Goal: Task Accomplishment & Management: Use online tool/utility

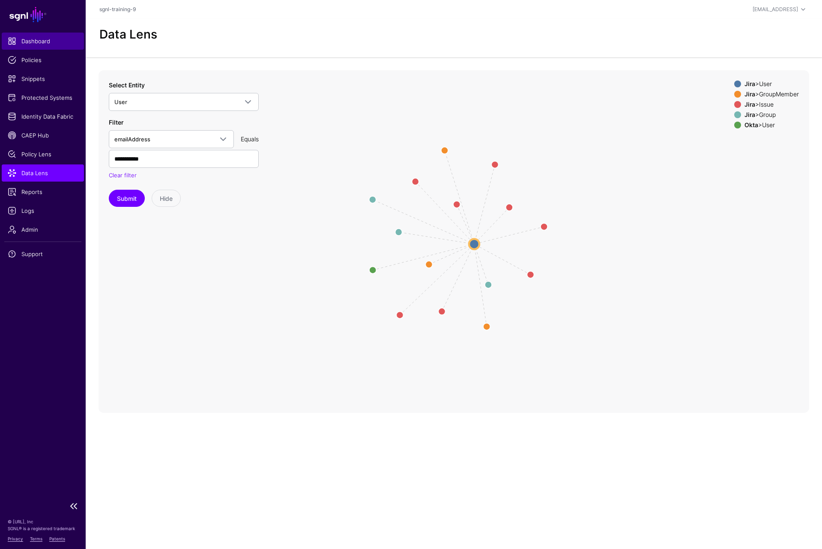
click at [31, 39] on span "Dashboard" at bounding box center [43, 41] width 70 height 9
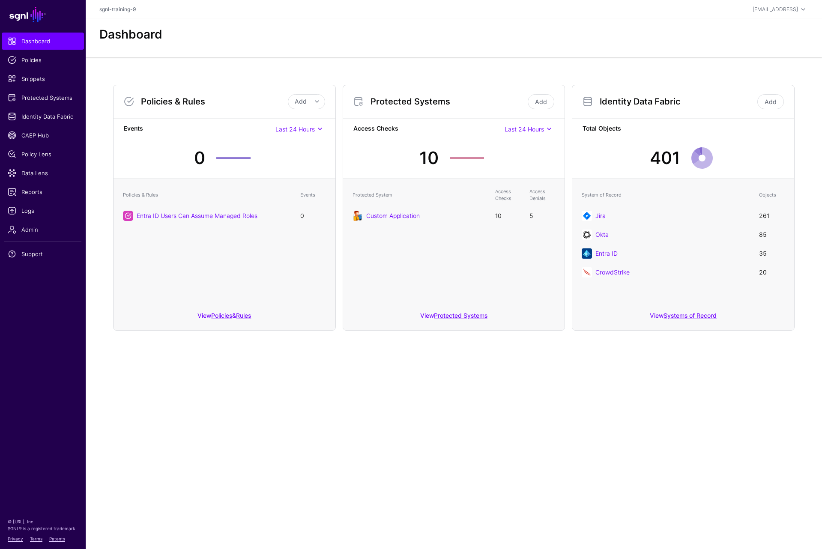
click at [207, 391] on main "SGNL Dashboard Policies Snippets Protected Systems Identity Data Fabric CAEP Hu…" at bounding box center [411, 274] width 822 height 549
click at [31, 78] on span "Snippets" at bounding box center [43, 79] width 70 height 9
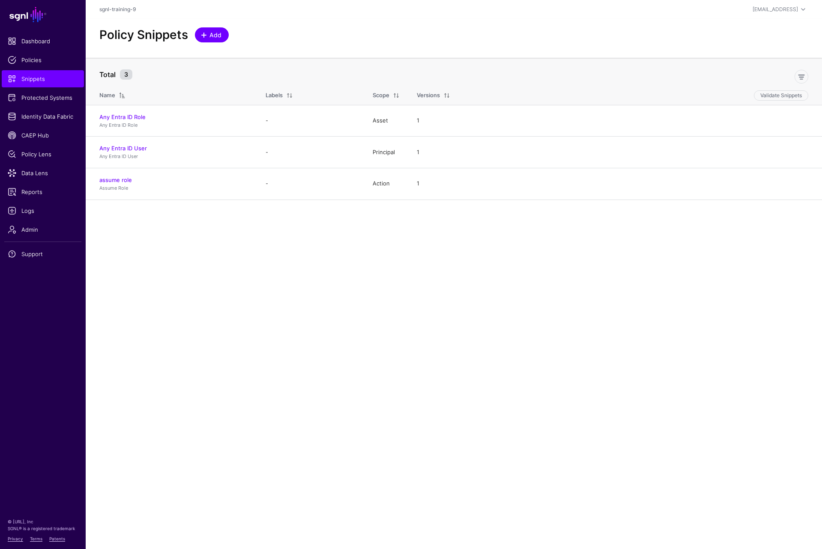
click at [203, 32] on span at bounding box center [204, 35] width 7 height 7
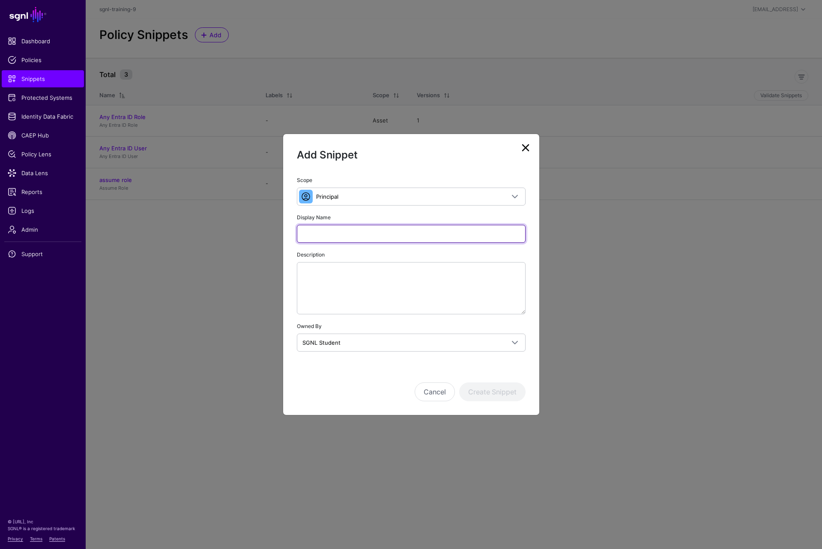
click at [343, 229] on input "Display Name" at bounding box center [411, 234] width 229 height 18
type input "**********"
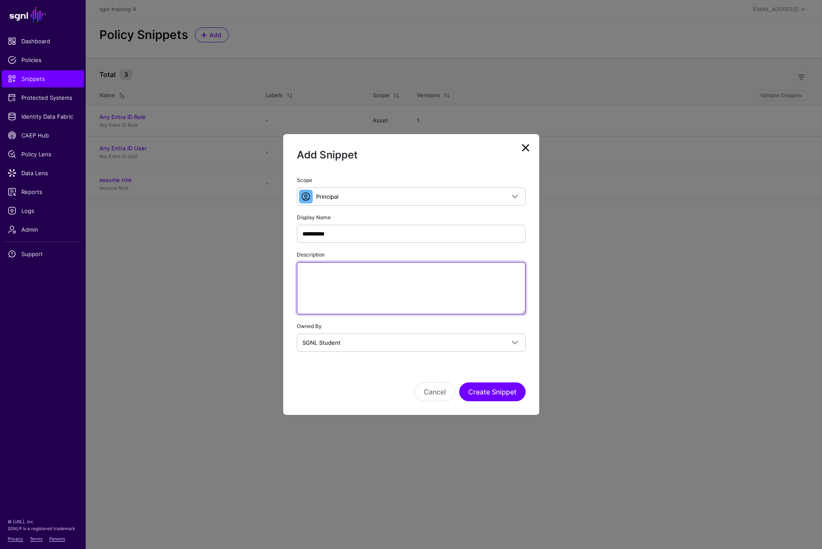
click at [393, 289] on textarea "Description" at bounding box center [411, 288] width 229 height 52
type textarea "**********"
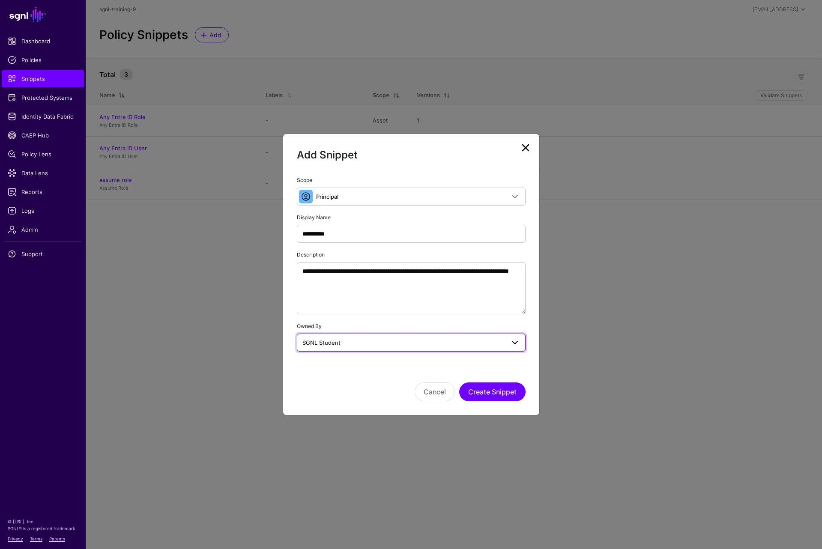
click at [356, 339] on span "SGNL Student" at bounding box center [404, 342] width 202 height 9
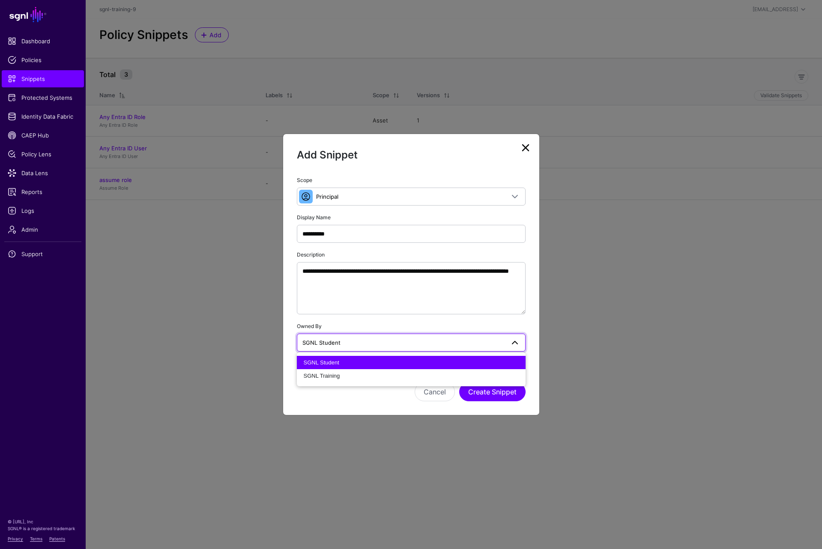
click at [356, 339] on span "SGNL Student" at bounding box center [404, 342] width 202 height 9
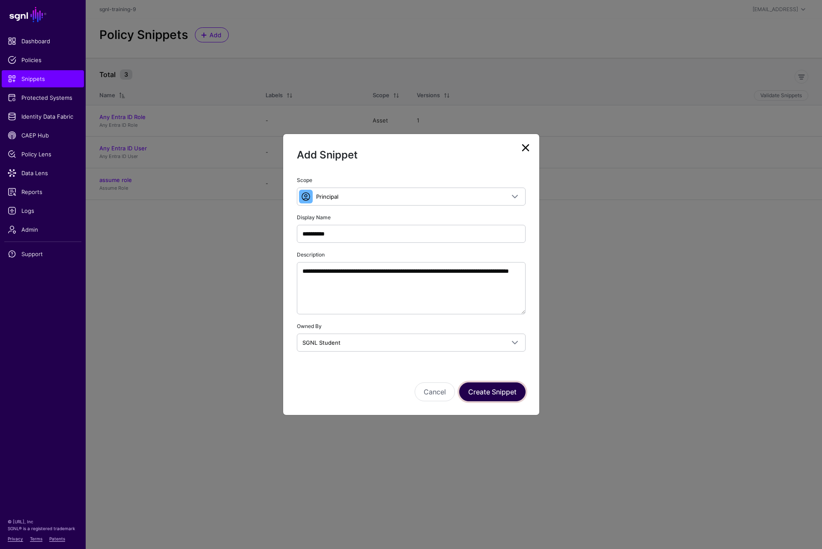
click at [501, 394] on button "Create Snippet" at bounding box center [492, 392] width 66 height 19
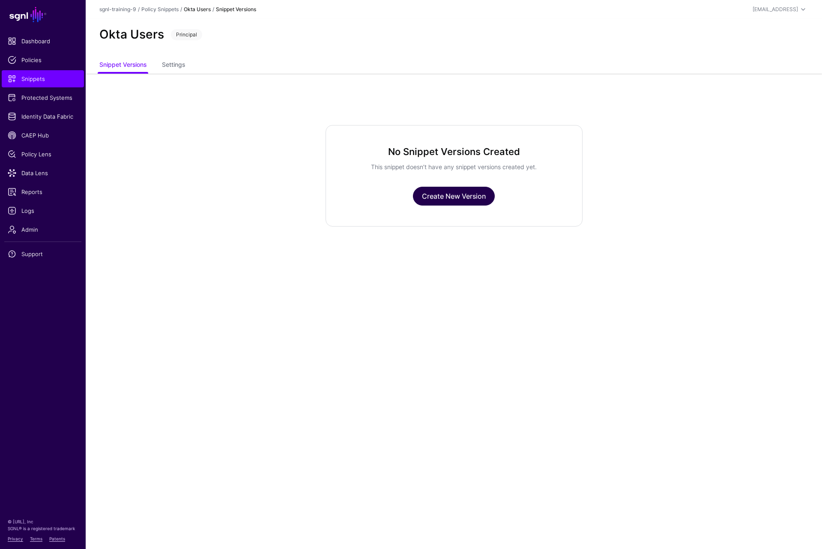
click at [444, 195] on link "Create New Version" at bounding box center [454, 196] width 82 height 19
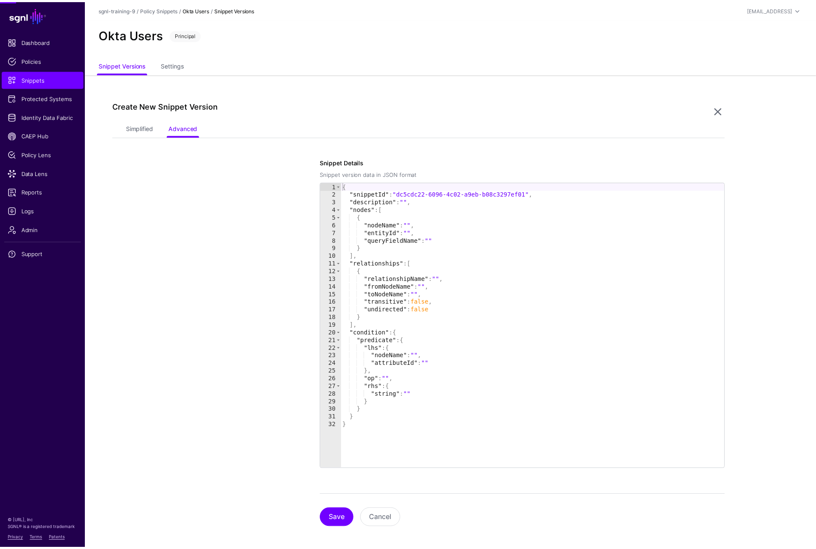
scroll to position [6, 0]
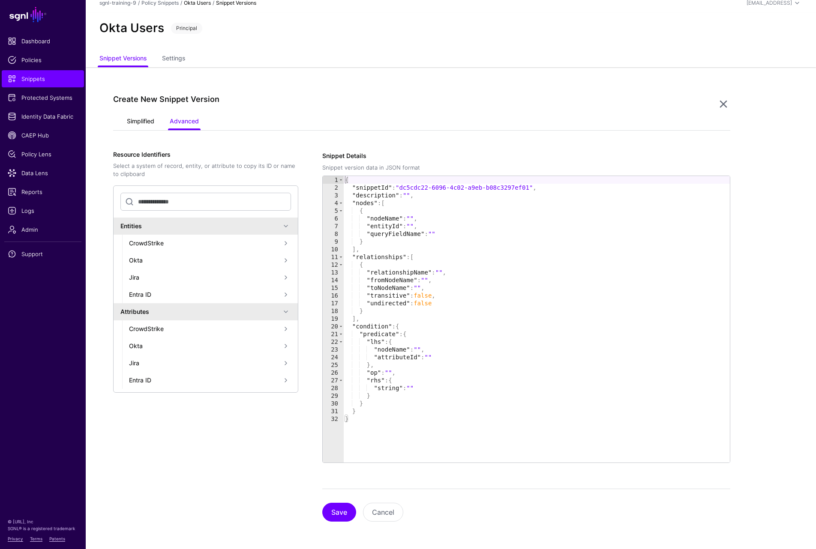
click at [140, 117] on link "Simplified" at bounding box center [140, 122] width 27 height 16
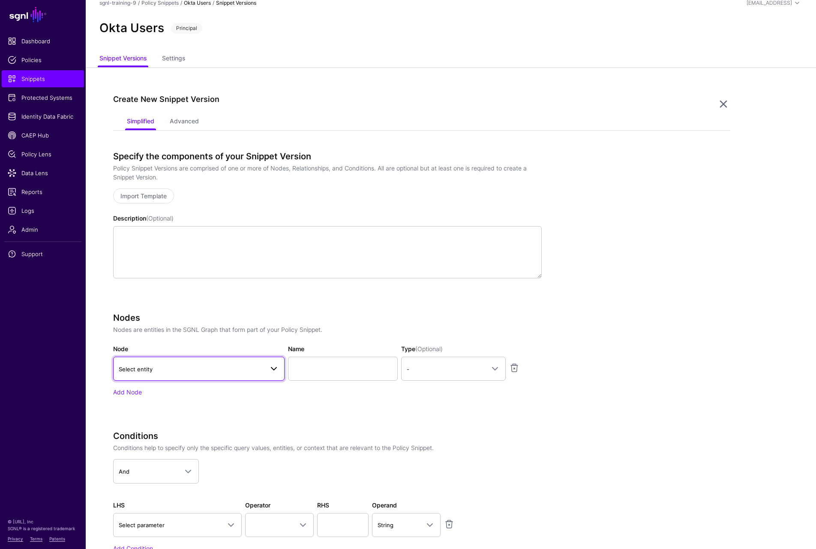
click at [139, 371] on span "Select entity" at bounding box center [136, 369] width 34 height 7
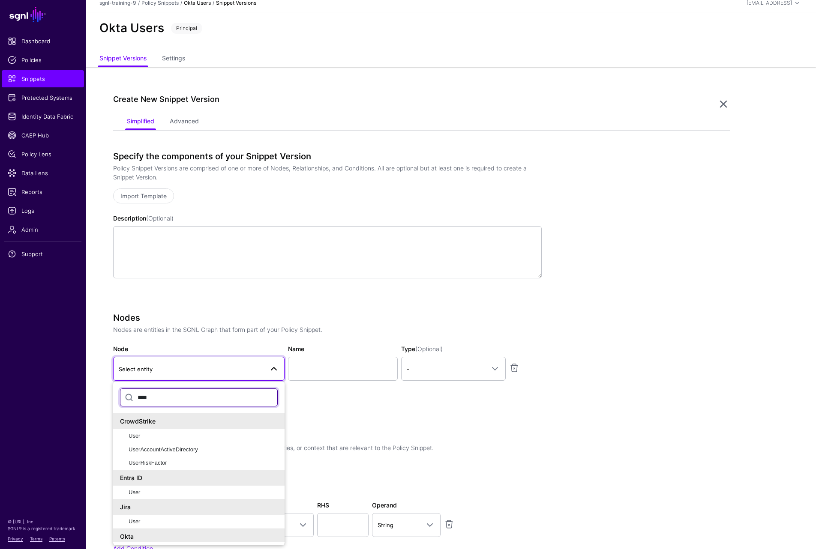
scroll to position [16, 0]
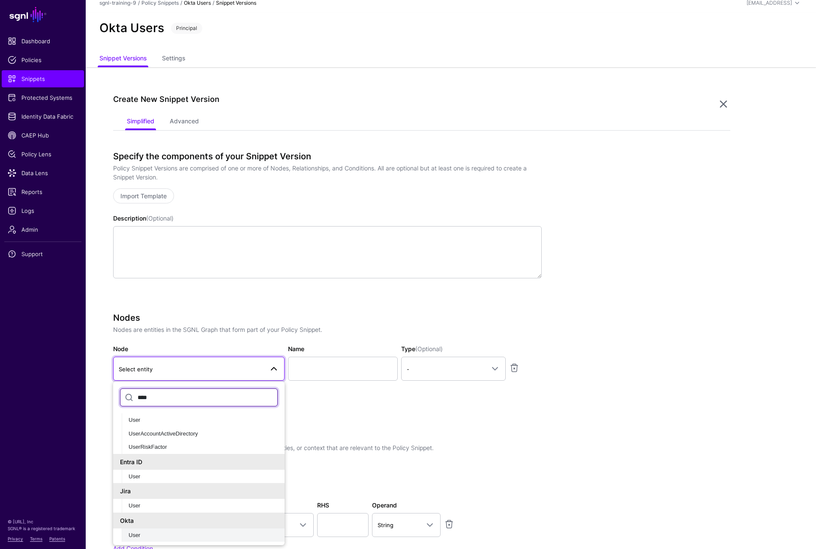
type input "****"
click at [147, 533] on div "User" at bounding box center [203, 535] width 149 height 9
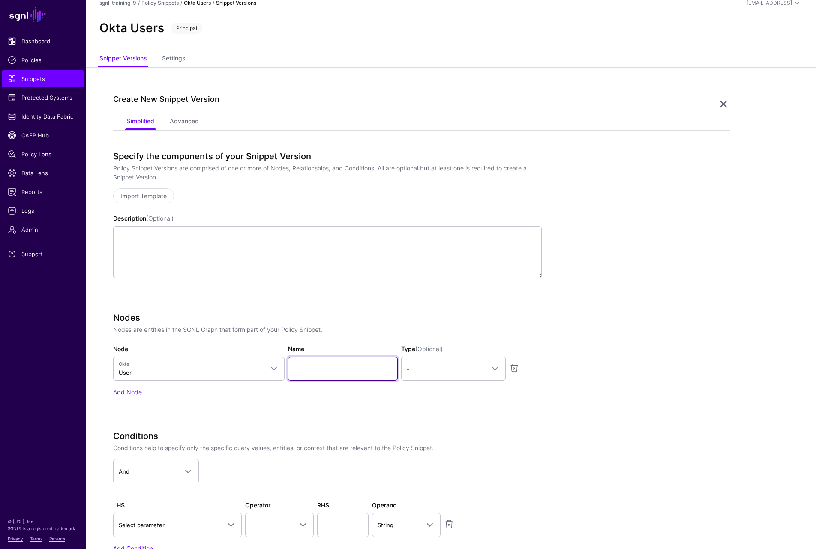
click at [348, 362] on input "Name" at bounding box center [343, 369] width 110 height 24
type input "********"
click at [418, 363] on link "-" at bounding box center [453, 369] width 105 height 24
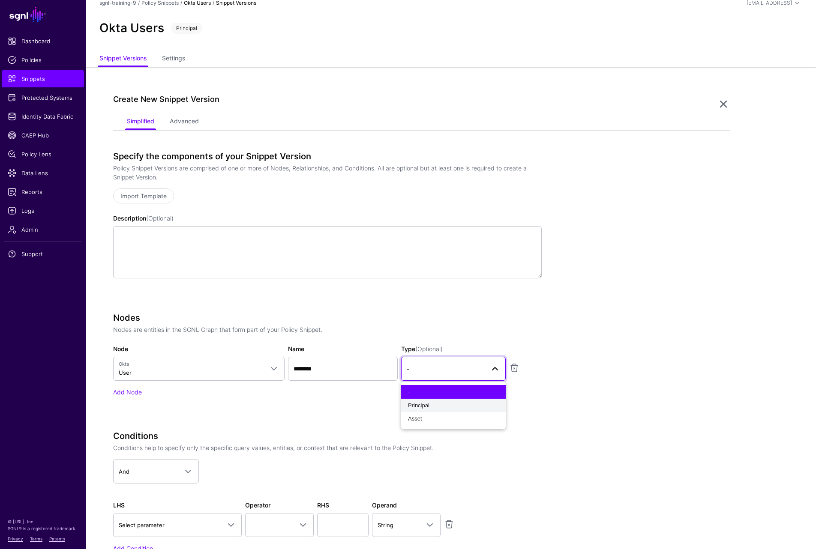
click at [419, 405] on span "Principal" at bounding box center [418, 405] width 21 height 6
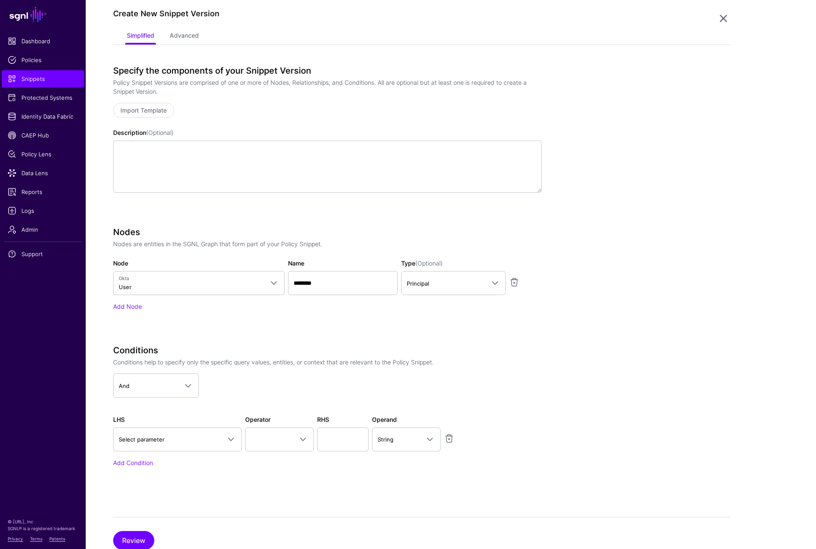
scroll to position [120, 0]
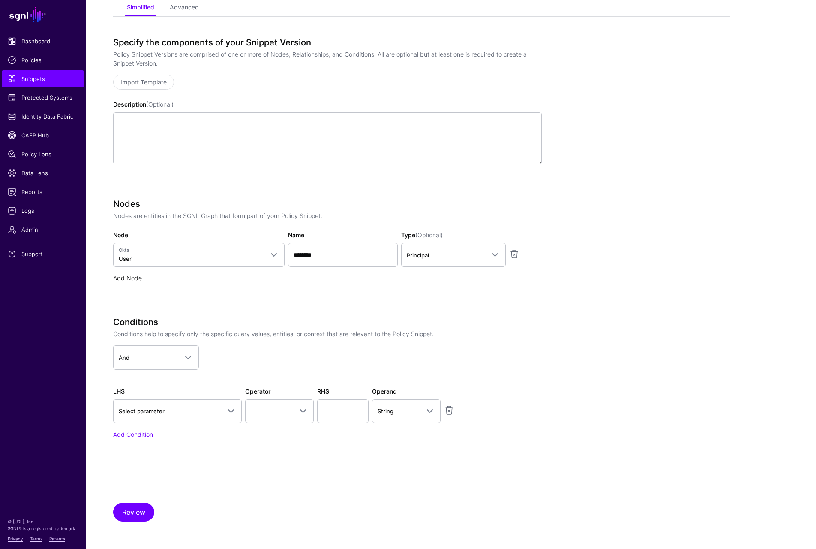
click at [131, 279] on link "Add Node" at bounding box center [127, 278] width 29 height 7
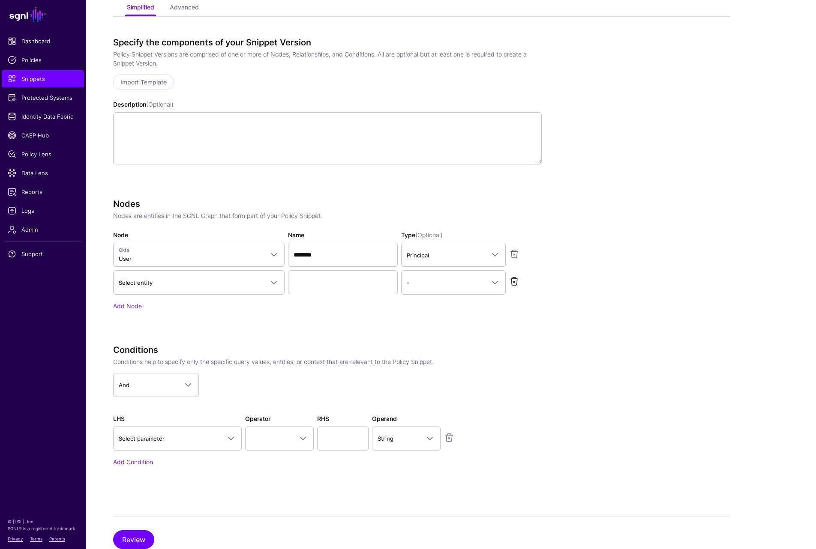
click at [513, 281] on link at bounding box center [514, 281] width 10 height 10
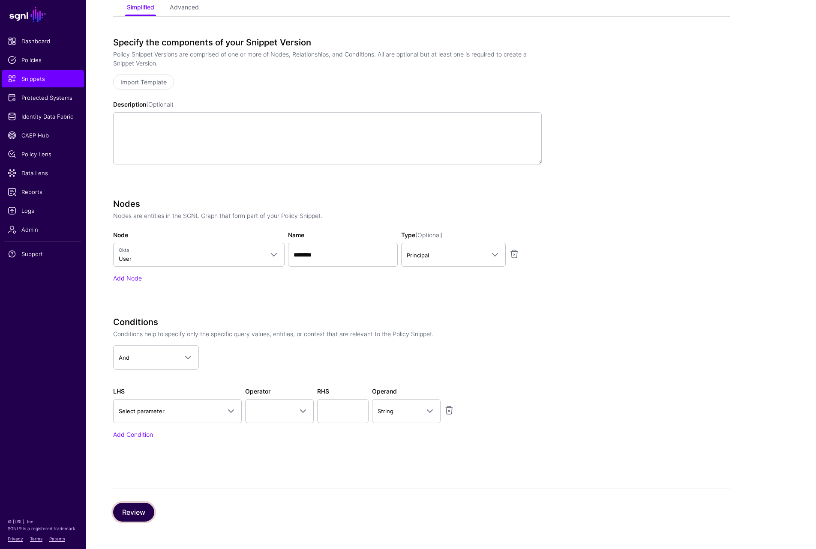
click at [131, 510] on button "Review" at bounding box center [133, 512] width 41 height 19
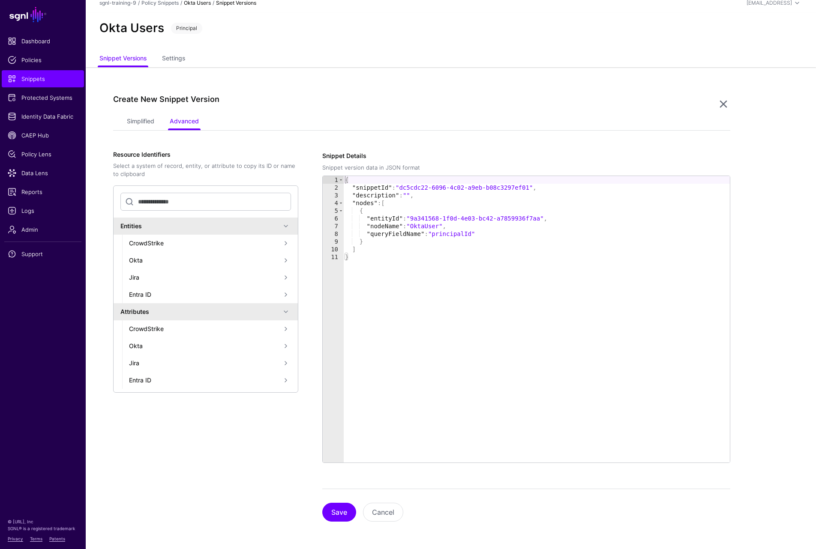
scroll to position [6, 0]
click at [143, 116] on link "Simplified" at bounding box center [140, 122] width 27 height 16
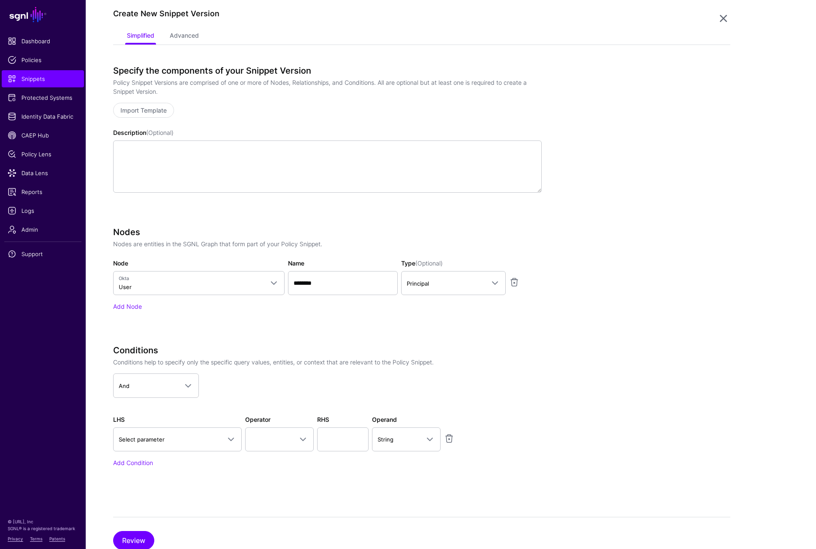
scroll to position [120, 0]
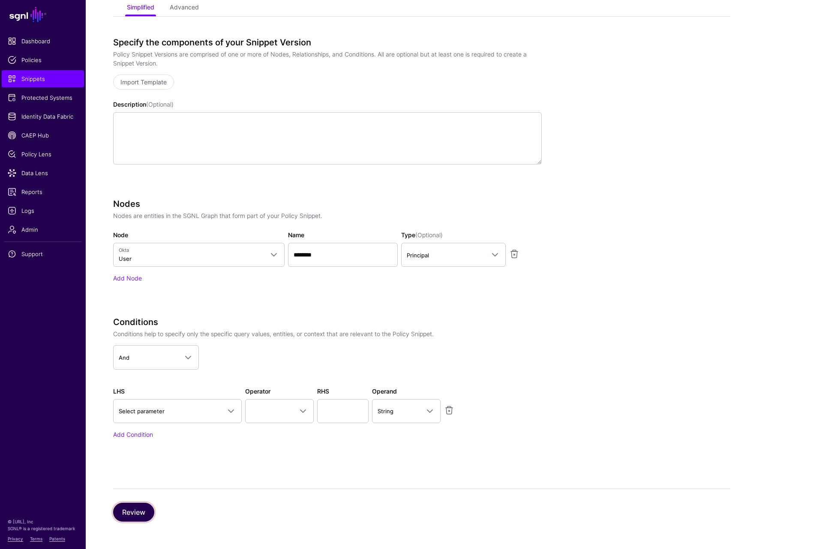
click at [136, 514] on button "Review" at bounding box center [133, 512] width 41 height 19
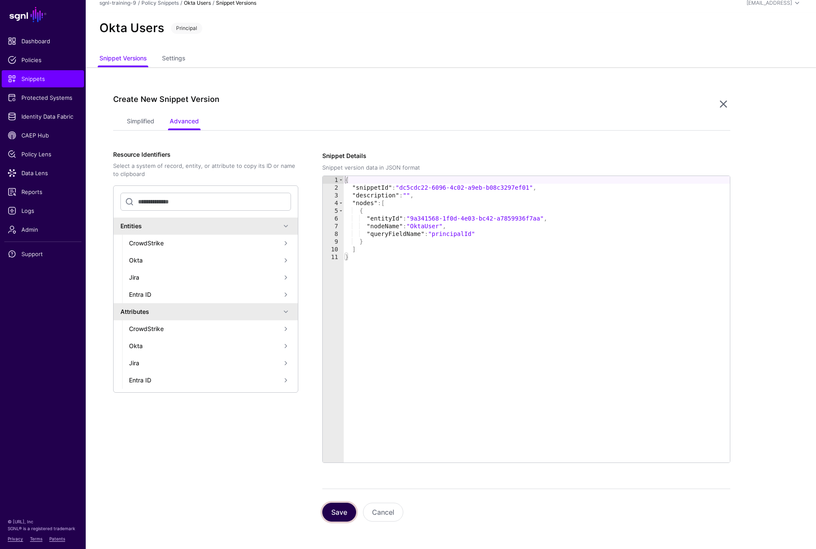
click at [340, 510] on button "Save" at bounding box center [339, 512] width 34 height 19
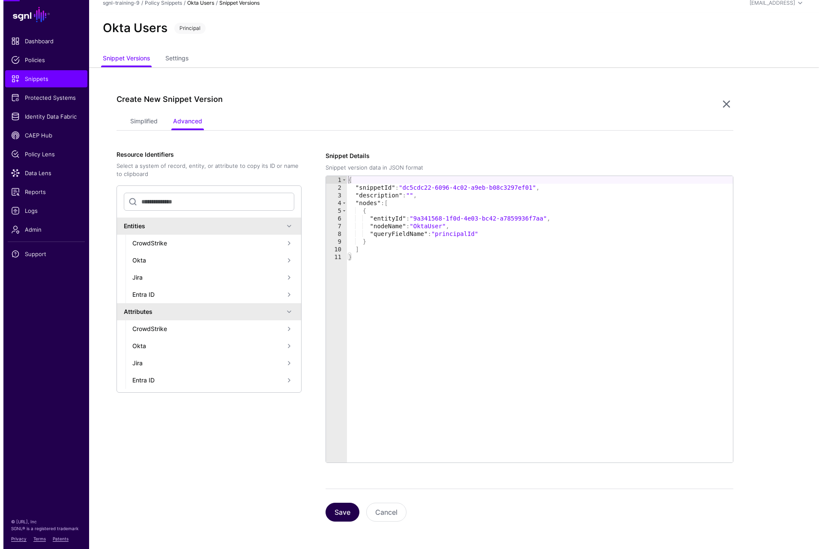
scroll to position [0, 0]
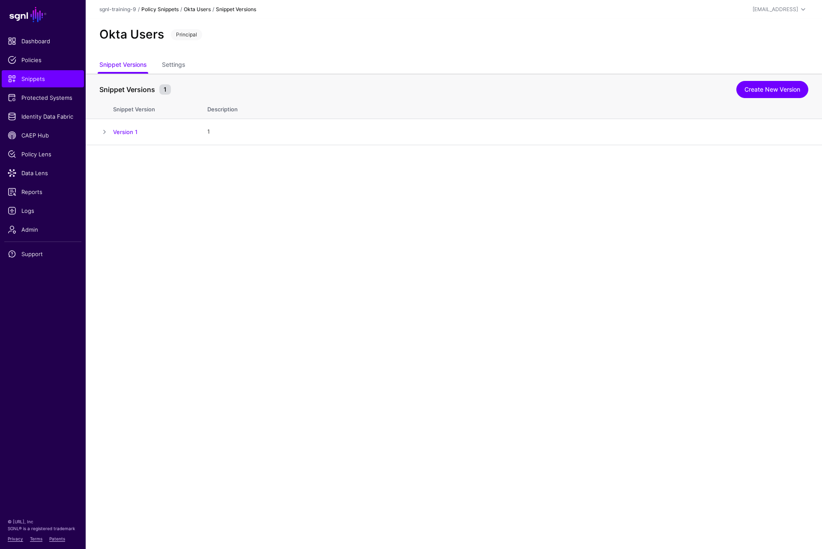
click at [170, 9] on link "Policy Snippets" at bounding box center [159, 9] width 37 height 6
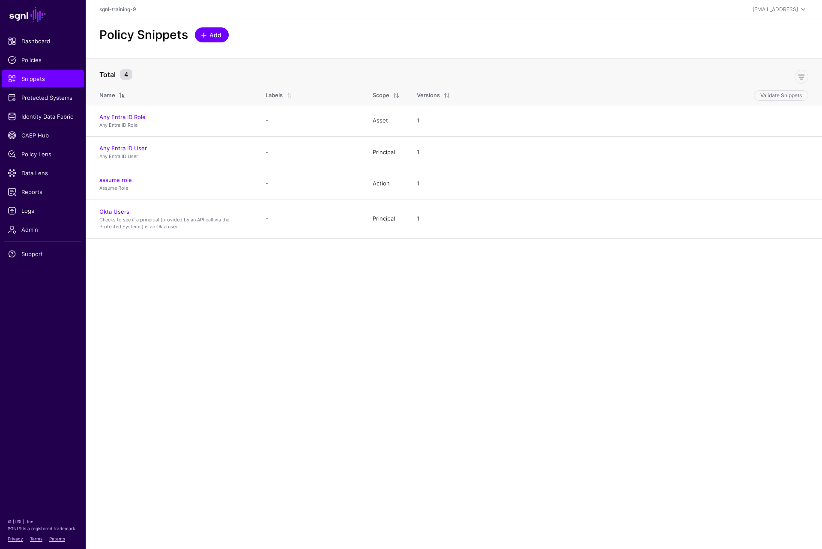
click at [215, 38] on span "Add" at bounding box center [216, 34] width 14 height 9
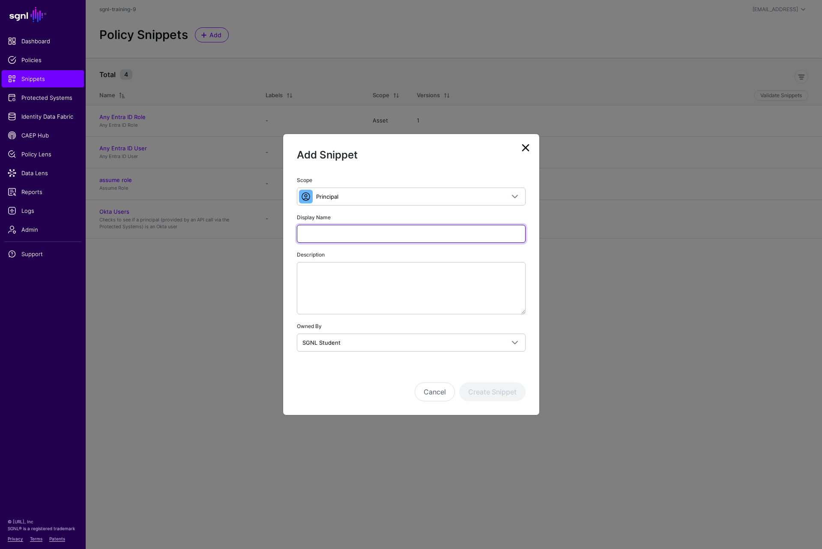
click at [396, 237] on input "Display Name" at bounding box center [411, 234] width 229 height 18
type input "**********"
click at [484, 231] on input "**********" at bounding box center [411, 234] width 229 height 18
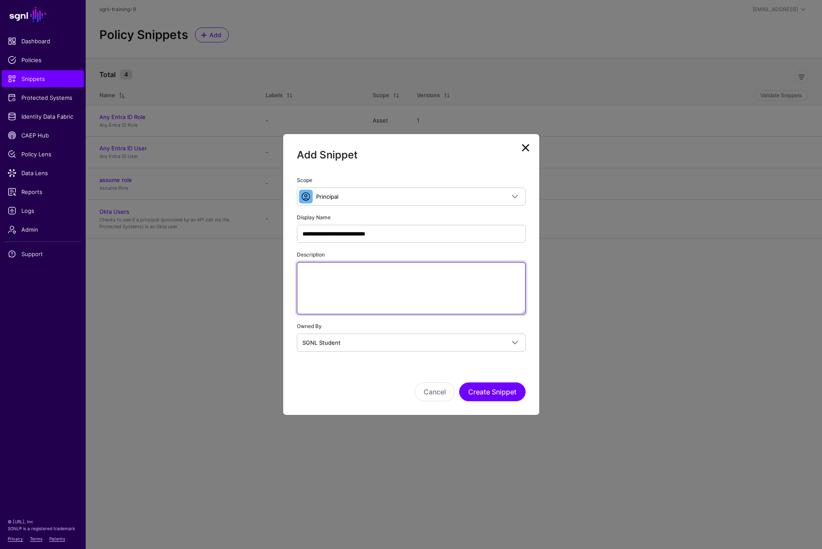
click at [427, 300] on textarea "Description" at bounding box center [411, 288] width 229 height 52
paste textarea "**********"
type textarea "**********"
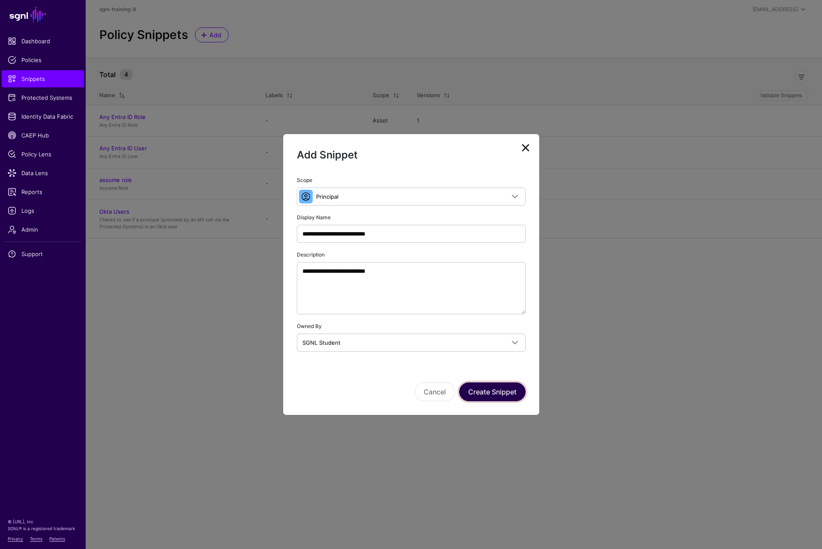
click at [500, 387] on button "Create Snippet" at bounding box center [492, 392] width 66 height 19
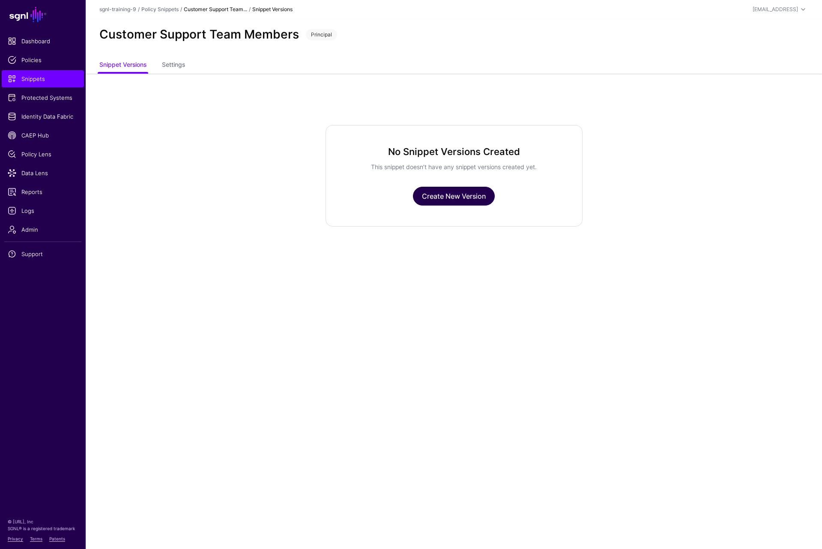
click at [443, 193] on link "Create New Version" at bounding box center [454, 196] width 82 height 19
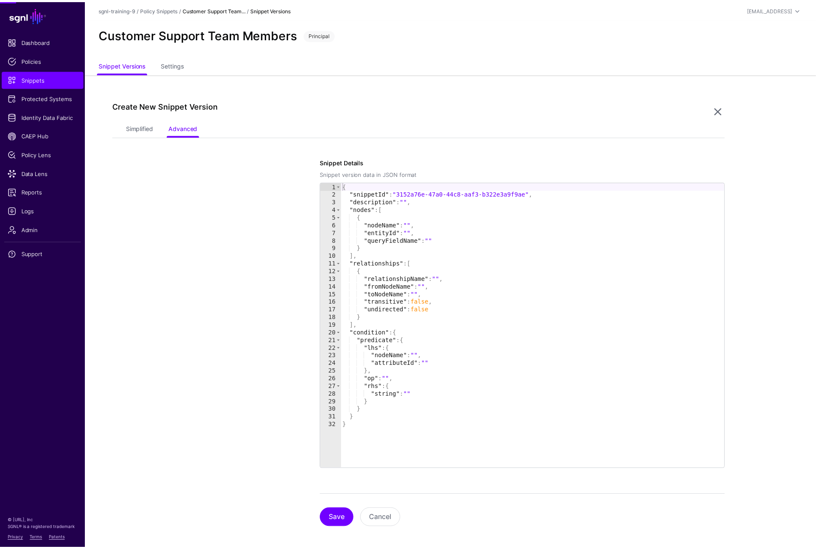
scroll to position [6, 0]
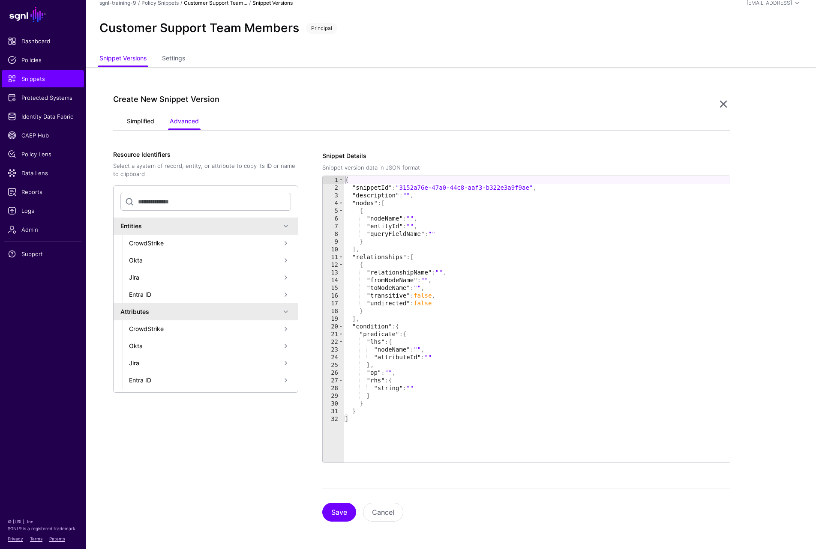
click at [141, 120] on link "Simplified" at bounding box center [140, 122] width 27 height 16
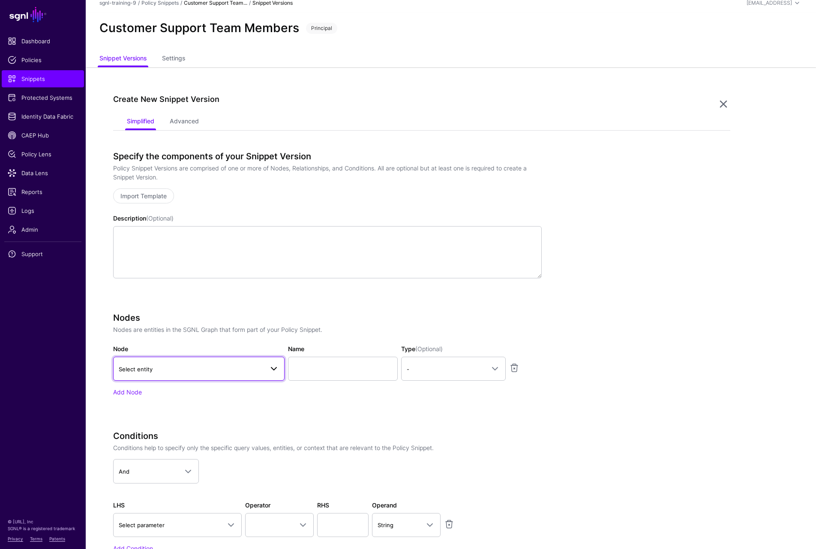
click at [151, 372] on span "Select entity" at bounding box center [136, 369] width 34 height 7
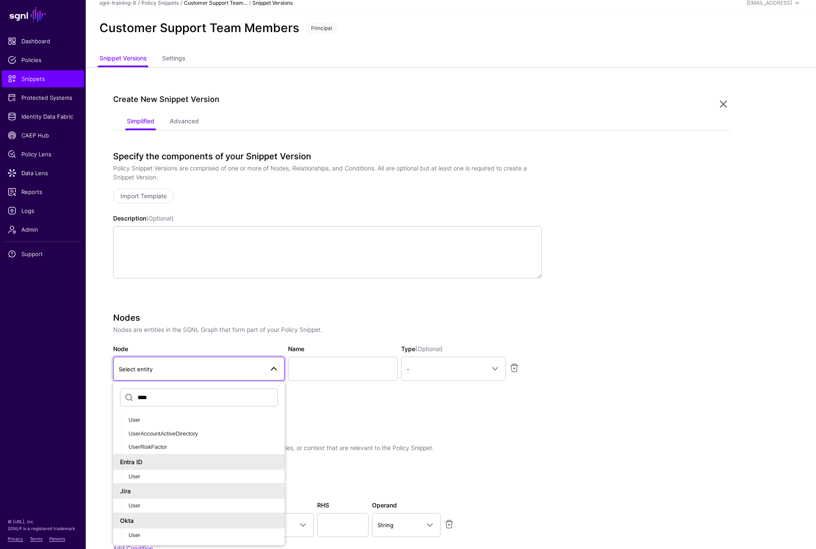
scroll to position [49, 0]
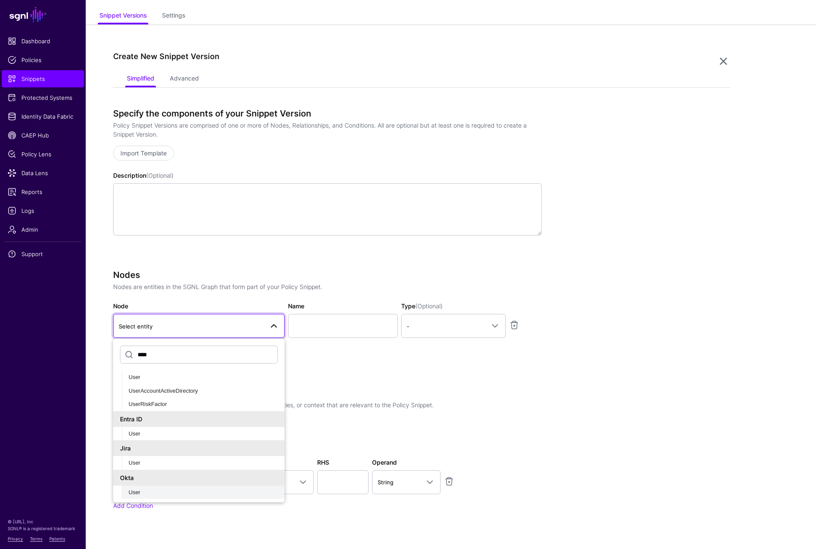
type input "****"
click at [142, 493] on div "User" at bounding box center [203, 493] width 149 height 9
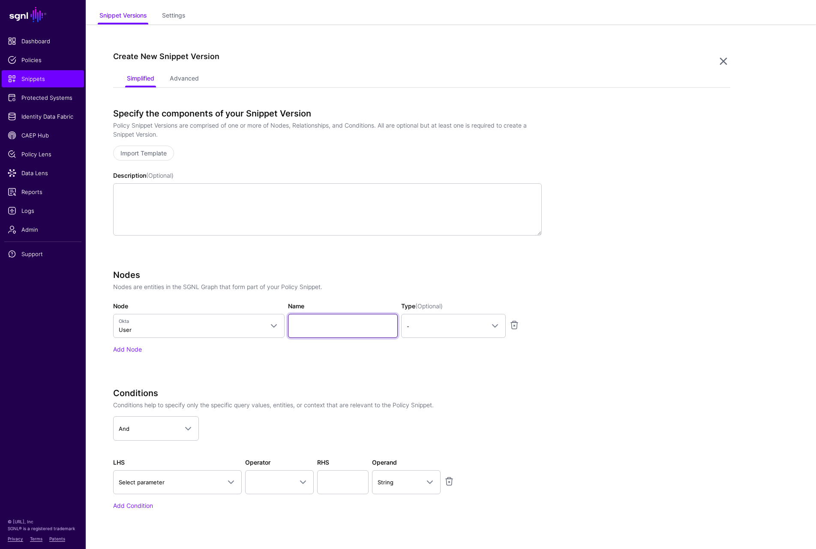
click at [312, 328] on input "Name" at bounding box center [343, 326] width 110 height 24
type input "********"
click at [477, 324] on span "-" at bounding box center [446, 326] width 78 height 9
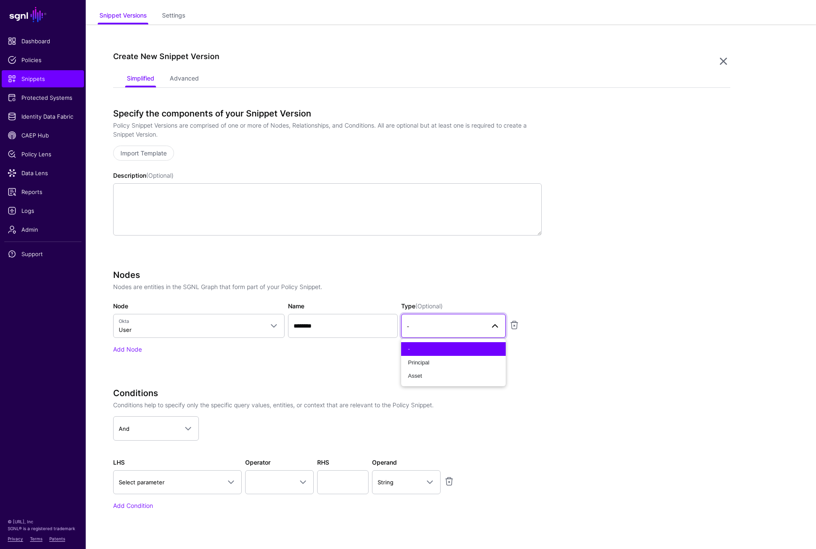
scroll to position [120, 0]
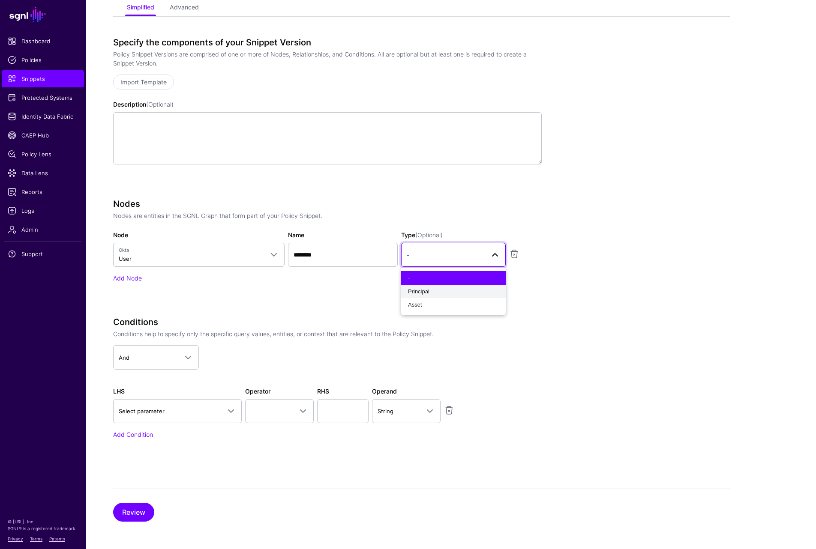
click at [435, 291] on div "Principal" at bounding box center [453, 292] width 91 height 9
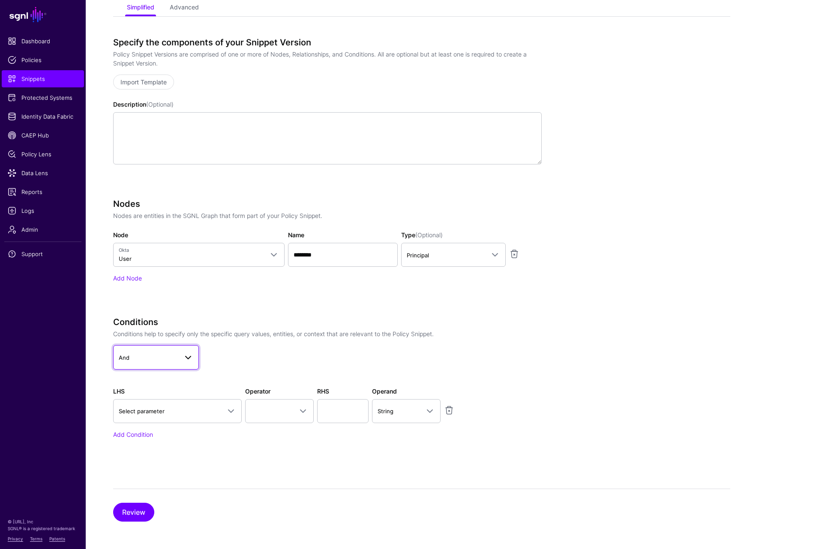
click at [171, 357] on span "And" at bounding box center [148, 357] width 59 height 9
click at [160, 414] on span "Select parameter" at bounding box center [170, 411] width 102 height 9
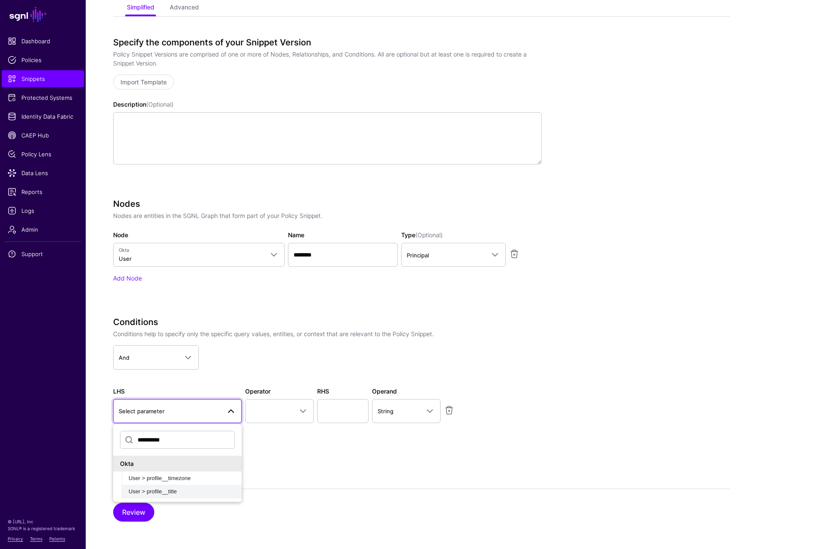
type input "**********"
click at [157, 489] on span "User > profile__title" at bounding box center [153, 492] width 48 height 6
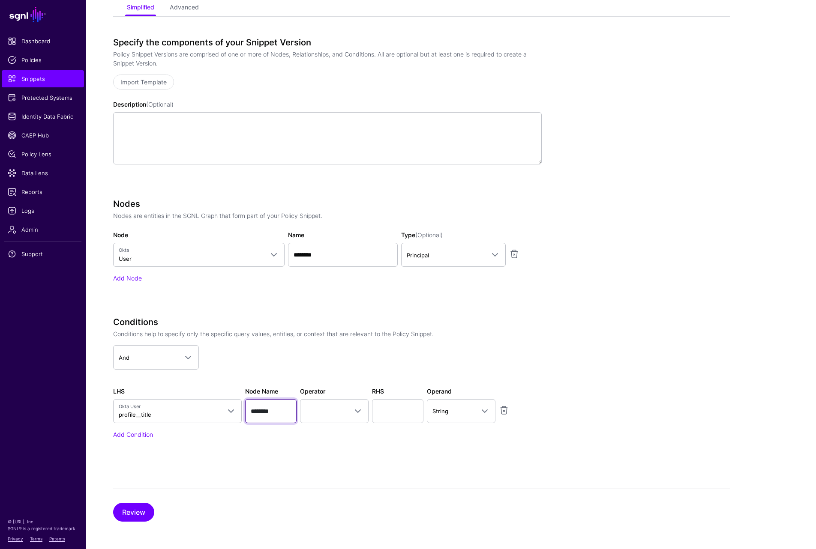
click at [278, 412] on input "********" at bounding box center [270, 411] width 51 height 24
click at [336, 411] on span at bounding box center [334, 411] width 57 height 10
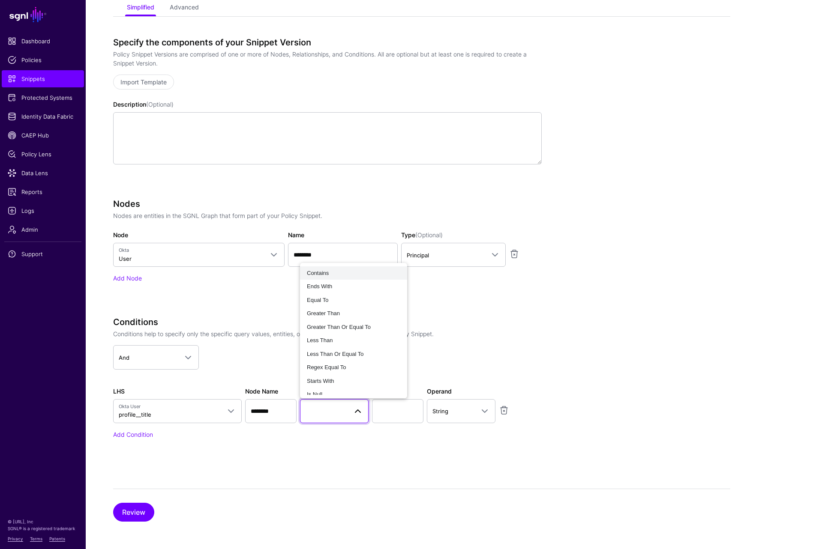
click at [334, 274] on div "Contains" at bounding box center [353, 273] width 93 height 9
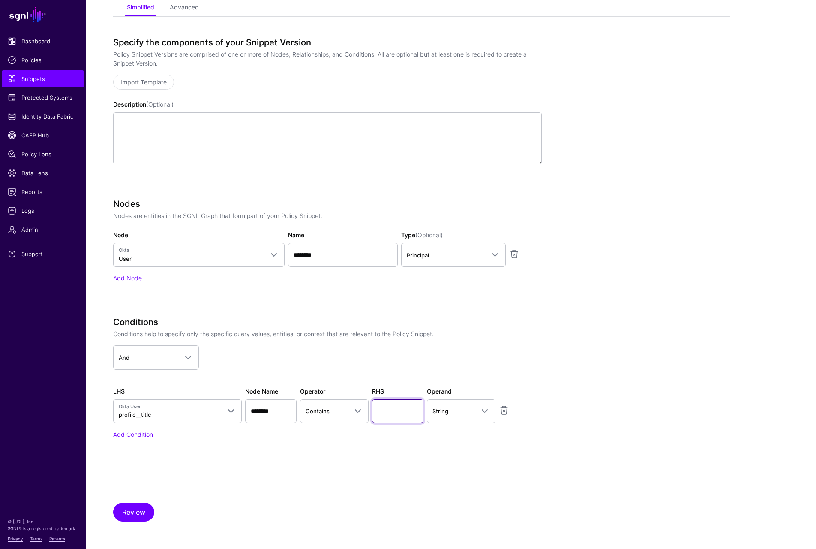
click at [392, 416] on input "text" at bounding box center [397, 411] width 51 height 24
type input "*******"
click at [131, 520] on button "Review" at bounding box center [133, 512] width 41 height 19
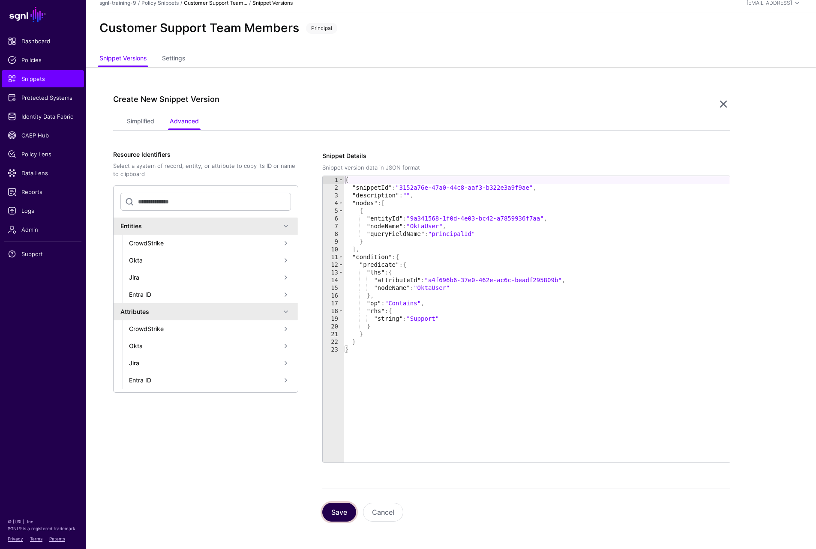
click at [335, 514] on button "Save" at bounding box center [339, 512] width 34 height 19
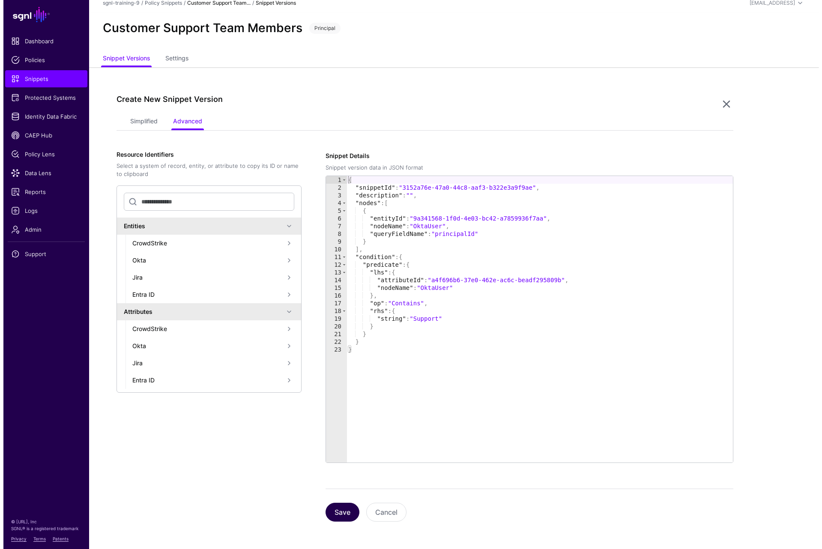
scroll to position [0, 0]
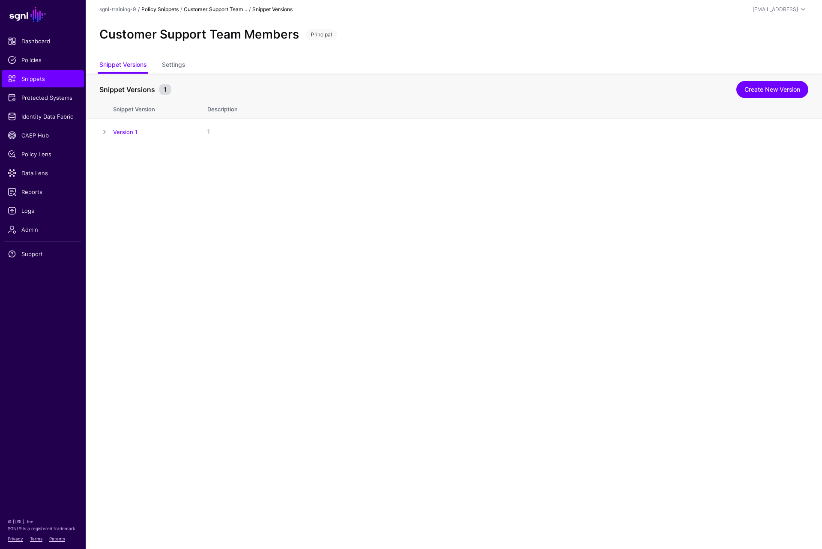
click at [161, 8] on link "Policy Snippets" at bounding box center [159, 9] width 37 height 6
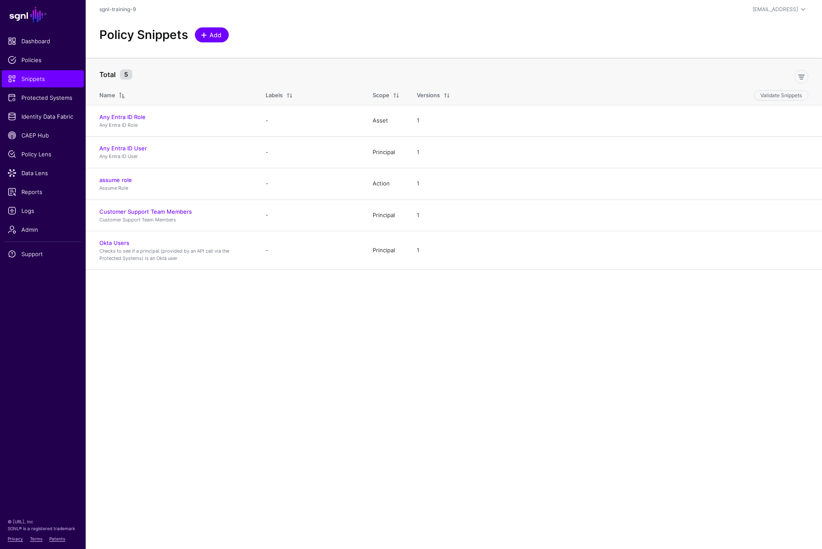
click at [210, 32] on span "Add" at bounding box center [216, 34] width 14 height 9
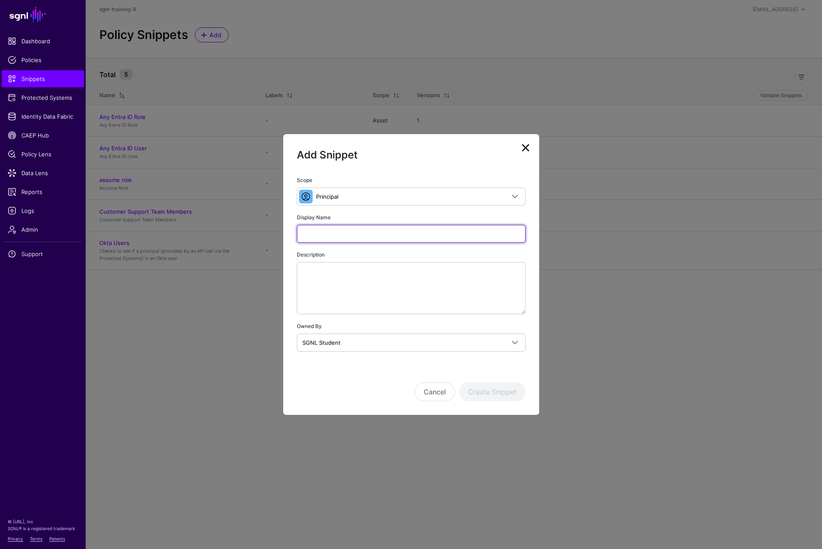
click at [324, 237] on input "Display Name" at bounding box center [411, 234] width 229 height 18
paste input "**********"
type input "**********"
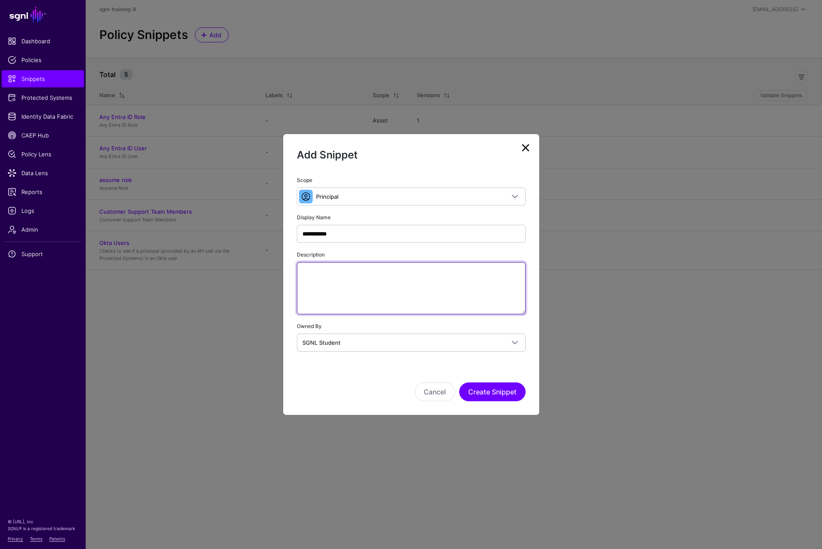
click at [425, 275] on textarea "Description" at bounding box center [411, 288] width 229 height 52
paste textarea "**********"
type textarea "**********"
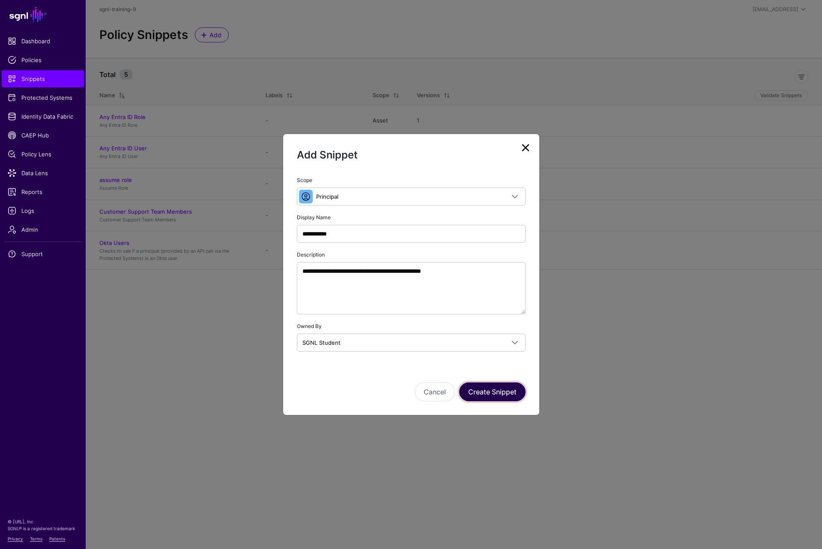
click at [492, 392] on button "Create Snippet" at bounding box center [492, 392] width 66 height 19
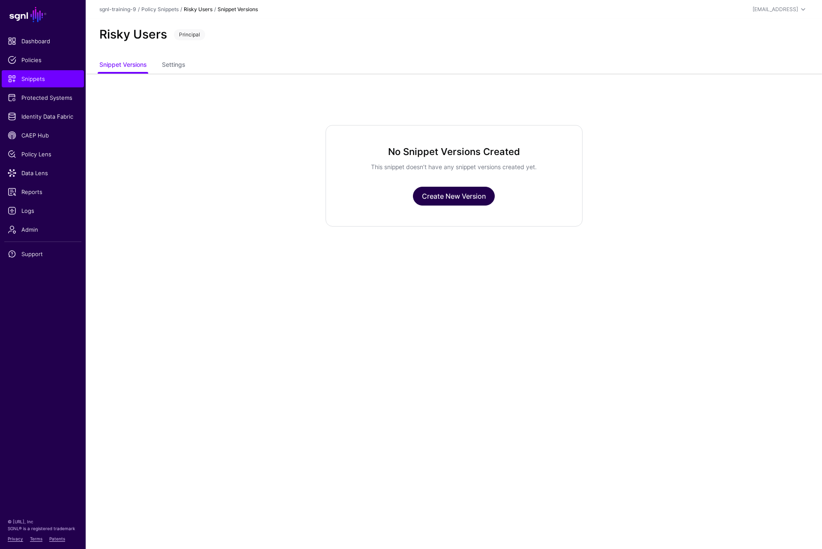
click at [453, 193] on link "Create New Version" at bounding box center [454, 196] width 82 height 19
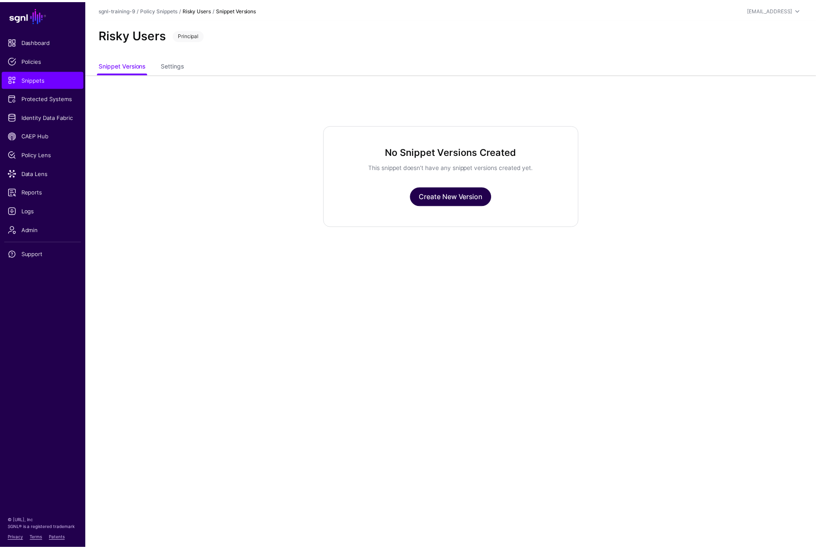
scroll to position [6, 0]
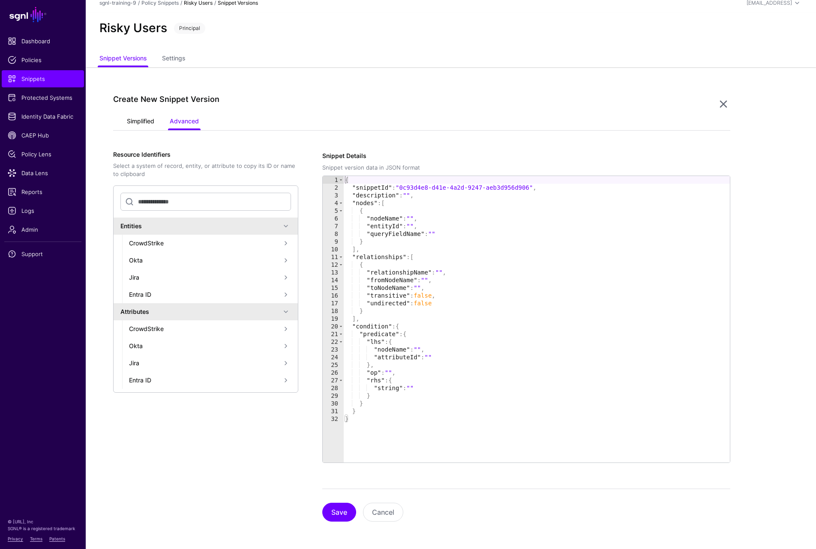
click at [142, 127] on link "Simplified" at bounding box center [140, 122] width 27 height 16
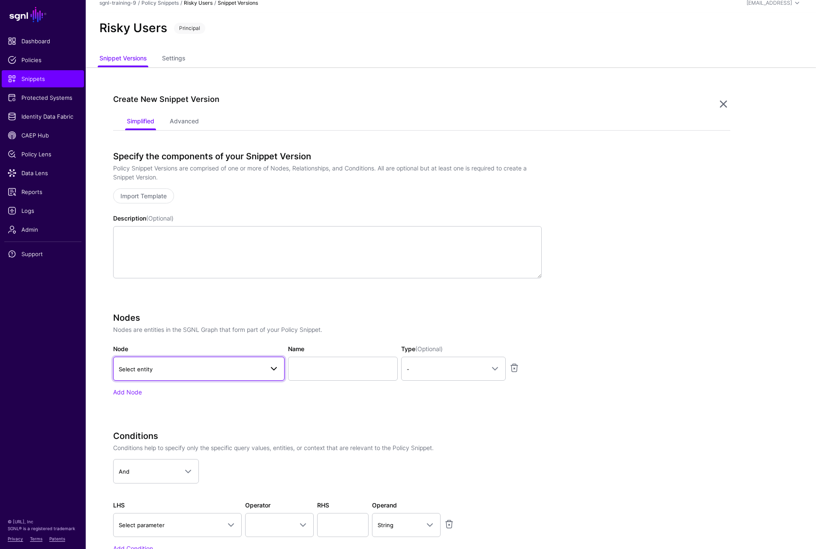
click at [180, 374] on span "Select entity" at bounding box center [191, 369] width 145 height 9
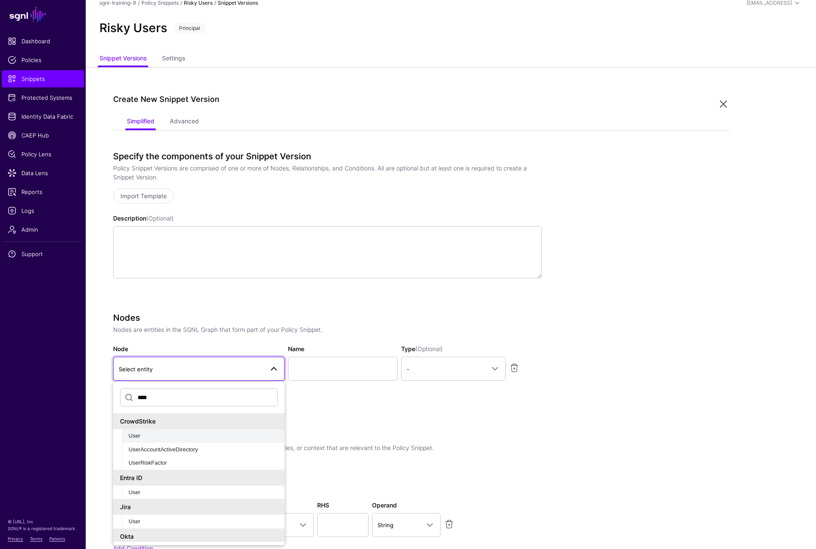
type input "****"
drag, startPoint x: 173, startPoint y: 438, endPoint x: 225, endPoint y: 432, distance: 53.1
click at [173, 440] on div "User" at bounding box center [203, 436] width 149 height 9
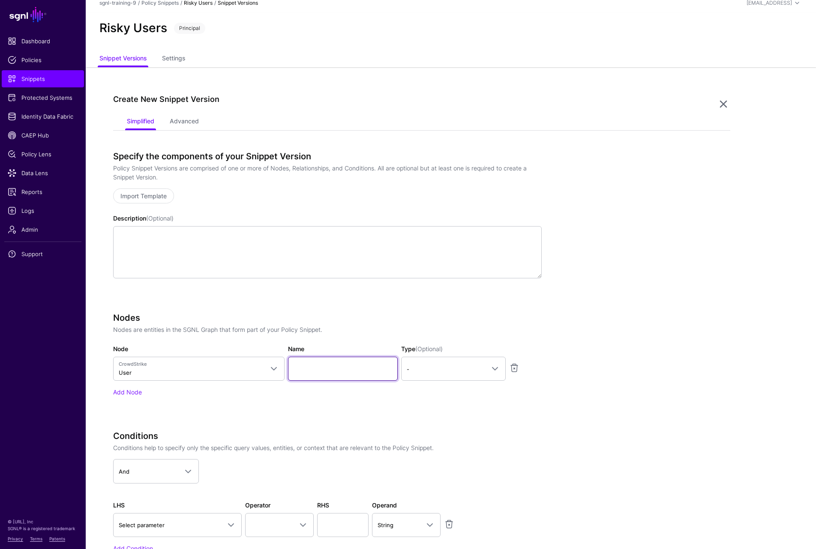
click at [327, 366] on input "Name" at bounding box center [343, 369] width 110 height 24
type input "****"
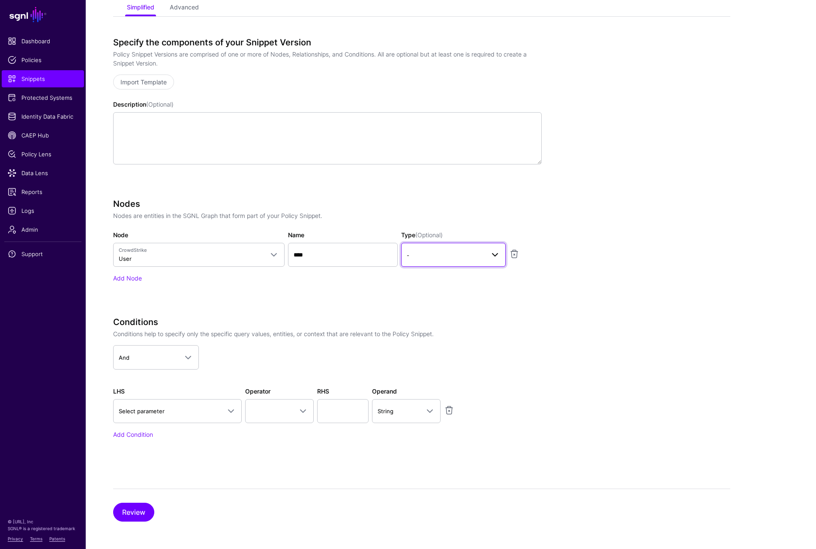
click at [436, 259] on span "-" at bounding box center [446, 255] width 78 height 9
click at [417, 297] on button "Principal" at bounding box center [453, 292] width 105 height 14
click at [175, 411] on span "Select parameter" at bounding box center [170, 411] width 102 height 9
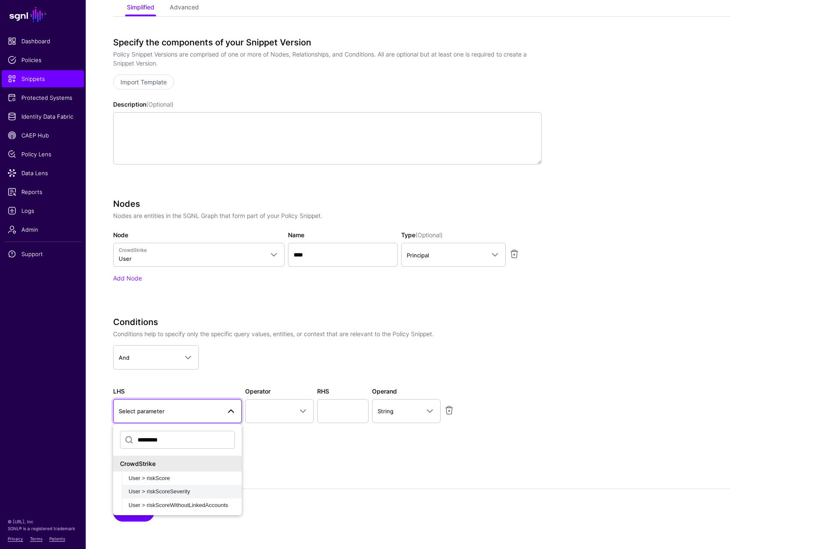
type input "*********"
click at [165, 487] on button "User > riskScoreSeverity" at bounding box center [182, 492] width 120 height 14
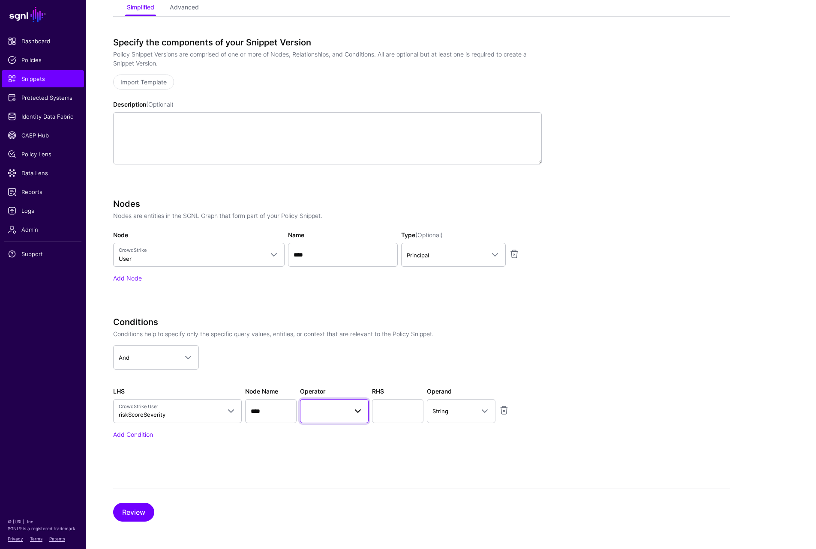
click at [332, 412] on span at bounding box center [334, 411] width 57 height 10
click at [334, 300] on div "Equal To" at bounding box center [353, 300] width 93 height 9
click at [390, 409] on input "text" at bounding box center [397, 411] width 51 height 24
type input "****"
click at [120, 511] on button "Review" at bounding box center [133, 512] width 41 height 19
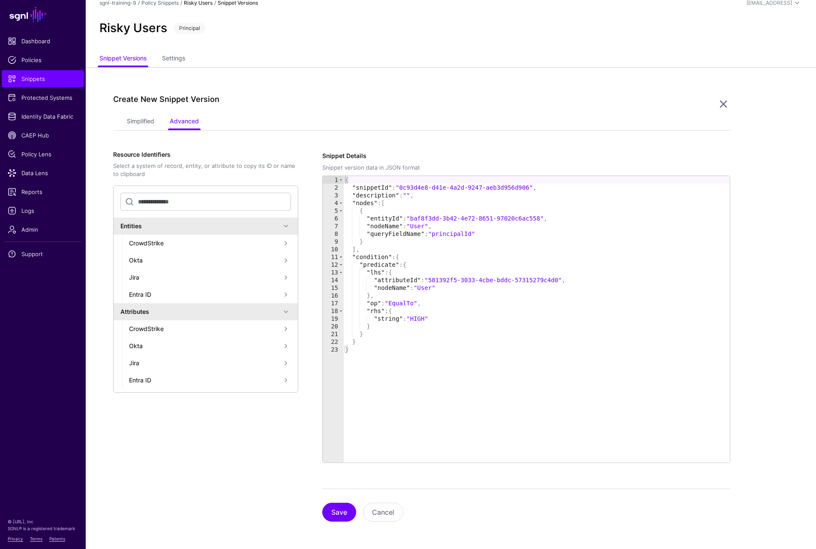
scroll to position [6, 0]
click at [342, 510] on button "Save" at bounding box center [339, 512] width 34 height 19
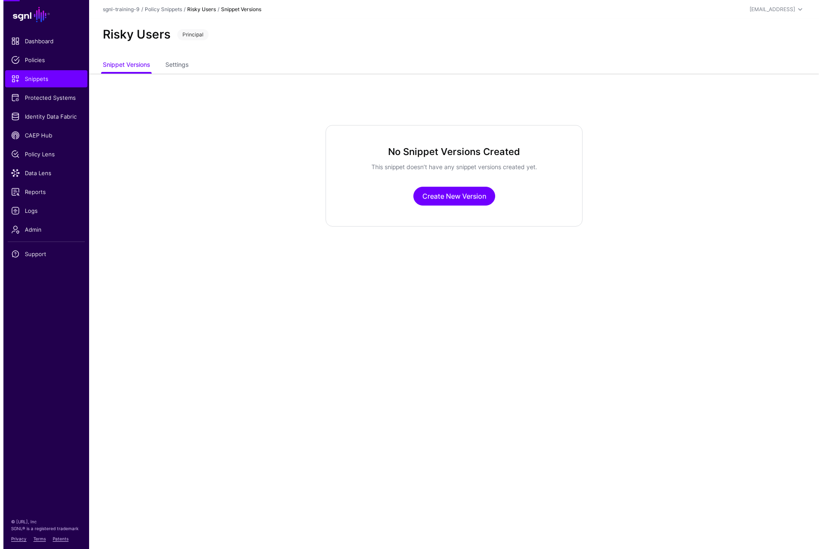
scroll to position [0, 0]
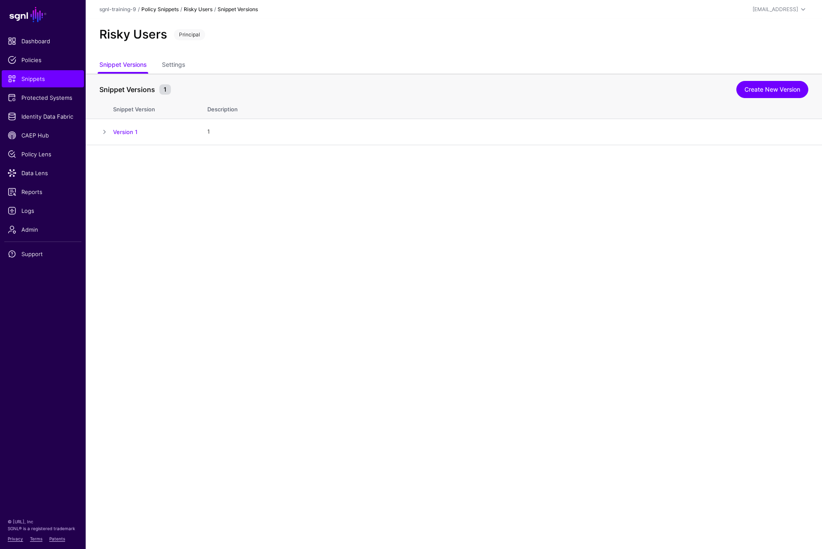
click at [165, 11] on link "Policy Snippets" at bounding box center [159, 9] width 37 height 6
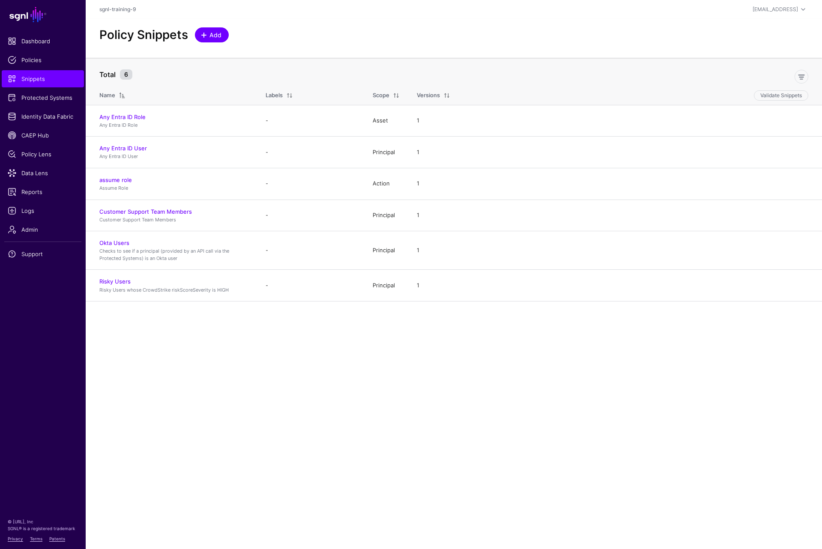
click at [210, 35] on span "Add" at bounding box center [216, 34] width 14 height 9
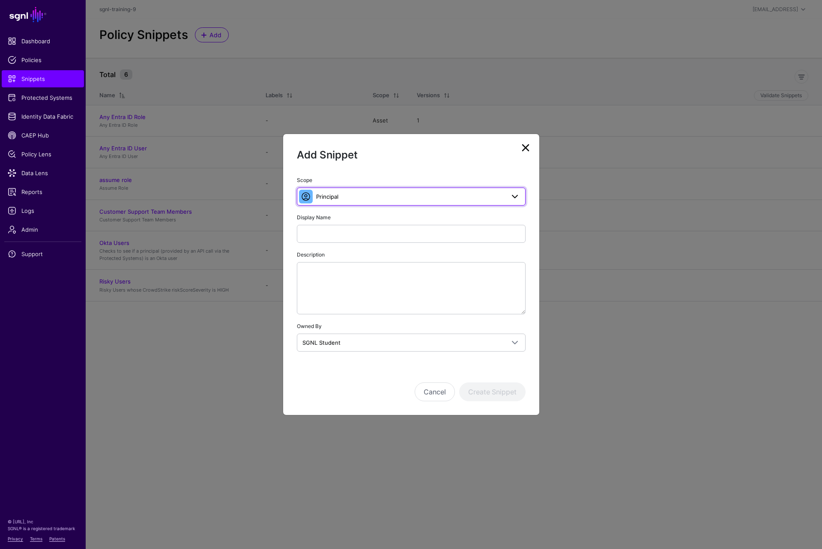
click at [363, 198] on span "Principal" at bounding box center [410, 196] width 189 height 9
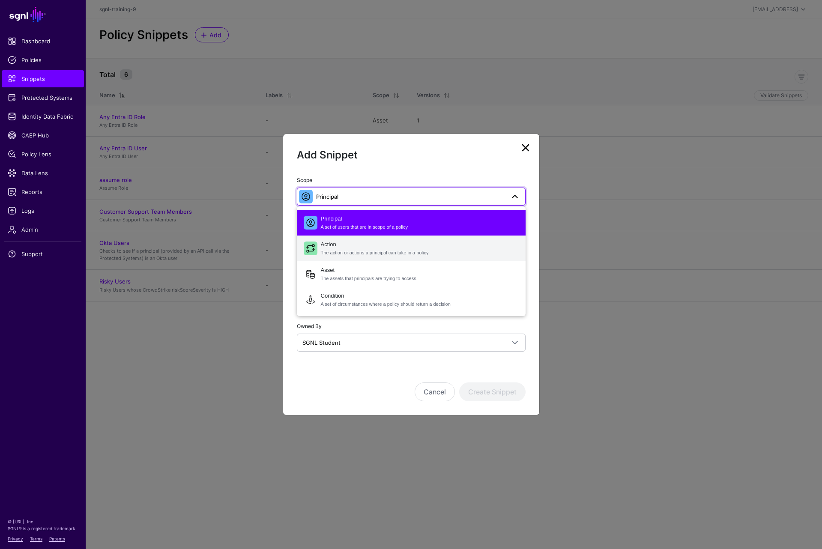
click at [357, 249] on span "Action The action or actions a principal can take in a policy" at bounding box center [420, 248] width 198 height 21
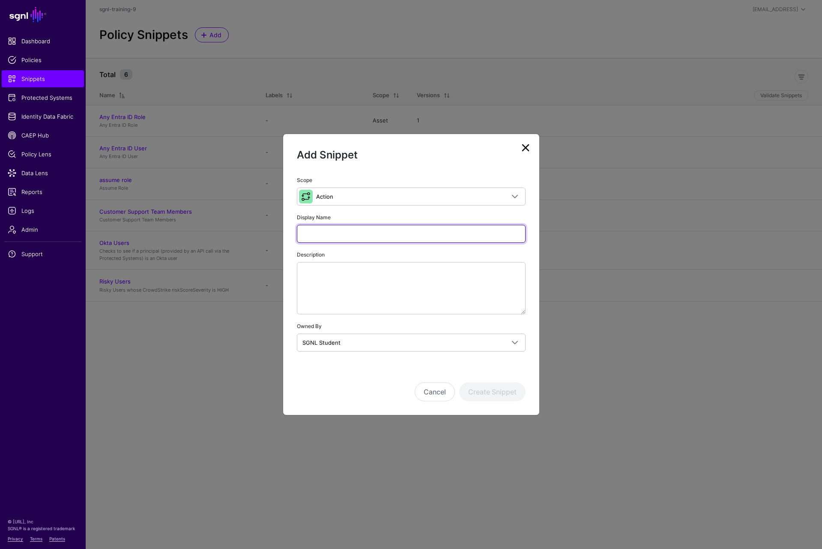
click at [357, 231] on input "Display Name" at bounding box center [411, 234] width 229 height 18
type input "**********"
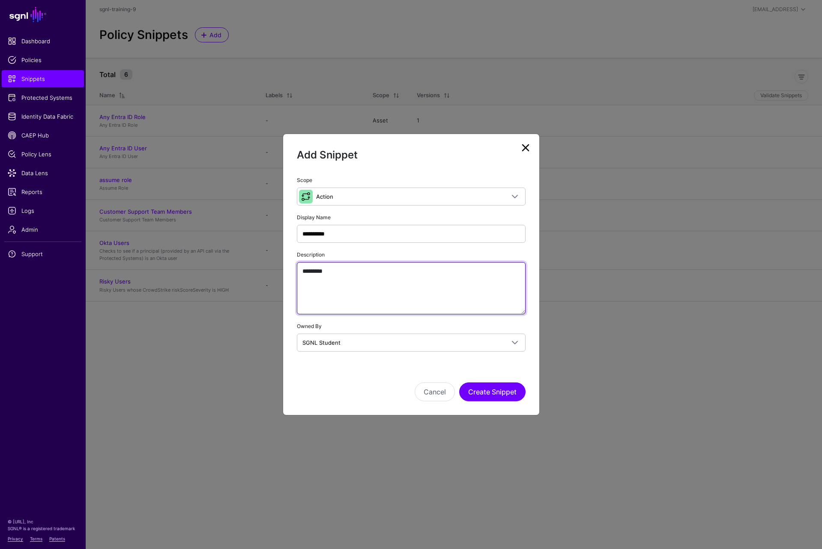
type textarea "**********"
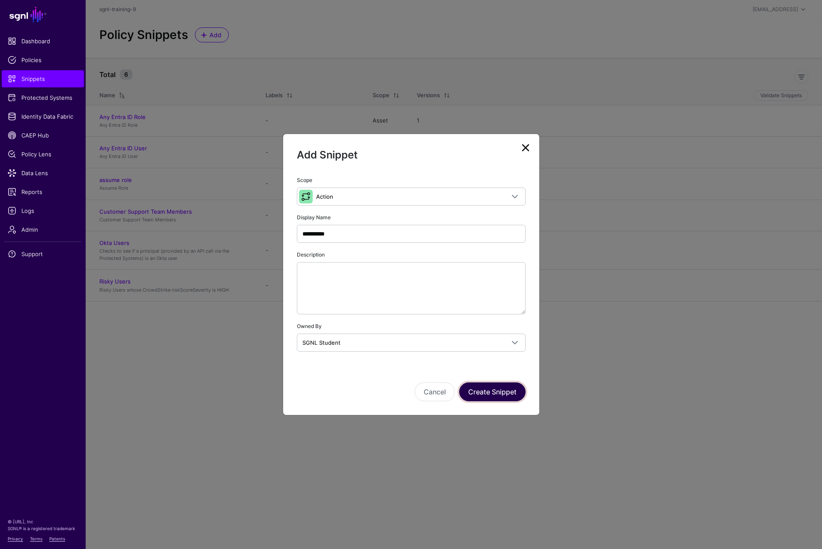
click at [486, 389] on button "Create Snippet" at bounding box center [492, 392] width 66 height 19
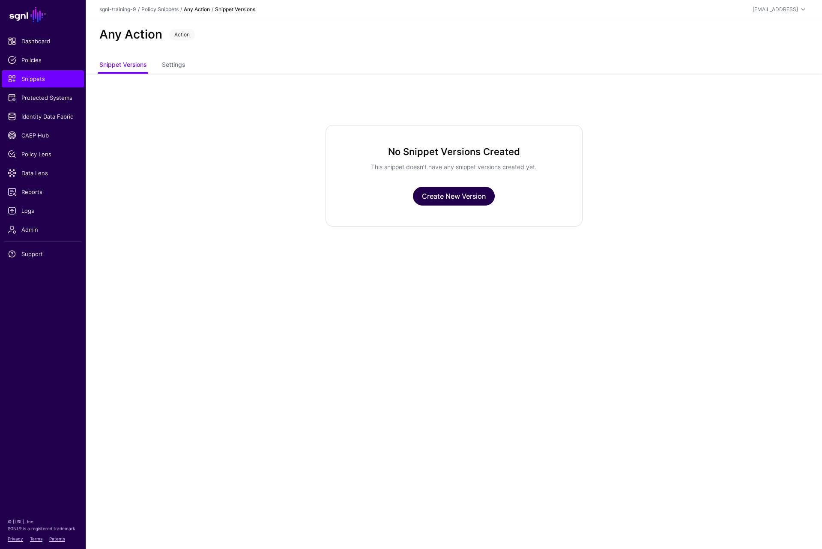
click at [456, 193] on link "Create New Version" at bounding box center [454, 196] width 82 height 19
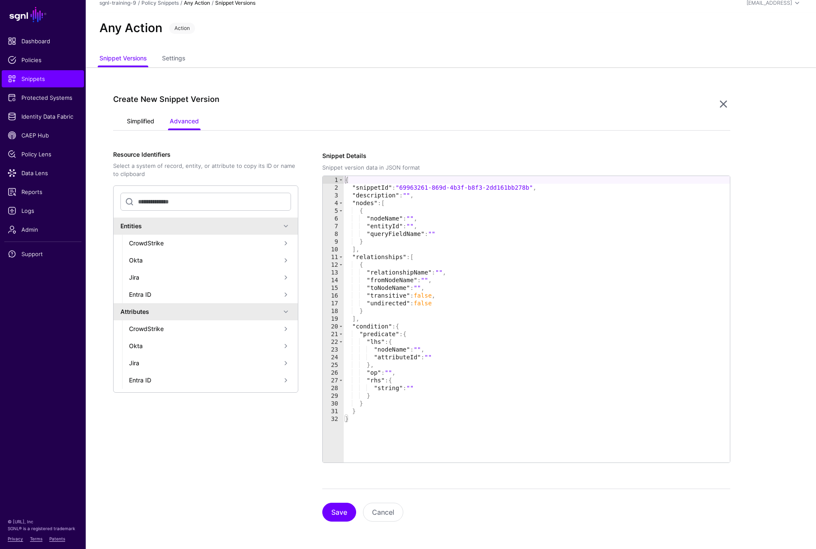
click at [131, 120] on link "Simplified" at bounding box center [140, 122] width 27 height 16
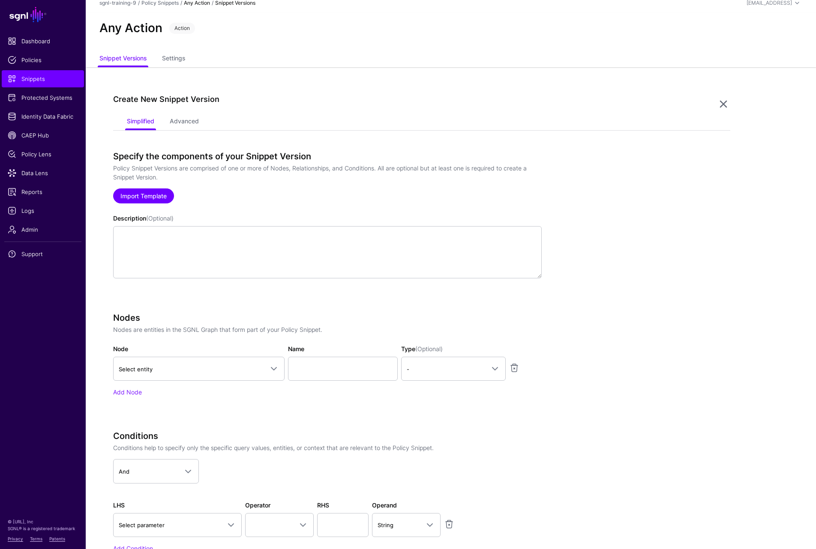
click at [153, 196] on link "Import Template" at bounding box center [143, 196] width 61 height 15
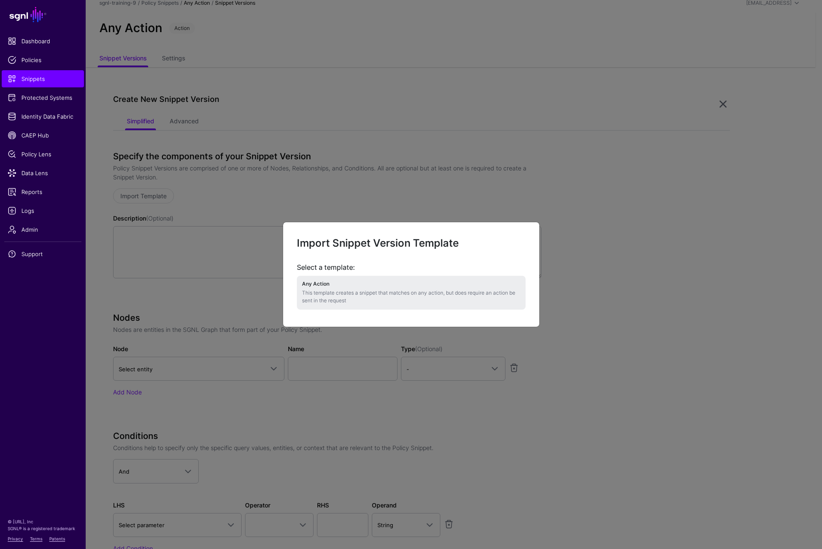
click at [339, 293] on p "This template creates a snippet that matches on any action, but does require an…" at bounding box center [411, 296] width 219 height 15
type textarea "**********"
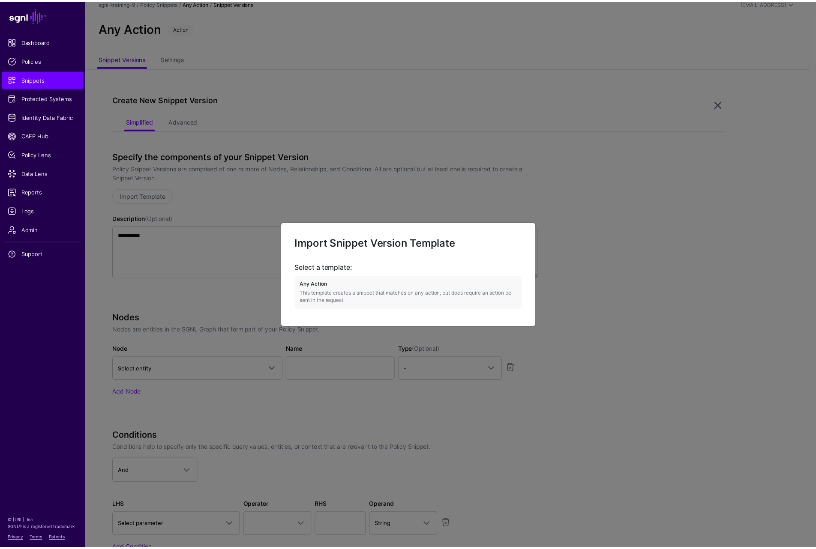
scroll to position [77, 0]
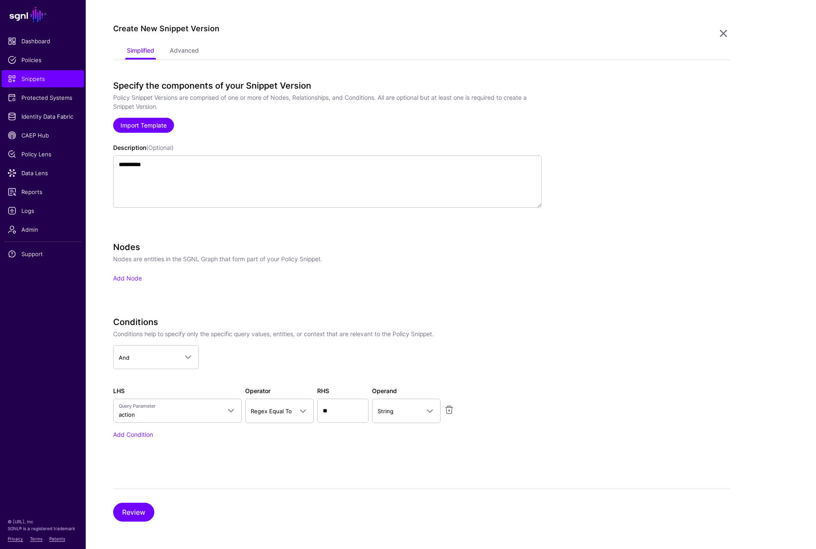
click at [146, 123] on link "Import Template" at bounding box center [143, 125] width 61 height 15
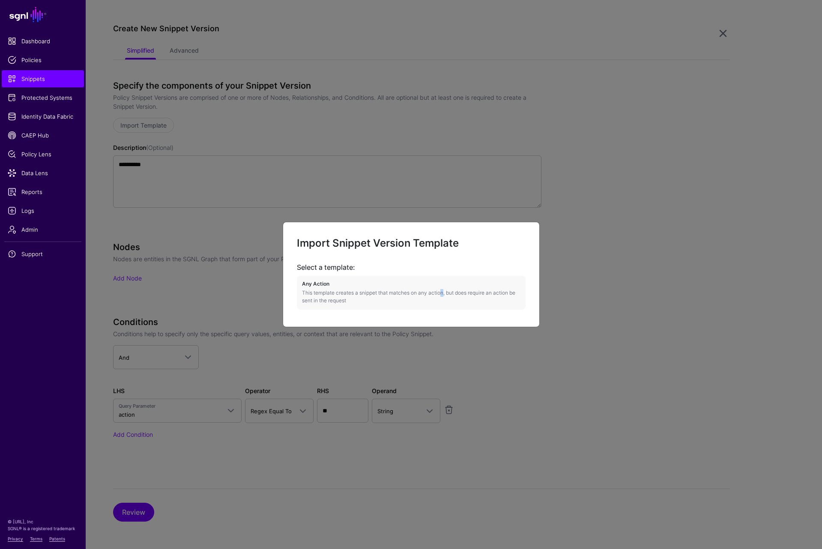
drag, startPoint x: 441, startPoint y: 295, endPoint x: 394, endPoint y: 292, distance: 47.2
click at [439, 294] on p "This template creates a snippet that matches on any action, but does require an…" at bounding box center [411, 296] width 219 height 15
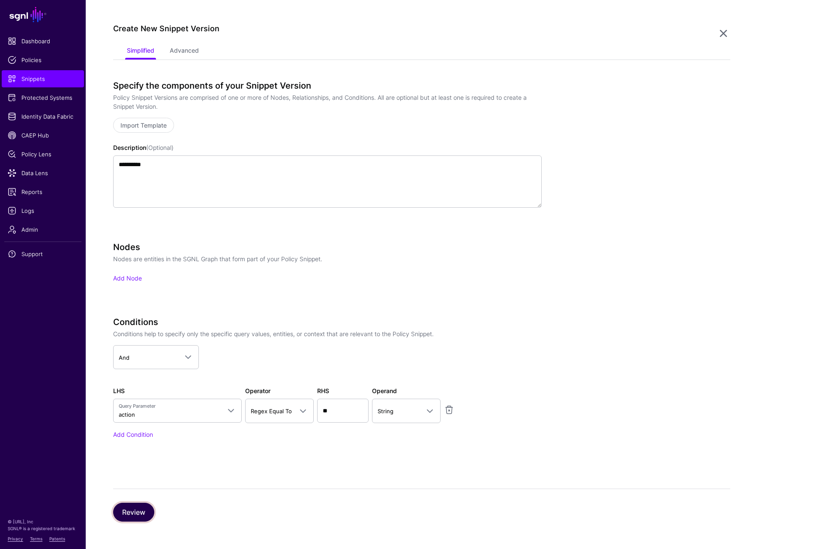
click at [136, 506] on button "Review" at bounding box center [133, 512] width 41 height 19
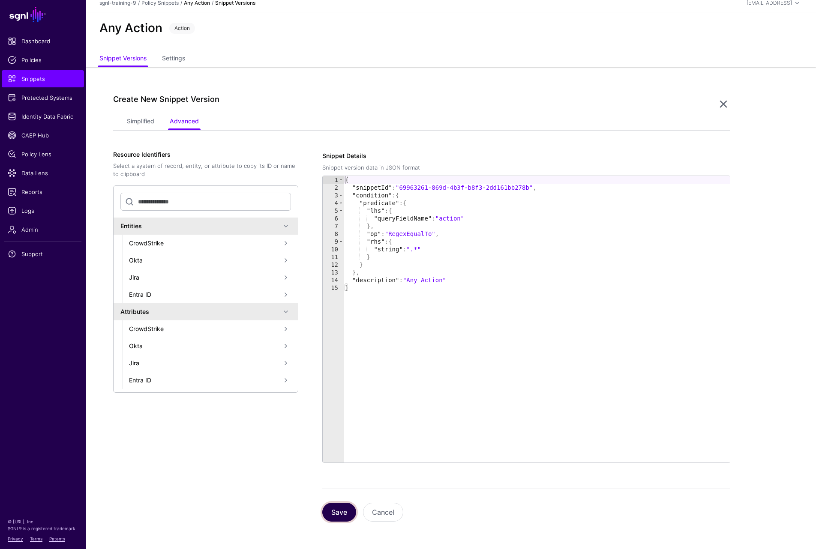
click at [346, 512] on button "Save" at bounding box center [339, 512] width 34 height 19
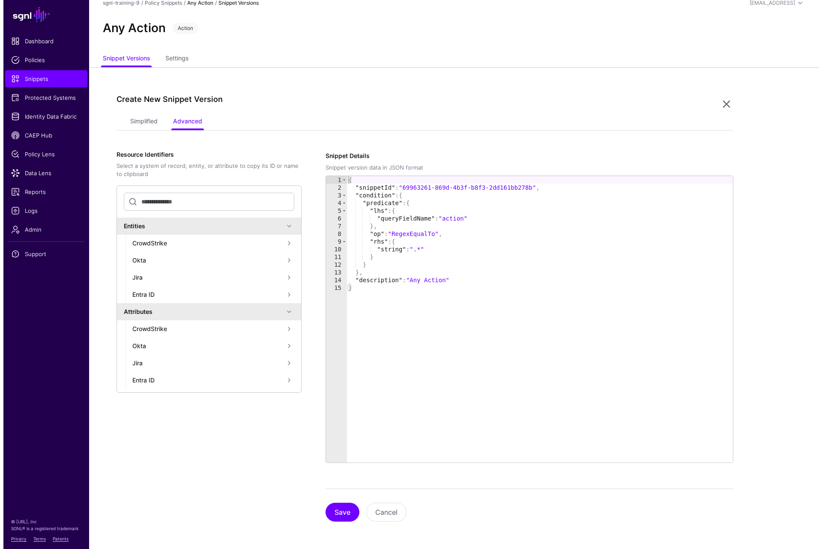
scroll to position [0, 0]
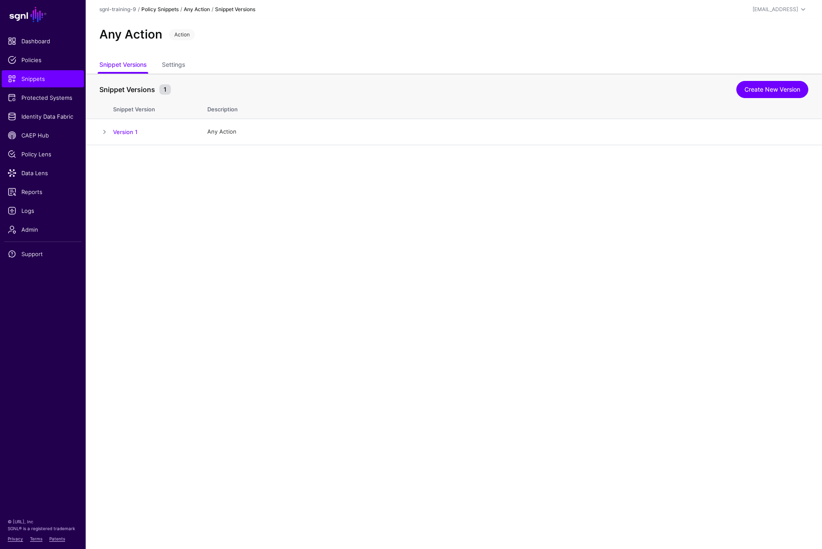
click at [171, 10] on link "Policy Snippets" at bounding box center [159, 9] width 37 height 6
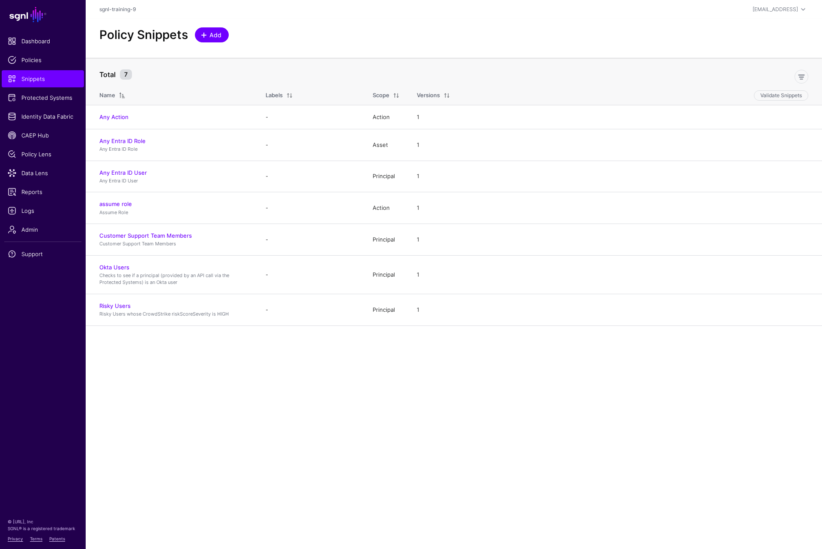
click at [211, 35] on span "Add" at bounding box center [216, 34] width 14 height 9
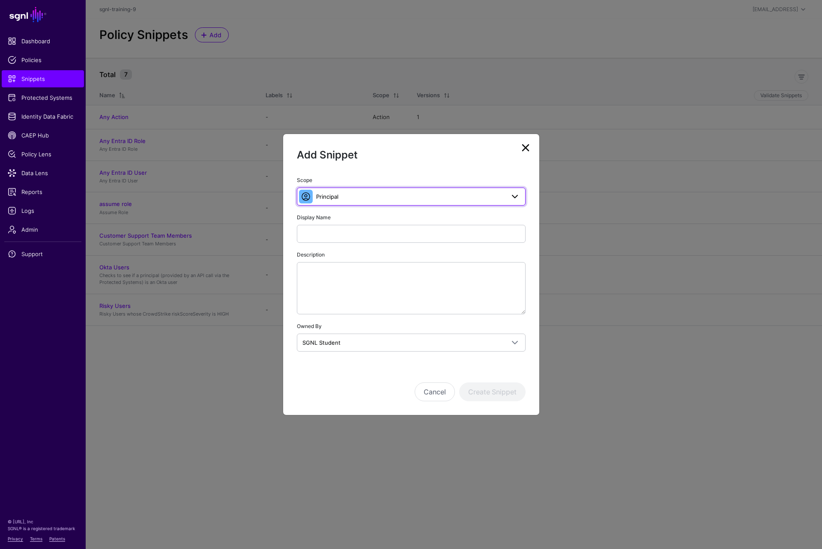
click at [356, 196] on span "Principal" at bounding box center [410, 196] width 189 height 9
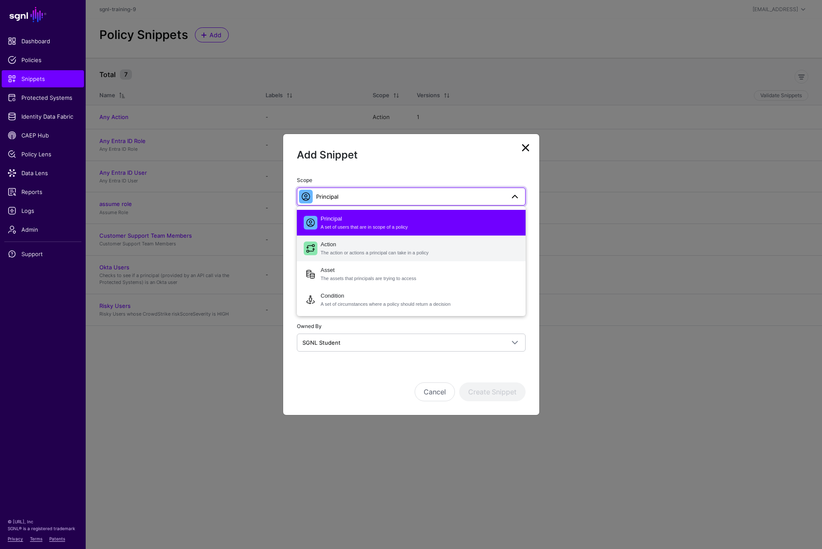
click at [352, 245] on span "Action The action or actions a principal can take in a policy" at bounding box center [420, 248] width 198 height 21
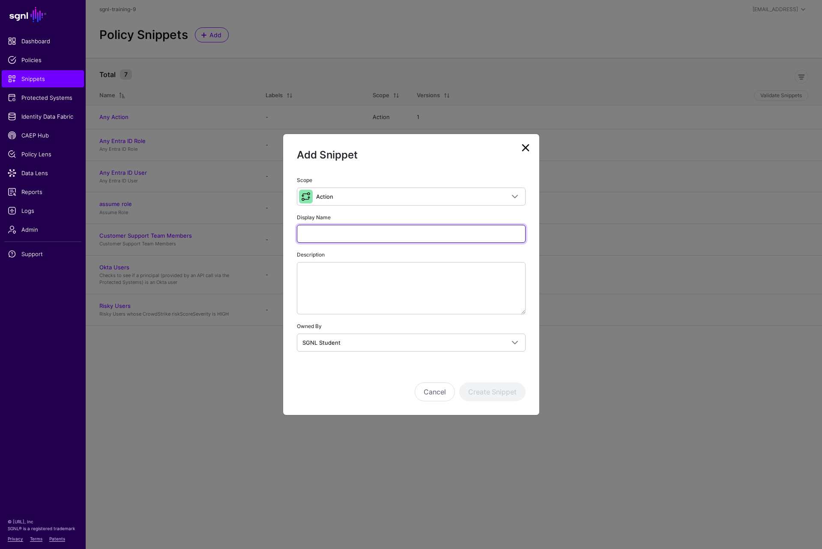
click at [351, 235] on input "Display Name" at bounding box center [411, 234] width 229 height 18
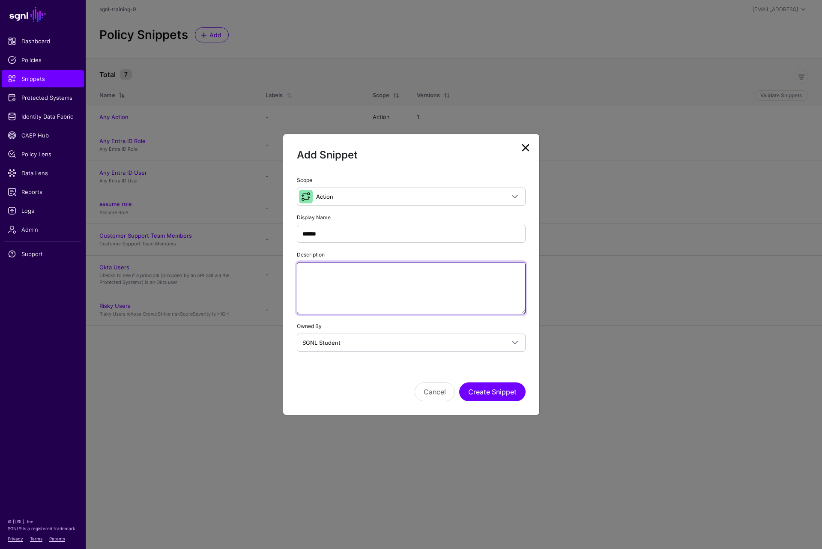
click at [364, 282] on textarea "Description" at bounding box center [411, 288] width 229 height 52
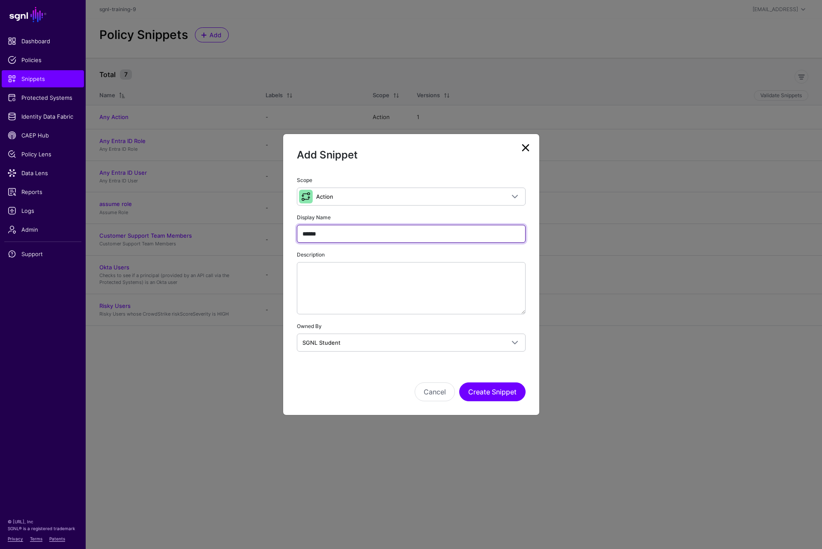
drag, startPoint x: 341, startPoint y: 232, endPoint x: 298, endPoint y: 232, distance: 42.9
click at [298, 232] on input "******" at bounding box center [411, 234] width 229 height 18
type input "******"
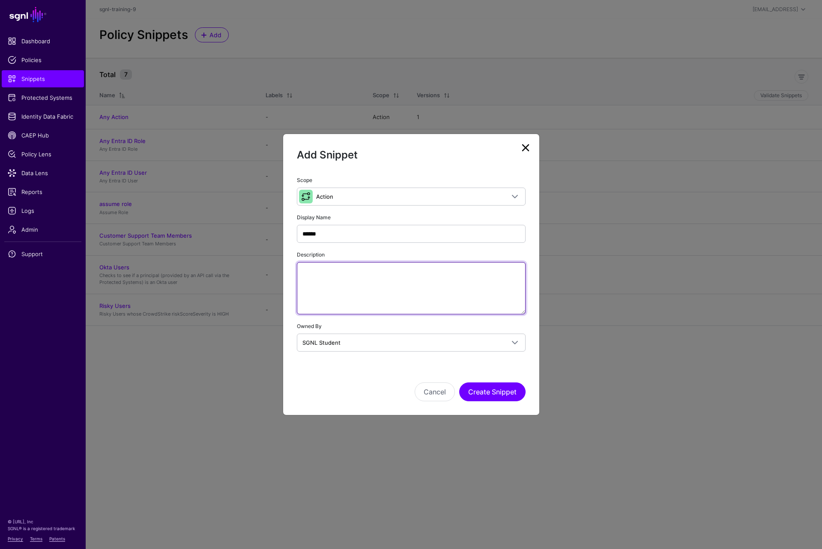
click at [347, 295] on textarea "Description" at bounding box center [411, 288] width 229 height 52
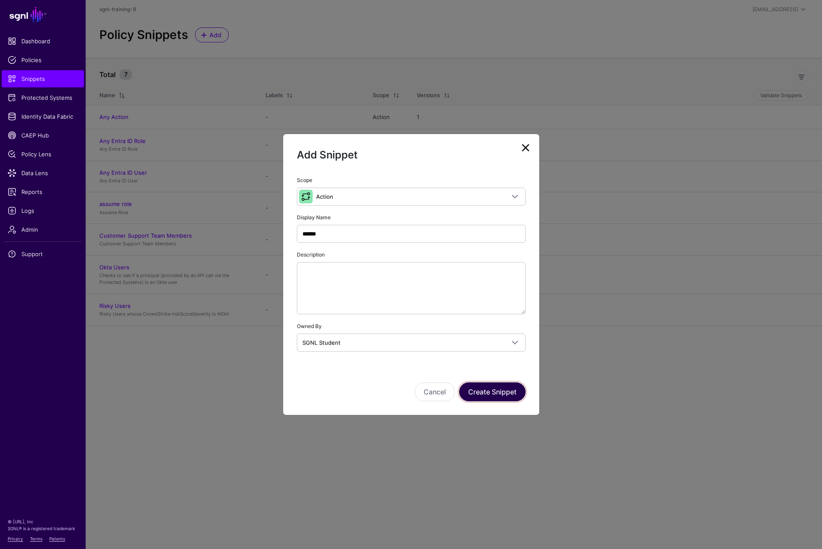
click at [497, 397] on button "Create Snippet" at bounding box center [492, 392] width 66 height 19
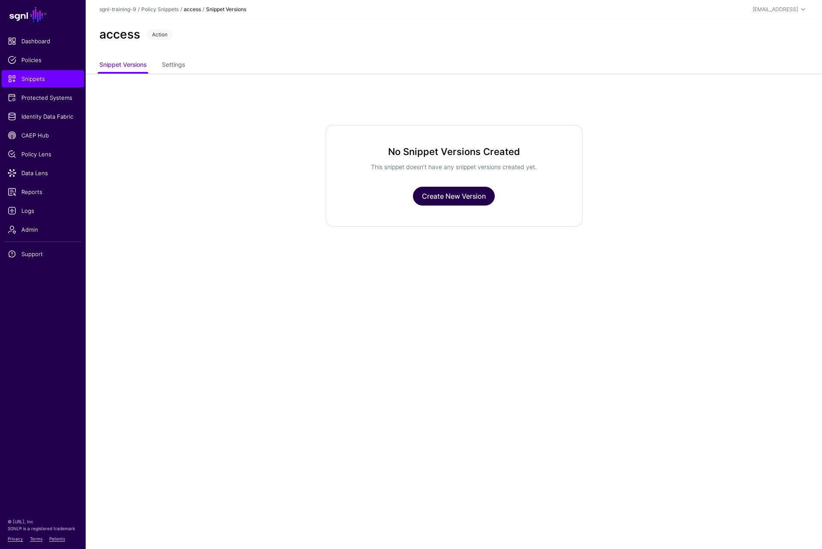
click at [463, 198] on link "Create New Version" at bounding box center [454, 196] width 82 height 19
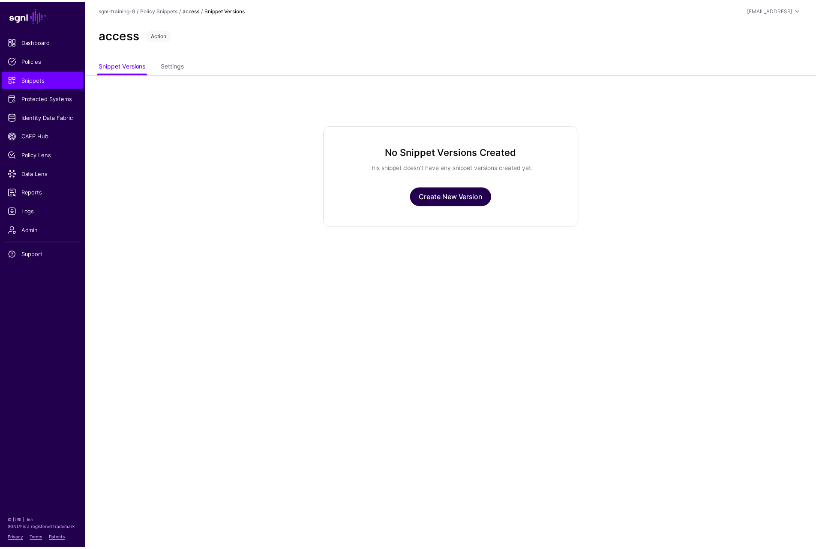
scroll to position [6, 0]
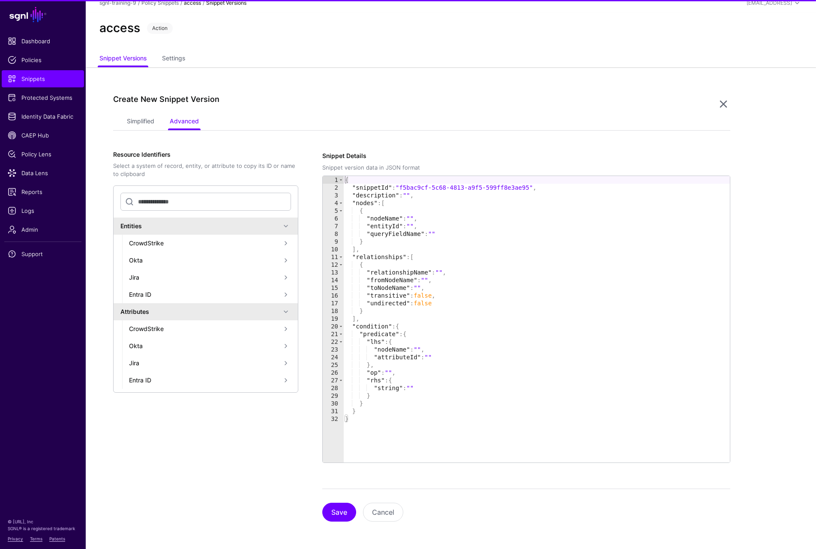
click at [157, 123] on ul "Simplified Advanced" at bounding box center [422, 122] width 590 height 16
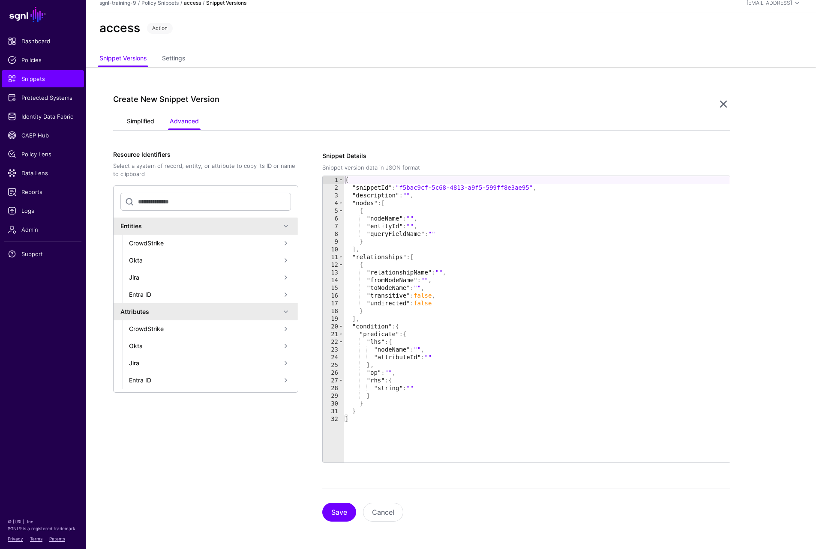
click at [138, 126] on link "Simplified" at bounding box center [140, 122] width 27 height 16
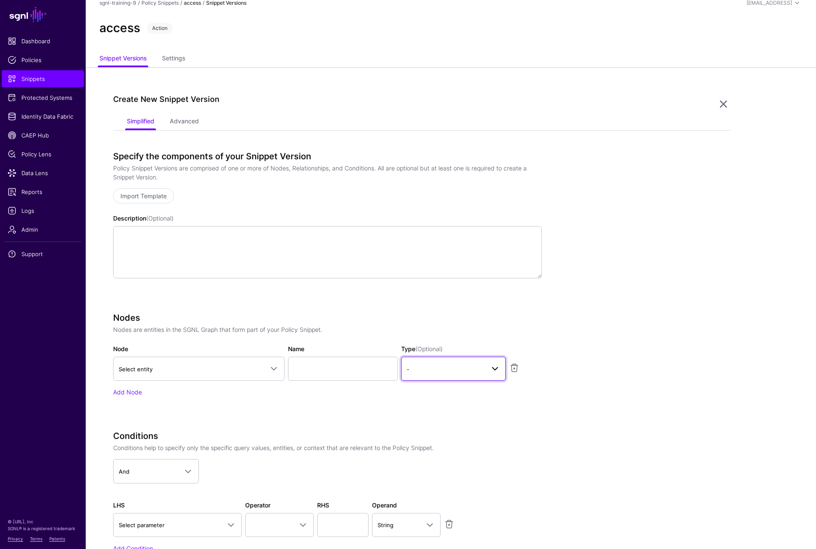
click at [424, 364] on link "-" at bounding box center [453, 369] width 105 height 24
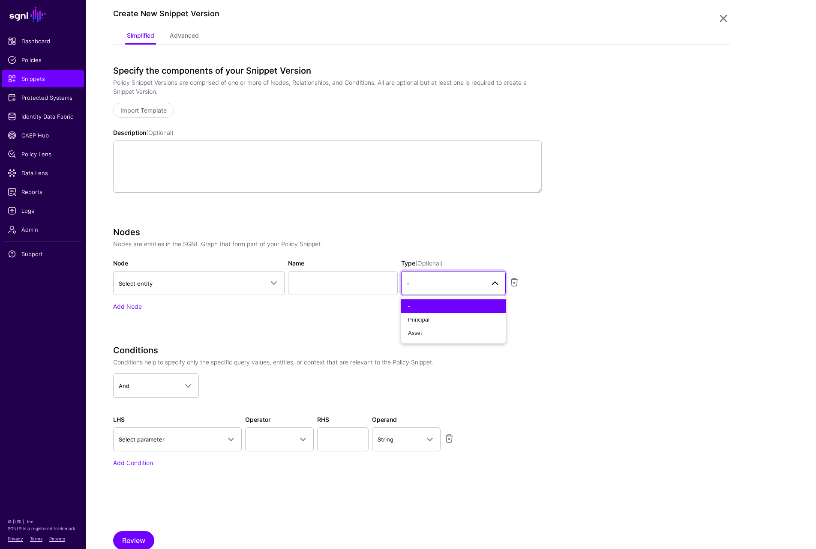
scroll to position [120, 0]
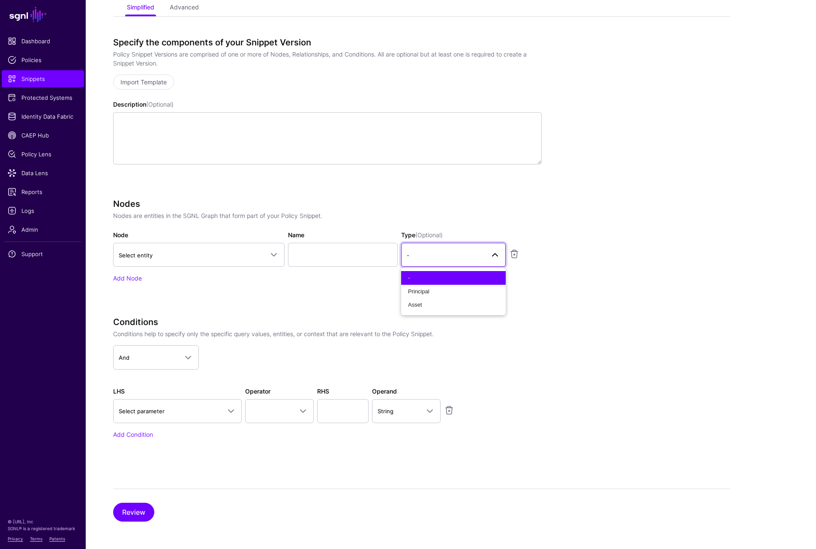
click at [330, 297] on div "Nodes Nodes are entities in the SGNL Graph that form part of your Policy Snippe…" at bounding box center [327, 253] width 429 height 108
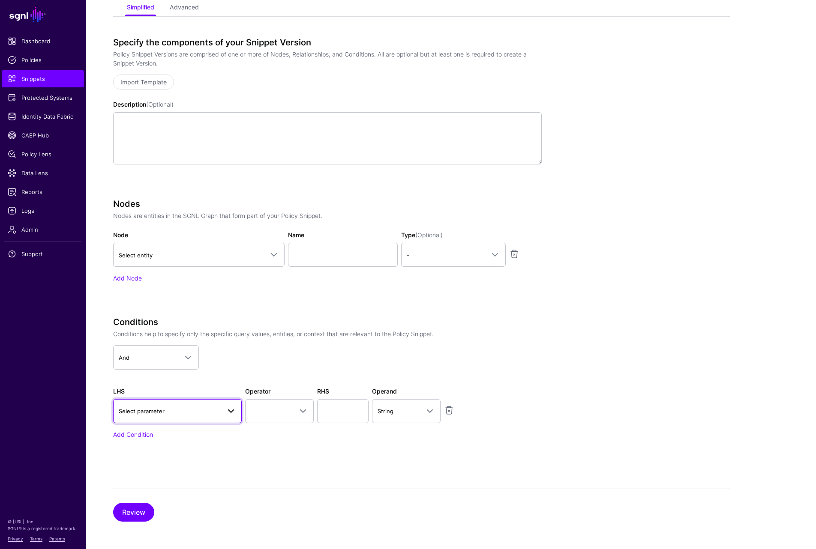
click at [184, 409] on span "Select parameter" at bounding box center [170, 411] width 102 height 9
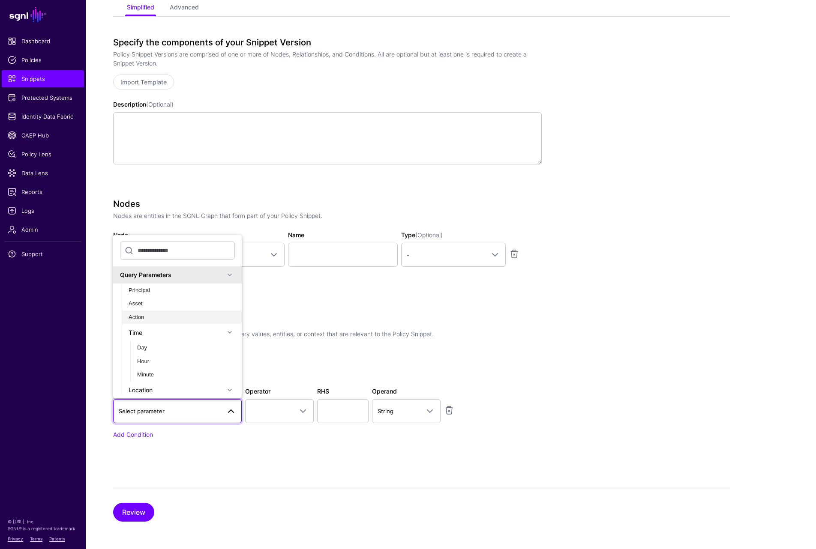
click at [144, 317] on span "Action" at bounding box center [136, 317] width 15 height 6
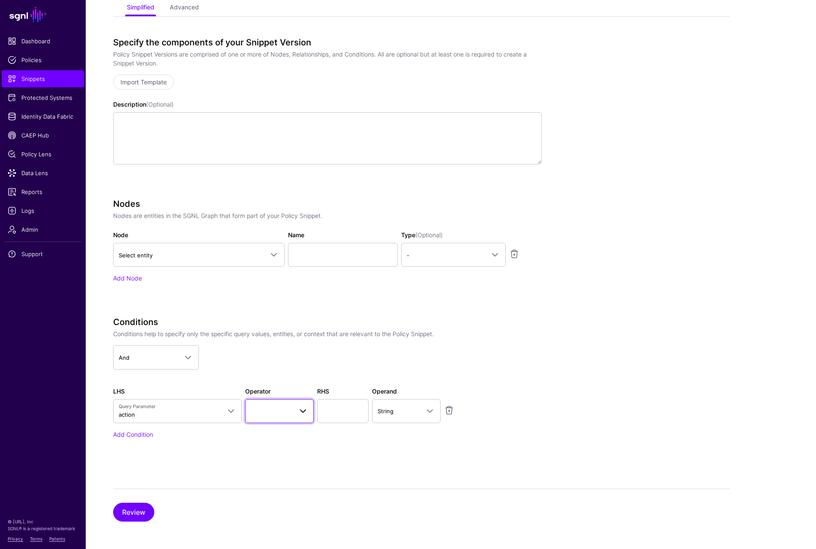
click at [273, 409] on span at bounding box center [279, 411] width 57 height 10
click at [278, 295] on button "Equal To" at bounding box center [298, 301] width 107 height 14
click at [339, 411] on input "text" at bounding box center [342, 411] width 51 height 24
type input "******"
click at [153, 509] on button "Review" at bounding box center [133, 512] width 41 height 19
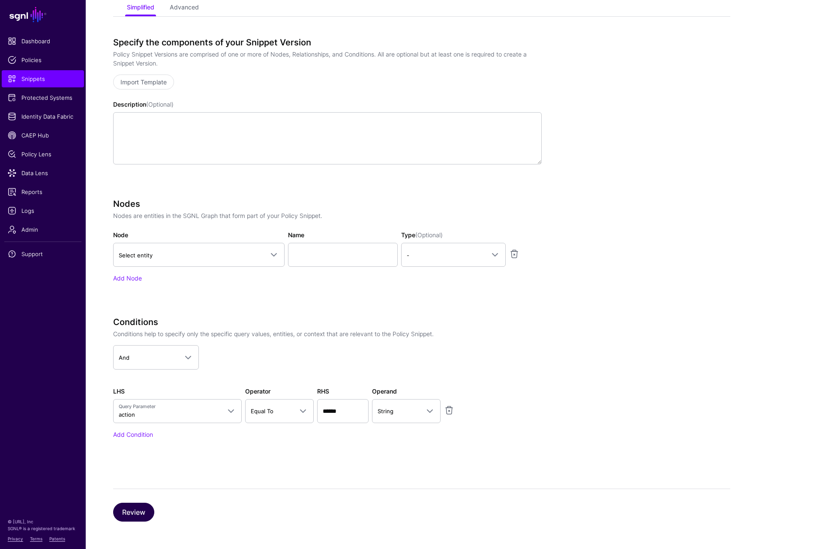
scroll to position [6, 0]
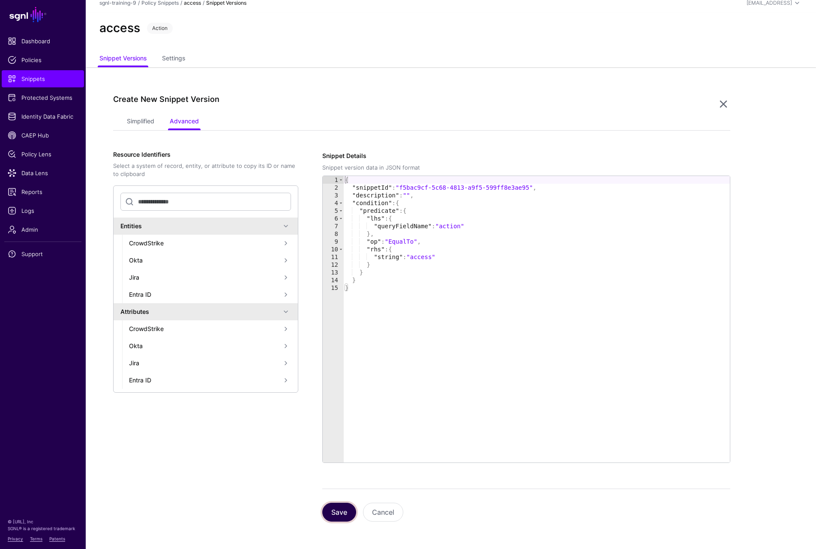
click at [344, 512] on button "Save" at bounding box center [339, 512] width 34 height 19
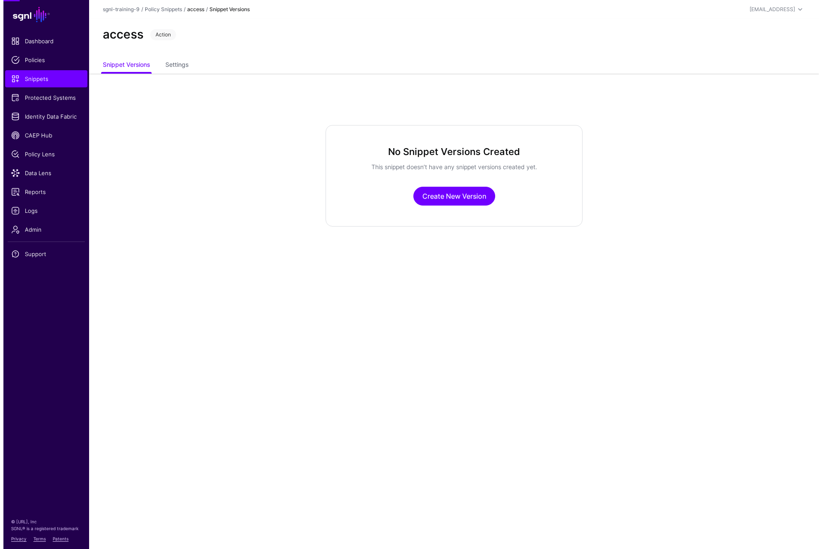
scroll to position [0, 0]
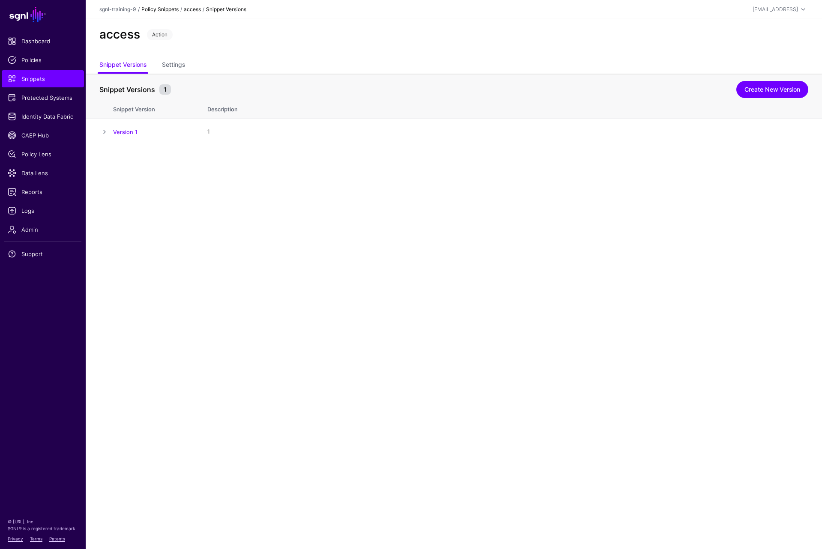
click at [159, 9] on link "Policy Snippets" at bounding box center [159, 9] width 37 height 6
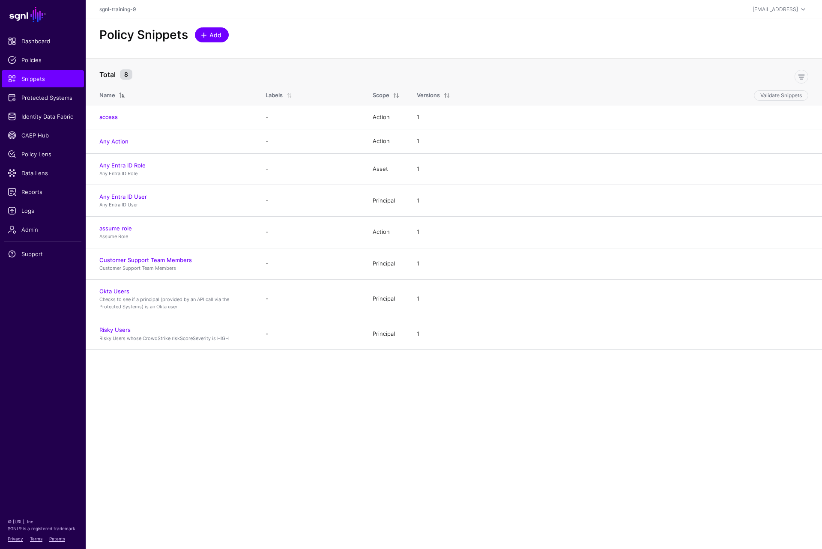
click at [220, 31] on span "Add" at bounding box center [216, 34] width 14 height 9
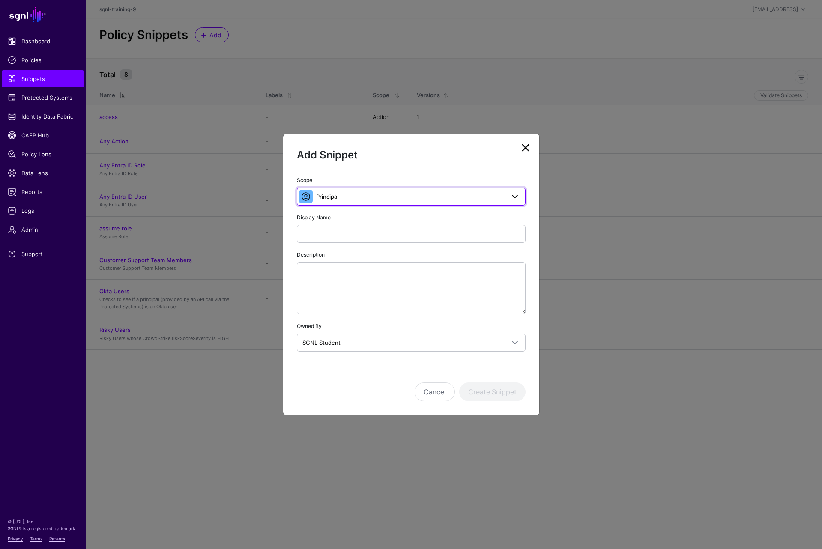
click at [338, 195] on span "Principal" at bounding box center [327, 196] width 22 height 7
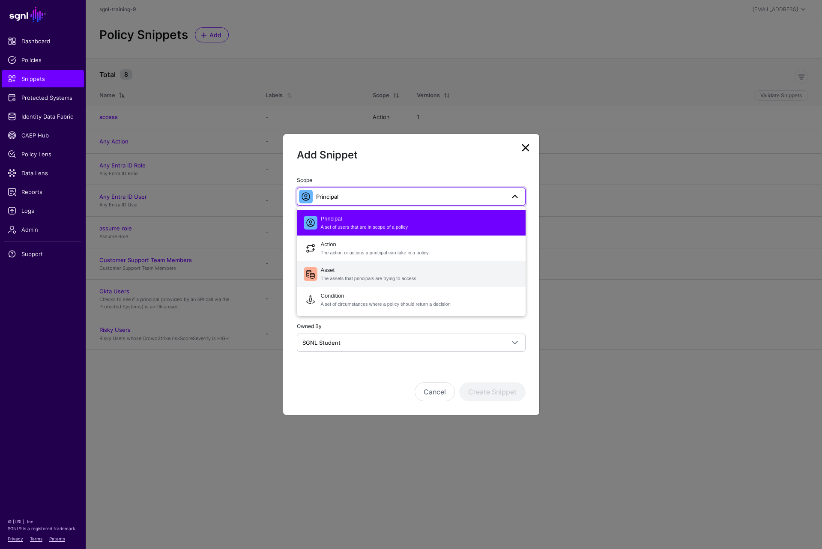
click at [351, 275] on span "Asset The assets that principals are trying to access" at bounding box center [420, 274] width 198 height 21
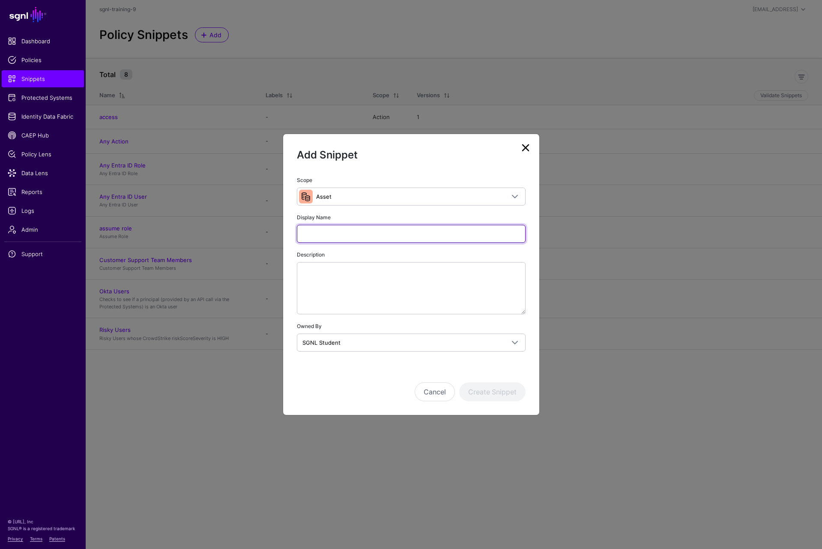
click at [358, 234] on input "Display Name" at bounding box center [411, 234] width 229 height 18
type input "*********"
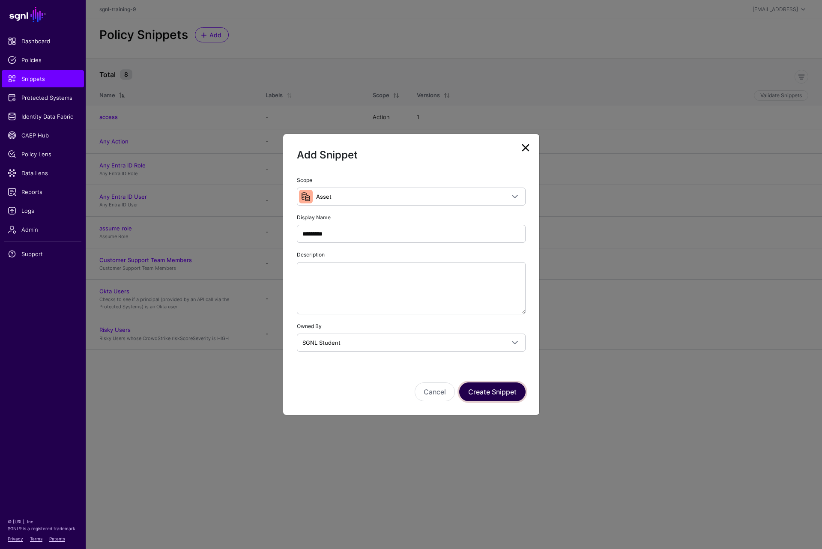
click at [487, 393] on button "Create Snippet" at bounding box center [492, 392] width 66 height 19
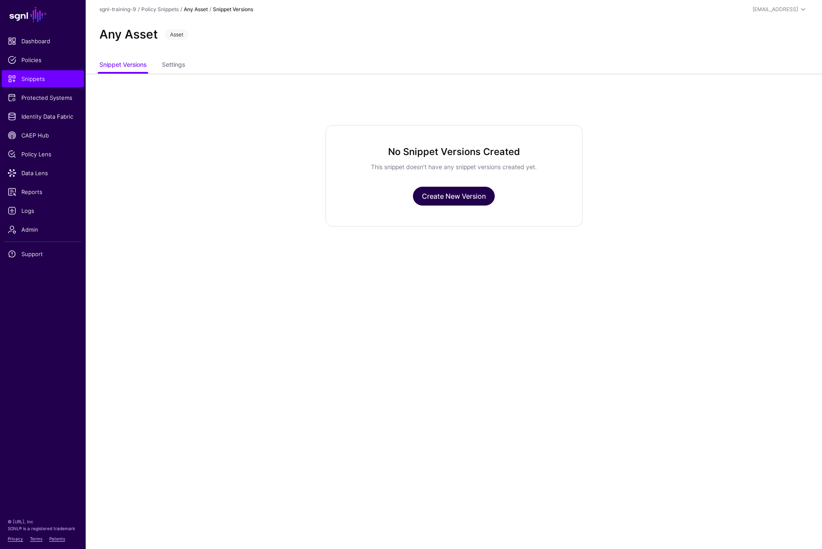
click at [445, 199] on link "Create New Version" at bounding box center [454, 196] width 82 height 19
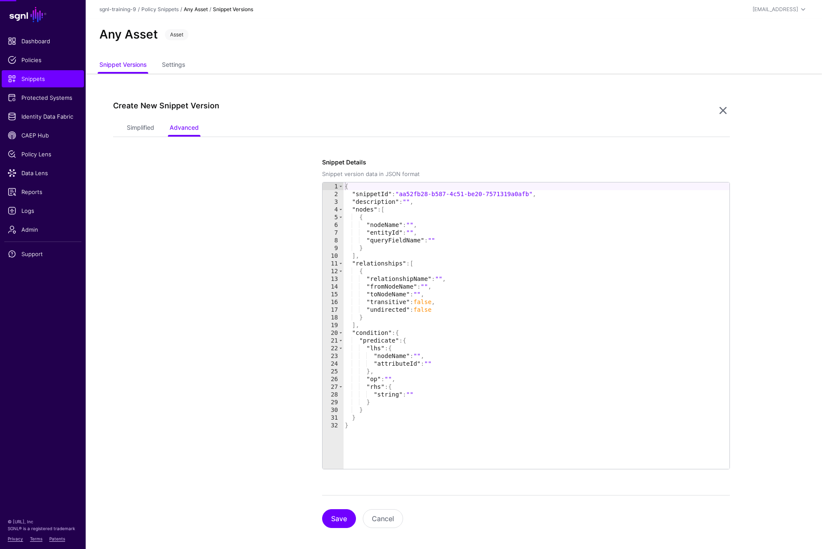
scroll to position [6, 0]
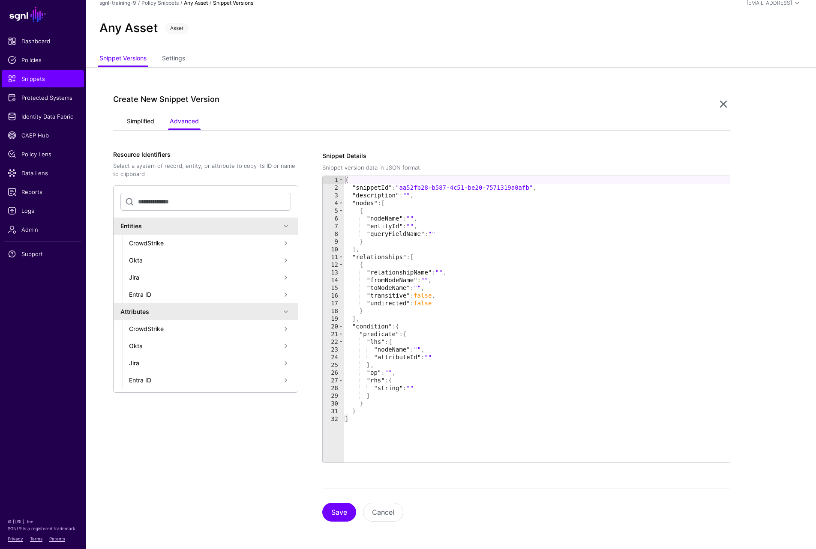
click at [129, 117] on link "Simplified" at bounding box center [140, 122] width 27 height 16
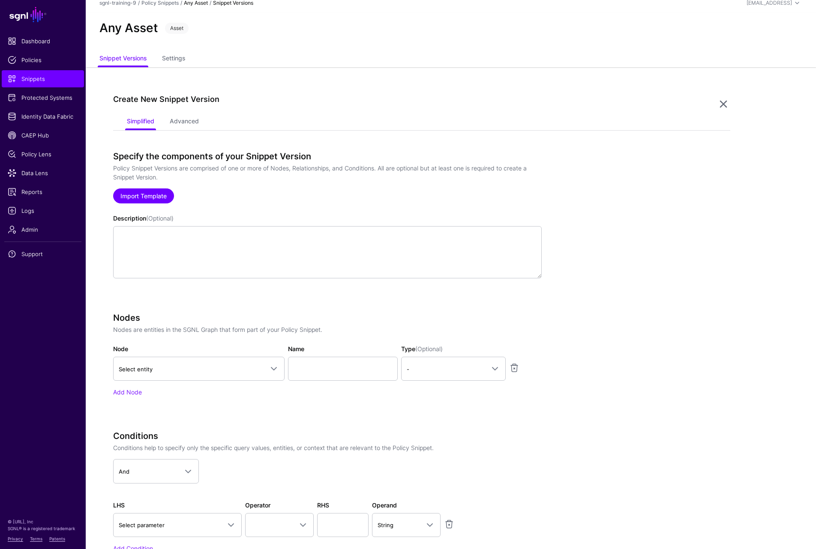
click at [135, 192] on link "Import Template" at bounding box center [143, 196] width 61 height 15
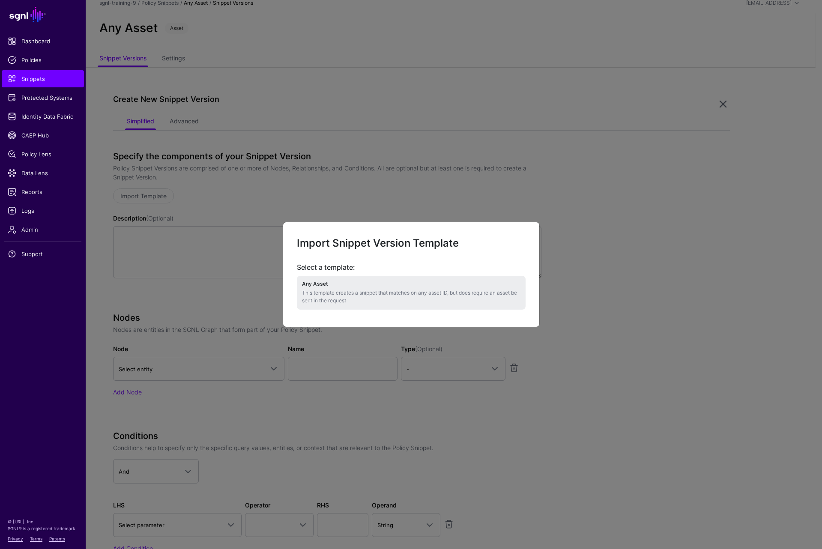
click at [358, 292] on p "This template creates a snippet that matches on any asset ID, but does require …" at bounding box center [411, 296] width 219 height 15
type textarea "**********"
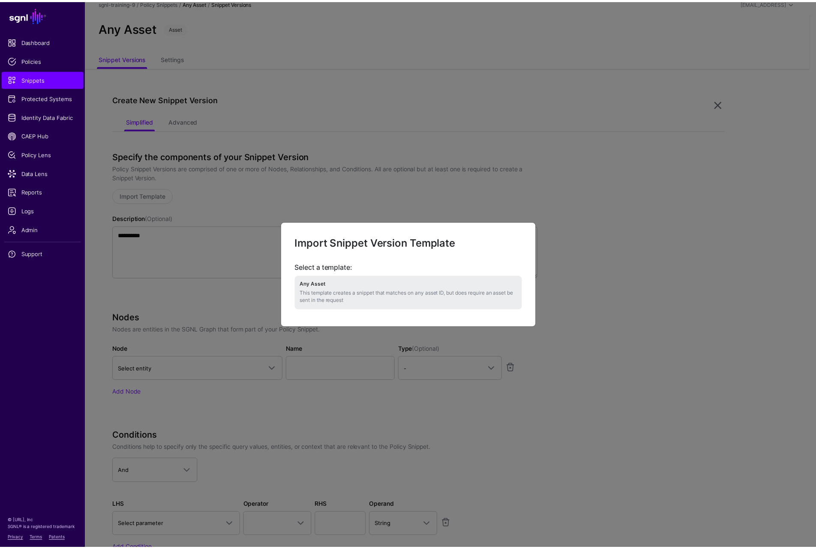
scroll to position [77, 0]
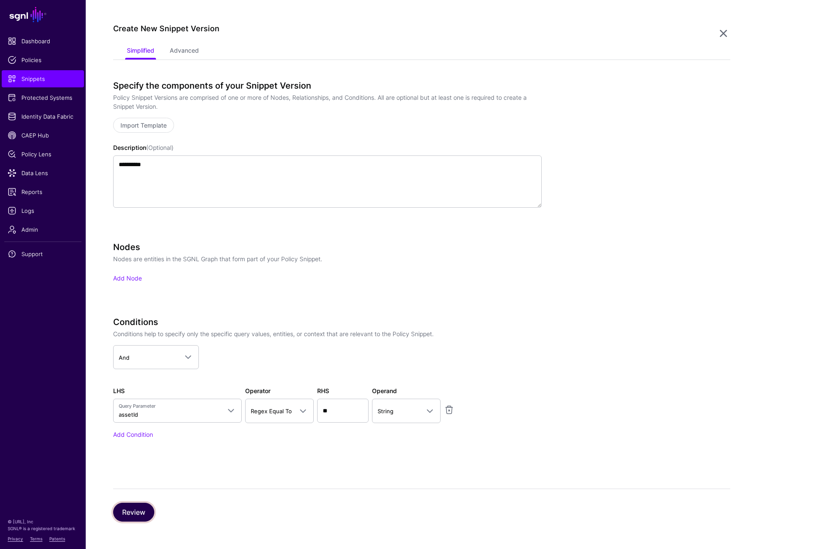
drag, startPoint x: 144, startPoint y: 514, endPoint x: 153, endPoint y: 509, distance: 11.3
click at [144, 514] on button "Review" at bounding box center [133, 512] width 41 height 19
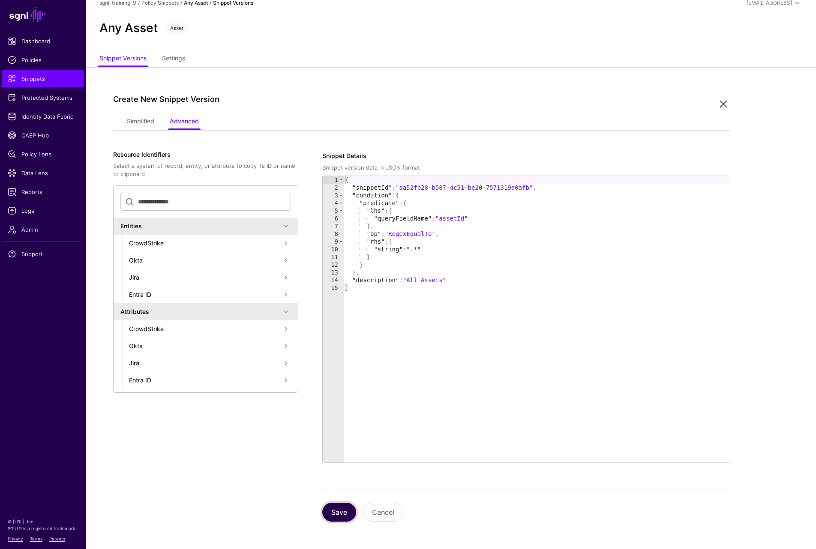
click at [349, 509] on button "Save" at bounding box center [339, 512] width 34 height 19
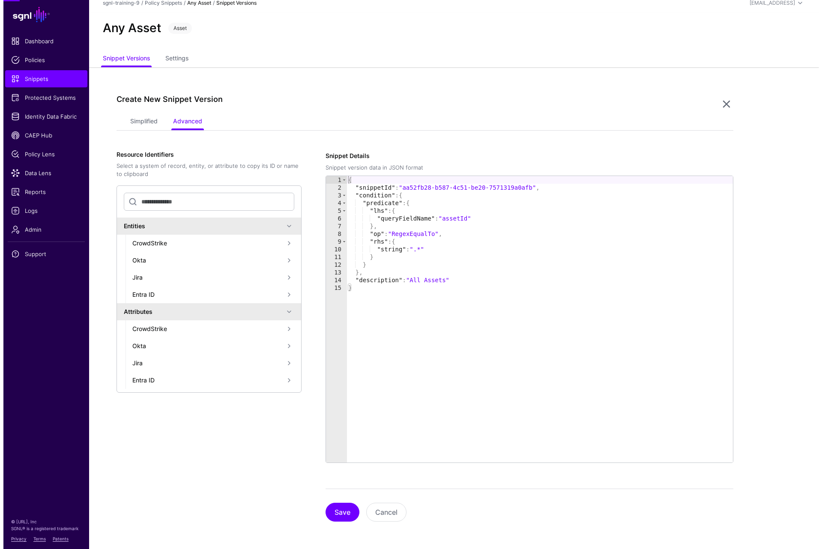
scroll to position [0, 0]
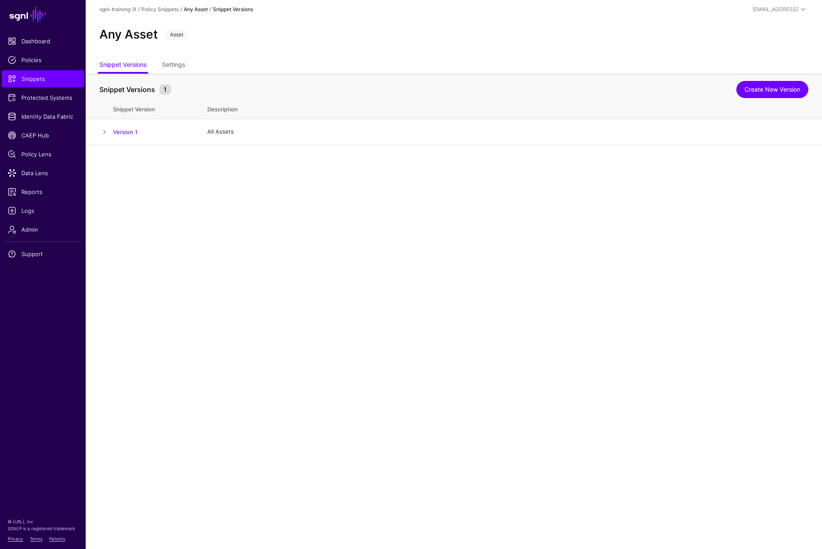
click at [158, 7] on link "Policy Snippets" at bounding box center [159, 9] width 37 height 6
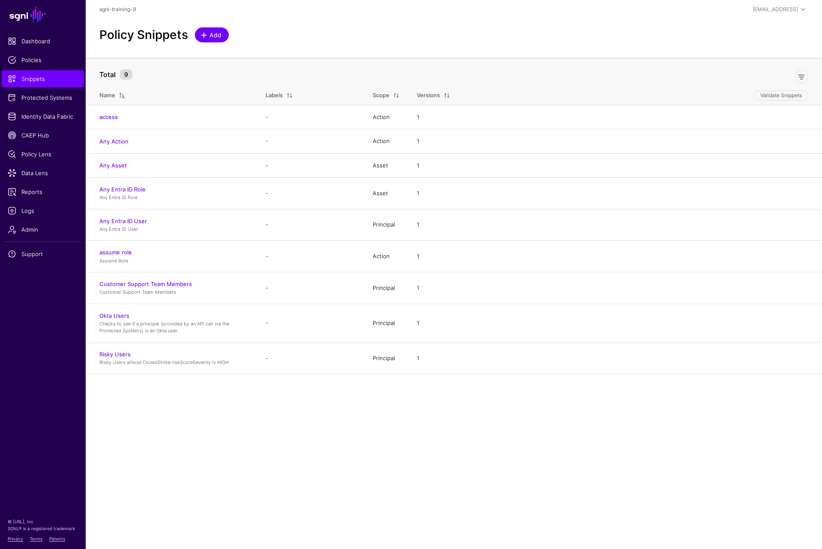
click at [219, 35] on span "Add" at bounding box center [216, 34] width 14 height 9
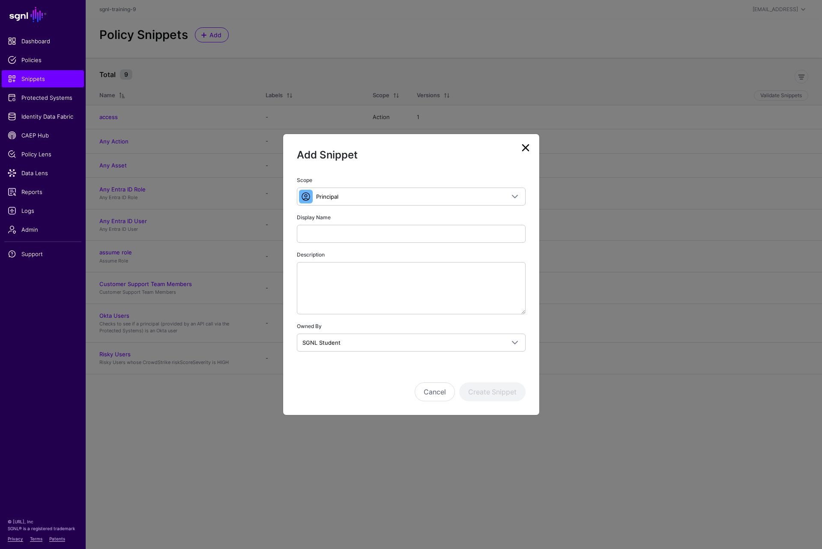
click at [347, 209] on div "Scope Principal Principal A set of users that are in scope of a policy Action T…" at bounding box center [411, 263] width 229 height 177
click at [349, 199] on span "Principal" at bounding box center [410, 196] width 189 height 9
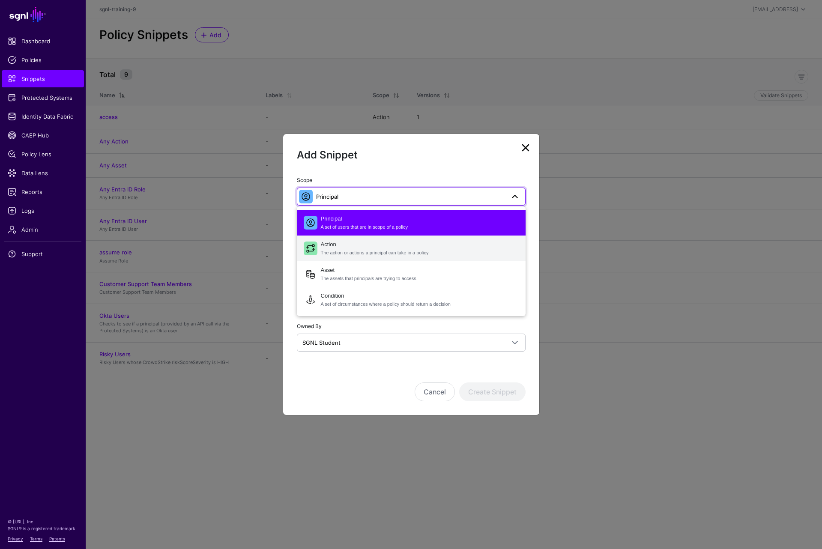
click at [348, 249] on span "Action The action or actions a principal can take in a policy" at bounding box center [420, 248] width 198 height 21
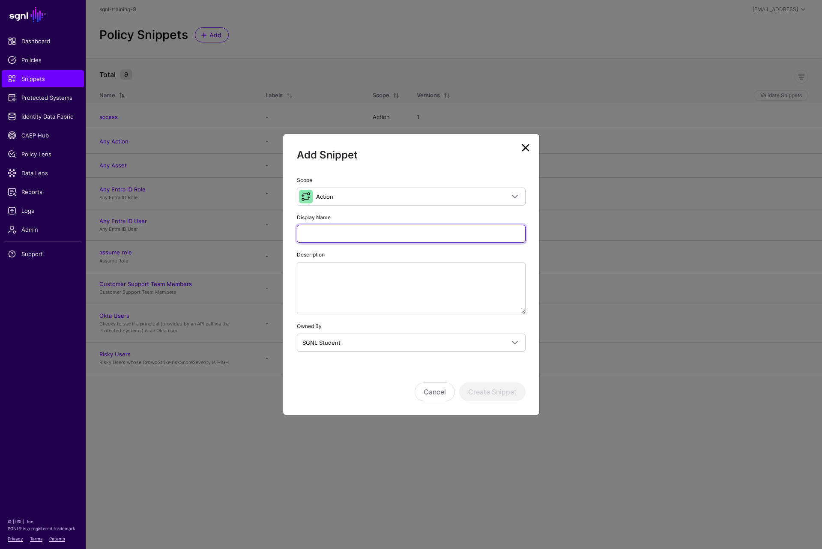
click at [365, 240] on input "Display Name" at bounding box center [411, 234] width 229 height 18
type input "**********"
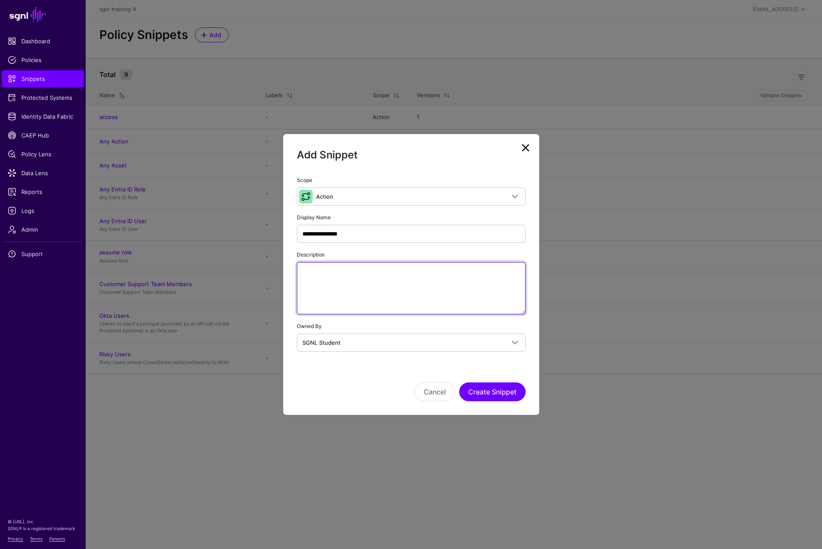
click at [388, 273] on textarea "Description" at bounding box center [411, 288] width 229 height 52
paste textarea "**********"
type textarea "**********"
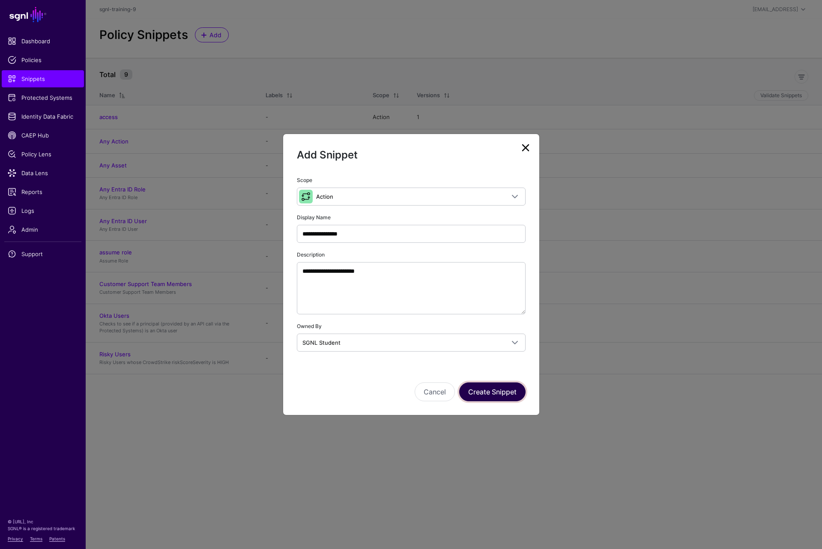
click at [501, 390] on button "Create Snippet" at bounding box center [492, 392] width 66 height 19
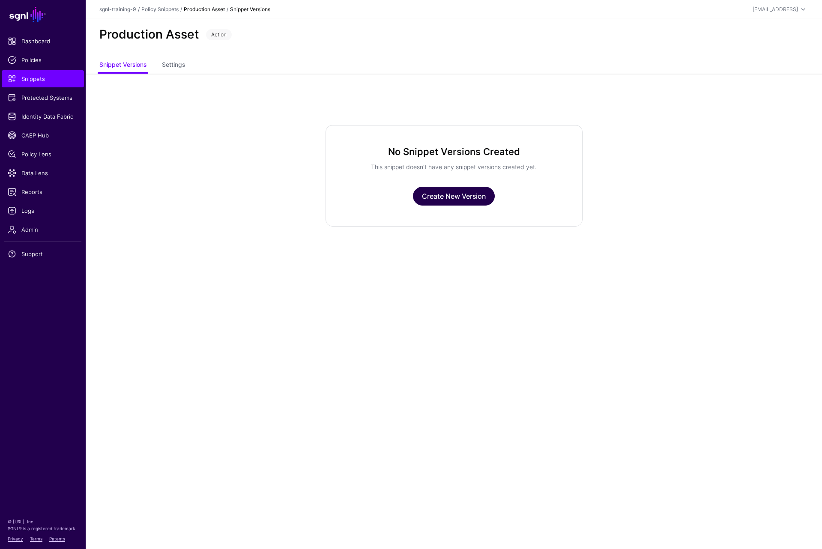
click at [465, 198] on link "Create New Version" at bounding box center [454, 196] width 82 height 19
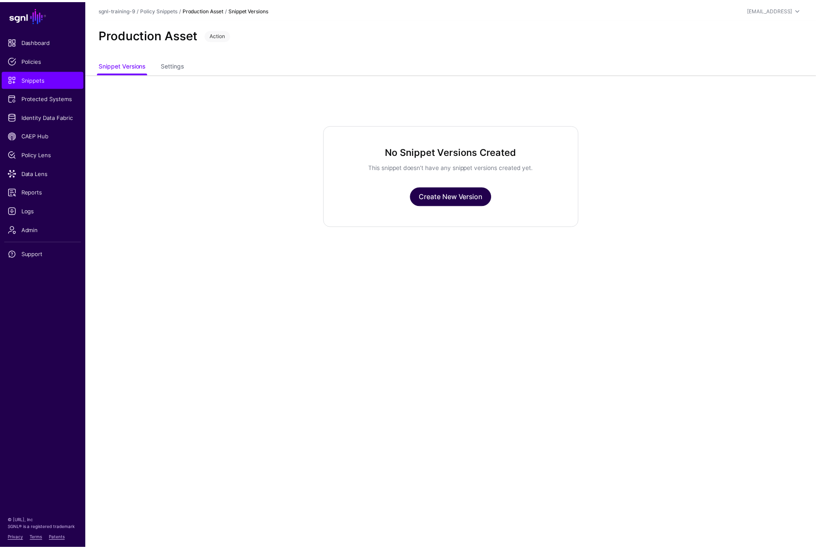
scroll to position [6, 0]
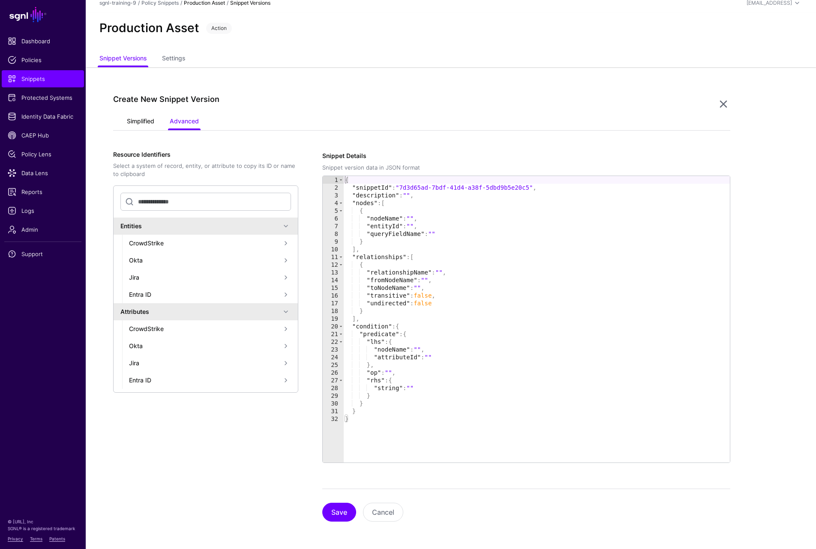
click at [143, 123] on link "Simplified" at bounding box center [140, 122] width 27 height 16
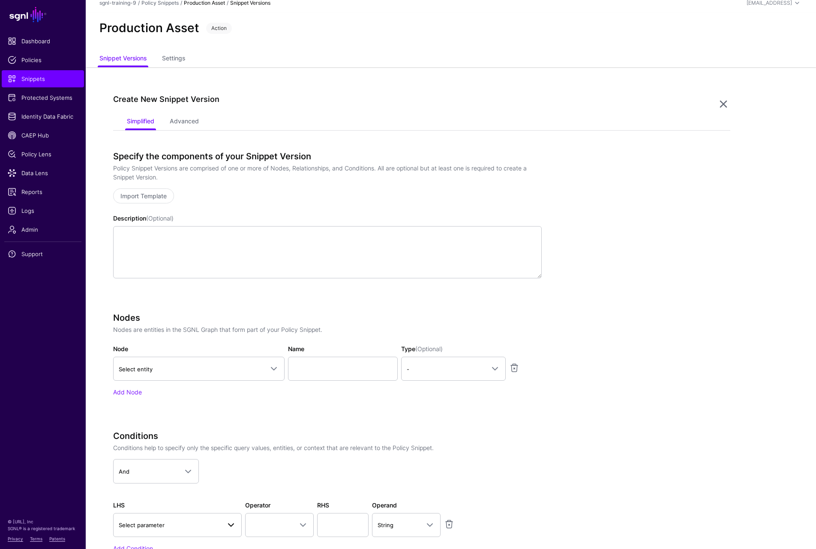
scroll to position [49, 0]
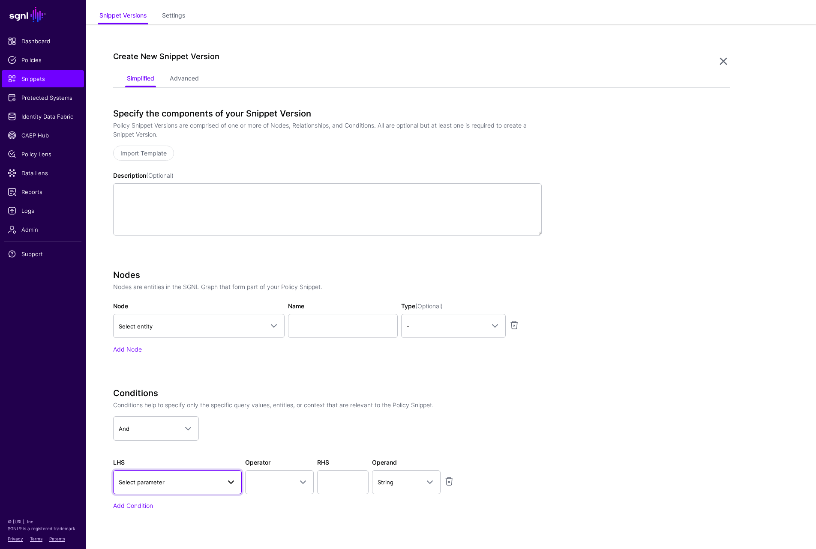
click at [165, 477] on span "Select parameter" at bounding box center [177, 482] width 117 height 10
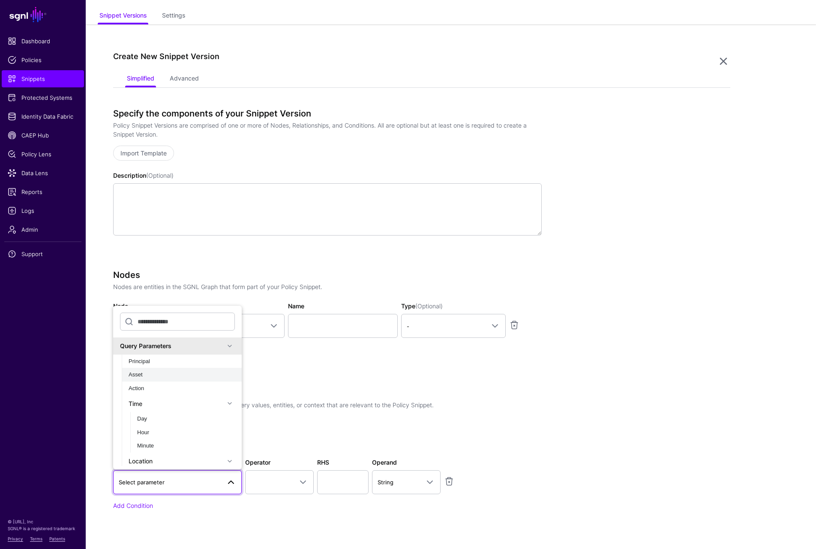
click at [152, 376] on div "Asset" at bounding box center [182, 375] width 106 height 9
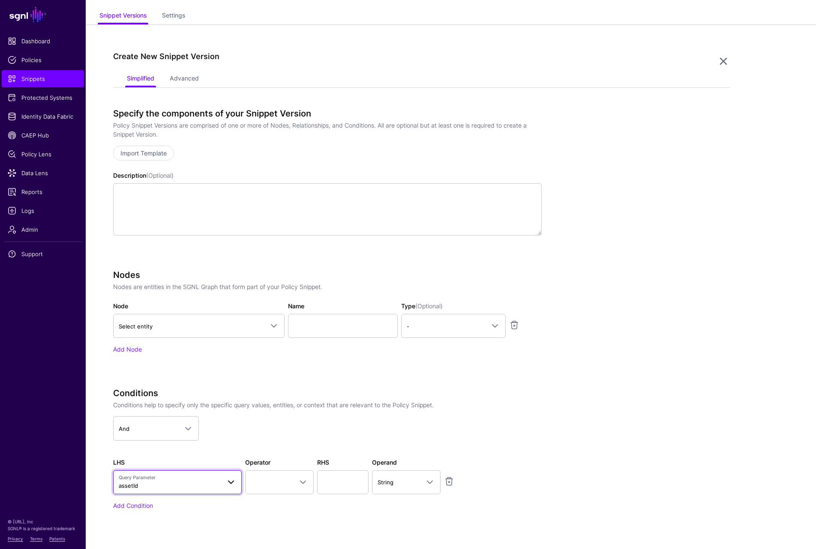
click at [166, 484] on span "Query Parameter assetId" at bounding box center [170, 482] width 102 height 16
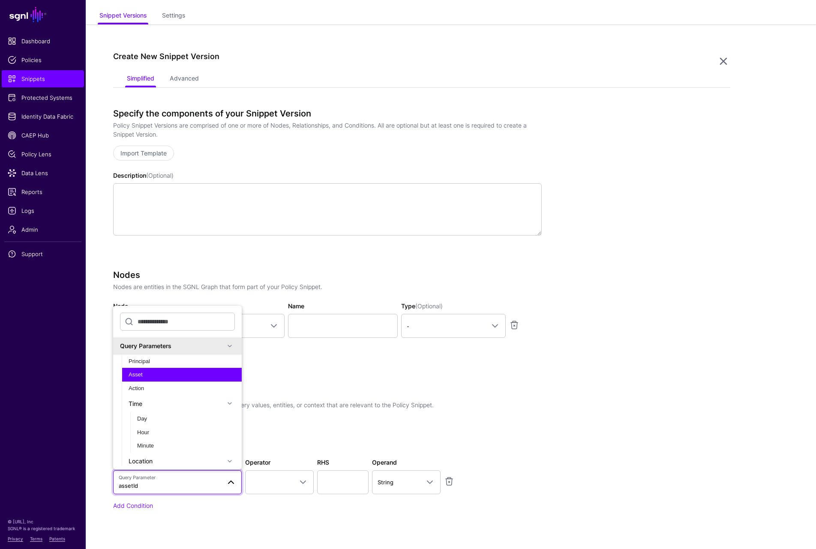
click at [167, 483] on span "Query Parameter assetId" at bounding box center [170, 482] width 102 height 16
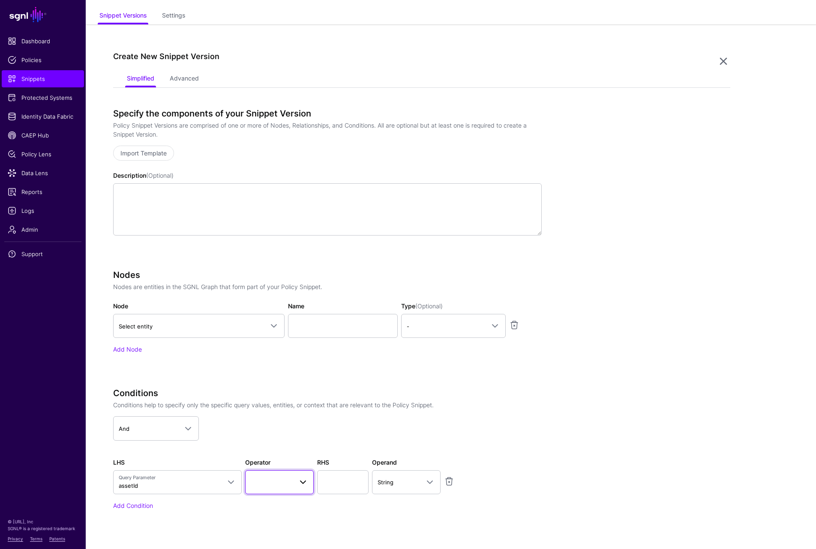
click at [293, 480] on span at bounding box center [300, 482] width 15 height 10
click at [273, 451] on span "Starts With" at bounding box center [265, 452] width 27 height 6
drag, startPoint x: 345, startPoint y: 482, endPoint x: 345, endPoint y: 489, distance: 7.3
click at [345, 482] on input "text" at bounding box center [342, 483] width 51 height 24
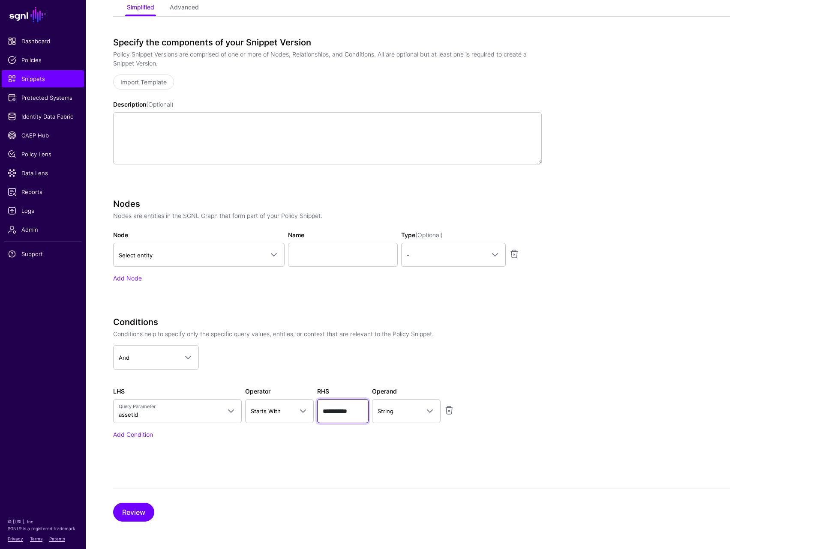
type input "**********"
click at [124, 500] on div "Review" at bounding box center [421, 505] width 617 height 33
click at [130, 508] on button "Review" at bounding box center [133, 512] width 41 height 19
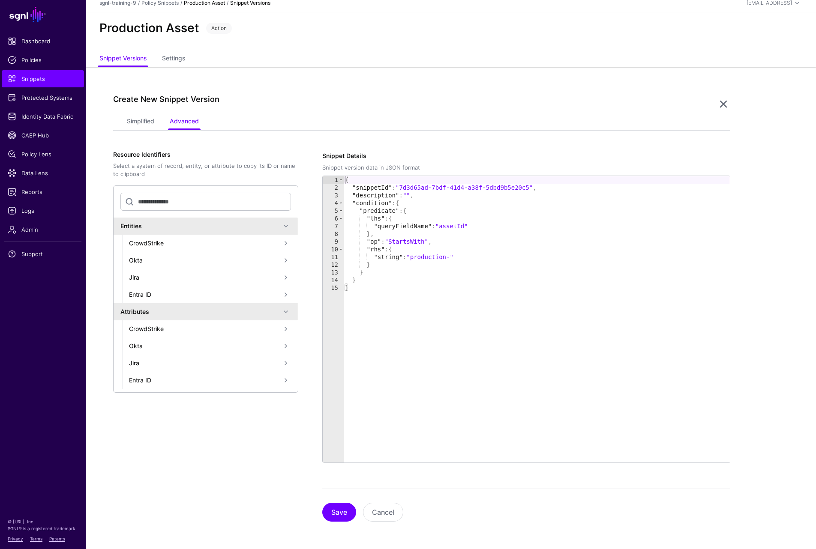
scroll to position [6, 0]
click at [344, 510] on button "Save" at bounding box center [339, 512] width 34 height 19
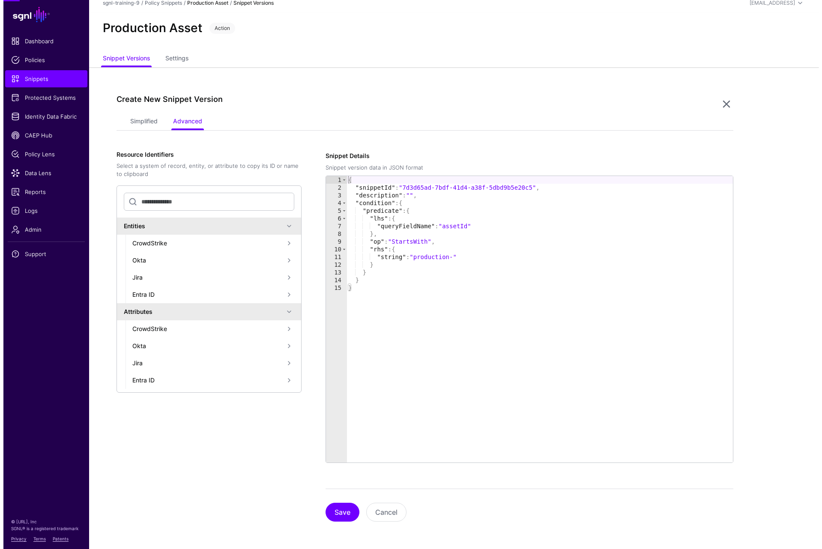
scroll to position [0, 0]
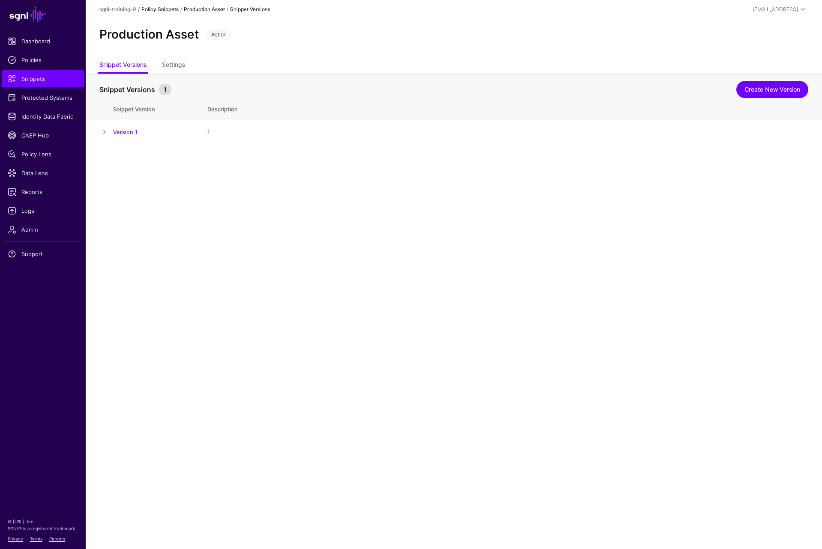
click at [173, 8] on link "Policy Snippets" at bounding box center [159, 9] width 37 height 6
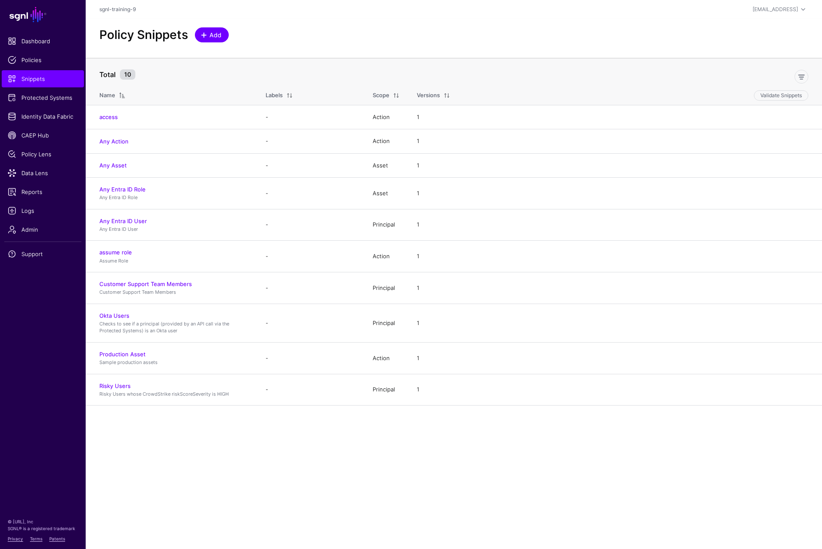
click at [218, 38] on span "Add" at bounding box center [216, 34] width 14 height 9
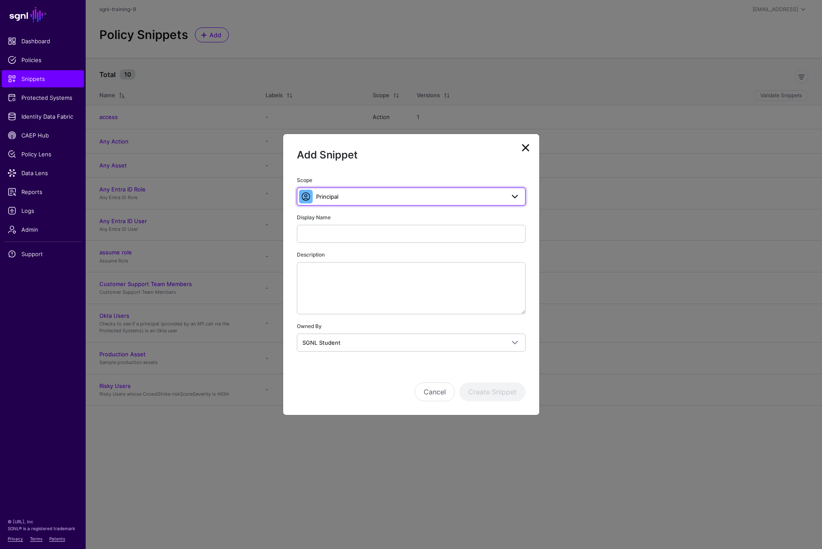
click at [333, 195] on span "Principal" at bounding box center [327, 196] width 22 height 7
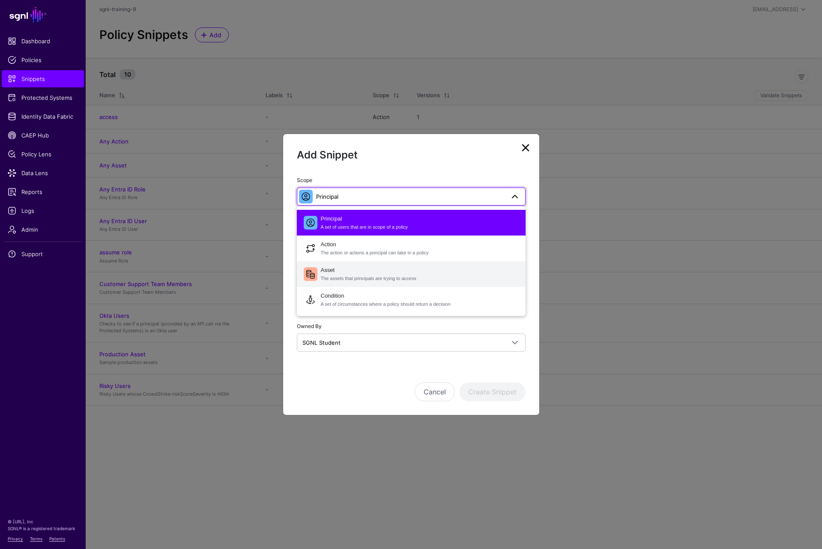
click at [338, 266] on span "Asset The assets that principals are trying to access" at bounding box center [420, 274] width 198 height 21
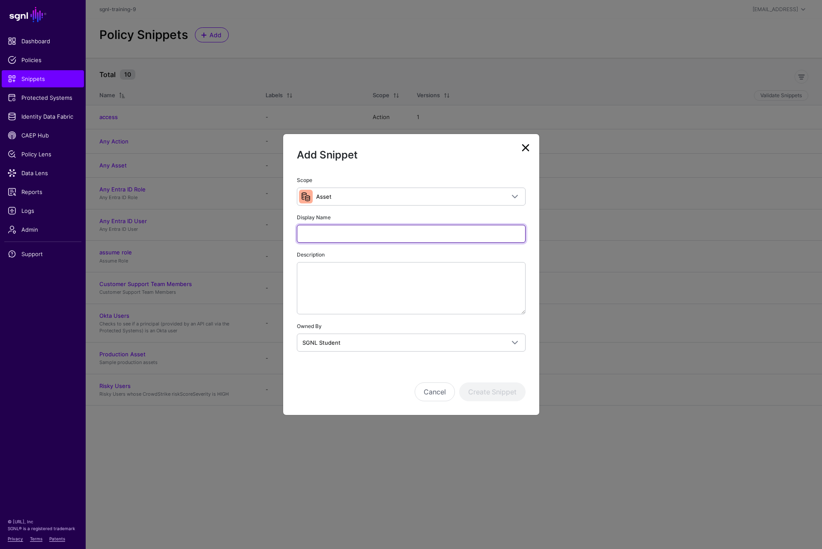
click at [357, 231] on input "Display Name" at bounding box center [411, 234] width 229 height 18
type input "******"
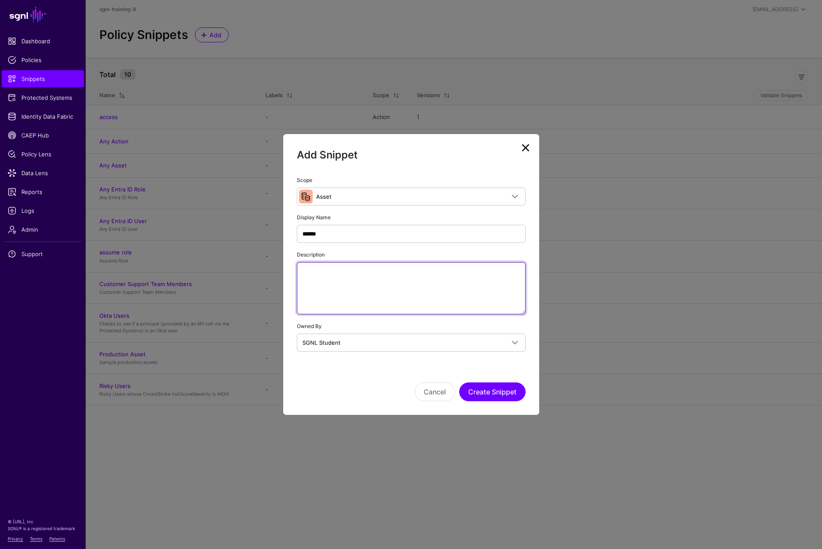
click at [340, 273] on textarea "Description" at bounding box center [411, 288] width 229 height 52
paste textarea "**********"
type textarea "**********"
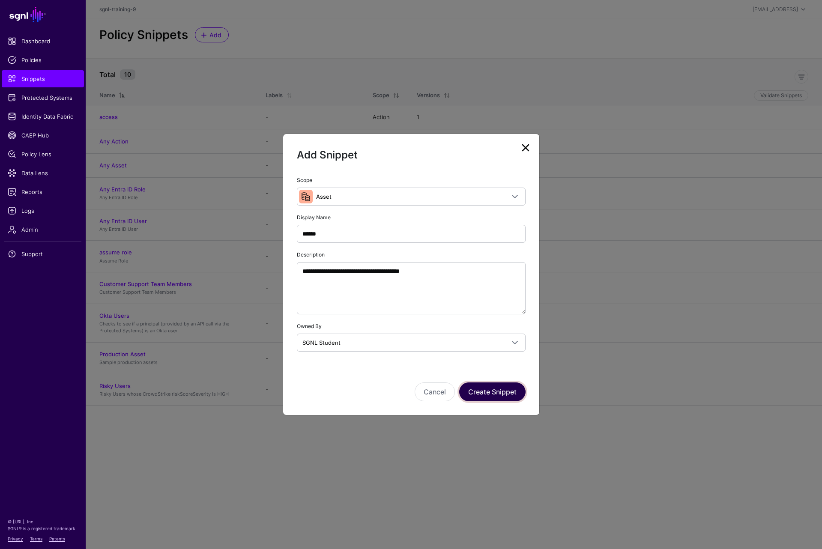
click at [486, 394] on button "Create Snippet" at bounding box center [492, 392] width 66 height 19
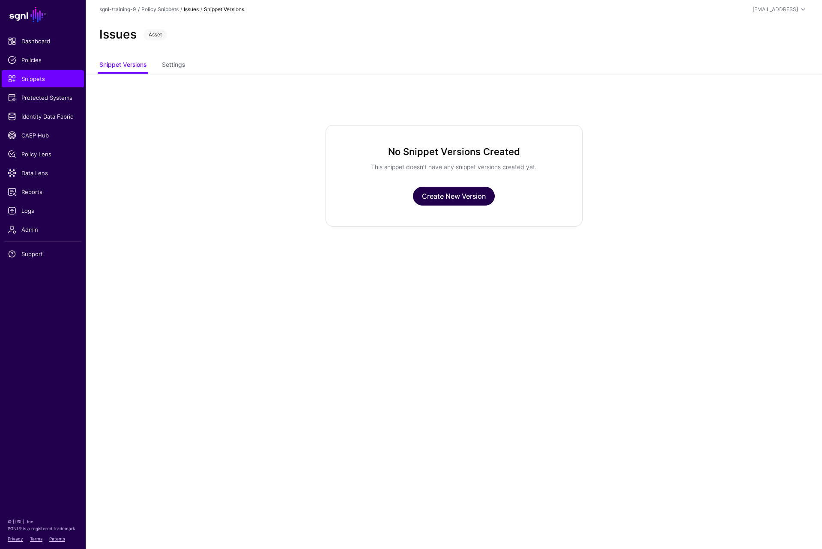
click at [483, 194] on link "Create New Version" at bounding box center [454, 196] width 82 height 19
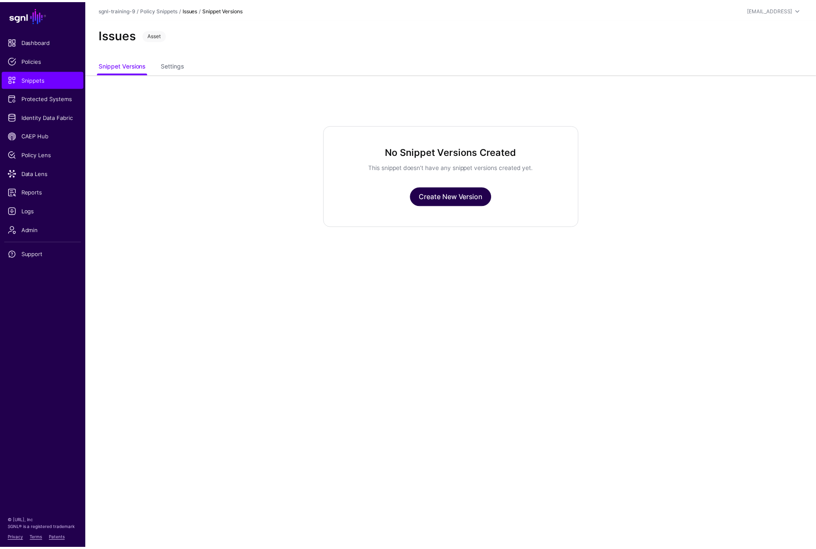
scroll to position [6, 0]
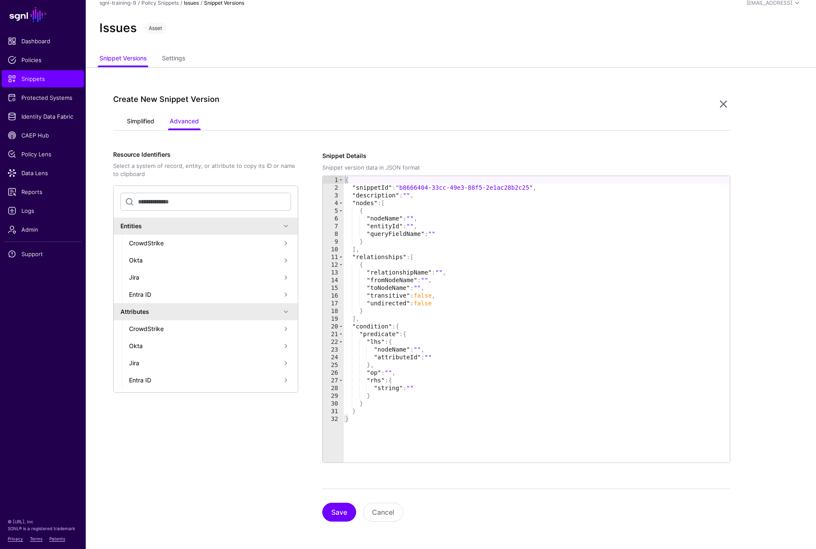
click at [152, 120] on link "Simplified" at bounding box center [140, 122] width 27 height 16
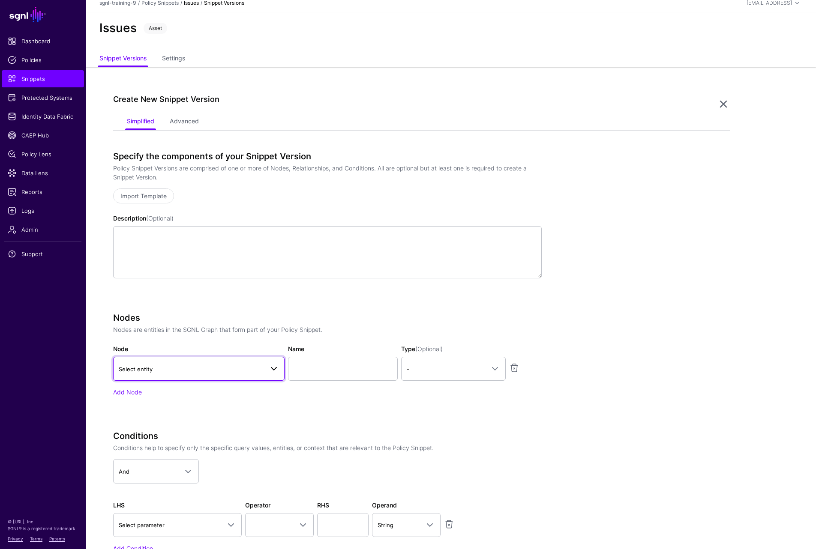
click at [159, 368] on span "Select entity" at bounding box center [191, 369] width 145 height 9
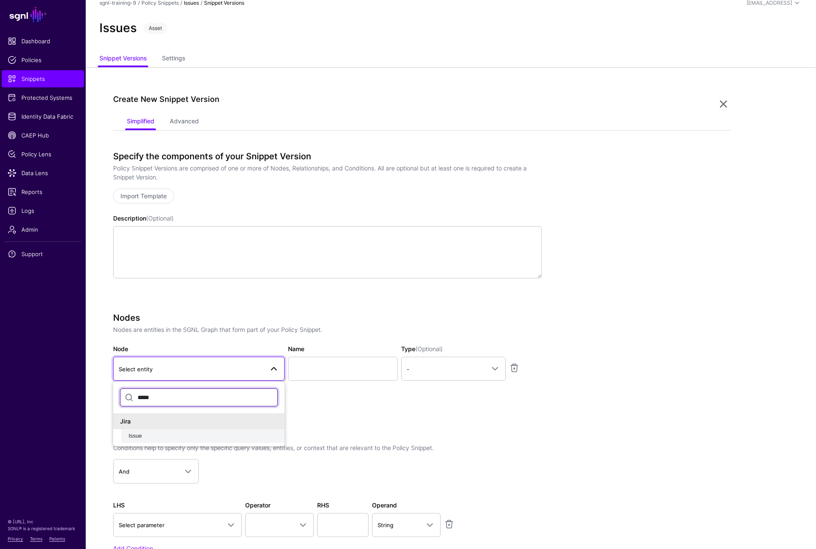
type input "*****"
click at [154, 440] on div "Issue" at bounding box center [203, 436] width 149 height 9
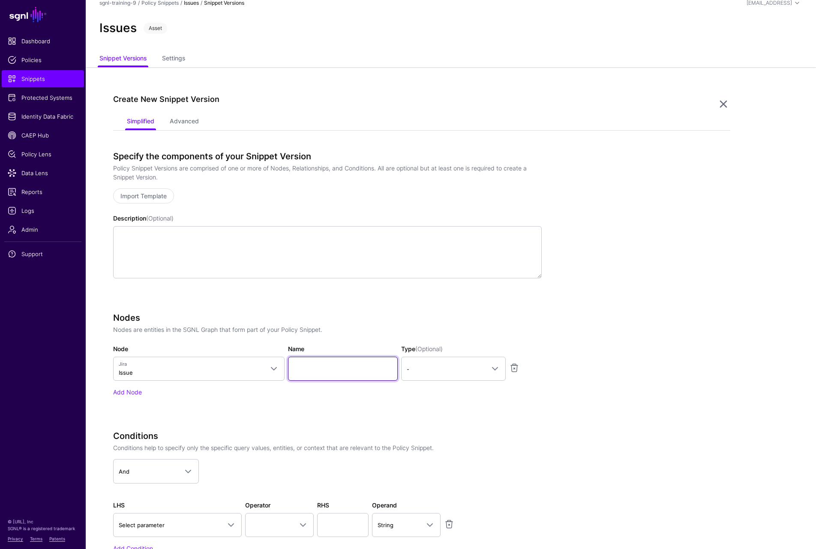
click at [330, 370] on input "Name" at bounding box center [343, 369] width 110 height 24
type input "*********"
click at [429, 375] on link "-" at bounding box center [453, 369] width 105 height 24
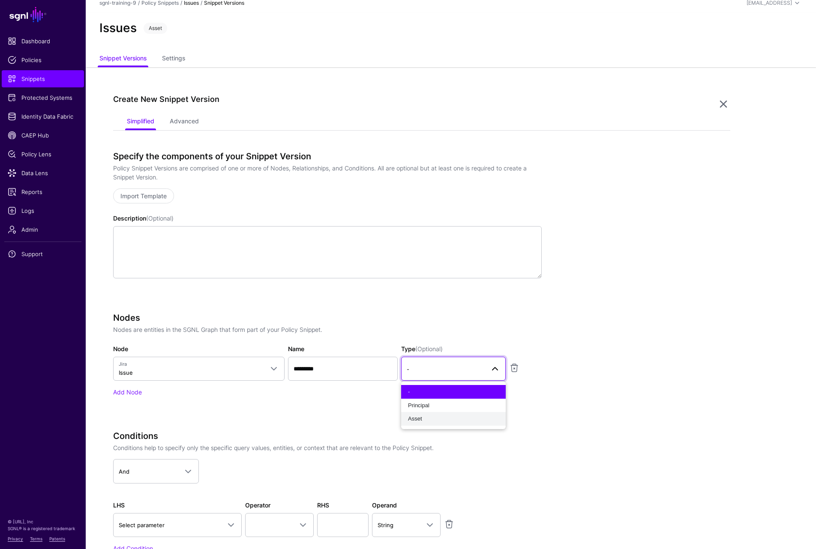
click at [428, 417] on div "Asset" at bounding box center [453, 419] width 91 height 9
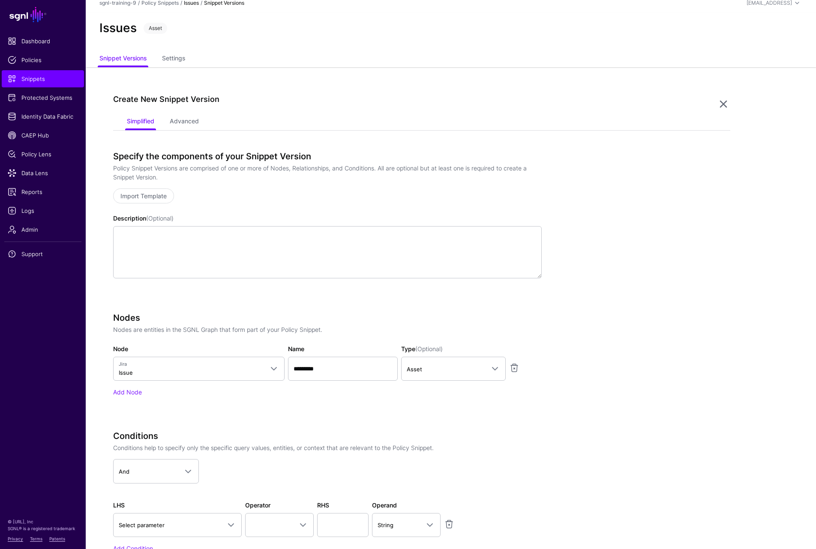
scroll to position [120, 0]
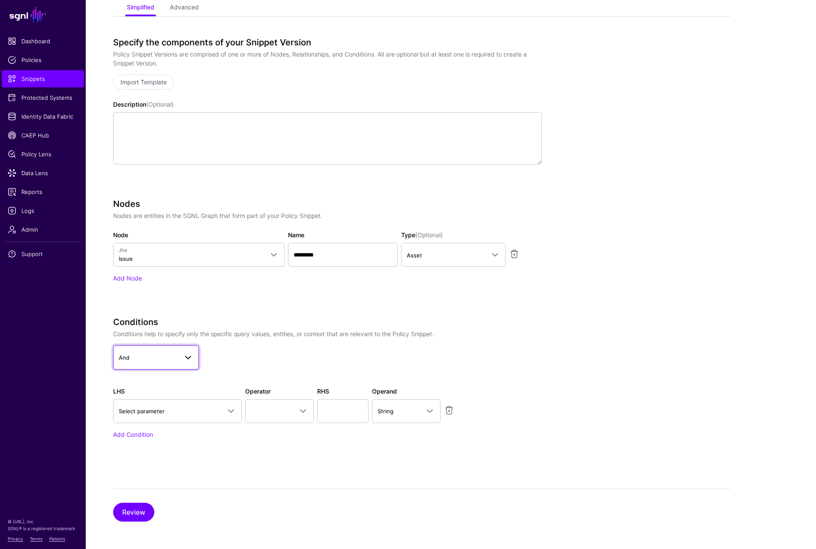
click at [171, 357] on span "And" at bounding box center [148, 357] width 59 height 9
click at [142, 510] on button "Review" at bounding box center [133, 512] width 41 height 19
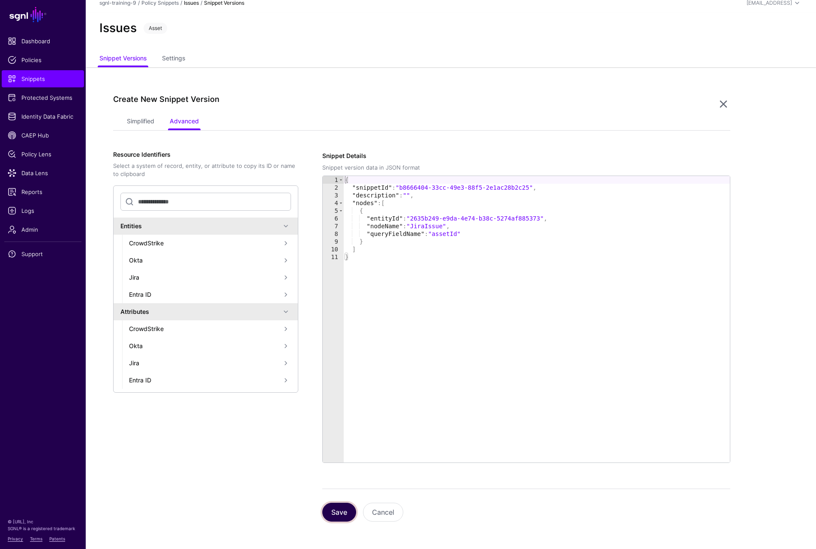
click at [338, 515] on button "Save" at bounding box center [339, 512] width 34 height 19
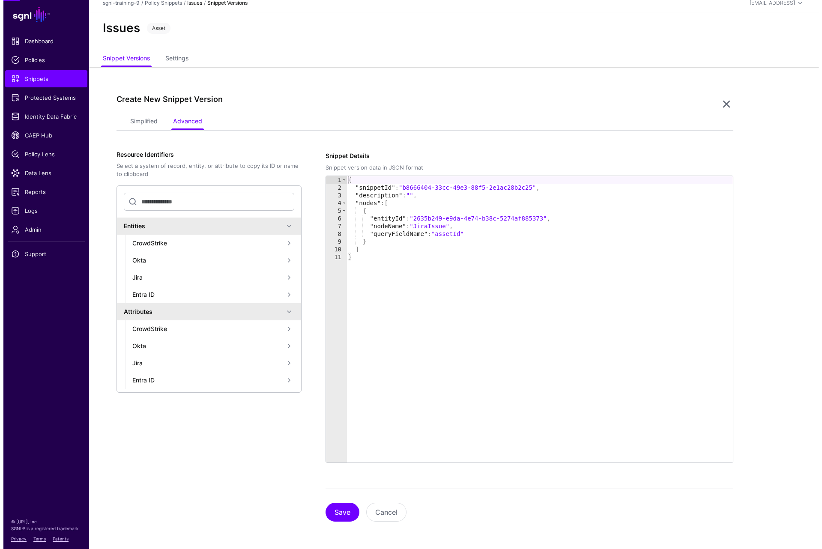
scroll to position [0, 0]
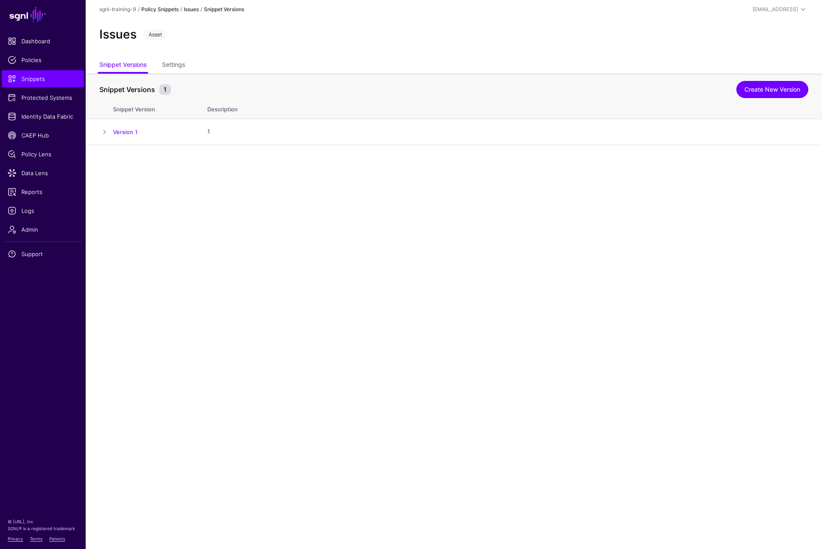
click at [170, 9] on link "Policy Snippets" at bounding box center [159, 9] width 37 height 6
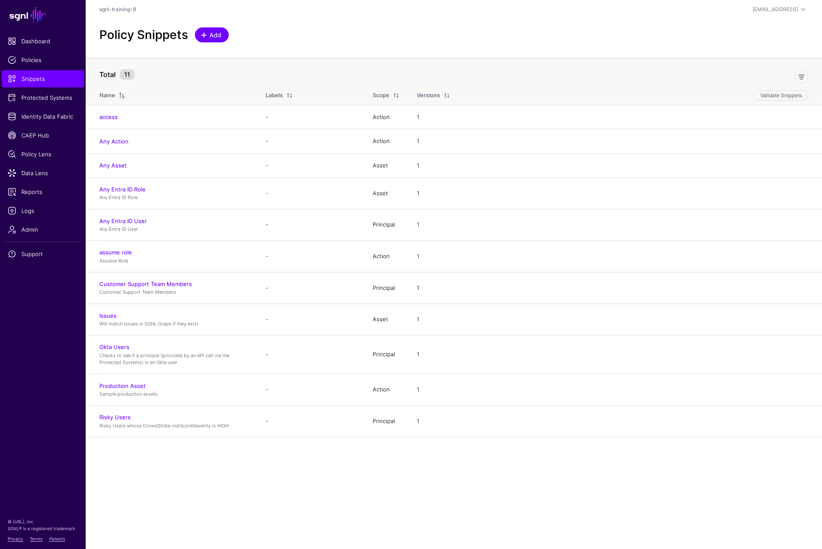
click at [202, 41] on link "Add" at bounding box center [212, 34] width 34 height 15
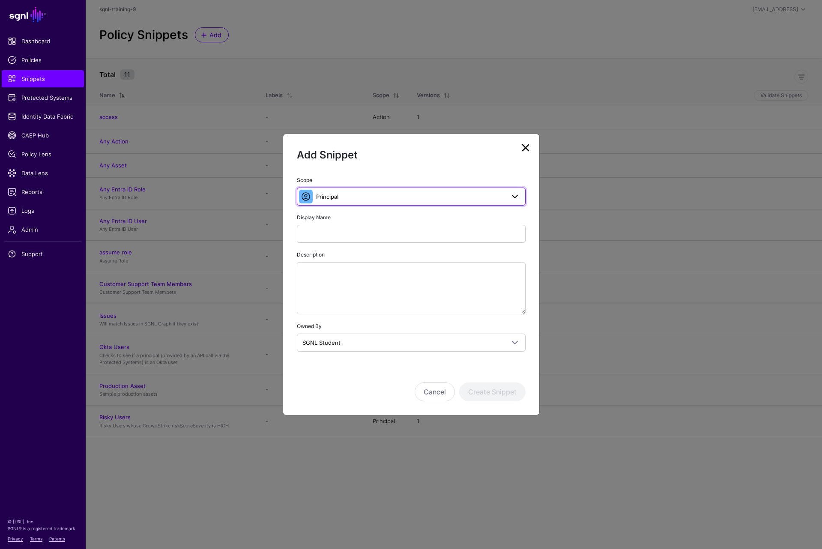
click at [366, 197] on span "Principal" at bounding box center [410, 196] width 189 height 9
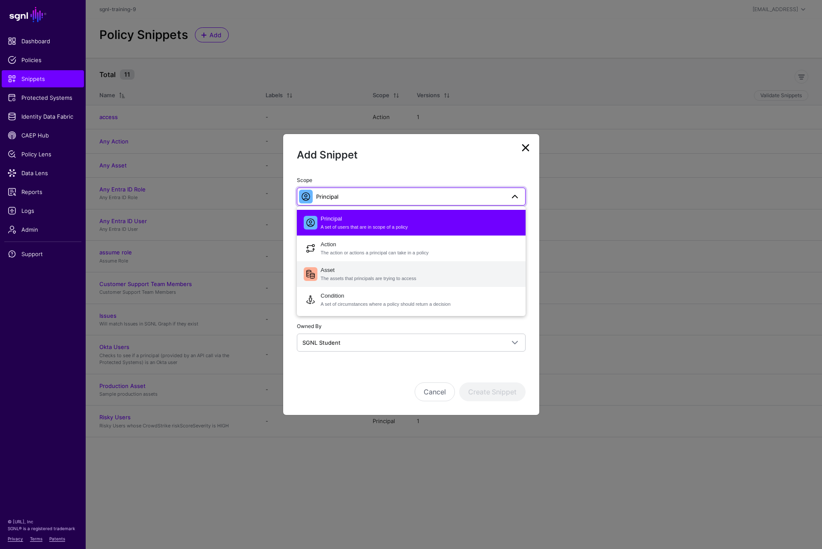
click at [354, 275] on span "Asset The assets that principals are trying to access" at bounding box center [420, 274] width 198 height 21
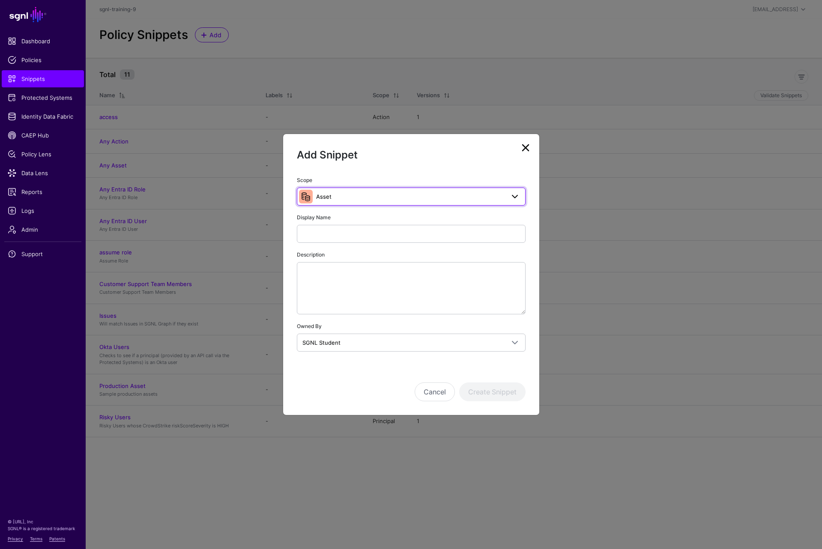
click at [340, 195] on span "Asset" at bounding box center [410, 196] width 189 height 9
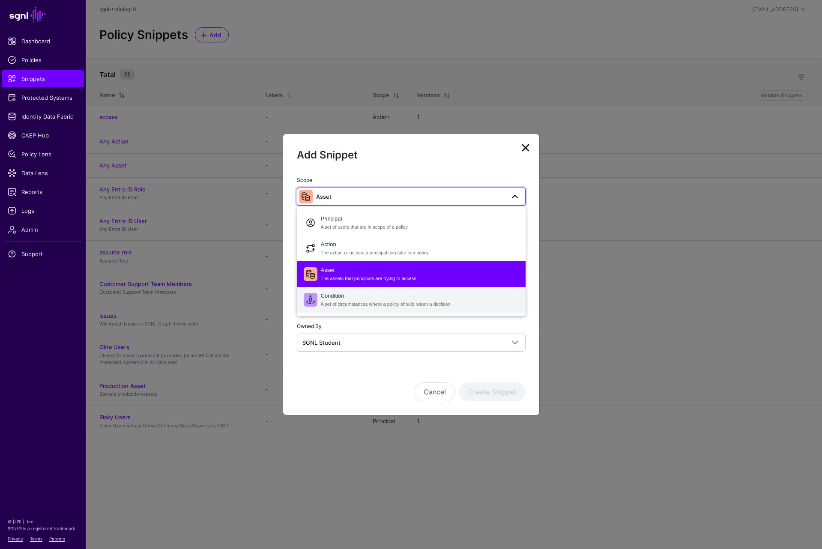
click at [350, 297] on span "Condition A set of circumstances where a policy should return a decision" at bounding box center [420, 300] width 198 height 21
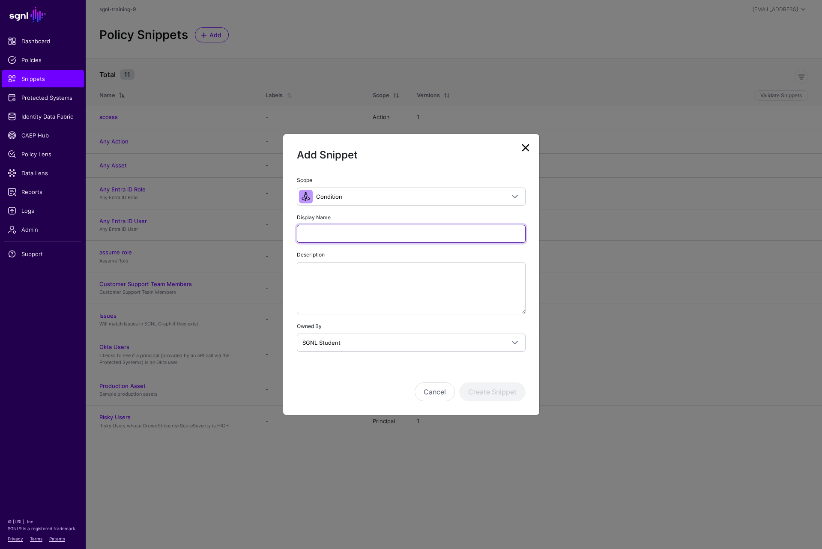
click at [325, 239] on input "Display Name" at bounding box center [411, 234] width 229 height 18
paste input "**********"
type input "**********"
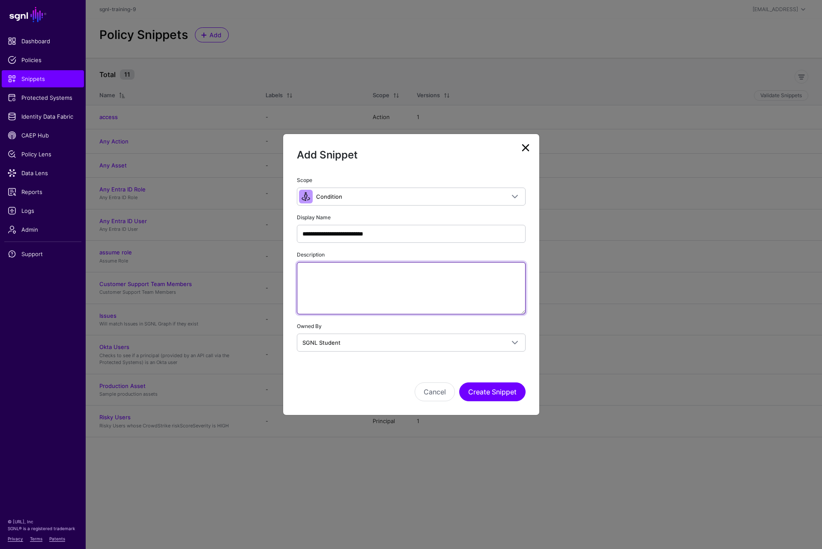
click at [347, 282] on textarea "Description" at bounding box center [411, 288] width 229 height 52
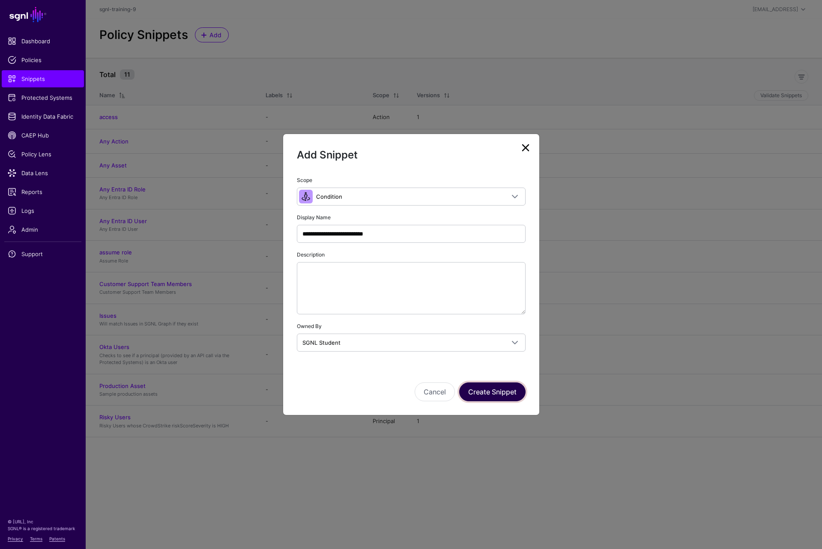
click at [494, 389] on button "Create Snippet" at bounding box center [492, 392] width 66 height 19
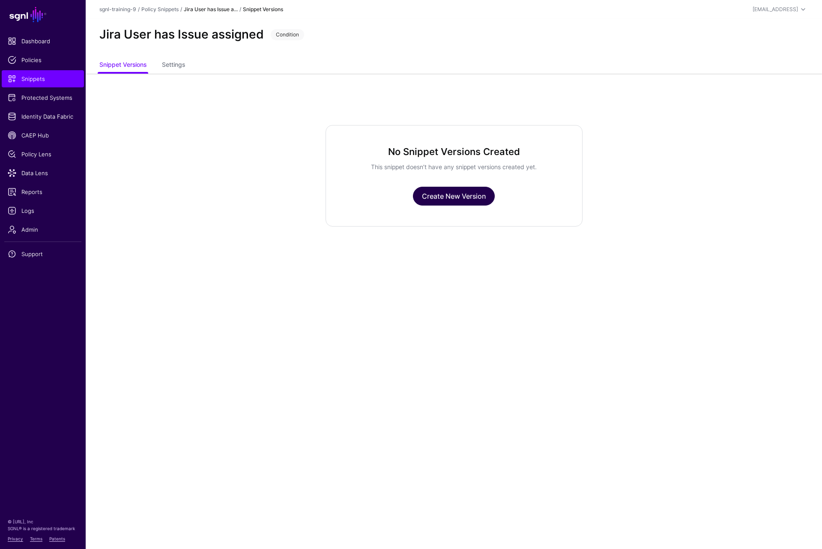
click at [465, 194] on link "Create New Version" at bounding box center [454, 196] width 82 height 19
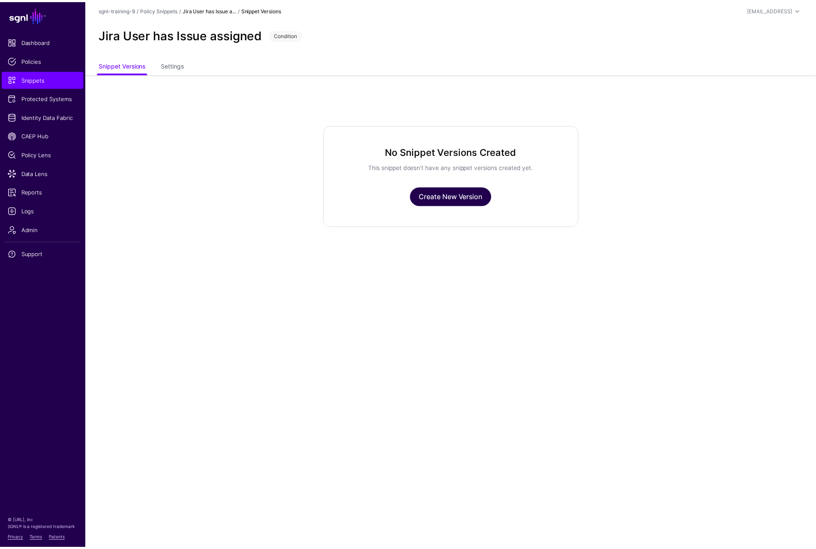
scroll to position [6, 0]
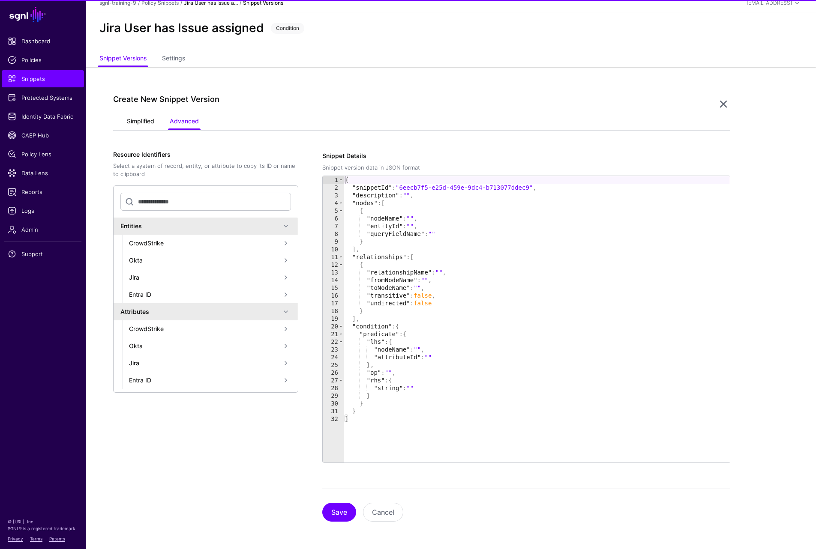
click at [138, 121] on link "Simplified" at bounding box center [140, 122] width 27 height 16
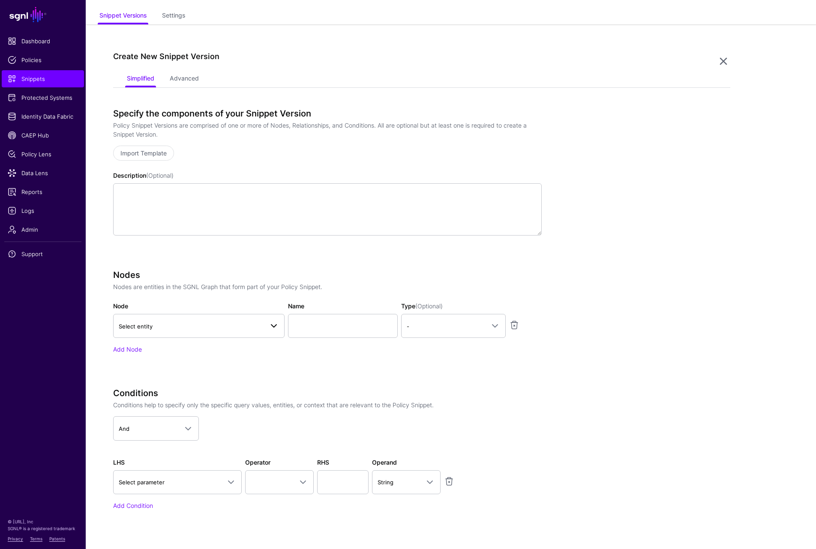
scroll to position [92, 0]
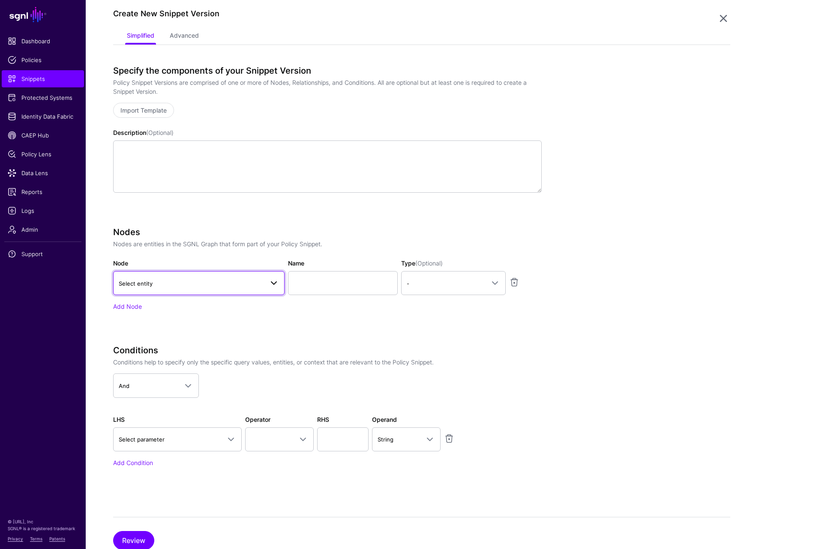
click at [198, 285] on span "Select entity" at bounding box center [191, 283] width 145 height 9
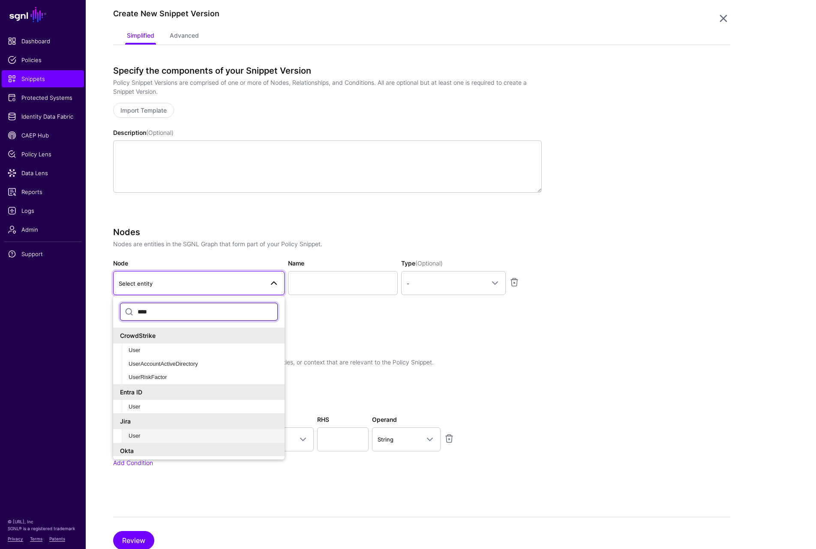
type input "****"
click at [153, 434] on div "User" at bounding box center [203, 436] width 149 height 9
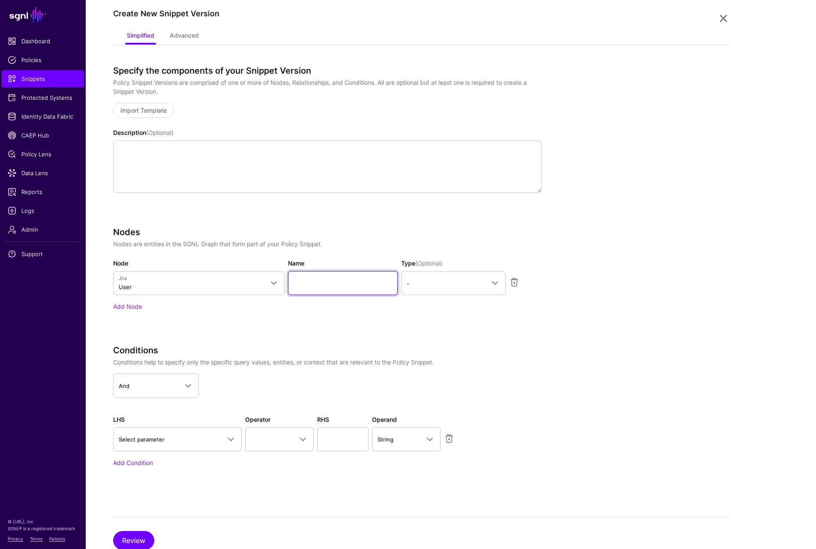
click at [321, 288] on input "Name" at bounding box center [343, 283] width 110 height 24
type input "********"
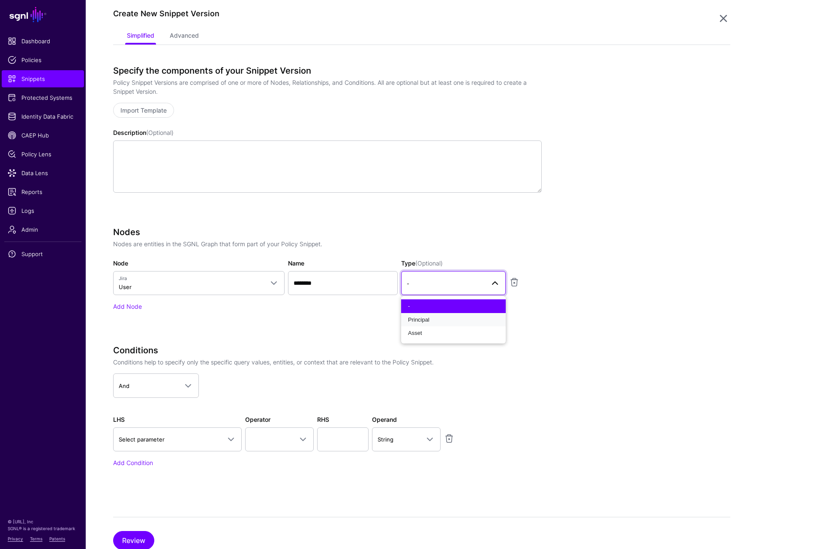
click at [401, 313] on button "Principal" at bounding box center [453, 320] width 105 height 14
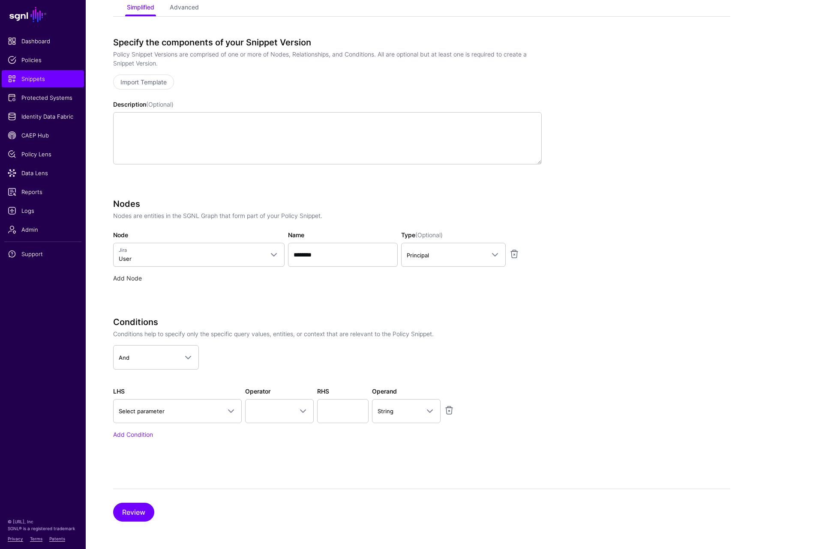
click at [132, 277] on link "Add Node" at bounding box center [127, 278] width 29 height 7
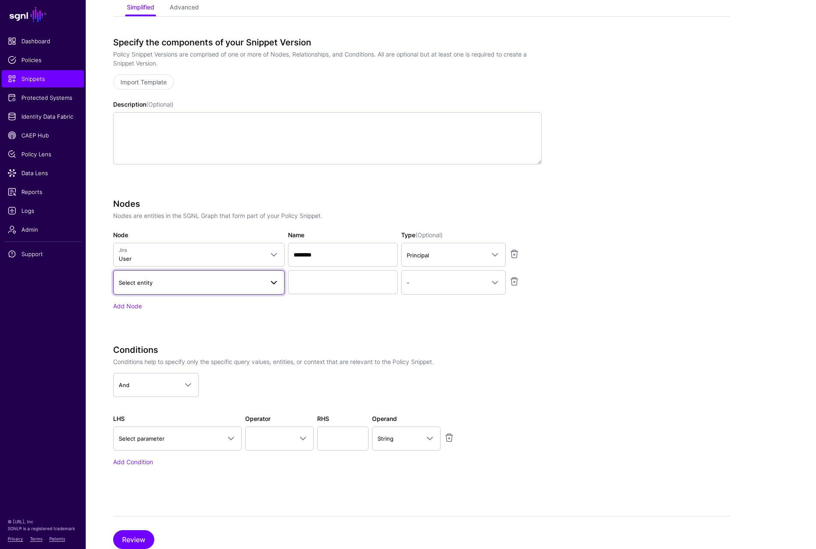
click at [144, 280] on span "Select entity" at bounding box center [136, 282] width 34 height 7
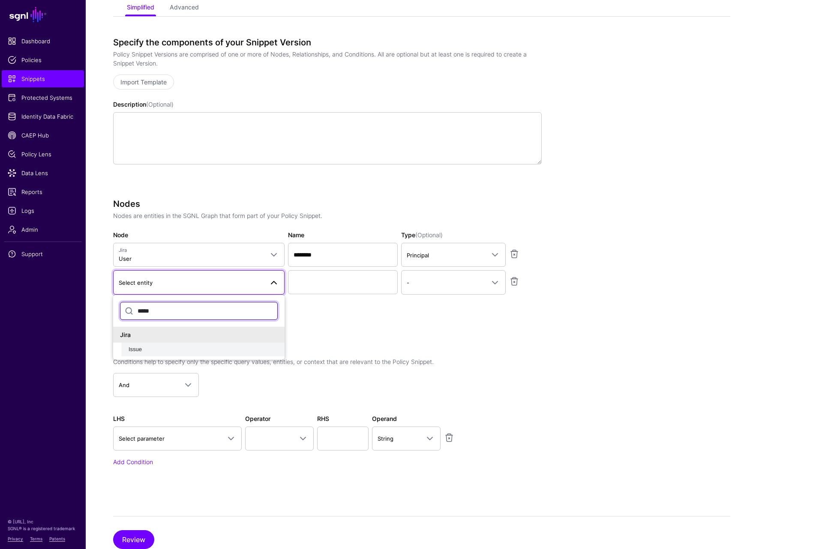
type input "*****"
click at [168, 343] on button "Issue" at bounding box center [203, 350] width 163 height 14
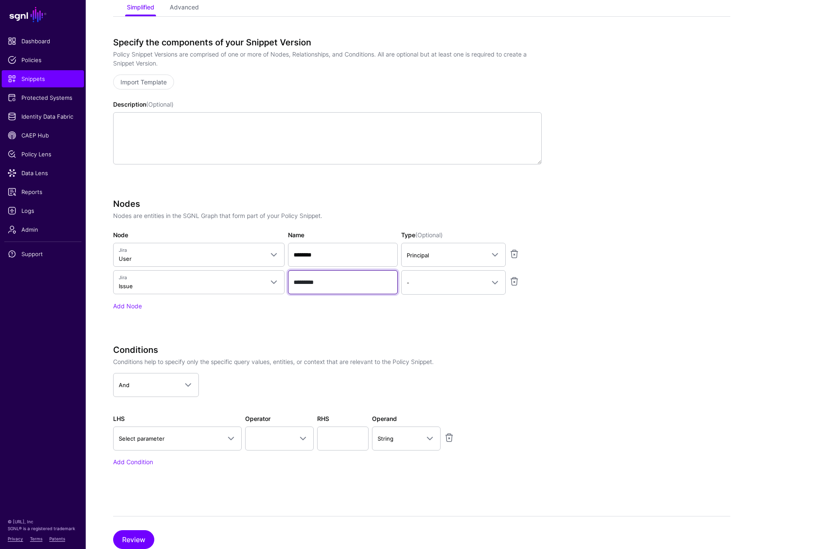
type input "*********"
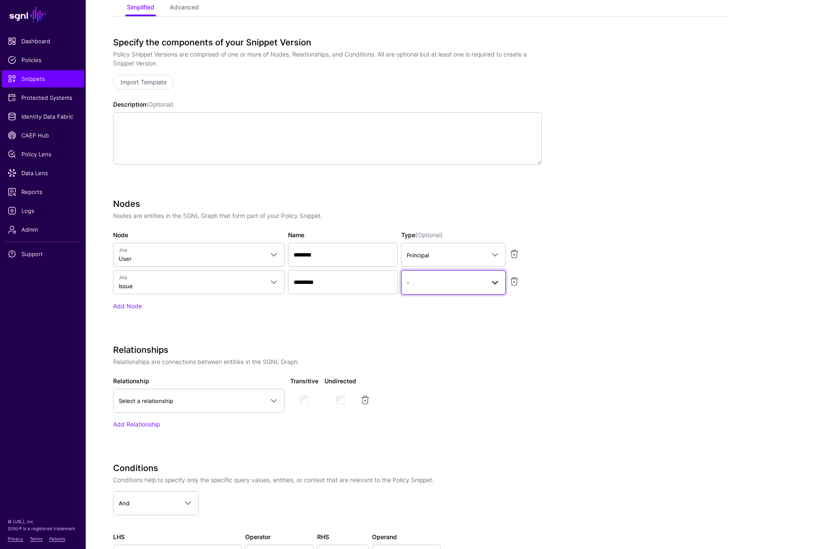
click at [455, 285] on span "-" at bounding box center [446, 282] width 78 height 9
click at [420, 330] on span "Asset" at bounding box center [415, 332] width 14 height 6
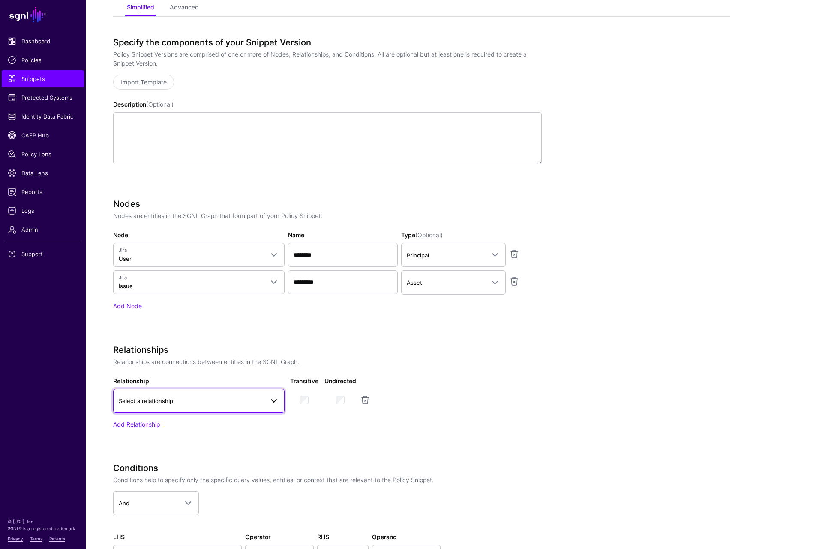
click at [157, 408] on link "Select a relationship" at bounding box center [198, 401] width 171 height 24
click at [153, 453] on span "Issue Assignee" at bounding box center [138, 452] width 37 height 6
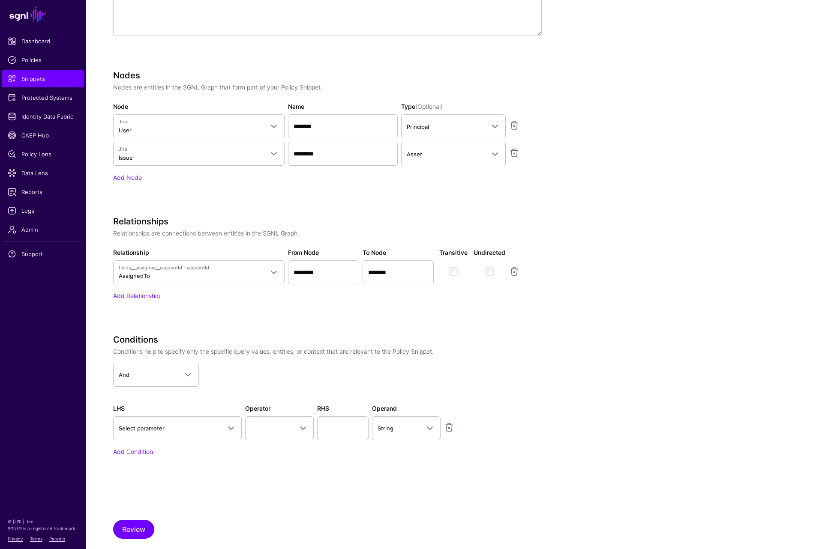
scroll to position [266, 0]
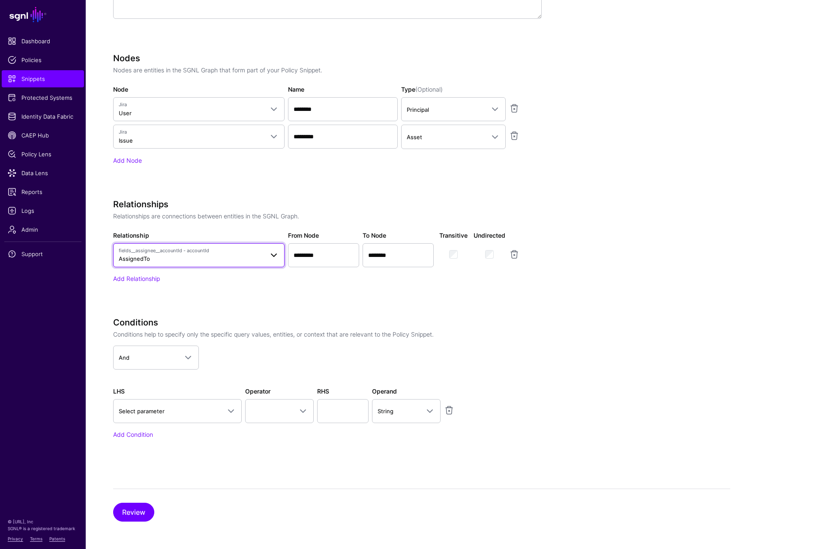
click at [179, 254] on span "fields__assignee__accountId - accountId" at bounding box center [191, 250] width 145 height 7
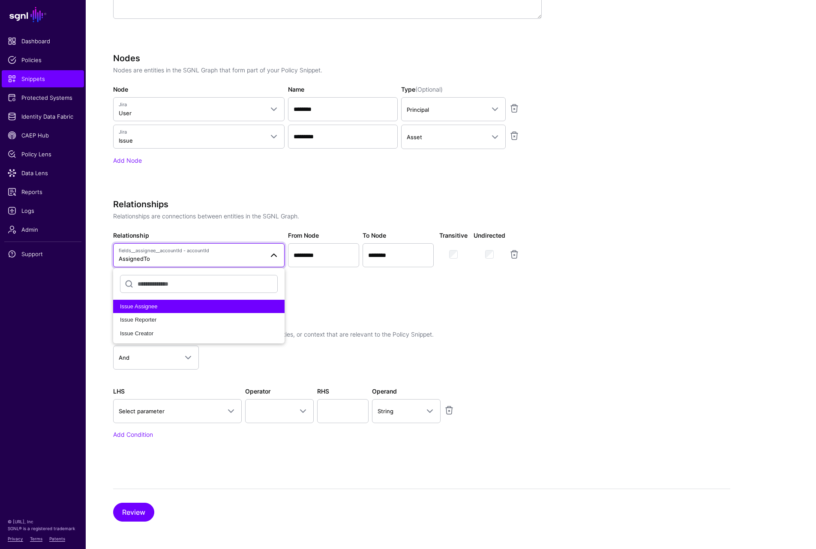
click at [179, 254] on span "fields__assignee__accountId - accountId" at bounding box center [191, 250] width 145 height 7
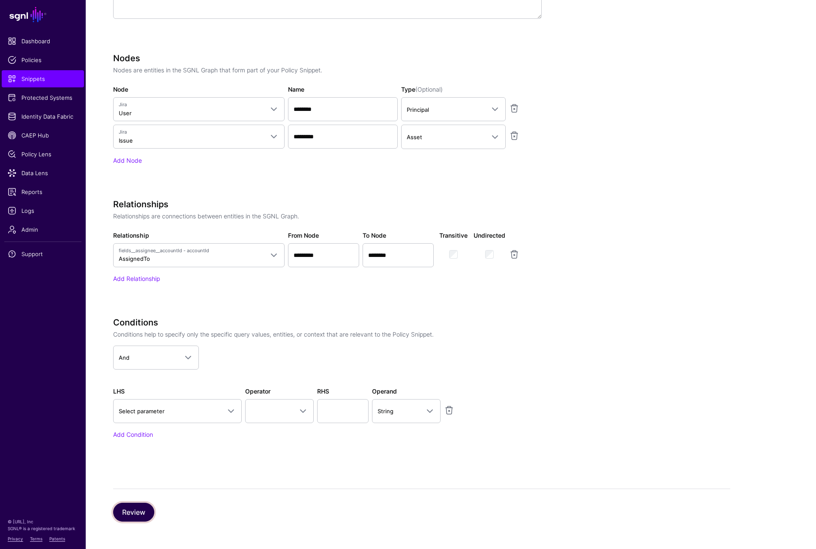
click at [135, 519] on button "Review" at bounding box center [133, 512] width 41 height 19
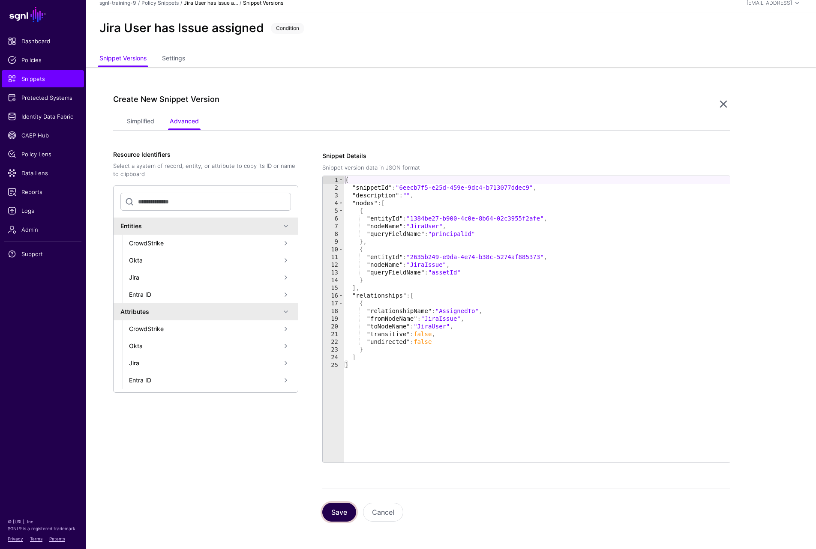
click at [337, 512] on button "Save" at bounding box center [339, 512] width 34 height 19
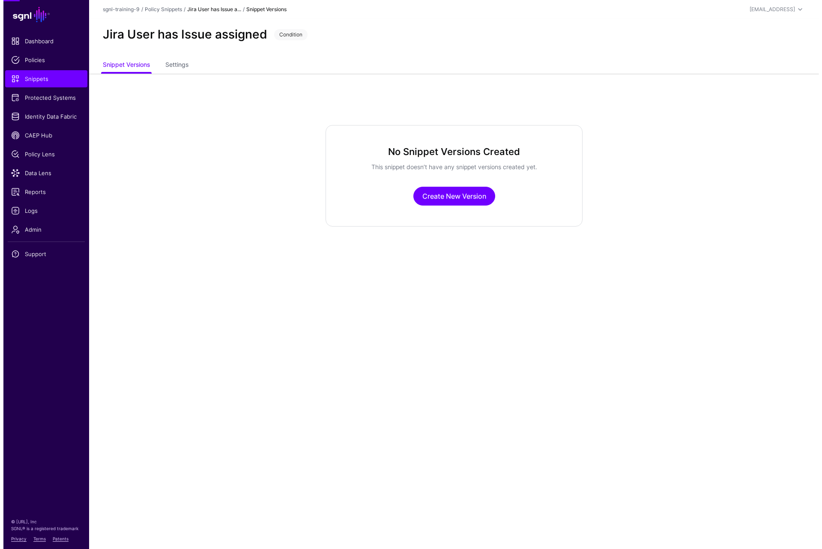
scroll to position [0, 0]
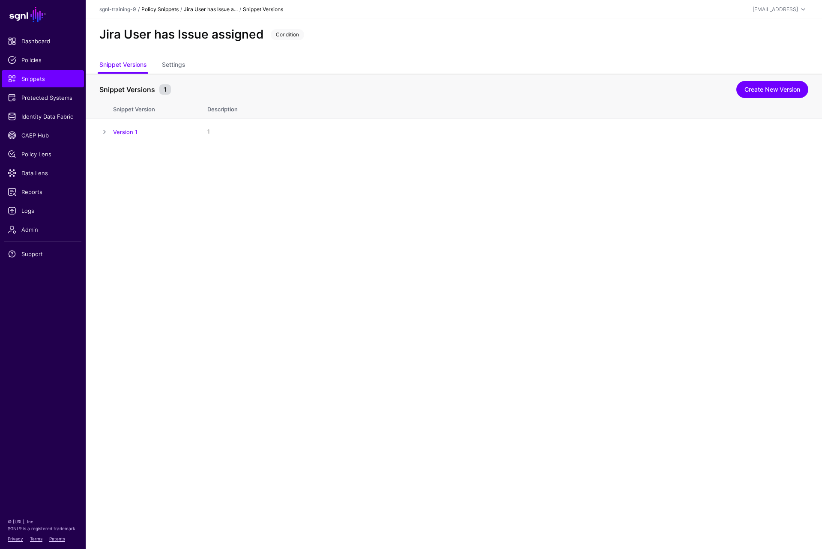
click at [166, 10] on link "Policy Snippets" at bounding box center [159, 9] width 37 height 6
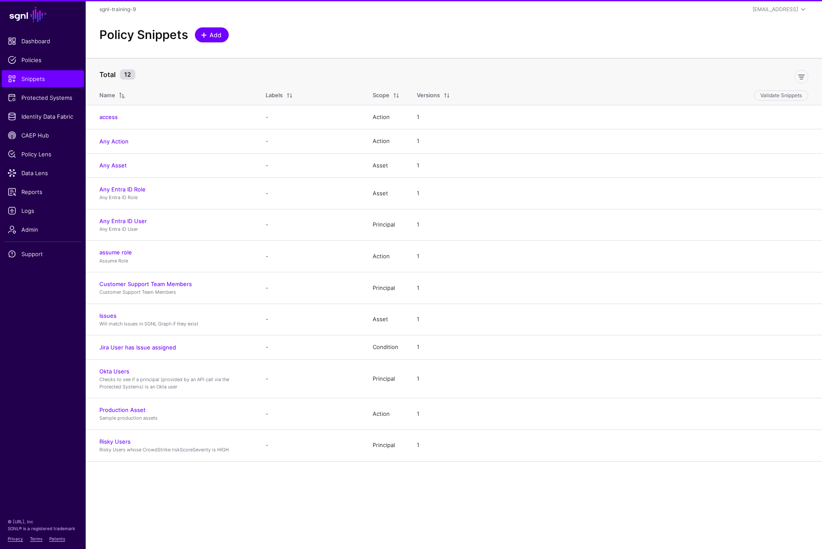
click at [218, 38] on span "Add" at bounding box center [216, 34] width 14 height 9
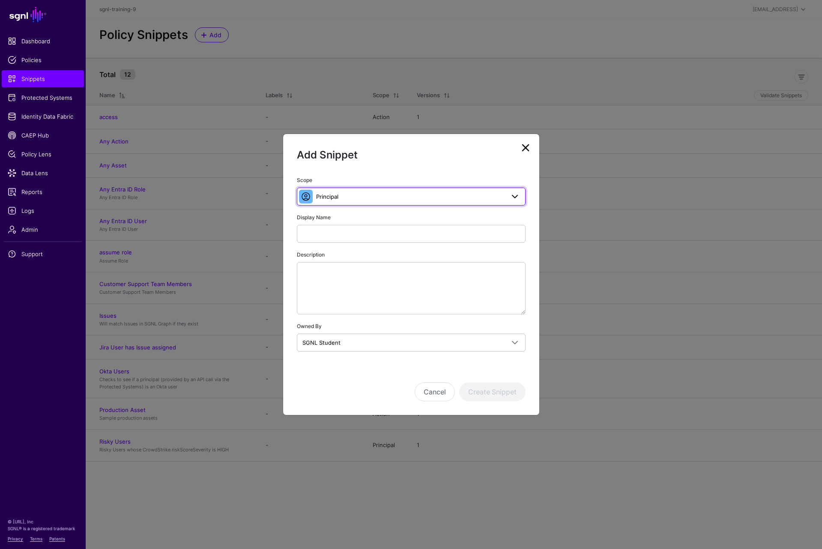
click at [367, 190] on link "Principal" at bounding box center [411, 197] width 229 height 18
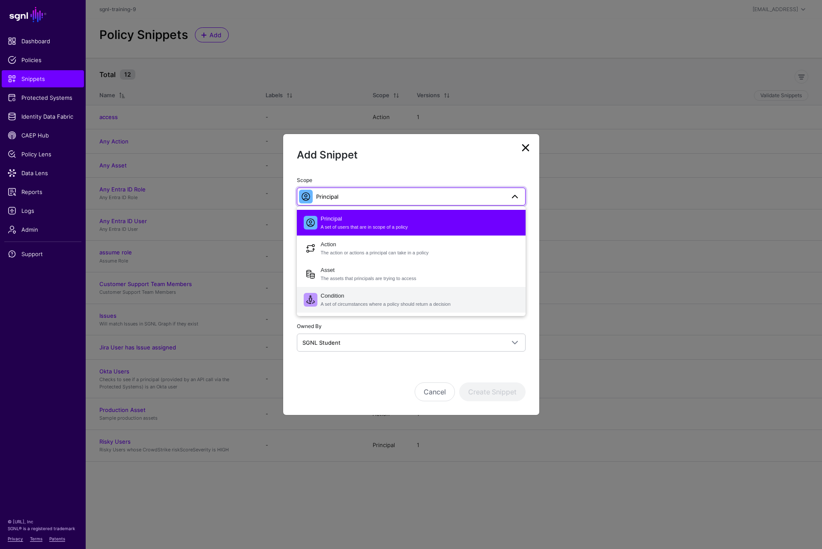
click at [345, 297] on span "Condition A set of circumstances where a policy should return a decision" at bounding box center [420, 300] width 198 height 21
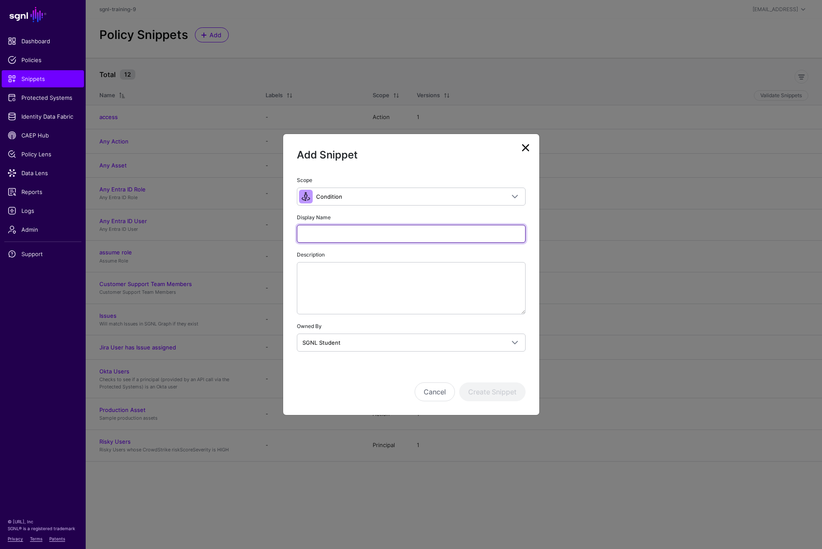
click at [345, 236] on input "Display Name" at bounding box center [411, 234] width 229 height 18
paste input "**********"
type input "**********"
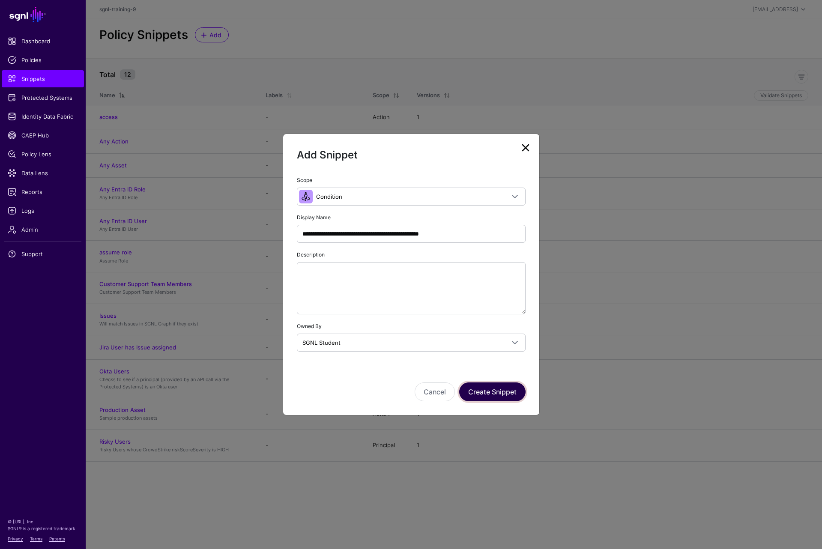
click at [495, 393] on button "Create Snippet" at bounding box center [492, 392] width 66 height 19
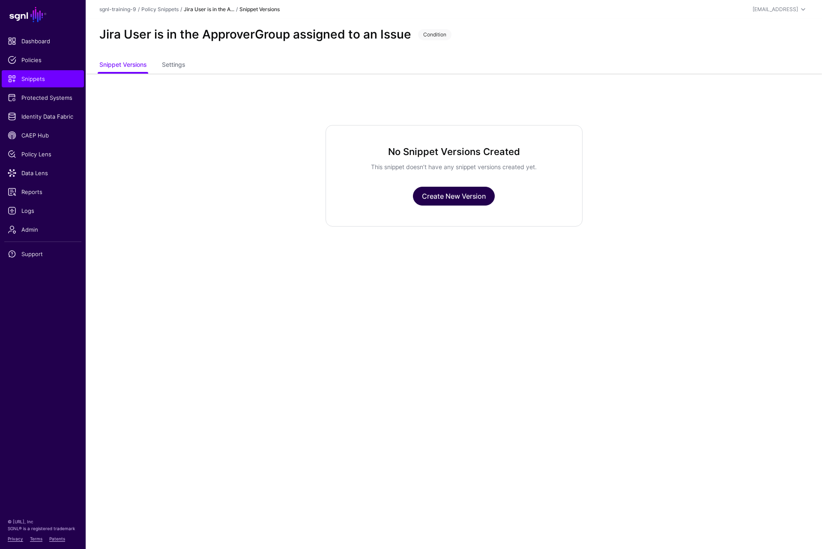
click at [444, 190] on link "Create New Version" at bounding box center [454, 196] width 82 height 19
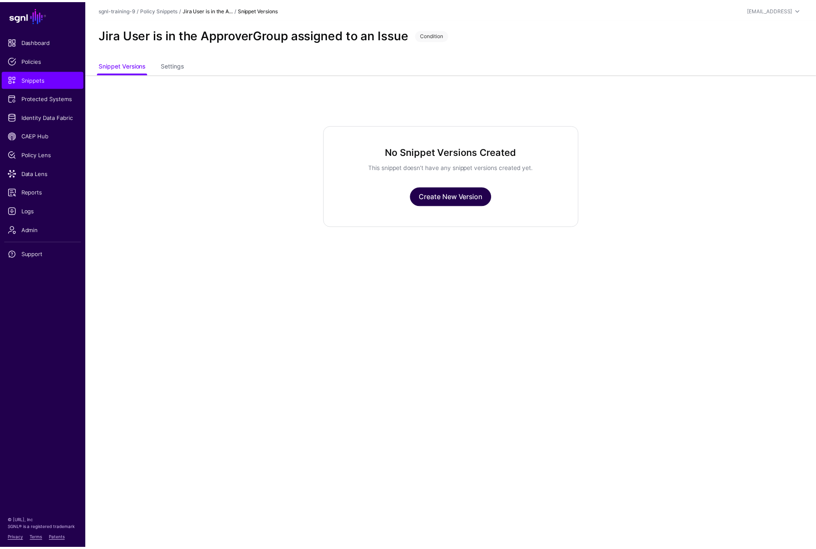
scroll to position [6, 0]
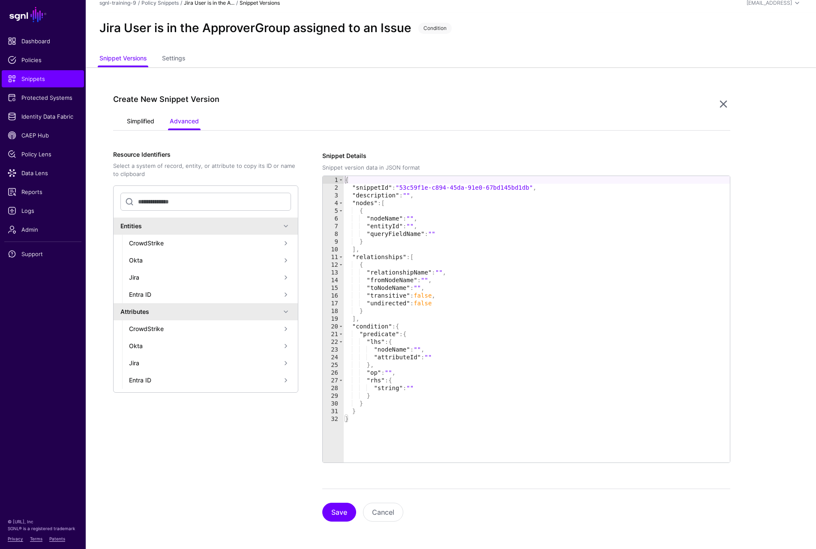
click at [131, 116] on link "Simplified" at bounding box center [140, 122] width 27 height 16
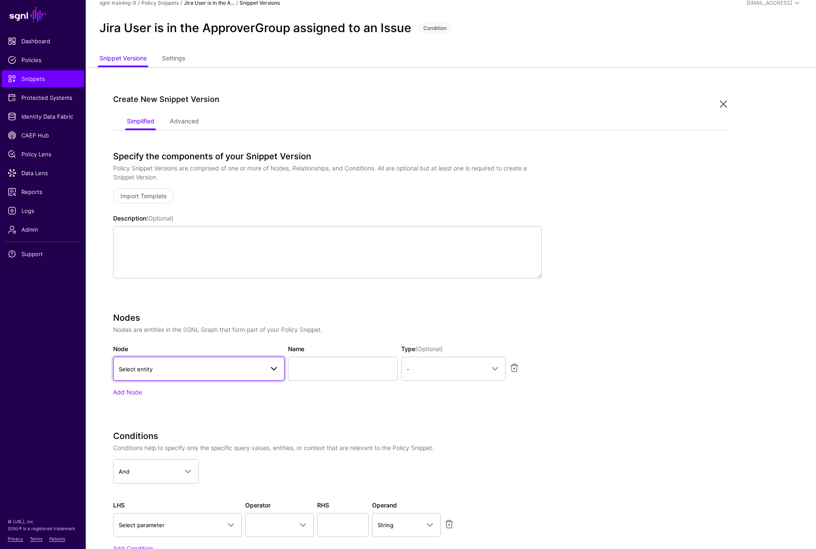
click at [174, 369] on span "Select entity" at bounding box center [191, 369] width 145 height 9
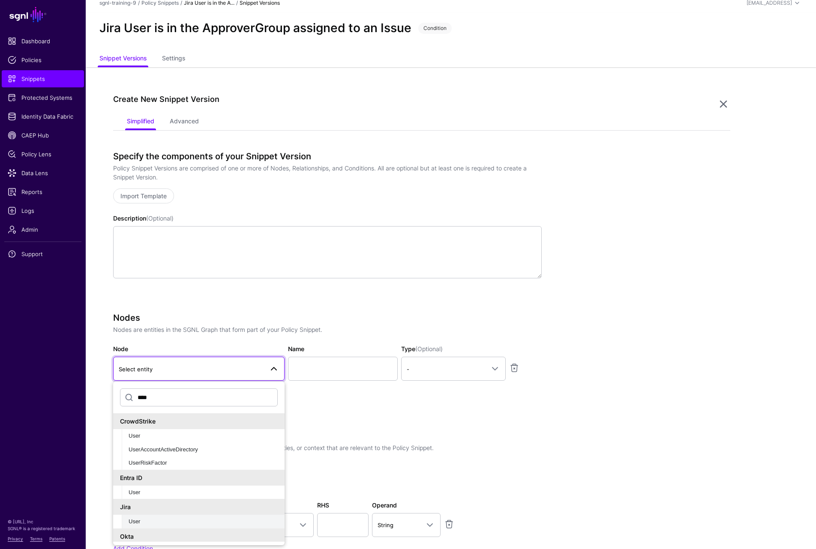
type input "****"
click at [150, 528] on button "User" at bounding box center [203, 522] width 163 height 14
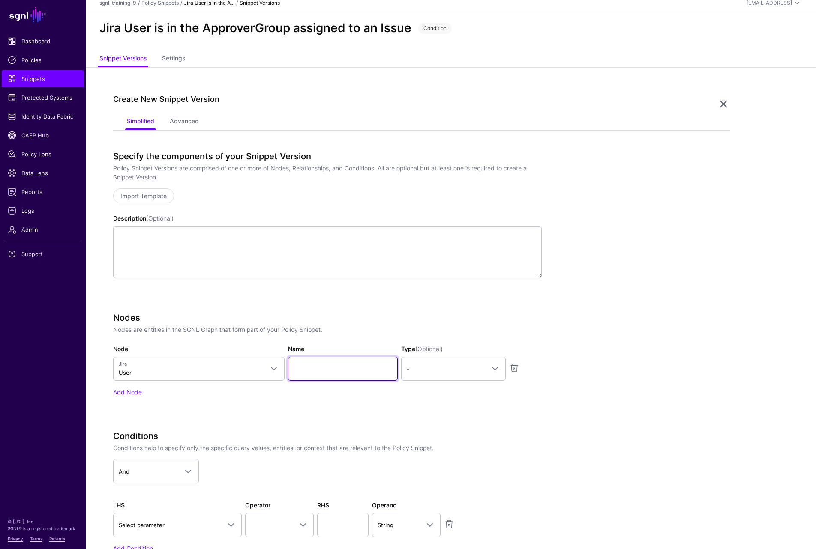
click at [327, 376] on input "Name" at bounding box center [343, 369] width 110 height 24
type input "*"
type input "********"
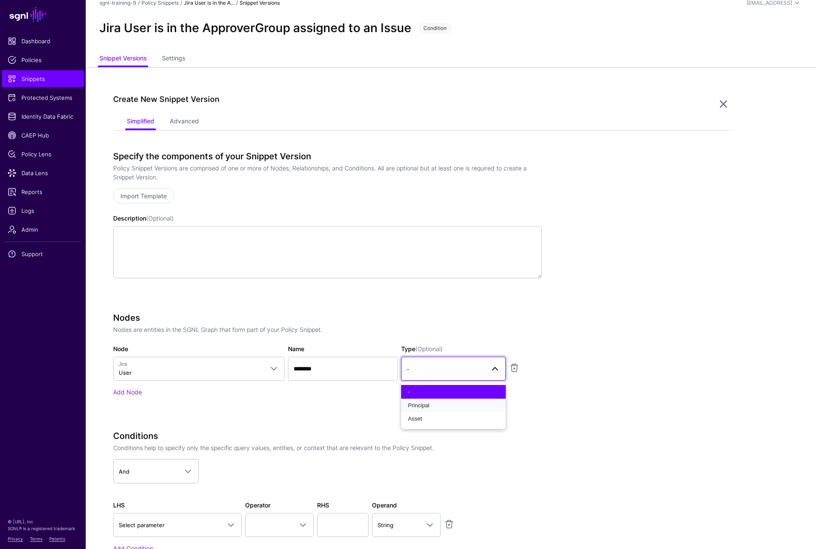
click at [401, 399] on button "Principal" at bounding box center [453, 406] width 105 height 14
click at [124, 395] on link "Add Node" at bounding box center [127, 392] width 29 height 7
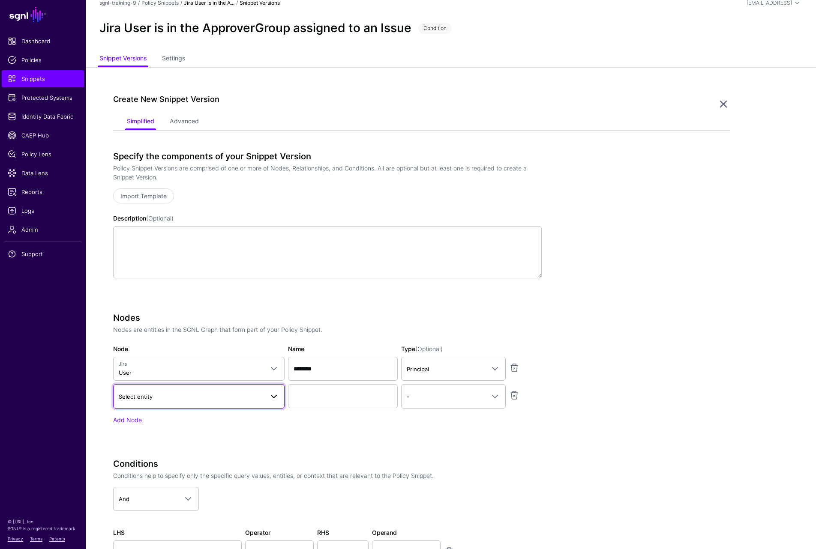
click at [149, 393] on span "Select entity" at bounding box center [191, 396] width 145 height 9
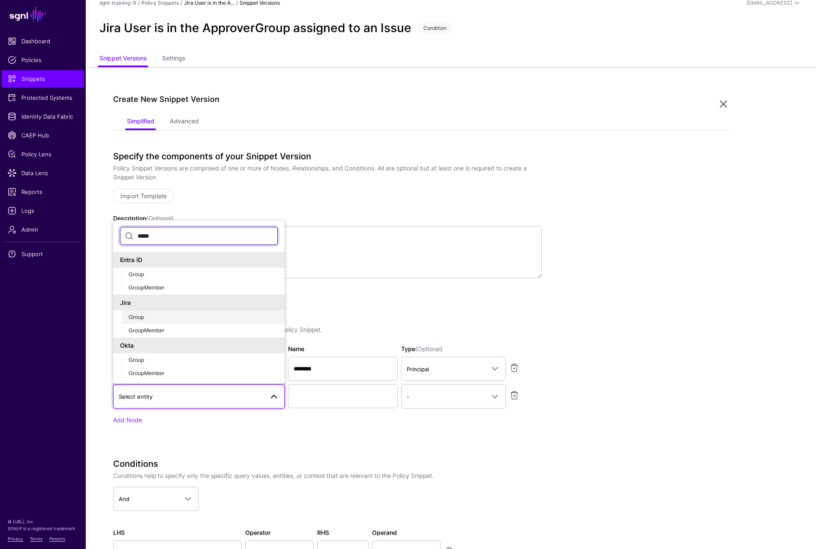
type input "*****"
click at [135, 312] on button "Group" at bounding box center [203, 318] width 163 height 14
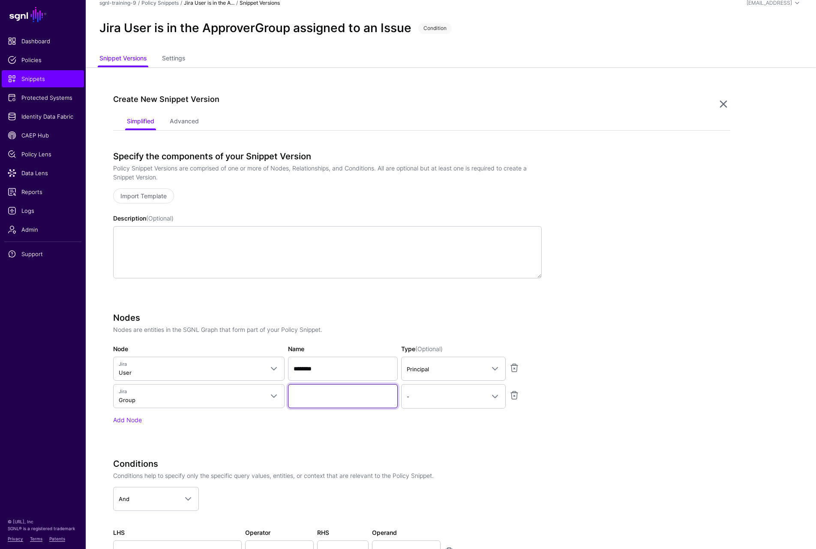
click at [320, 393] on input "Name" at bounding box center [343, 396] width 110 height 24
type input "*********"
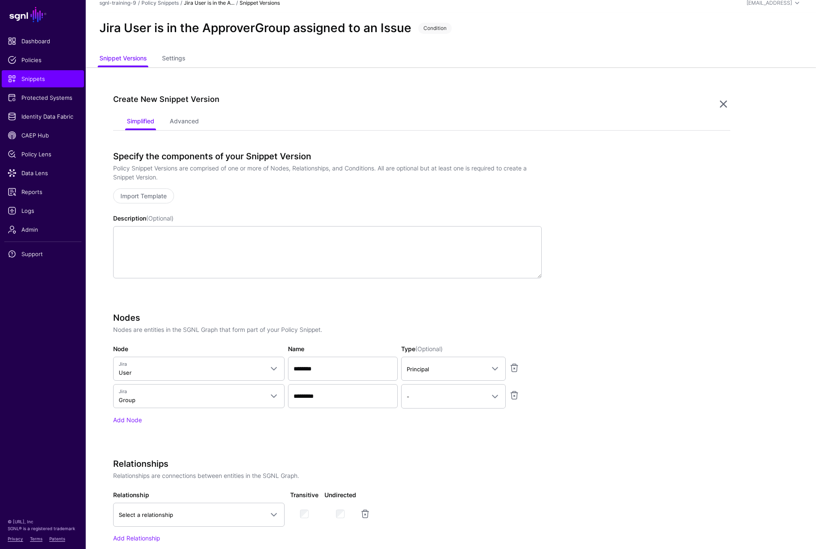
click at [501, 444] on div "Nodes Nodes are entities in the SGNL Graph that form part of your Policy Snippe…" at bounding box center [327, 380] width 429 height 135
click at [132, 422] on link "Add Node" at bounding box center [127, 420] width 29 height 7
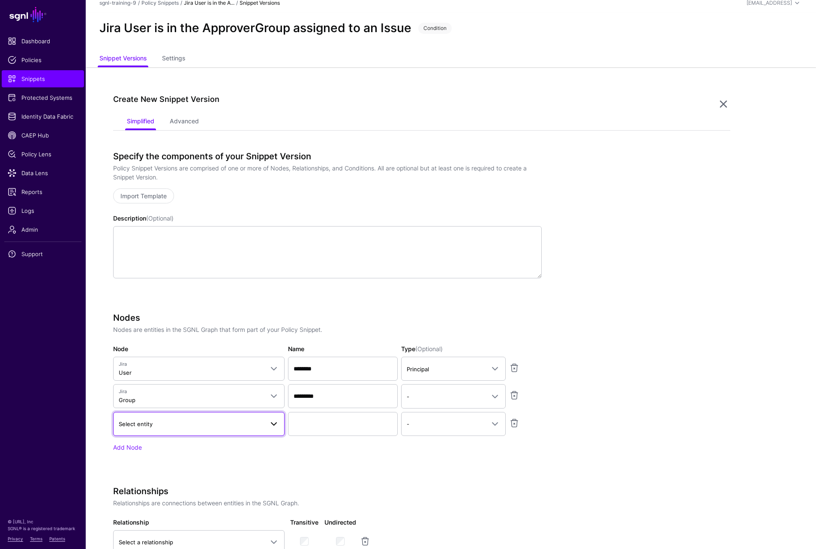
click at [177, 426] on span "Select entity" at bounding box center [191, 424] width 145 height 9
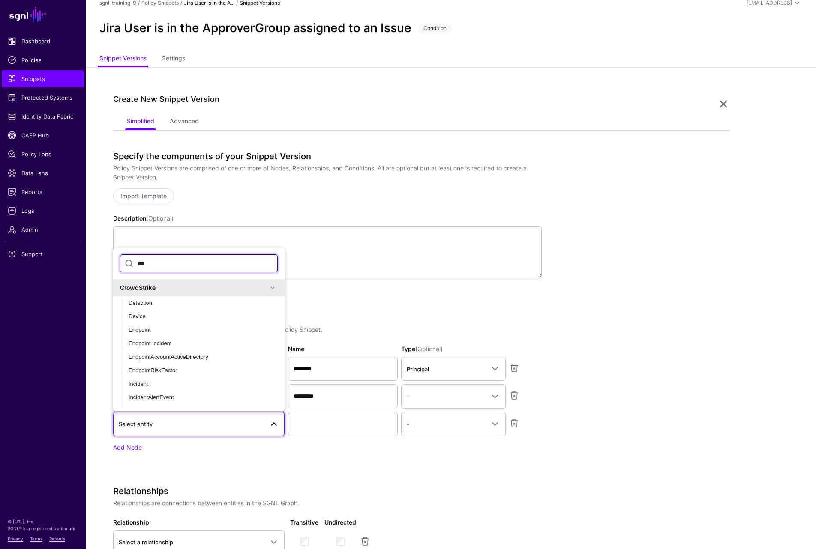
type input "****"
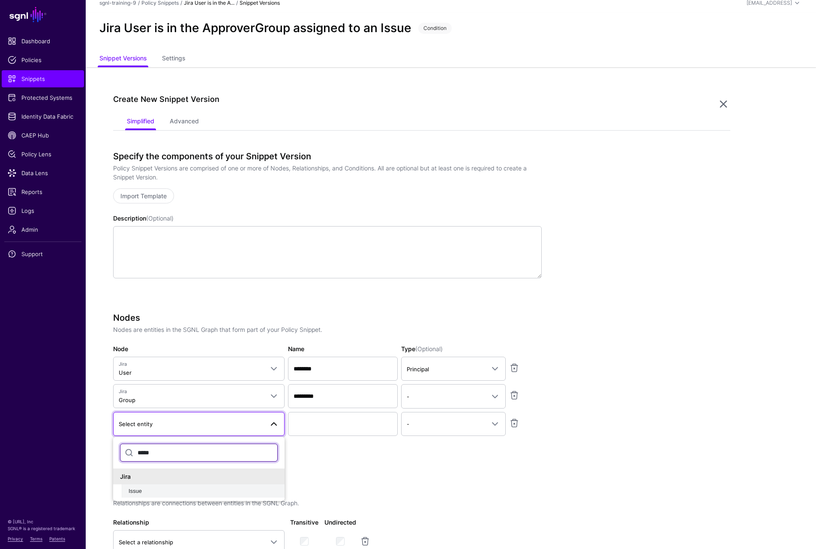
type input "*****"
click at [154, 489] on div "Issue" at bounding box center [203, 491] width 149 height 9
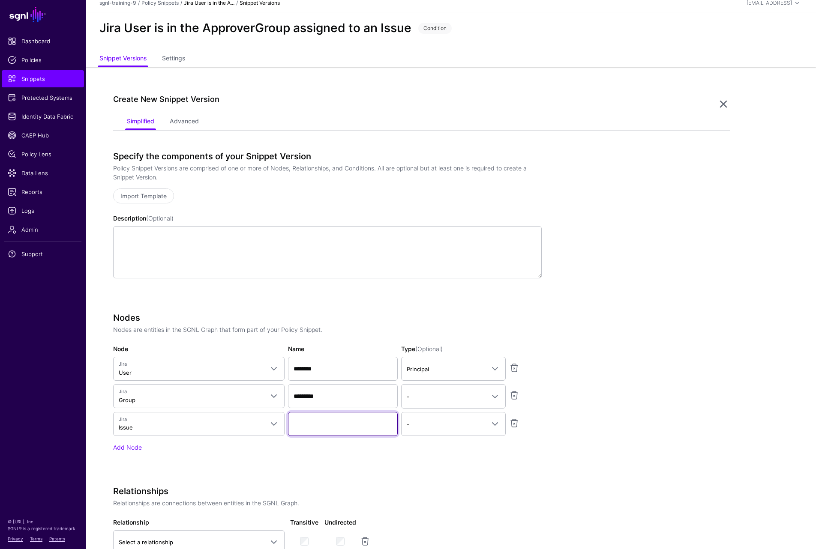
click at [306, 428] on input "Name" at bounding box center [343, 424] width 110 height 24
type input "*********"
click at [472, 439] on div "Nodes Nodes are entities in the SGNL Graph that form part of your Policy Snippe…" at bounding box center [327, 382] width 429 height 139
click at [467, 434] on link "-" at bounding box center [453, 424] width 105 height 24
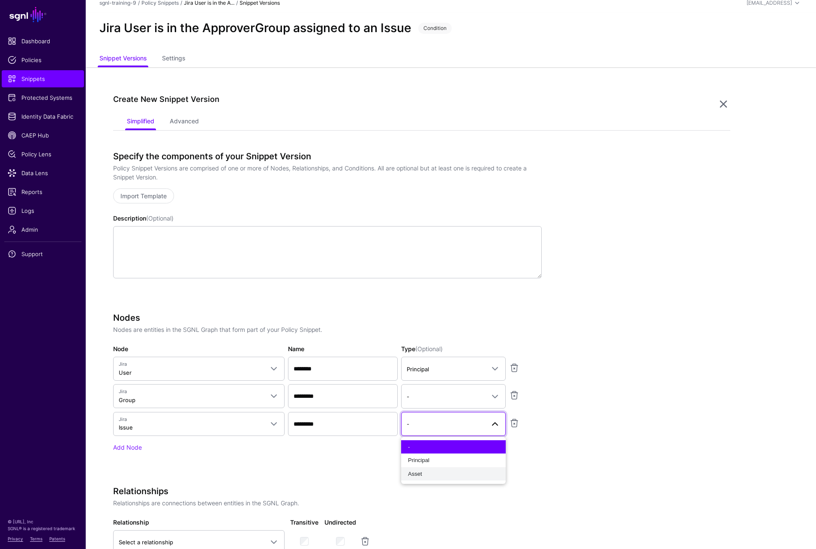
click at [430, 469] on button "Asset" at bounding box center [453, 475] width 105 height 14
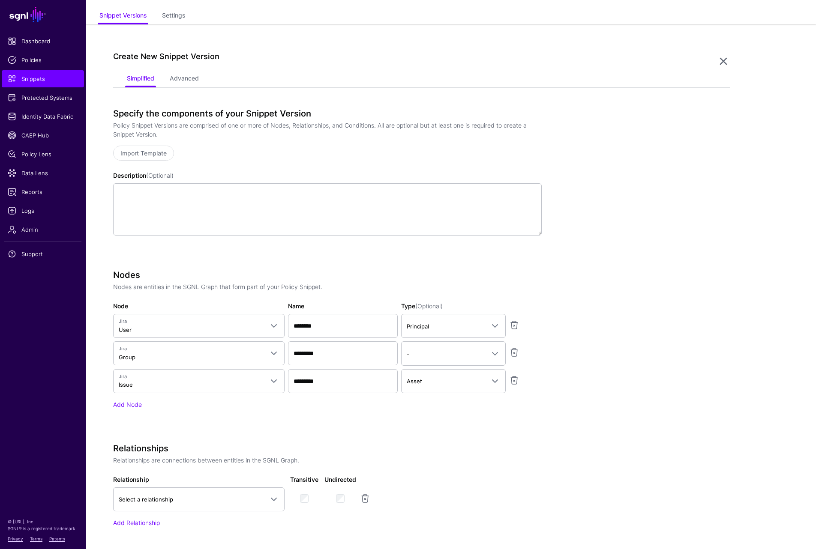
scroll to position [135, 0]
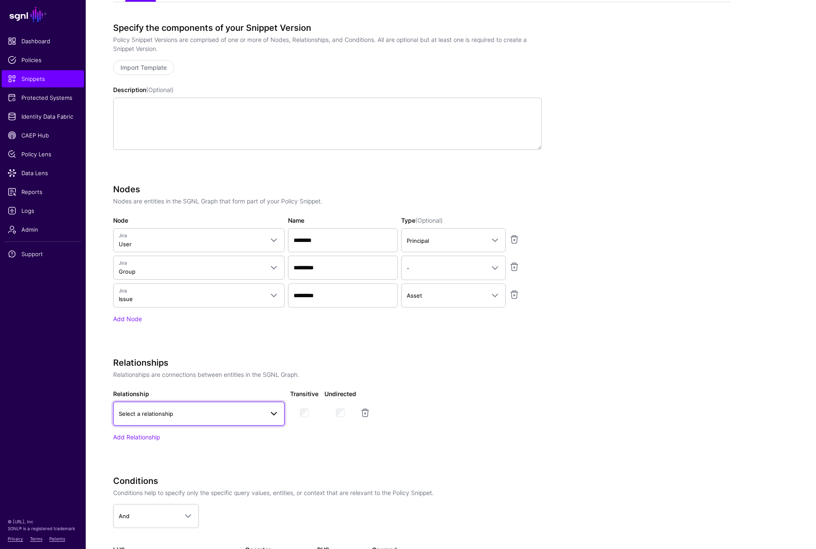
click at [186, 413] on span "Select a relationship" at bounding box center [191, 413] width 145 height 9
click at [168, 467] on span "UserMemberGroup" at bounding box center [144, 465] width 48 height 6
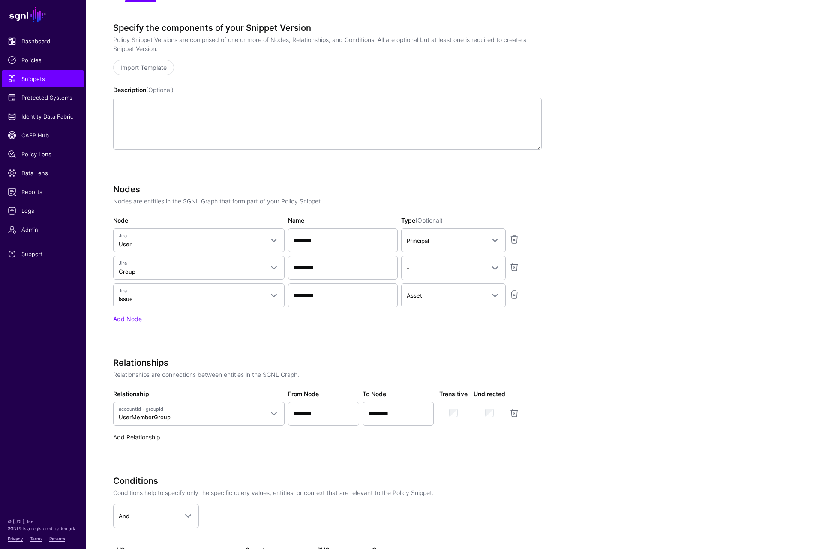
click at [132, 439] on link "Add Relationship" at bounding box center [136, 437] width 47 height 7
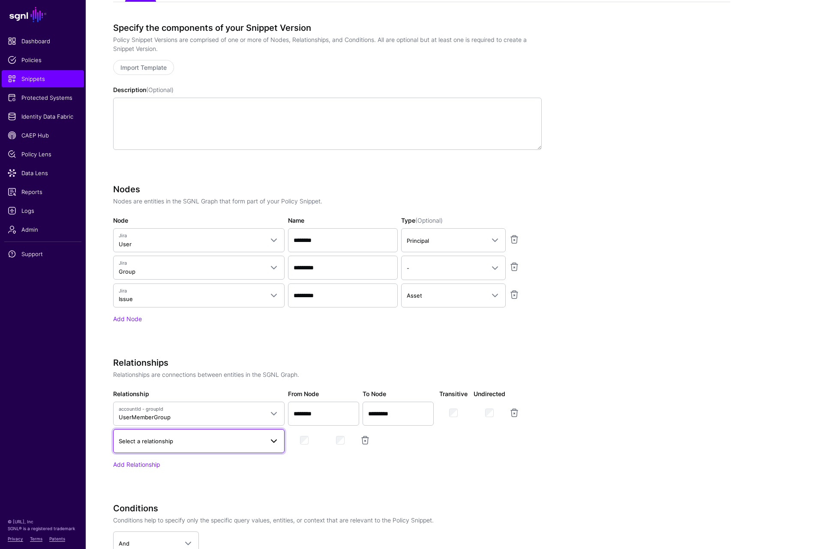
click at [173, 440] on span "Select a relationship" at bounding box center [191, 441] width 145 height 9
click at [185, 377] on div "IssueApproverGroup" at bounding box center [199, 378] width 158 height 9
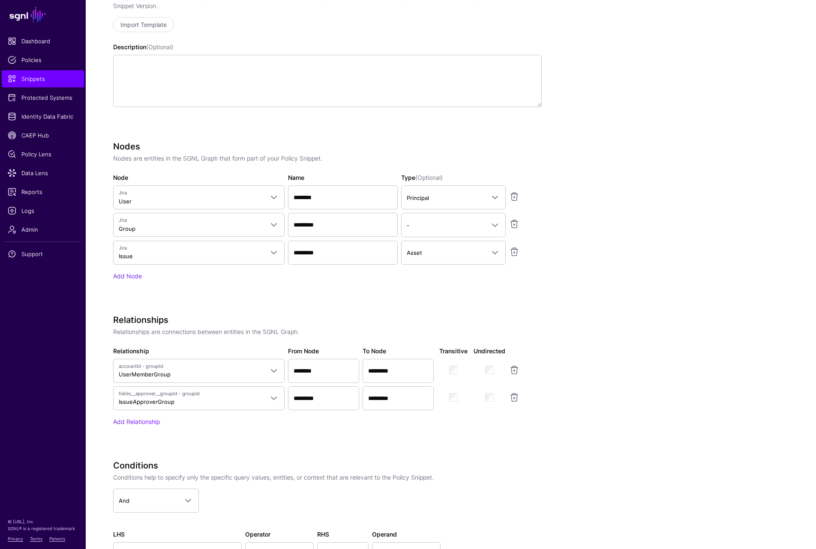
scroll to position [221, 0]
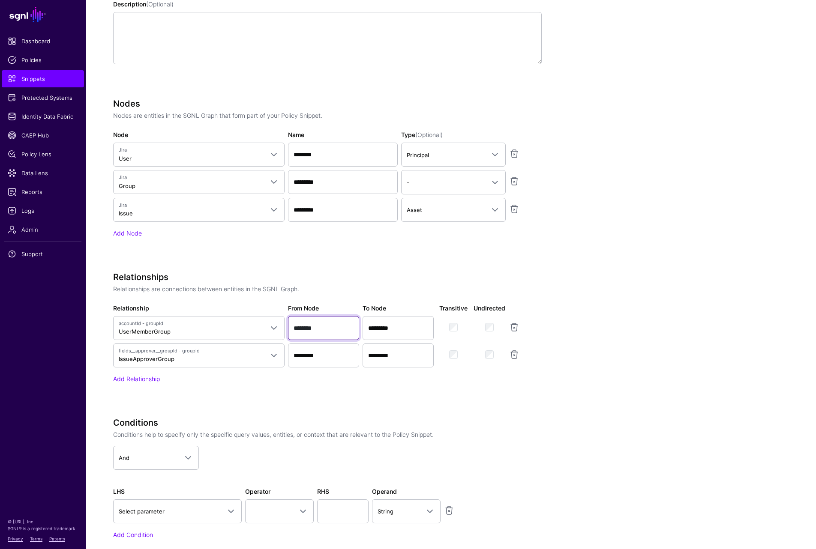
click at [318, 331] on input "********" at bounding box center [323, 328] width 71 height 24
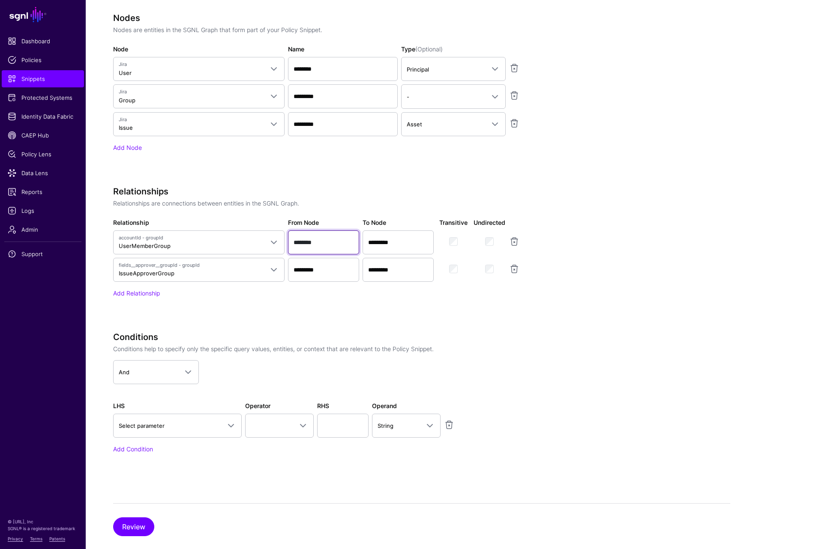
scroll to position [321, 0]
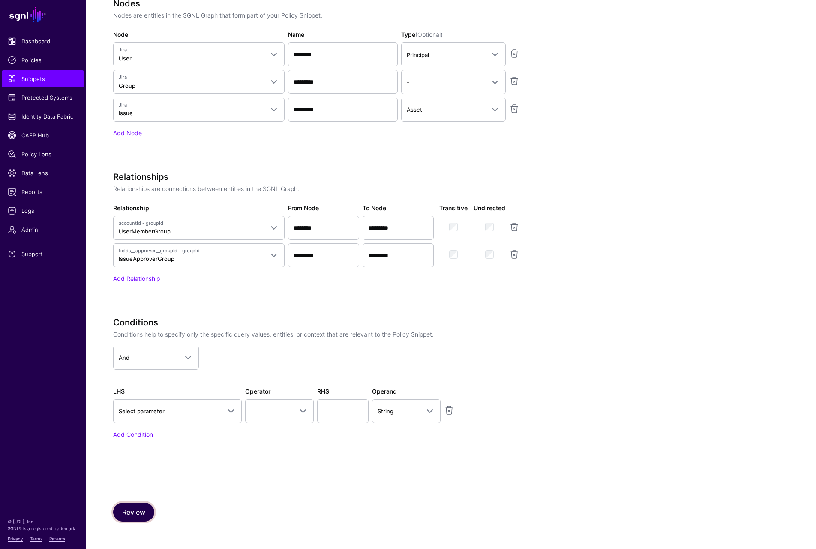
click at [136, 506] on button "Review" at bounding box center [133, 512] width 41 height 19
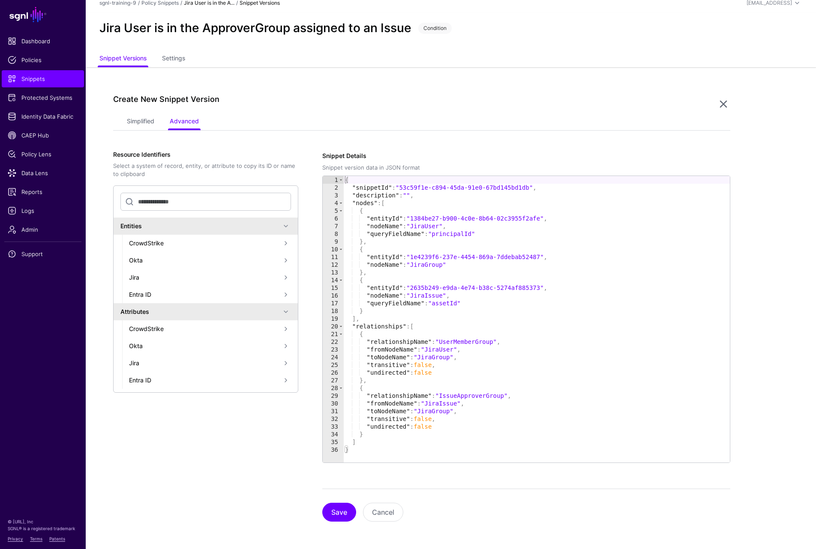
scroll to position [6, 0]
click at [337, 513] on button "Save" at bounding box center [339, 512] width 34 height 19
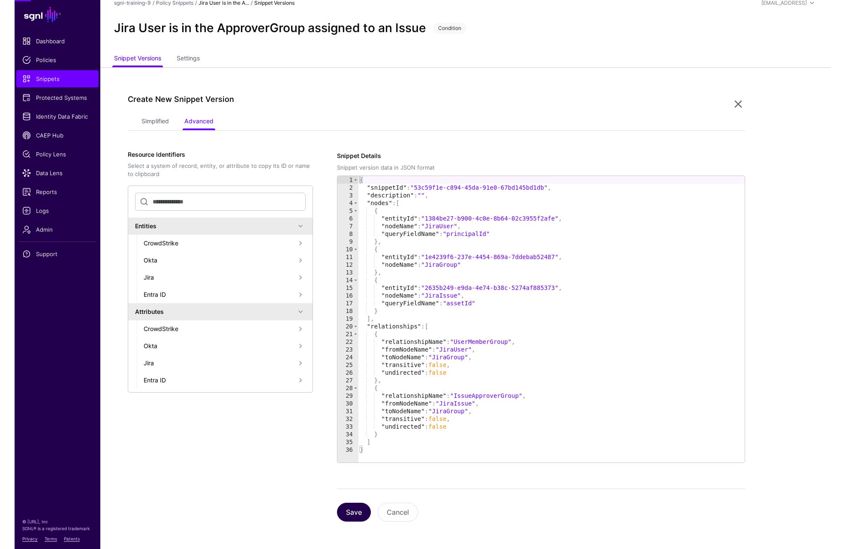
scroll to position [0, 0]
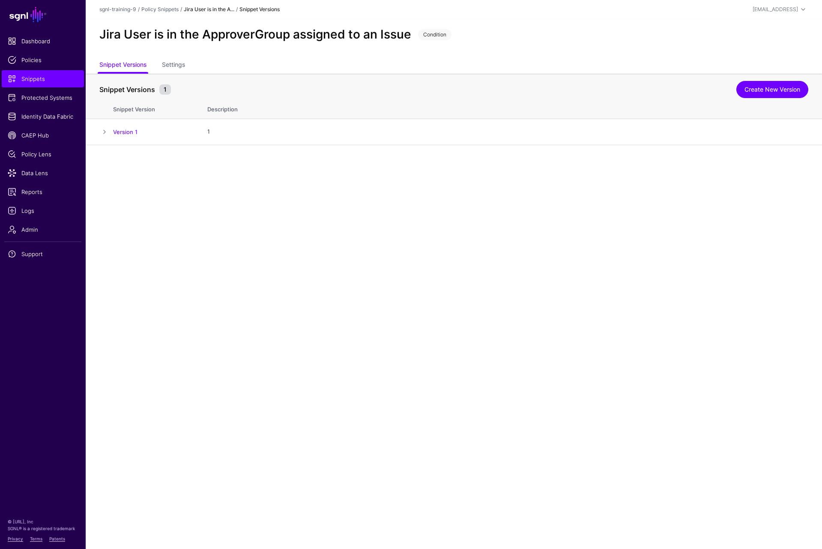
click at [167, 5] on div "sgnl-training-9 / Policy Snippets / Jira User is in the A... / Snippet Versions…" at bounding box center [453, 9] width 709 height 10
click at [166, 10] on link "Policy Snippets" at bounding box center [159, 9] width 37 height 6
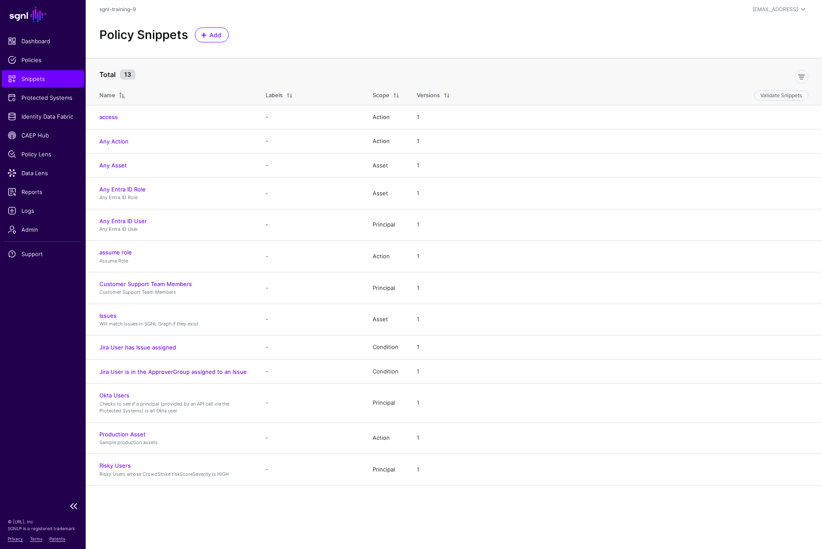
click at [26, 78] on span "Snippets" at bounding box center [43, 79] width 70 height 9
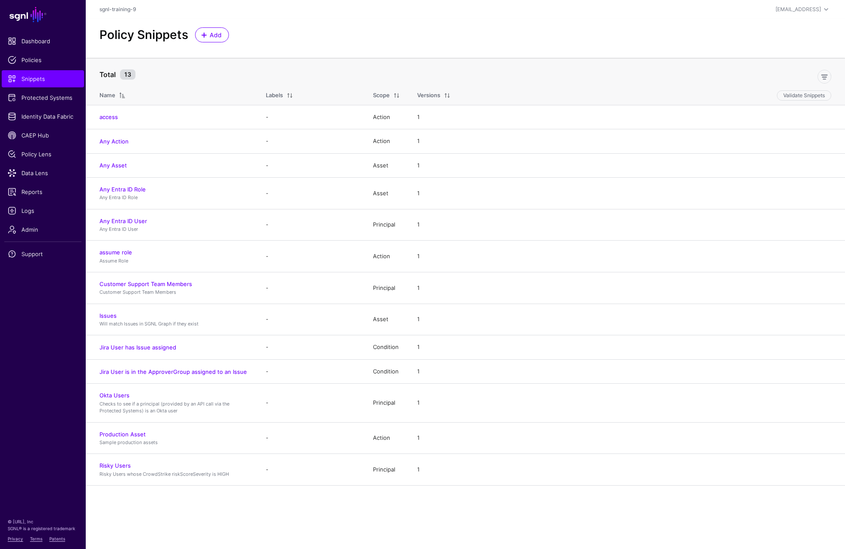
click at [345, 519] on main "SGNL Dashboard Policies Snippets Protected Systems Identity Data Fabric CAEP Hu…" at bounding box center [422, 274] width 845 height 549
click at [190, 503] on main "SGNL Dashboard Policies Snippets Protected Systems Identity Data Fabric CAEP Hu…" at bounding box center [422, 274] width 845 height 549
click at [35, 66] on link "Policies" at bounding box center [43, 59] width 82 height 17
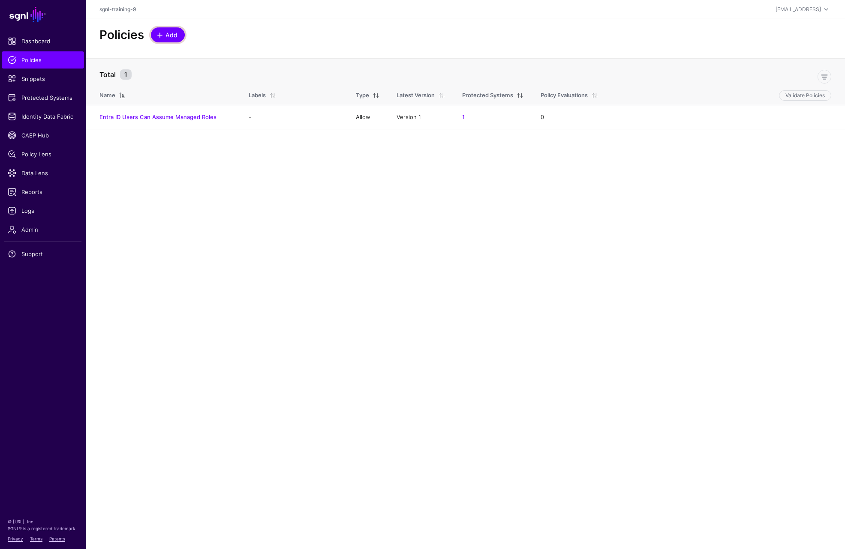
click at [169, 28] on link "Add" at bounding box center [168, 34] width 34 height 15
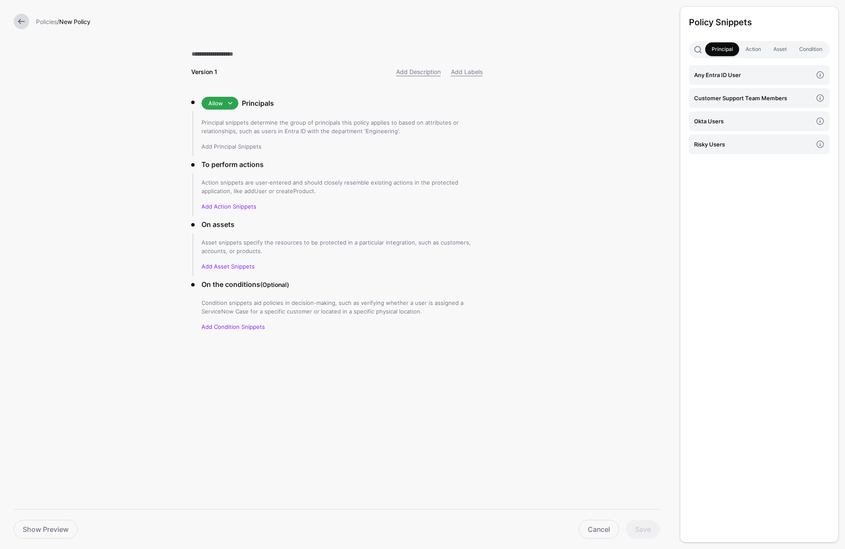
click at [231, 148] on link "Add Principal Snippets" at bounding box center [231, 146] width 60 height 7
click at [219, 70] on div "Version 1" at bounding box center [261, 71] width 151 height 9
click at [219, 51] on input "text" at bounding box center [336, 54] width 291 height 18
type input "**********"
click at [723, 121] on h4 "Okta Users" at bounding box center [753, 121] width 118 height 9
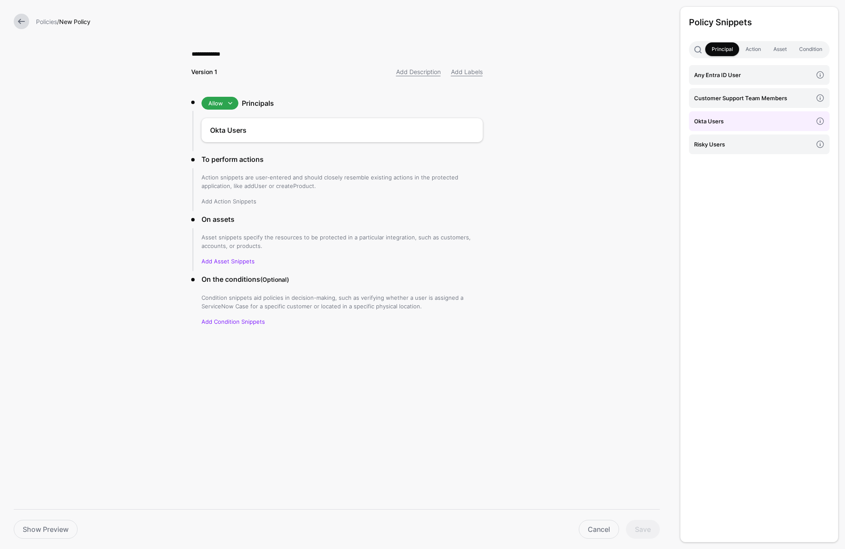
click at [222, 202] on link "Add Action Snippets" at bounding box center [228, 201] width 55 height 7
click at [725, 77] on h4 "access" at bounding box center [753, 74] width 118 height 9
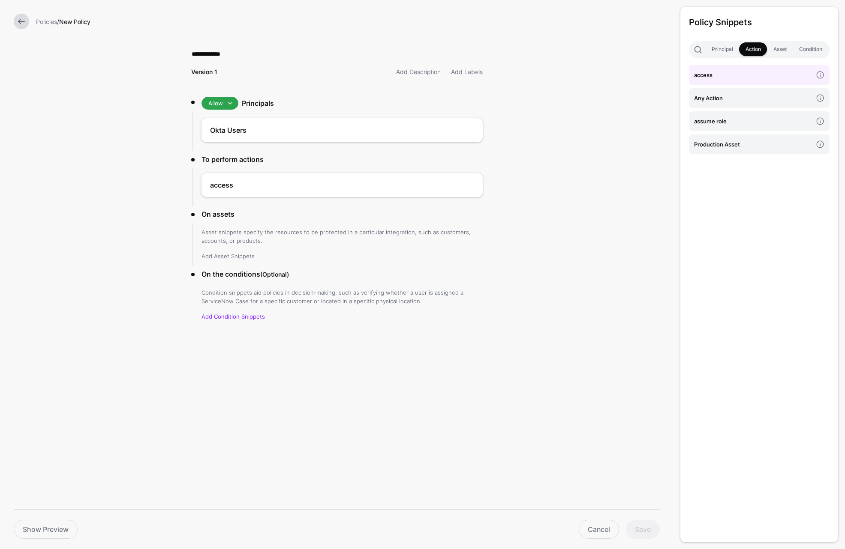
click at [233, 256] on link "Add Asset Snippets" at bounding box center [227, 256] width 53 height 7
click at [21, 24] on link at bounding box center [21, 21] width 15 height 15
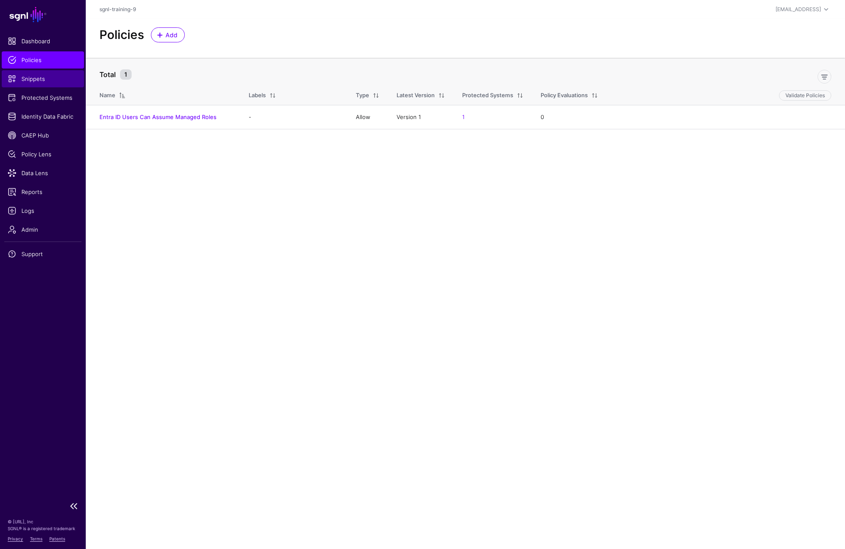
click at [49, 81] on span "Snippets" at bounding box center [43, 79] width 70 height 9
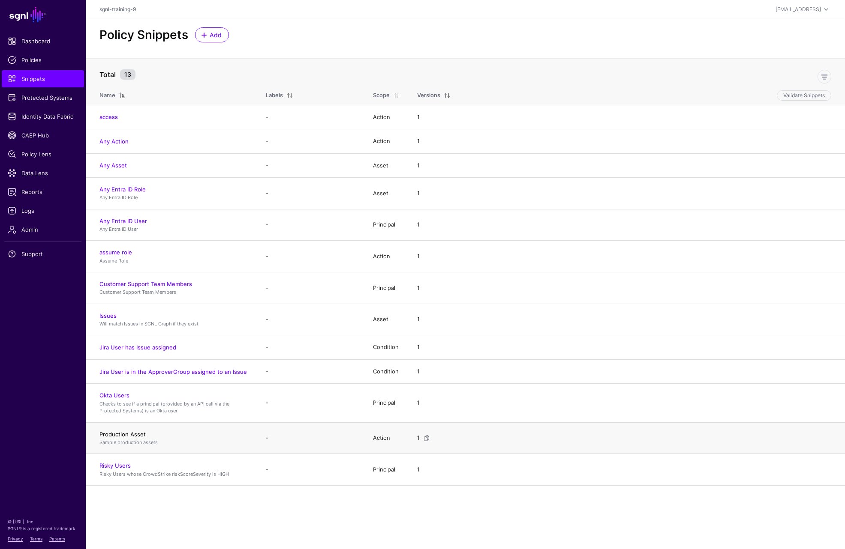
click at [135, 433] on link "Production Asset" at bounding box center [122, 434] width 46 height 7
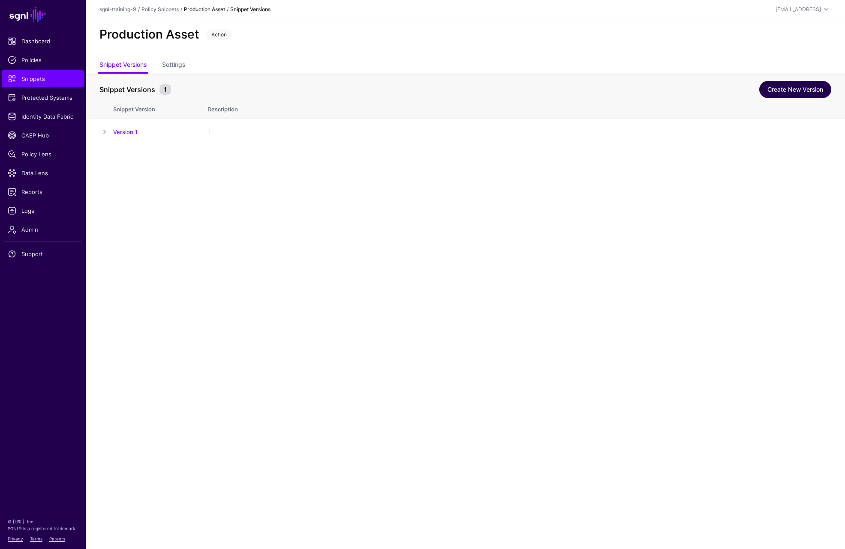
click at [805, 90] on link "Create New Version" at bounding box center [795, 89] width 72 height 17
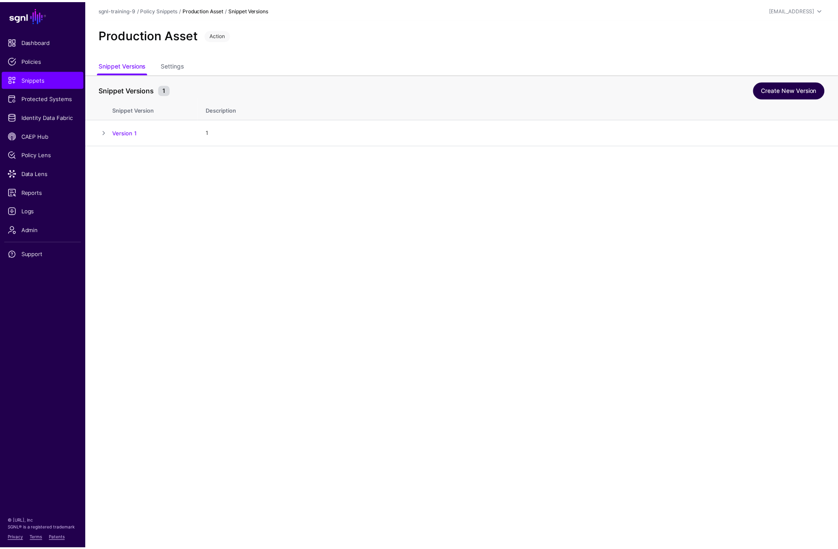
scroll to position [78, 0]
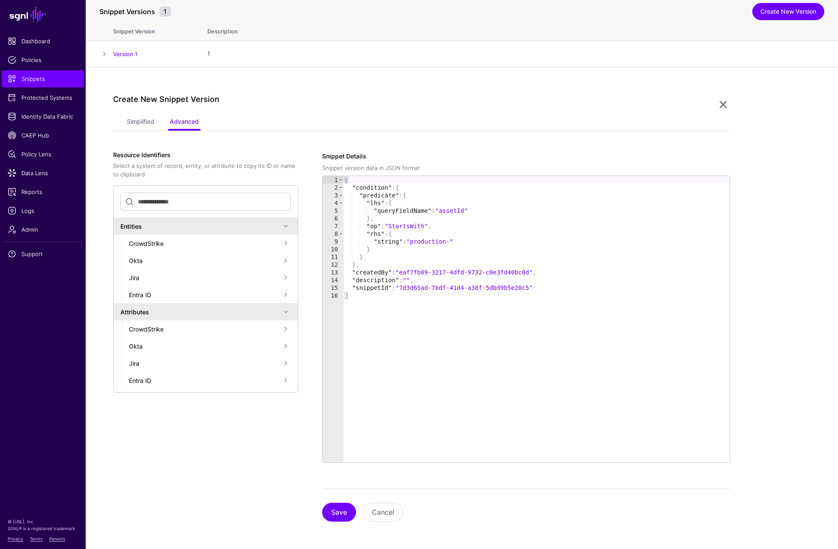
click at [144, 114] on div "Create New Snippet Version" at bounding box center [414, 105] width 603 height 20
click at [141, 123] on link "Simplified" at bounding box center [140, 122] width 27 height 16
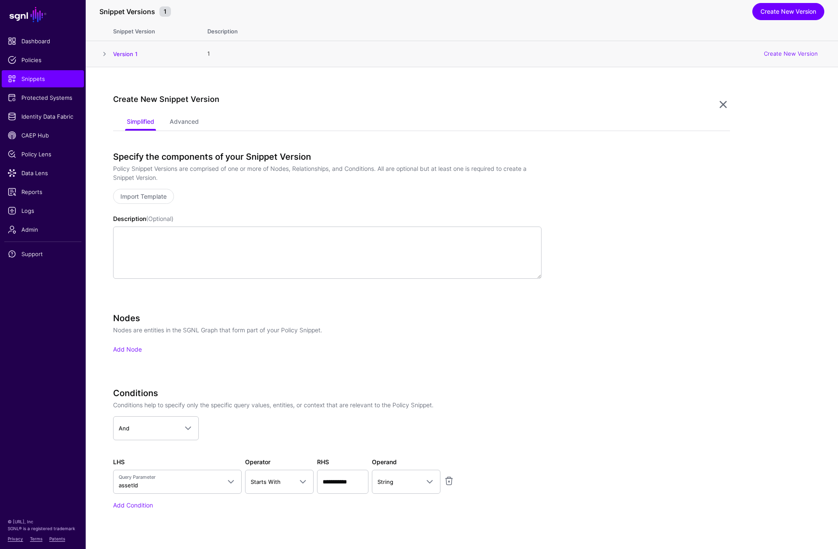
click at [106, 55] on span at bounding box center [104, 54] width 10 height 10
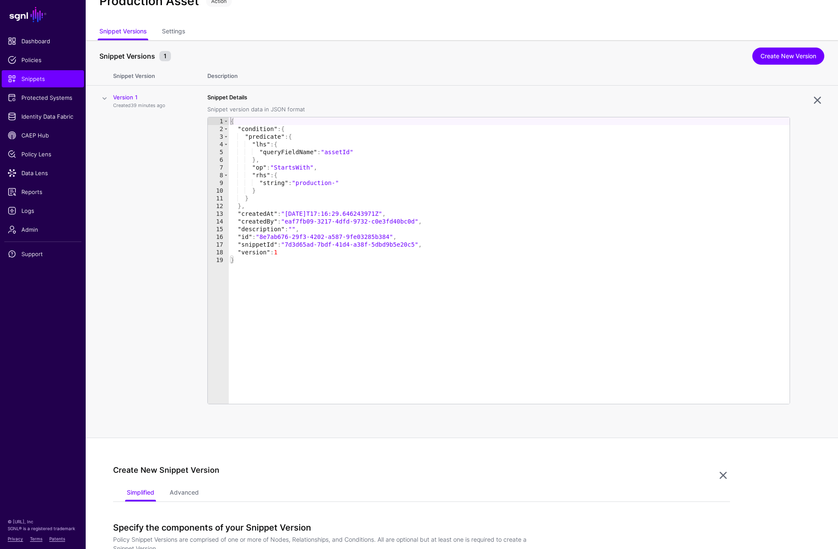
scroll to position [0, 0]
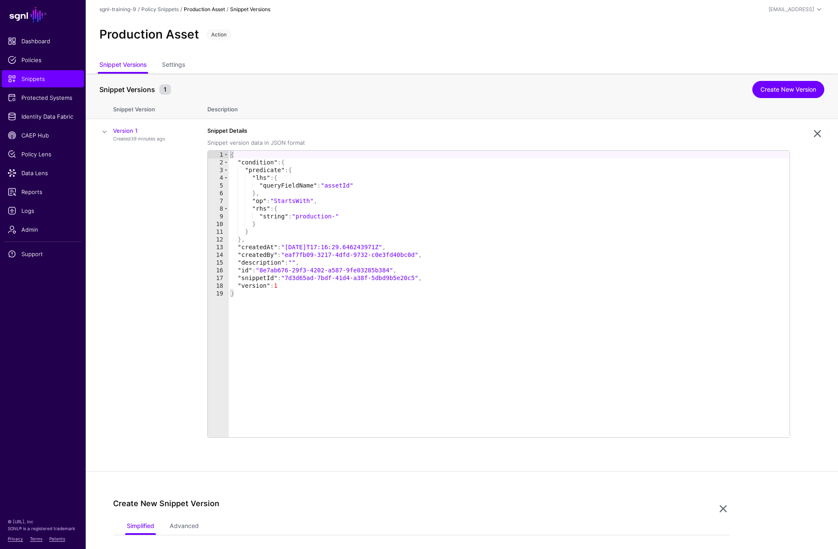
click at [219, 36] on span "Action" at bounding box center [219, 34] width 26 height 11
click at [160, 7] on link "Policy Snippets" at bounding box center [159, 9] width 37 height 6
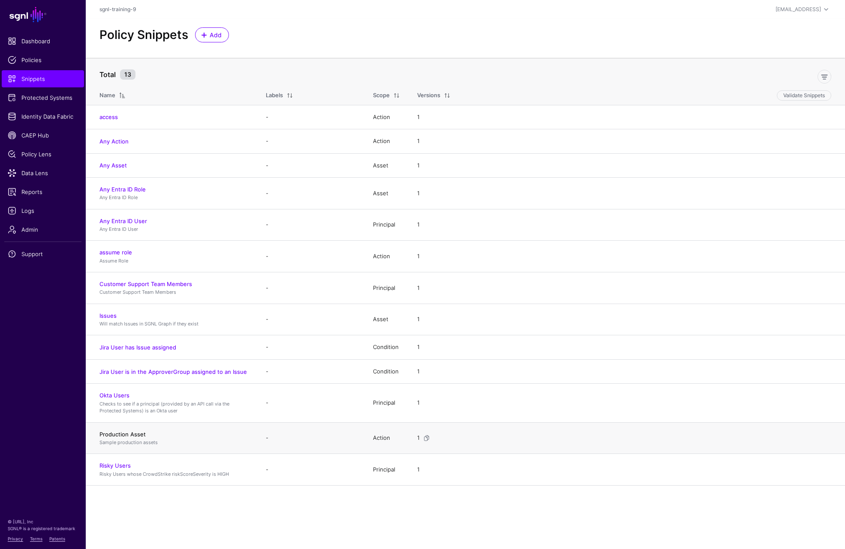
click at [126, 436] on link "Production Asset" at bounding box center [122, 434] width 46 height 7
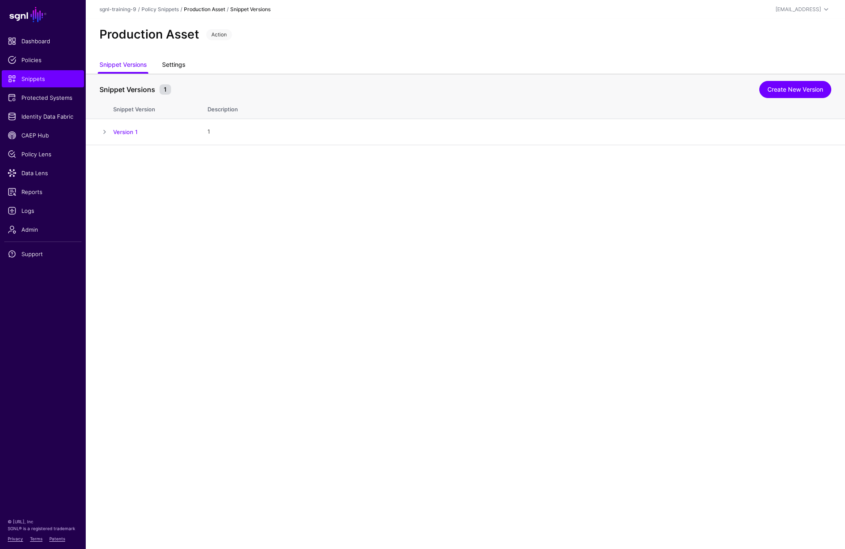
click at [168, 62] on link "Settings" at bounding box center [173, 65] width 23 height 16
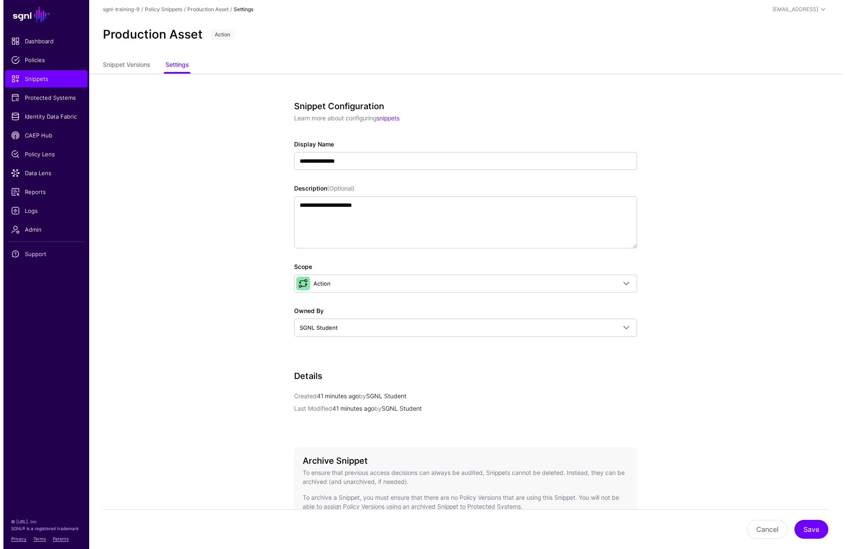
scroll to position [78, 0]
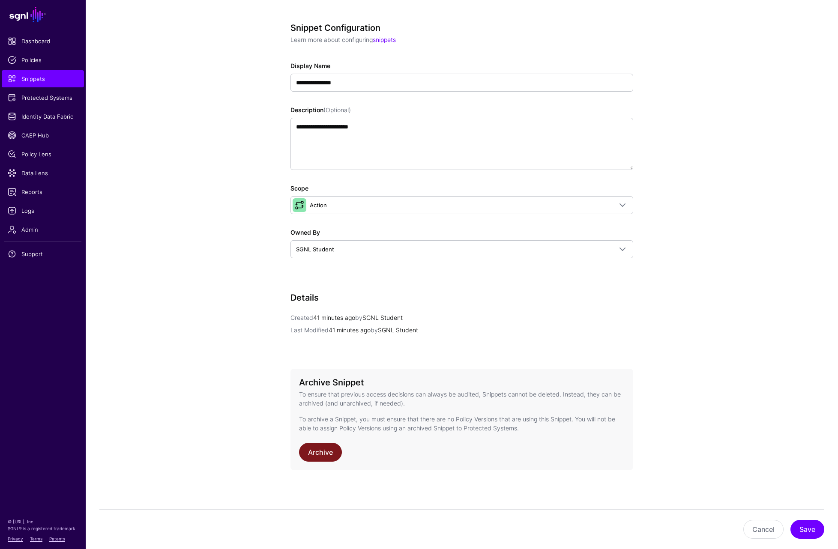
click at [314, 456] on link "Archive" at bounding box center [320, 452] width 43 height 19
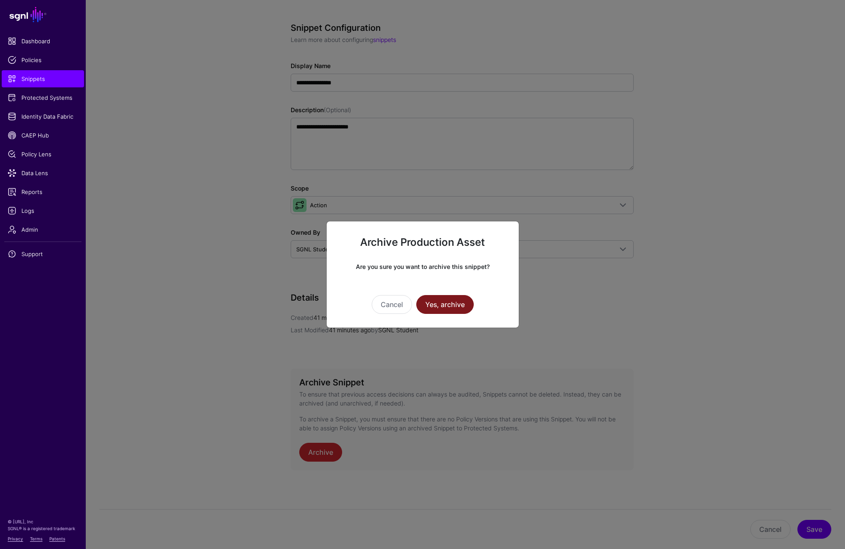
click at [439, 309] on button "Yes, archive" at bounding box center [444, 304] width 57 height 19
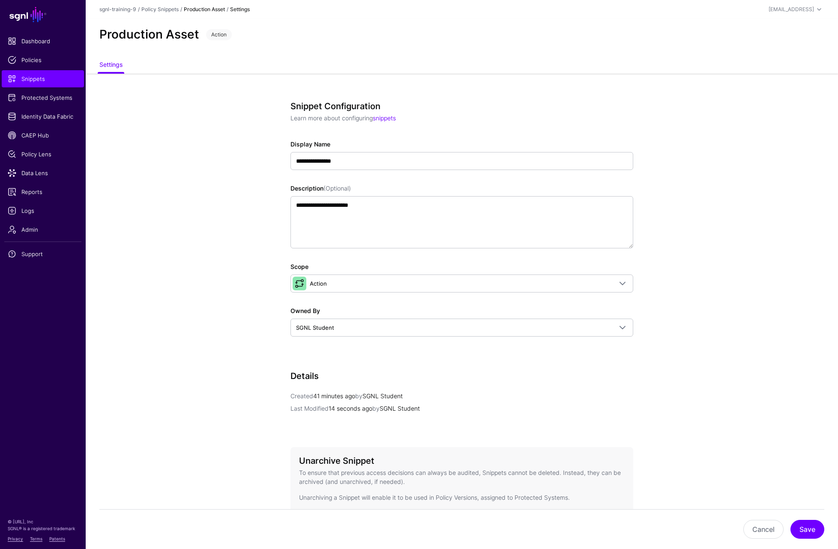
click at [213, 10] on link "Production Asset" at bounding box center [204, 9] width 41 height 6
click at [171, 12] on link "Policy Snippets" at bounding box center [159, 9] width 37 height 6
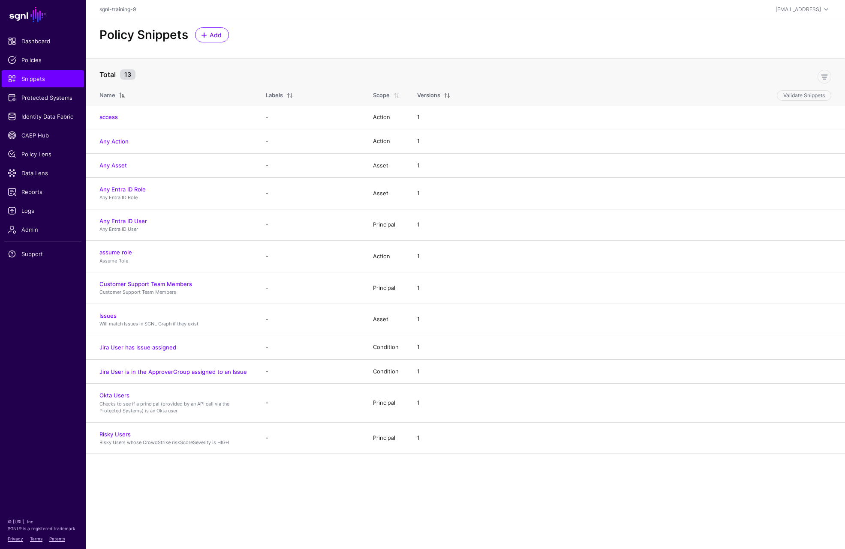
click at [210, 43] on div "Policy Snippets Add" at bounding box center [465, 38] width 759 height 39
click at [219, 39] on link "Add" at bounding box center [212, 34] width 34 height 15
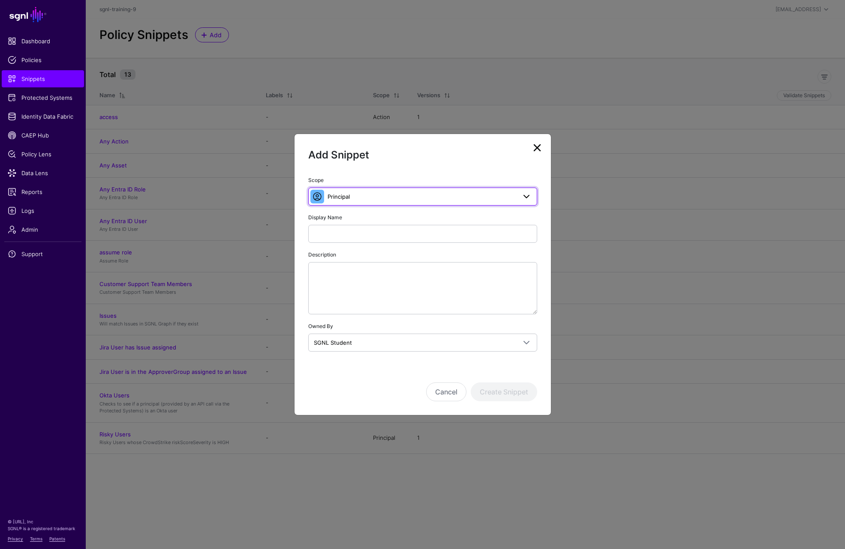
click at [366, 202] on link "Principal" at bounding box center [422, 197] width 229 height 18
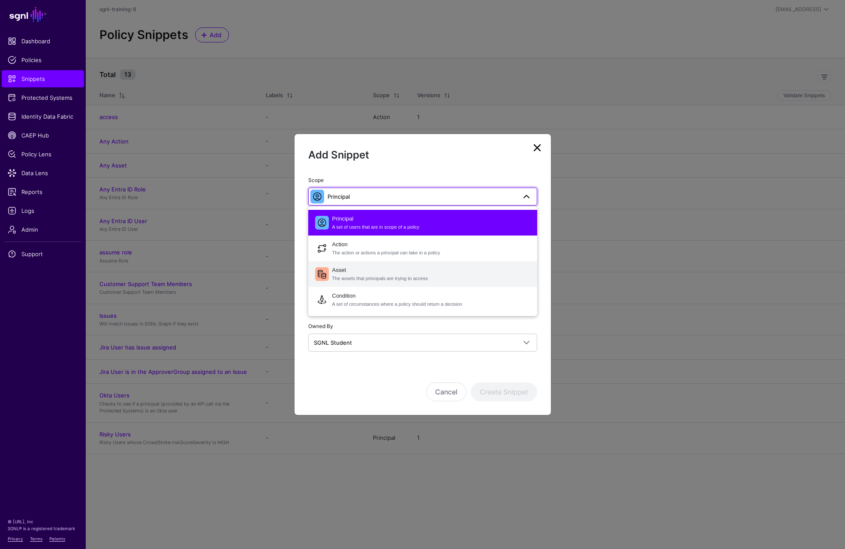
click at [358, 275] on span "The assets that principals are trying to access" at bounding box center [431, 278] width 198 height 7
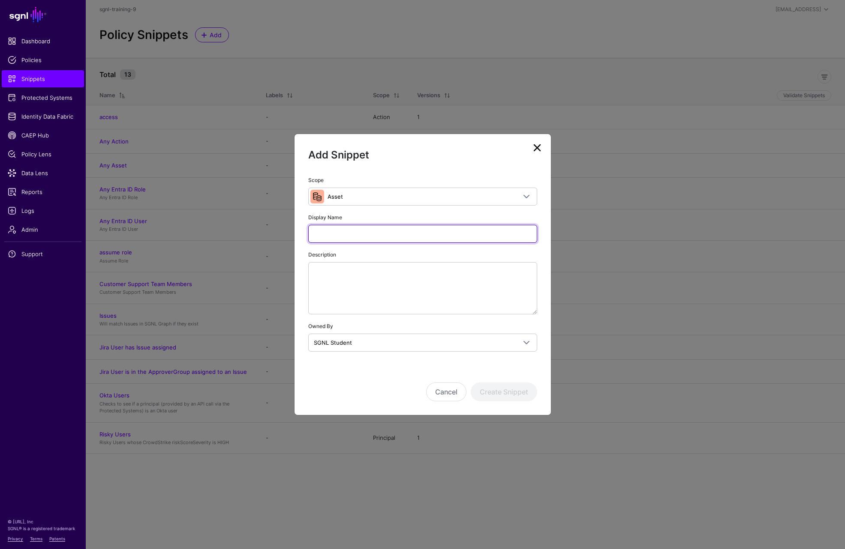
click at [375, 243] on input "Display Name" at bounding box center [422, 234] width 229 height 18
type input "**********"
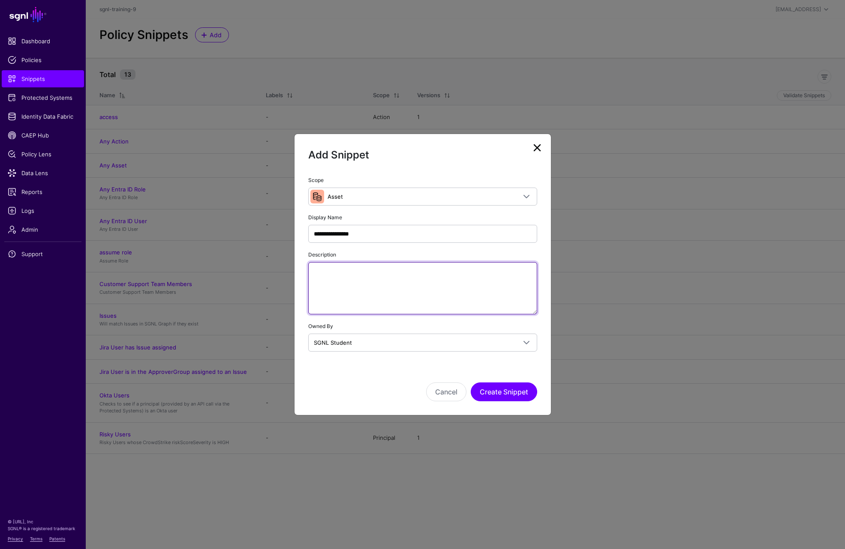
click at [412, 273] on textarea "Description" at bounding box center [422, 288] width 229 height 52
paste textarea "**********"
type textarea "**********"
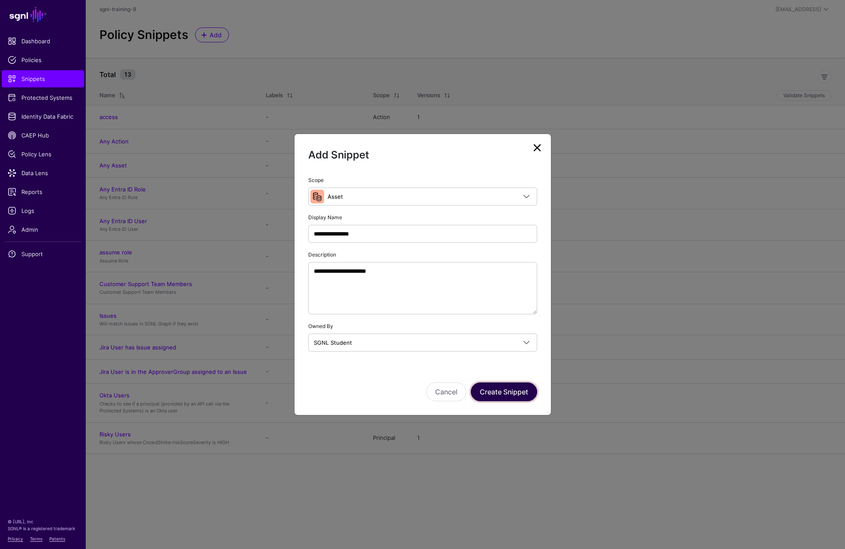
click at [523, 391] on button "Create Snippet" at bounding box center [504, 392] width 66 height 19
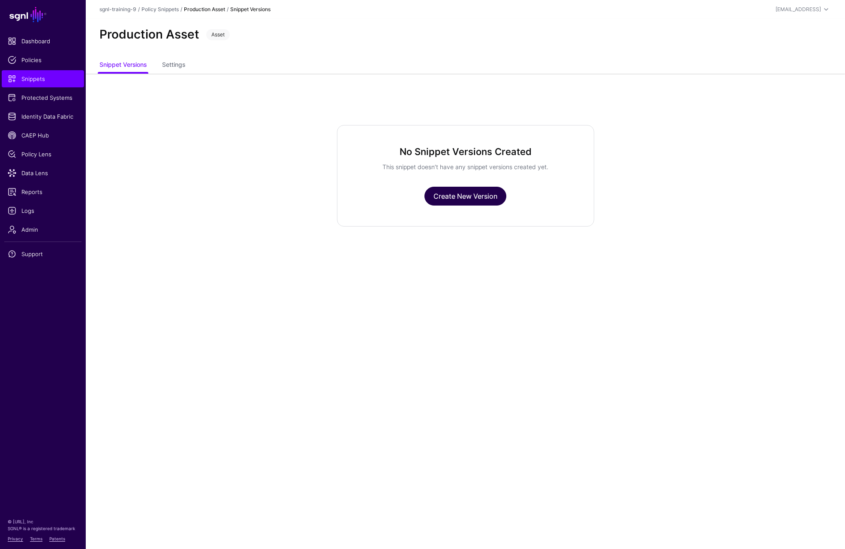
click at [470, 199] on link "Create New Version" at bounding box center [465, 196] width 82 height 19
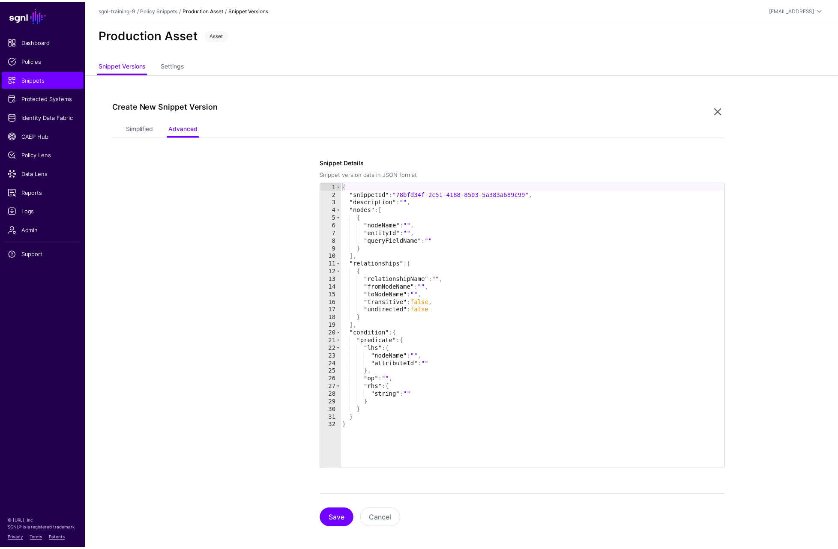
scroll to position [6, 0]
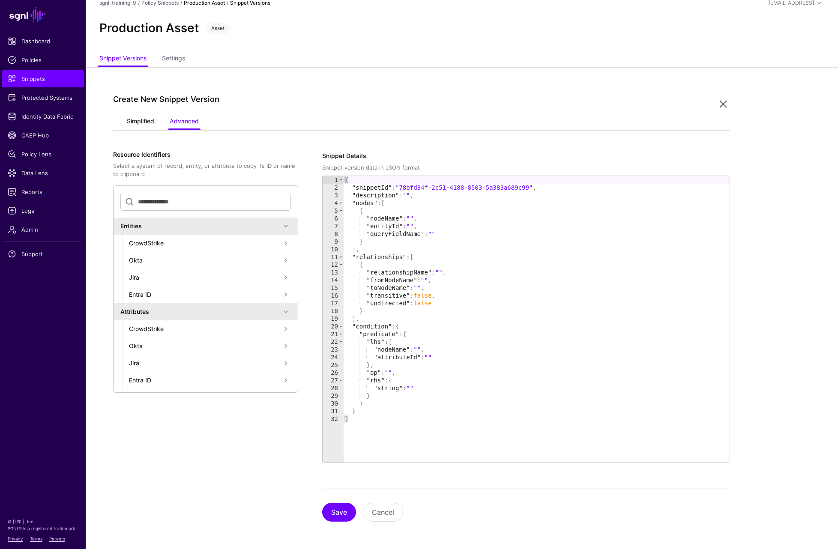
click at [128, 126] on link "Simplified" at bounding box center [140, 122] width 27 height 16
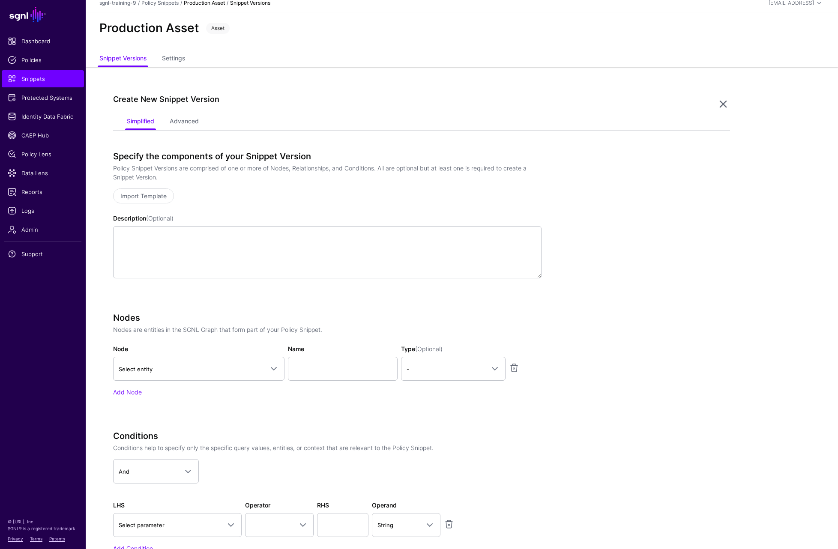
scroll to position [120, 0]
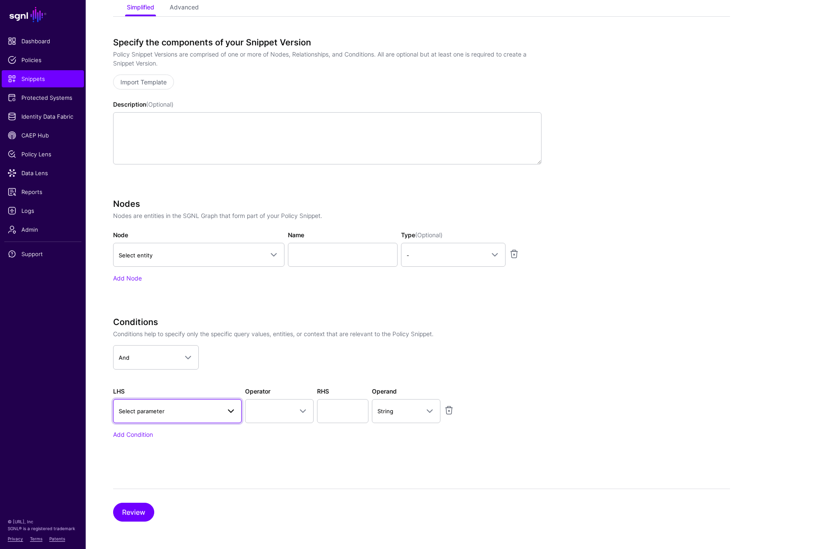
click at [170, 411] on span "Select parameter" at bounding box center [170, 411] width 102 height 9
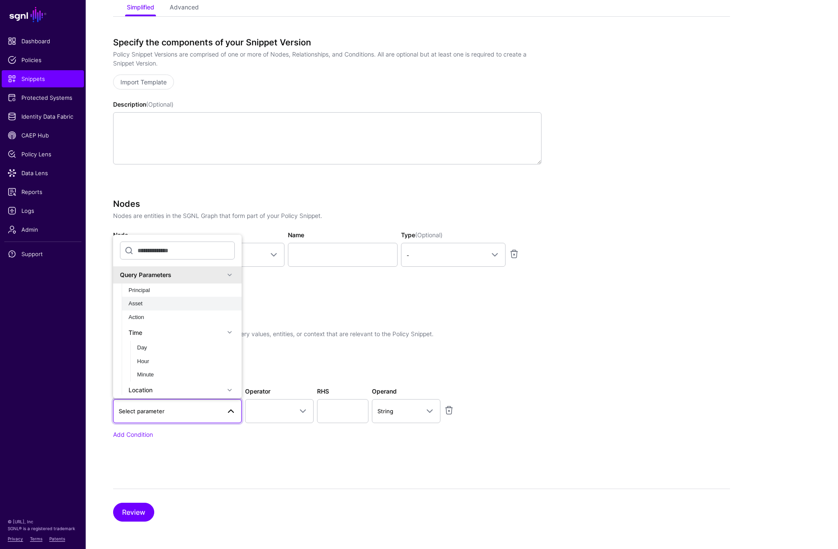
click at [151, 303] on div "Asset" at bounding box center [182, 304] width 106 height 9
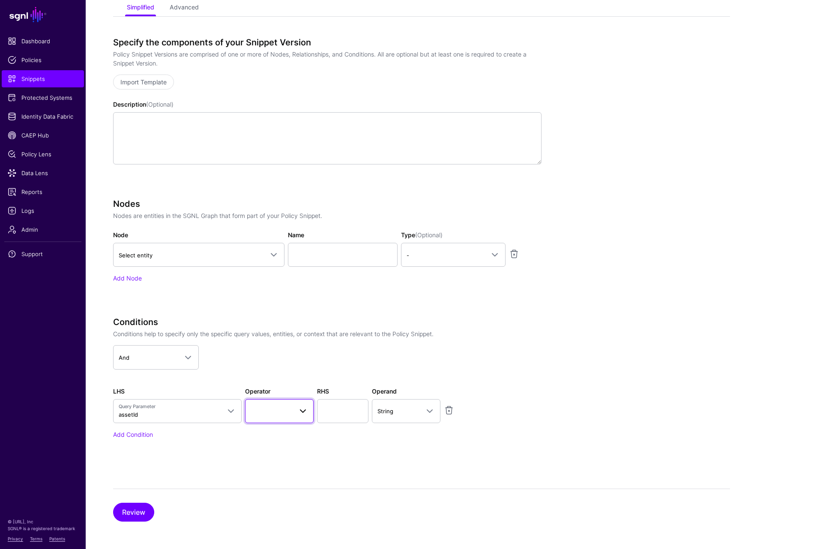
click at [289, 410] on span at bounding box center [279, 411] width 57 height 10
click at [264, 381] on span "Starts With" at bounding box center [265, 381] width 27 height 6
click at [354, 409] on input "text" at bounding box center [342, 411] width 51 height 24
type input "**********"
click at [130, 515] on button "Review" at bounding box center [133, 512] width 41 height 19
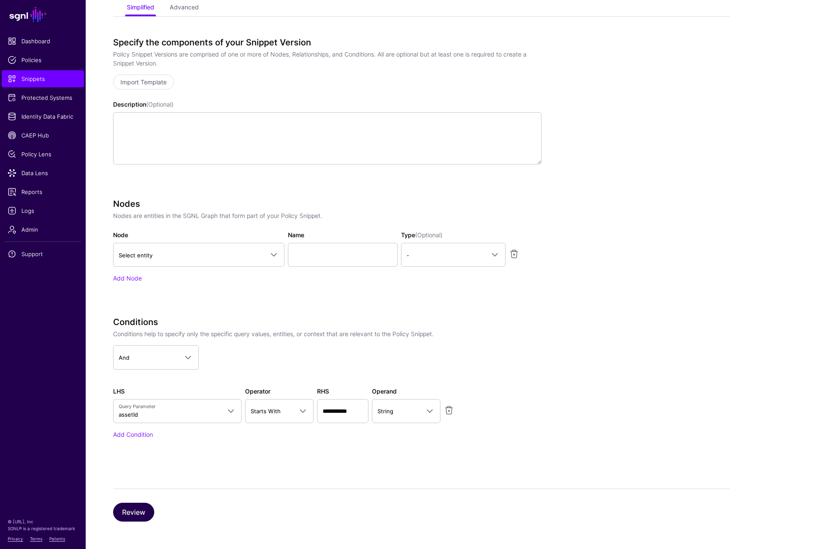
scroll to position [6, 0]
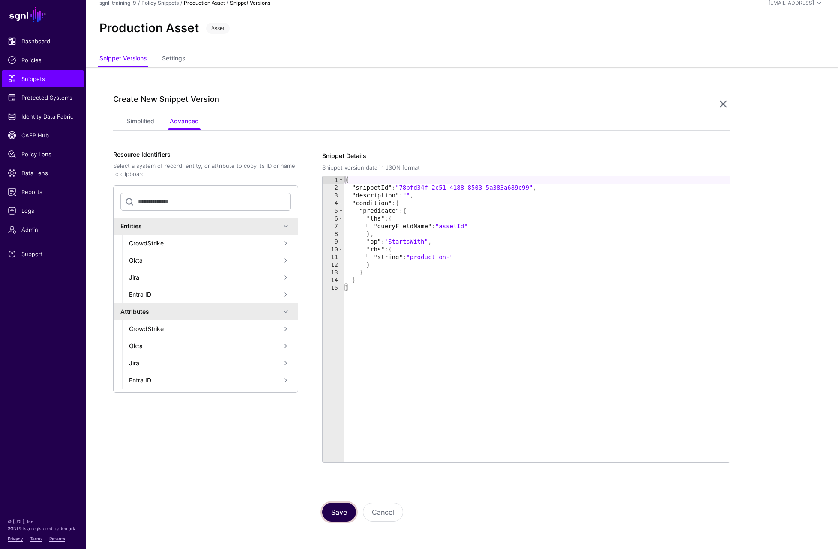
click at [345, 512] on button "Save" at bounding box center [339, 512] width 34 height 19
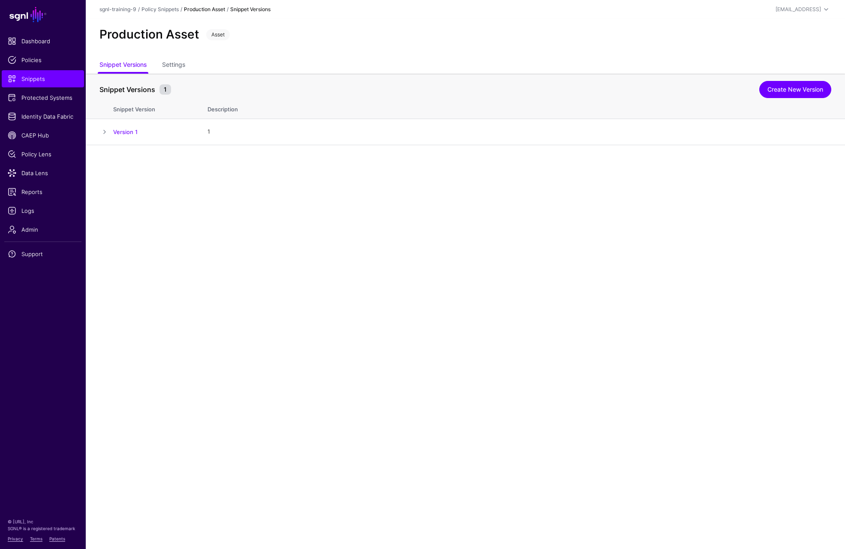
click at [386, 244] on main "SGNL Dashboard Policies Snippets Protected Systems Identity Data Fabric CAEP Hu…" at bounding box center [422, 274] width 845 height 549
click at [33, 57] on span "Policies" at bounding box center [43, 60] width 70 height 9
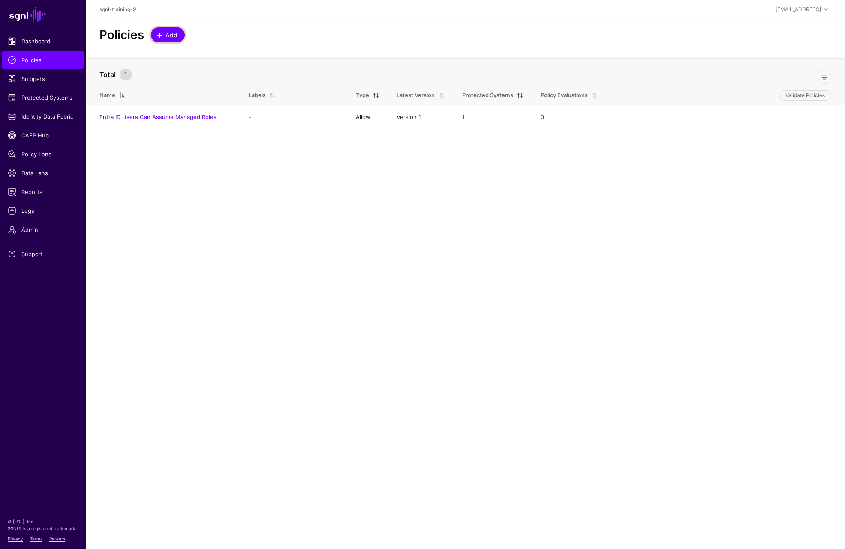
click at [173, 32] on span "Add" at bounding box center [172, 34] width 14 height 9
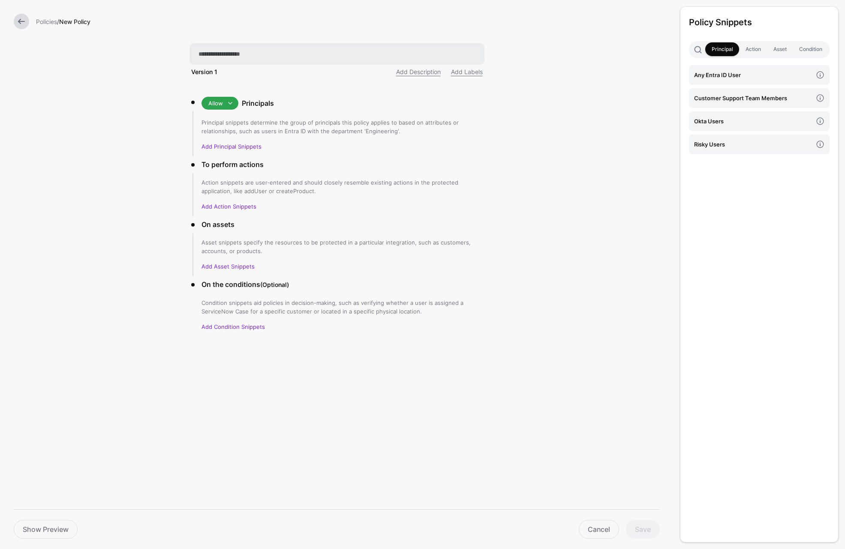
click at [231, 60] on input "text" at bounding box center [336, 54] width 291 height 18
type input "**********"
click at [226, 100] on span at bounding box center [230, 103] width 10 height 10
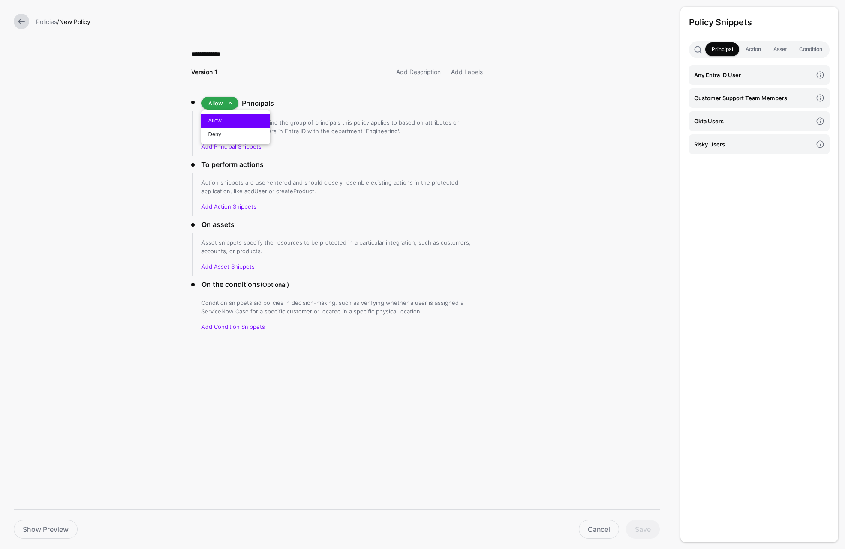
click at [226, 100] on span at bounding box center [230, 103] width 10 height 10
click at [240, 147] on link "Add Principal Snippets" at bounding box center [231, 146] width 60 height 7
click at [701, 118] on h4 "Okta Users" at bounding box center [753, 121] width 118 height 9
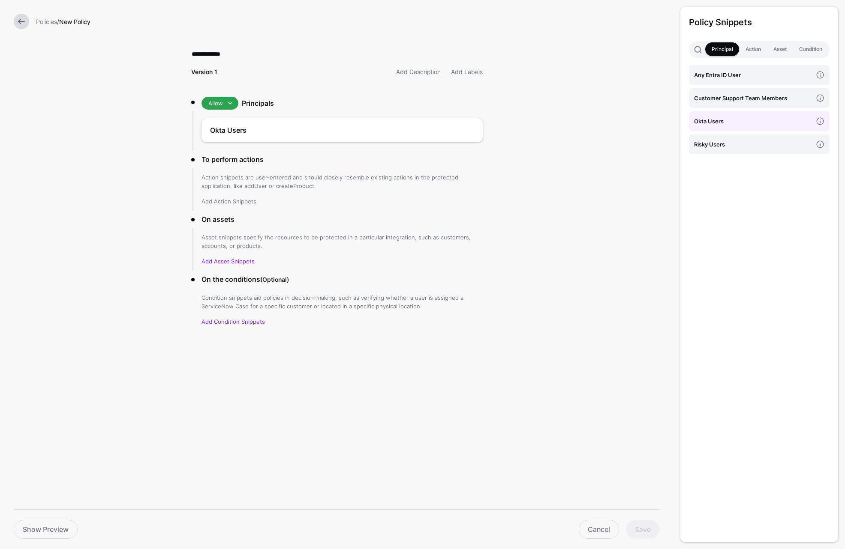
click at [243, 200] on link "Add Action Snippets" at bounding box center [228, 201] width 55 height 7
click at [708, 78] on h4 "access" at bounding box center [753, 74] width 118 height 9
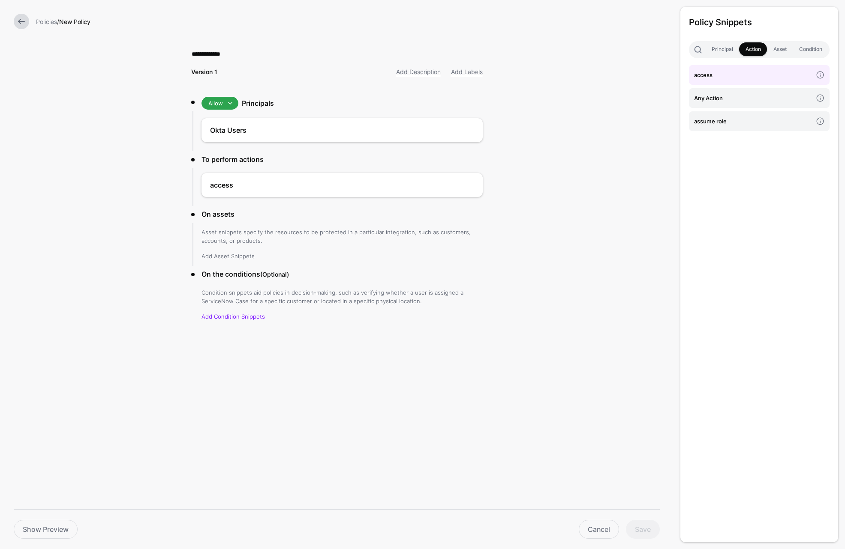
click at [234, 254] on link "Add Asset Snippets" at bounding box center [227, 256] width 53 height 7
click at [718, 148] on h4 "Production Asset" at bounding box center [753, 144] width 118 height 9
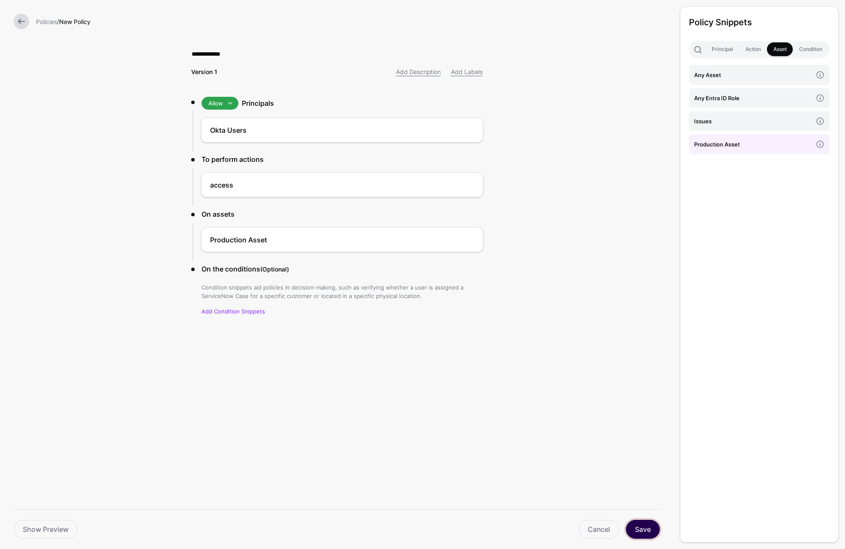
click at [642, 532] on button "Save" at bounding box center [643, 529] width 34 height 19
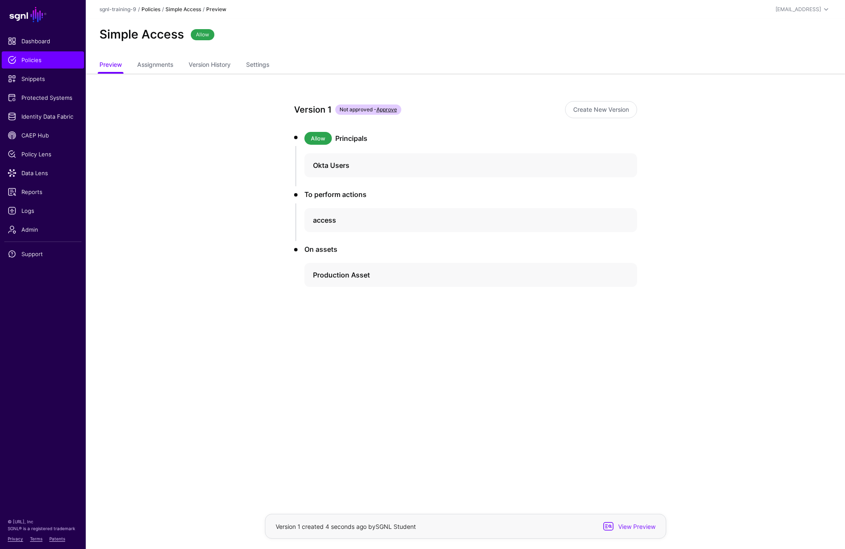
click at [151, 11] on link "Policies" at bounding box center [150, 9] width 19 height 6
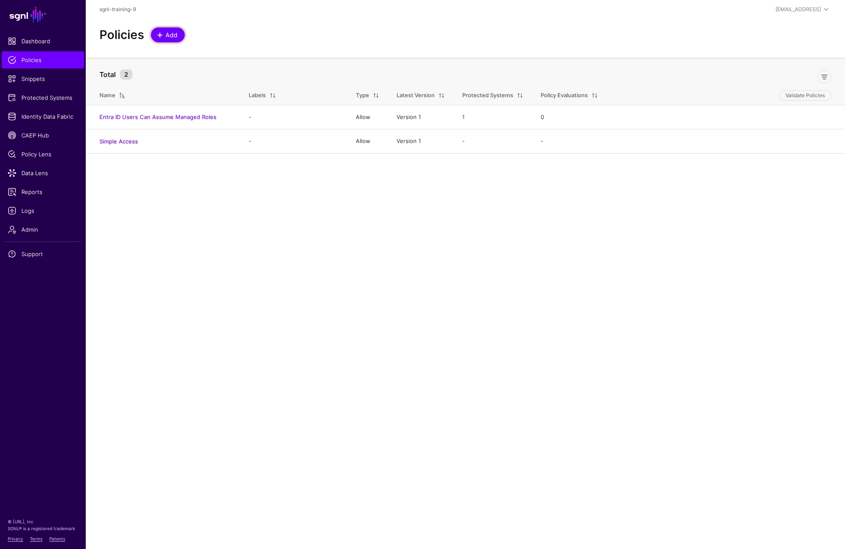
click at [170, 36] on span "Add" at bounding box center [172, 34] width 14 height 9
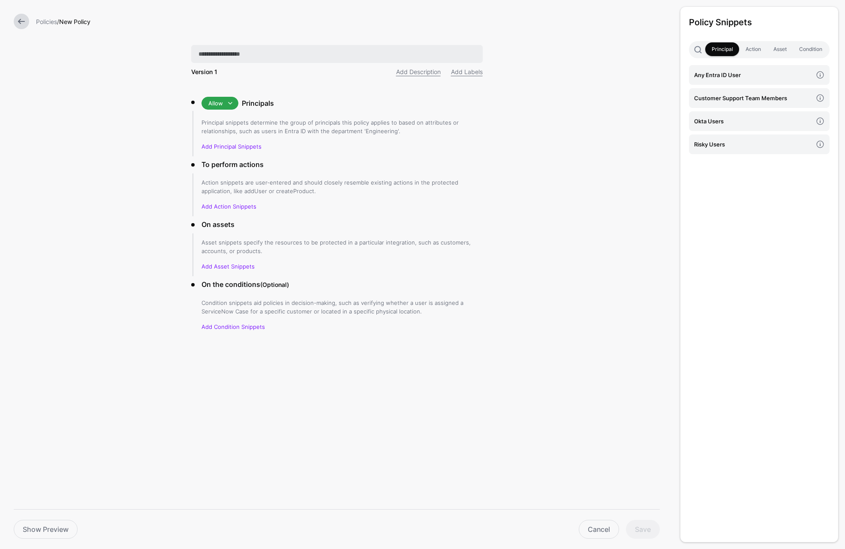
click at [226, 59] on input "text" at bounding box center [336, 54] width 291 height 18
type input "**********"
click at [219, 147] on link "Add Principal Snippets" at bounding box center [231, 146] width 60 height 7
click at [727, 121] on h4 "Okta Users" at bounding box center [753, 121] width 118 height 9
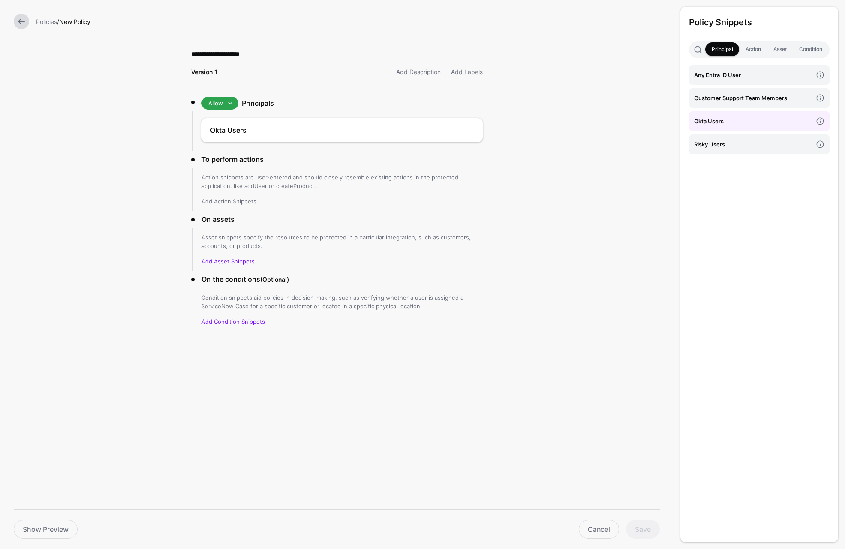
click at [238, 199] on link "Add Action Snippets" at bounding box center [228, 201] width 55 height 7
click at [775, 73] on h4 "access" at bounding box center [753, 74] width 118 height 9
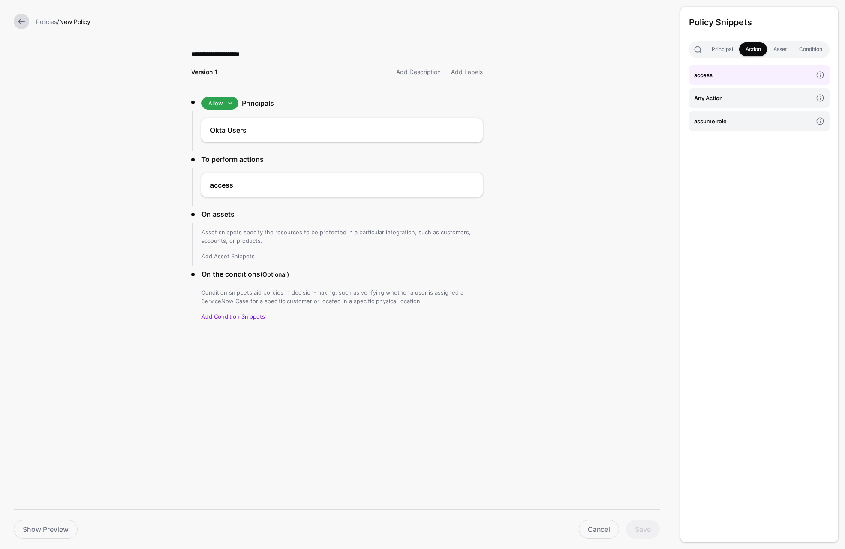
click at [233, 258] on link "Add Asset Snippets" at bounding box center [227, 256] width 53 height 7
click at [710, 121] on h4 "Issues" at bounding box center [753, 121] width 118 height 9
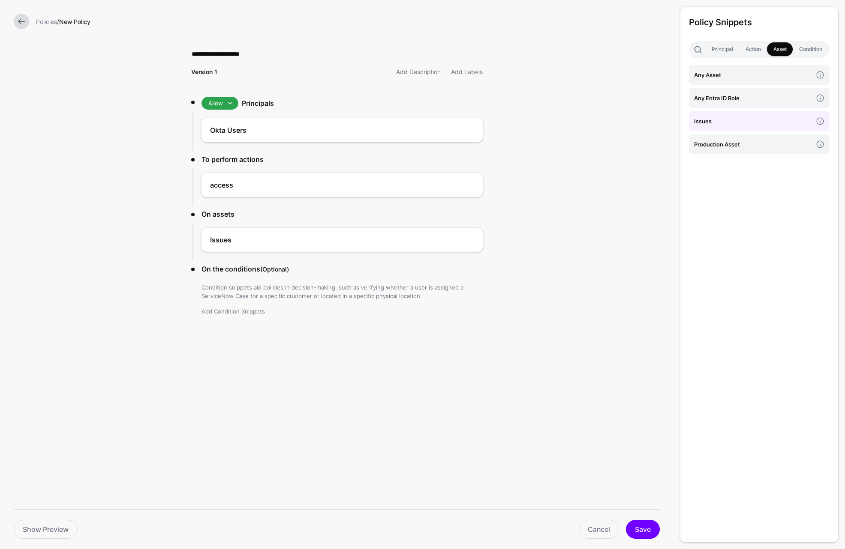
click at [243, 309] on link "Add Condition Snippets" at bounding box center [232, 311] width 63 height 7
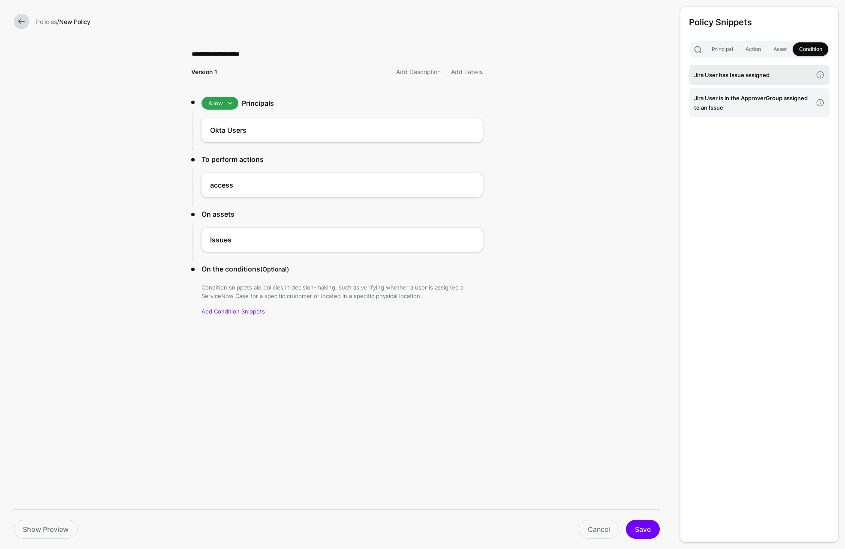
click at [764, 74] on h4 "Jira User has Issue assigned" at bounding box center [753, 74] width 118 height 9
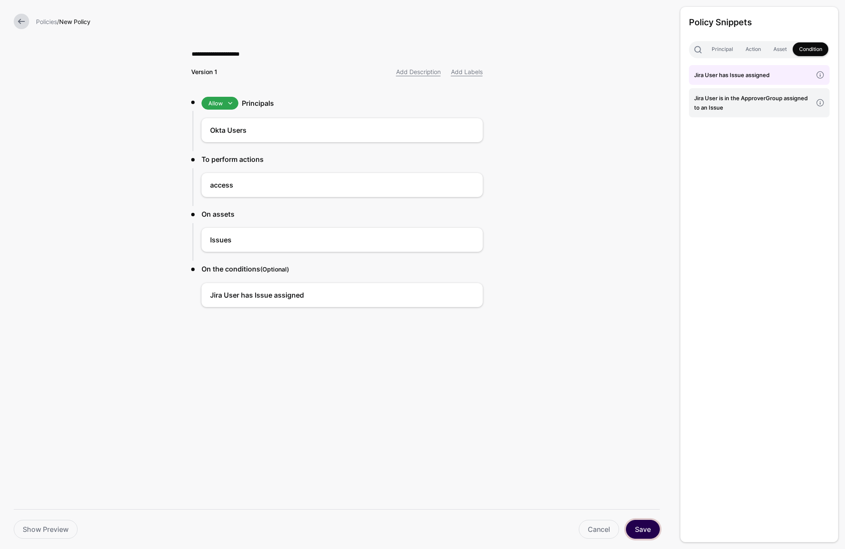
click at [649, 527] on button "Save" at bounding box center [643, 529] width 34 height 19
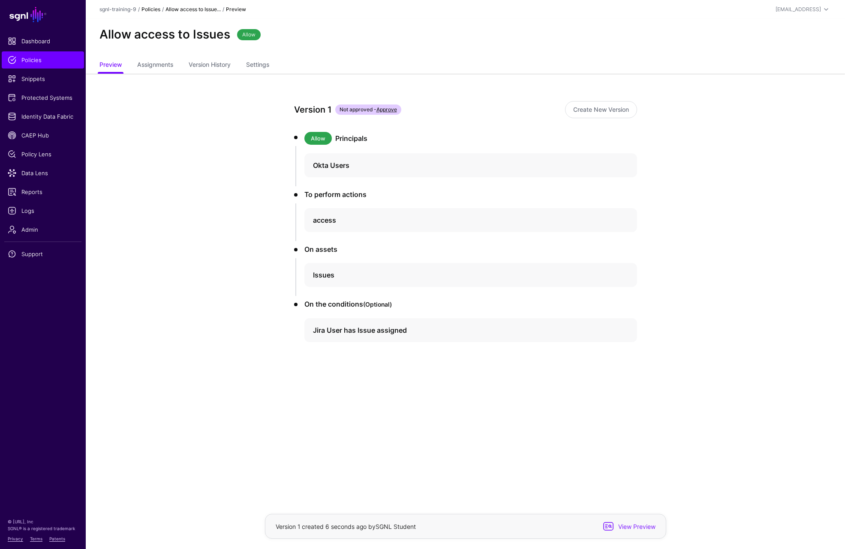
click at [150, 12] on link "Policies" at bounding box center [150, 9] width 19 height 6
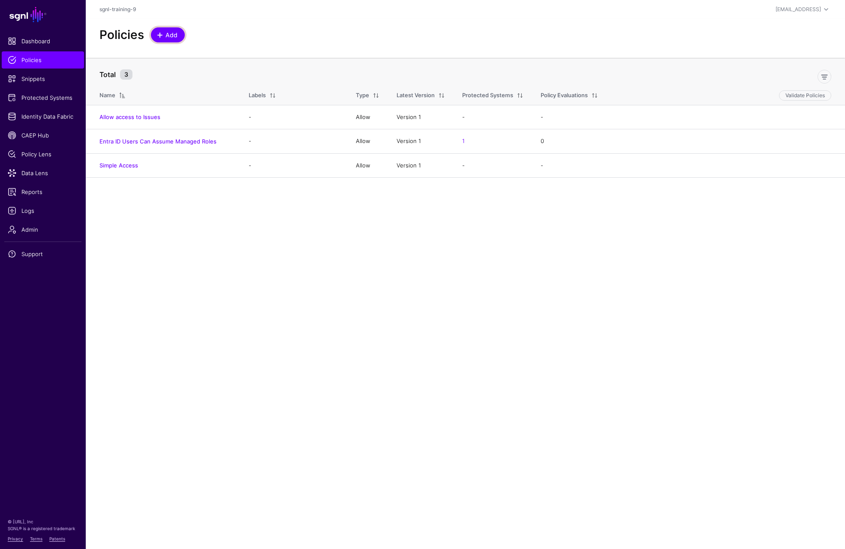
click at [171, 35] on span "Add" at bounding box center [172, 34] width 14 height 9
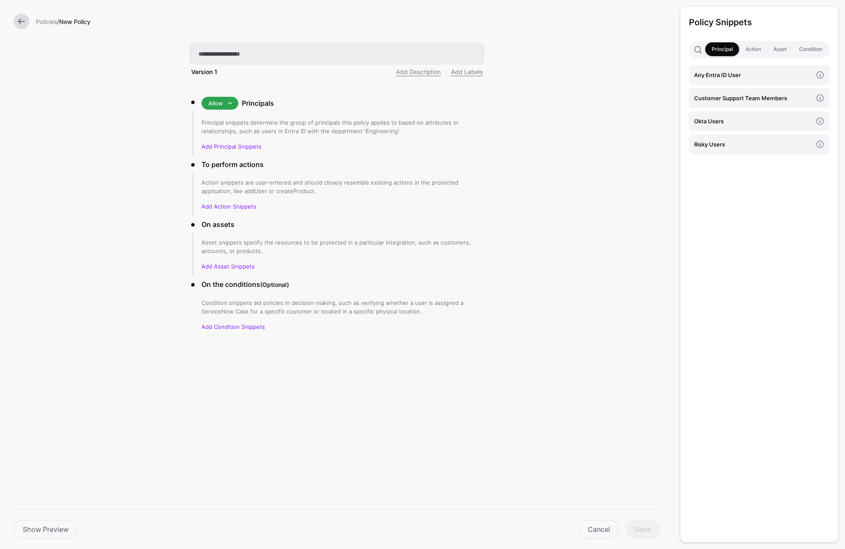
click at [225, 54] on input "text" at bounding box center [336, 54] width 291 height 18
paste input "**********"
type input "**********"
click at [244, 145] on link "Add Principal Snippets" at bounding box center [231, 146] width 60 height 7
click at [752, 93] on link "Customer Support Team Members" at bounding box center [759, 98] width 141 height 20
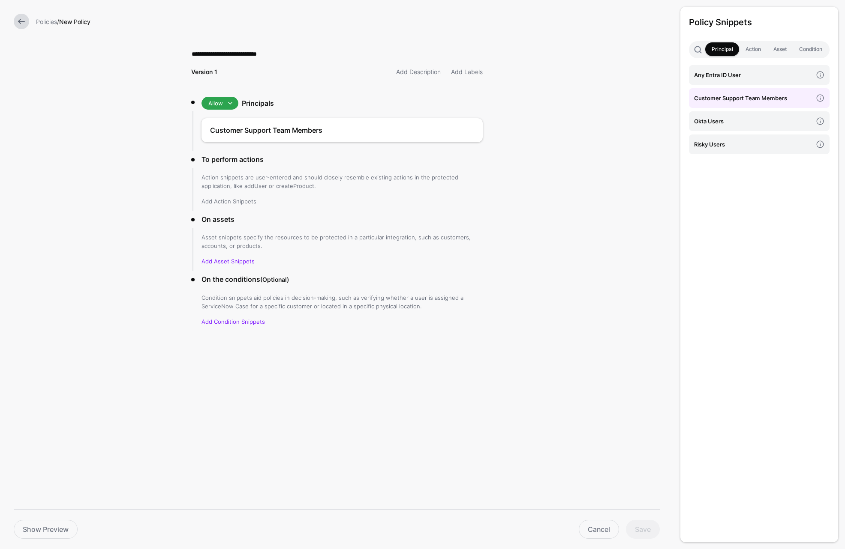
click at [243, 202] on link "Add Action Snippets" at bounding box center [228, 201] width 55 height 7
click at [723, 78] on h4 "access" at bounding box center [753, 74] width 118 height 9
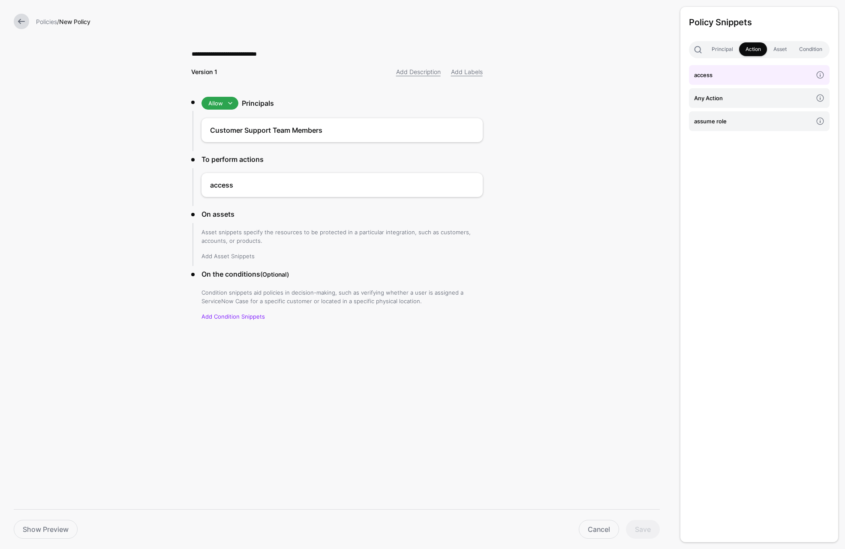
click at [234, 257] on link "Add Asset Snippets" at bounding box center [227, 256] width 53 height 7
click at [705, 120] on h4 "Issues" at bounding box center [753, 121] width 118 height 9
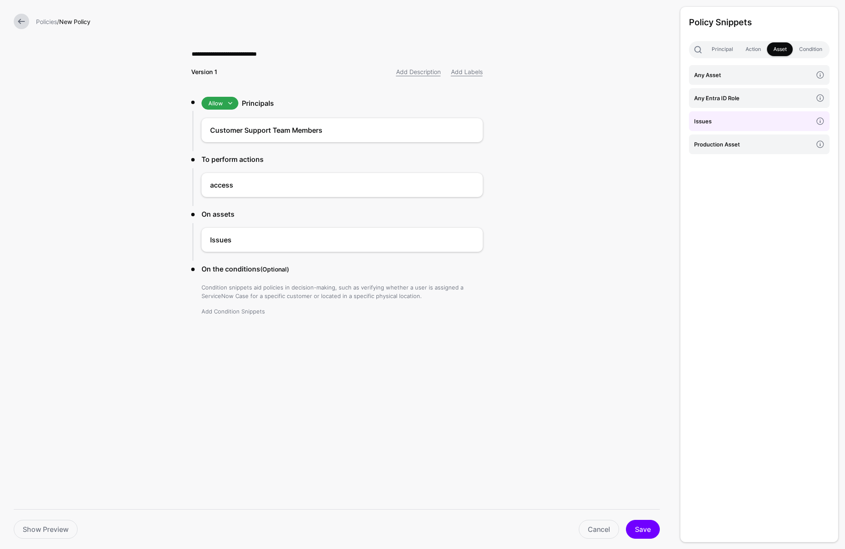
click at [234, 315] on link "Add Condition Snippets" at bounding box center [232, 311] width 63 height 7
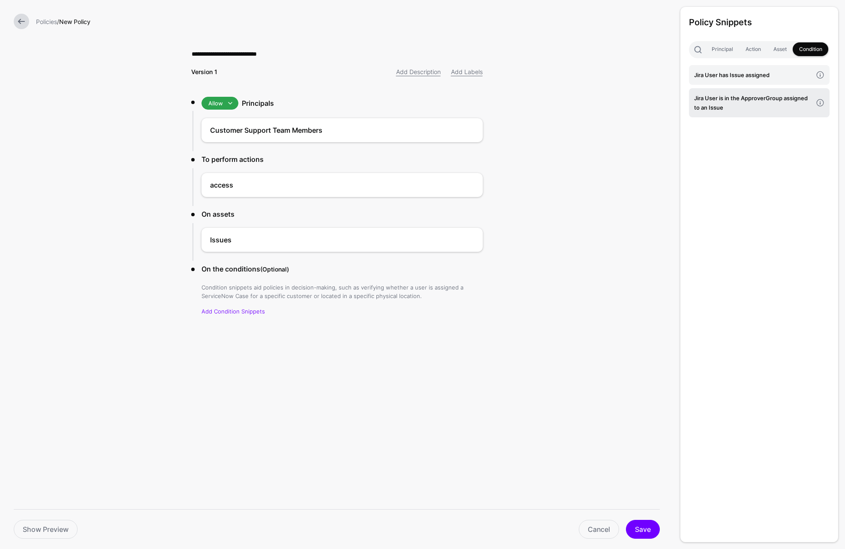
click at [761, 105] on h4 "Jira User is in the ApproverGroup assigned to an Issue" at bounding box center [753, 102] width 118 height 19
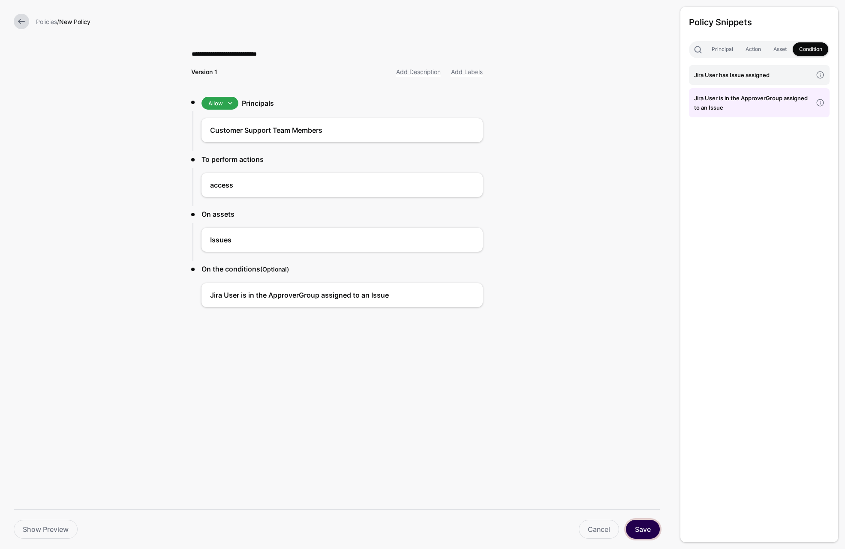
click at [647, 527] on button "Save" at bounding box center [643, 529] width 34 height 19
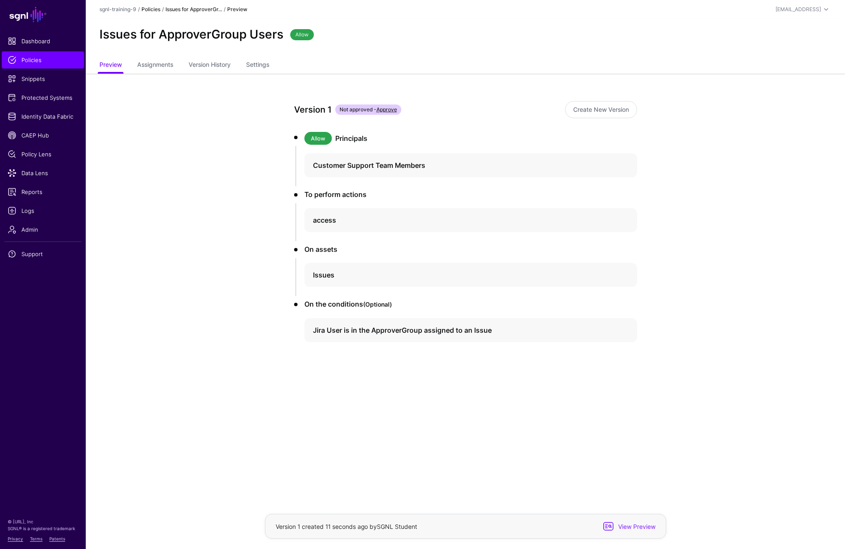
click at [157, 10] on link "Policies" at bounding box center [150, 9] width 19 height 6
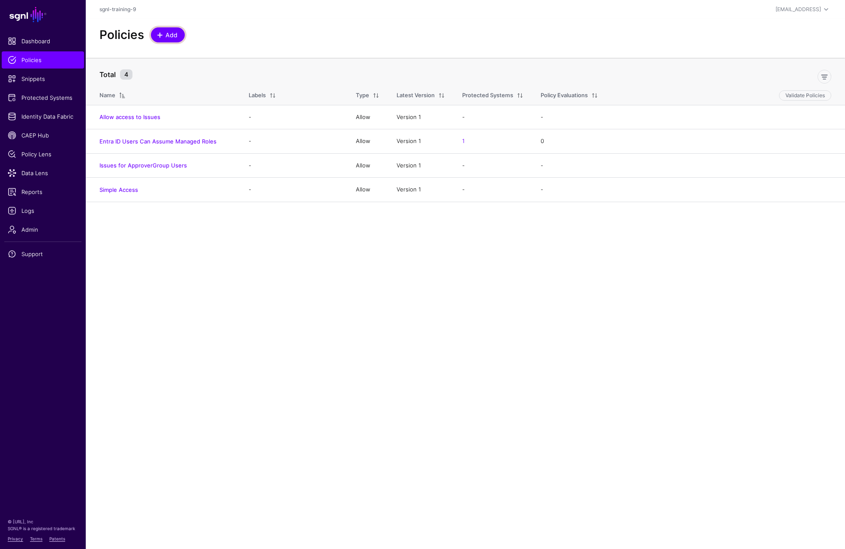
click at [165, 35] on span "Add" at bounding box center [172, 34] width 14 height 9
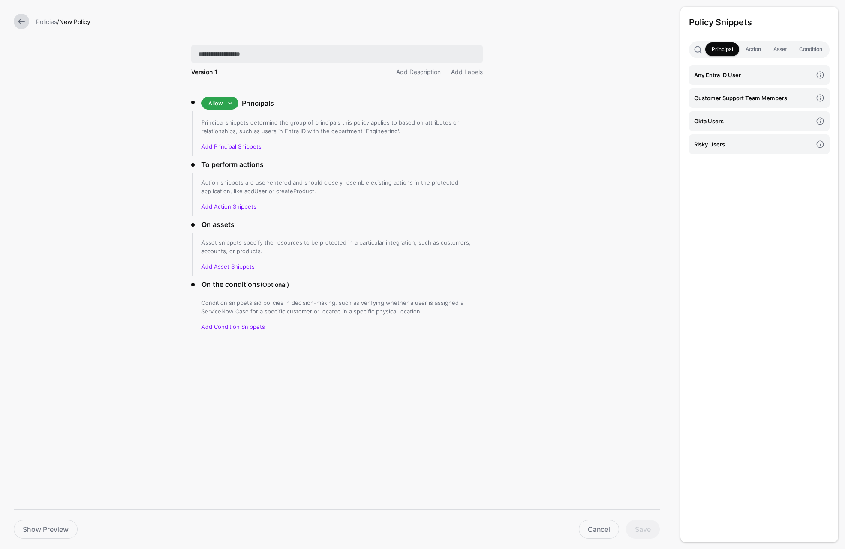
click at [353, 51] on input "text" at bounding box center [336, 54] width 291 height 18
type input "**********"
click at [226, 104] on span at bounding box center [230, 103] width 10 height 10
click at [219, 132] on span "Deny" at bounding box center [214, 134] width 13 height 6
click at [241, 145] on link "Add Principal Snippets" at bounding box center [231, 146] width 60 height 7
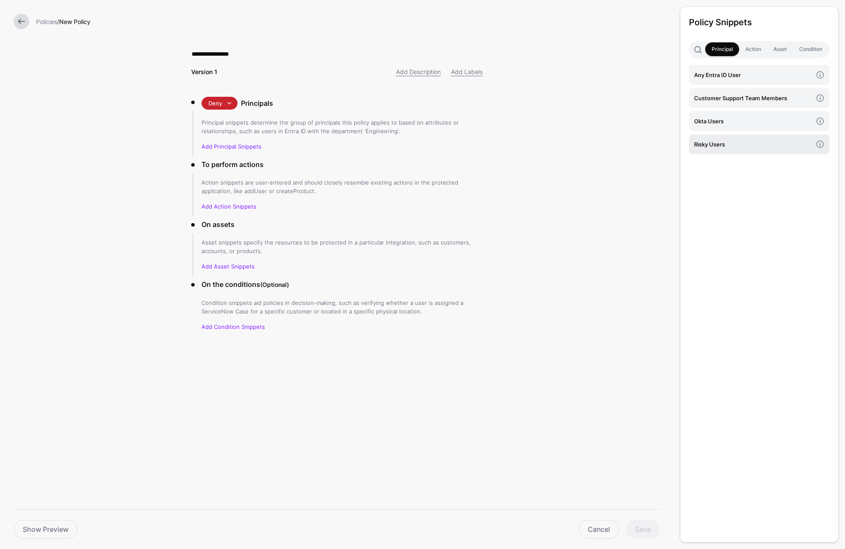
click at [744, 143] on h4 "Risky Users" at bounding box center [753, 144] width 118 height 9
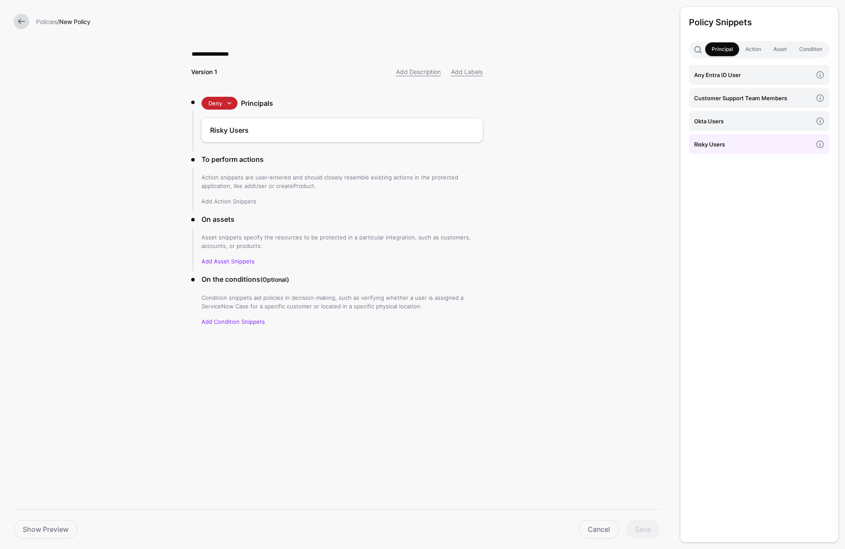
click at [223, 205] on link "Add Action Snippets" at bounding box center [228, 201] width 55 height 7
click at [227, 196] on div "Action snippets are user-entered and should closely resemble existing actions i…" at bounding box center [341, 189] width 281 height 33
click at [235, 202] on link "Add Action Snippets" at bounding box center [228, 201] width 55 height 7
click at [714, 96] on h4 "Any Action" at bounding box center [753, 97] width 118 height 9
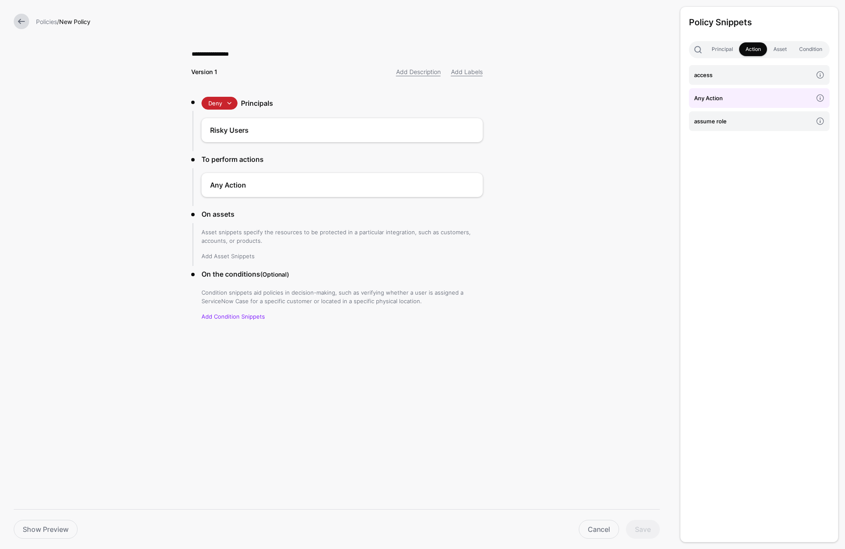
click at [221, 257] on link "Add Asset Snippets" at bounding box center [227, 256] width 53 height 7
click at [744, 75] on h4 "Any Asset" at bounding box center [753, 74] width 118 height 9
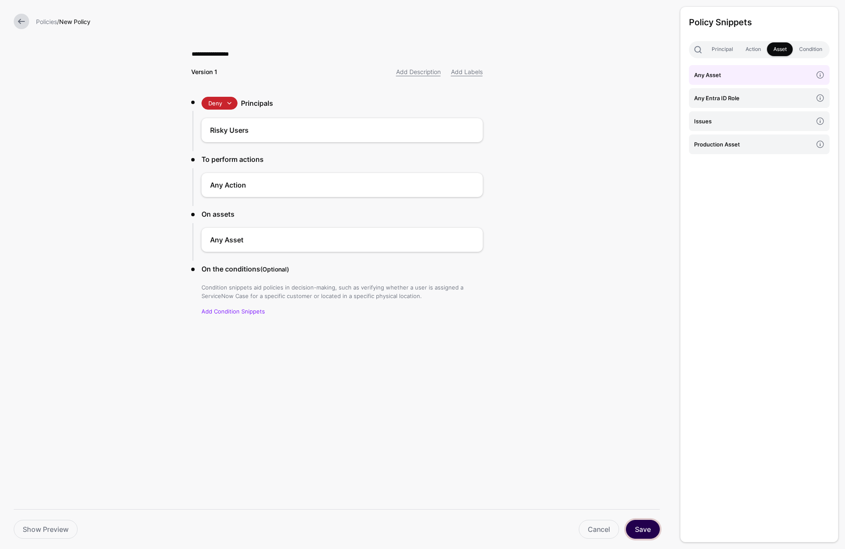
click at [650, 524] on button "Save" at bounding box center [643, 529] width 34 height 19
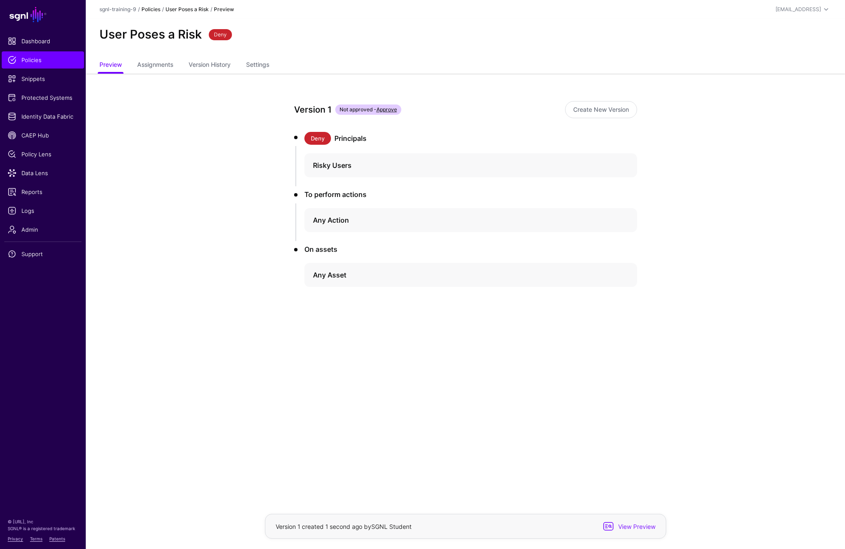
click at [154, 10] on link "Policies" at bounding box center [150, 9] width 19 height 6
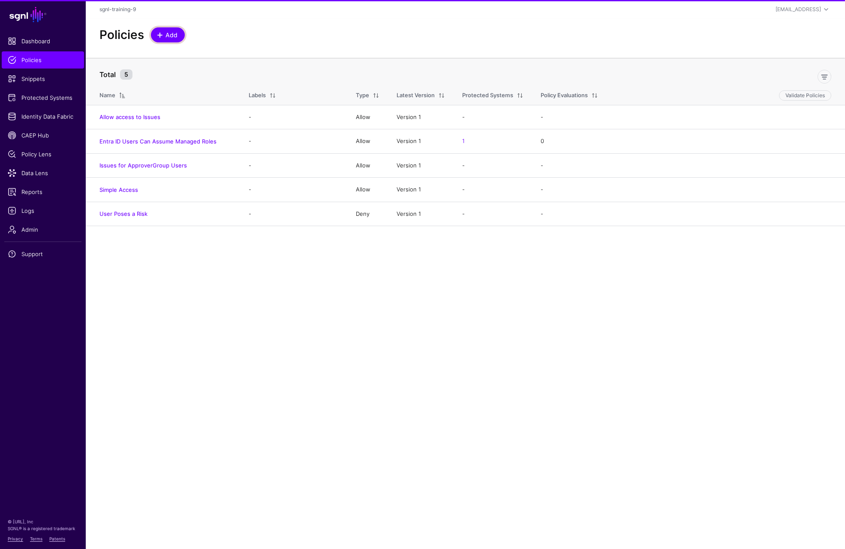
click at [163, 36] on span at bounding box center [159, 35] width 7 height 7
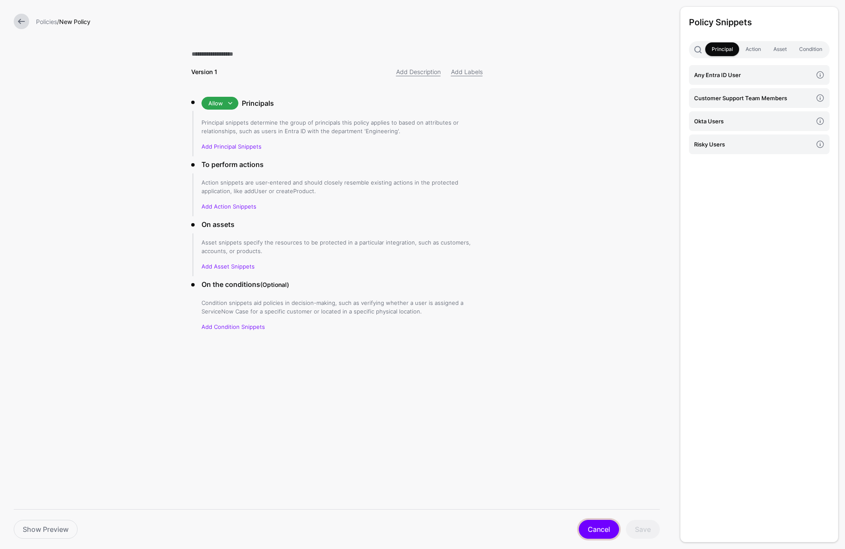
click at [599, 528] on link "Cancel" at bounding box center [599, 529] width 40 height 19
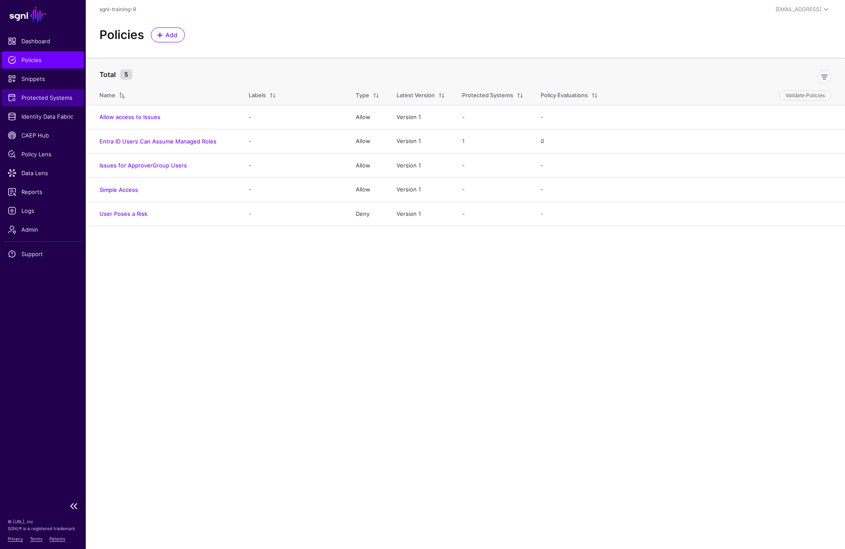
click at [48, 97] on span "Protected Systems" at bounding box center [43, 97] width 70 height 9
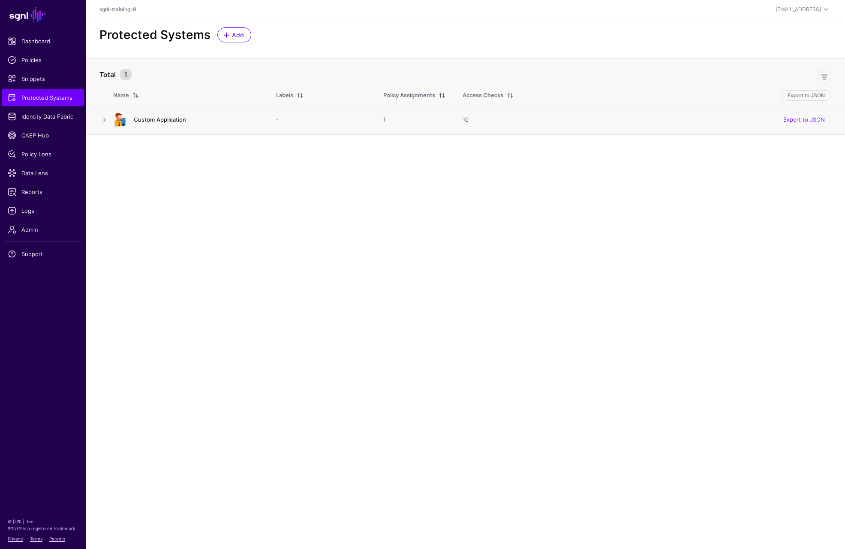
click at [165, 121] on link "Custom Application" at bounding box center [160, 119] width 52 height 7
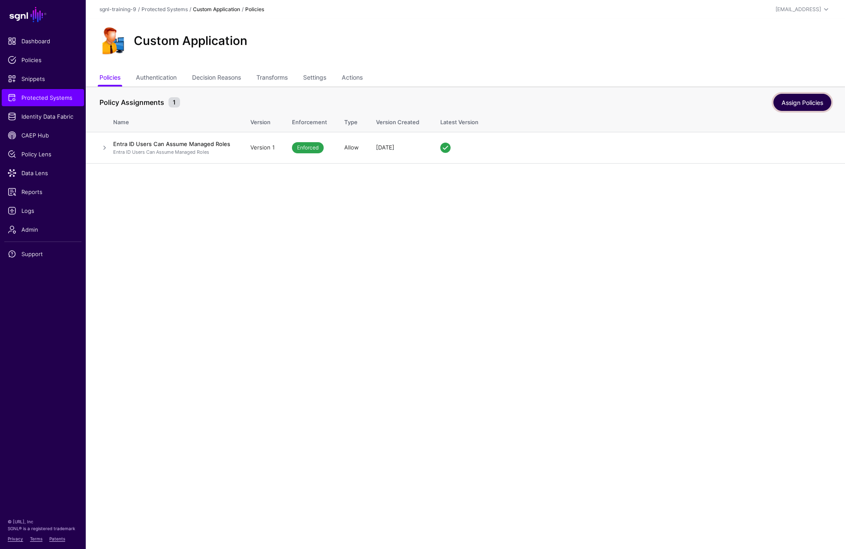
click at [802, 102] on link "Assign Policies" at bounding box center [802, 102] width 58 height 17
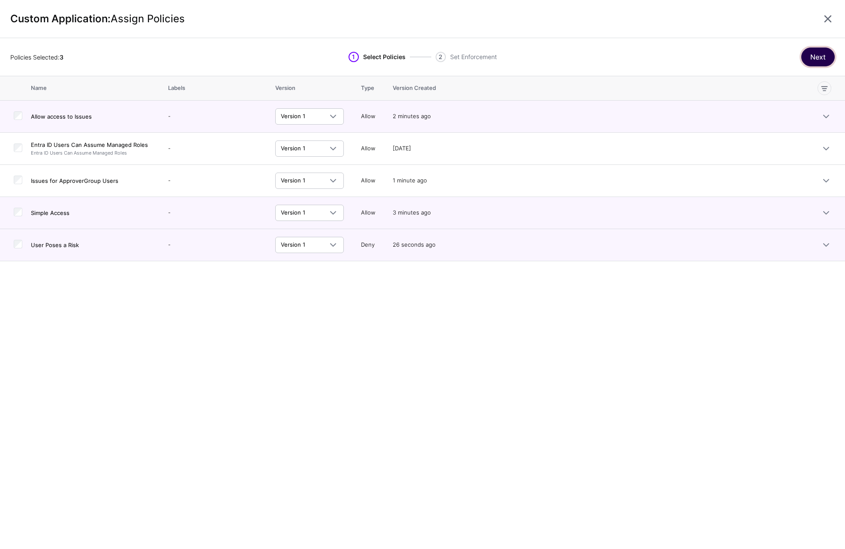
click at [817, 58] on button "Next" at bounding box center [817, 57] width 33 height 19
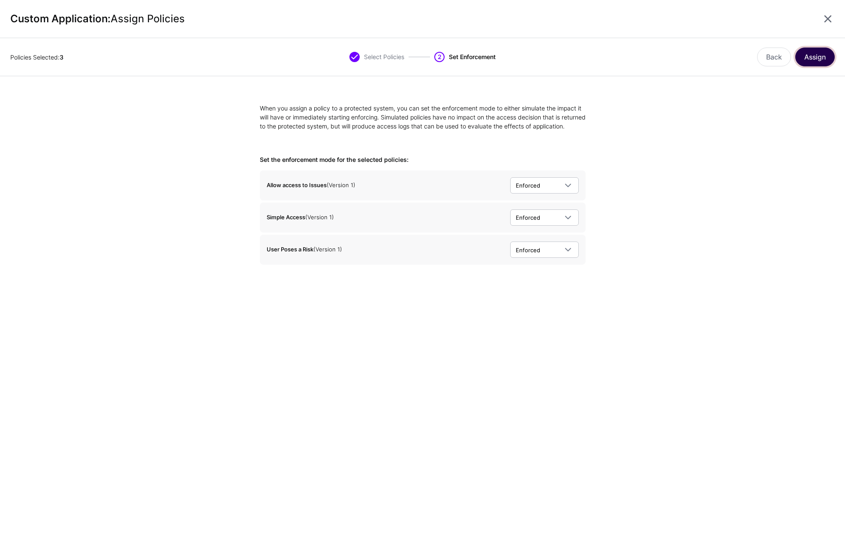
click at [810, 62] on button "Assign" at bounding box center [814, 57] width 39 height 19
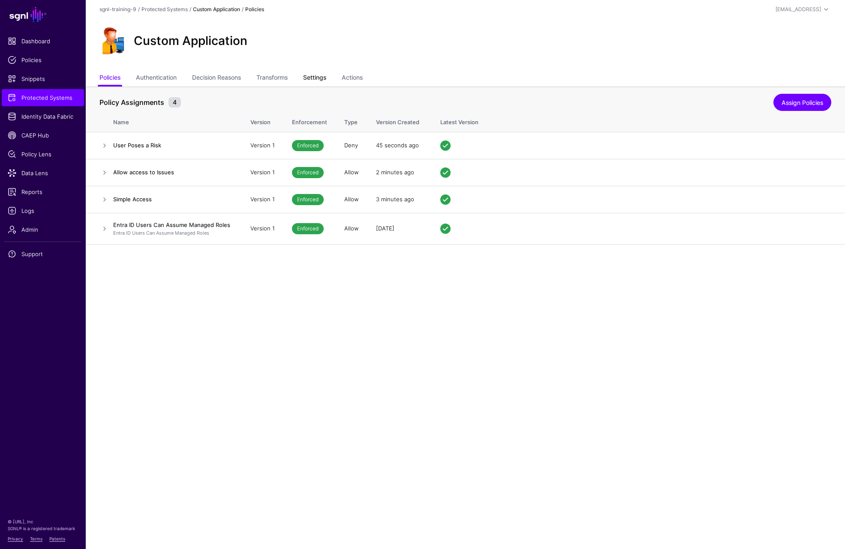
click at [316, 80] on link "Settings" at bounding box center [314, 78] width 23 height 16
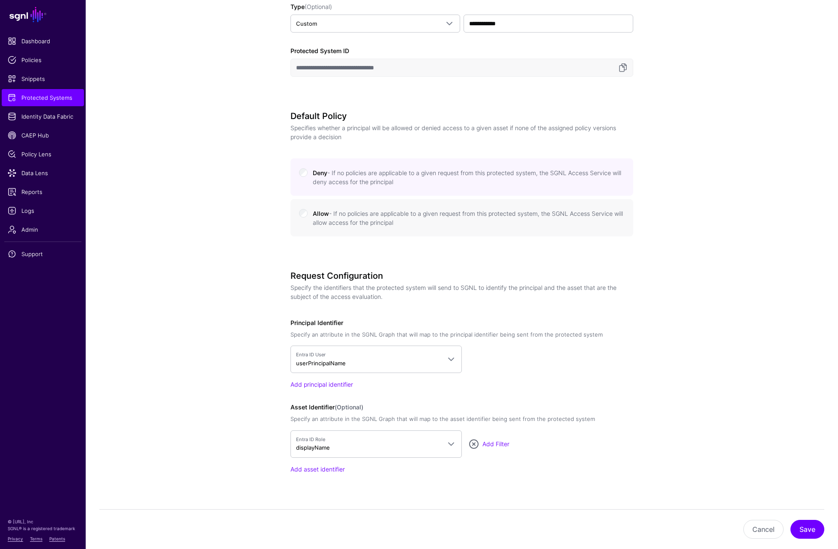
scroll to position [386, 0]
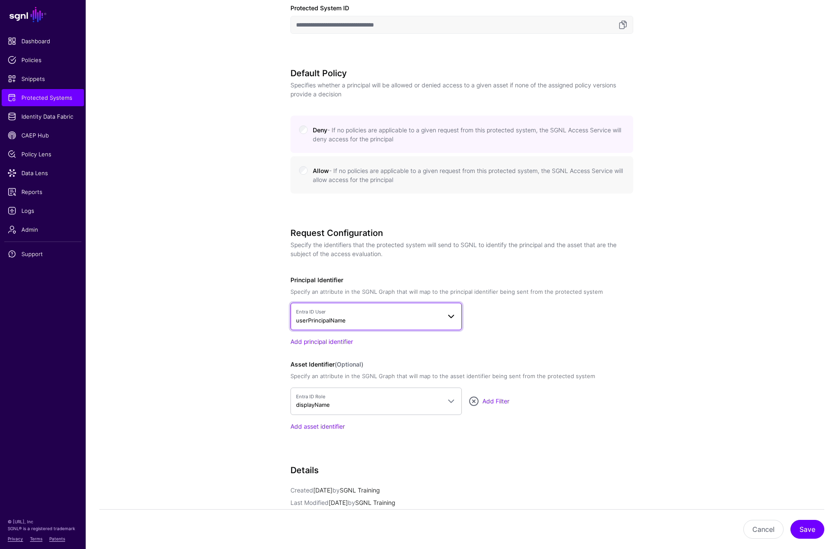
click at [341, 316] on span "Entra ID User userPrincipalName" at bounding box center [368, 317] width 145 height 16
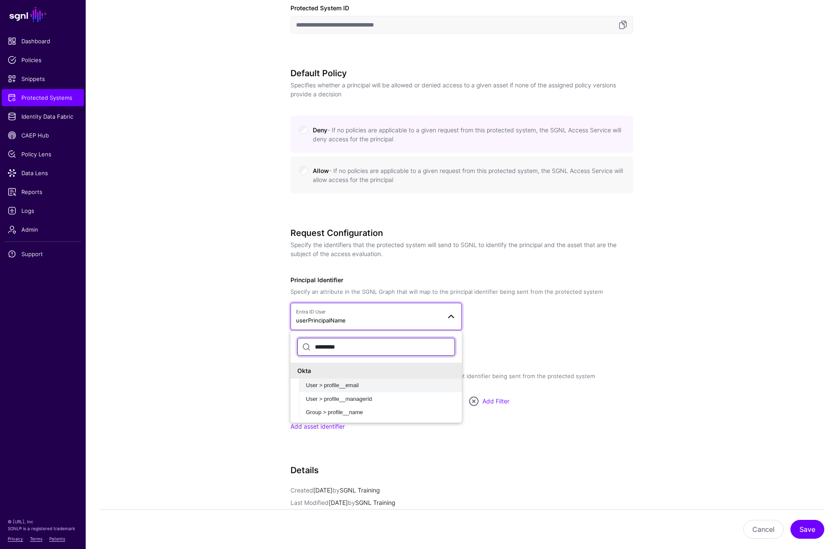
type input "*********"
click at [356, 381] on button "User > profile__email" at bounding box center [380, 386] width 163 height 14
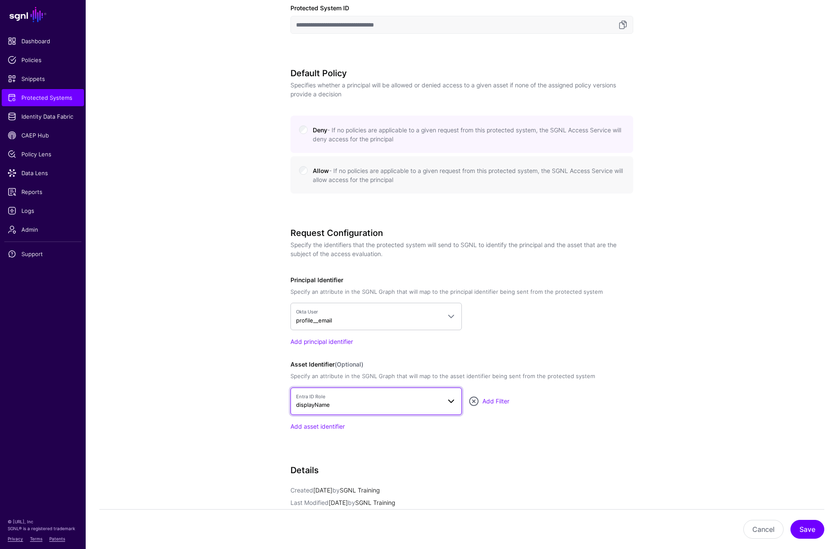
click at [361, 397] on span "Entra ID Role" at bounding box center [368, 396] width 145 height 7
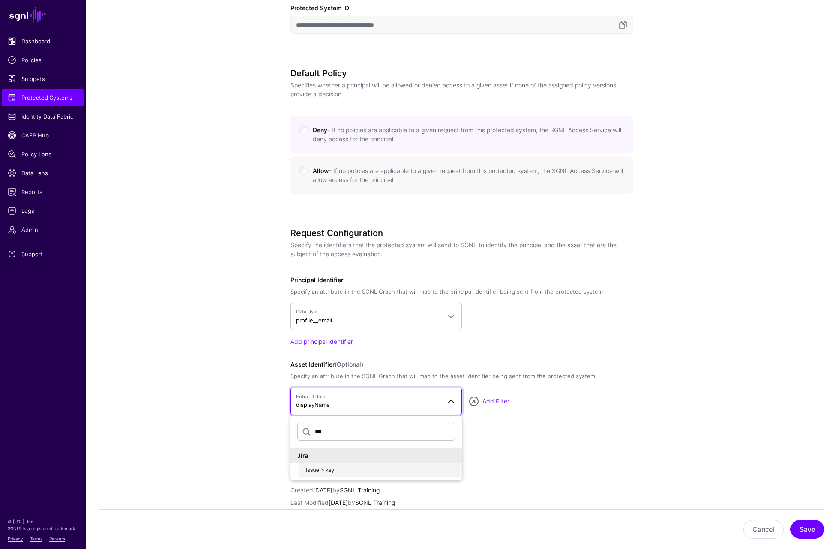
type input "***"
click at [322, 471] on span "Issue > key" at bounding box center [320, 470] width 28 height 6
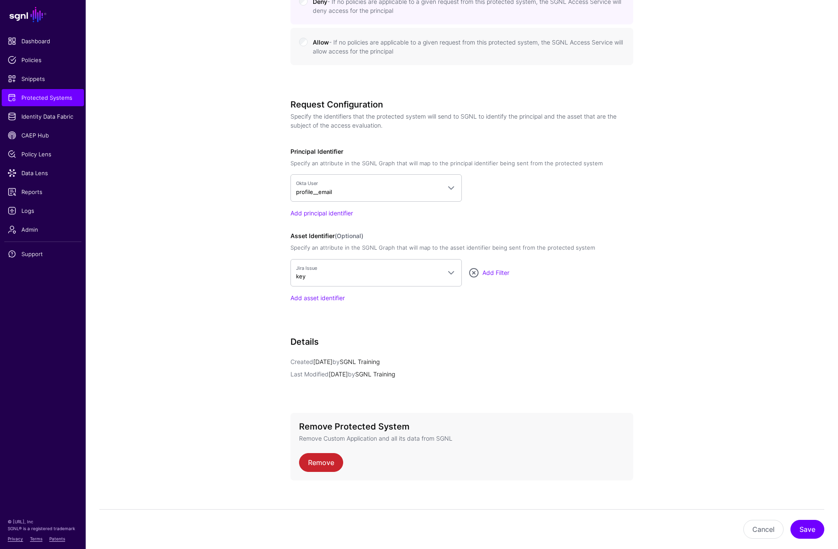
scroll to position [525, 0]
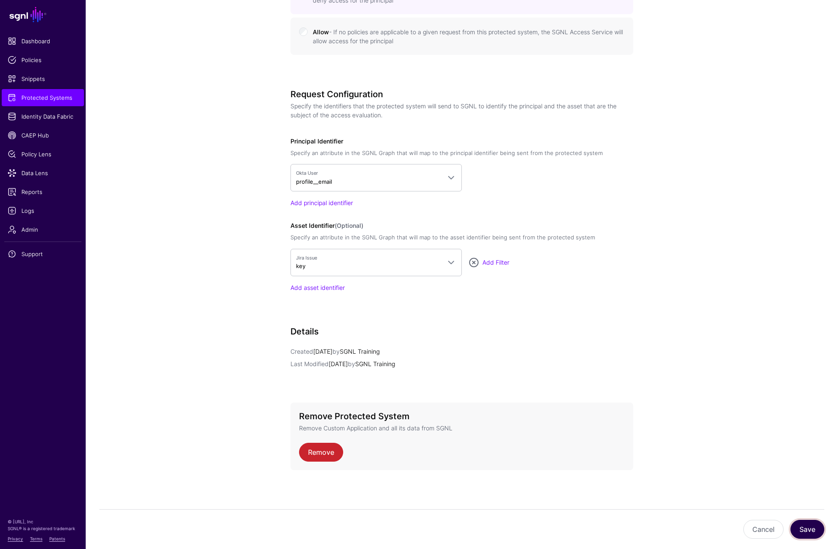
drag, startPoint x: 800, startPoint y: 531, endPoint x: 793, endPoint y: 526, distance: 7.7
click at [798, 530] on button "Save" at bounding box center [808, 529] width 34 height 19
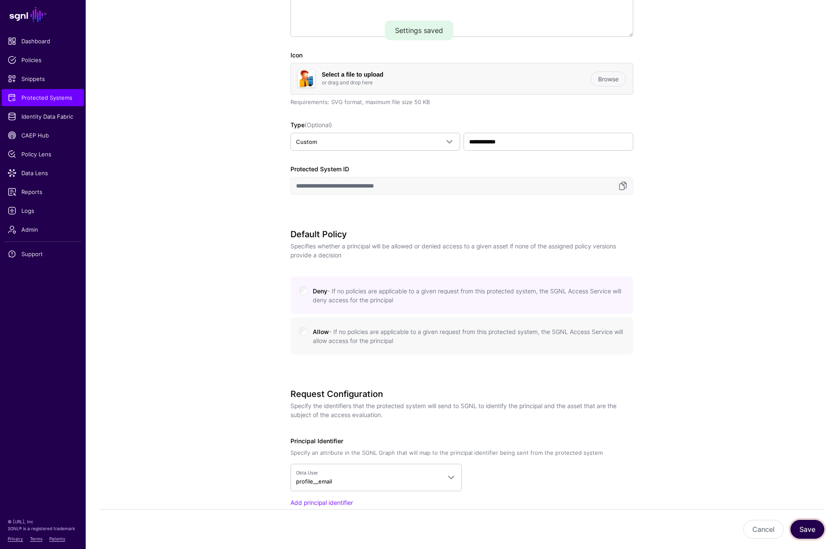
scroll to position [53, 0]
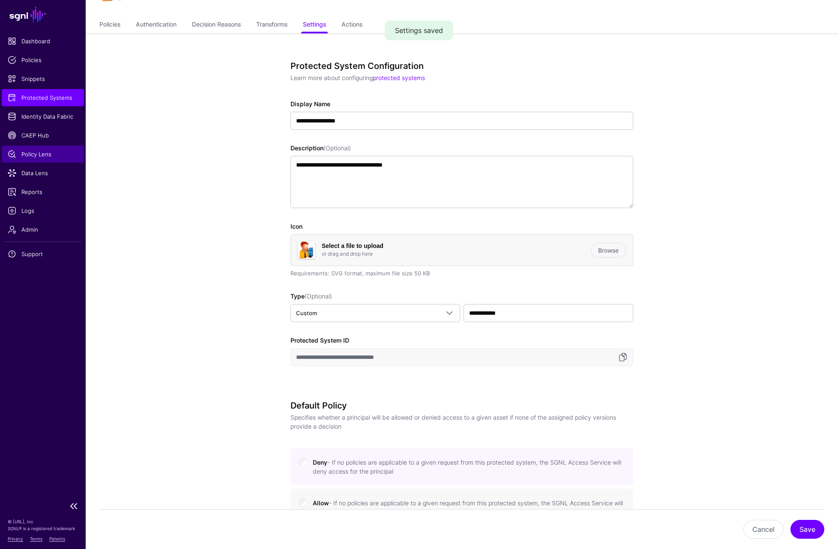
click at [44, 156] on span "Policy Lens" at bounding box center [43, 154] width 70 height 9
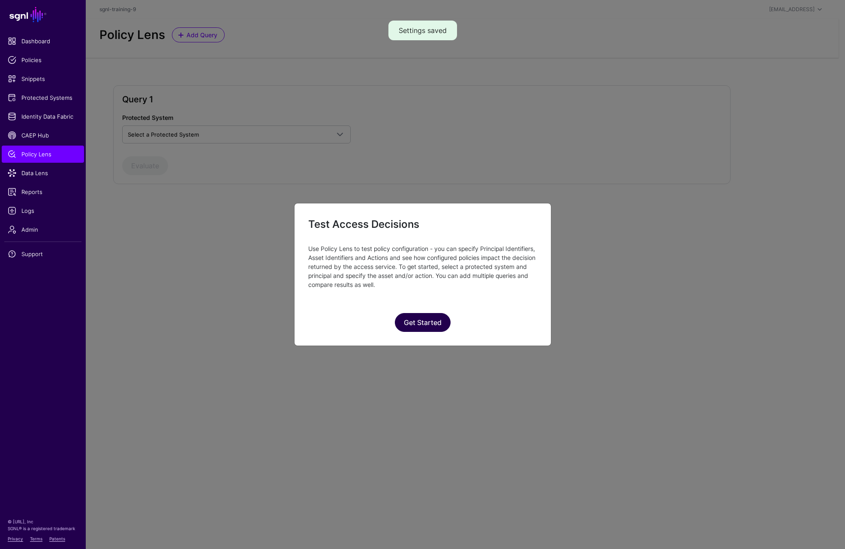
click at [431, 325] on button "Get Started" at bounding box center [423, 322] width 56 height 19
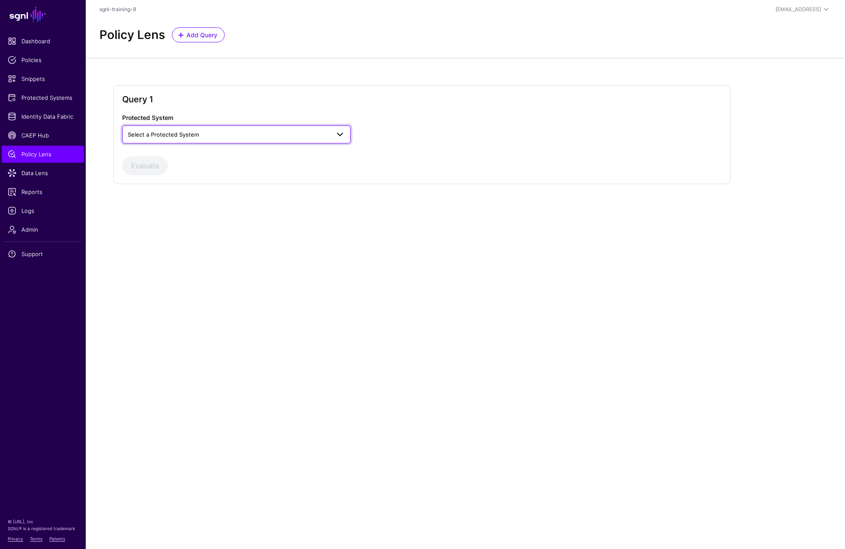
click at [217, 136] on span "Select a Protected System" at bounding box center [229, 134] width 202 height 9
click at [203, 157] on div "Custom Application" at bounding box center [236, 154] width 215 height 9
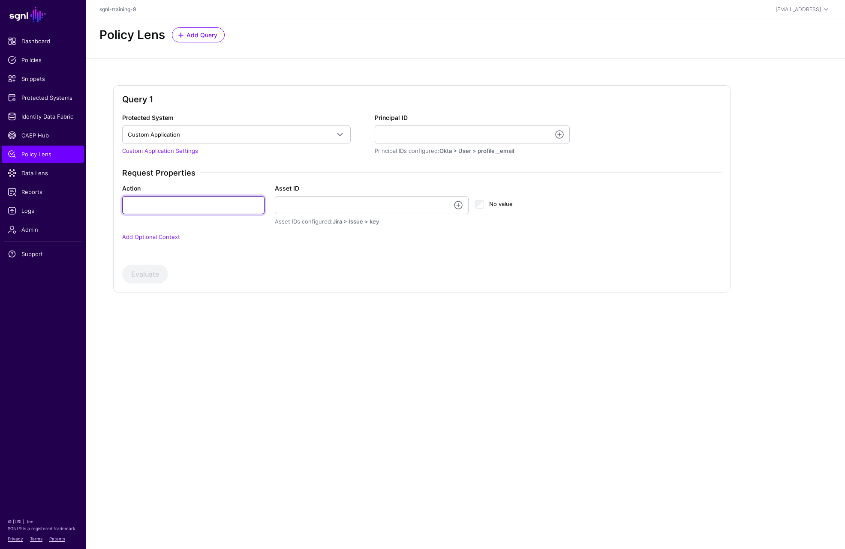
click at [181, 203] on input "Action" at bounding box center [193, 205] width 142 height 18
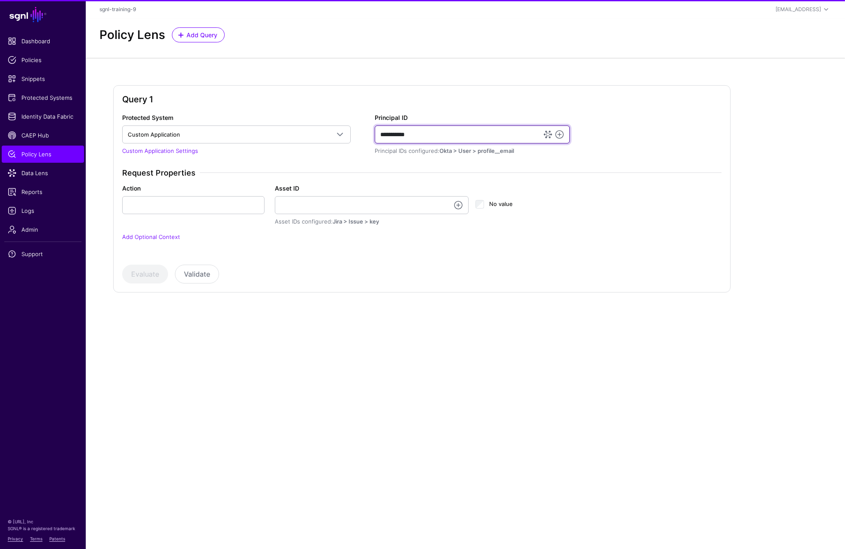
type input "**********"
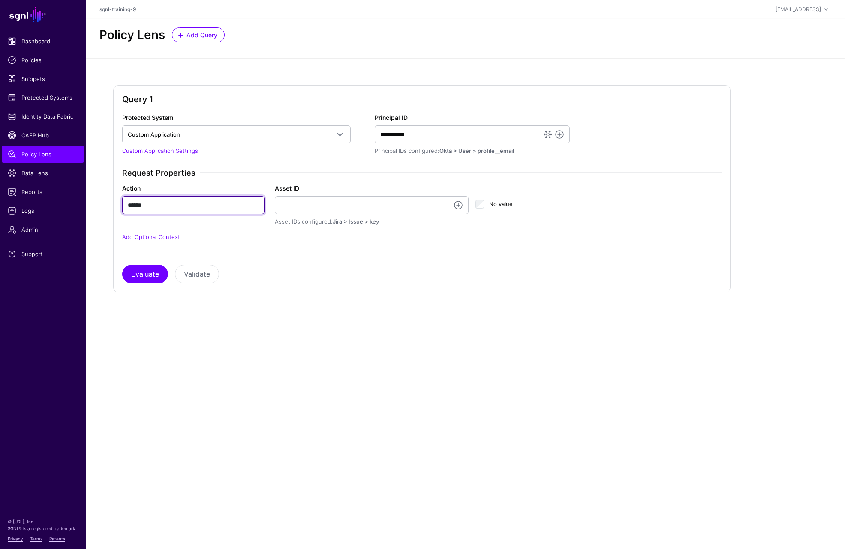
type input "******"
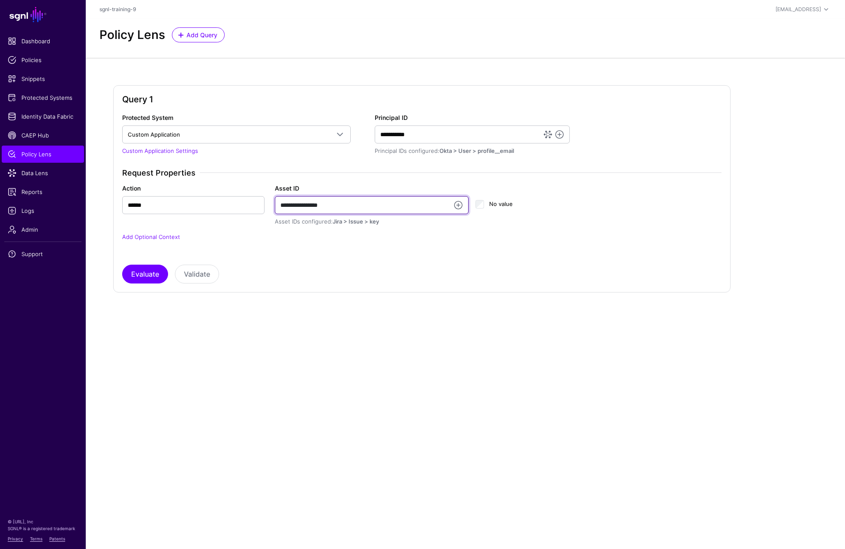
type input "**********"
click at [384, 243] on div "**********" at bounding box center [422, 210] width 606 height 84
click at [183, 270] on button "Validate" at bounding box center [197, 274] width 44 height 19
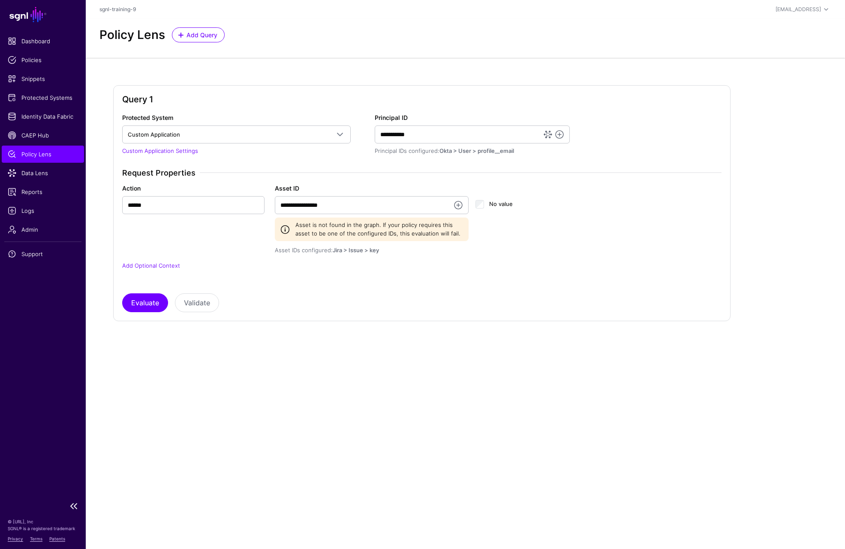
click at [18, 155] on span "Policy Lens" at bounding box center [43, 154] width 70 height 9
click at [50, 141] on link "CAEP Hub" at bounding box center [43, 135] width 82 height 17
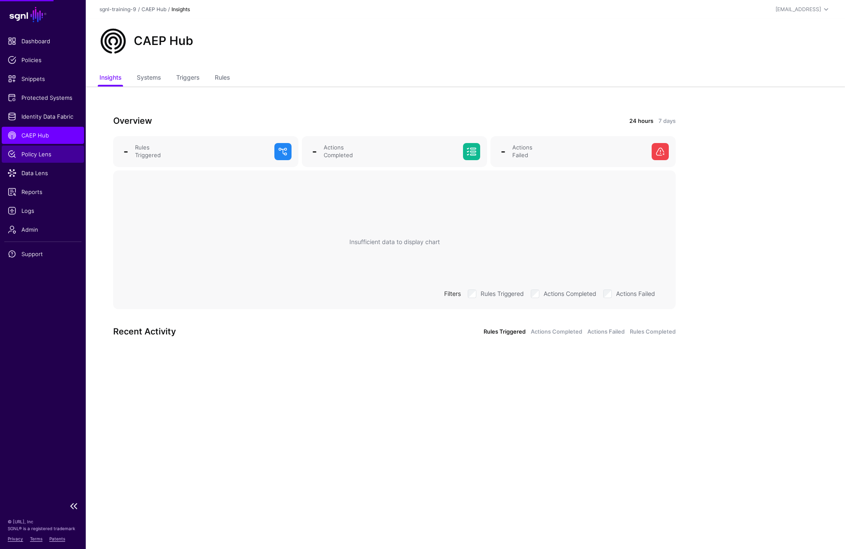
click at [42, 151] on span "Policy Lens" at bounding box center [43, 154] width 70 height 9
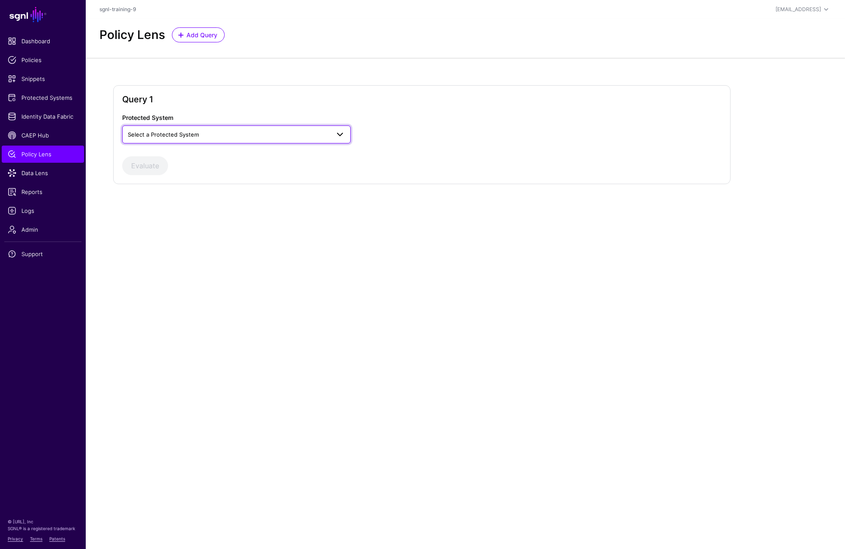
click at [183, 137] on span "Select a Protected System" at bounding box center [163, 134] width 71 height 7
click at [171, 154] on span "Custom Application" at bounding box center [153, 154] width 48 height 6
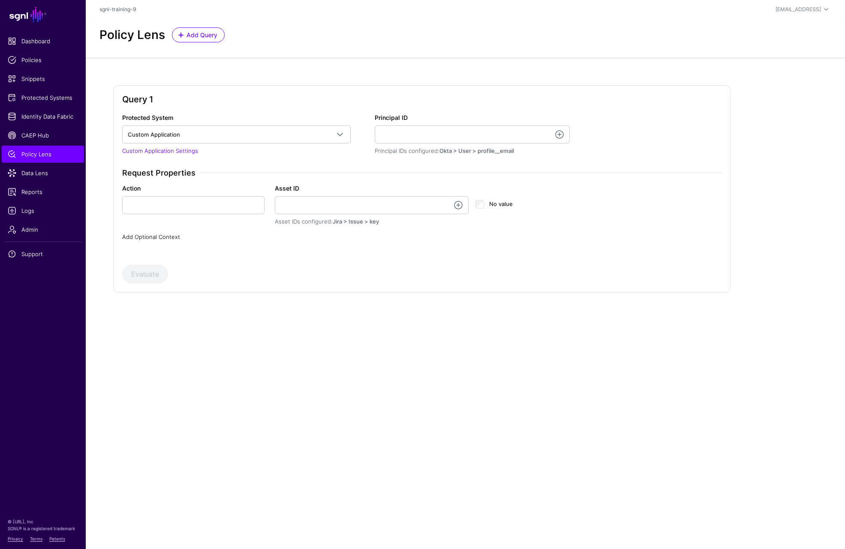
click at [162, 239] on link "Add Optional Context" at bounding box center [151, 237] width 58 height 7
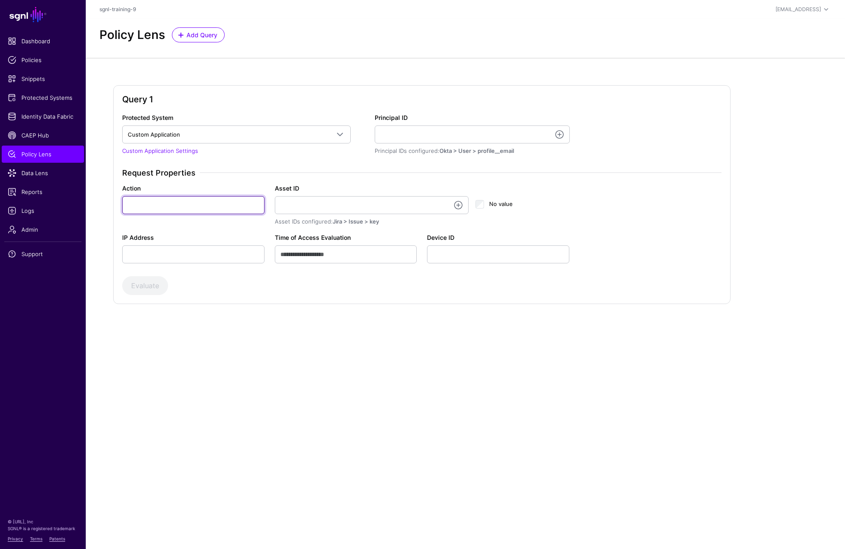
click at [158, 204] on input "Action" at bounding box center [193, 205] width 142 height 18
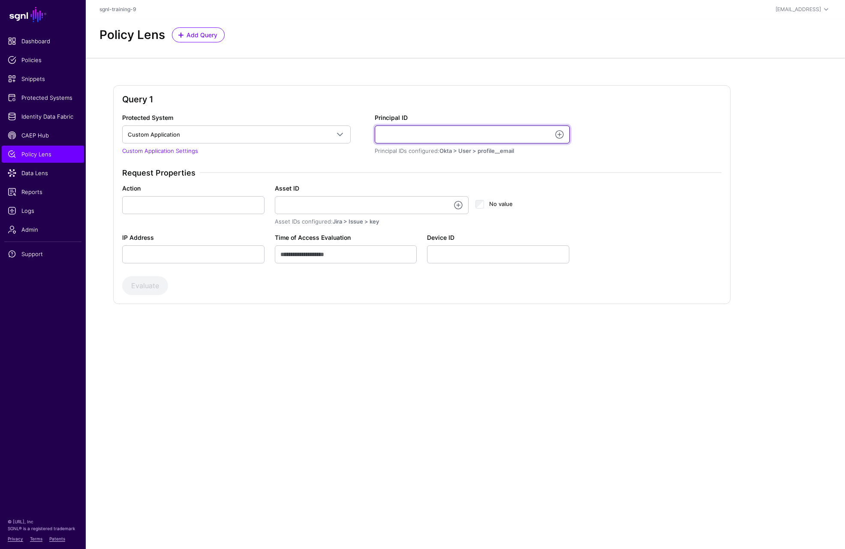
click at [432, 132] on input "Principal ID" at bounding box center [472, 135] width 195 height 18
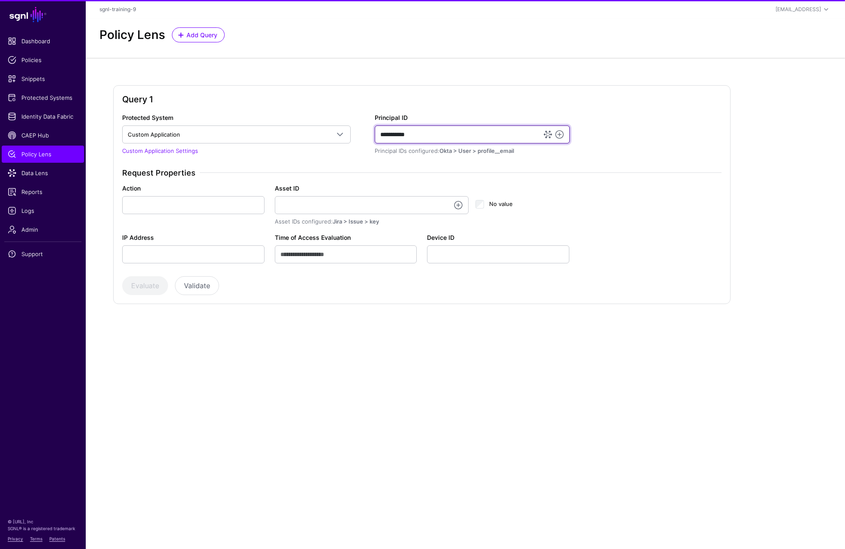
type input "**********"
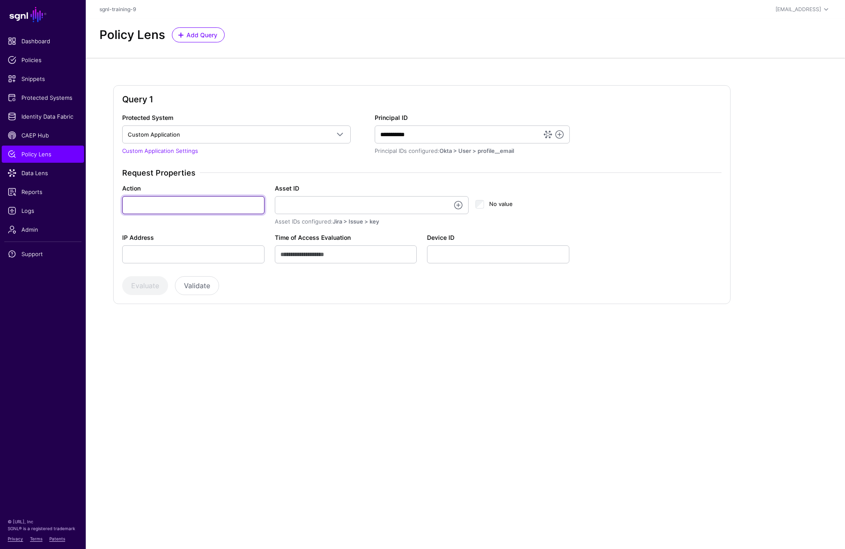
click at [187, 204] on input "Action" at bounding box center [193, 205] width 142 height 18
type input "******"
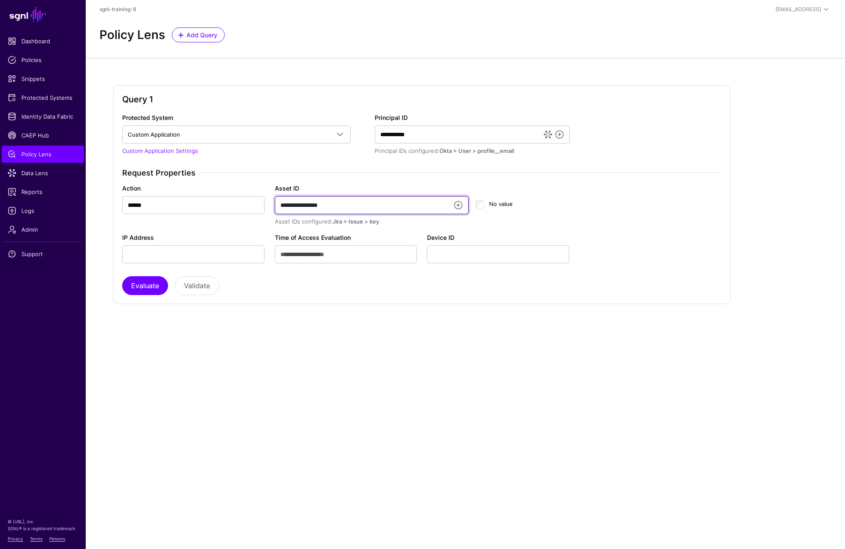
type input "**********"
click at [417, 310] on div "**********" at bounding box center [465, 202] width 759 height 288
click at [149, 282] on button "Evaluate" at bounding box center [145, 285] width 46 height 19
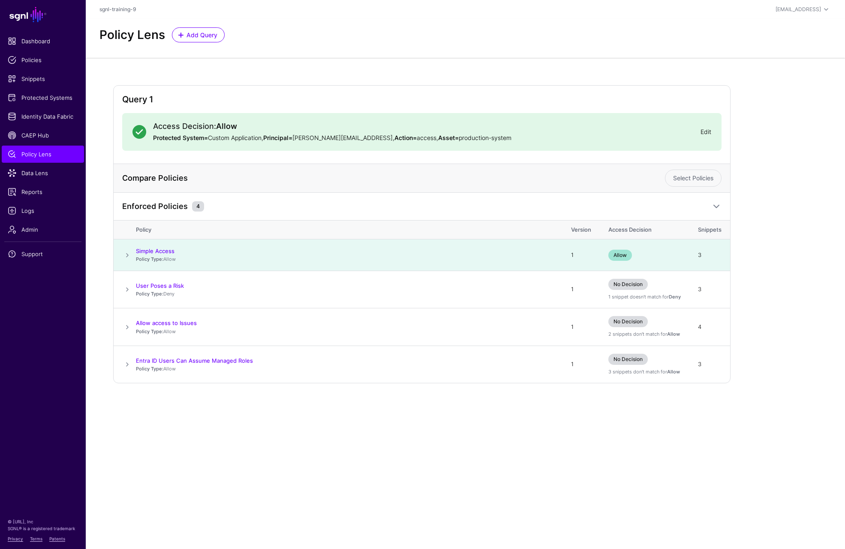
click at [707, 133] on link "Edit" at bounding box center [705, 131] width 11 height 7
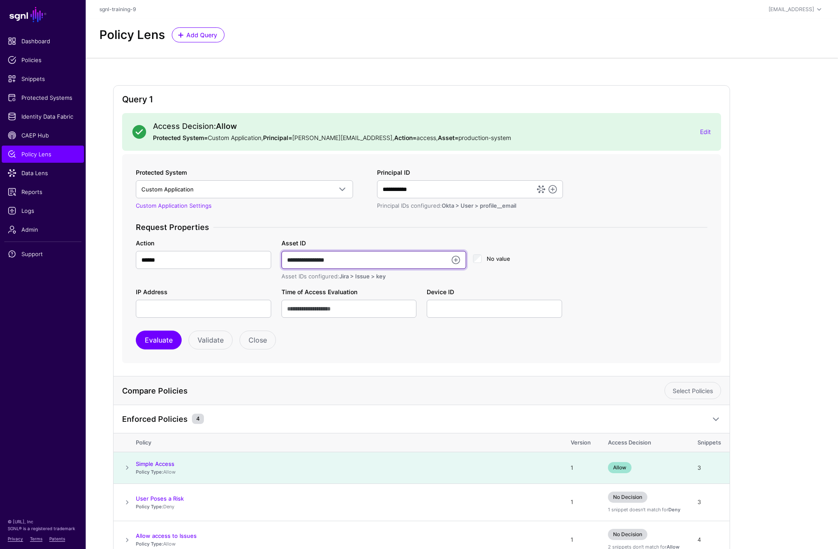
drag, startPoint x: 268, startPoint y: 250, endPoint x: 258, endPoint y: 250, distance: 10.7
click at [258, 250] on div "**********" at bounding box center [422, 260] width 582 height 42
type input "*"
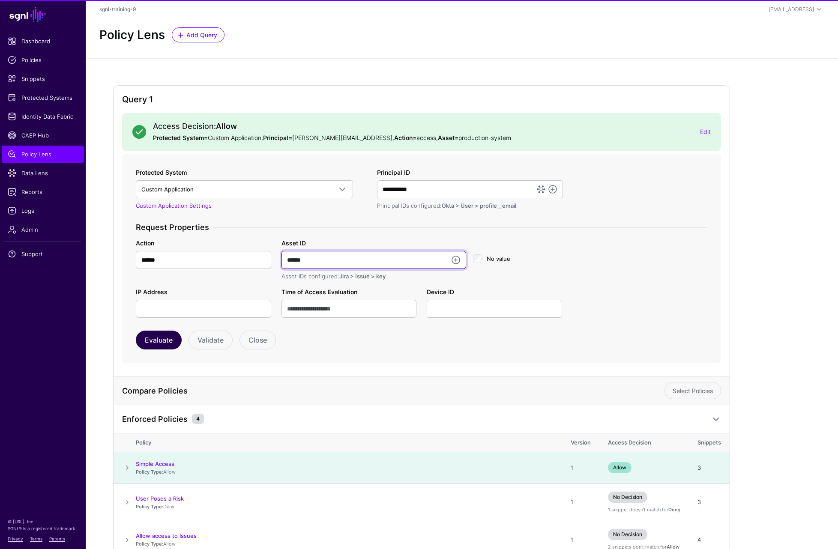
type input "******"
click at [163, 345] on button "Evaluate" at bounding box center [159, 340] width 46 height 19
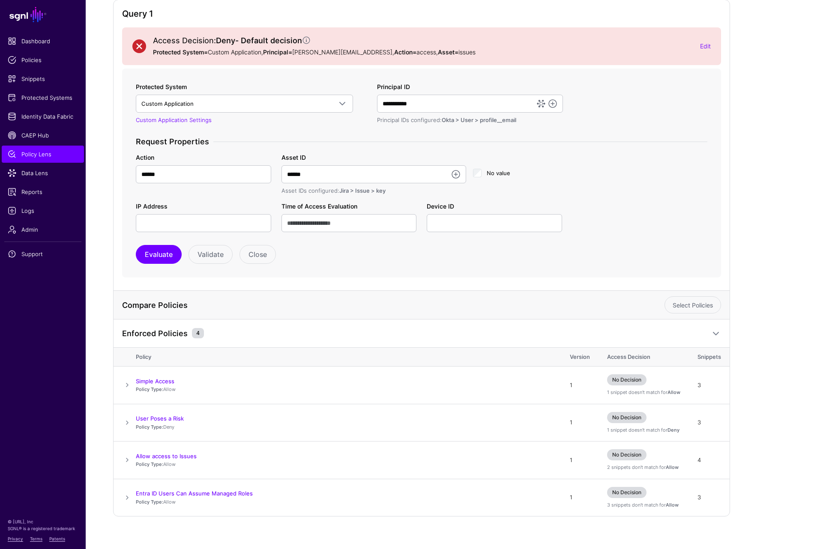
scroll to position [94, 0]
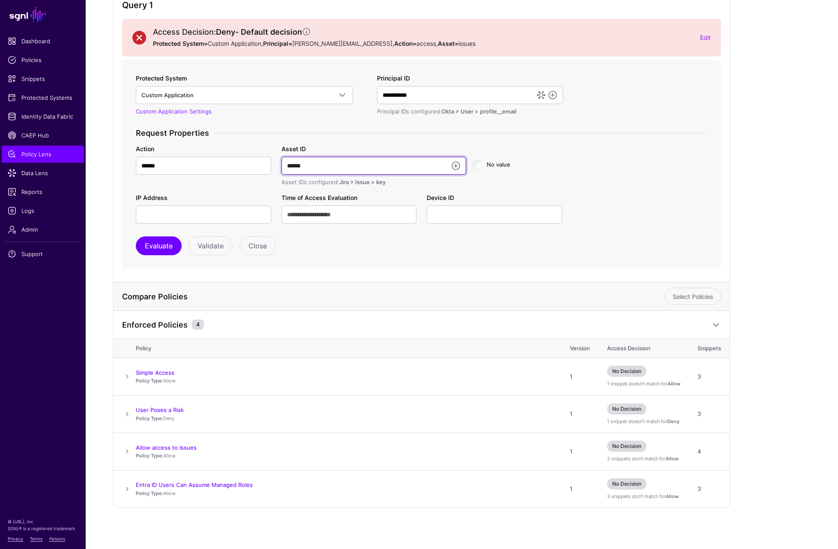
click at [316, 167] on input "******" at bounding box center [374, 166] width 185 height 18
type input "**********"
click at [168, 247] on button "Evaluate" at bounding box center [159, 246] width 46 height 19
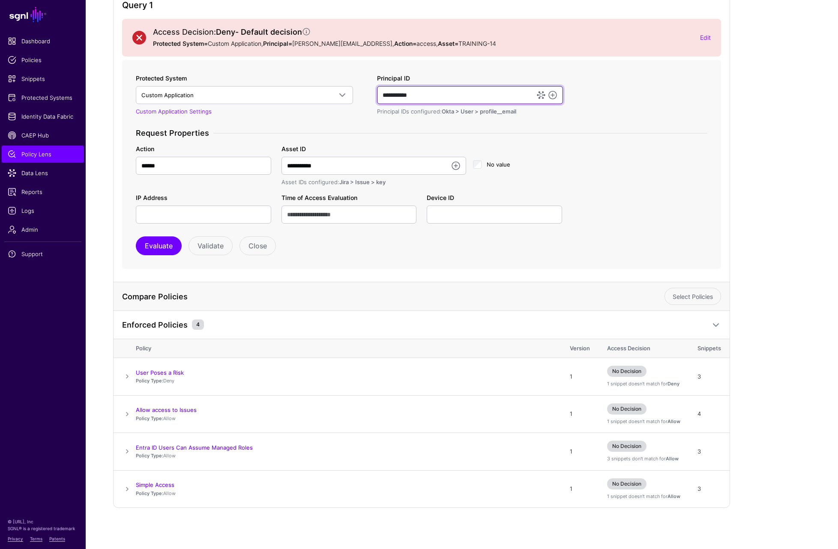
click at [441, 94] on input "**********" at bounding box center [470, 95] width 186 height 18
type input "**********"
click at [156, 247] on button "Evaluate" at bounding box center [159, 246] width 46 height 19
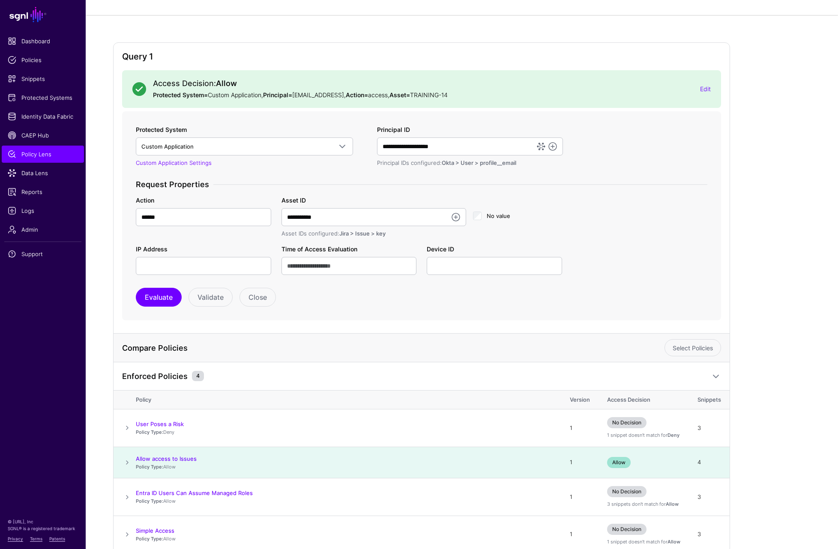
scroll to position [88, 0]
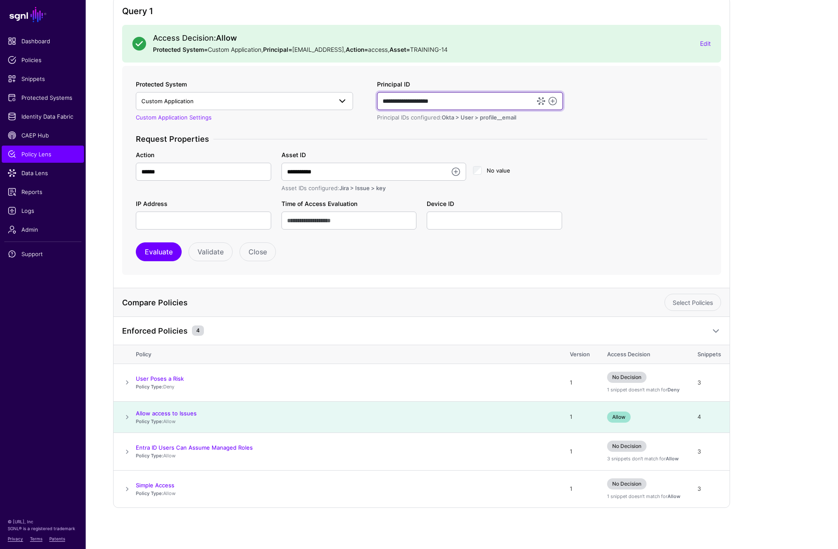
drag, startPoint x: 475, startPoint y: 101, endPoint x: 293, endPoint y: 104, distance: 182.6
click at [293, 104] on div "**********" at bounding box center [421, 155] width 579 height 150
type input "**********"
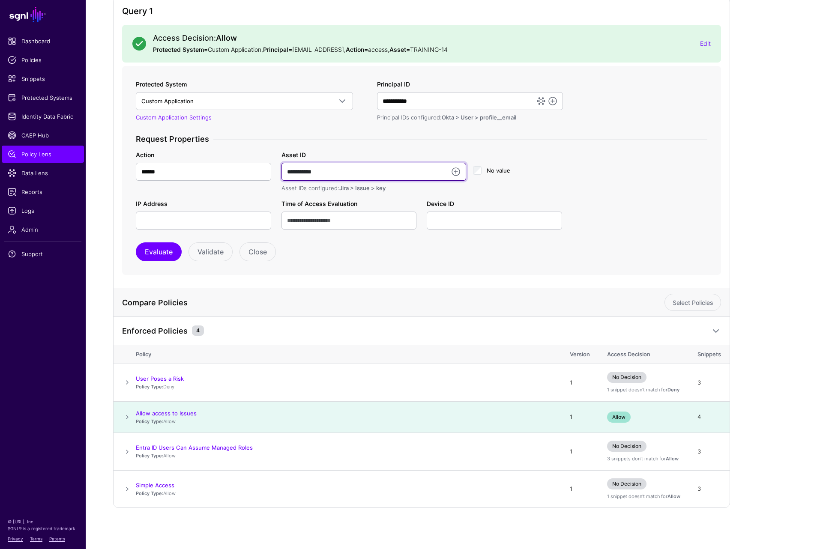
click at [378, 170] on input "**********" at bounding box center [374, 172] width 185 height 18
type input "**********"
click at [162, 250] on button "Evaluate" at bounding box center [159, 252] width 46 height 19
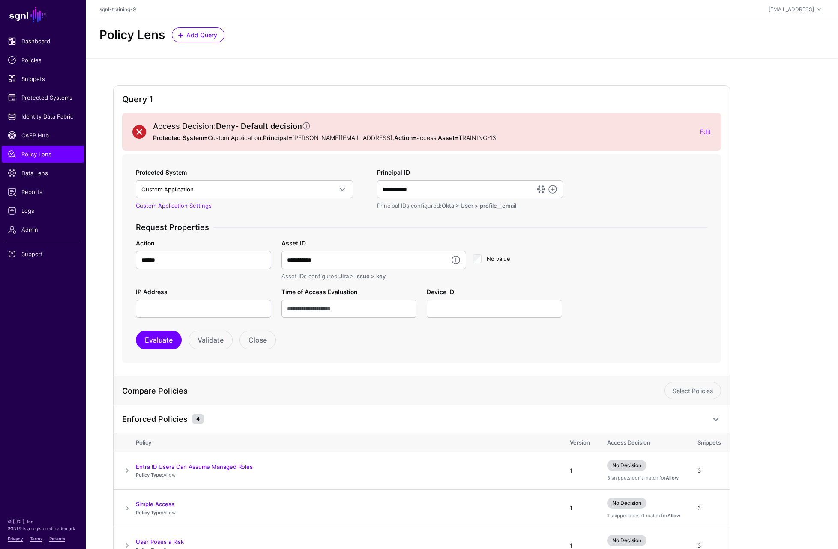
scroll to position [94, 0]
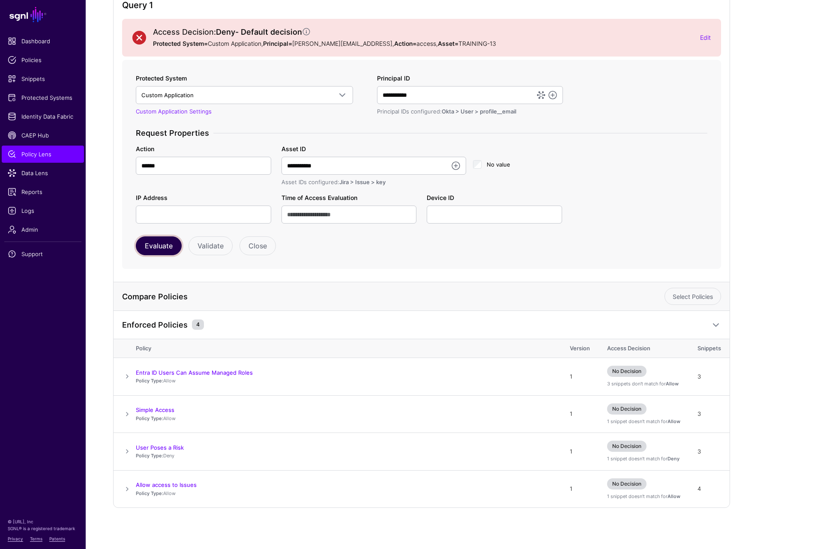
click at [156, 250] on button "Evaluate" at bounding box center [159, 246] width 46 height 19
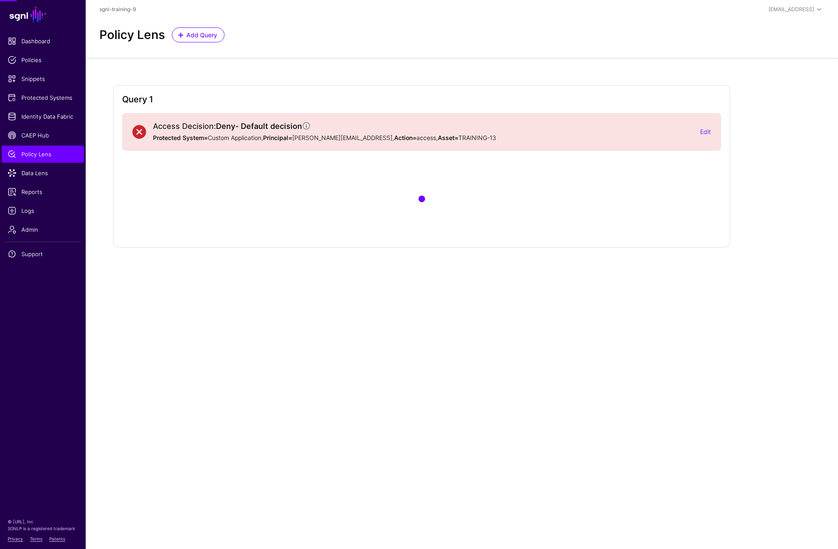
scroll to position [0, 0]
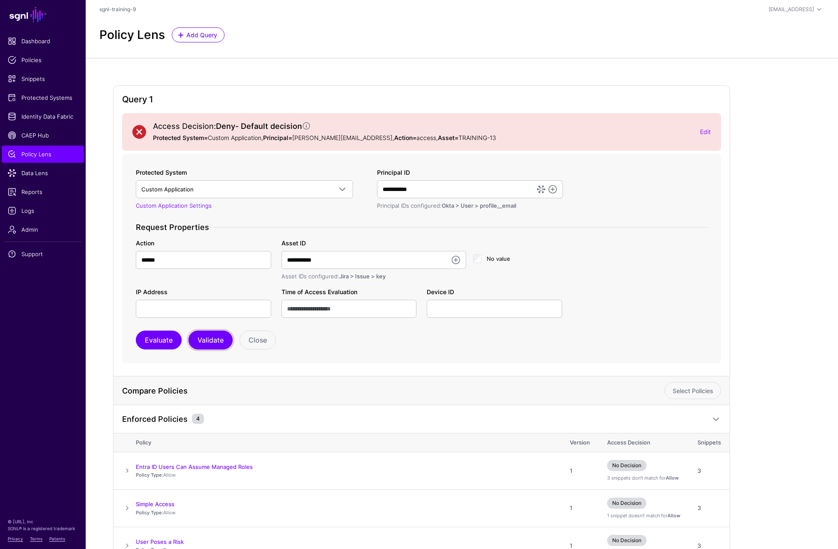
click at [203, 341] on button "Validate" at bounding box center [211, 340] width 44 height 19
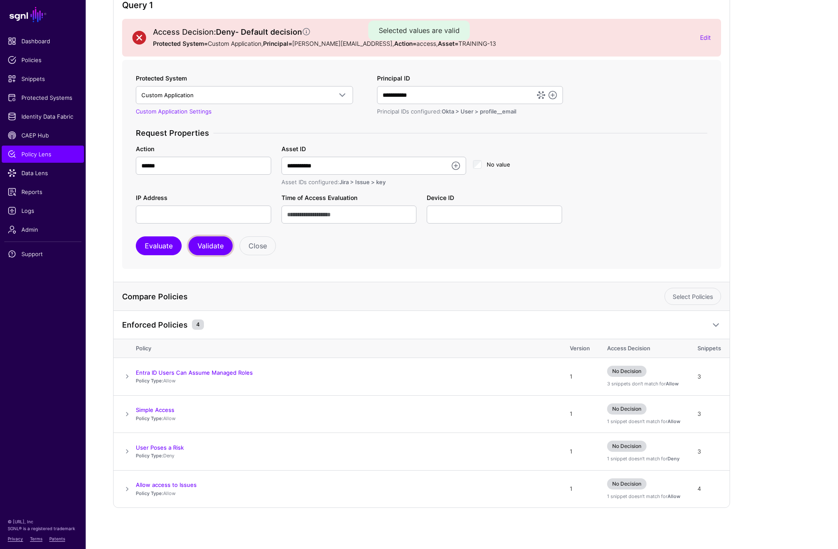
click at [196, 249] on button "Validate" at bounding box center [211, 246] width 44 height 19
click at [163, 243] on button "Evaluate" at bounding box center [159, 246] width 46 height 19
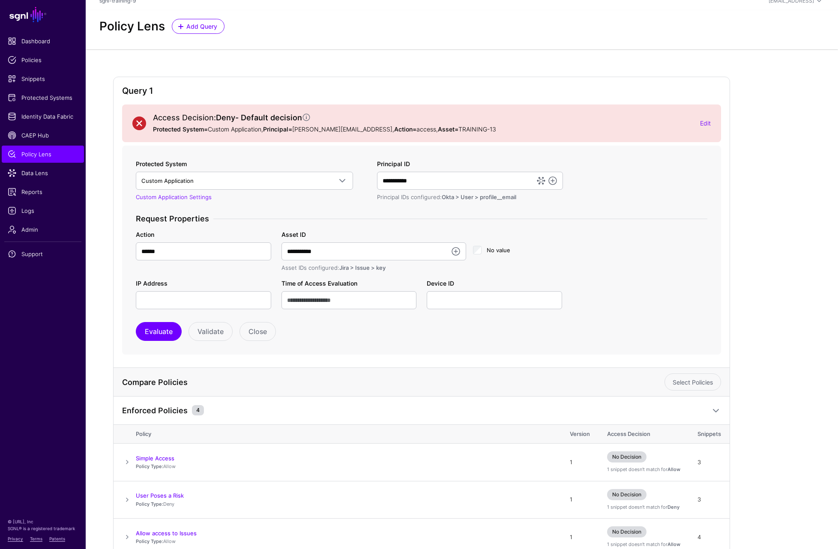
scroll to position [0, 0]
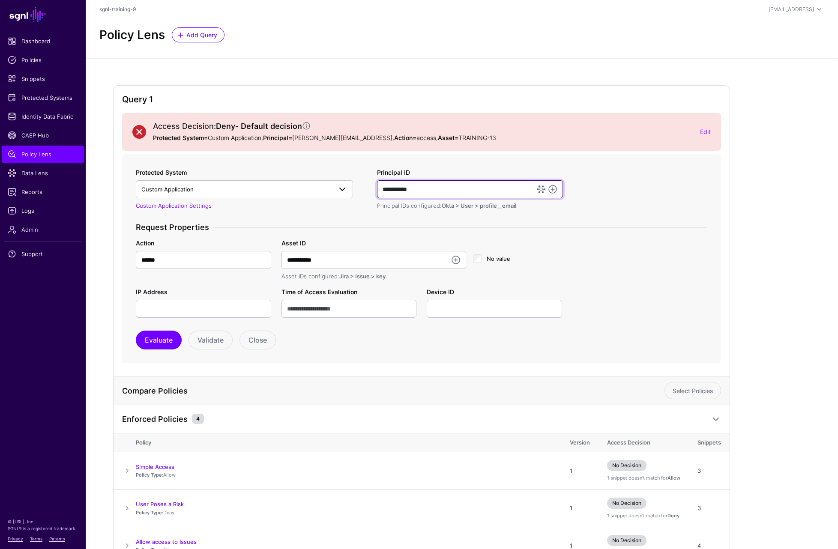
drag, startPoint x: 427, startPoint y: 189, endPoint x: 348, endPoint y: 180, distance: 80.2
click at [348, 180] on div "**********" at bounding box center [421, 243] width 579 height 150
type input "**********"
click at [152, 339] on button "Evaluate" at bounding box center [159, 340] width 46 height 19
drag, startPoint x: 455, startPoint y: 187, endPoint x: 315, endPoint y: 180, distance: 139.9
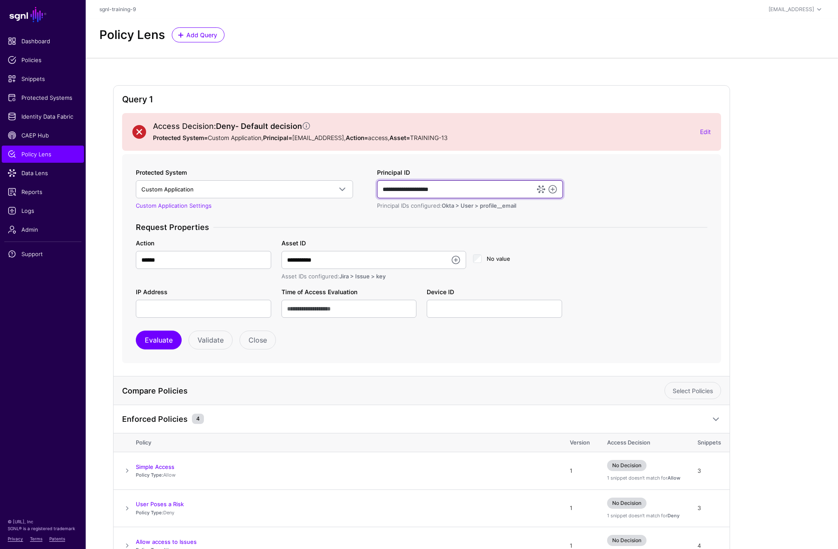
click at [315, 180] on div "**********" at bounding box center [421, 243] width 579 height 150
type input "**********"
click at [166, 337] on button "Evaluate" at bounding box center [159, 340] width 46 height 19
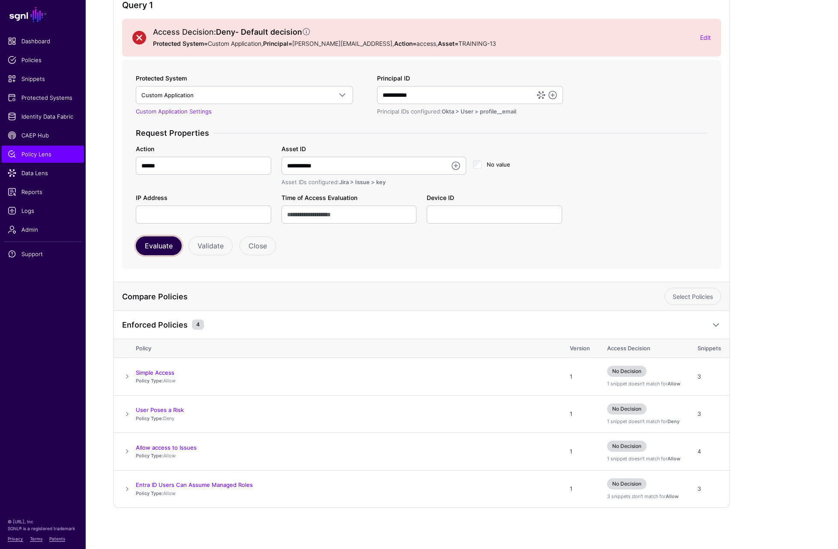
click at [163, 244] on button "Evaluate" at bounding box center [159, 246] width 46 height 19
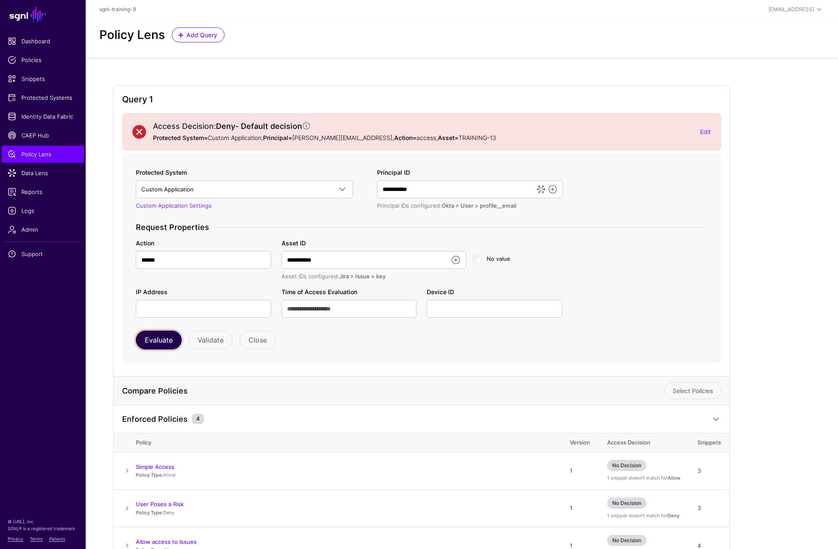
click at [151, 340] on button "Evaluate" at bounding box center [159, 340] width 46 height 19
click at [264, 203] on div "Custom Application Settings" at bounding box center [253, 206] width 234 height 9
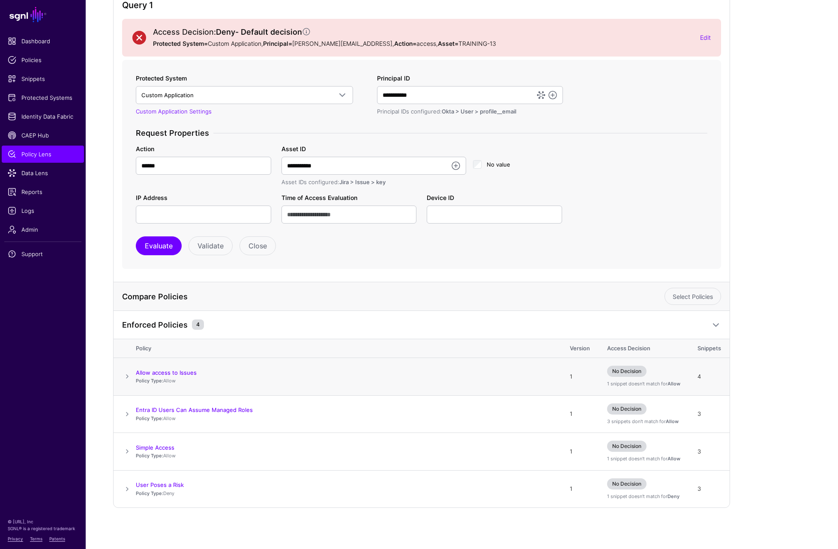
click at [665, 386] on div "1 snippet doesn't match for Allow" at bounding box center [643, 384] width 73 height 7
click at [125, 380] on span at bounding box center [127, 377] width 10 height 10
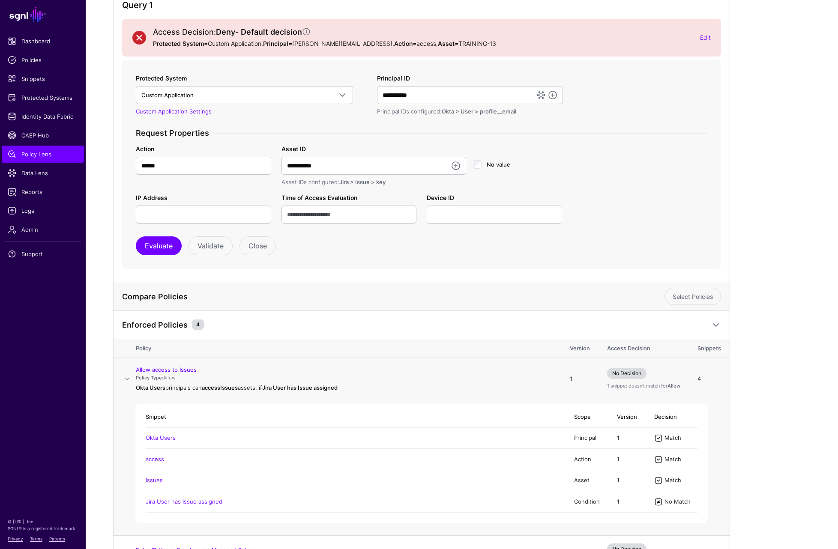
click at [125, 379] on span at bounding box center [127, 379] width 10 height 10
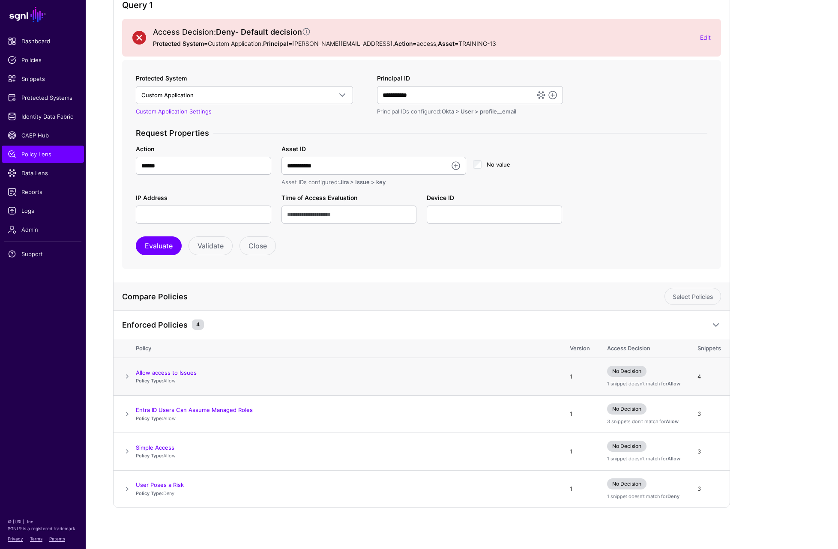
click at [129, 376] on span at bounding box center [127, 377] width 10 height 10
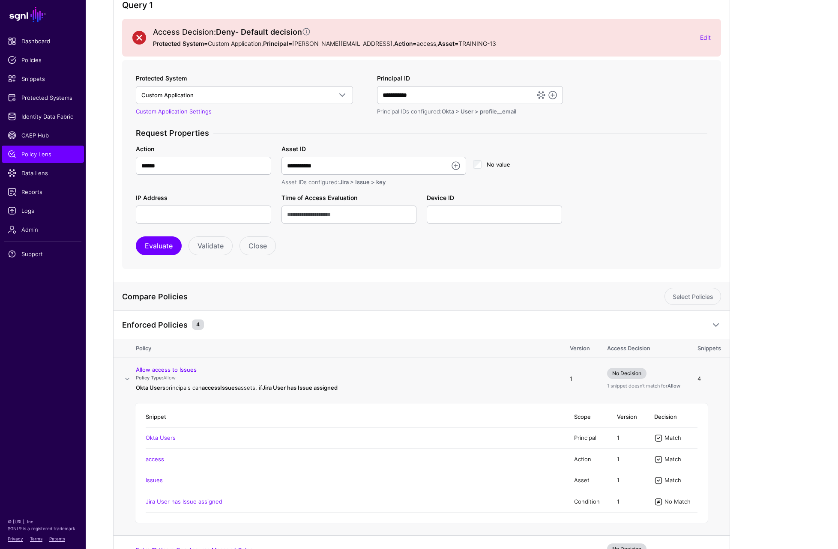
click at [129, 376] on span at bounding box center [127, 379] width 10 height 10
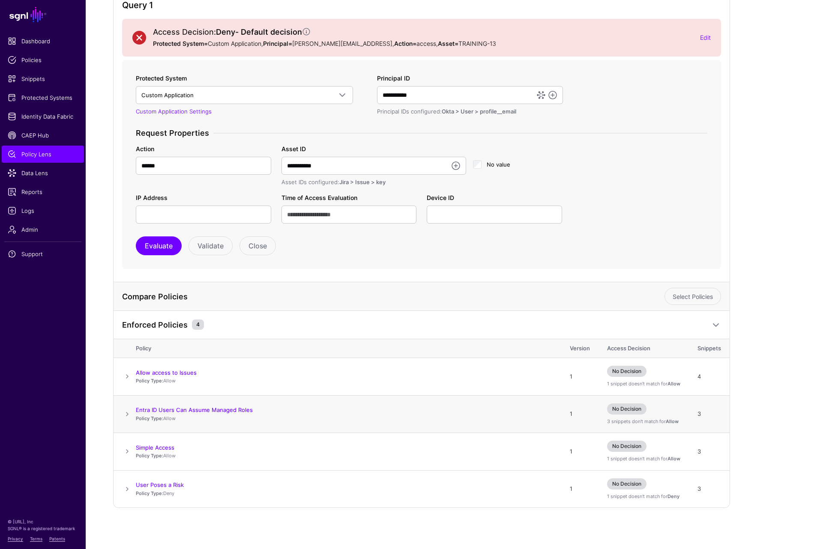
click at [125, 413] on span at bounding box center [127, 414] width 10 height 10
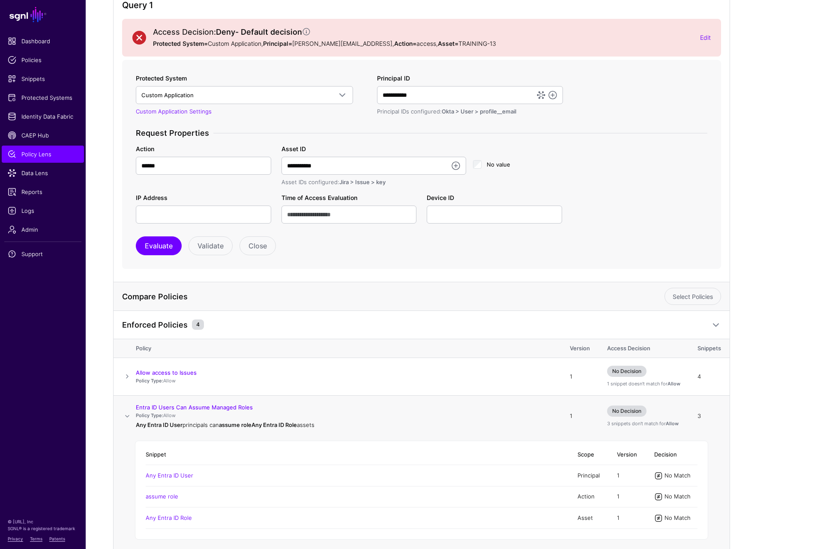
scroll to position [180, 0]
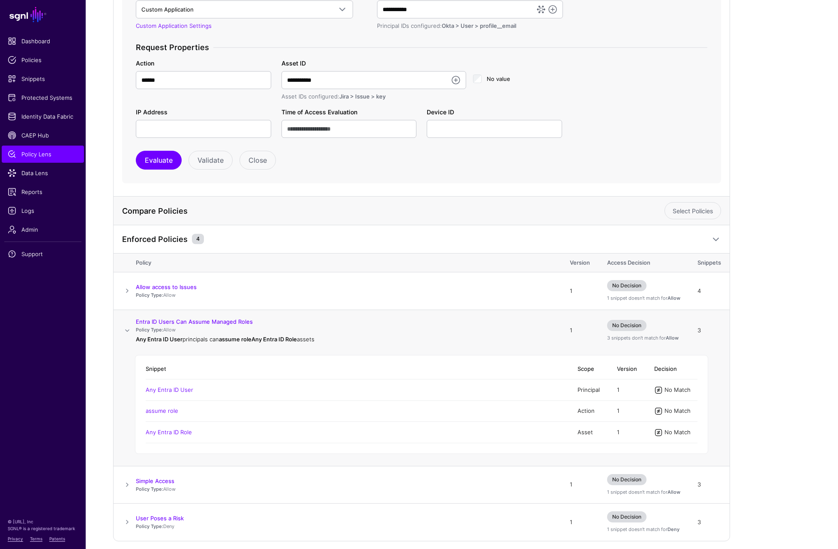
click at [127, 330] on span at bounding box center [127, 331] width 10 height 10
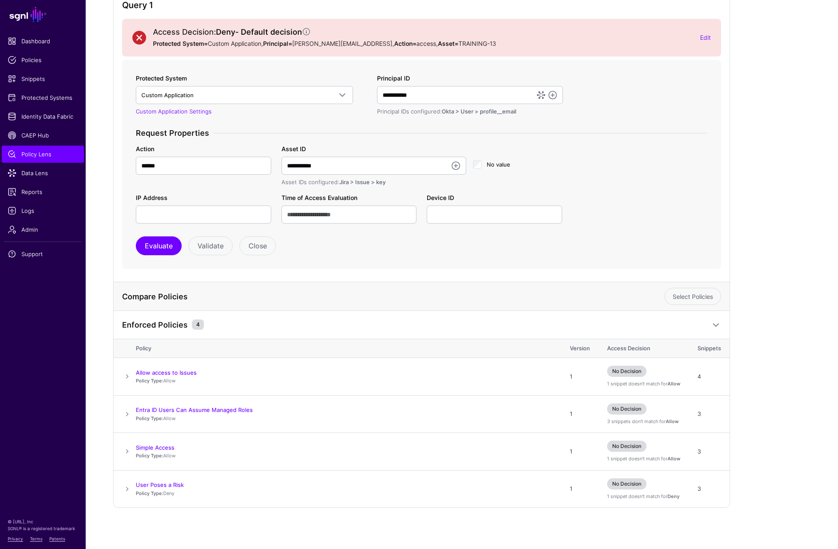
scroll to position [94, 0]
click at [126, 451] on span at bounding box center [127, 452] width 10 height 10
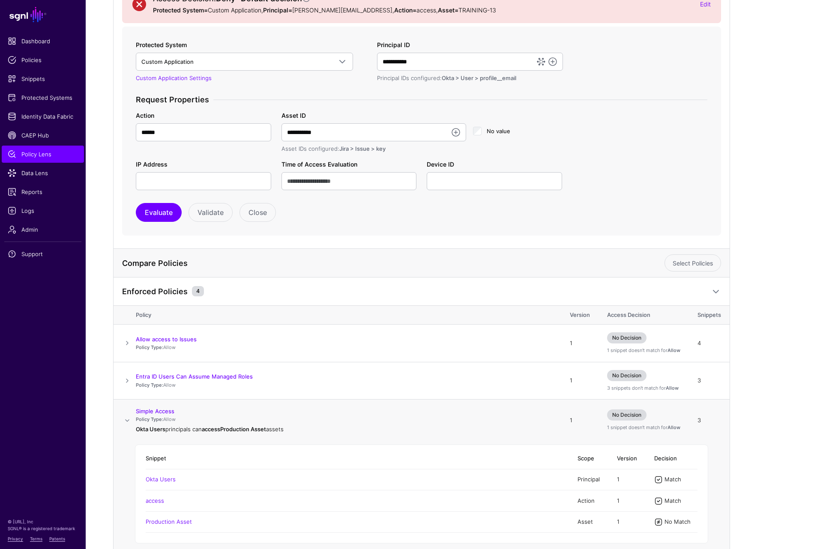
scroll to position [213, 0]
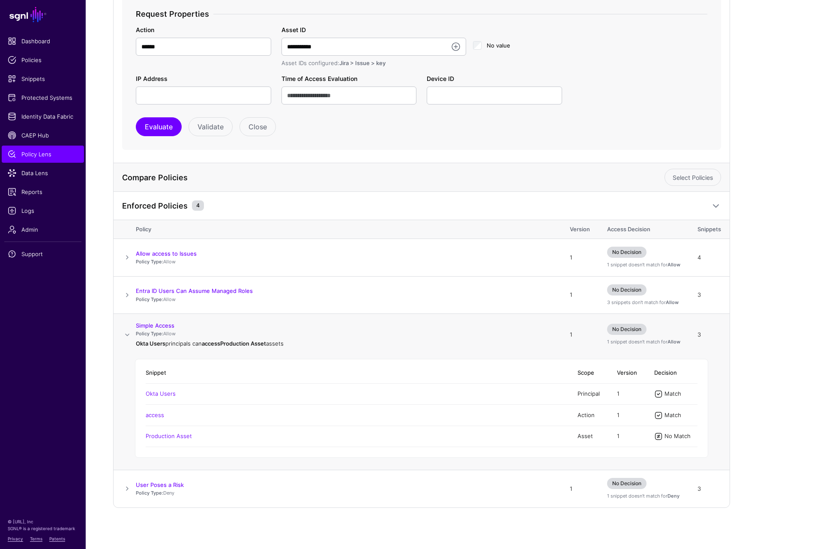
click at [128, 334] on span at bounding box center [127, 335] width 10 height 10
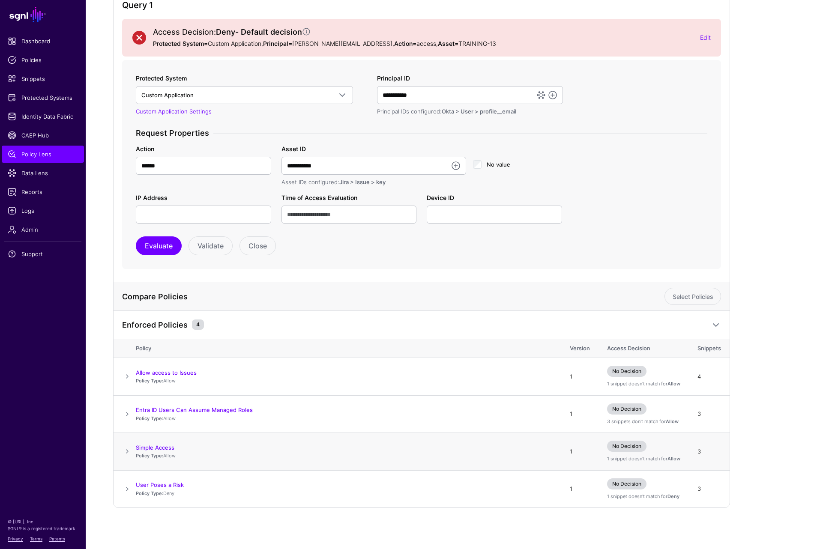
scroll to position [94, 0]
click at [129, 491] on span at bounding box center [127, 489] width 10 height 10
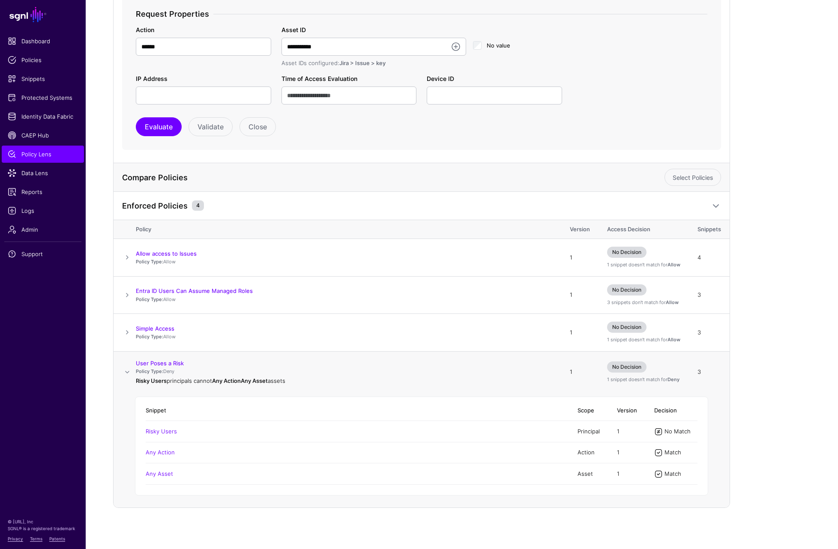
click at [128, 374] on span at bounding box center [127, 372] width 10 height 10
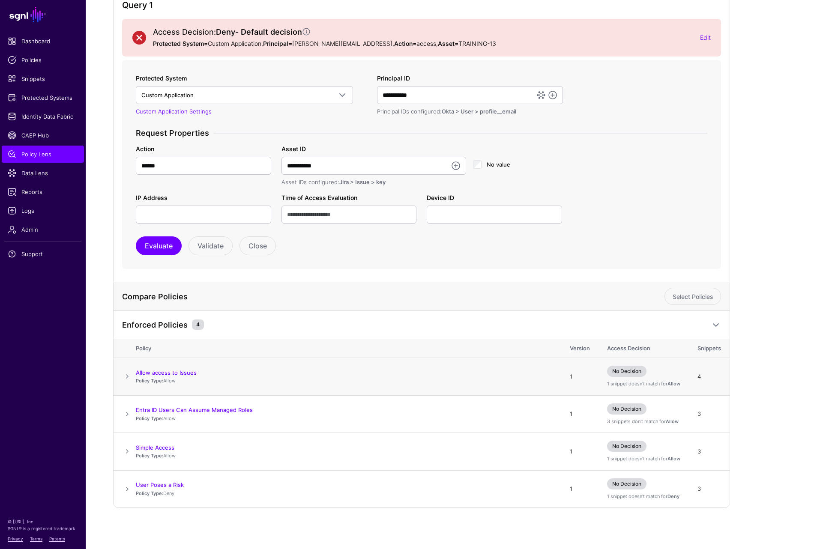
click at [129, 378] on span at bounding box center [127, 377] width 10 height 10
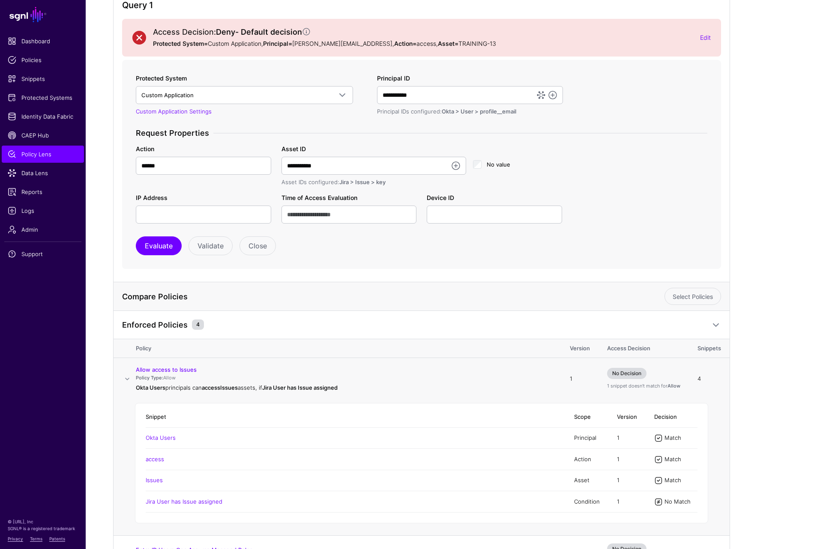
scroll to position [213, 0]
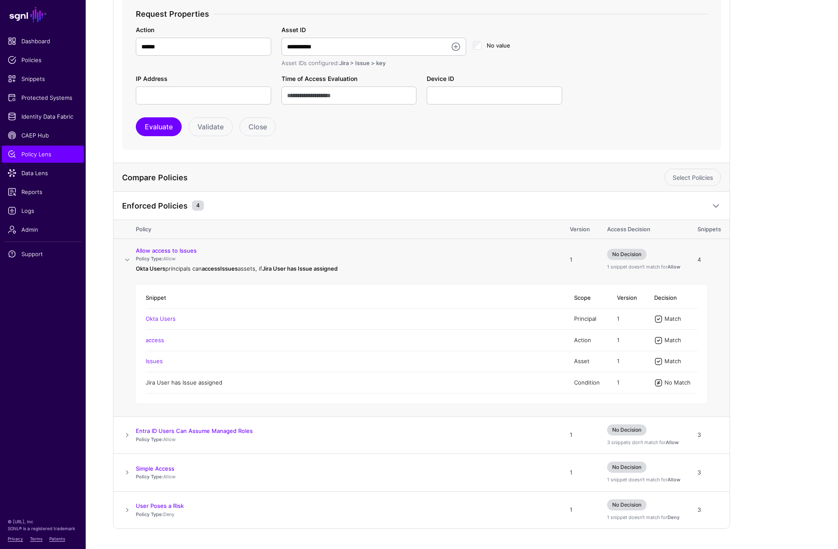
click at [181, 381] on link "Jira User has Issue assigned" at bounding box center [184, 382] width 77 height 7
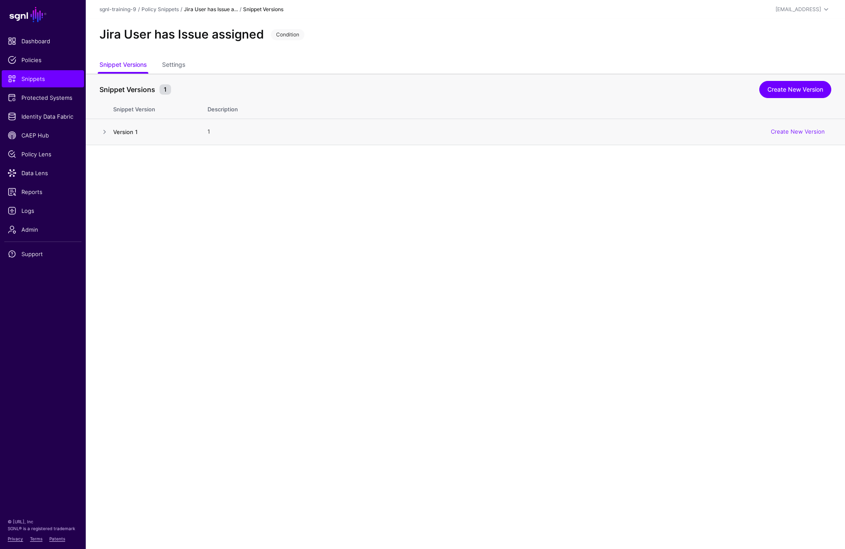
click at [122, 130] on link "Version 1" at bounding box center [125, 132] width 24 height 7
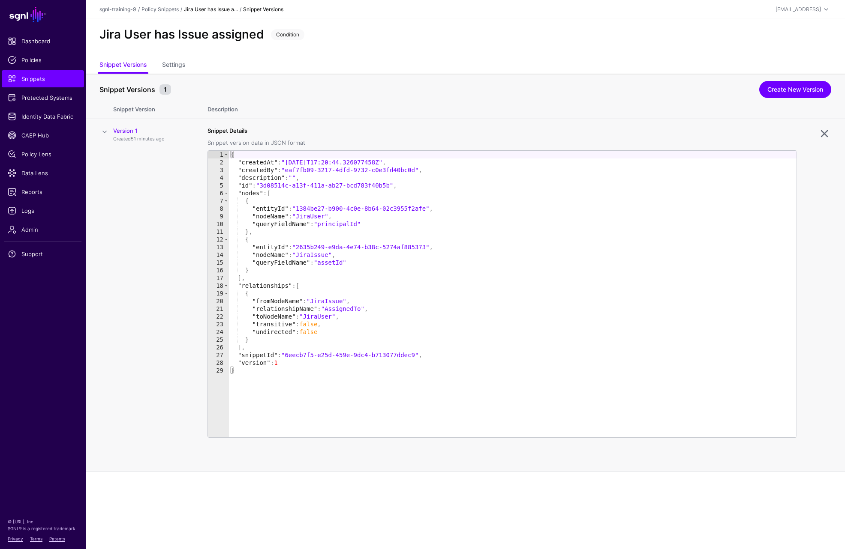
click at [132, 108] on th "Snippet Version" at bounding box center [156, 108] width 86 height 22
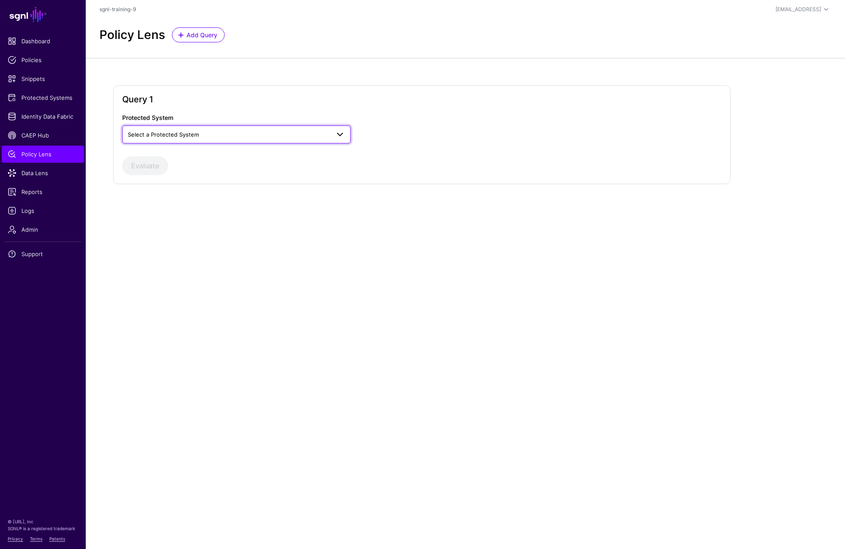
click at [205, 136] on span "Select a Protected System" at bounding box center [229, 134] width 202 height 9
click at [175, 157] on span "Custom Application" at bounding box center [155, 154] width 52 height 7
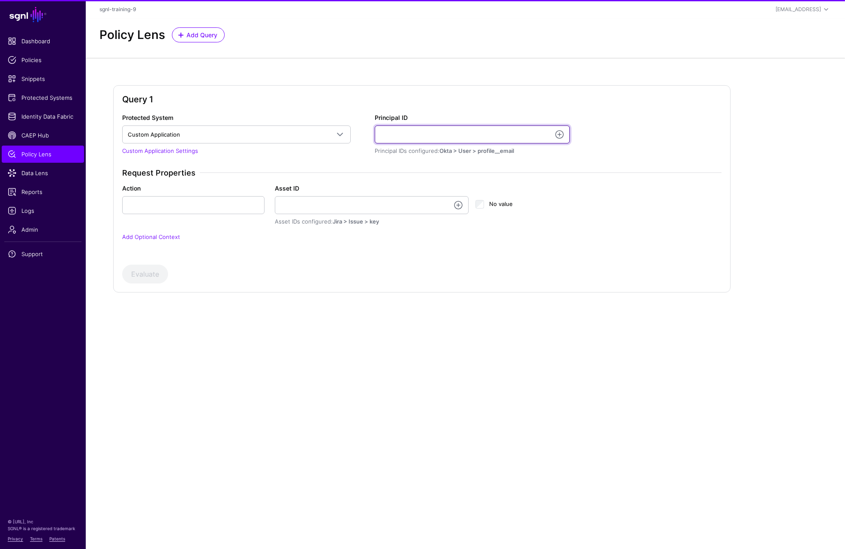
click at [446, 131] on input "Principal ID" at bounding box center [472, 135] width 195 height 18
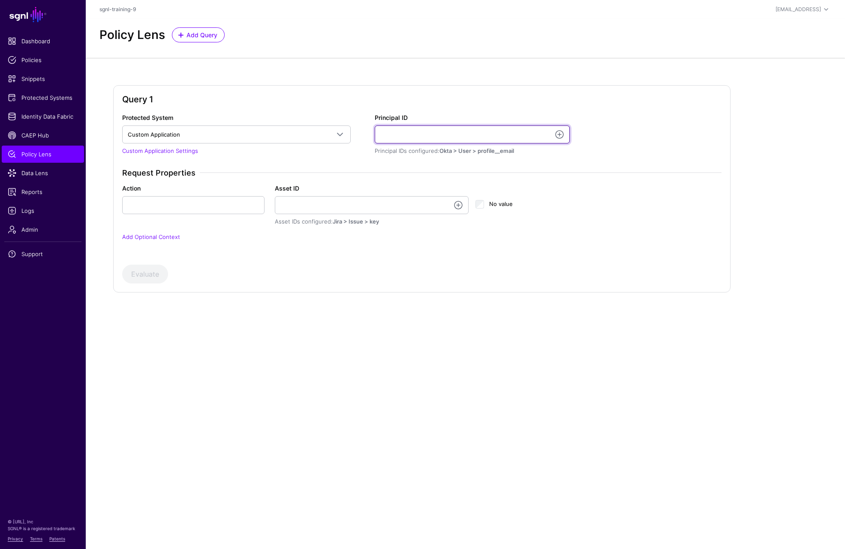
type input "**********"
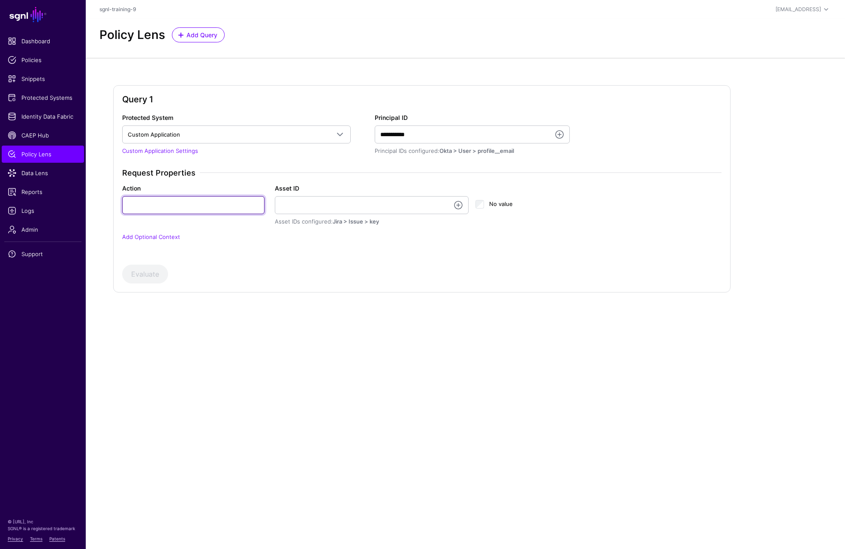
type input "******"
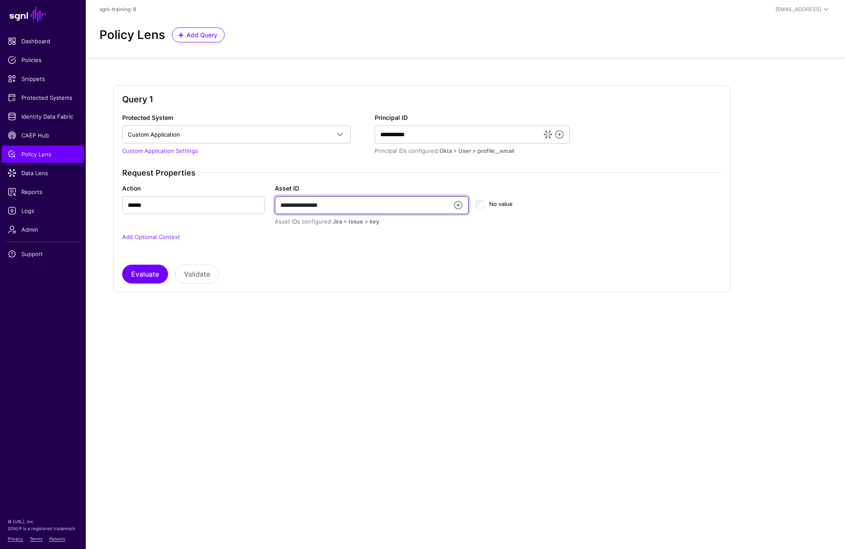
drag, startPoint x: 364, startPoint y: 203, endPoint x: 218, endPoint y: 204, distance: 146.6
click at [218, 204] on div "**********" at bounding box center [421, 205] width 609 height 42
type input "**********"
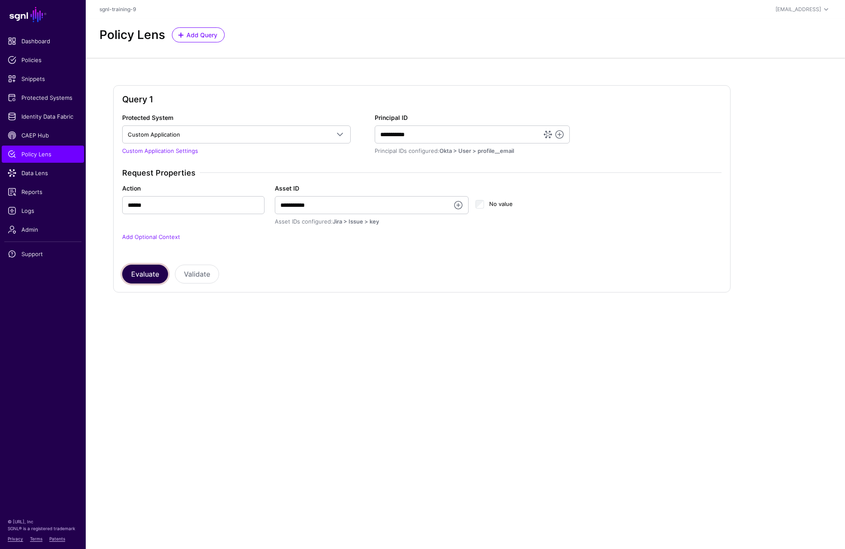
click at [147, 273] on button "Evaluate" at bounding box center [145, 274] width 46 height 19
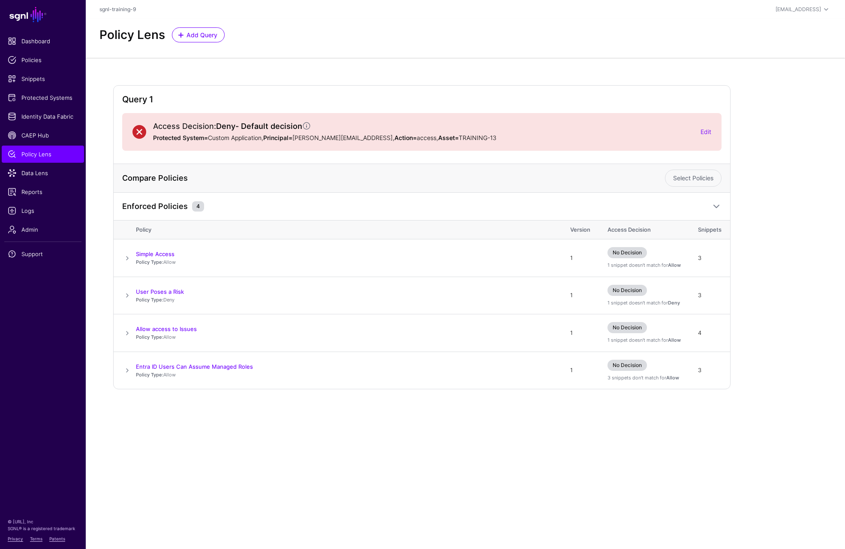
click at [720, 204] on span at bounding box center [716, 206] width 10 height 10
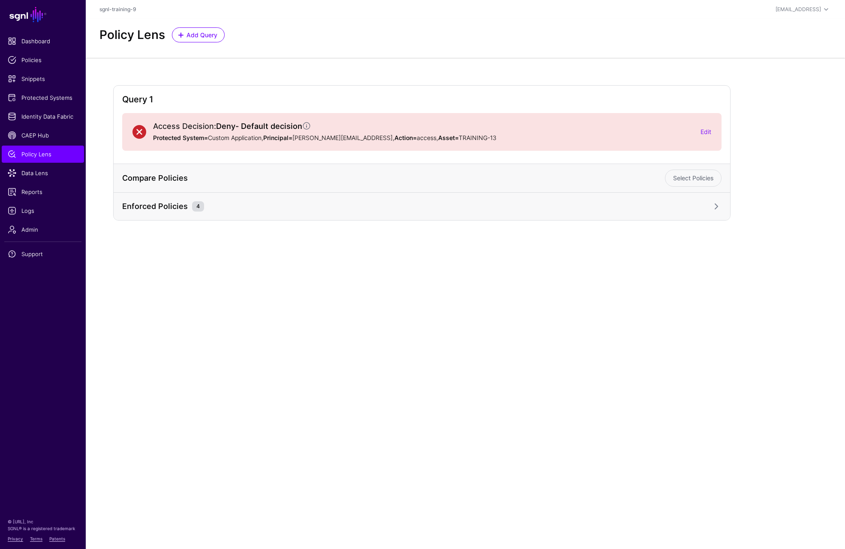
drag, startPoint x: 719, startPoint y: 204, endPoint x: 707, endPoint y: 204, distance: 12.0
click at [719, 204] on span at bounding box center [716, 206] width 10 height 10
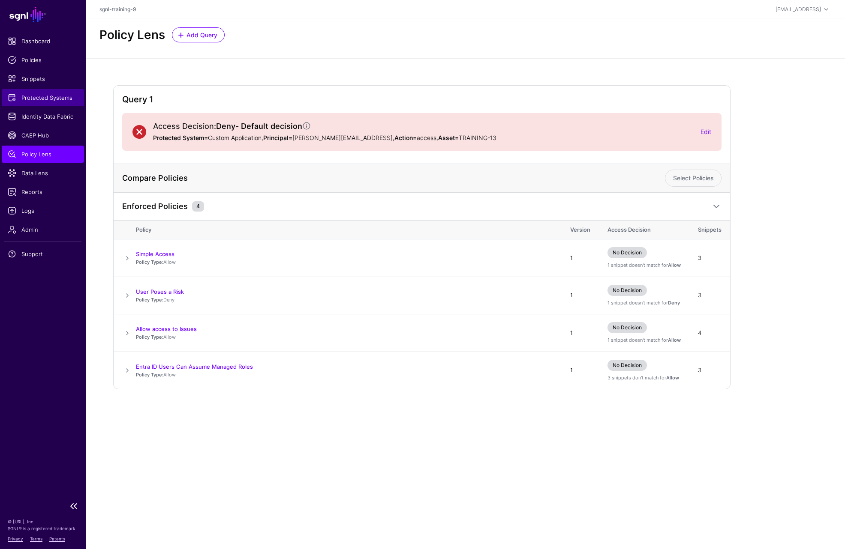
click at [37, 97] on span "Protected Systems" at bounding box center [43, 97] width 70 height 9
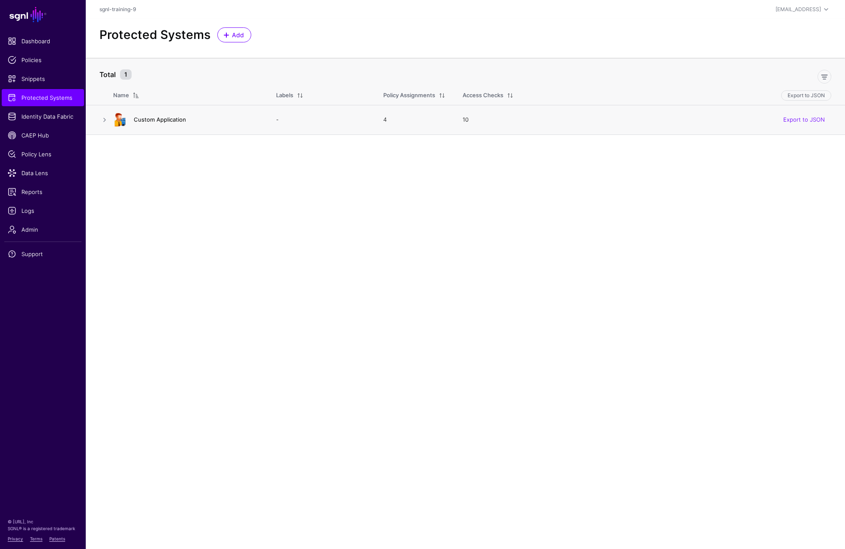
click at [165, 120] on link "Custom Application" at bounding box center [160, 119] width 52 height 7
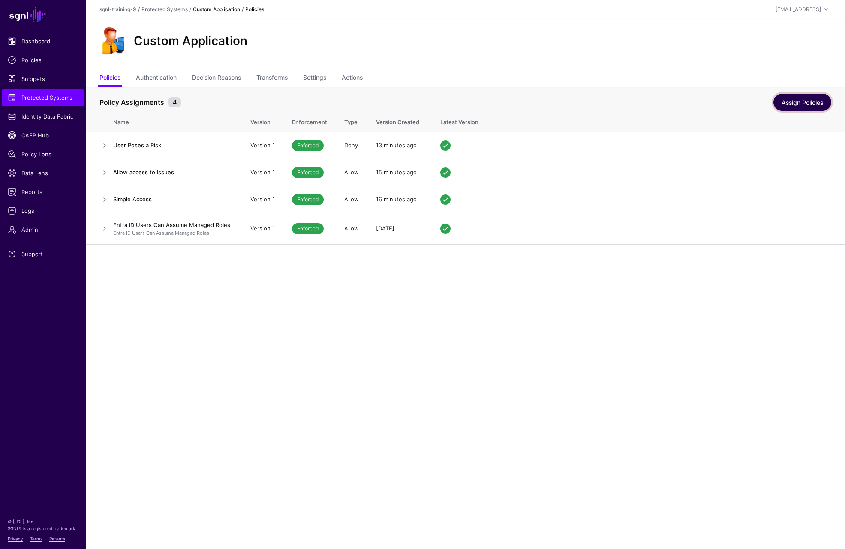
click at [816, 104] on link "Assign Policies" at bounding box center [802, 102] width 58 height 17
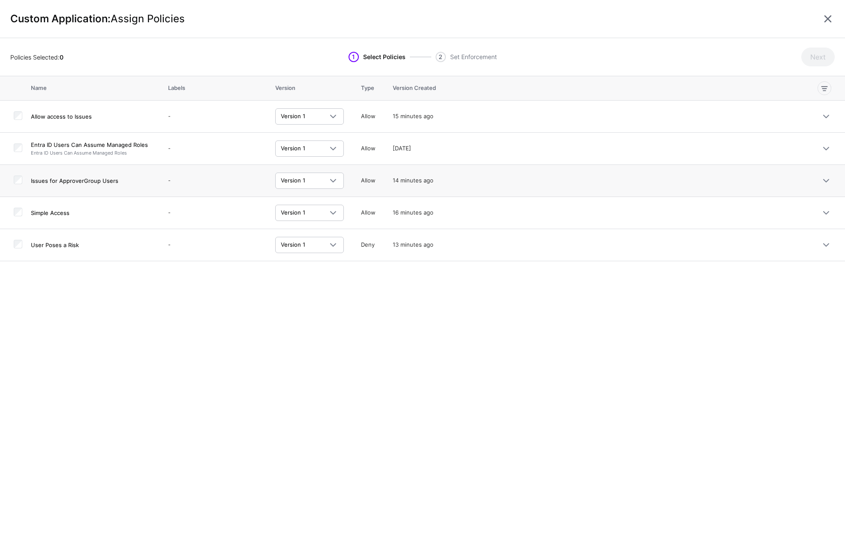
click at [20, 186] on div at bounding box center [18, 181] width 9 height 11
click at [813, 54] on button "Next" at bounding box center [817, 57] width 33 height 19
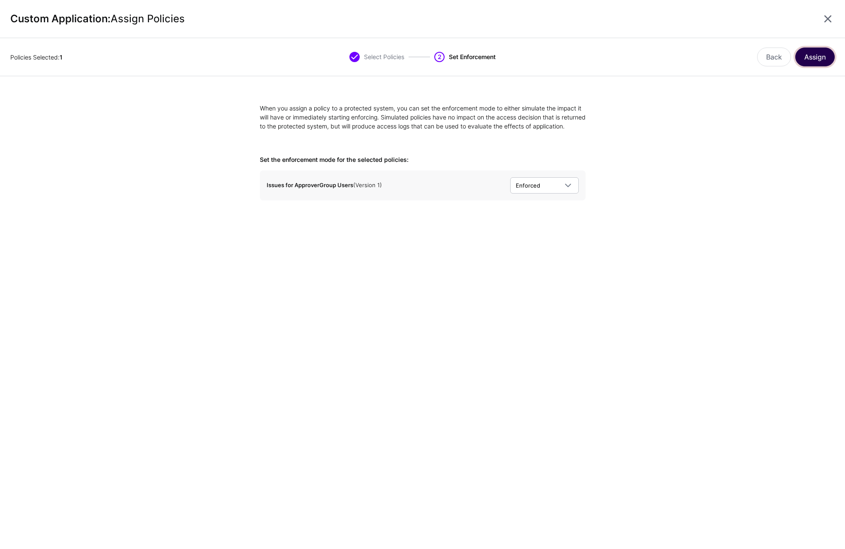
click at [823, 51] on button "Assign" at bounding box center [814, 57] width 39 height 19
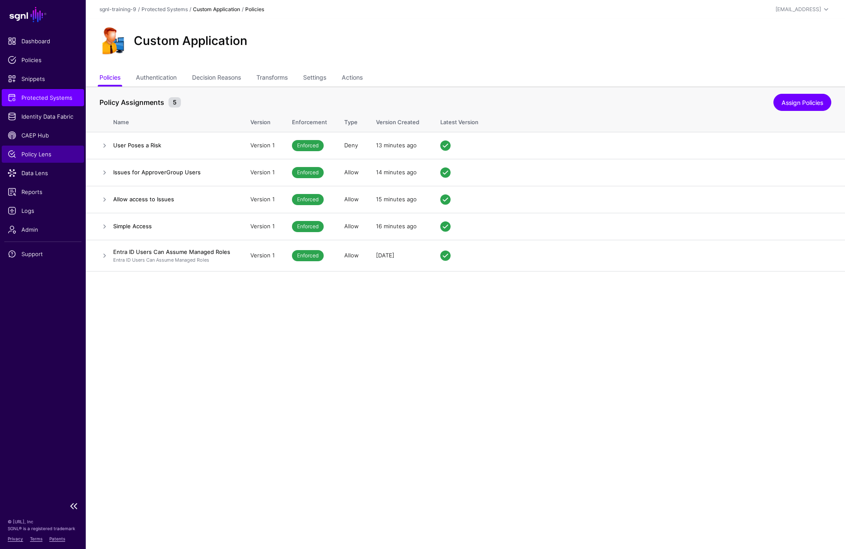
click at [37, 157] on span "Policy Lens" at bounding box center [43, 154] width 70 height 9
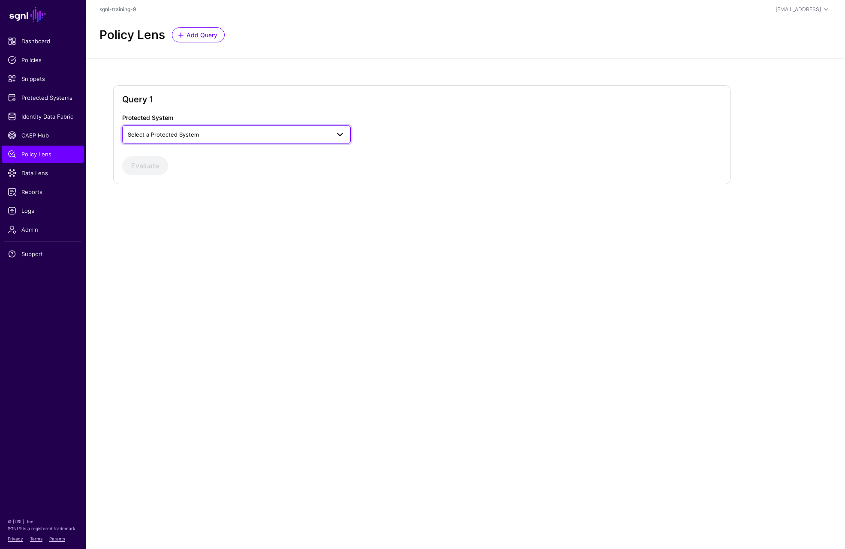
click at [221, 137] on span "Select a Protected System" at bounding box center [229, 134] width 202 height 9
click at [174, 156] on span "Custom Application" at bounding box center [155, 154] width 52 height 7
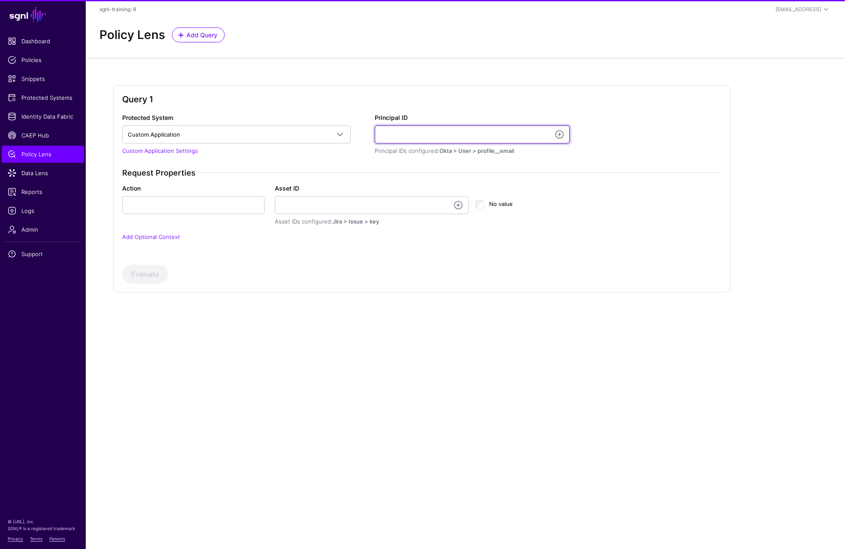
click at [441, 127] on input "Principal ID" at bounding box center [472, 135] width 195 height 18
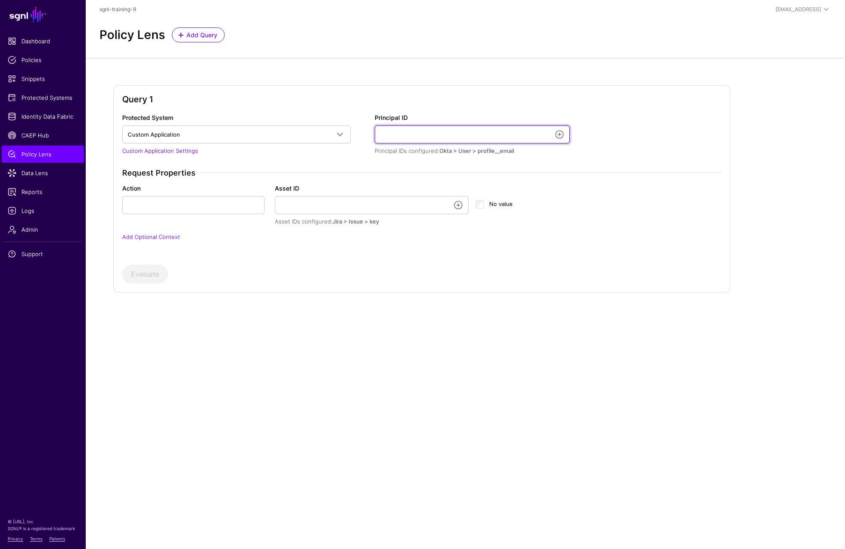
type input "**********"
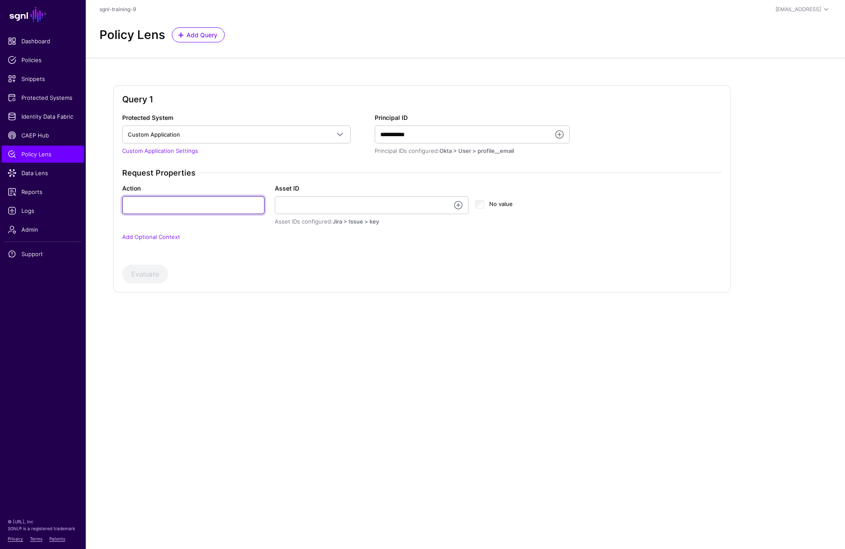
type input "******"
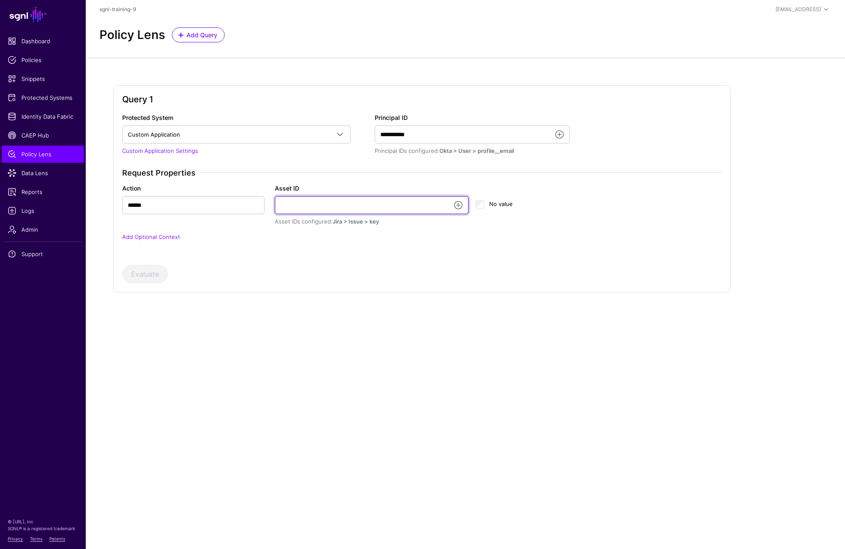
type input "**********"
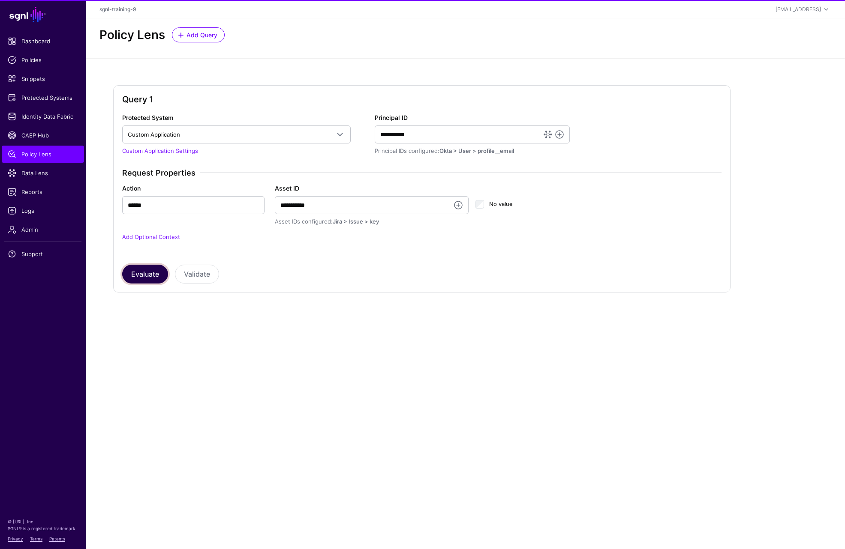
click at [156, 273] on button "Evaluate" at bounding box center [145, 274] width 46 height 19
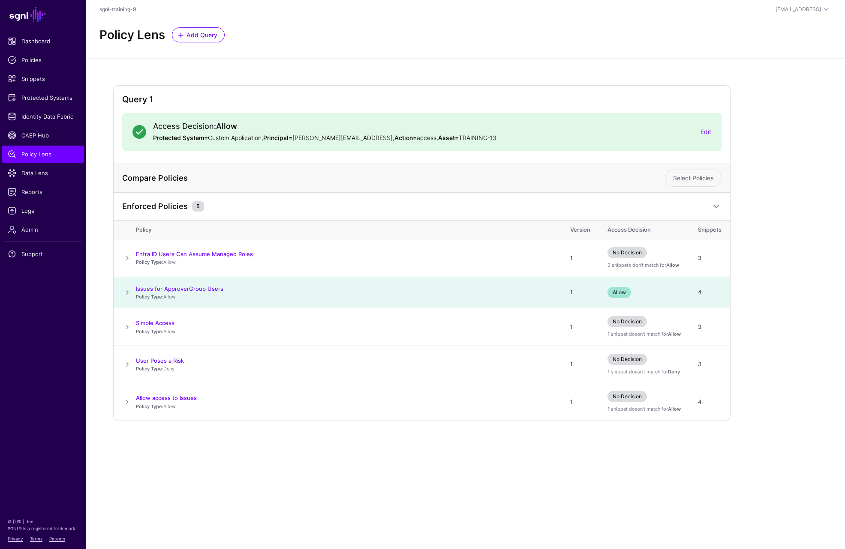
click at [127, 294] on span at bounding box center [127, 293] width 10 height 10
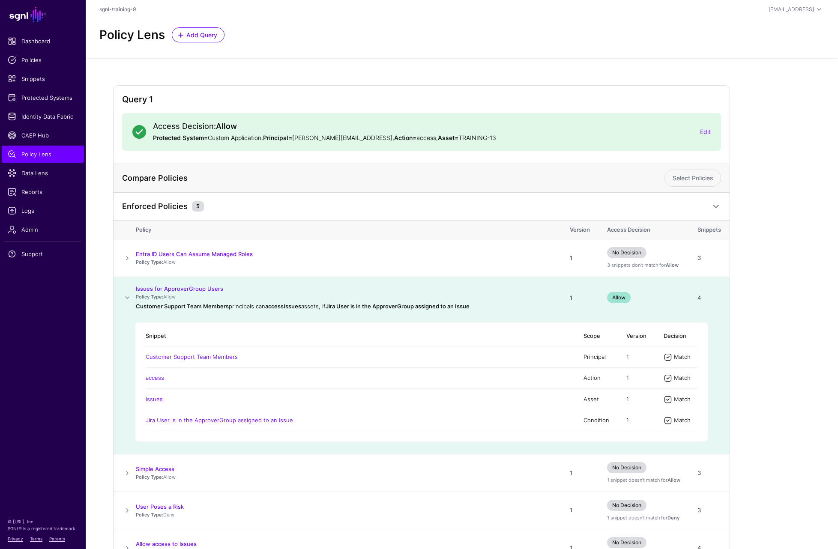
click at [104, 303] on div "Query 1 Access Decision: Allow Protected System= Custom Application, Principal=…" at bounding box center [462, 333] width 753 height 551
click at [41, 189] on span "Reports" at bounding box center [43, 192] width 70 height 9
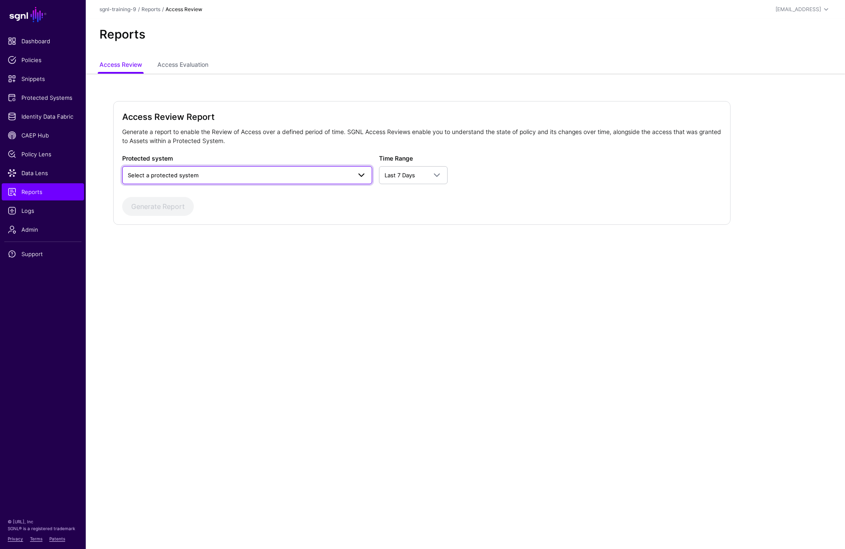
click at [183, 177] on span "Select a protected system" at bounding box center [163, 175] width 71 height 7
click at [177, 198] on span "Custom Application" at bounding box center [155, 195] width 52 height 7
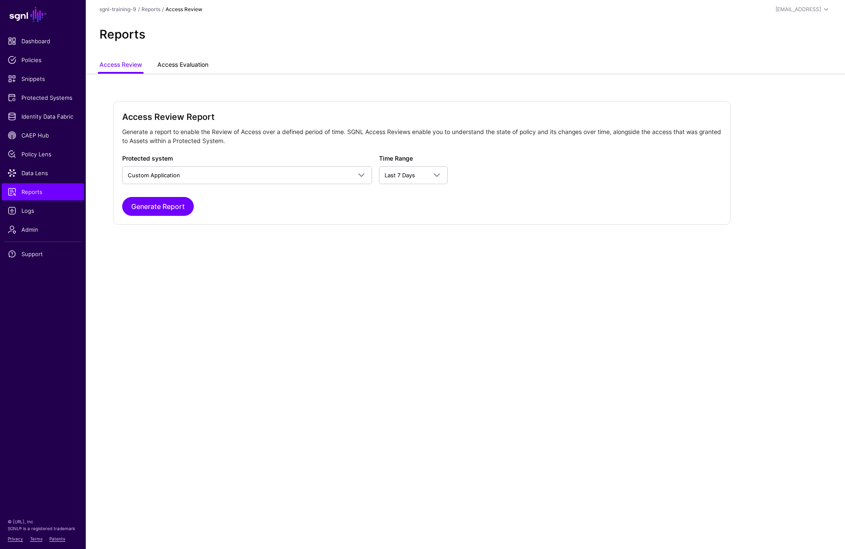
click at [188, 65] on link "Access Evaluation" at bounding box center [182, 65] width 51 height 16
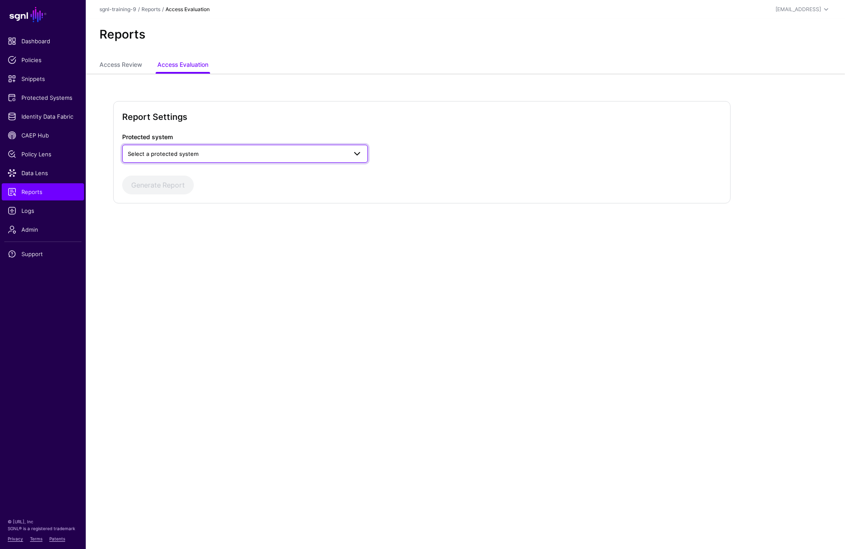
click at [174, 149] on span "Select a protected system" at bounding box center [237, 153] width 219 height 9
click at [167, 178] on div "Custom Application" at bounding box center [245, 174] width 232 height 9
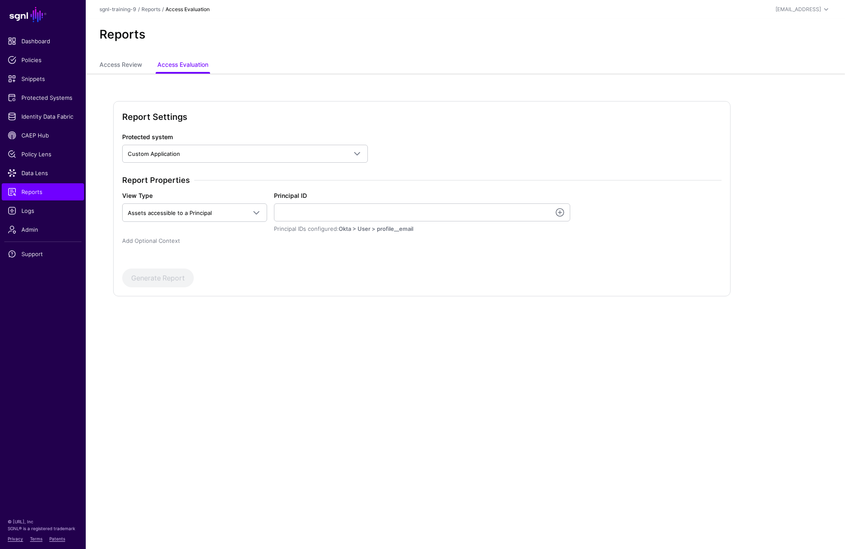
click at [163, 240] on link "Add Optional Context" at bounding box center [151, 240] width 58 height 7
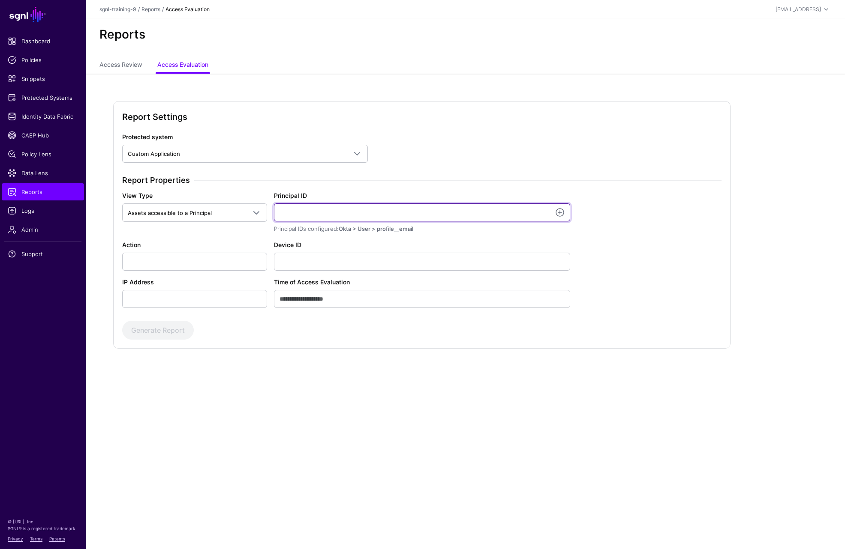
click at [348, 211] on input "Principal ID" at bounding box center [422, 213] width 296 height 18
type input "**********"
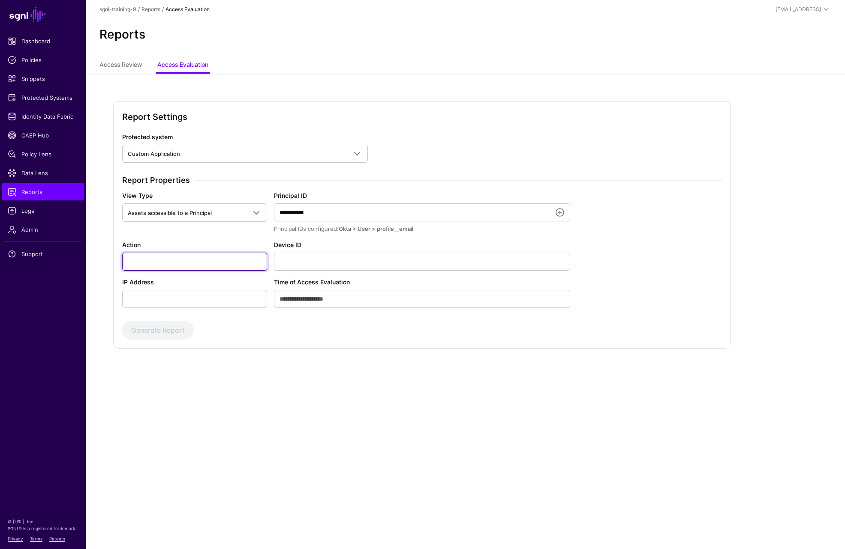
type input "******"
click at [176, 328] on button "Generate Report" at bounding box center [158, 330] width 72 height 19
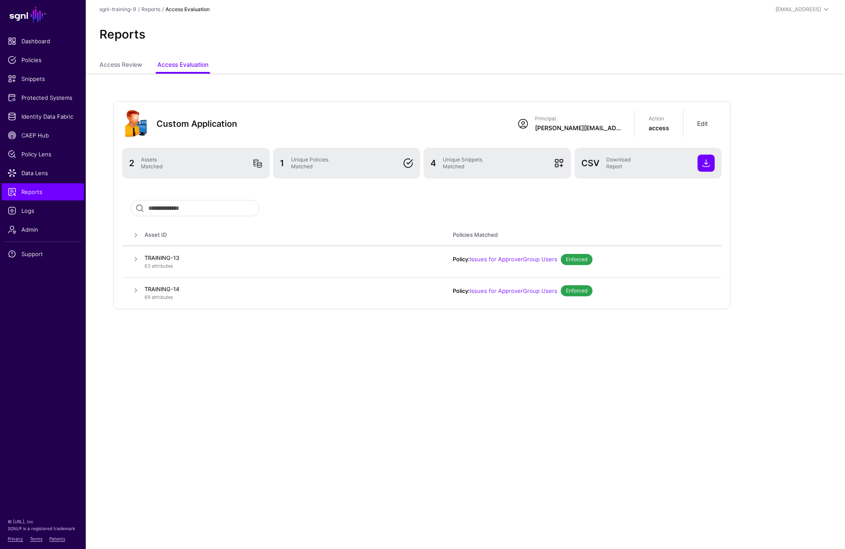
click at [705, 122] on link "Edit" at bounding box center [702, 123] width 11 height 7
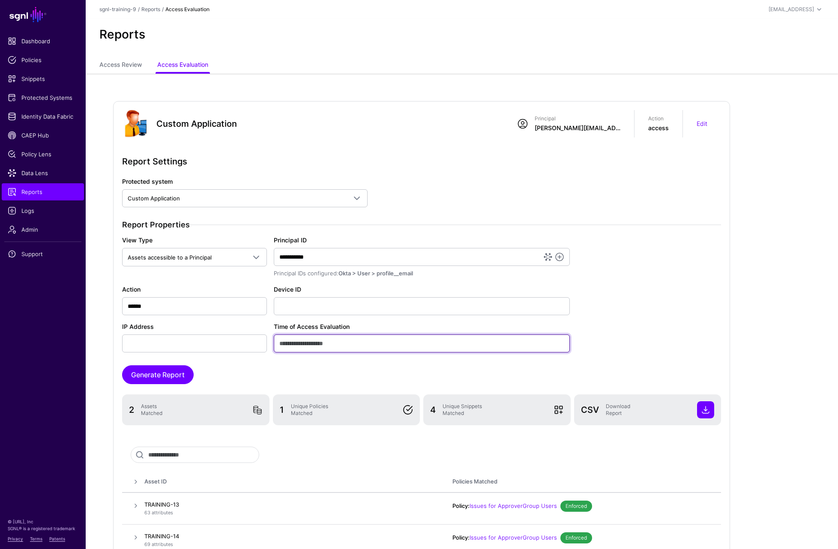
click at [328, 345] on input "Time of Access Evaluation" at bounding box center [422, 344] width 296 height 18
type input "*"
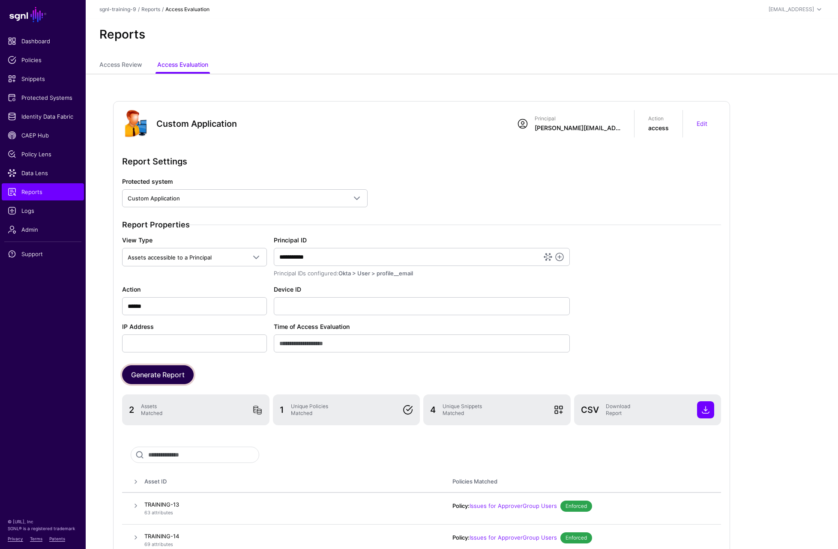
click at [155, 371] on button "Generate Report" at bounding box center [158, 375] width 72 height 19
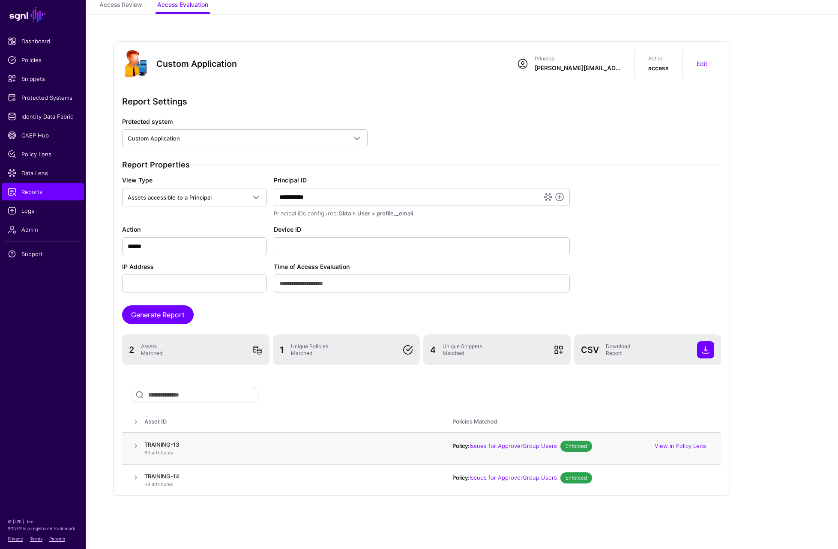
click at [135, 448] on span at bounding box center [136, 446] width 10 height 10
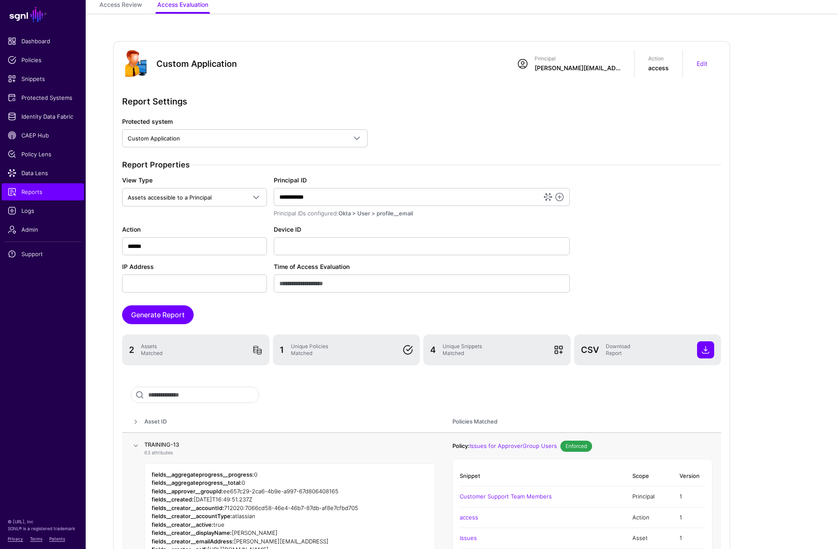
click at [135, 448] on span at bounding box center [136, 446] width 10 height 10
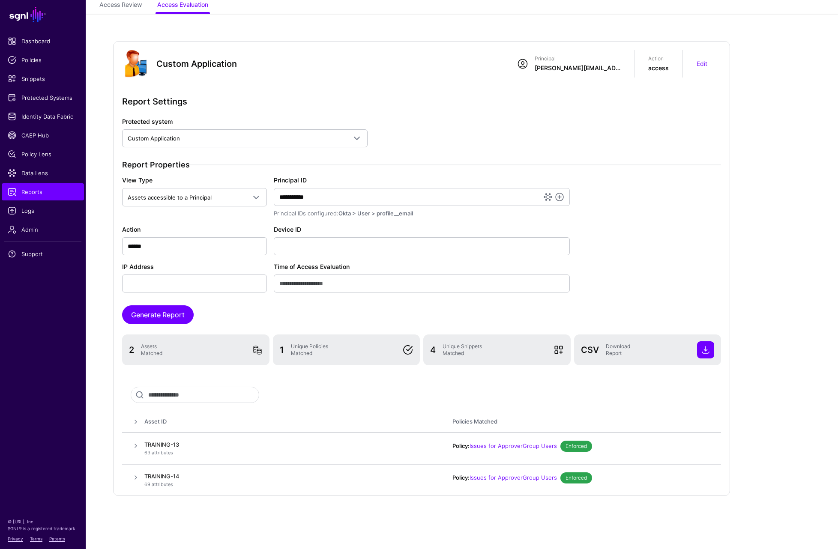
click at [136, 420] on span at bounding box center [136, 422] width 10 height 10
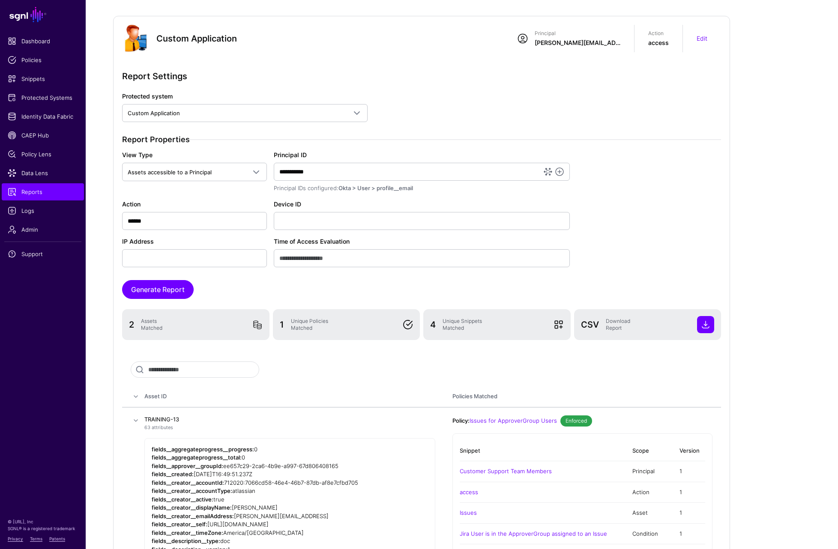
scroll to position [0, 0]
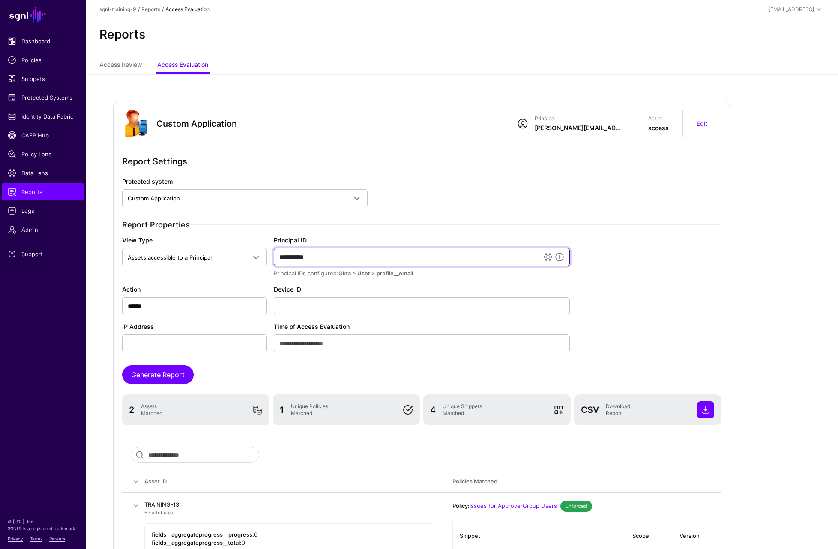
click at [279, 255] on input "**********" at bounding box center [422, 257] width 296 height 18
type input "**********"
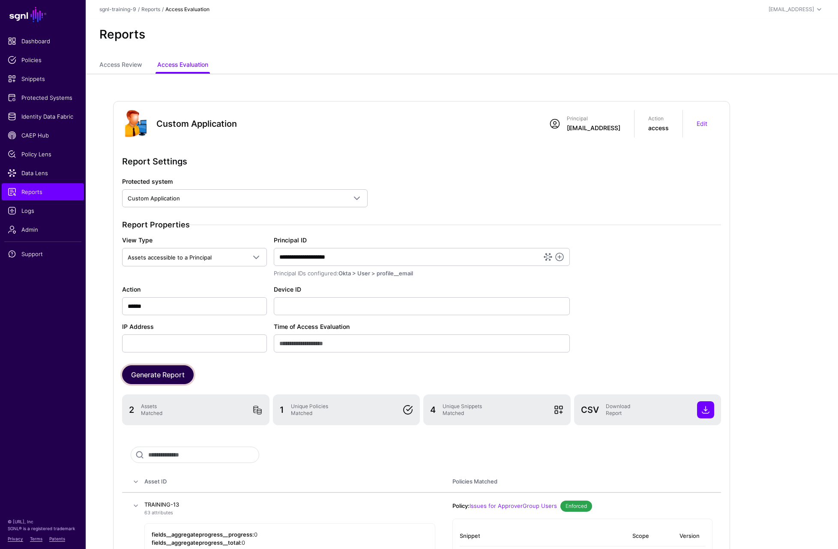
click at [167, 378] on button "Generate Report" at bounding box center [158, 375] width 72 height 19
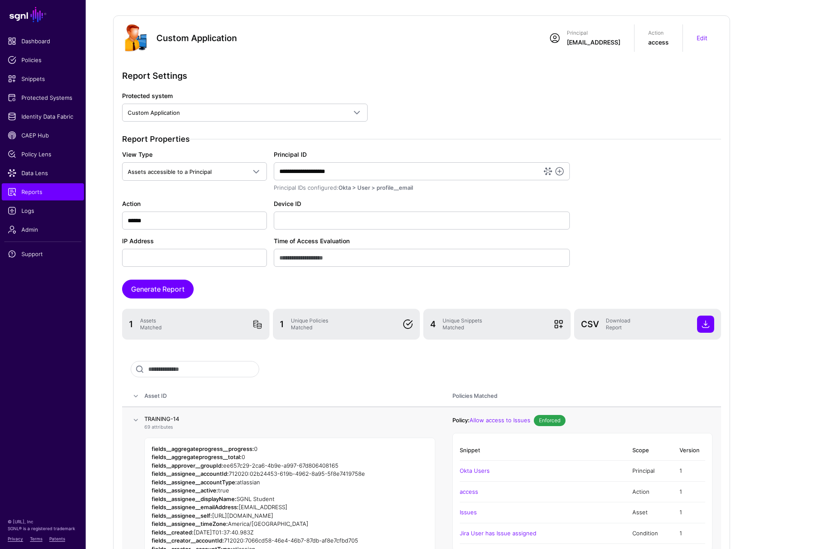
scroll to position [171, 0]
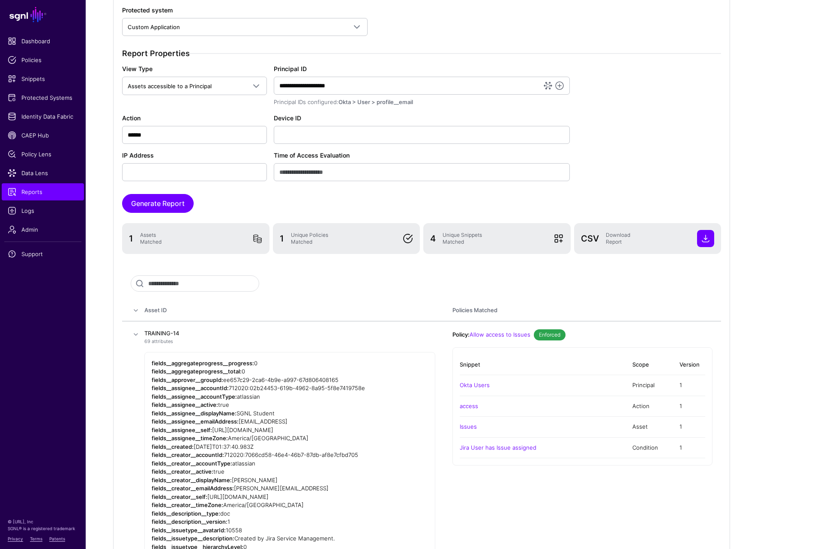
click at [134, 310] on span at bounding box center [136, 311] width 10 height 10
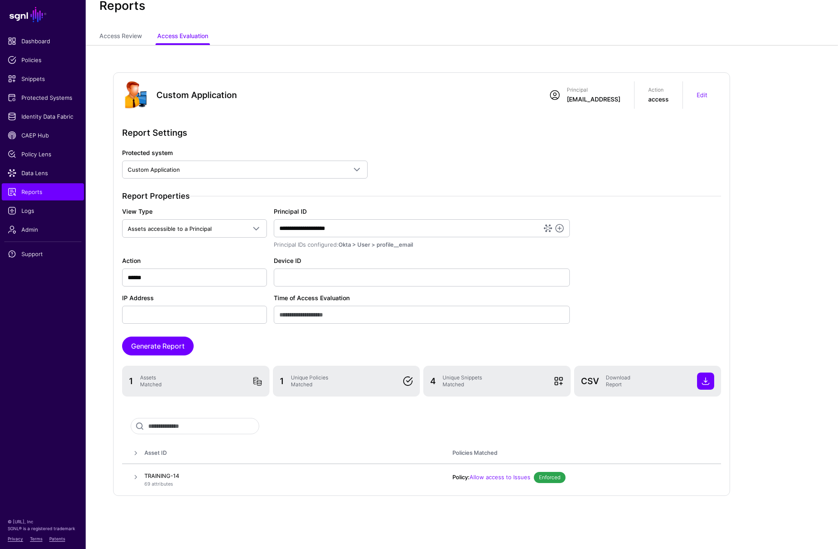
scroll to position [29, 0]
click at [34, 80] on span "Snippets" at bounding box center [43, 79] width 70 height 9
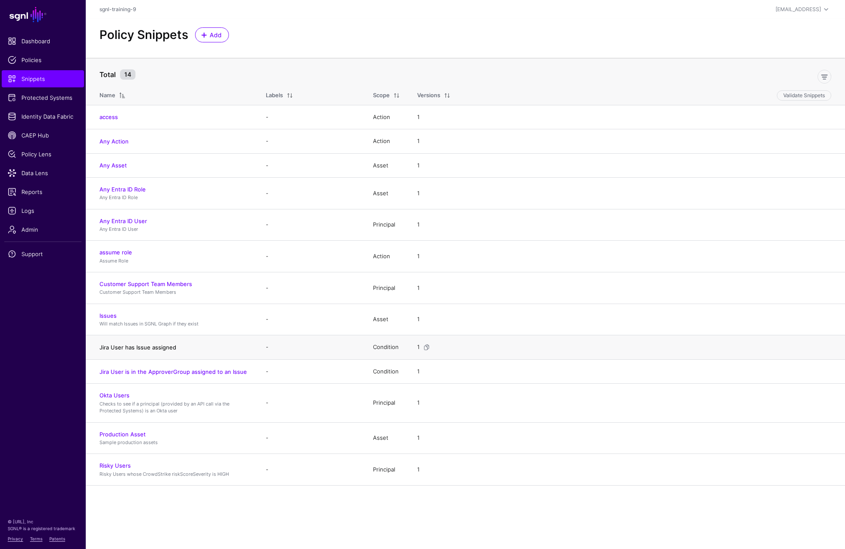
click at [145, 348] on link "Jira User has Issue assigned" at bounding box center [137, 347] width 77 height 7
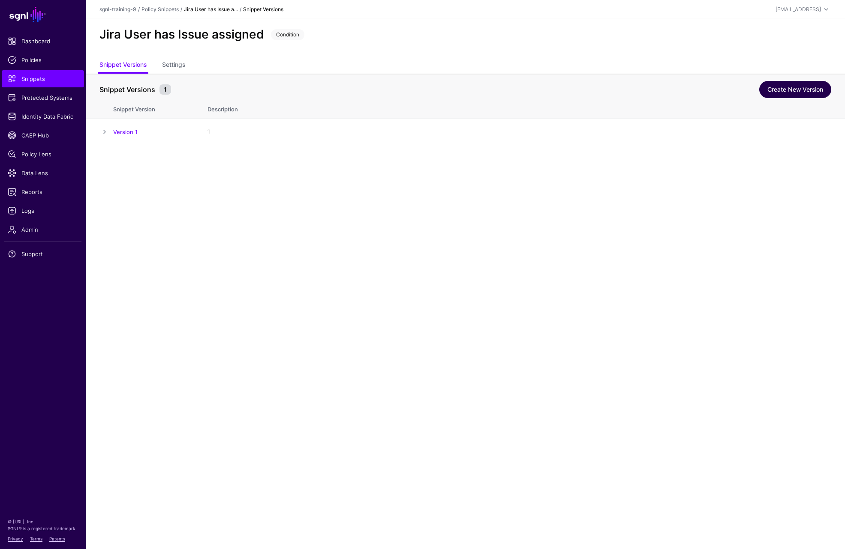
click at [799, 90] on link "Create New Version" at bounding box center [795, 89] width 72 height 17
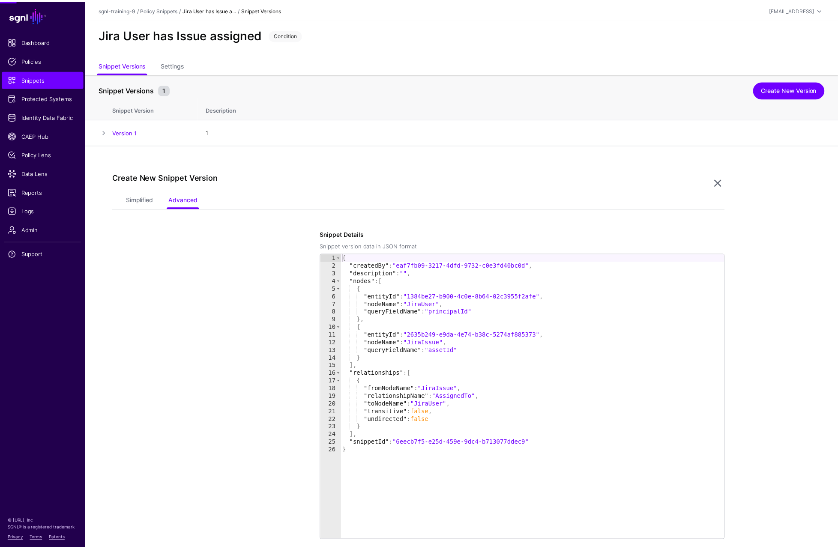
scroll to position [78, 0]
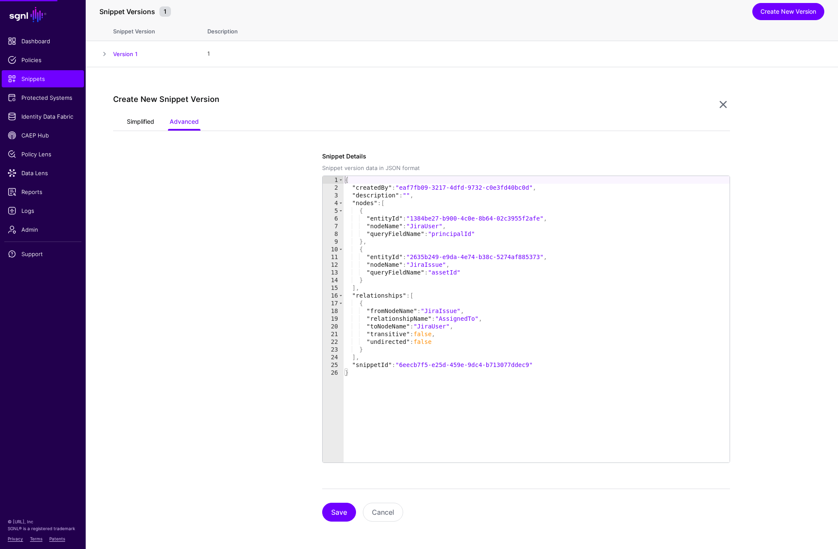
click at [150, 122] on link "Simplified" at bounding box center [140, 122] width 27 height 16
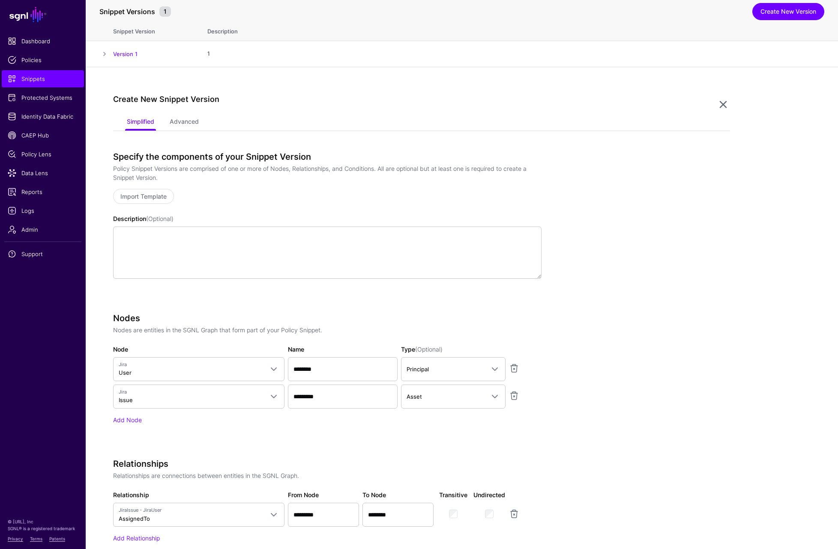
drag, startPoint x: 654, startPoint y: 288, endPoint x: 646, endPoint y: 303, distance: 16.9
click at [654, 288] on app-snippets-creator "Specify the components of your Snippet Version Policy Snippet Versions are comp…" at bounding box center [421, 416] width 617 height 528
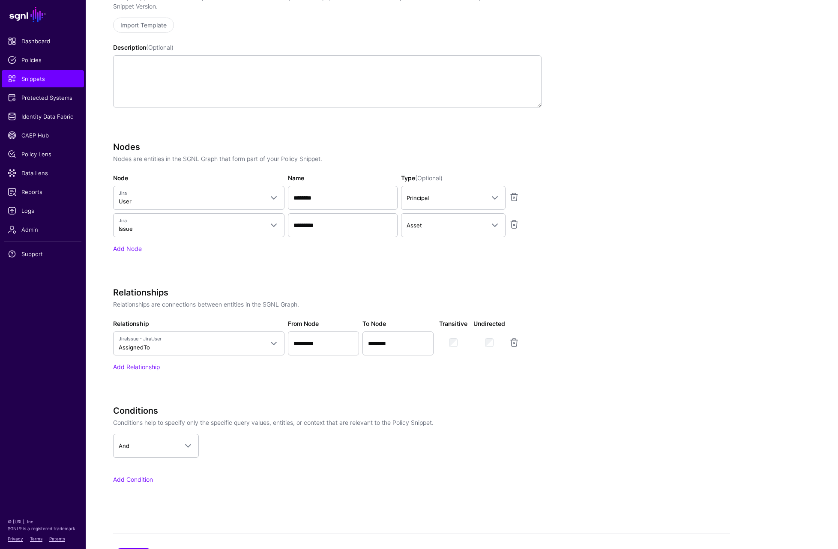
scroll to position [294, 0]
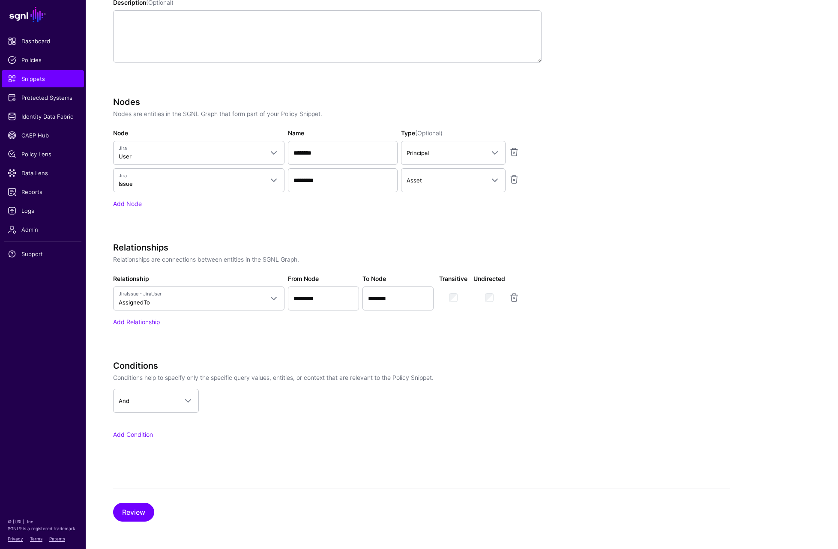
click at [138, 439] on div "Add Condition" at bounding box center [327, 434] width 429 height 9
click at [138, 434] on link "Add Condition" at bounding box center [133, 434] width 40 height 7
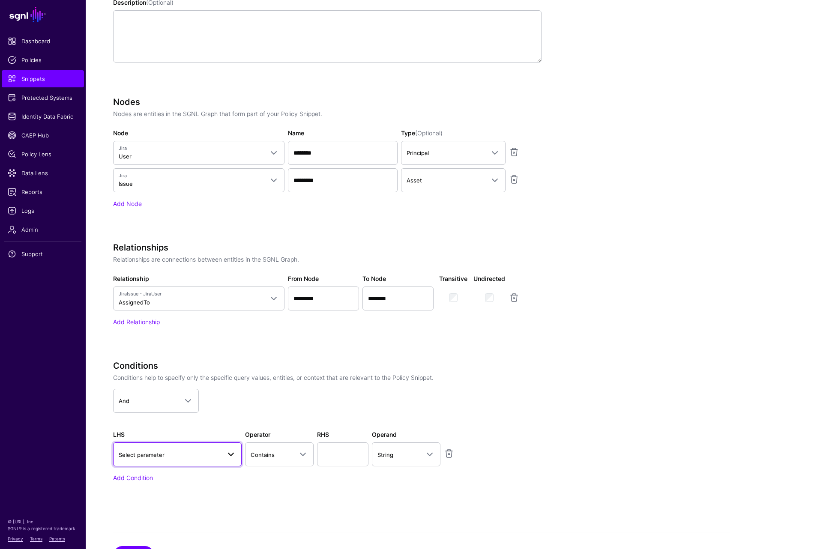
click at [166, 451] on span "Select parameter" at bounding box center [170, 454] width 102 height 9
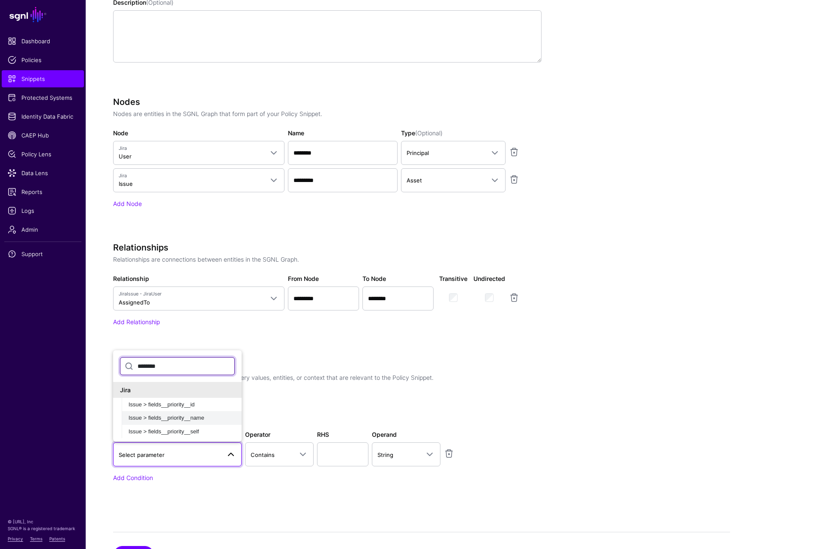
type input "********"
click at [194, 417] on span "Issue > fields__priority__name" at bounding box center [167, 418] width 76 height 6
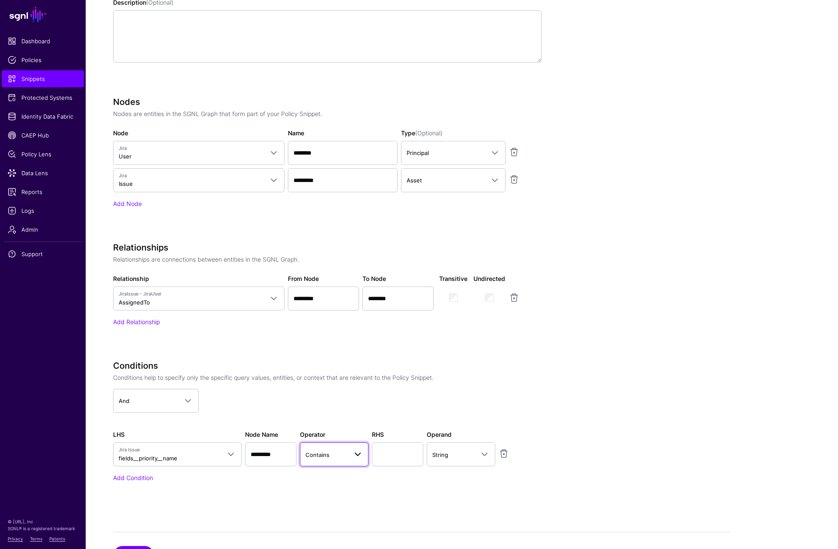
click at [327, 457] on span "Contains" at bounding box center [318, 455] width 24 height 7
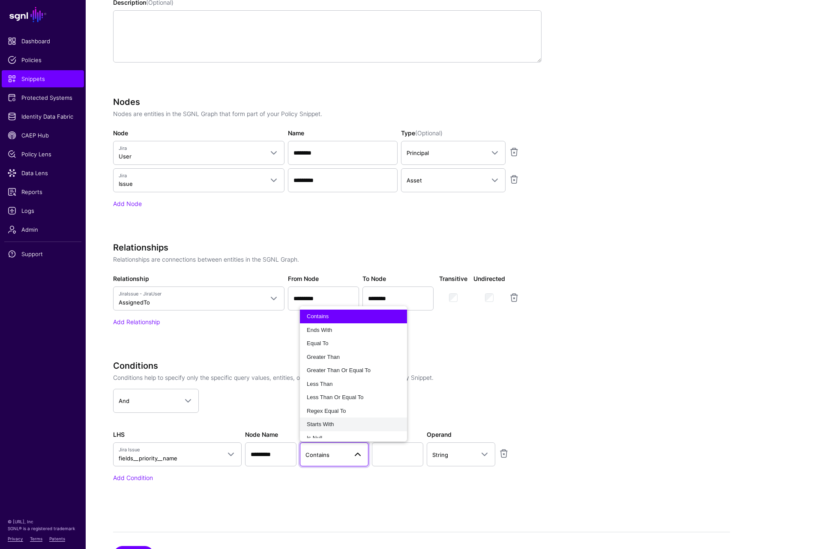
click at [334, 422] on span "Starts With" at bounding box center [320, 424] width 27 height 6
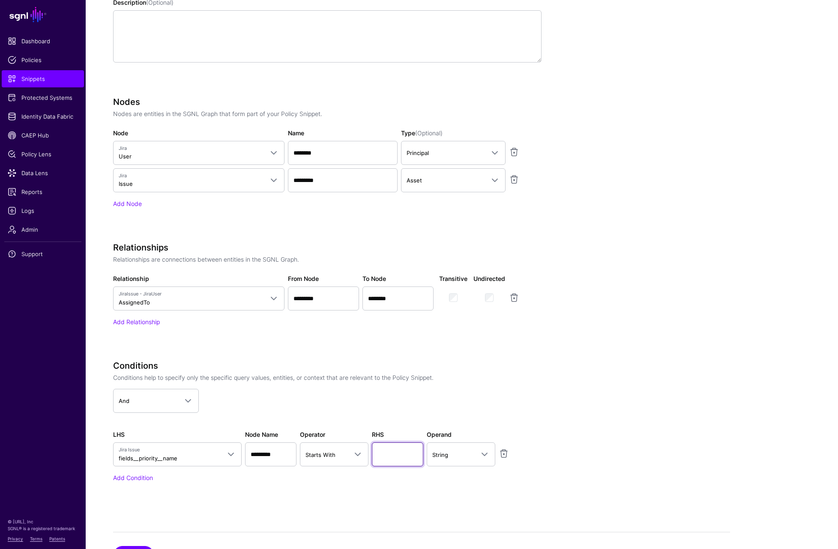
click at [410, 453] on input "text" at bounding box center [397, 455] width 51 height 24
type input "****"
click at [633, 437] on app-snippets-creator "Specify the components of your Snippet Version Policy Snippet Versions are comp…" at bounding box center [421, 221] width 617 height 572
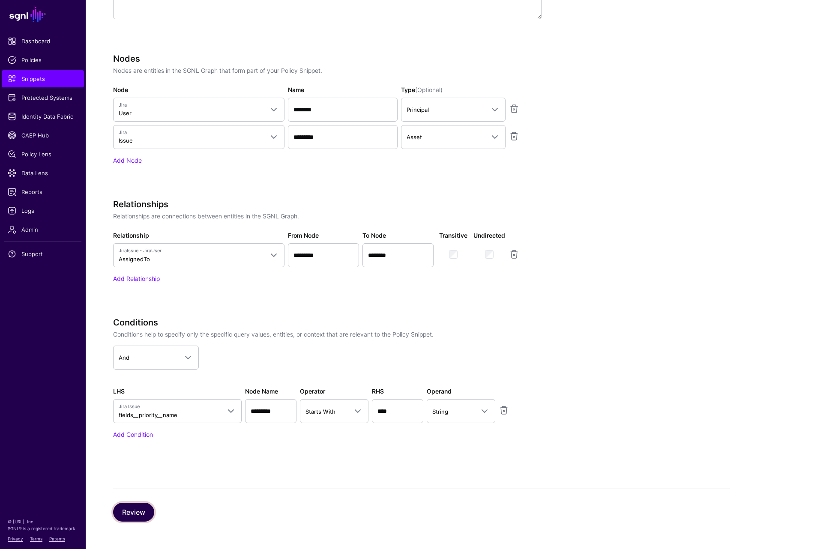
click at [138, 511] on button "Review" at bounding box center [133, 512] width 41 height 19
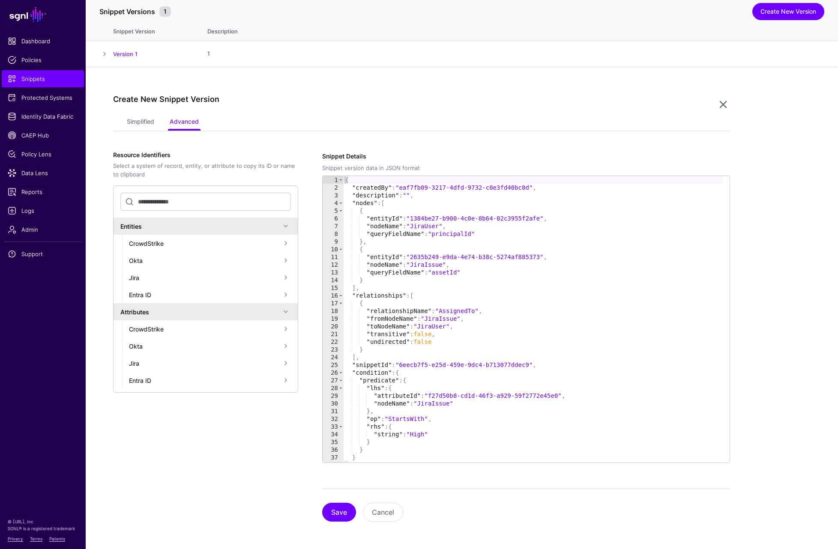
click at [280, 449] on div "Resource Identifiers Select a system of record, entity, or attribute to copy it…" at bounding box center [216, 337] width 206 height 371
click at [337, 516] on button "Save" at bounding box center [339, 512] width 34 height 19
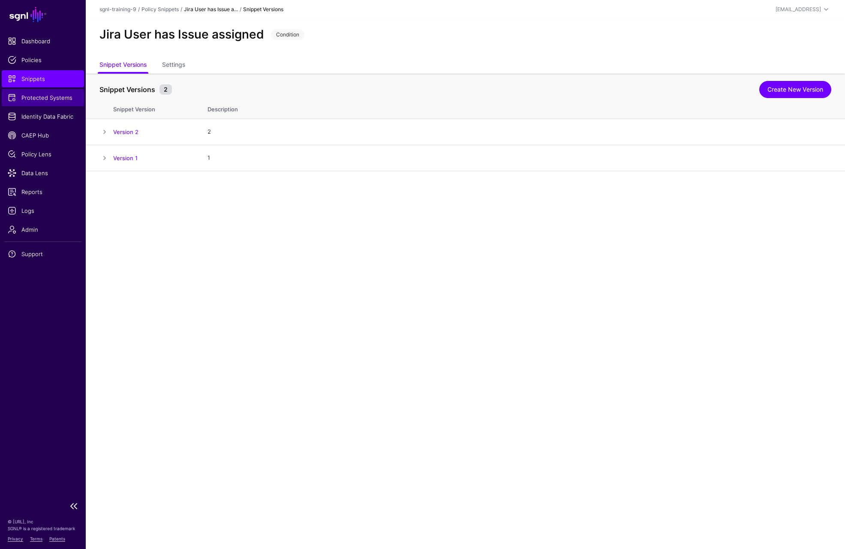
click at [36, 100] on span "Protected Systems" at bounding box center [43, 97] width 70 height 9
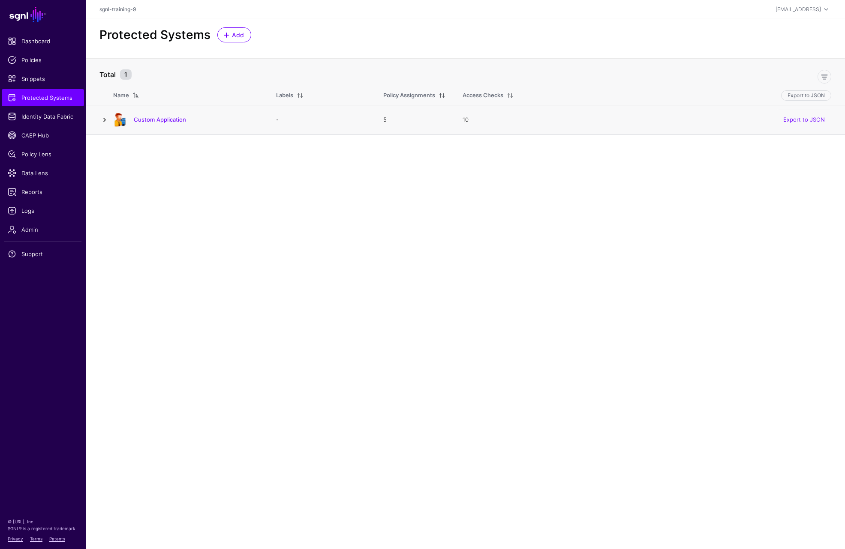
click at [106, 118] on link at bounding box center [104, 120] width 10 height 10
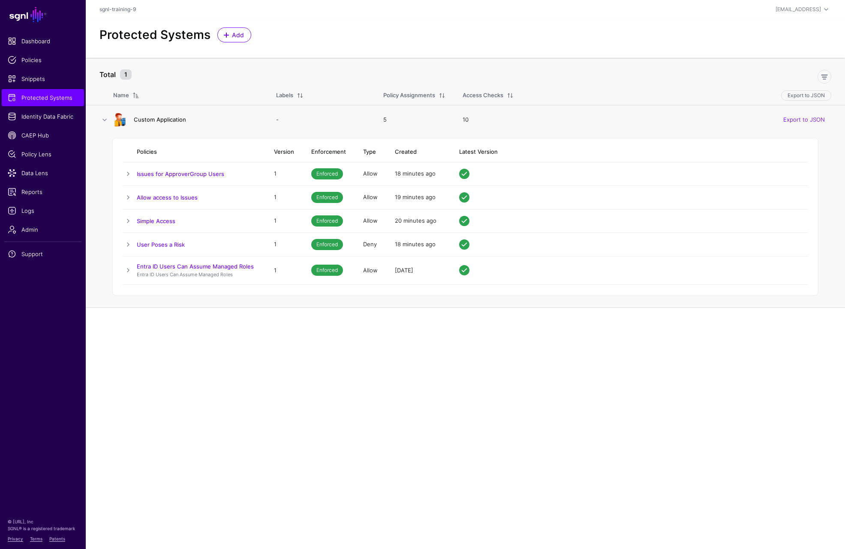
click at [163, 120] on link "Custom Application" at bounding box center [160, 119] width 52 height 7
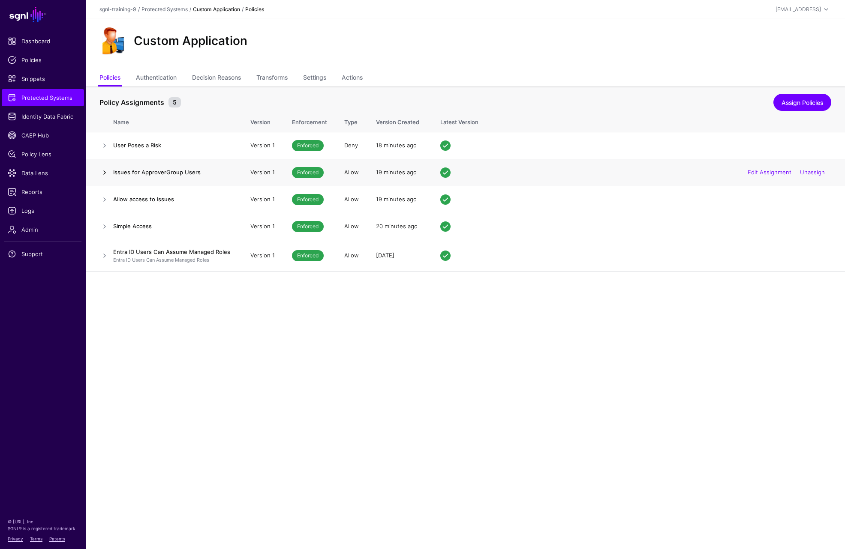
click at [108, 170] on link at bounding box center [104, 173] width 10 height 10
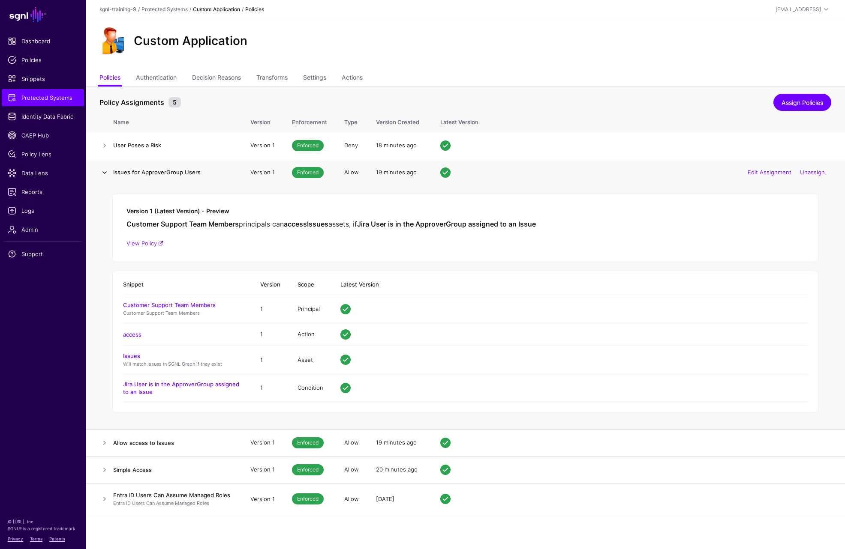
click at [108, 170] on link at bounding box center [104, 173] width 10 height 10
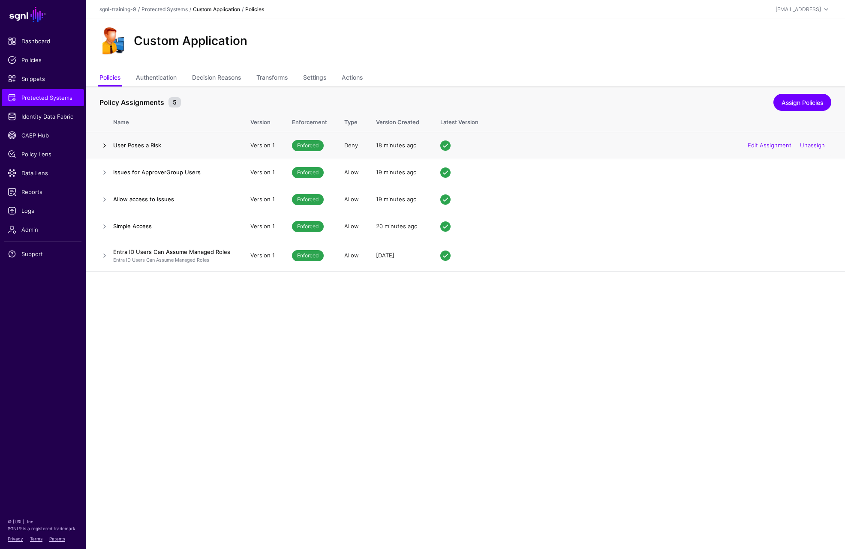
click at [106, 147] on link at bounding box center [104, 146] width 10 height 10
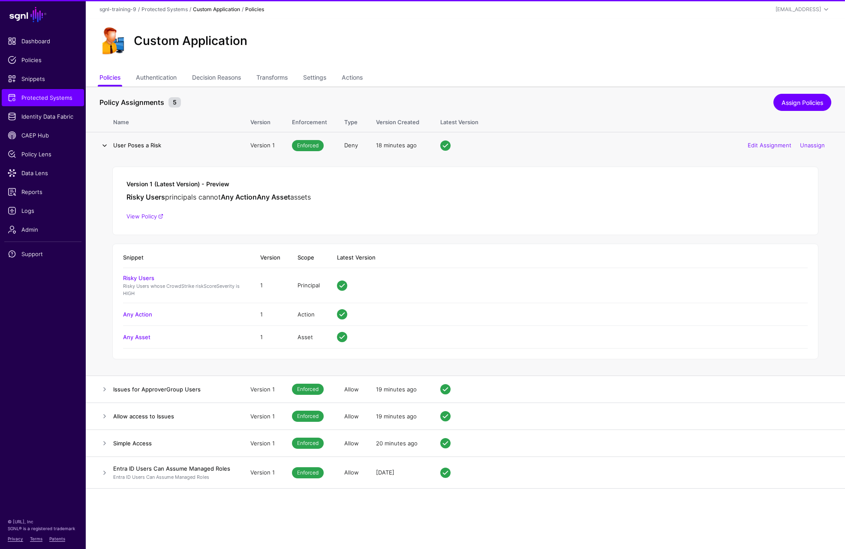
click at [106, 147] on link at bounding box center [104, 146] width 10 height 10
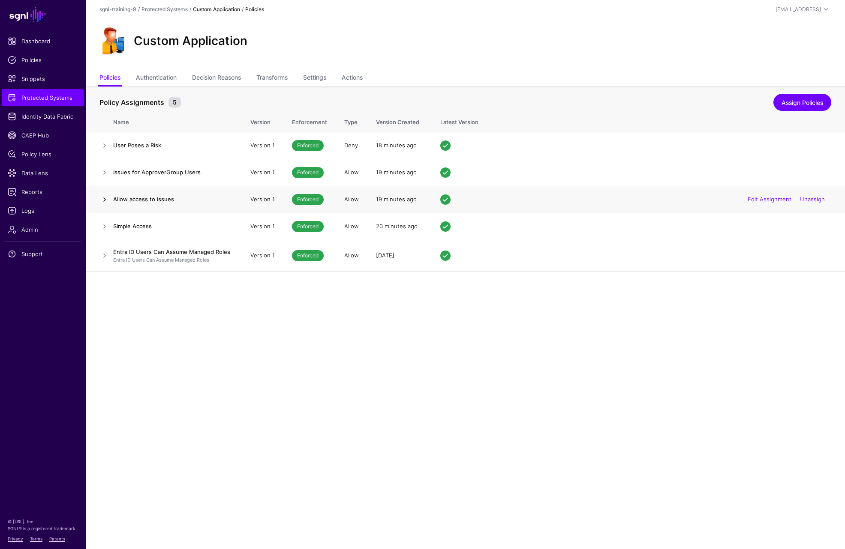
click at [105, 202] on link at bounding box center [104, 200] width 10 height 10
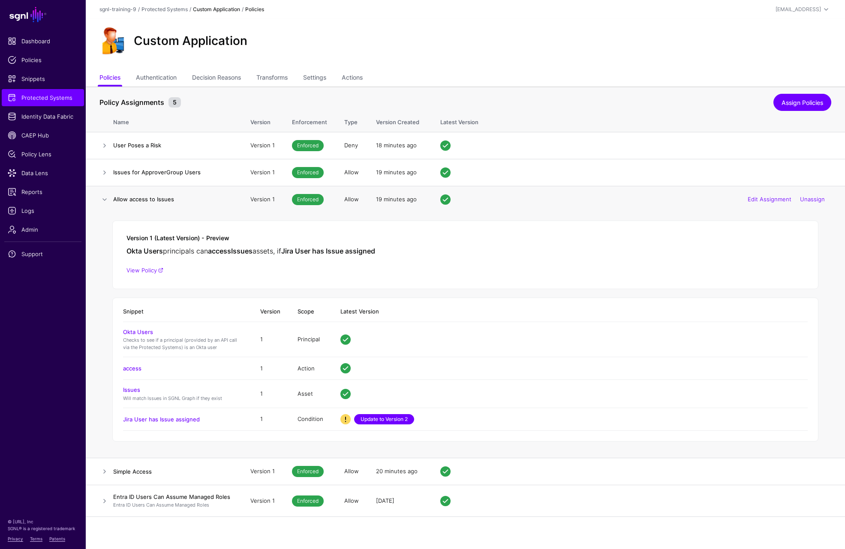
click at [386, 422] on link "Update to Version 2" at bounding box center [384, 419] width 60 height 10
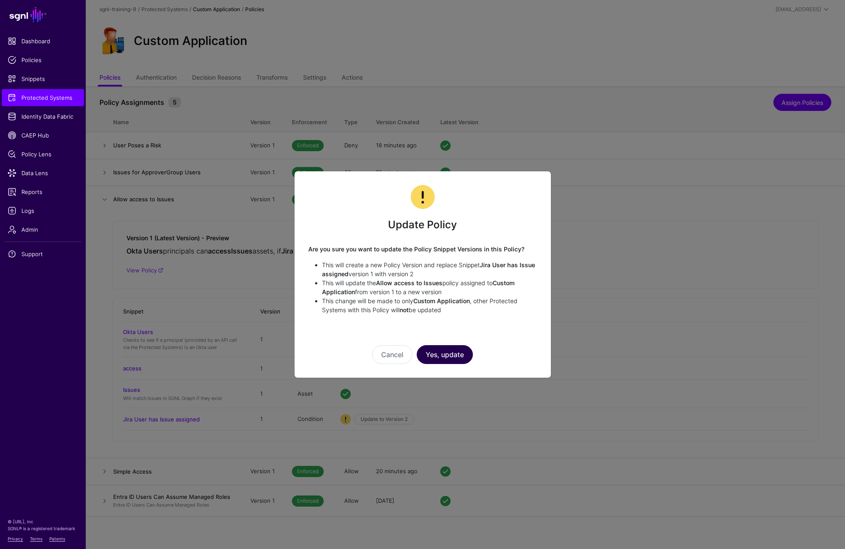
click at [451, 355] on button "Yes, update" at bounding box center [445, 354] width 56 height 19
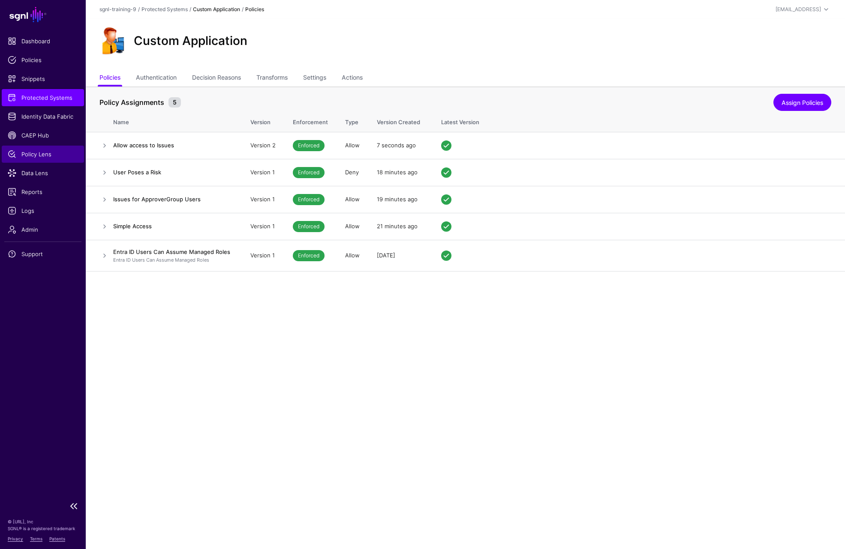
click at [37, 153] on span "Policy Lens" at bounding box center [43, 154] width 70 height 9
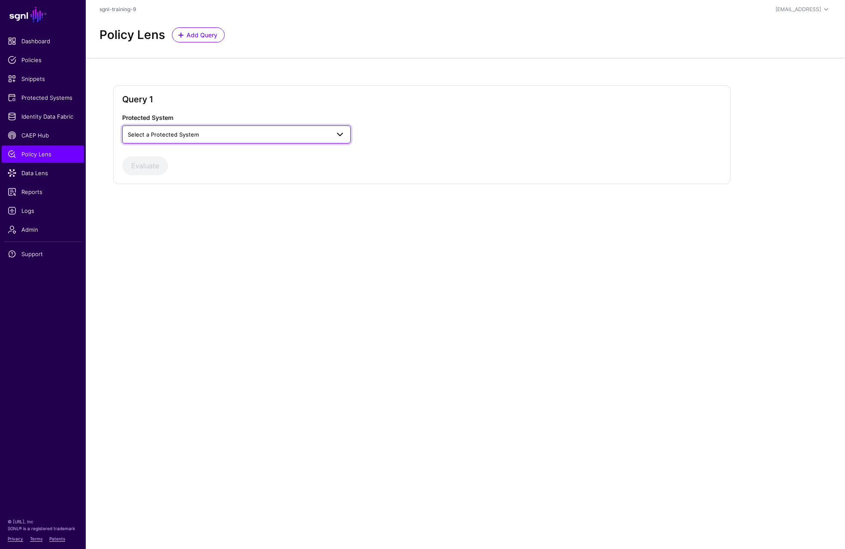
click at [192, 135] on span "Select a Protected System" at bounding box center [163, 134] width 71 height 7
click at [176, 151] on span "Custom Application" at bounding box center [153, 154] width 48 height 6
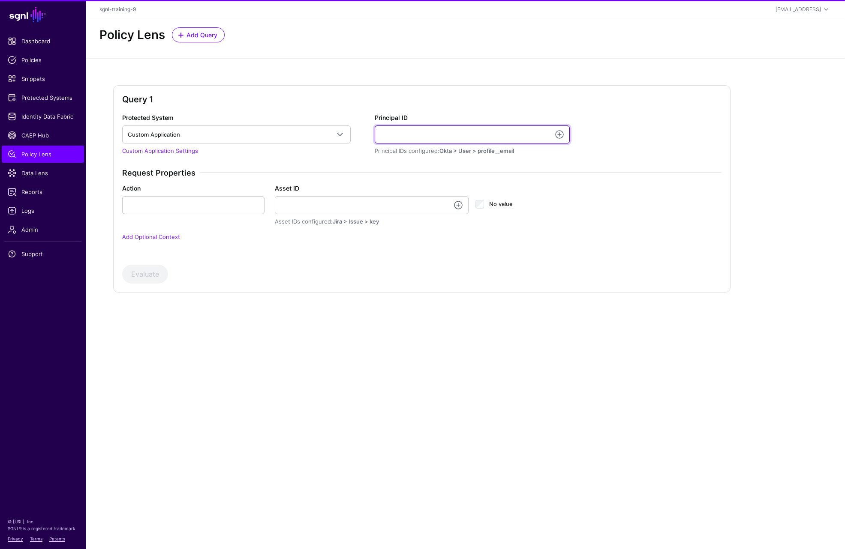
click at [396, 133] on input "Principal ID" at bounding box center [472, 135] width 195 height 18
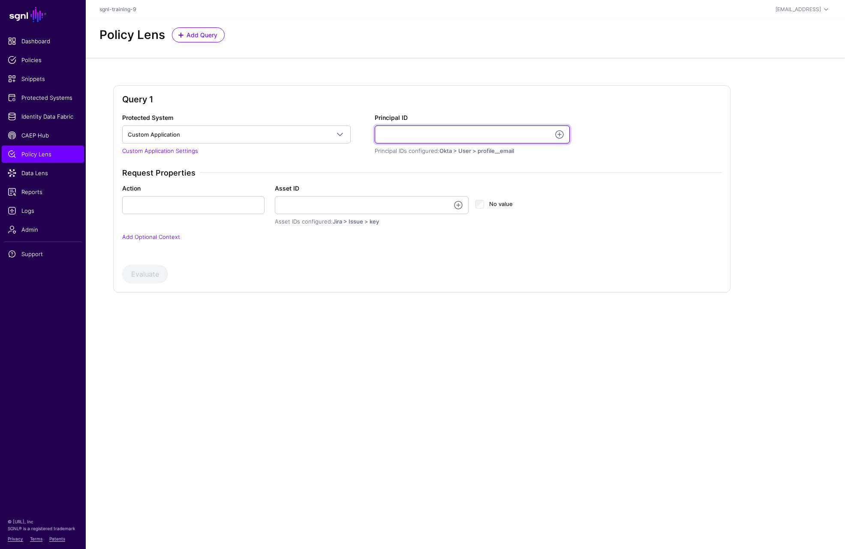
type input "**********"
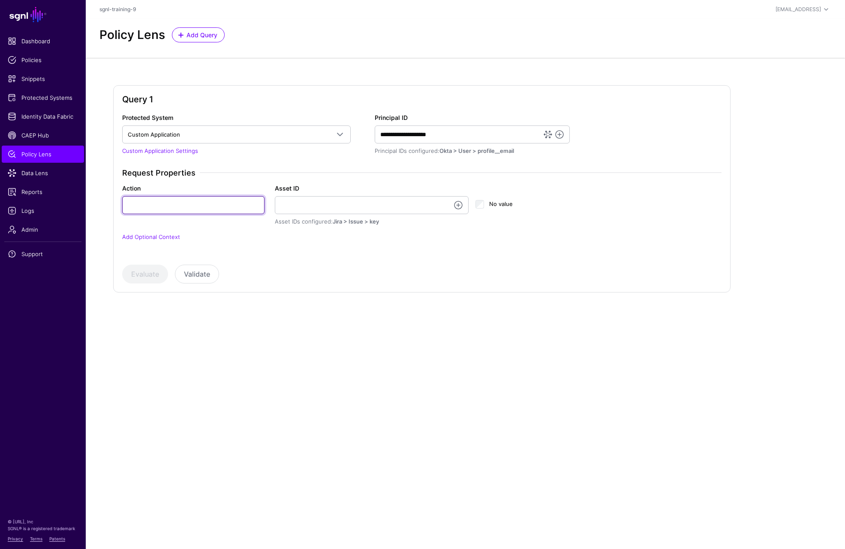
click at [187, 201] on input "Action" at bounding box center [193, 205] width 142 height 18
type input "******"
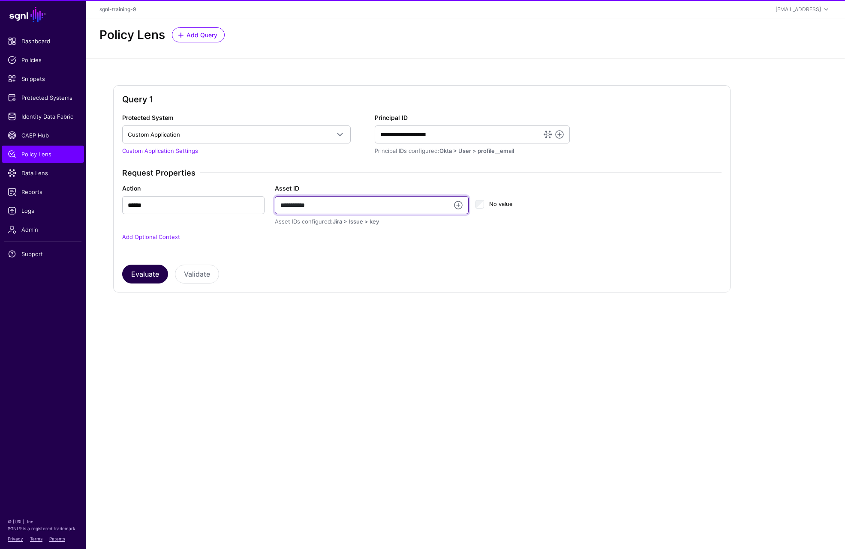
type input "**********"
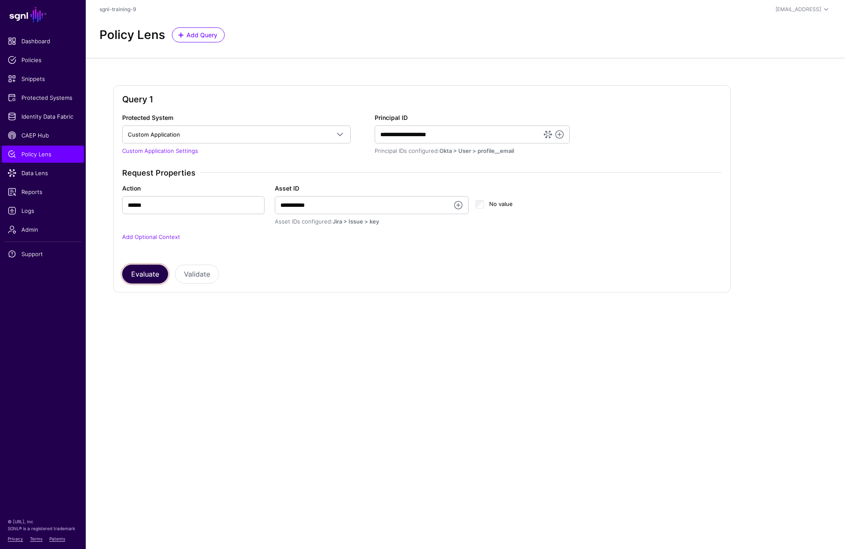
click at [140, 275] on button "Evaluate" at bounding box center [145, 274] width 46 height 19
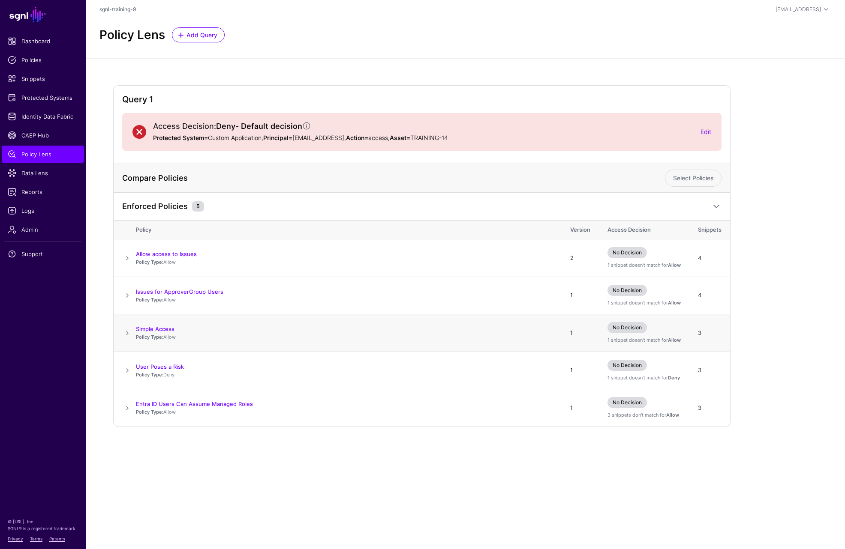
click at [127, 332] on span at bounding box center [127, 333] width 10 height 10
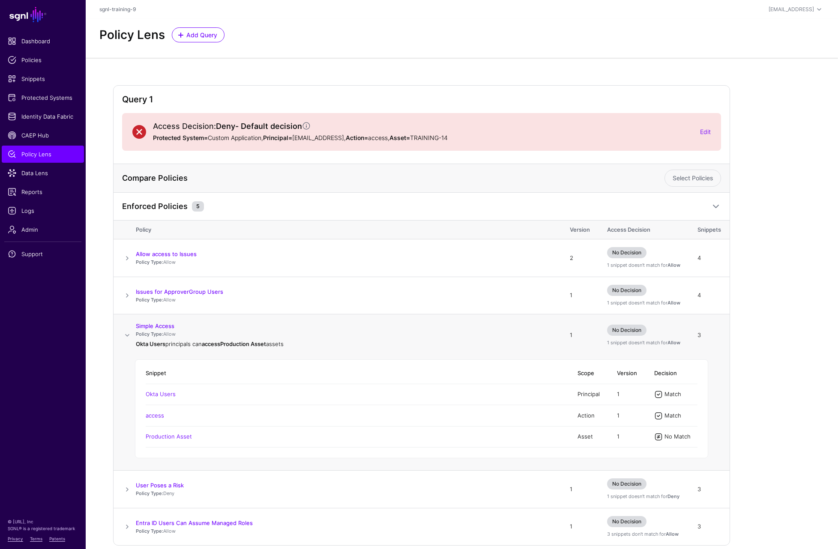
click at [127, 332] on span at bounding box center [127, 335] width 10 height 10
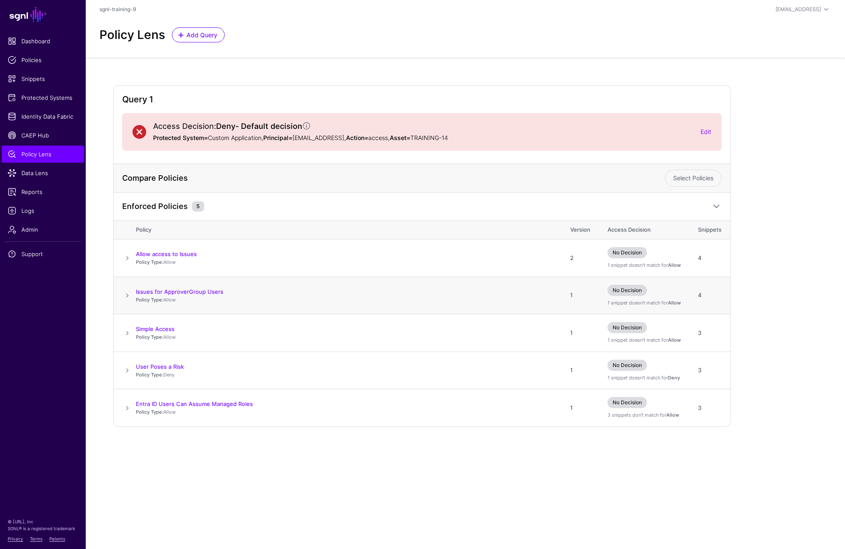
click at [129, 296] on span at bounding box center [127, 296] width 10 height 10
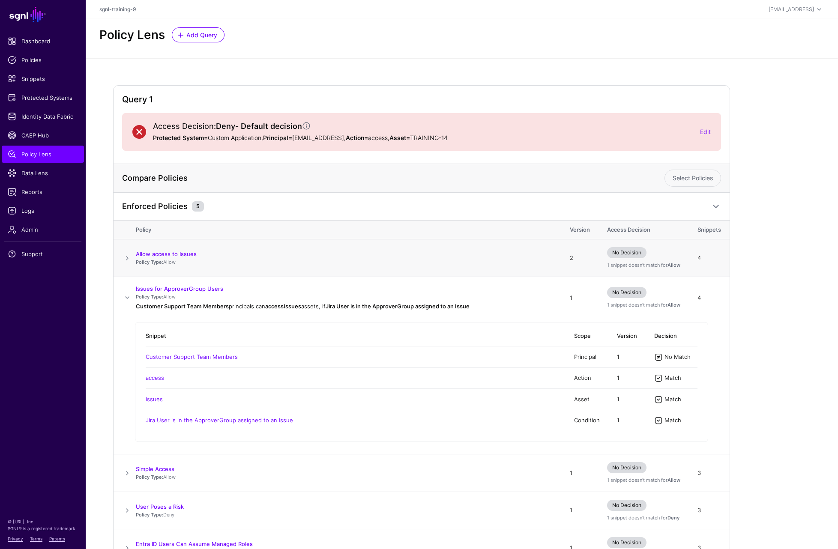
click at [127, 258] on span at bounding box center [127, 258] width 10 height 10
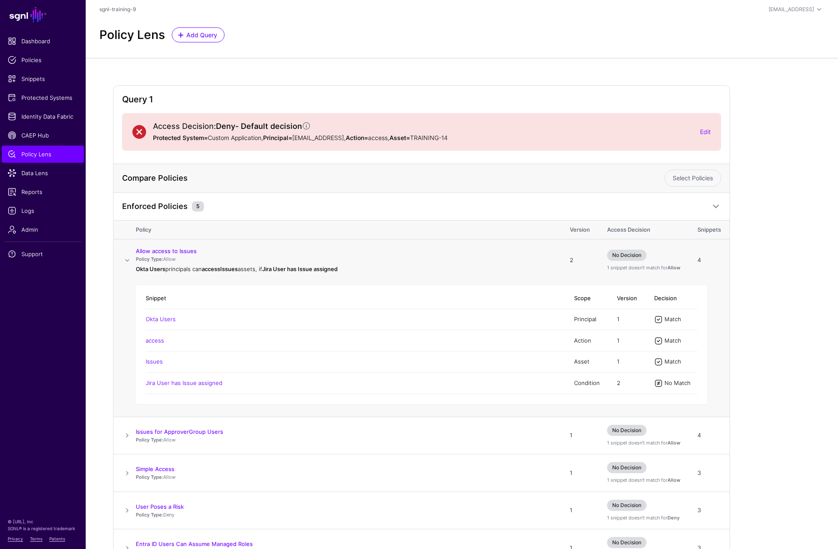
scroll to position [59, 0]
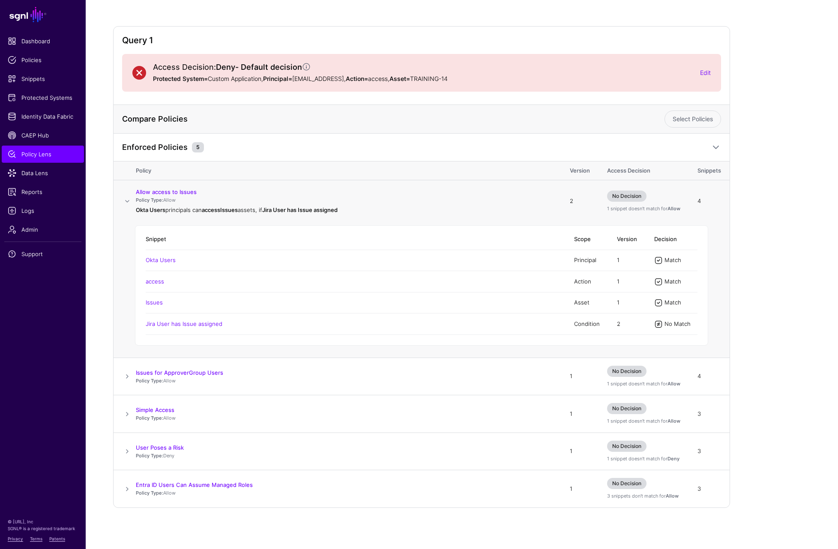
click at [130, 201] on span at bounding box center [127, 201] width 10 height 10
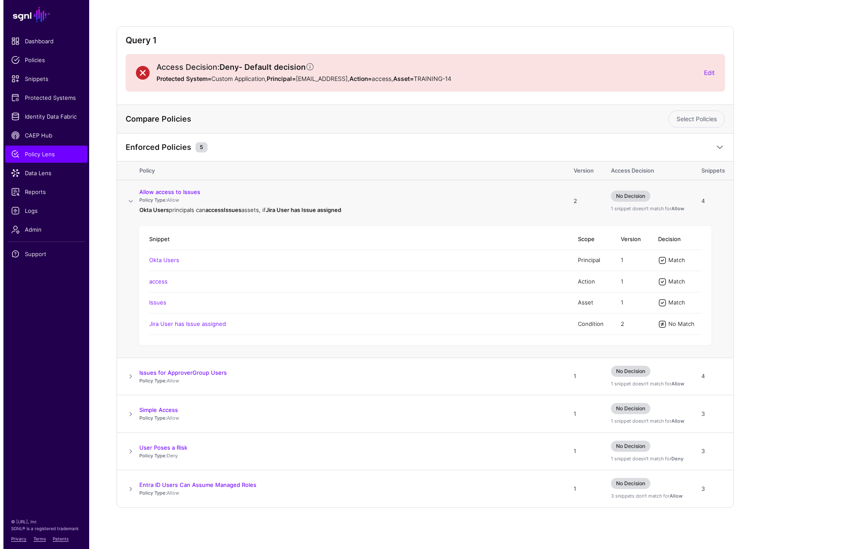
scroll to position [0, 0]
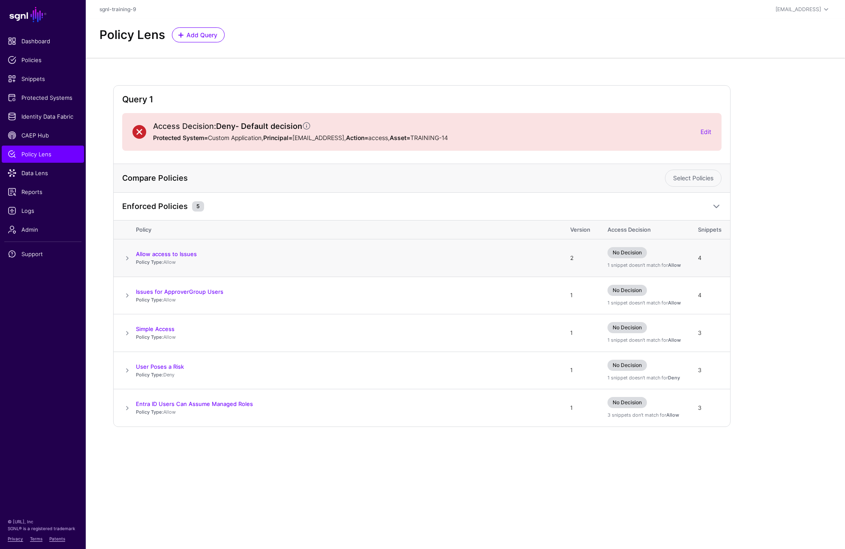
click at [129, 259] on span at bounding box center [127, 258] width 10 height 10
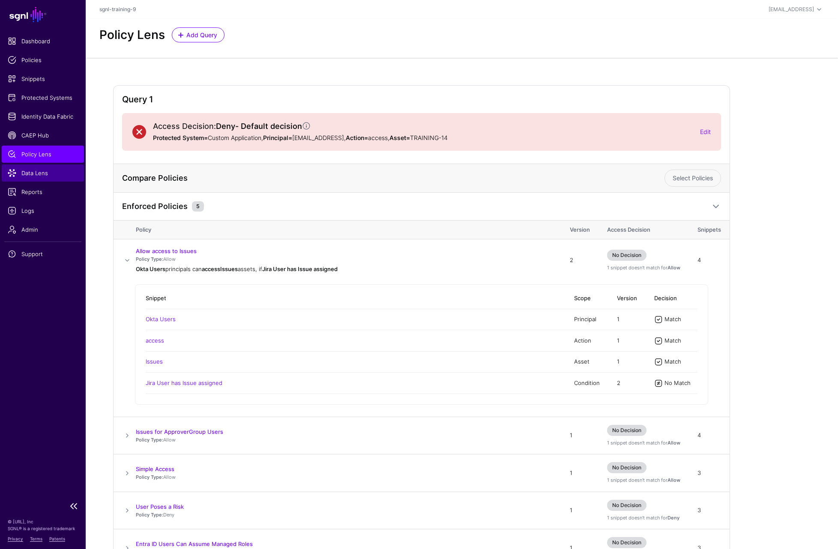
click at [34, 168] on link "Data Lens" at bounding box center [43, 173] width 82 height 17
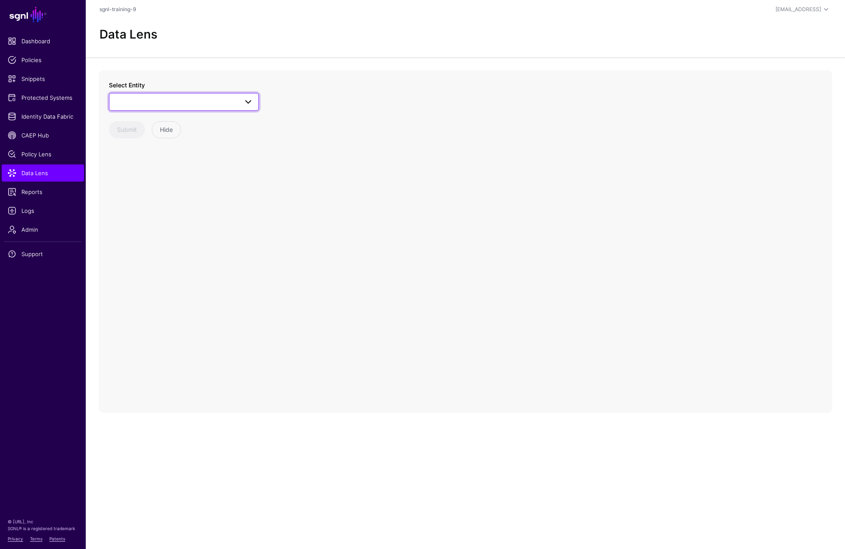
click at [156, 105] on span at bounding box center [183, 102] width 139 height 10
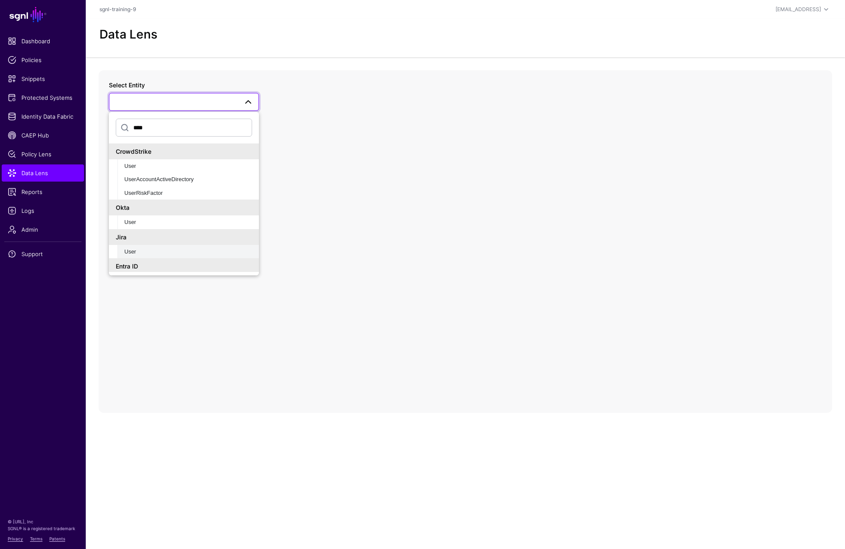
scroll to position [16, 0]
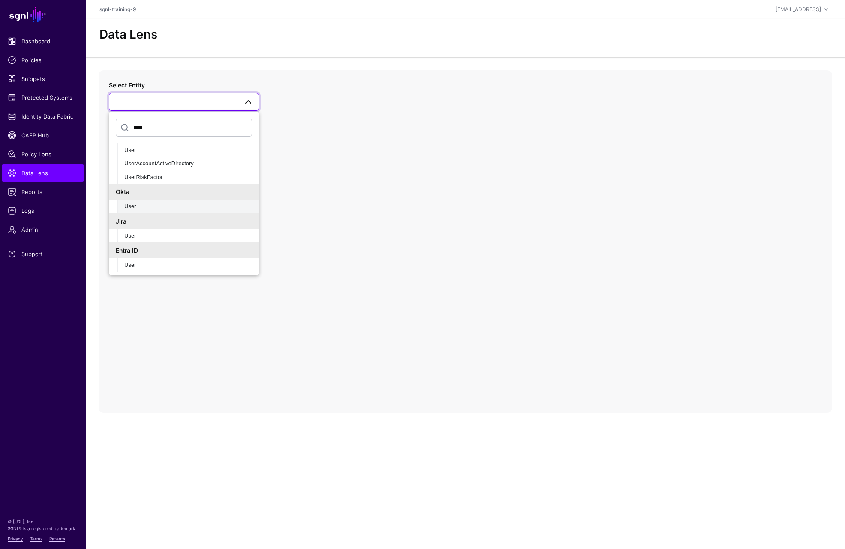
type input "****"
click at [144, 203] on div "User" at bounding box center [188, 206] width 128 height 9
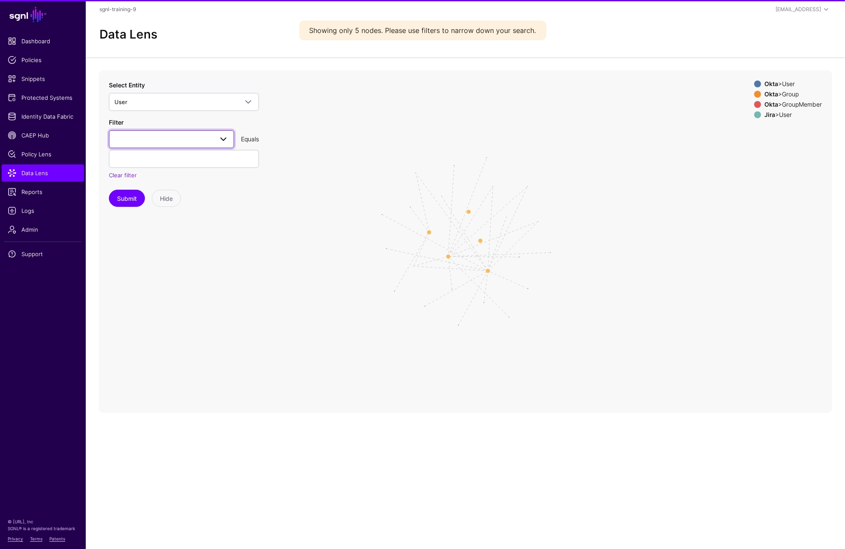
click at [169, 136] on span at bounding box center [171, 139] width 114 height 10
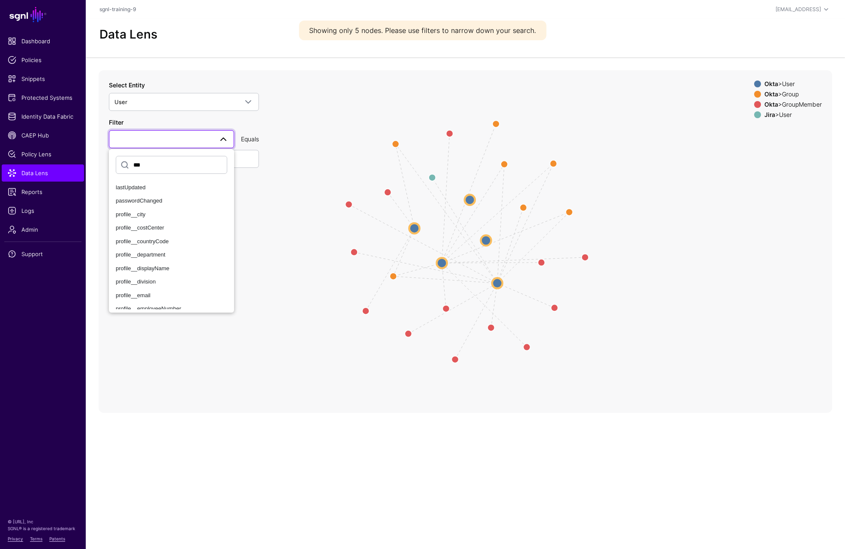
type input "****"
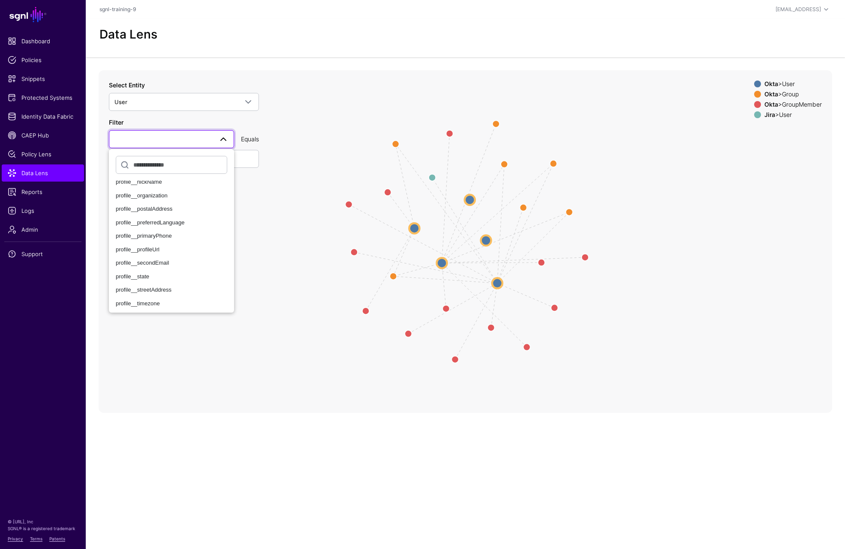
scroll to position [300, 0]
click at [705, 238] on icon "Member Member Member Member Member Group Group Group Group Group Member Member …" at bounding box center [465, 241] width 733 height 343
click at [489, 242] on circle at bounding box center [486, 240] width 10 height 10
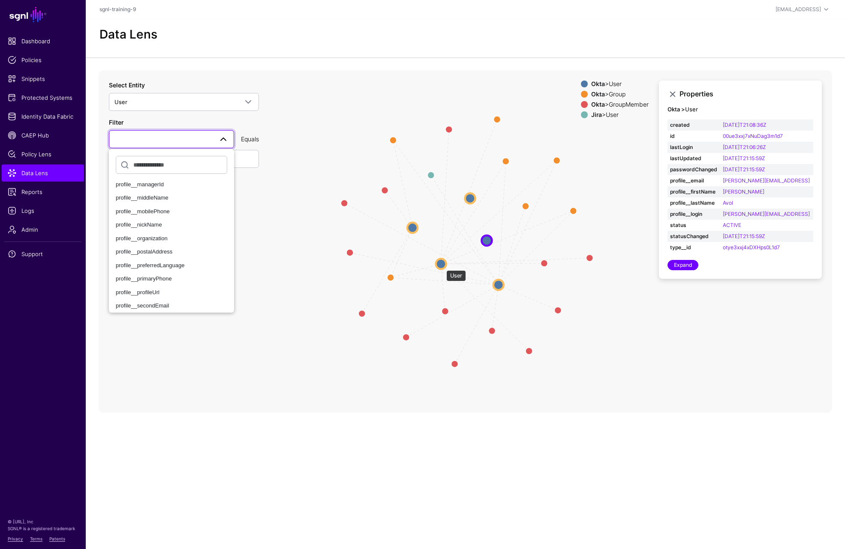
click at [442, 266] on circle at bounding box center [441, 264] width 10 height 10
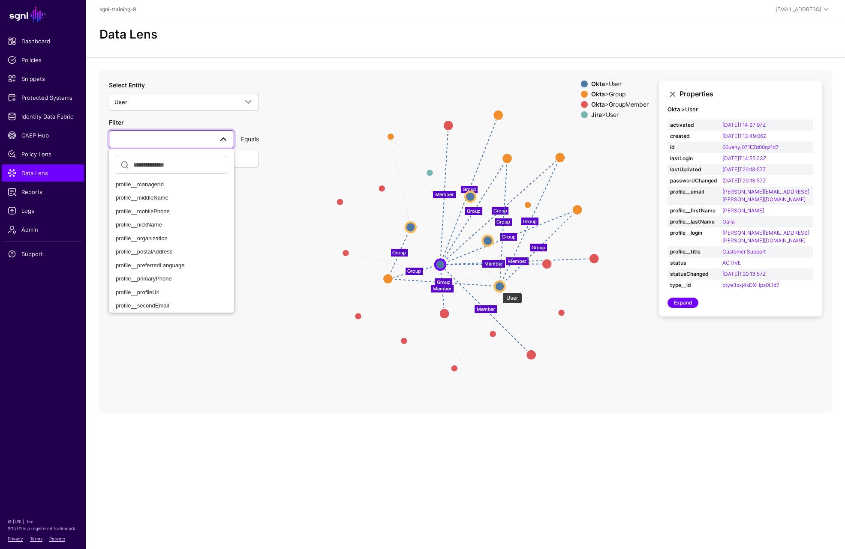
click at [498, 288] on circle at bounding box center [499, 286] width 10 height 10
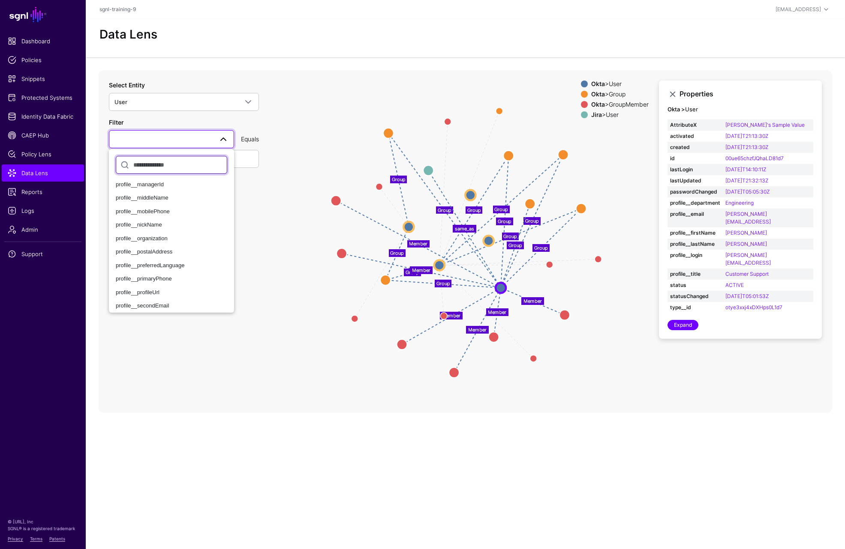
click at [160, 169] on input "text" at bounding box center [171, 165] width 111 height 18
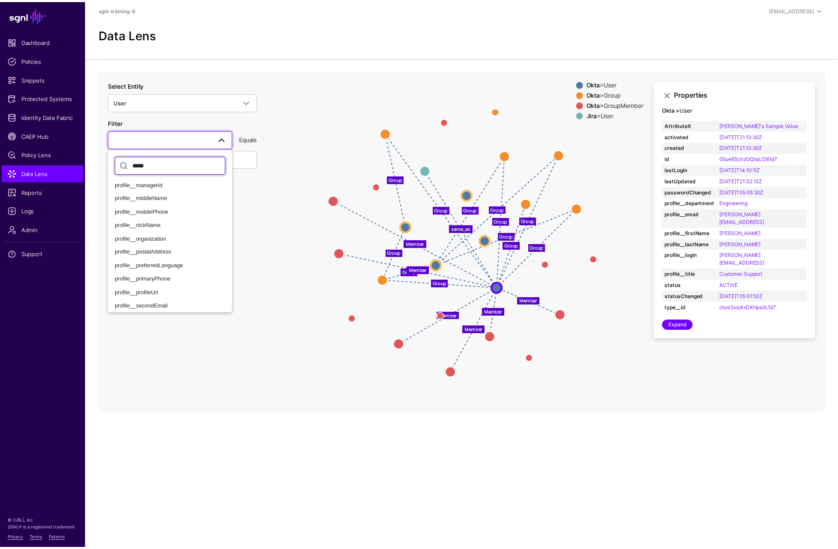
scroll to position [0, 0]
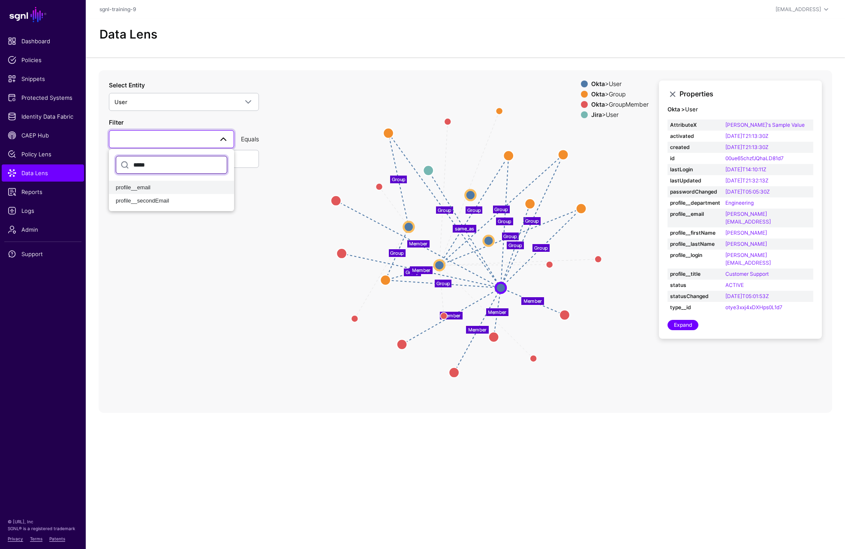
type input "*****"
click at [146, 189] on span "profile__email" at bounding box center [133, 187] width 35 height 6
click at [171, 162] on input "text" at bounding box center [184, 159] width 150 height 18
type input "**********"
click at [126, 198] on button "Submit" at bounding box center [127, 198] width 36 height 17
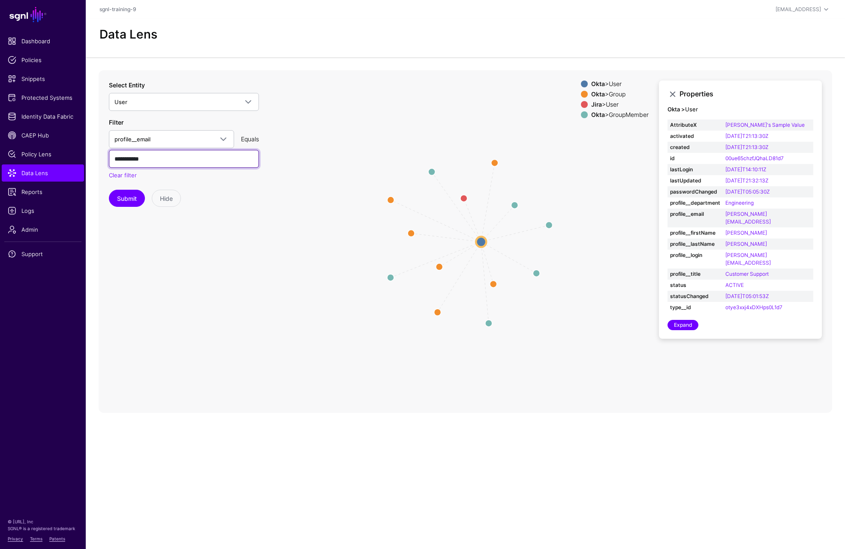
click at [145, 159] on input "**********" at bounding box center [184, 159] width 150 height 18
click at [128, 198] on button "Submit" at bounding box center [127, 198] width 36 height 17
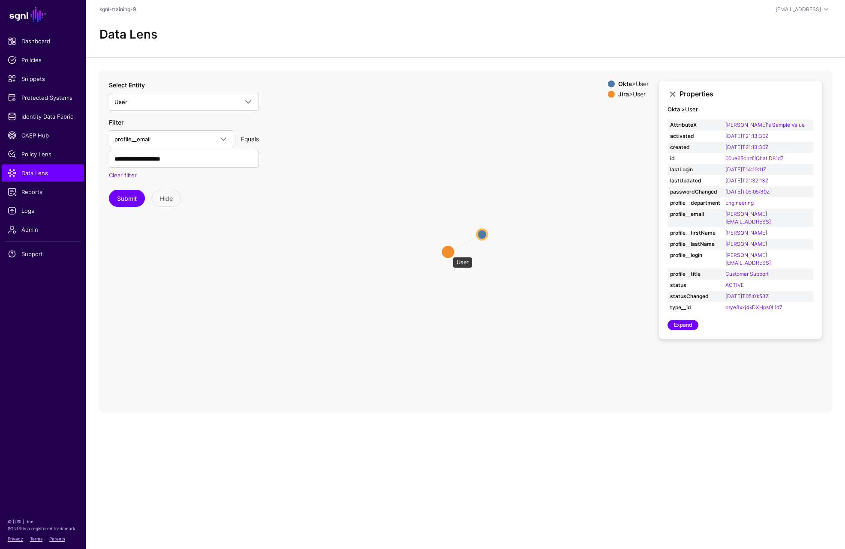
click at [448, 253] on circle at bounding box center [448, 252] width 14 height 14
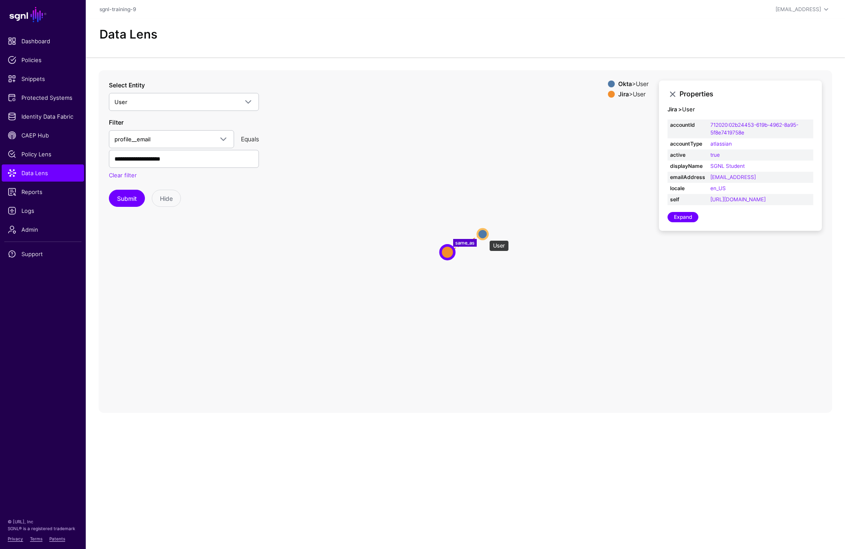
click at [485, 236] on circle at bounding box center [482, 234] width 10 height 10
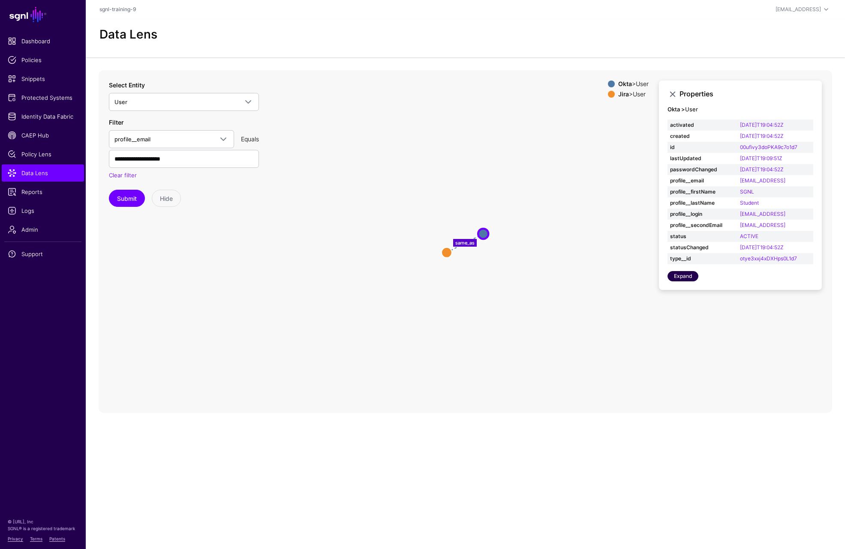
click at [685, 276] on link "Expand" at bounding box center [682, 276] width 31 height 10
click at [120, 160] on input "**********" at bounding box center [184, 159] width 150 height 18
type input "**********"
click at [123, 203] on button "Submit" at bounding box center [127, 198] width 36 height 17
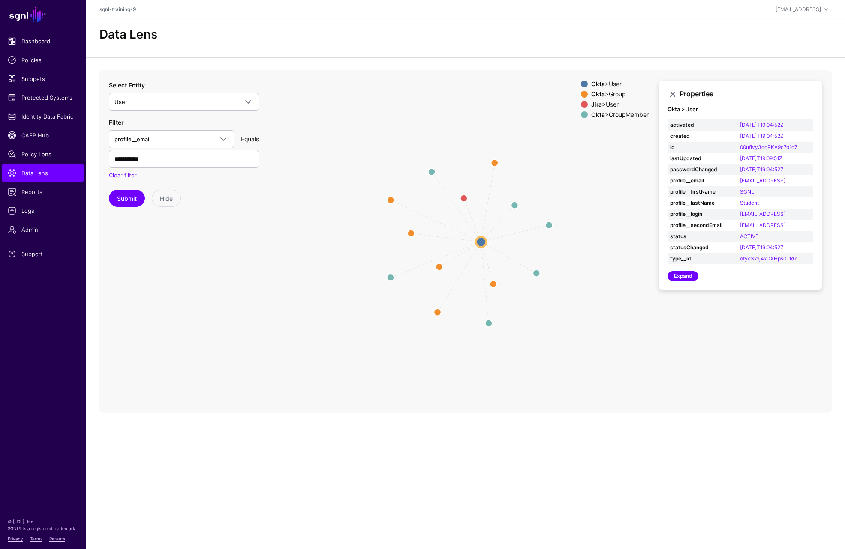
click at [602, 92] on div "Okta > Group" at bounding box center [619, 94] width 61 height 7
click at [591, 94] on strong "Okta" at bounding box center [598, 93] width 14 height 7
click at [690, 277] on link "Expand" at bounding box center [682, 276] width 31 height 10
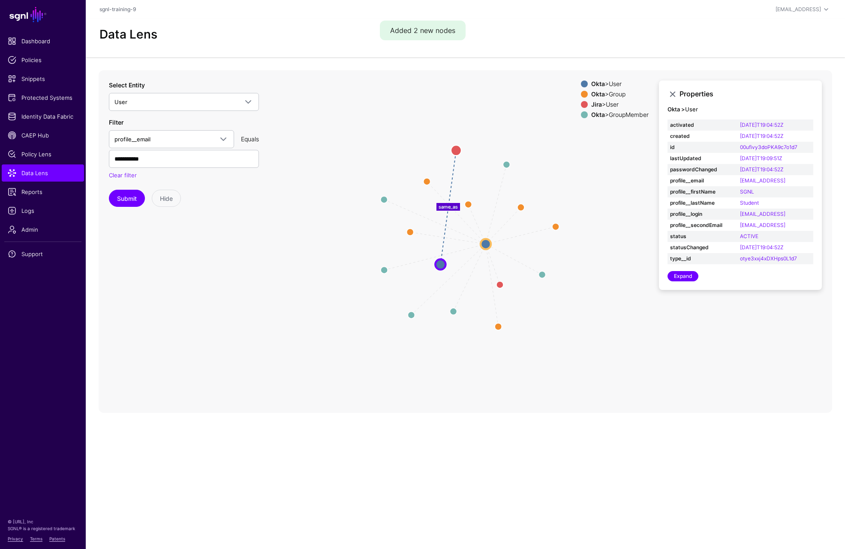
click at [591, 93] on strong "Okta" at bounding box center [598, 93] width 14 height 7
click at [697, 276] on link "Expand" at bounding box center [682, 276] width 31 height 10
click at [385, 198] on circle at bounding box center [384, 200] width 14 height 14
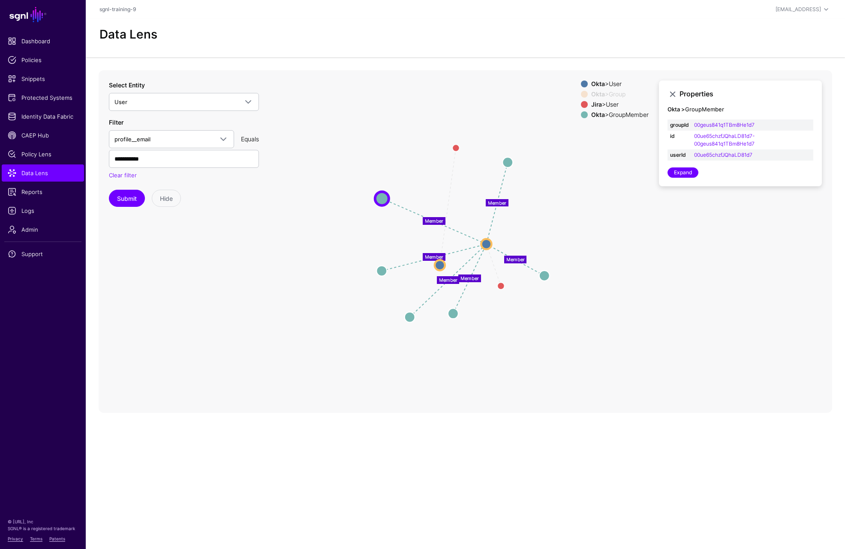
click at [642, 373] on icon "same_as Group same_as Group Group Group Group Group Member Member Member Member…" at bounding box center [465, 241] width 733 height 343
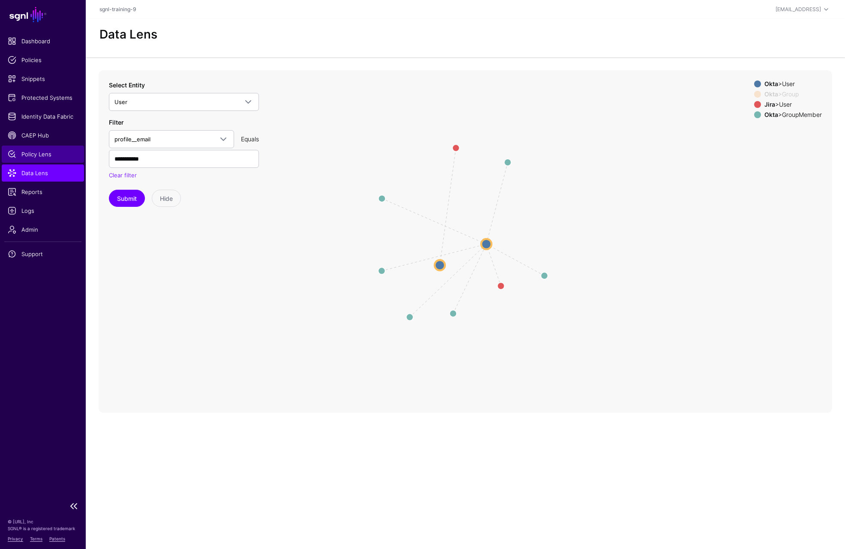
click at [43, 151] on span "Policy Lens" at bounding box center [43, 154] width 70 height 9
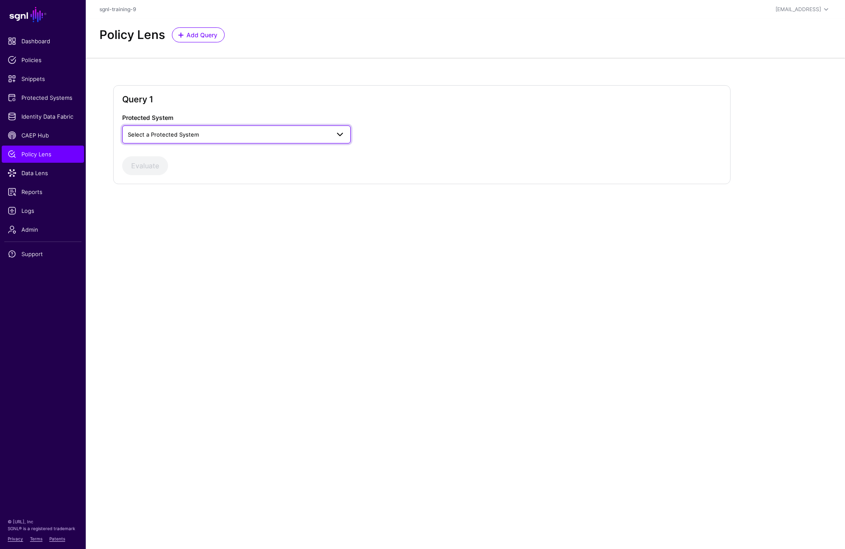
click at [219, 129] on link "Select a Protected System" at bounding box center [236, 135] width 228 height 18
click at [200, 153] on div "Custom Application" at bounding box center [236, 154] width 215 height 9
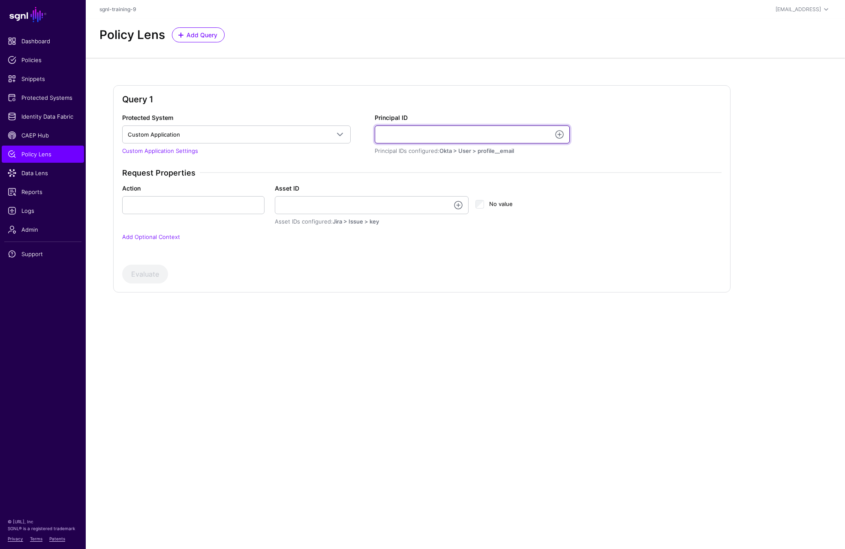
click at [466, 131] on input "Principal ID" at bounding box center [472, 135] width 195 height 18
type input "**********"
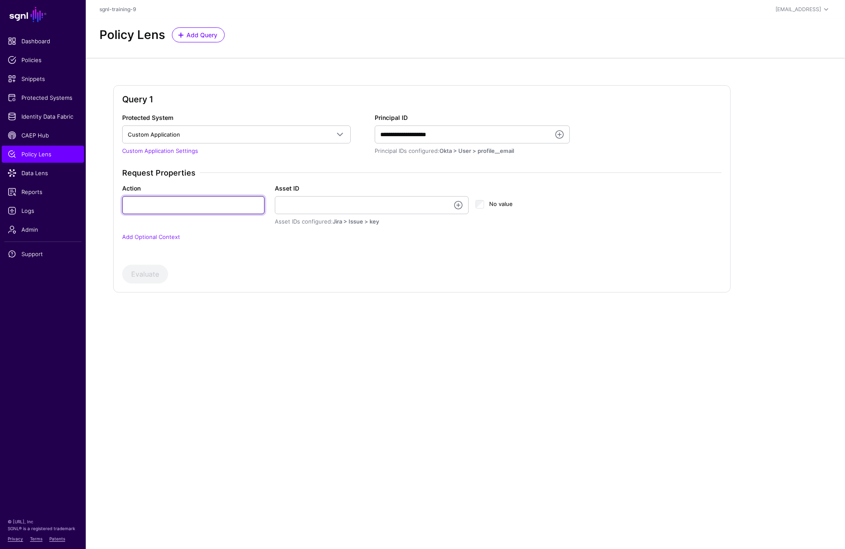
type input "******"
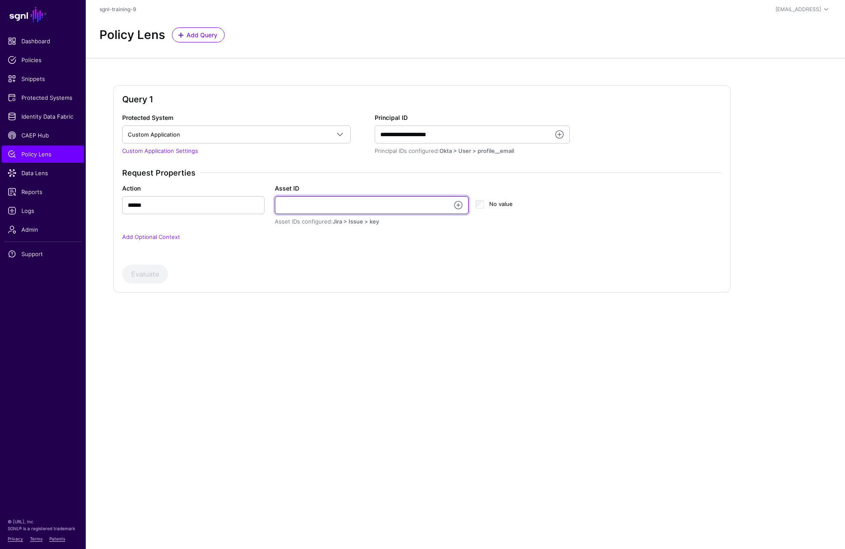
type input "**********"
drag, startPoint x: 349, startPoint y: 208, endPoint x: 243, endPoint y: 211, distance: 105.9
click at [243, 211] on div "**********" at bounding box center [421, 205] width 609 height 42
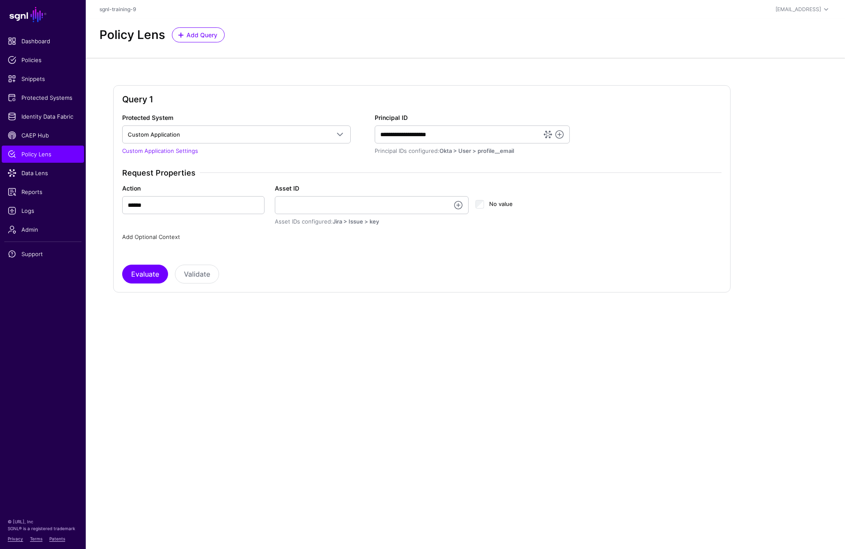
click at [163, 237] on link "Add Optional Context" at bounding box center [151, 237] width 58 height 7
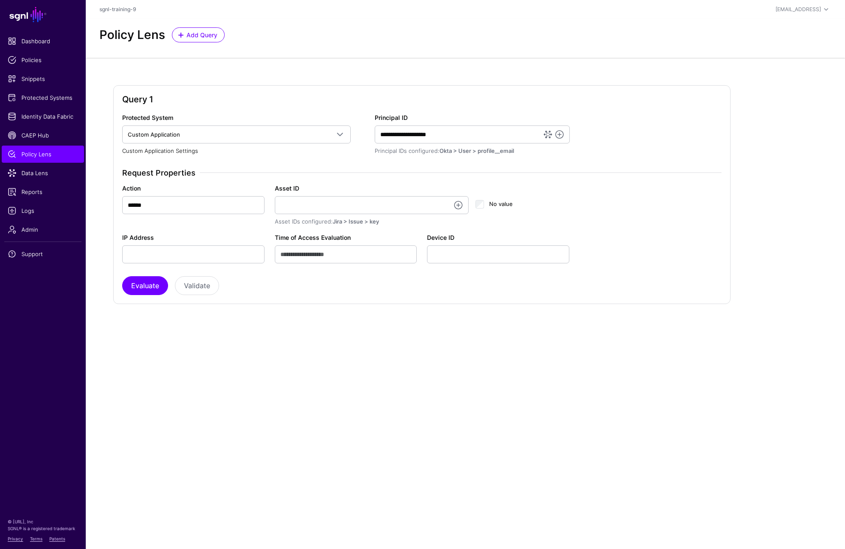
click at [143, 150] on link "Custom Application Settings" at bounding box center [160, 150] width 76 height 7
click at [37, 191] on span "Reports" at bounding box center [43, 192] width 70 height 9
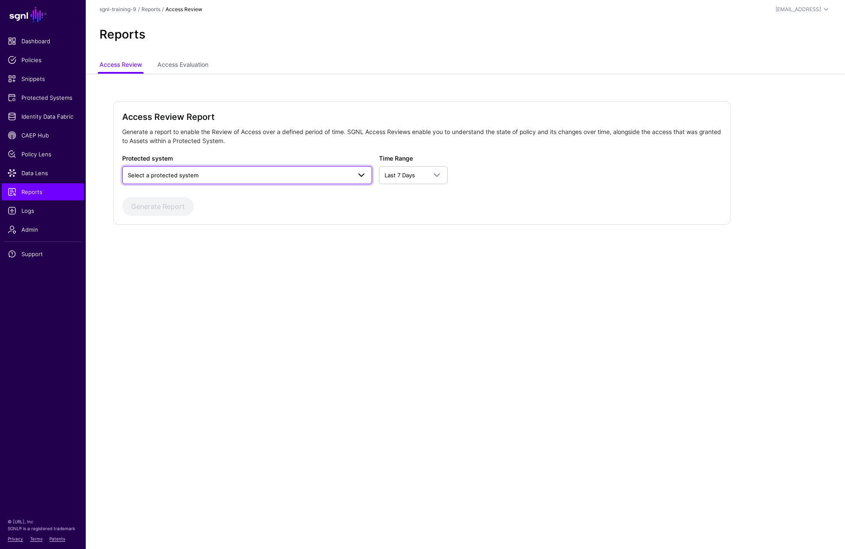
click at [175, 172] on span "Select a protected system" at bounding box center [163, 175] width 71 height 7
click at [165, 194] on span "Custom Application" at bounding box center [153, 195] width 48 height 6
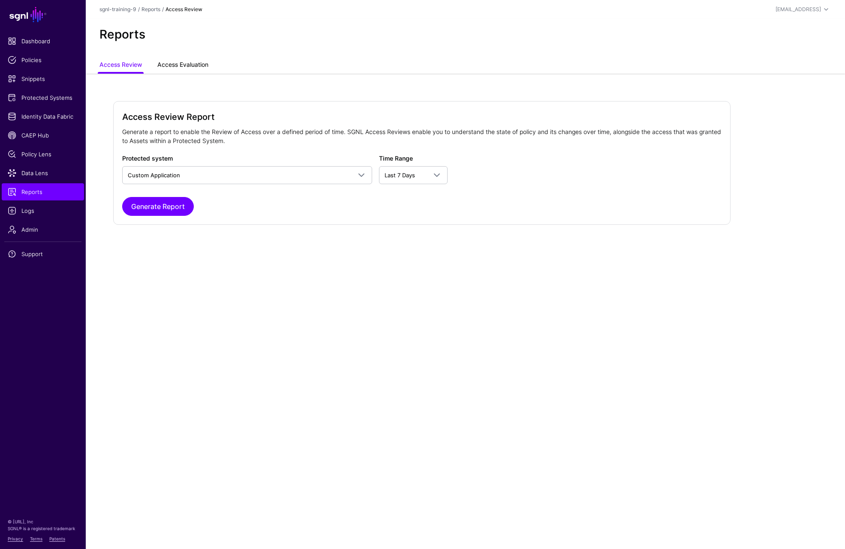
click at [172, 66] on link "Access Evaluation" at bounding box center [182, 65] width 51 height 16
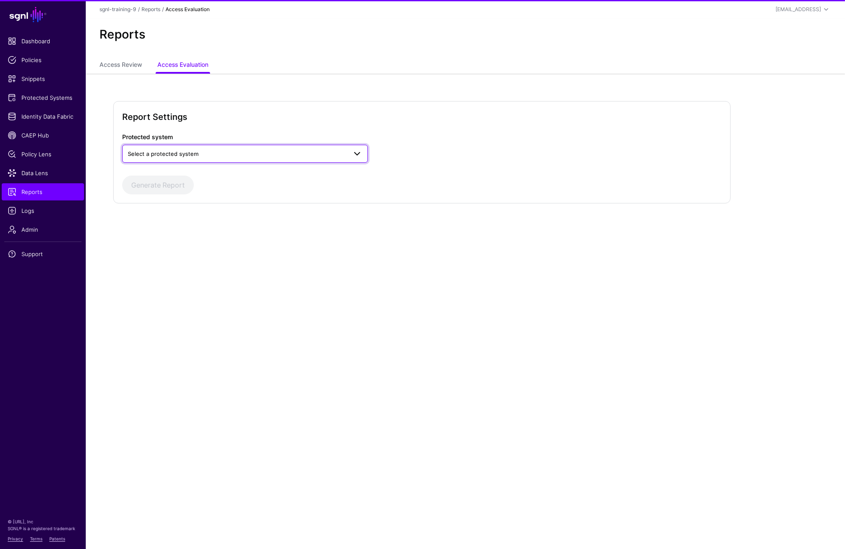
click at [221, 156] on span "Select a protected system" at bounding box center [237, 153] width 219 height 9
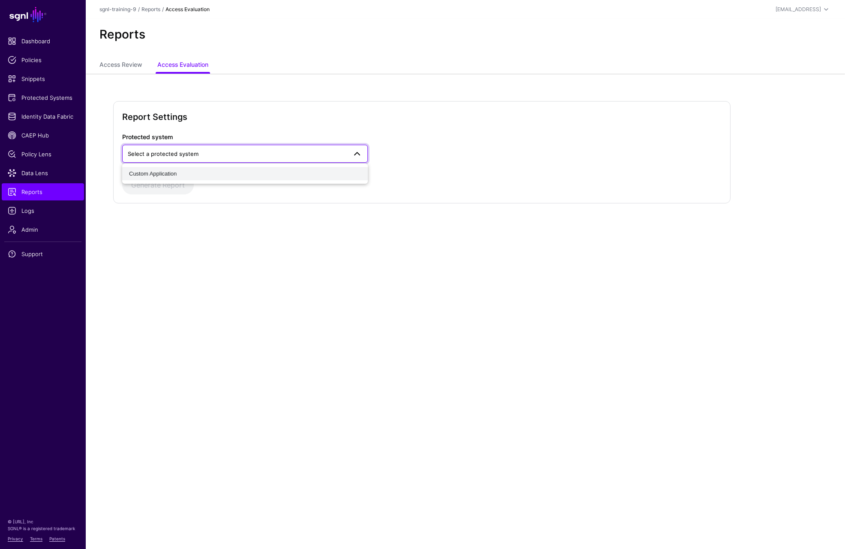
click at [176, 171] on span "Custom Application" at bounding box center [153, 174] width 48 height 6
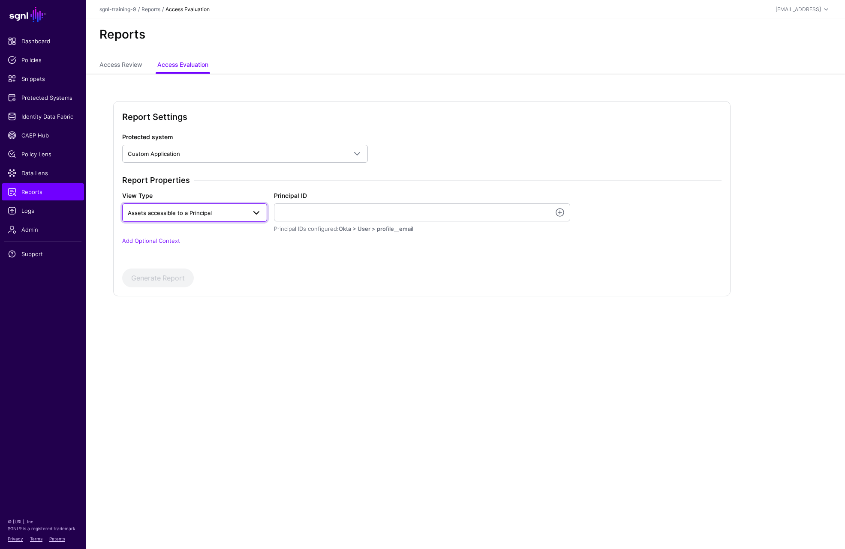
click at [177, 214] on span "Assets accessible to a Principal" at bounding box center [170, 213] width 84 height 7
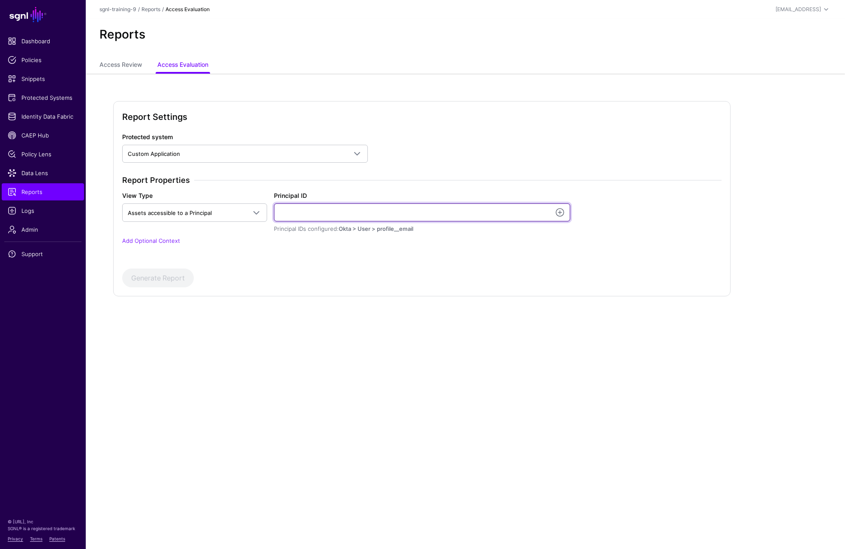
click at [307, 213] on input "Principal ID" at bounding box center [422, 213] width 296 height 18
type input "**********"
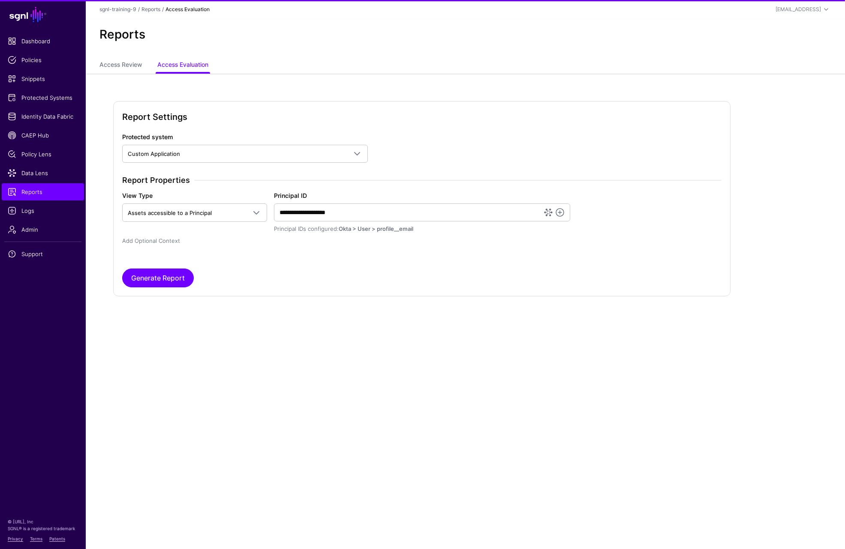
click at [164, 238] on link "Add Optional Context" at bounding box center [151, 240] width 58 height 7
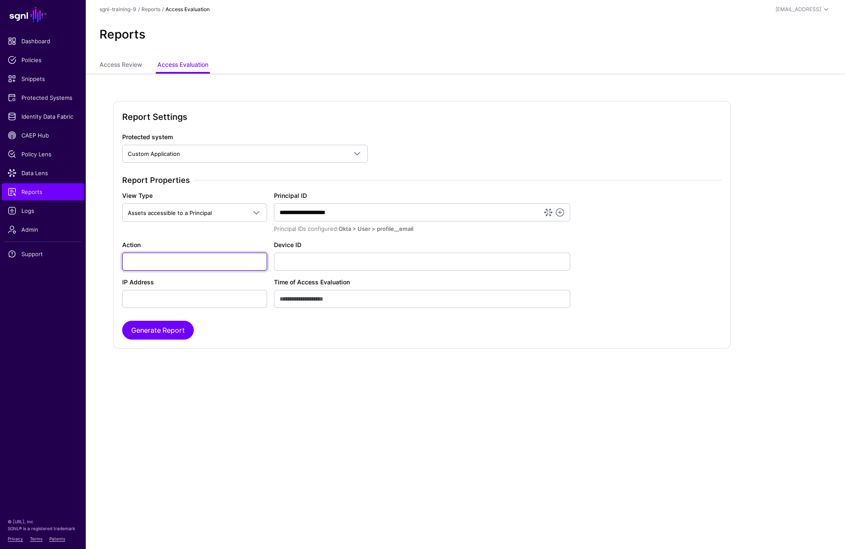
click at [170, 267] on input "Action" at bounding box center [194, 262] width 145 height 18
type input "******"
click at [137, 335] on button "Generate Report" at bounding box center [158, 330] width 72 height 19
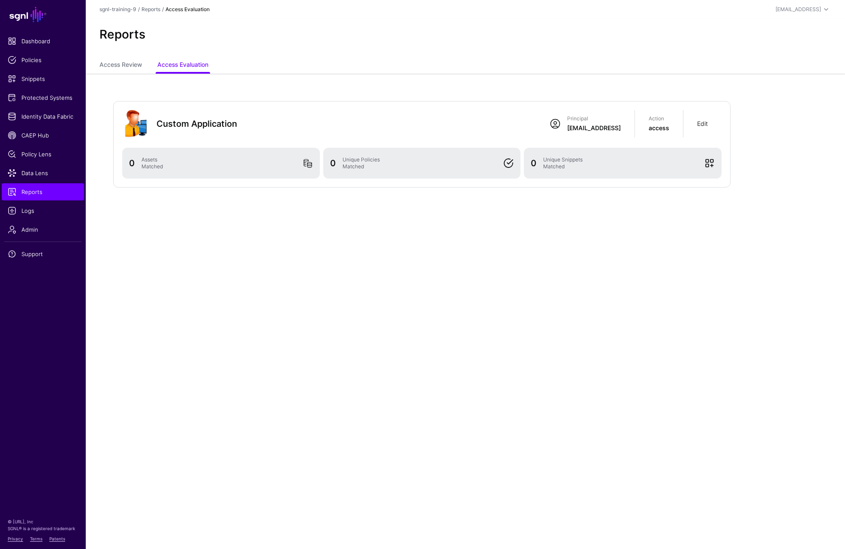
click at [703, 126] on link "Edit" at bounding box center [702, 123] width 11 height 7
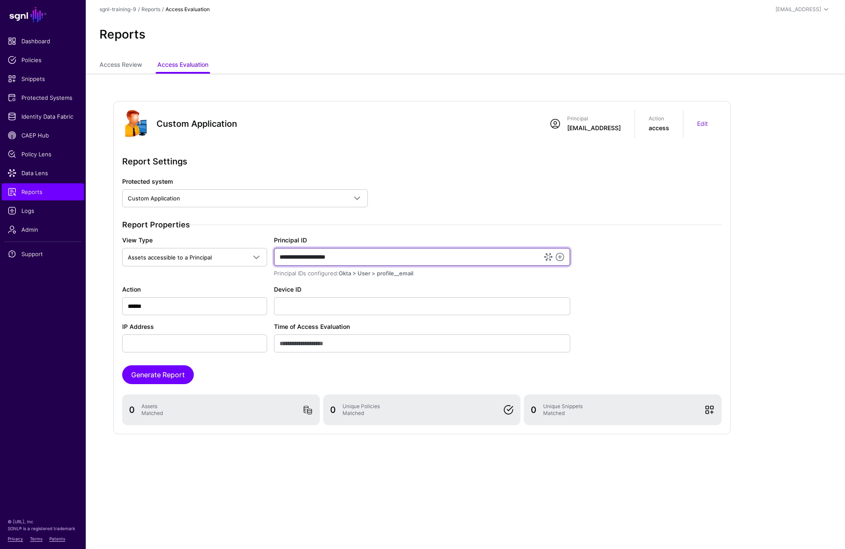
click at [291, 255] on input "**********" at bounding box center [422, 257] width 296 height 18
type input "**********"
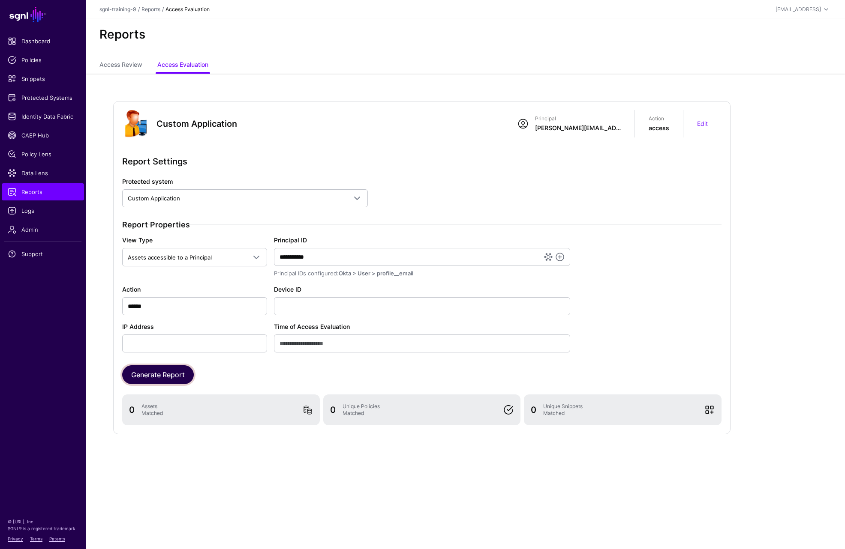
click at [158, 379] on button "Generate Report" at bounding box center [158, 375] width 72 height 19
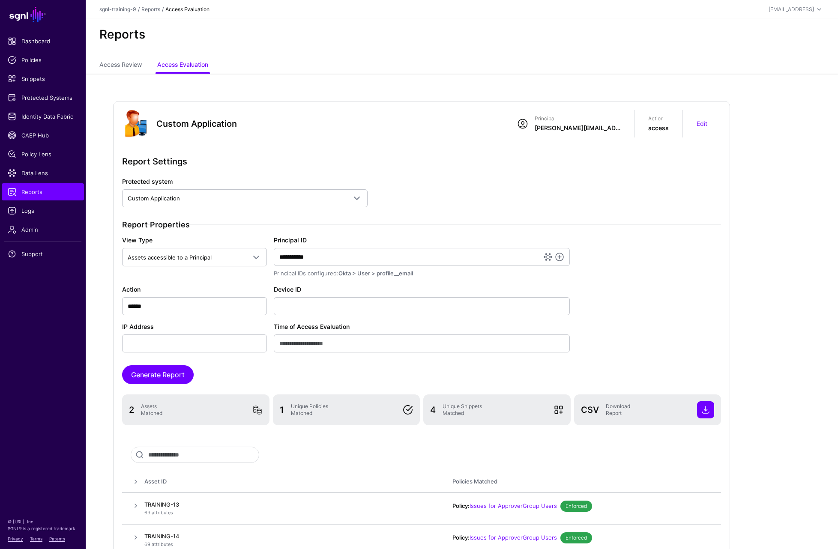
scroll to position [60, 0]
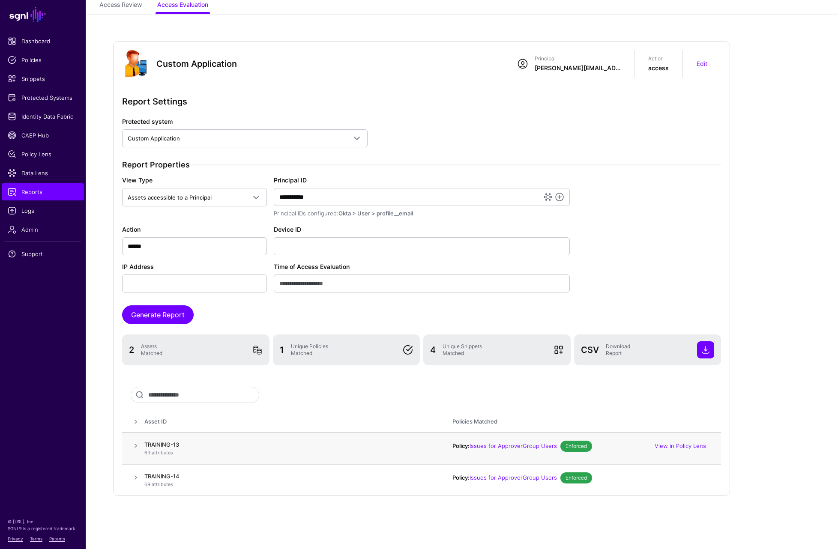
click at [133, 444] on span at bounding box center [136, 446] width 10 height 10
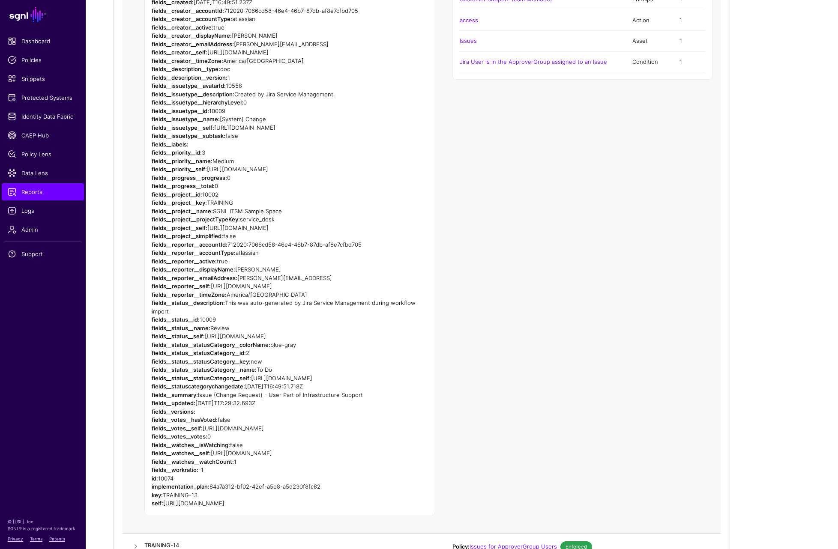
scroll to position [643, 0]
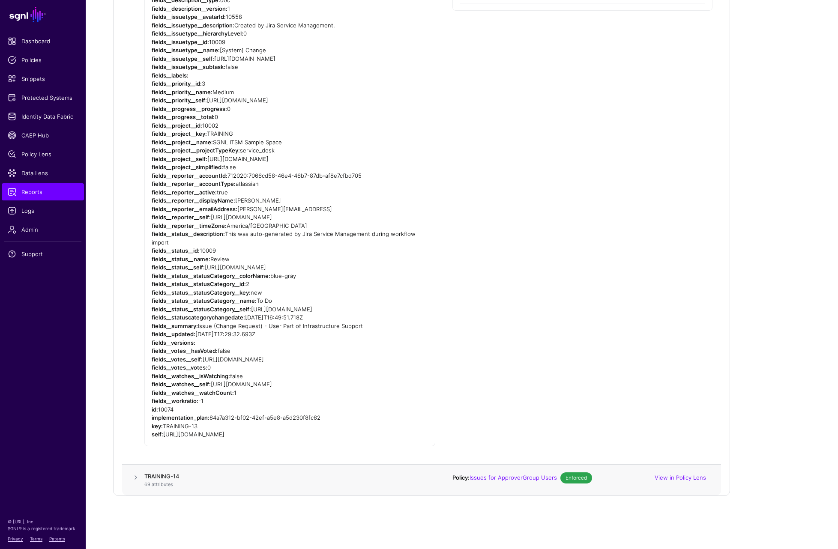
click at [131, 476] on span at bounding box center [136, 478] width 10 height 10
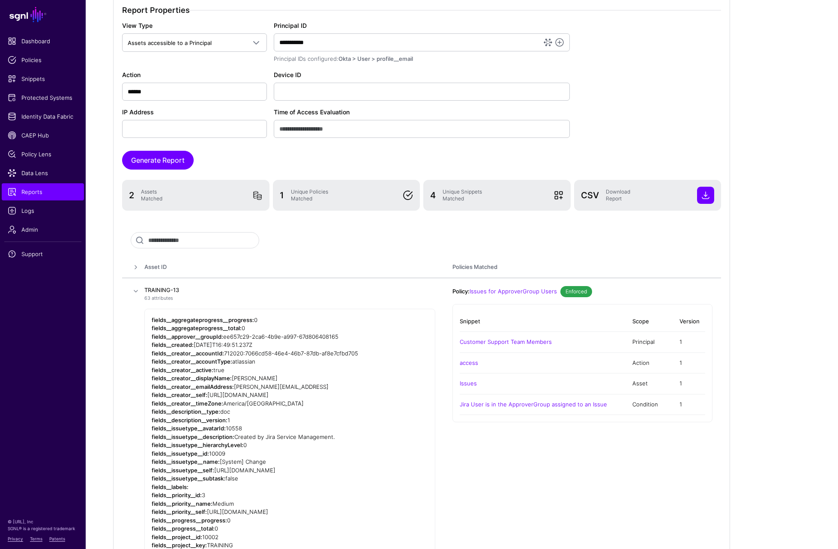
scroll to position [0, 0]
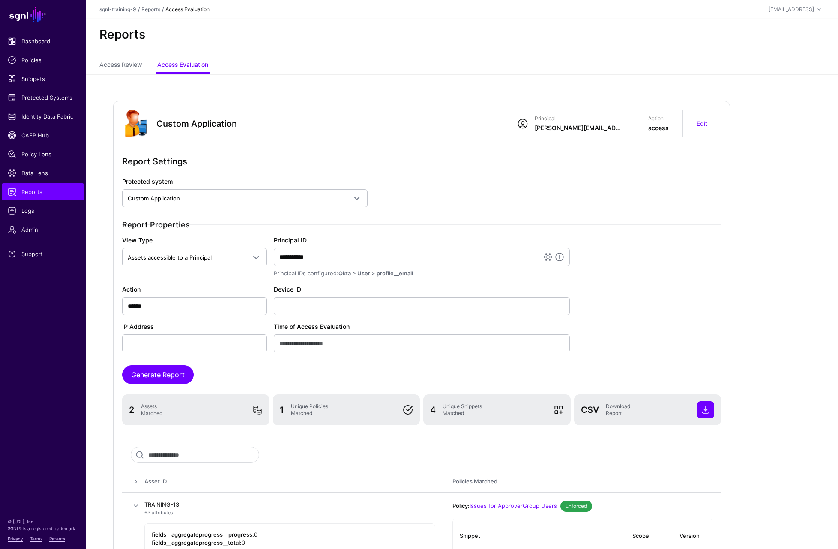
click at [444, 33] on div "Reports" at bounding box center [462, 34] width 732 height 15
click at [54, 120] on span "Identity Data Fabric" at bounding box center [43, 116] width 70 height 9
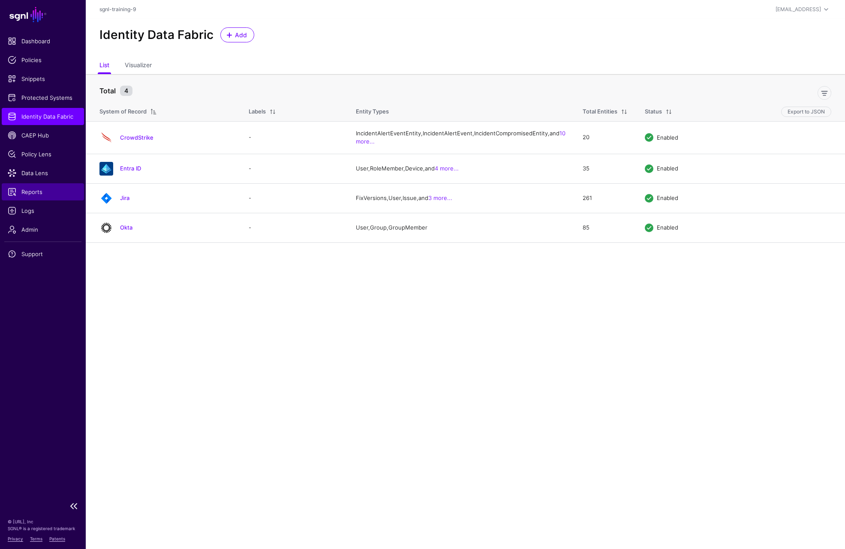
click at [36, 189] on span "Reports" at bounding box center [43, 192] width 70 height 9
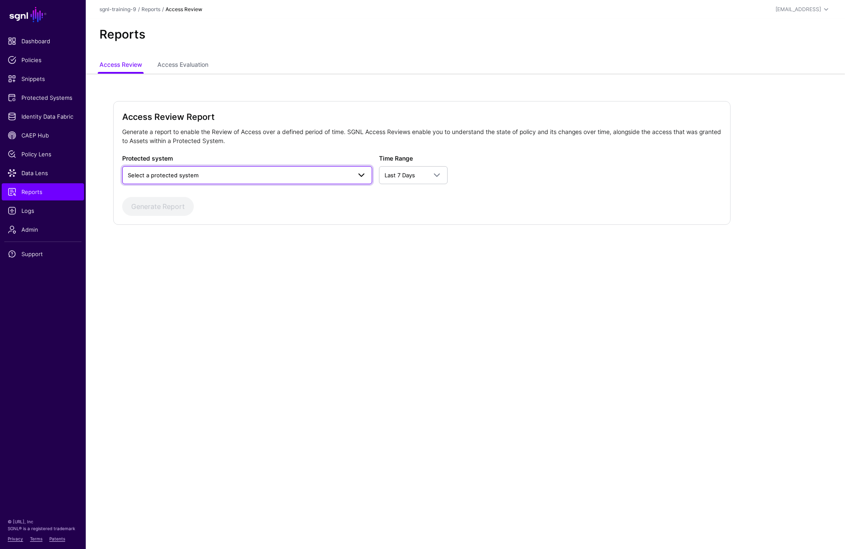
click at [299, 172] on span "Select a protected system" at bounding box center [239, 175] width 223 height 9
click at [229, 197] on div "Custom Application" at bounding box center [247, 195] width 236 height 9
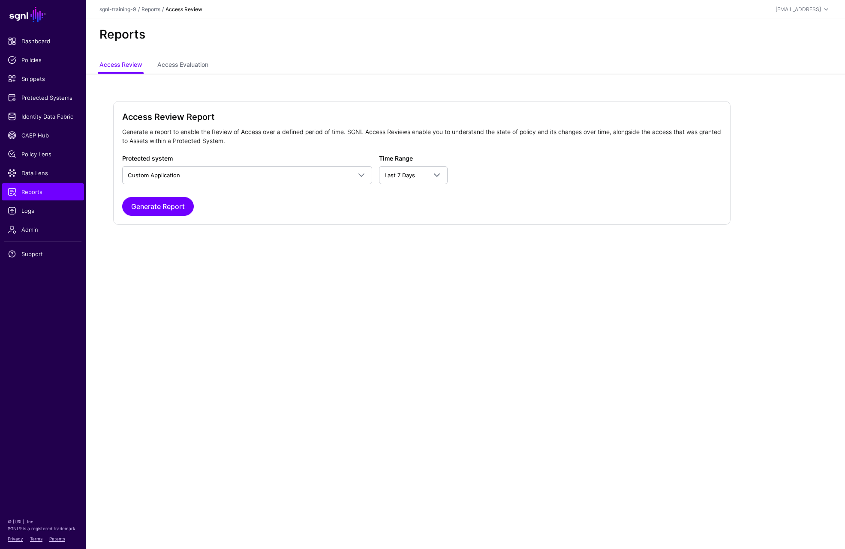
click at [557, 339] on main "SGNL Dashboard Policies Snippets Protected Systems Identity Data Fabric CAEP Hu…" at bounding box center [422, 274] width 845 height 549
click at [50, 116] on span "Identity Data Fabric" at bounding box center [43, 116] width 70 height 9
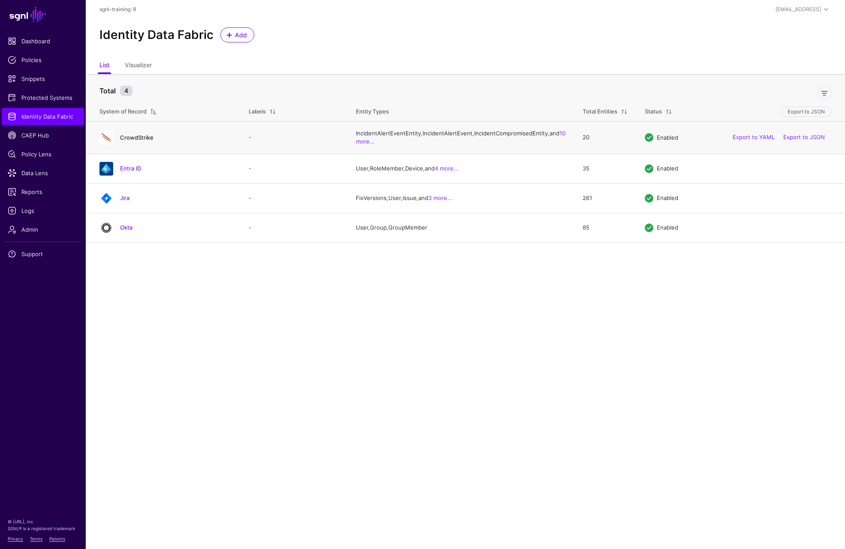
click at [137, 141] on link "CrowdStrike" at bounding box center [136, 137] width 33 height 7
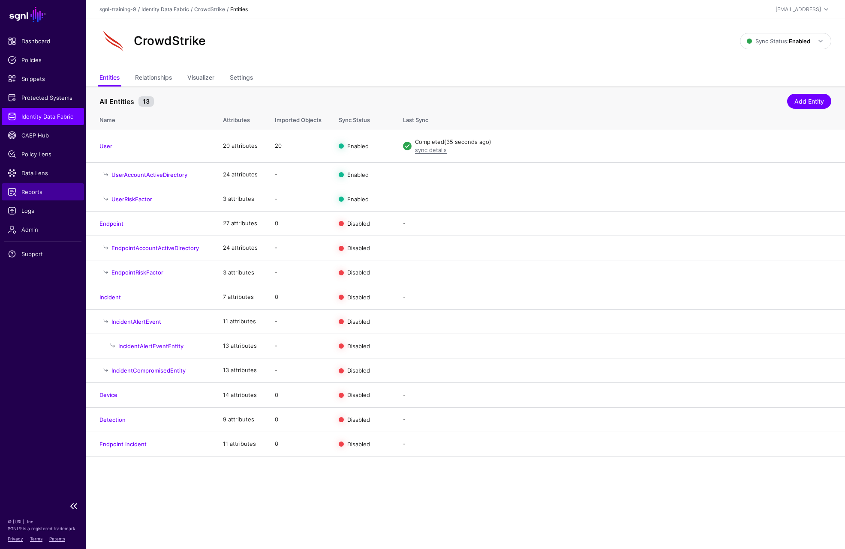
click at [36, 192] on span "Reports" at bounding box center [43, 192] width 70 height 9
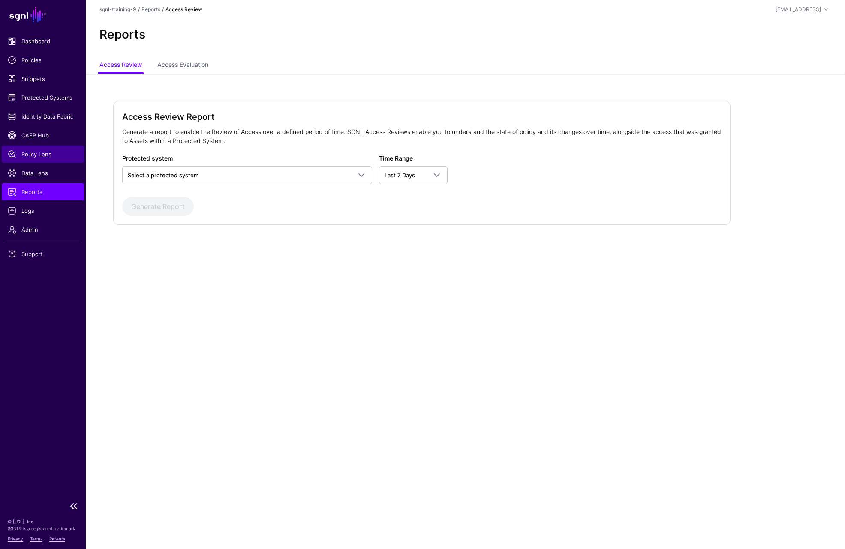
click at [35, 155] on span "Policy Lens" at bounding box center [43, 154] width 70 height 9
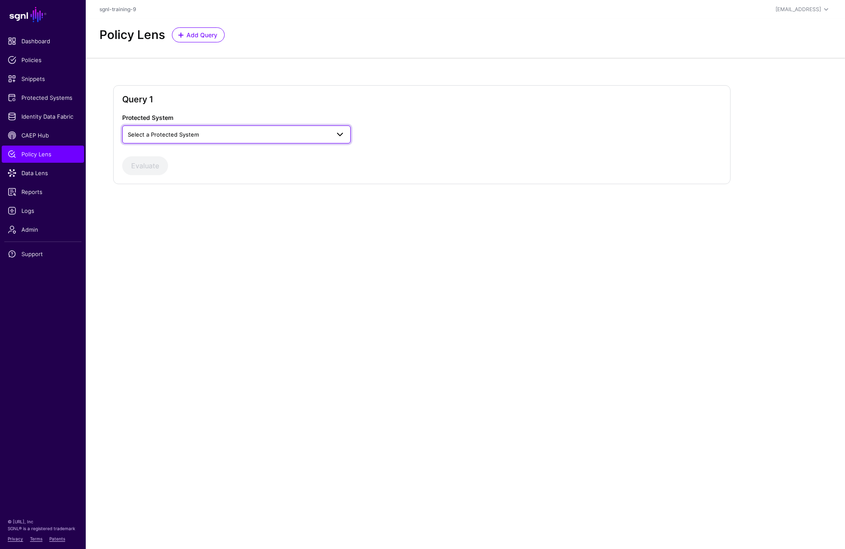
click at [171, 140] on span "Select a Protected System" at bounding box center [236, 134] width 217 height 10
click at [161, 158] on div "Custom Application" at bounding box center [236, 154] width 215 height 9
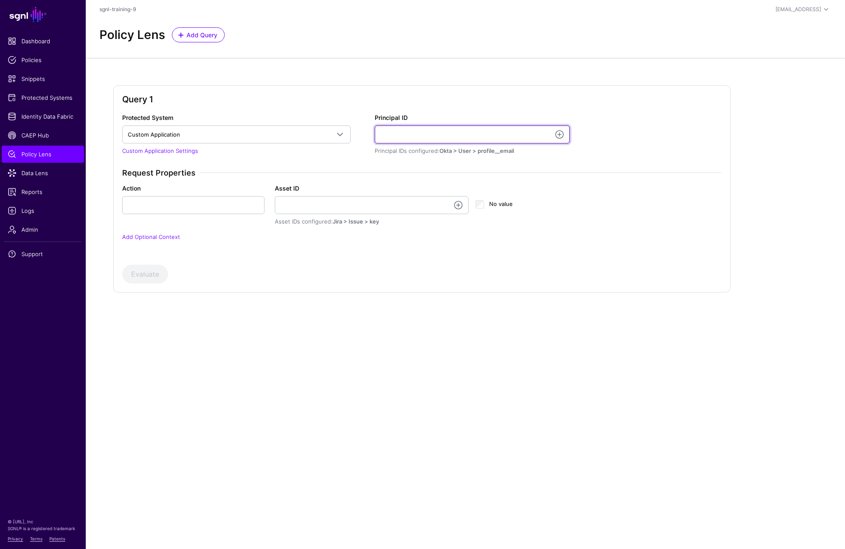
click at [407, 137] on input "Principal ID" at bounding box center [472, 135] width 195 height 18
type input "**********"
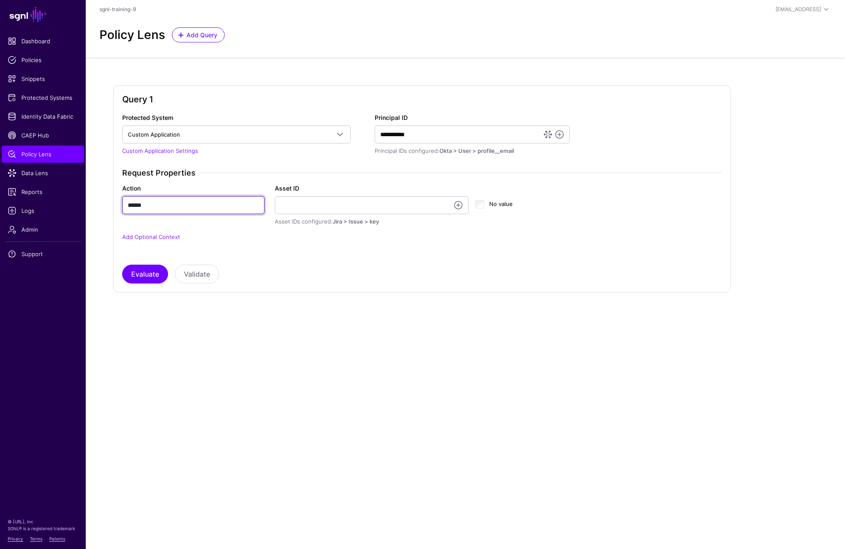
type input "******"
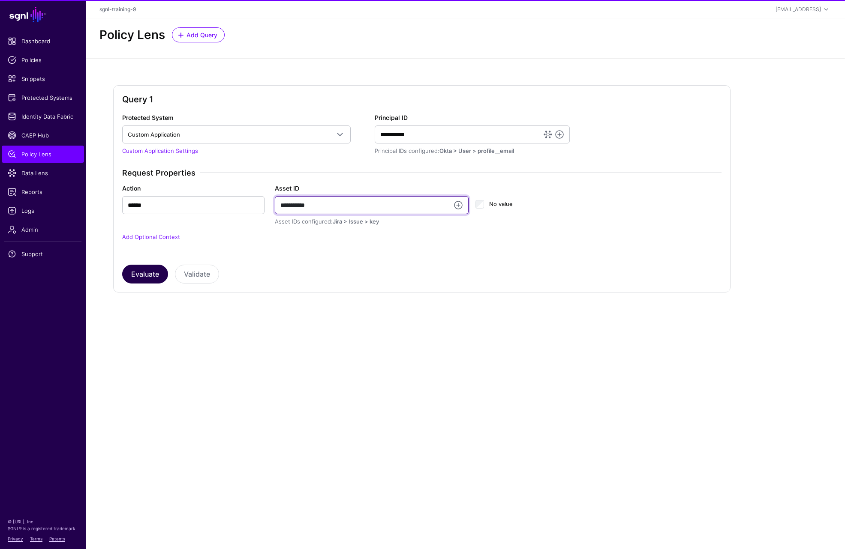
type input "**********"
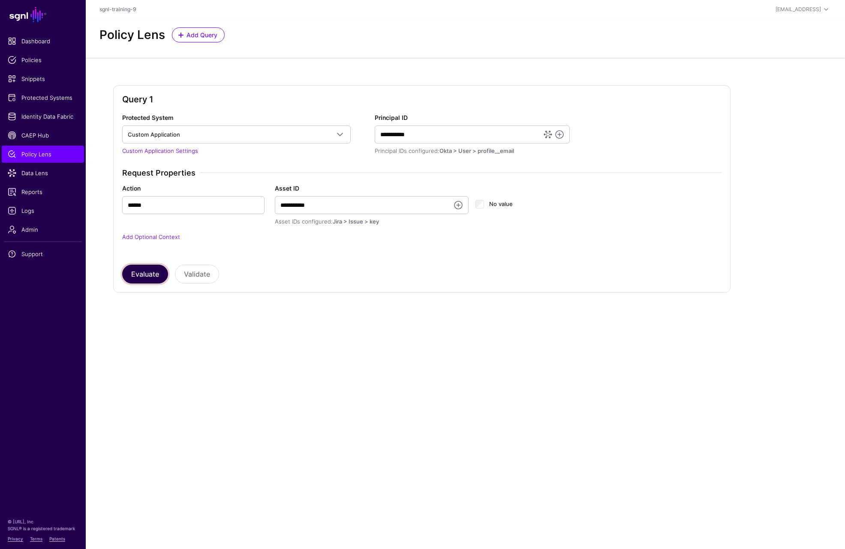
click at [143, 278] on button "Evaluate" at bounding box center [145, 274] width 46 height 19
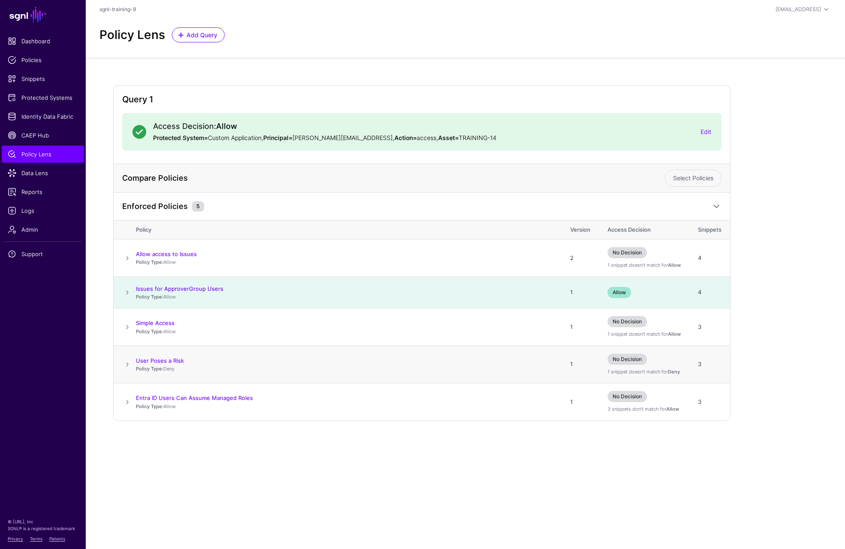
click at [129, 363] on span at bounding box center [127, 365] width 10 height 10
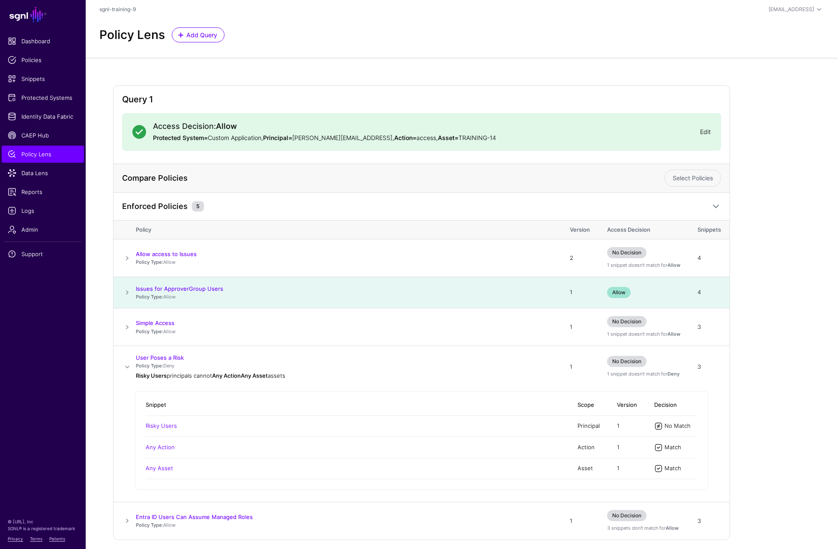
click at [706, 132] on link "Edit" at bounding box center [705, 131] width 11 height 7
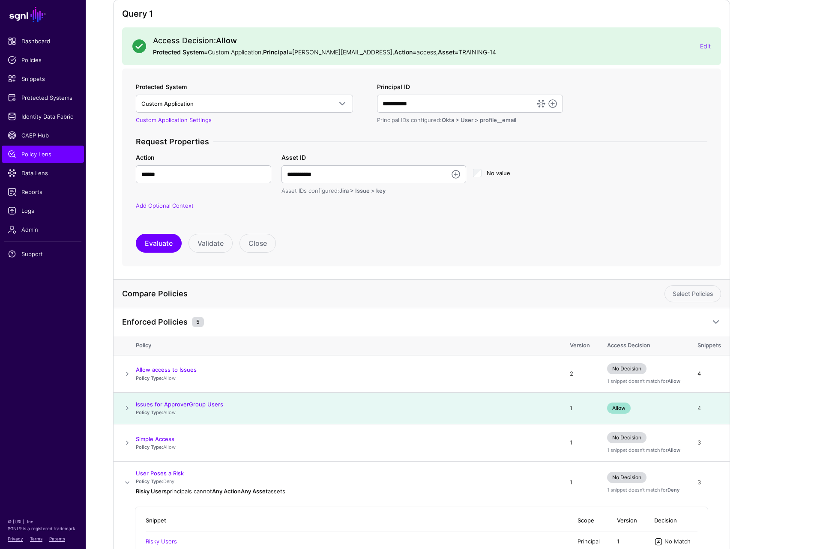
scroll to position [129, 0]
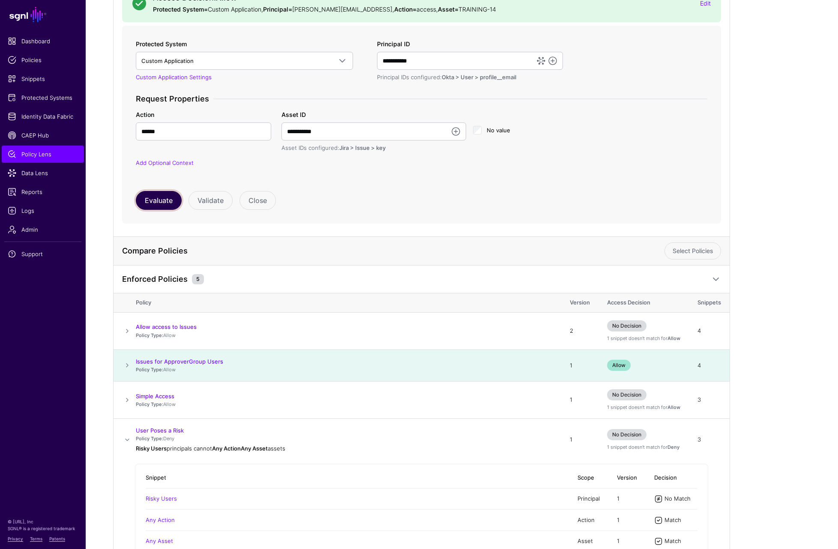
click at [153, 195] on button "Evaluate" at bounding box center [159, 200] width 46 height 19
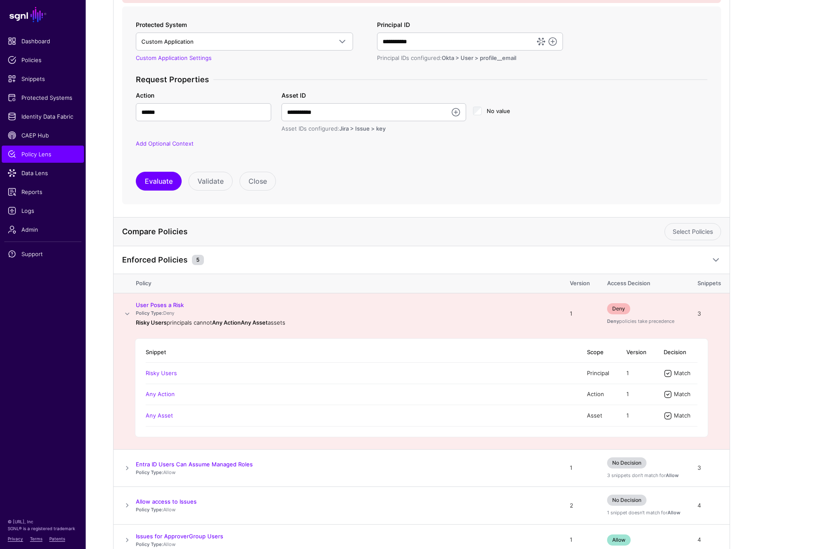
scroll to position [62, 0]
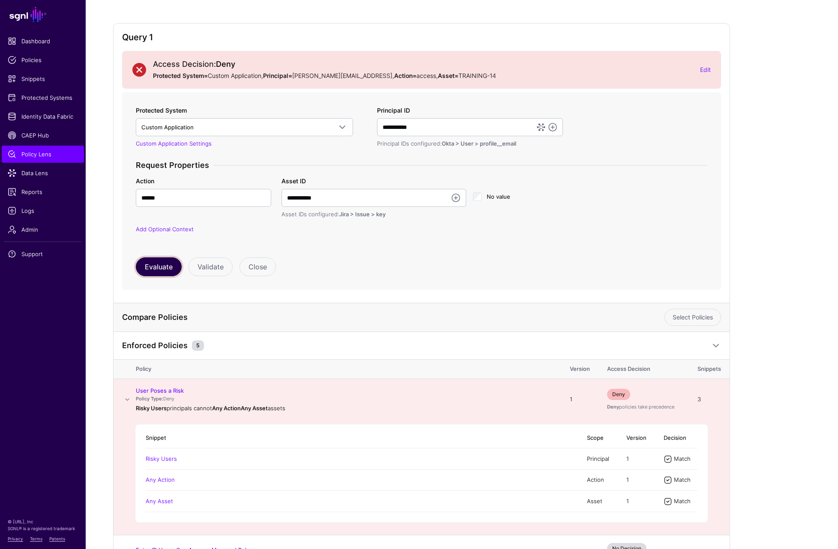
click at [158, 266] on button "Evaluate" at bounding box center [159, 267] width 46 height 19
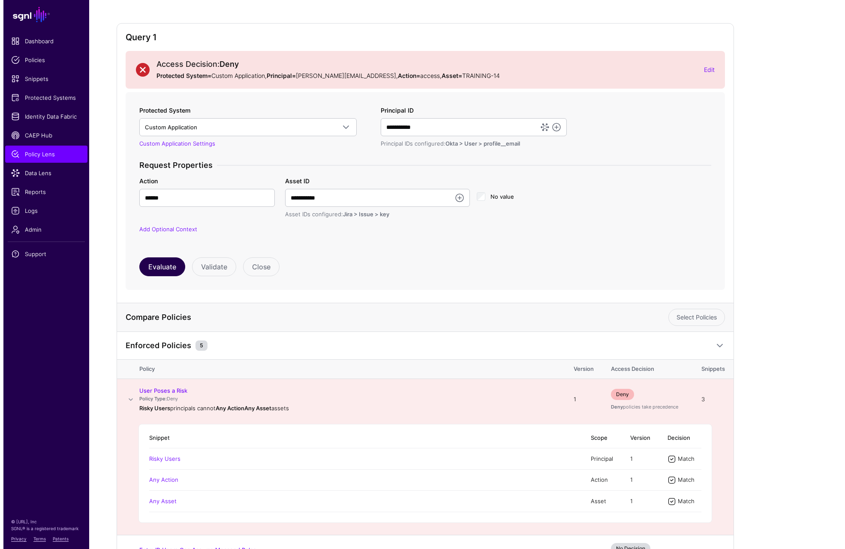
scroll to position [0, 0]
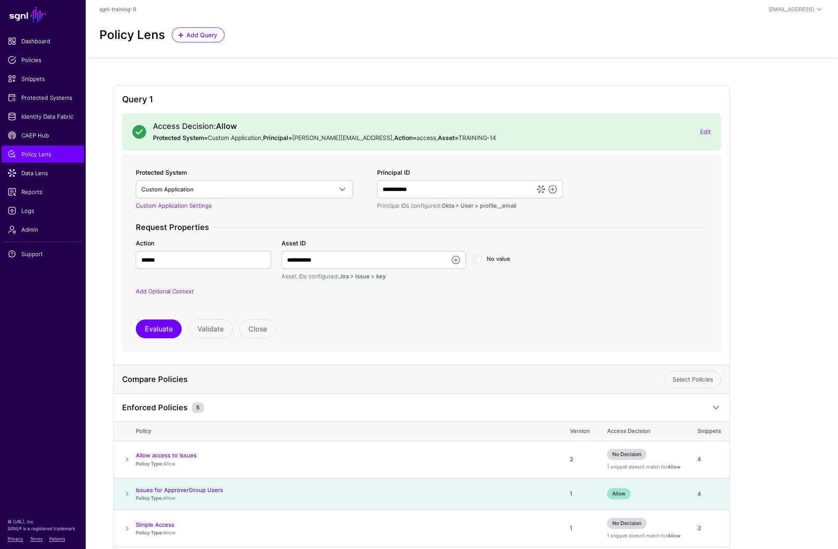
click at [468, 43] on div "Policy Lens Add Query" at bounding box center [462, 38] width 753 height 39
click at [31, 141] on link "CAEP Hub" at bounding box center [43, 135] width 82 height 17
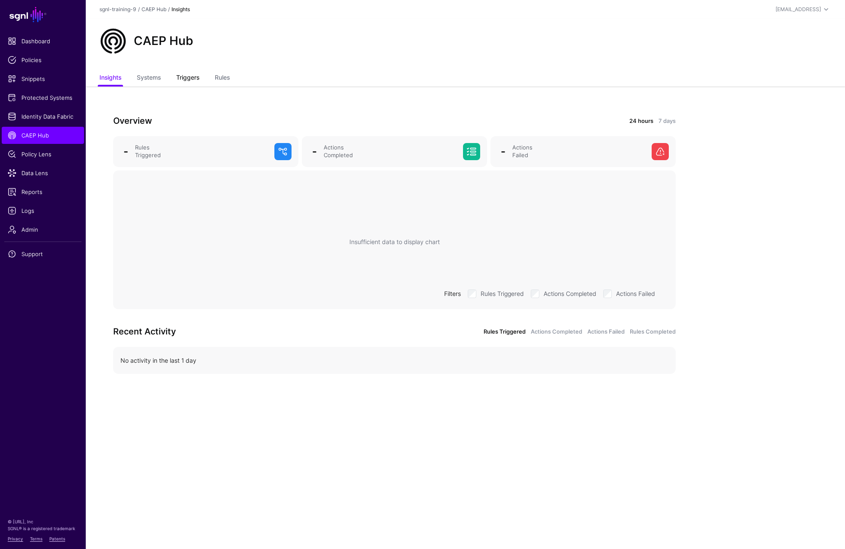
click at [179, 77] on link "Triggers" at bounding box center [187, 78] width 23 height 16
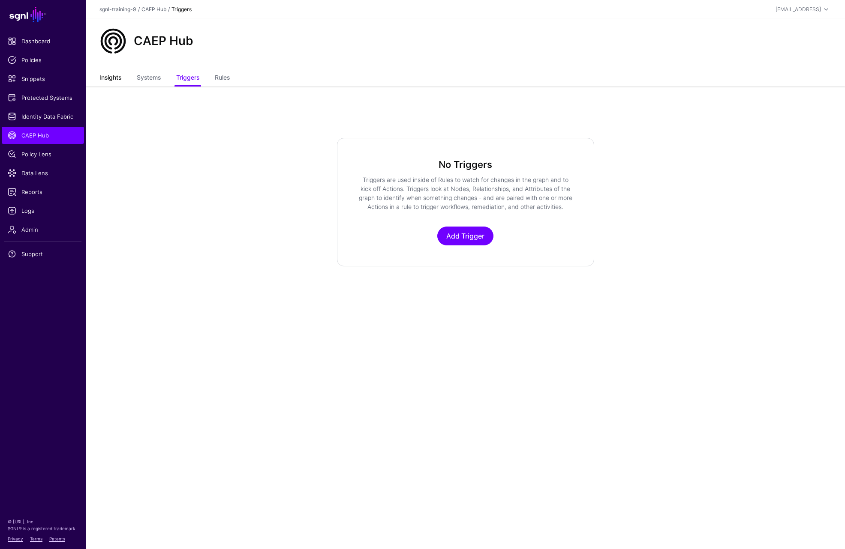
click at [114, 80] on link "Insights" at bounding box center [110, 78] width 22 height 16
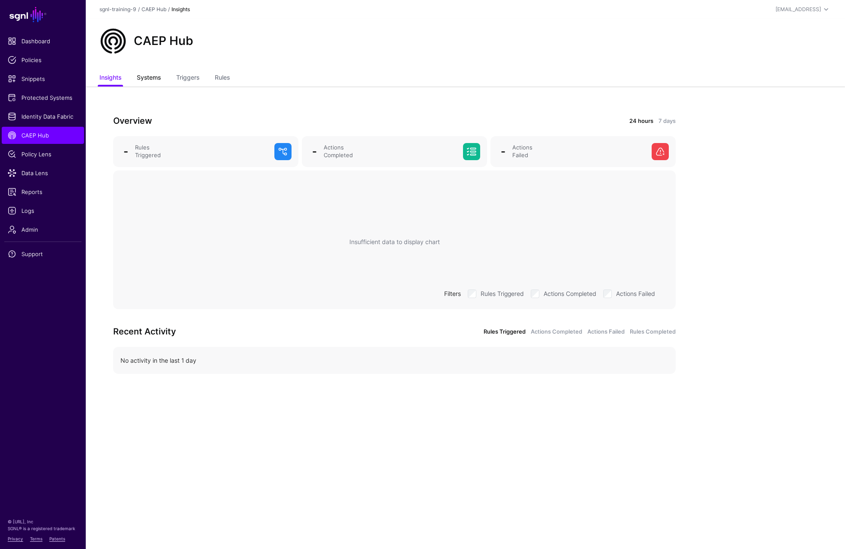
click at [145, 74] on link "Systems" at bounding box center [149, 78] width 24 height 16
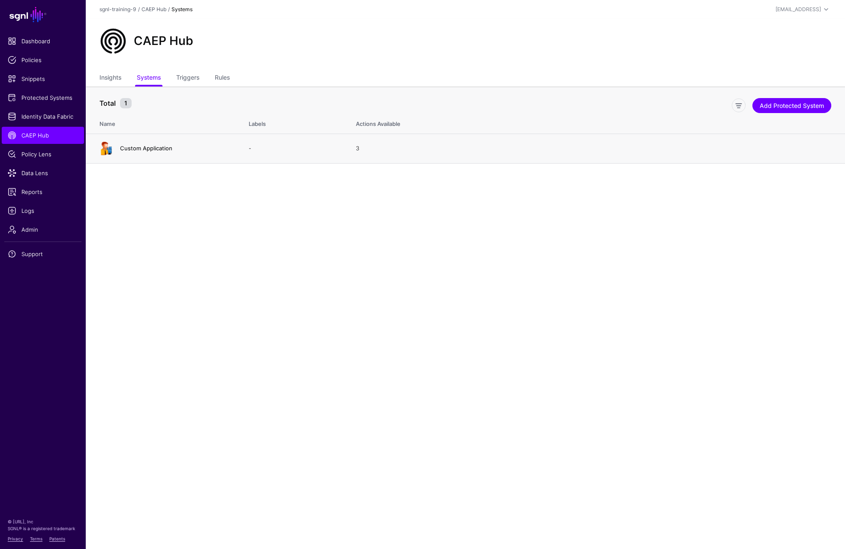
click at [147, 146] on link "Custom Application" at bounding box center [146, 148] width 52 height 7
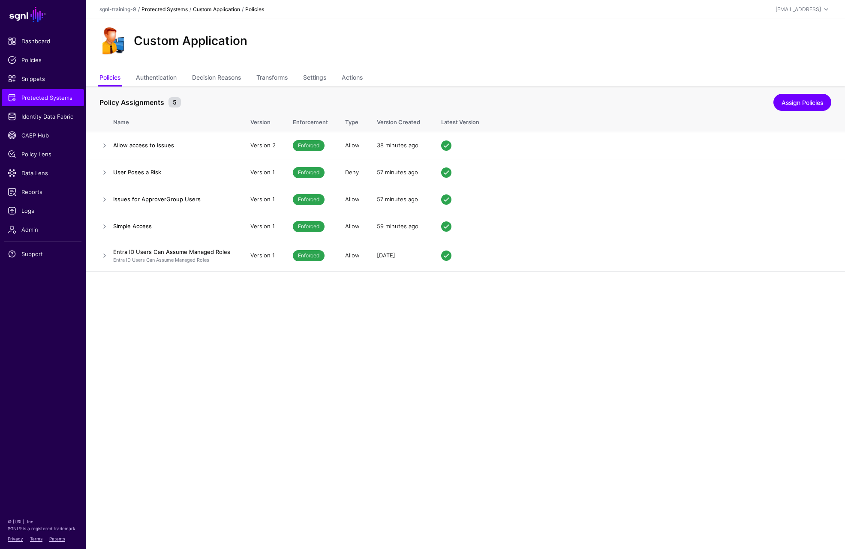
click at [158, 10] on link "Protected Systems" at bounding box center [164, 9] width 46 height 6
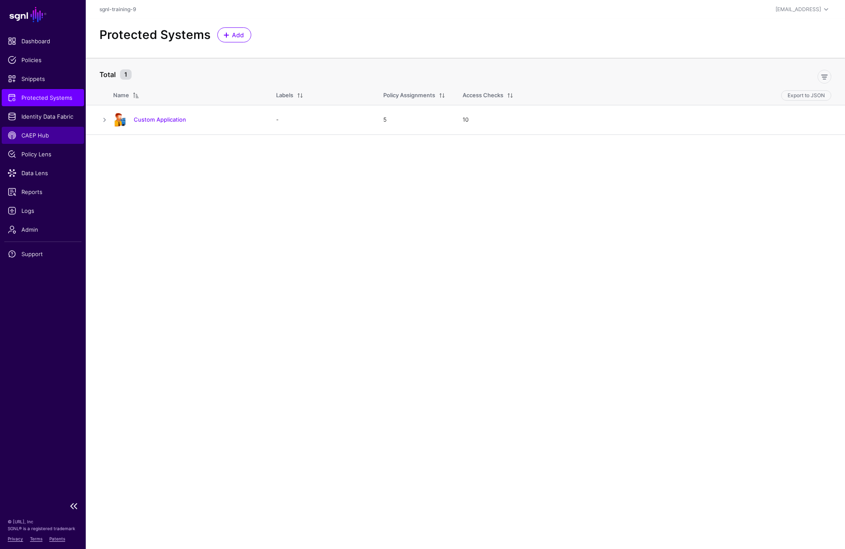
click at [41, 139] on span "CAEP Hub" at bounding box center [43, 135] width 70 height 9
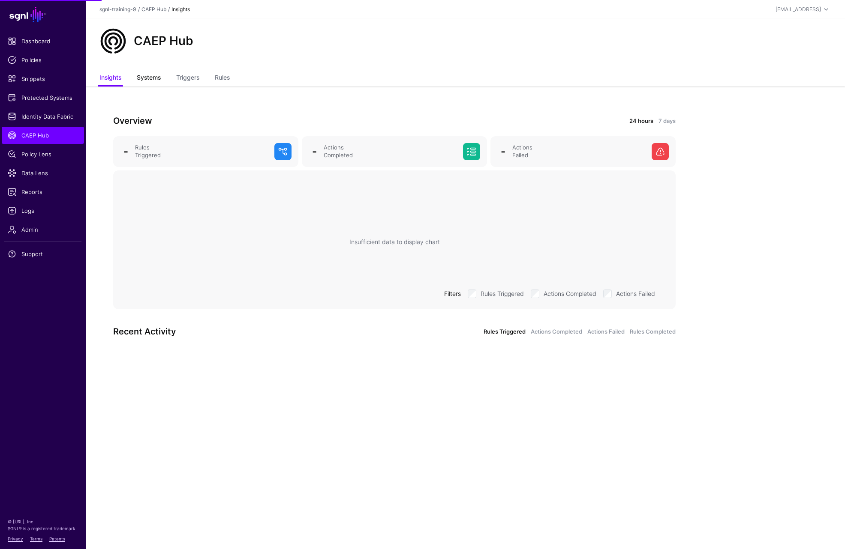
click at [147, 78] on link "Systems" at bounding box center [149, 78] width 24 height 16
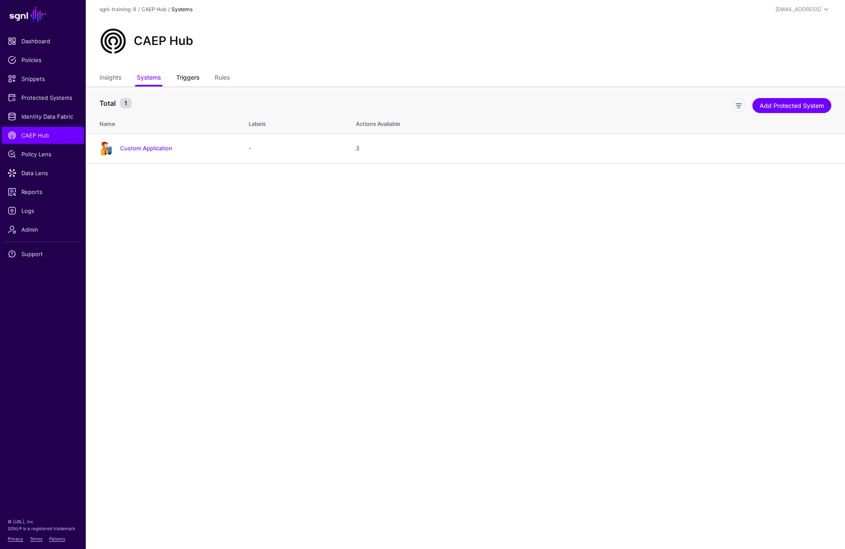
click at [189, 74] on link "Triggers" at bounding box center [187, 78] width 23 height 16
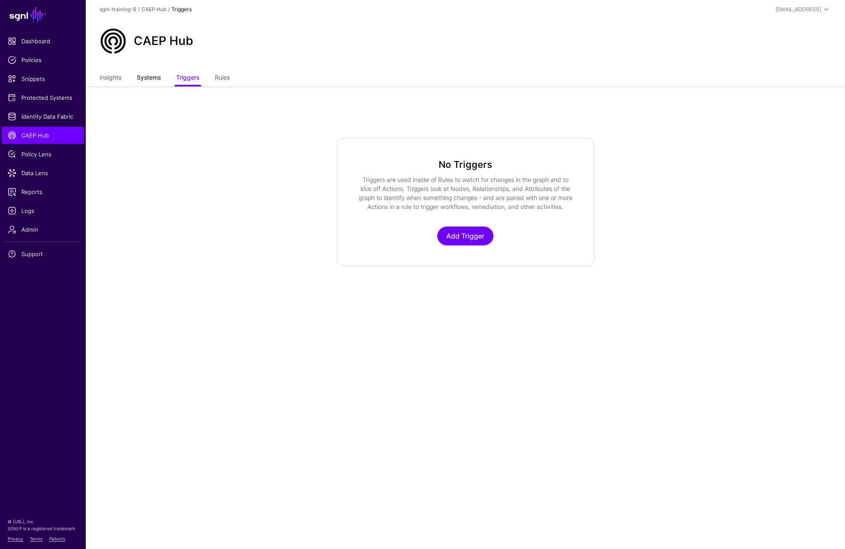
click at [159, 80] on link "Systems" at bounding box center [149, 78] width 24 height 16
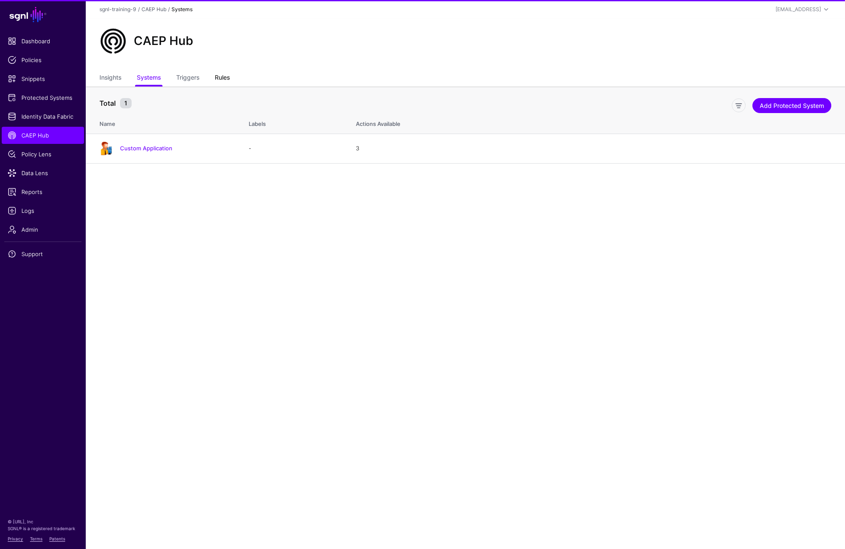
click at [219, 78] on link "Rules" at bounding box center [222, 78] width 15 height 16
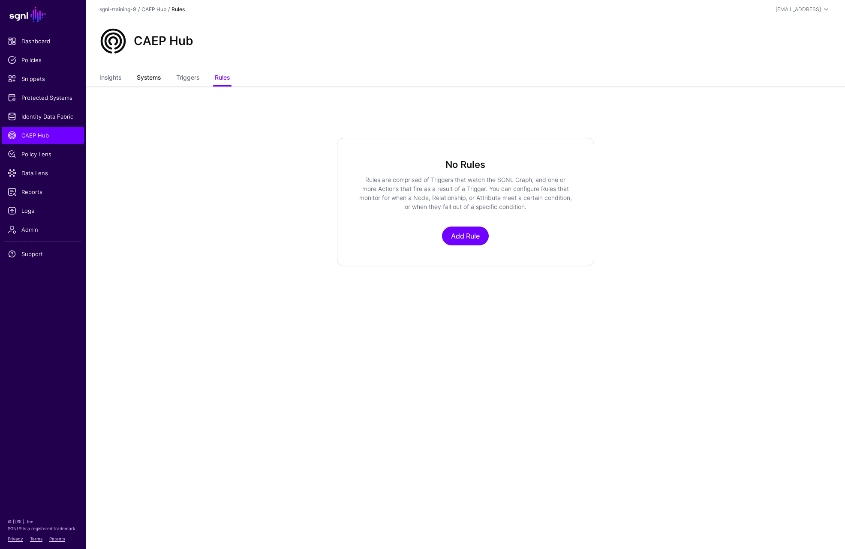
click at [152, 72] on link "Systems" at bounding box center [149, 78] width 24 height 16
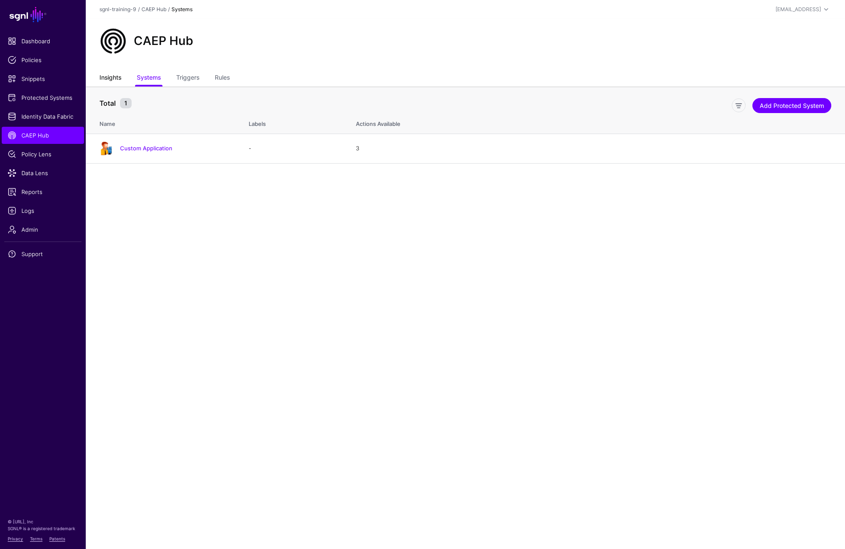
click at [116, 77] on link "Insights" at bounding box center [110, 78] width 22 height 16
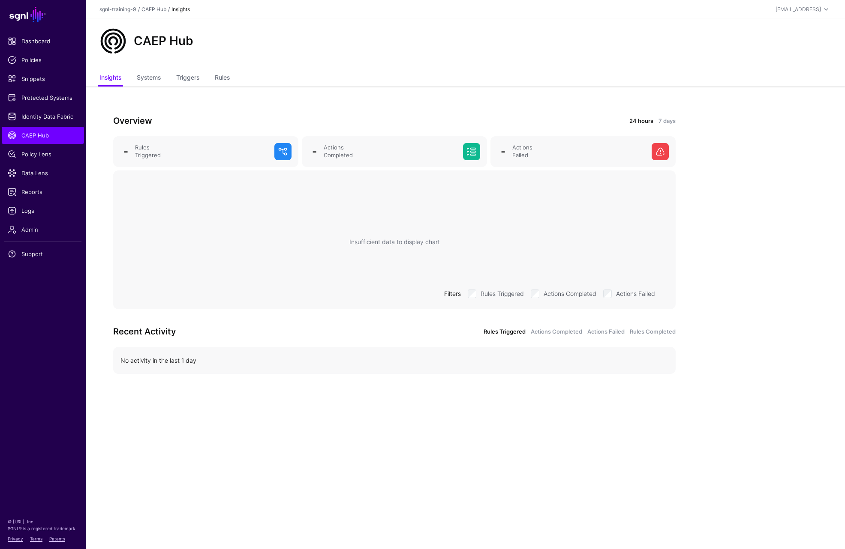
click at [540, 294] on div "Actions Completed" at bounding box center [564, 293] width 66 height 10
click at [391, 402] on div "Overview 24 hours 7 days - Rules Triggered - Actions Completed - Actions Failed…" at bounding box center [394, 252] width 617 height 330
click at [33, 102] on link "Protected Systems" at bounding box center [43, 97] width 82 height 17
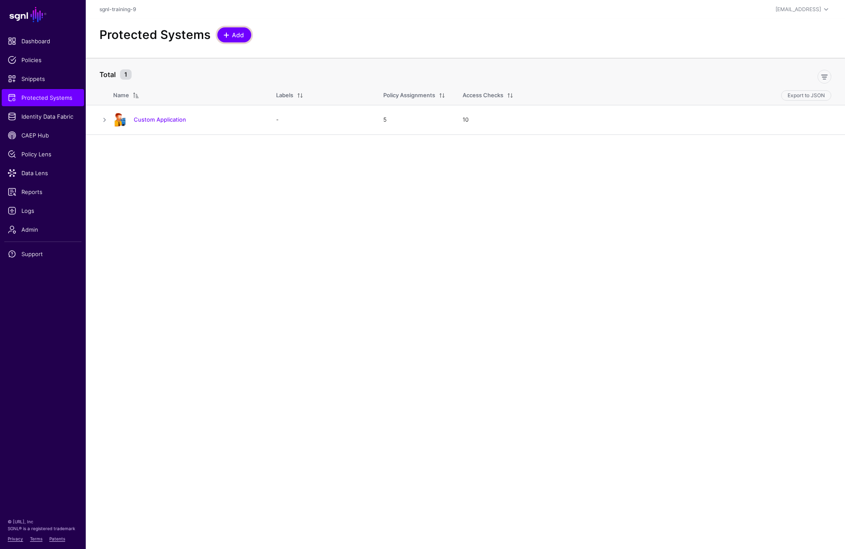
click at [227, 42] on link "Add" at bounding box center [234, 34] width 34 height 15
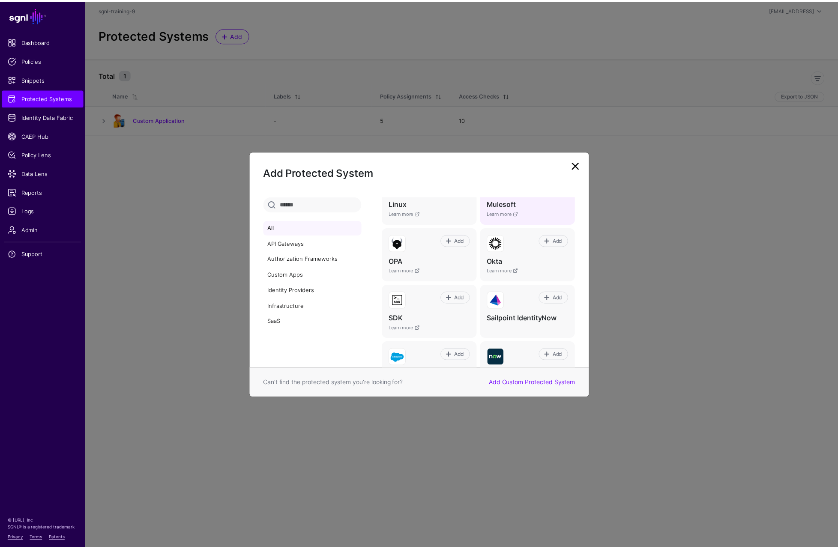
scroll to position [343, 0]
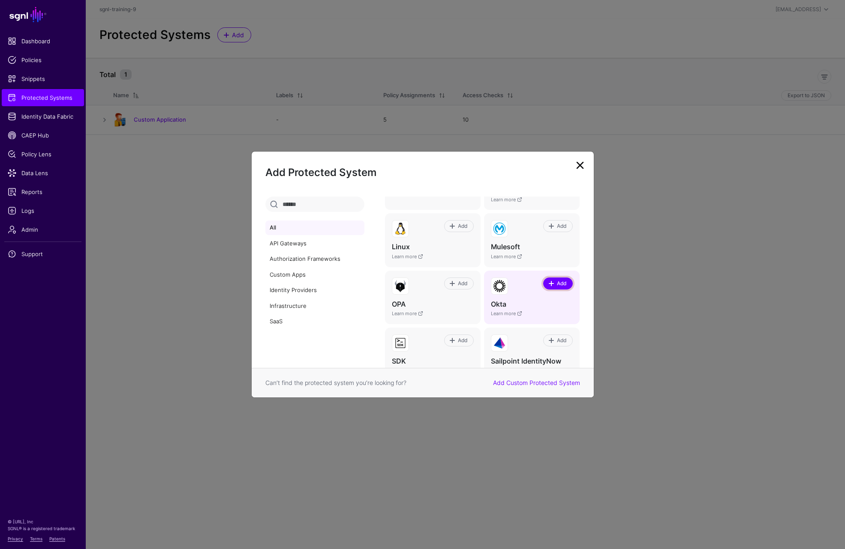
click at [548, 280] on span at bounding box center [551, 283] width 7 height 7
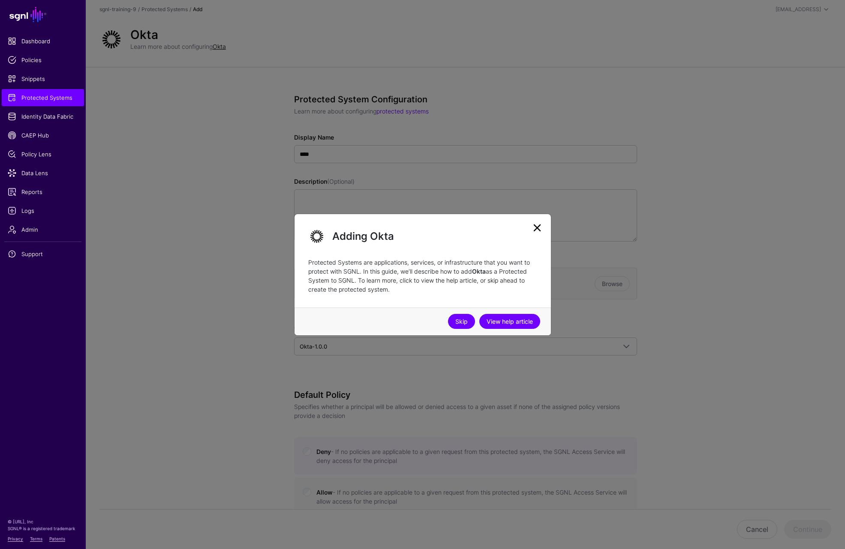
click at [459, 321] on link "Skip" at bounding box center [461, 321] width 27 height 15
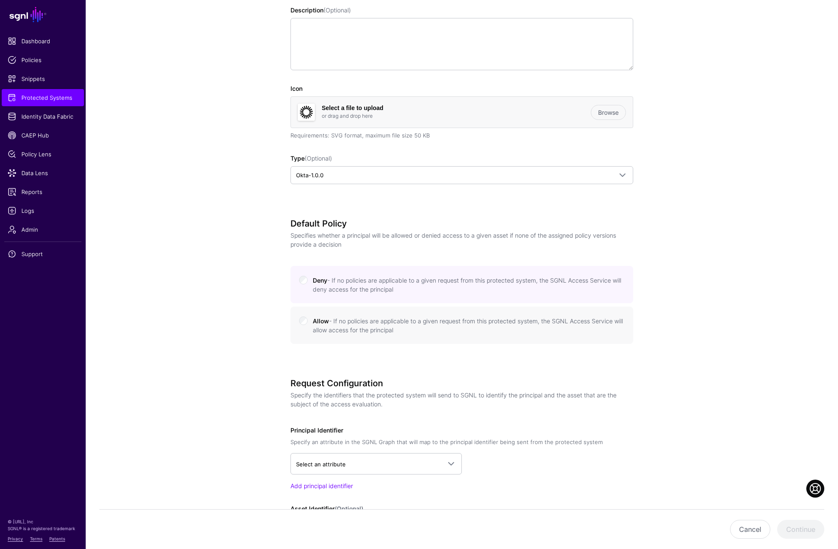
scroll to position [252, 0]
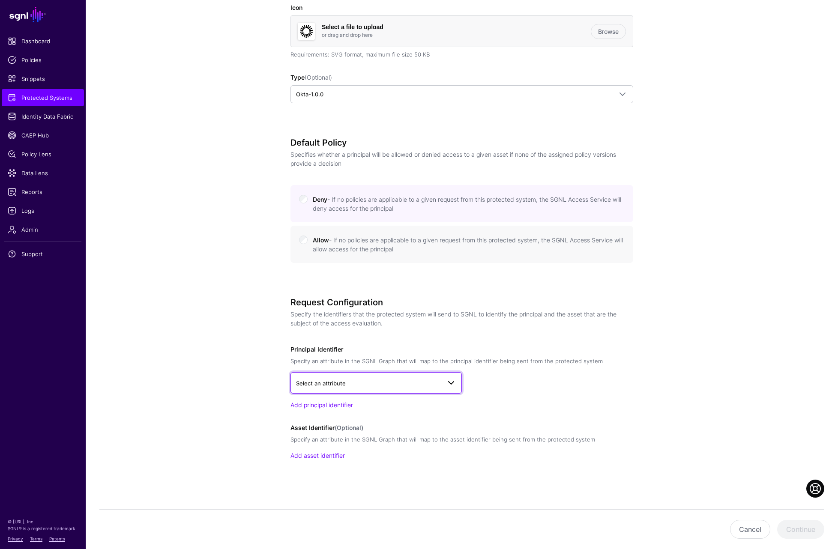
click at [368, 386] on span "Select an attribute" at bounding box center [368, 383] width 145 height 9
type input "*********"
click at [354, 449] on span "User > profile__email" at bounding box center [332, 449] width 53 height 6
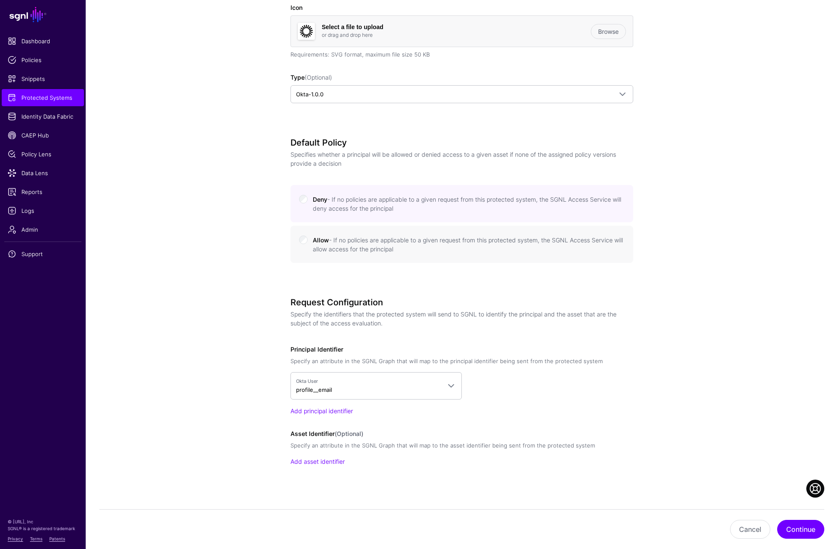
scroll to position [258, 0]
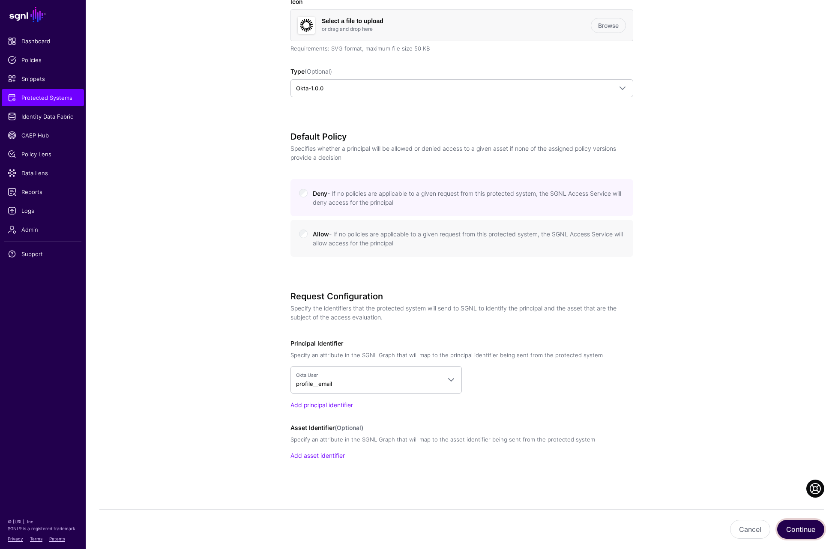
click at [794, 528] on button "Continue" at bounding box center [800, 529] width 47 height 19
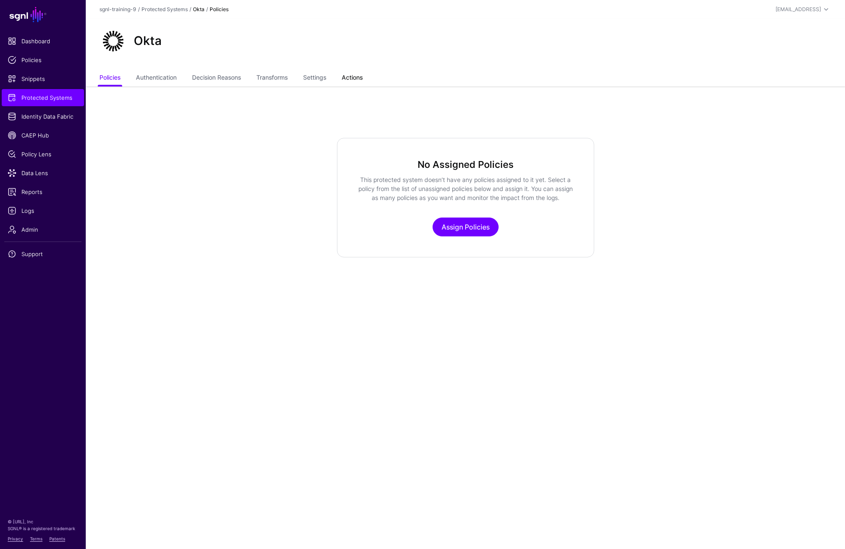
click at [356, 78] on link "Actions" at bounding box center [352, 78] width 21 height 16
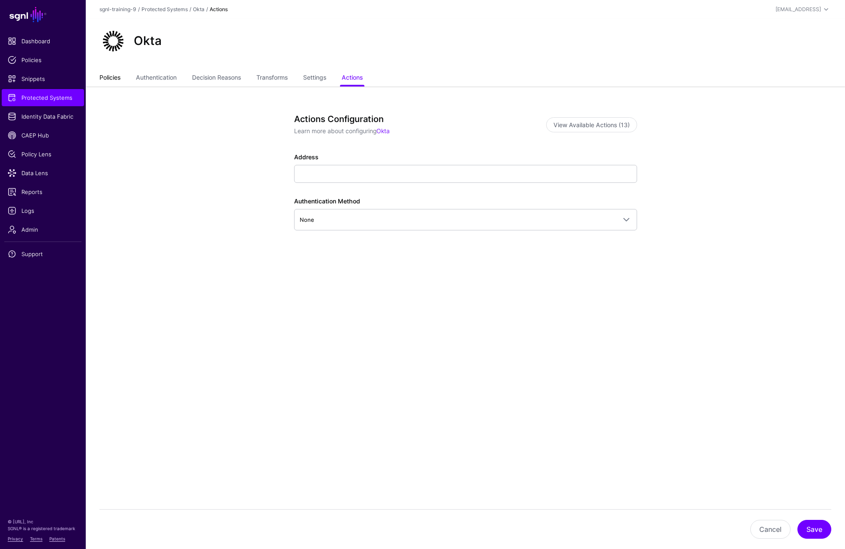
click at [114, 81] on link "Policies" at bounding box center [109, 78] width 21 height 16
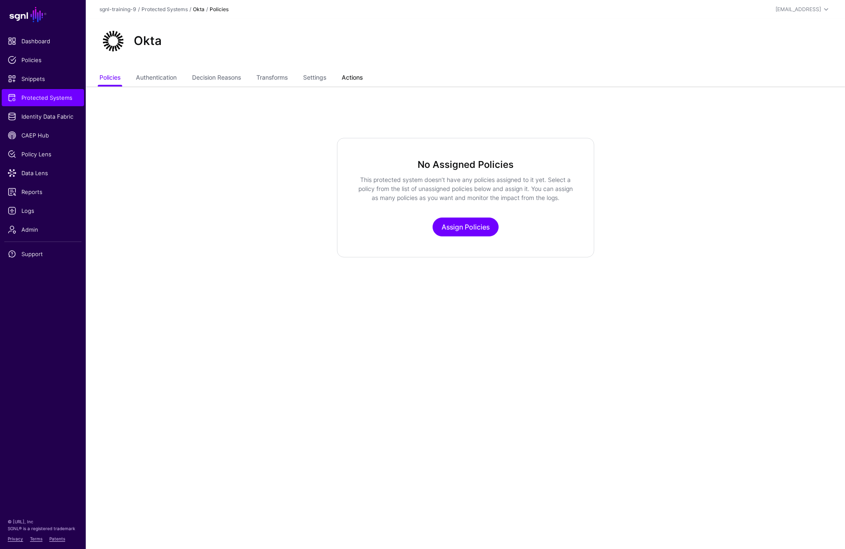
click at [351, 81] on link "Actions" at bounding box center [352, 78] width 21 height 16
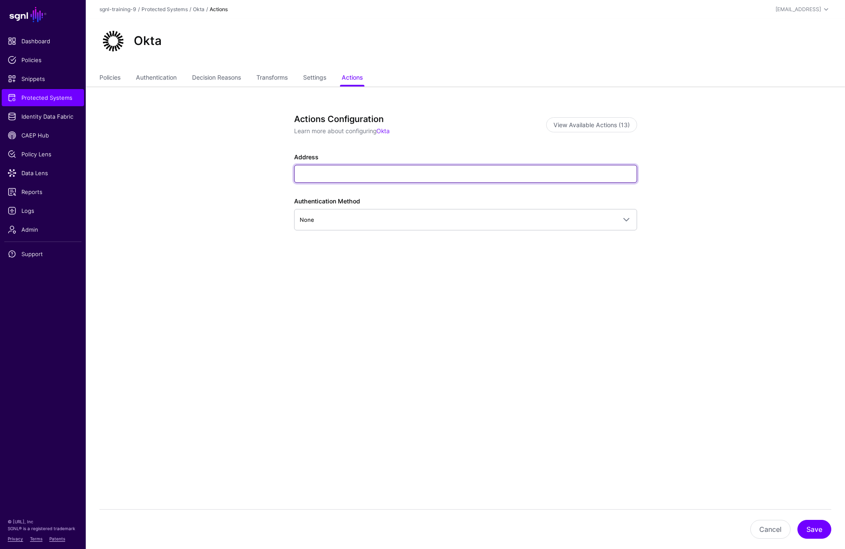
click at [326, 176] on input "Address" at bounding box center [465, 174] width 343 height 18
paste input "**********"
type input "**********"
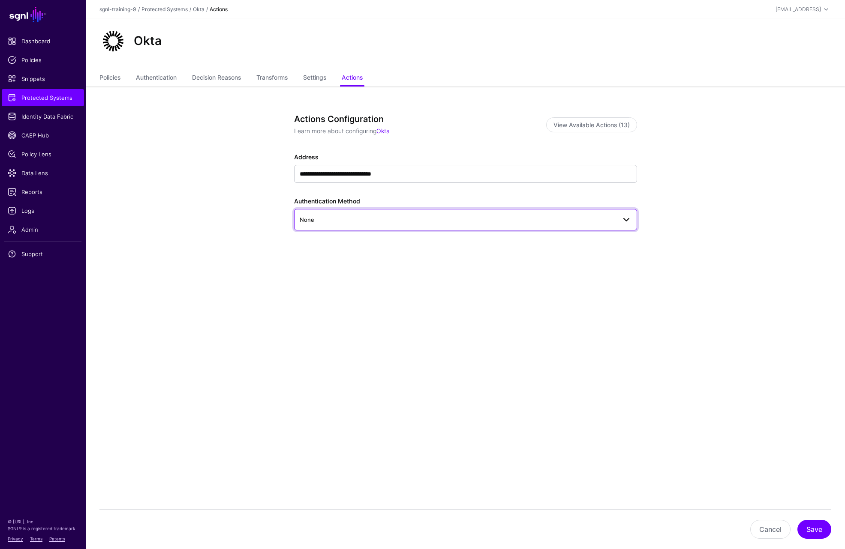
click at [342, 220] on span "None" at bounding box center [458, 219] width 316 height 9
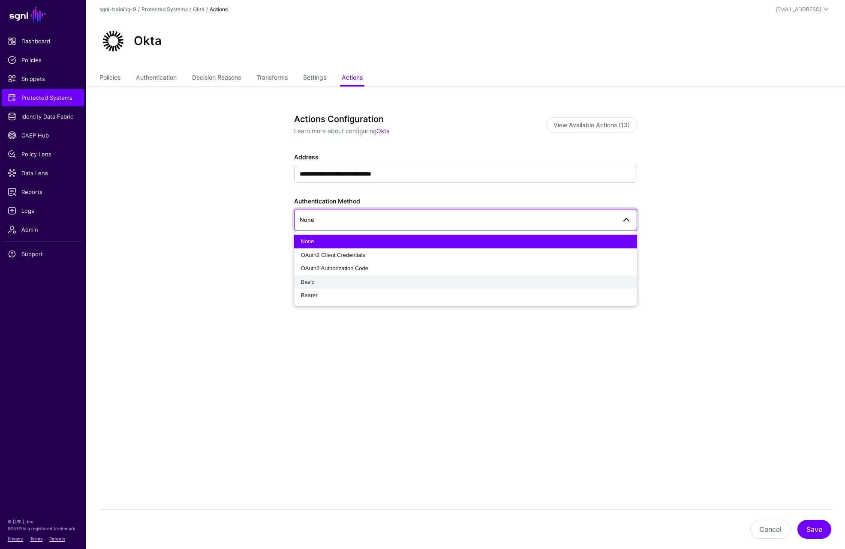
click at [325, 282] on div "Basic" at bounding box center [465, 282] width 329 height 9
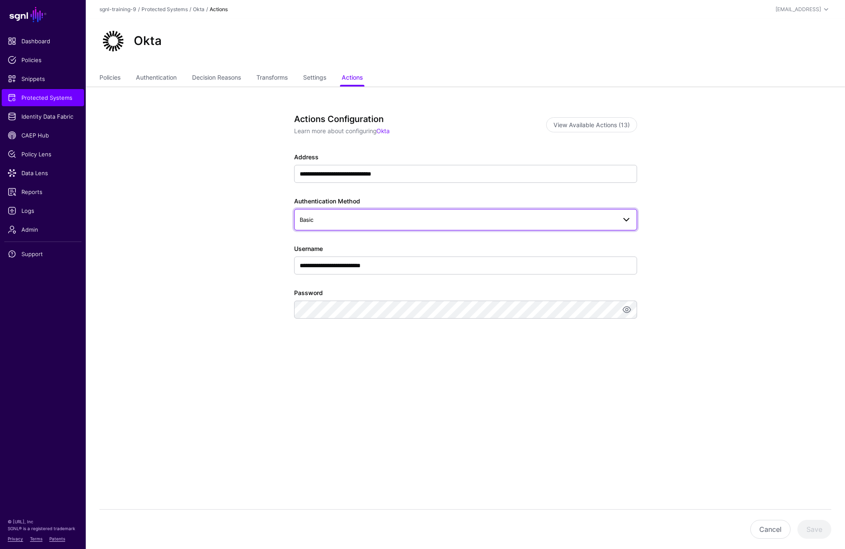
click at [339, 224] on span "Basic" at bounding box center [458, 219] width 316 height 9
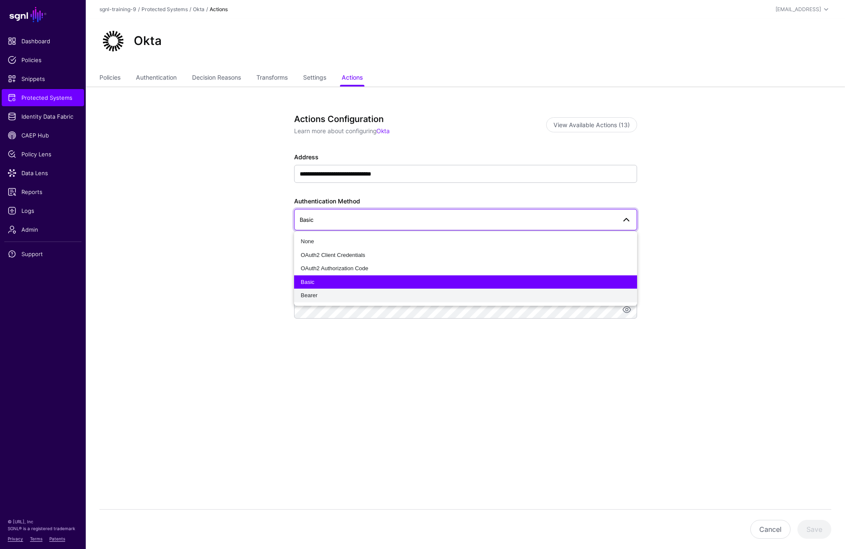
click at [322, 295] on div "Bearer" at bounding box center [465, 295] width 329 height 9
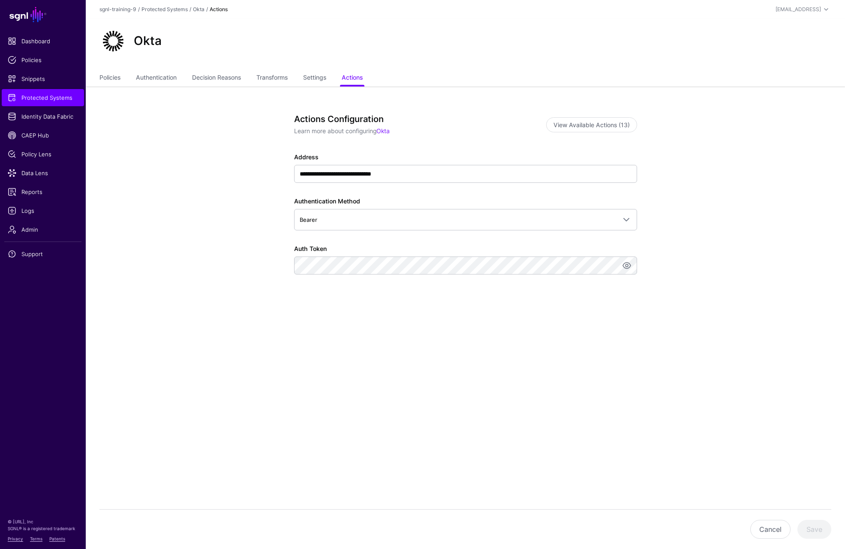
click at [249, 375] on app-integrations-item-actions "**********" at bounding box center [465, 236] width 759 height 298
click at [817, 527] on button "Save" at bounding box center [814, 529] width 34 height 19
click at [40, 96] on span "Protected Systems" at bounding box center [43, 97] width 70 height 9
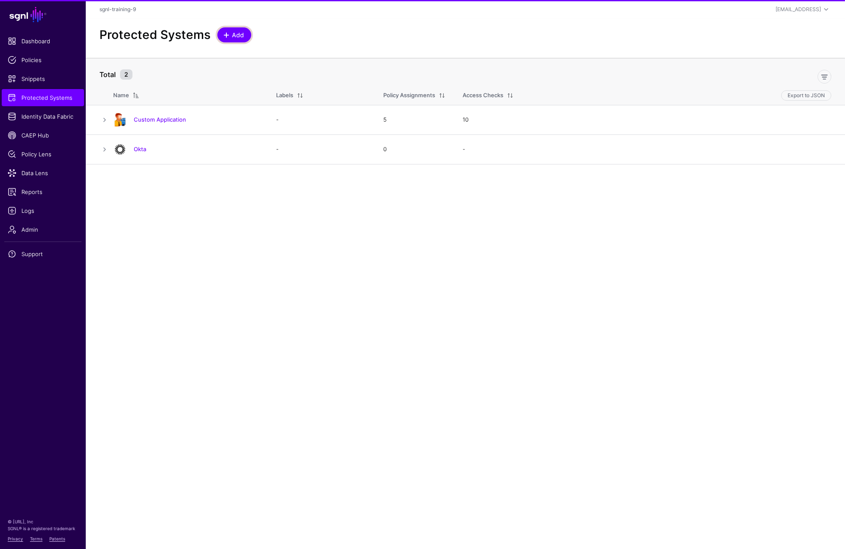
click at [234, 39] on span "Add" at bounding box center [238, 34] width 14 height 9
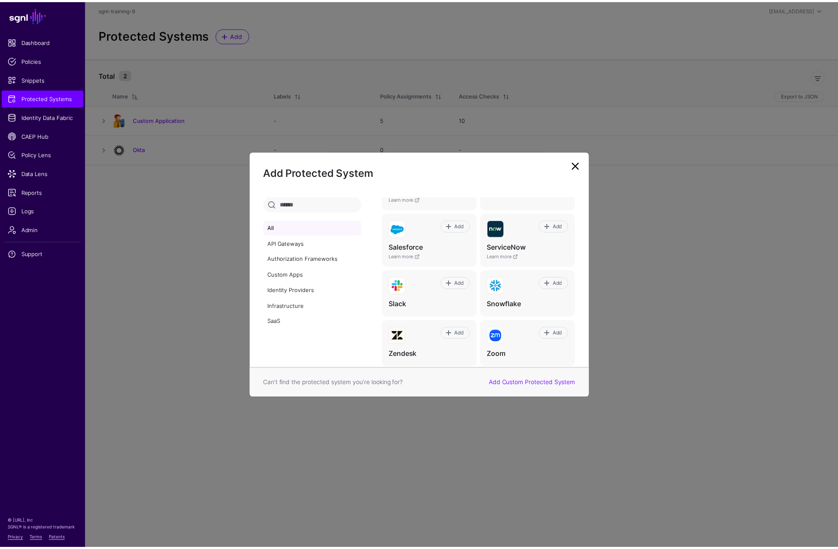
scroll to position [527, 0]
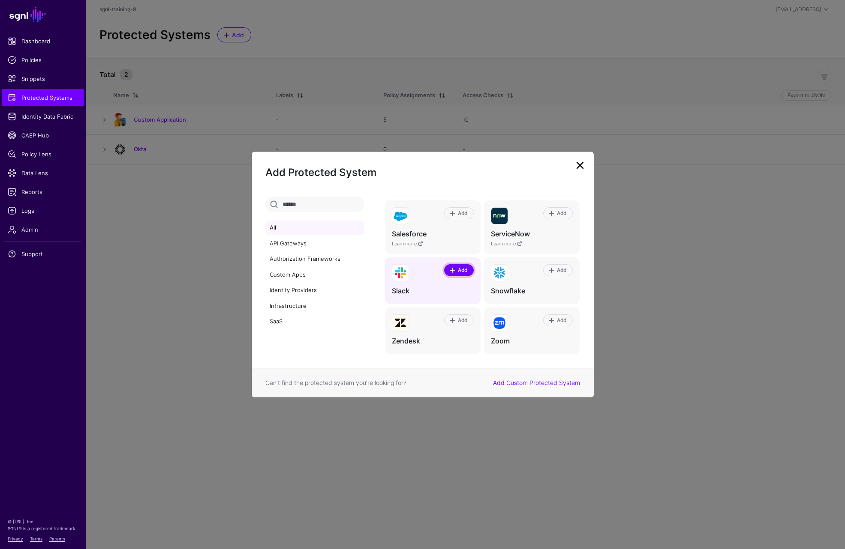
click at [457, 270] on span "Add" at bounding box center [463, 271] width 12 height 8
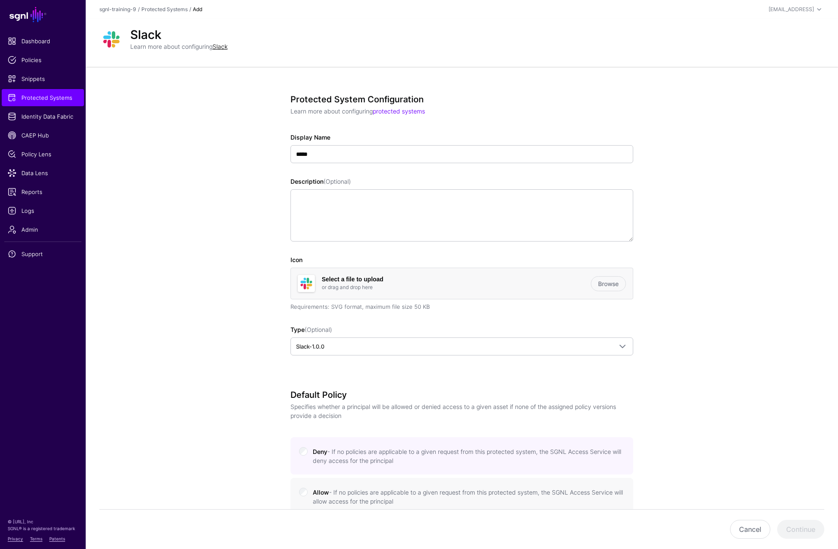
click at [332, 342] on span "Slack-1.0.0" at bounding box center [462, 347] width 332 height 10
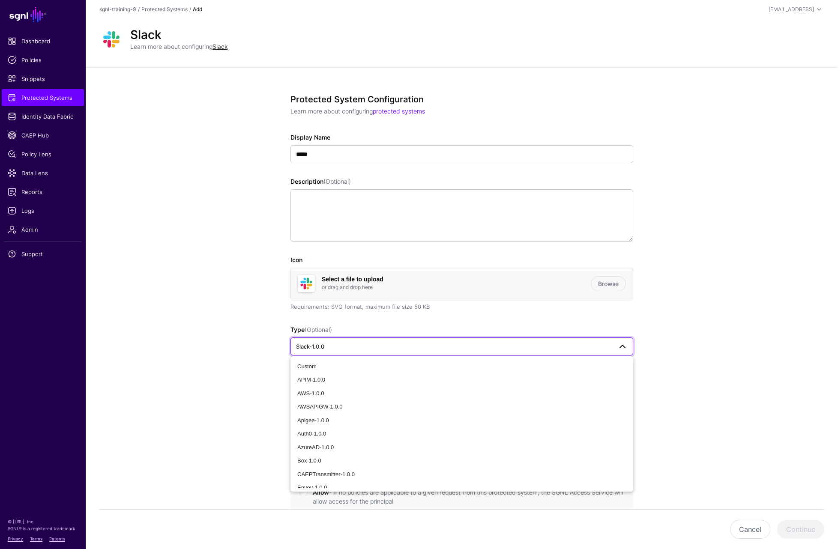
click at [338, 344] on span "Slack-1.0.0" at bounding box center [454, 346] width 316 height 9
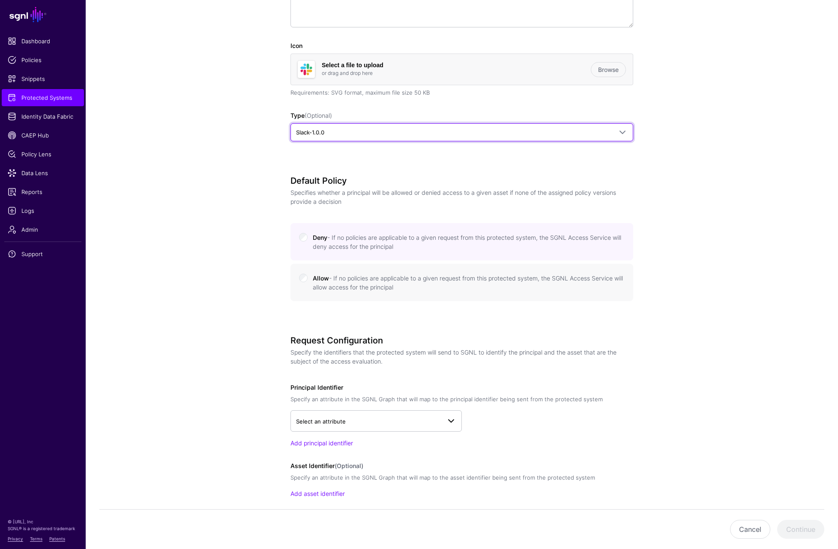
scroll to position [252, 0]
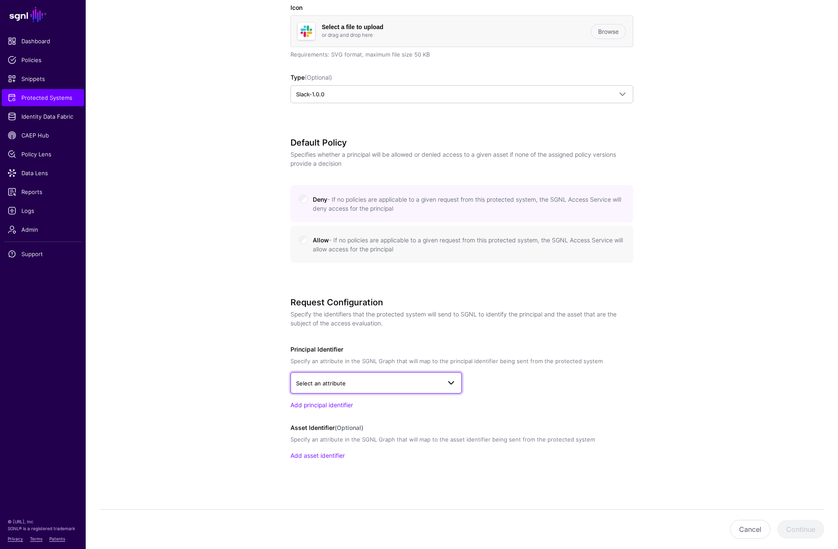
click at [351, 384] on span "Select an attribute" at bounding box center [368, 383] width 145 height 9
type input "**********"
click at [348, 446] on span "User > profile__email" at bounding box center [332, 449] width 53 height 6
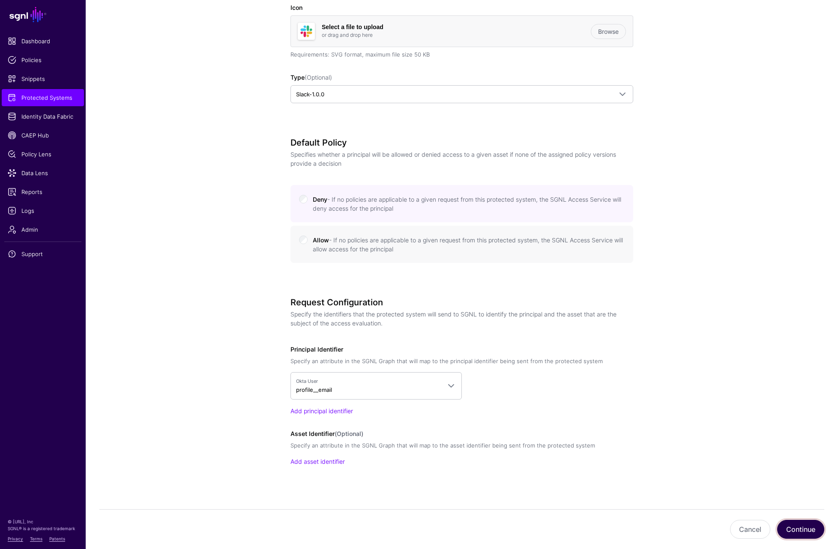
click at [808, 530] on button "Continue" at bounding box center [800, 529] width 47 height 19
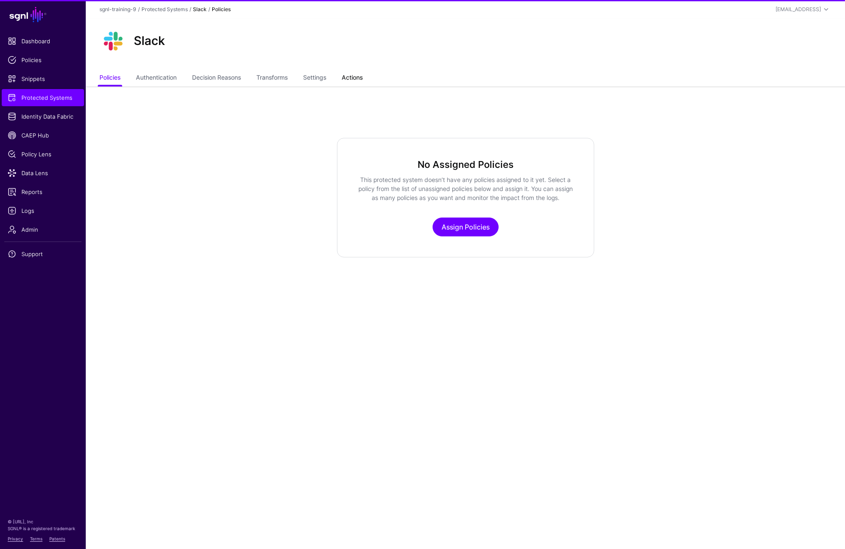
click at [357, 84] on link "Actions" at bounding box center [352, 78] width 21 height 16
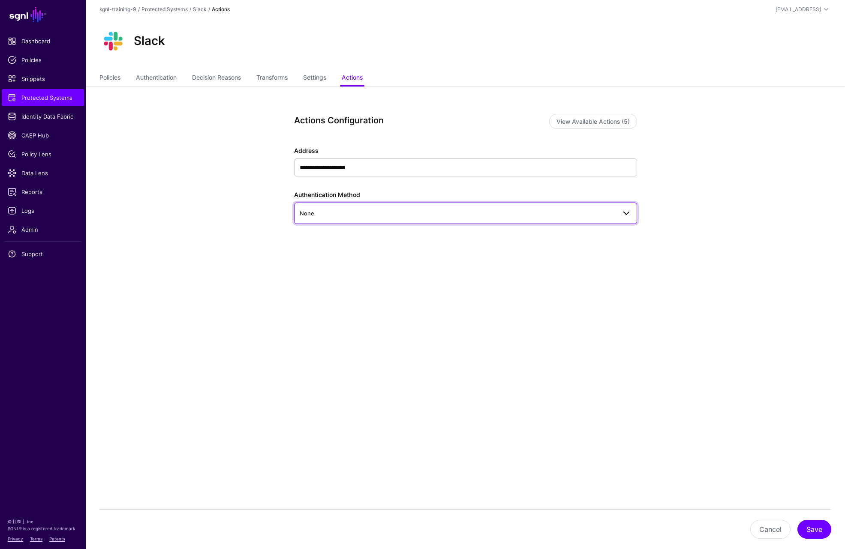
click at [367, 221] on link "None" at bounding box center [465, 213] width 343 height 21
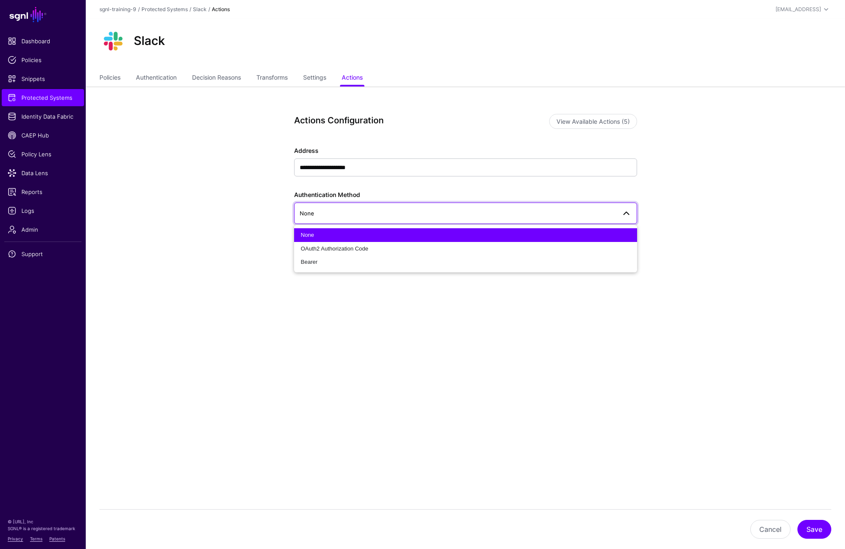
click at [311, 318] on div "**********" at bounding box center [466, 210] width 398 height 247
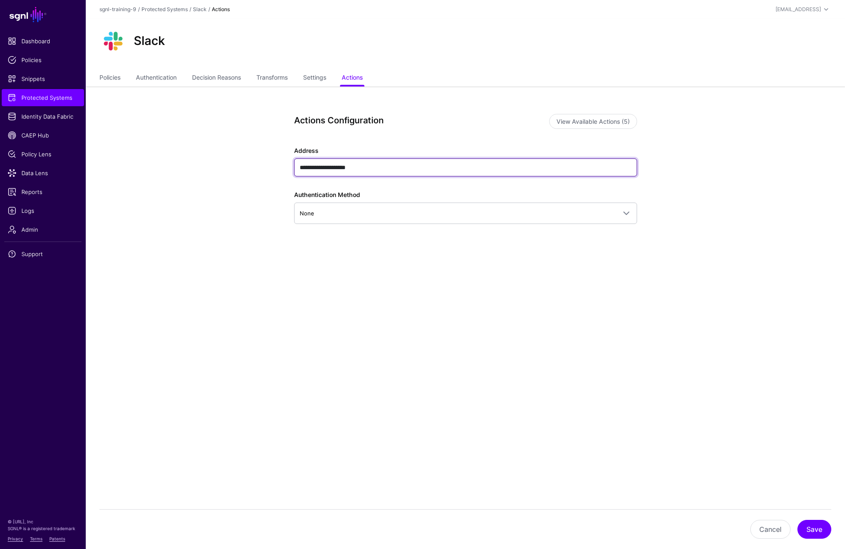
click at [372, 174] on input "**********" at bounding box center [465, 168] width 343 height 18
paste input "**********"
type input "**********"
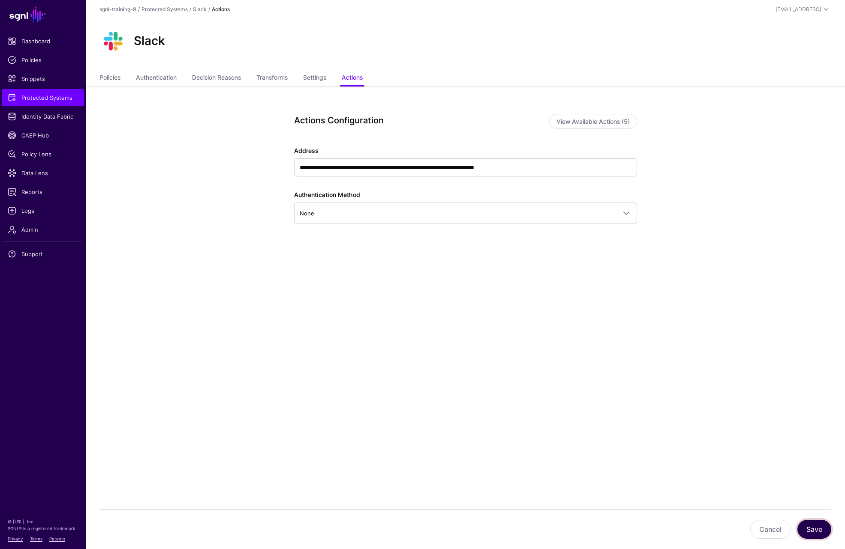
click at [813, 526] on button "Save" at bounding box center [814, 529] width 34 height 19
click at [170, 9] on link "Protected Systems" at bounding box center [164, 9] width 46 height 6
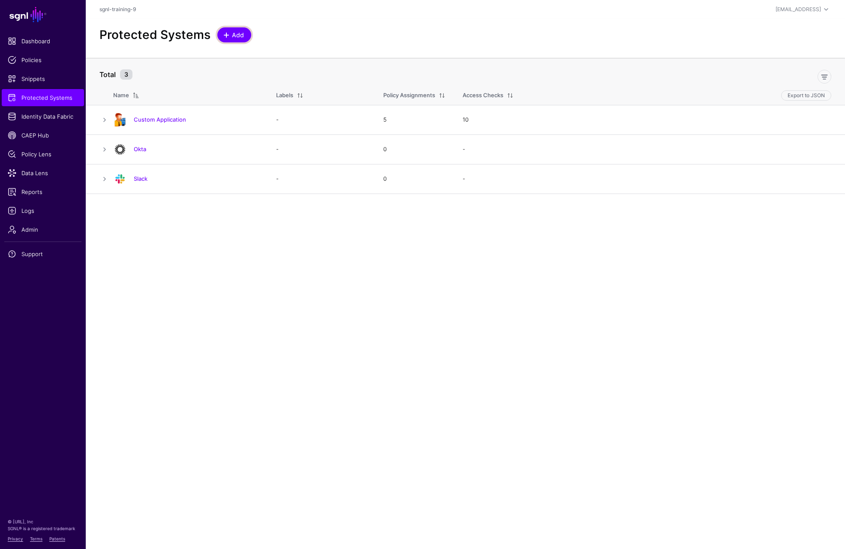
click at [236, 36] on span "Add" at bounding box center [238, 34] width 14 height 9
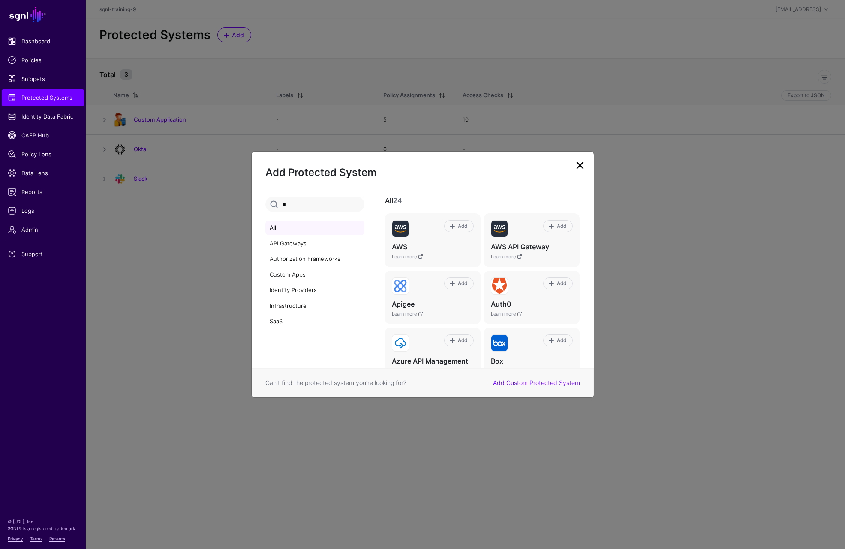
click at [315, 204] on input "*" at bounding box center [314, 204] width 99 height 15
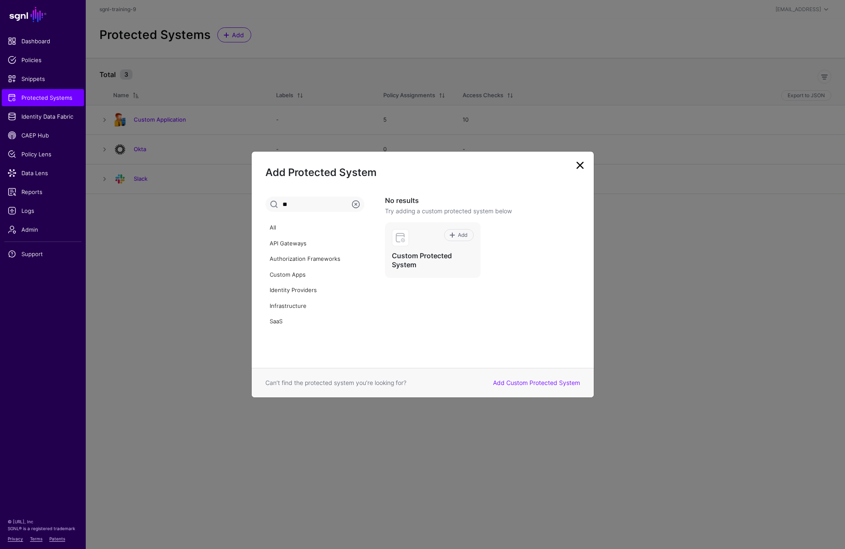
type input "*"
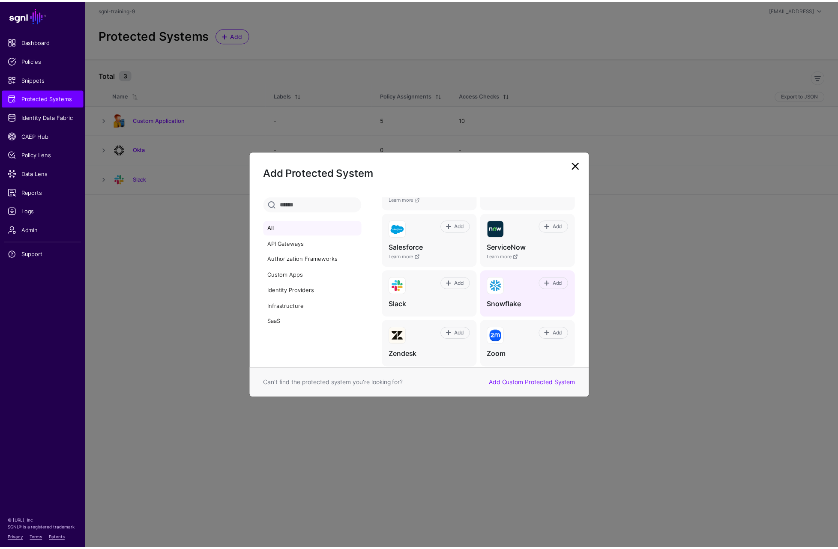
scroll to position [527, 0]
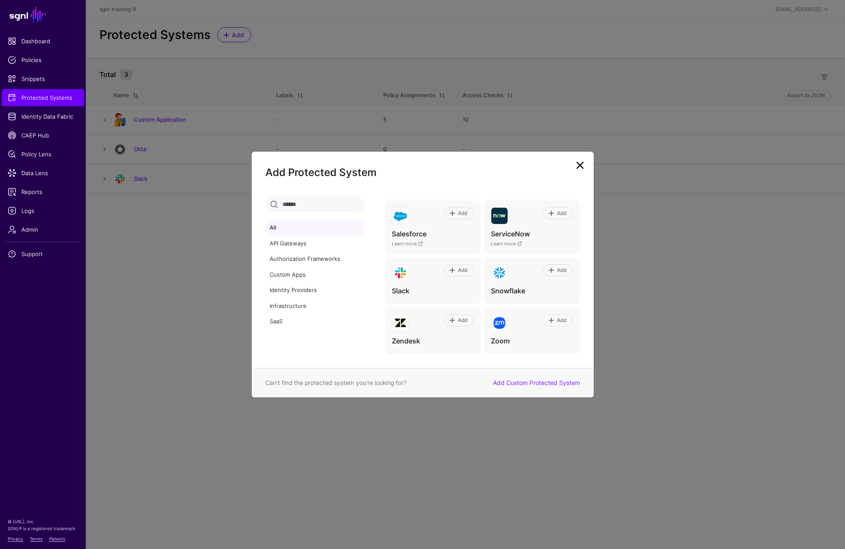
click at [318, 202] on input "text" at bounding box center [314, 204] width 99 height 15
click at [545, 386] on link "Add Custom Protected System" at bounding box center [536, 382] width 87 height 7
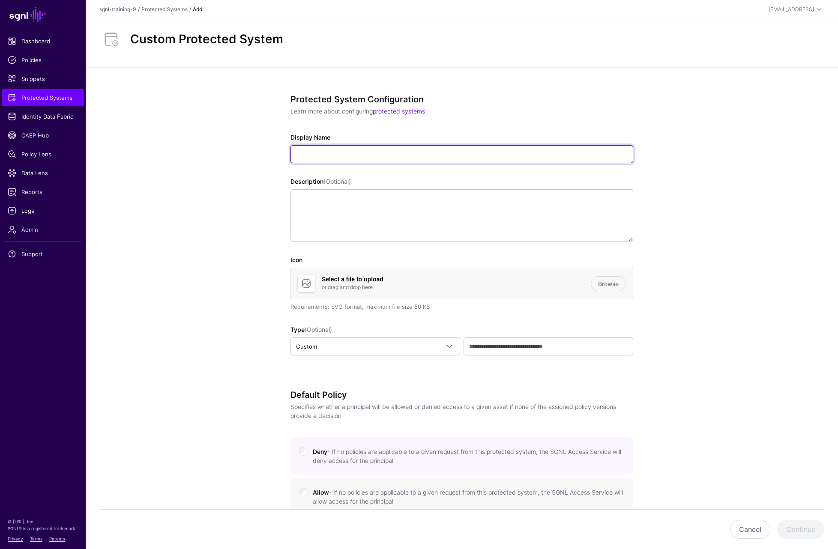
click at [353, 156] on input "Display Name" at bounding box center [462, 154] width 343 height 18
type input "**********"
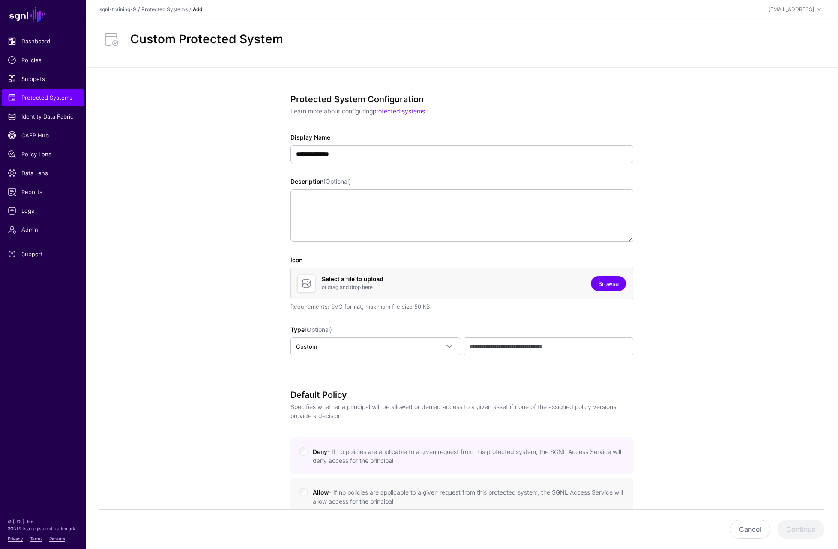
click at [606, 284] on link "Browse" at bounding box center [608, 283] width 35 height 15
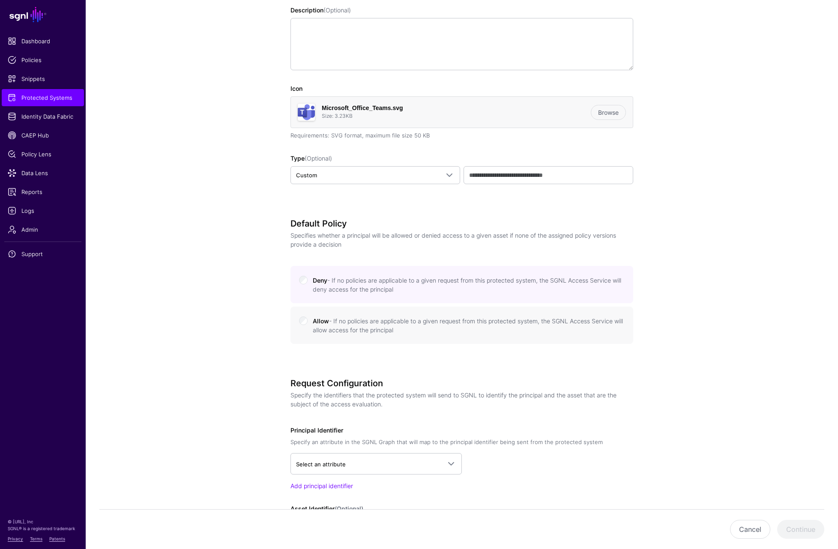
scroll to position [252, 0]
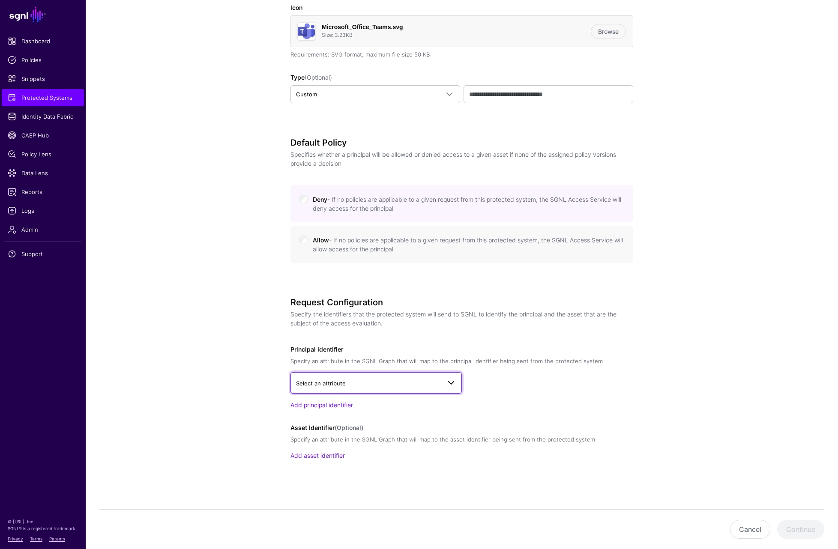
click at [370, 390] on link "Select an attribute" at bounding box center [376, 382] width 171 height 21
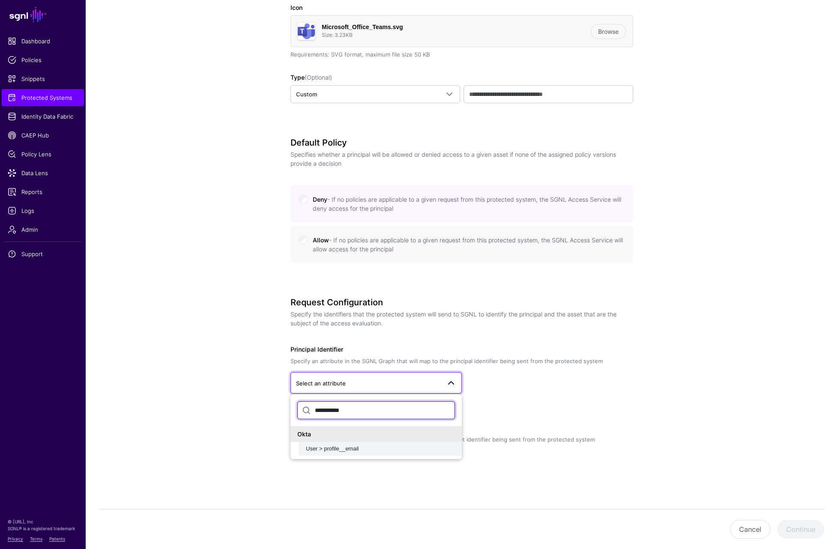
type input "**********"
click at [320, 450] on span "User > profile__email" at bounding box center [332, 449] width 53 height 6
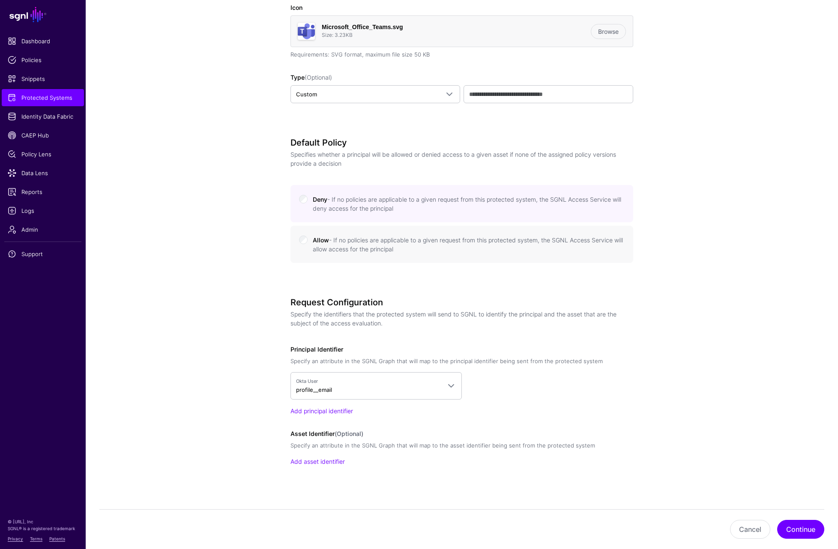
scroll to position [258, 0]
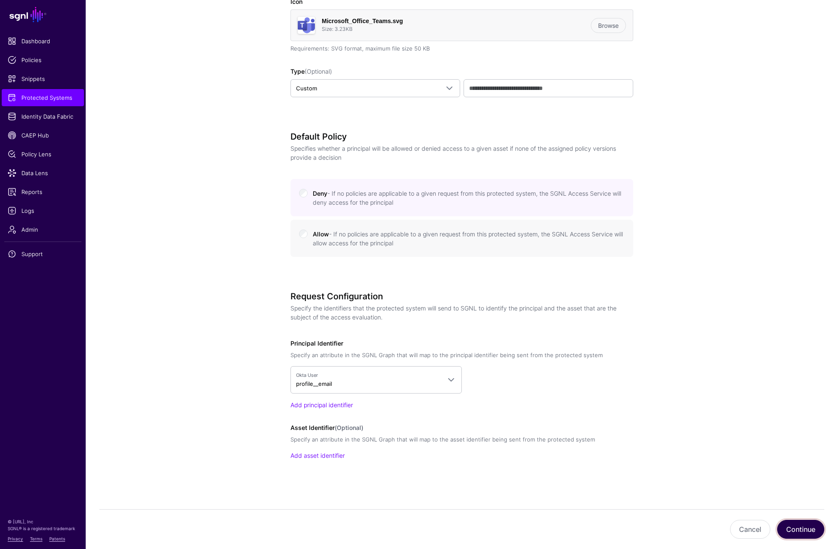
click at [818, 532] on button "Continue" at bounding box center [800, 529] width 47 height 19
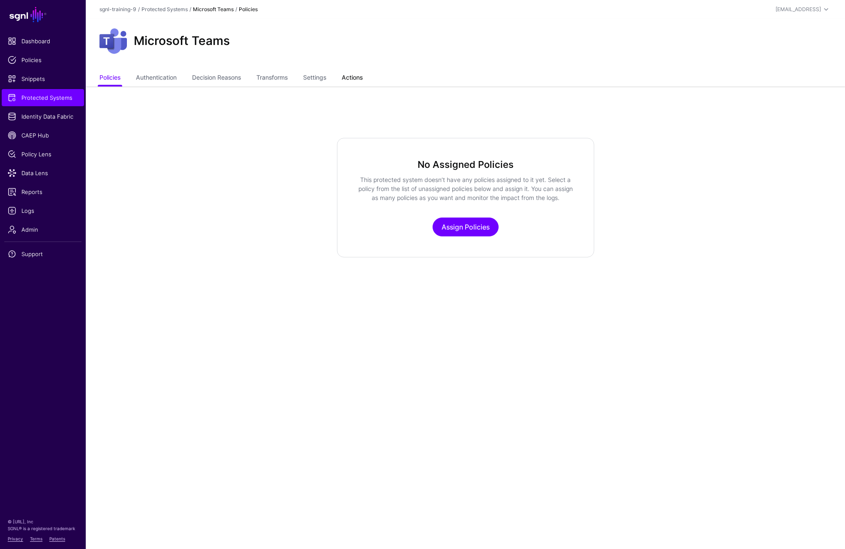
click at [359, 85] on link "Actions" at bounding box center [352, 78] width 21 height 16
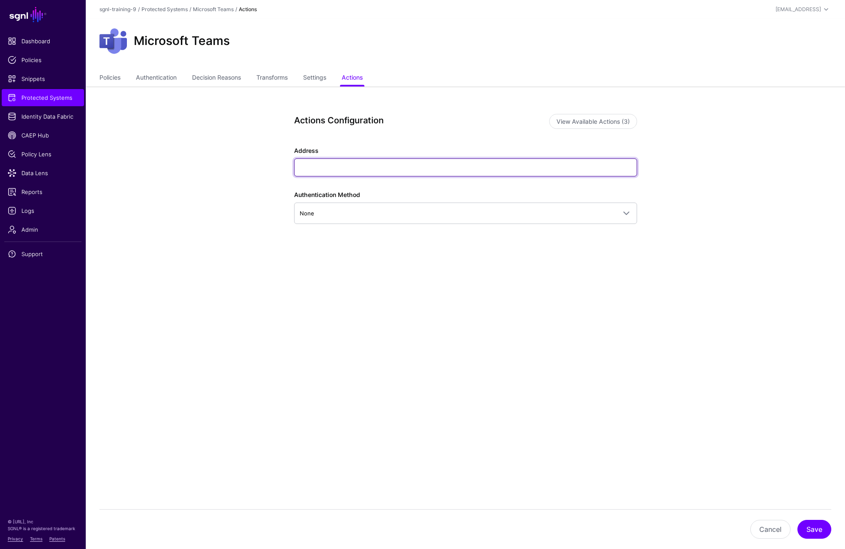
click at [306, 167] on input "Address" at bounding box center [465, 168] width 343 height 18
paste input "**********"
type input "**********"
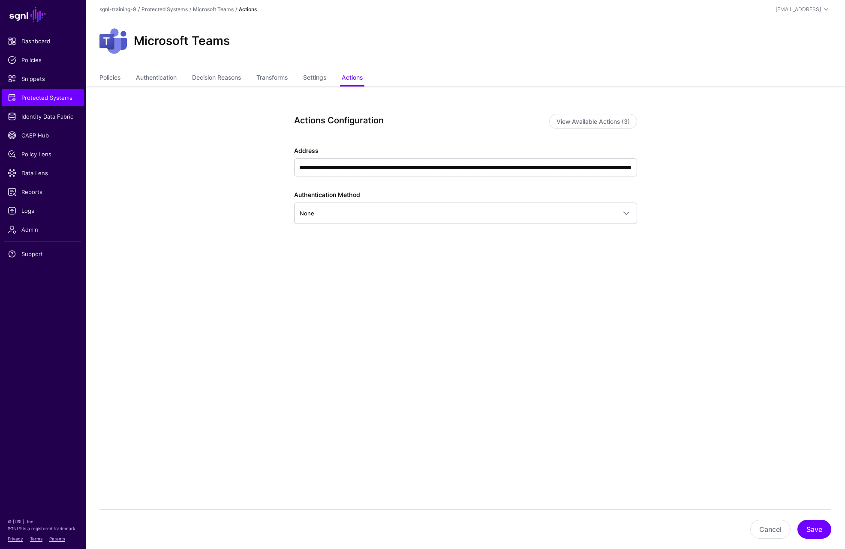
scroll to position [0, 0]
click at [808, 531] on button "Save" at bounding box center [814, 529] width 34 height 19
click at [34, 141] on link "CAEP Hub" at bounding box center [43, 135] width 82 height 17
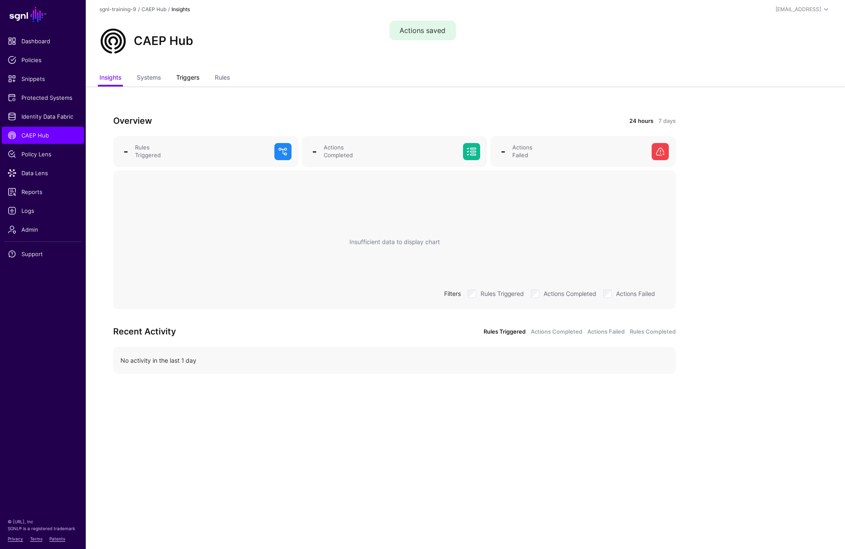
click at [187, 76] on link "Triggers" at bounding box center [187, 78] width 23 height 16
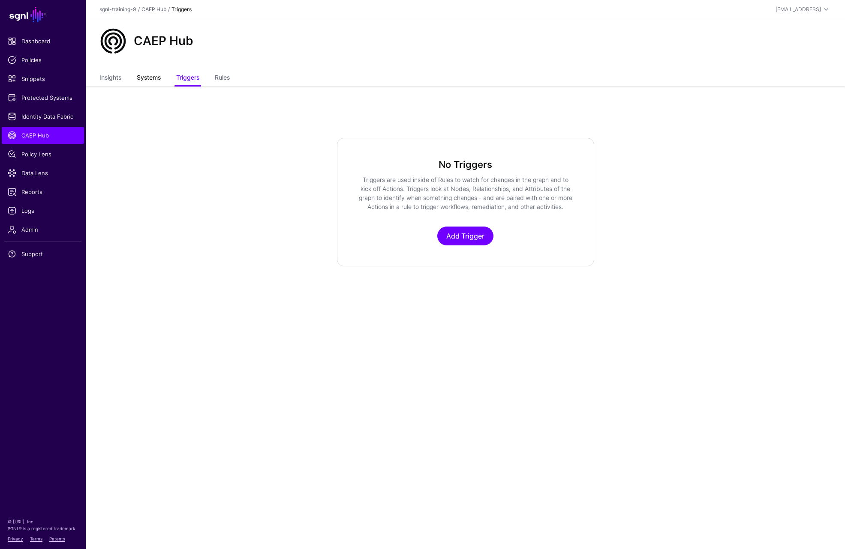
click at [150, 78] on link "Systems" at bounding box center [149, 78] width 24 height 16
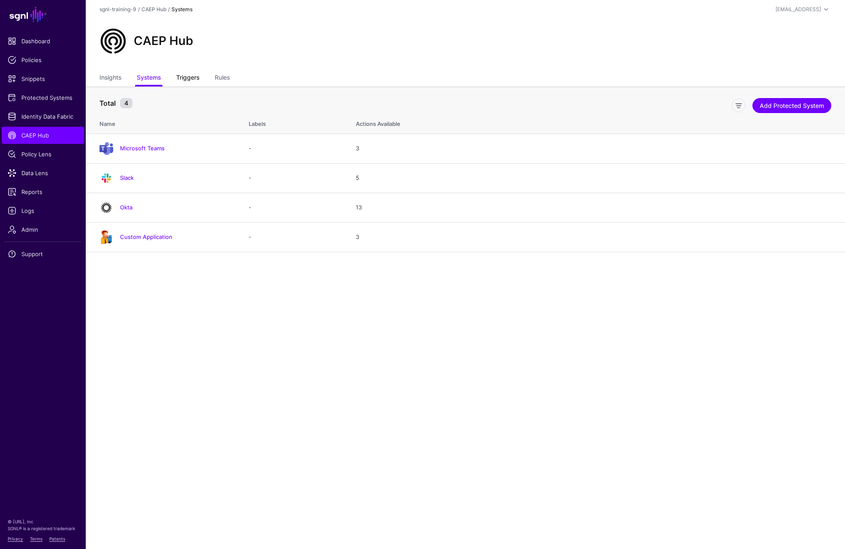
click at [188, 77] on link "Triggers" at bounding box center [187, 78] width 23 height 16
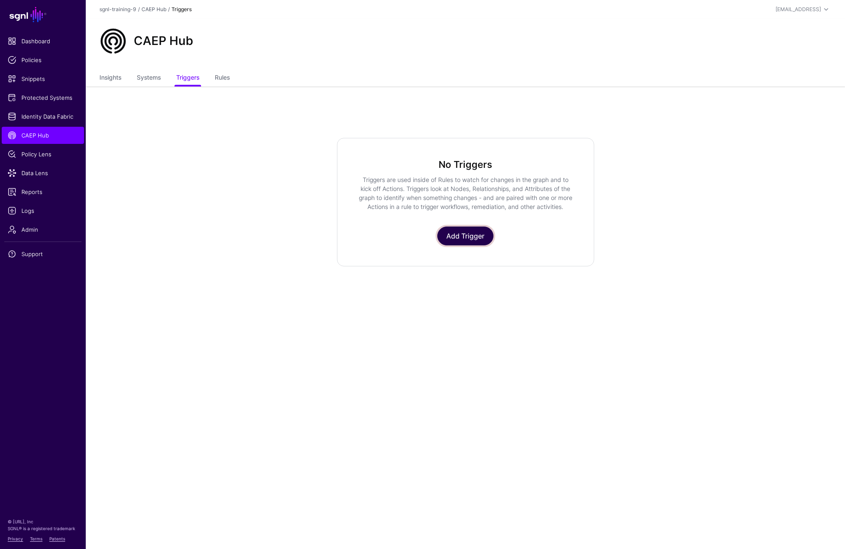
click at [471, 235] on link "Add Trigger" at bounding box center [465, 236] width 56 height 19
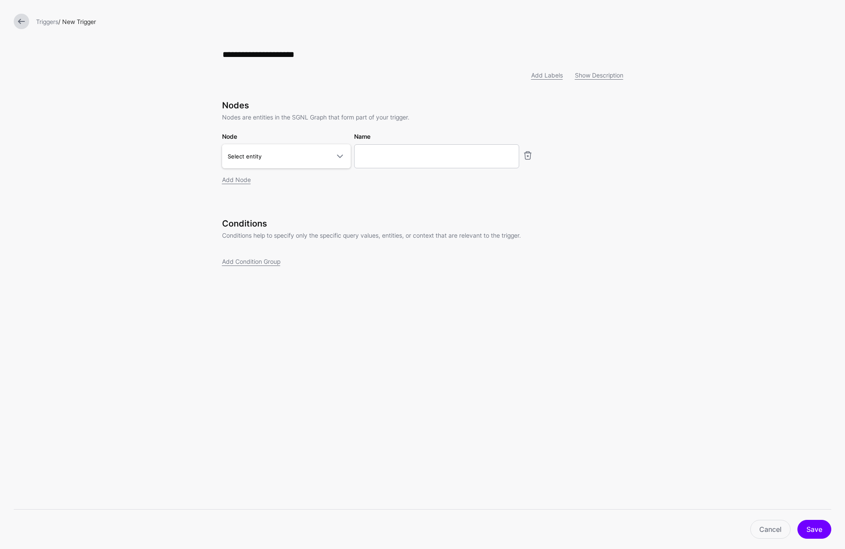
type input "**********"
click at [266, 318] on div "**********" at bounding box center [422, 170] width 429 height 340
click at [286, 155] on span "Select entity" at bounding box center [279, 156] width 102 height 9
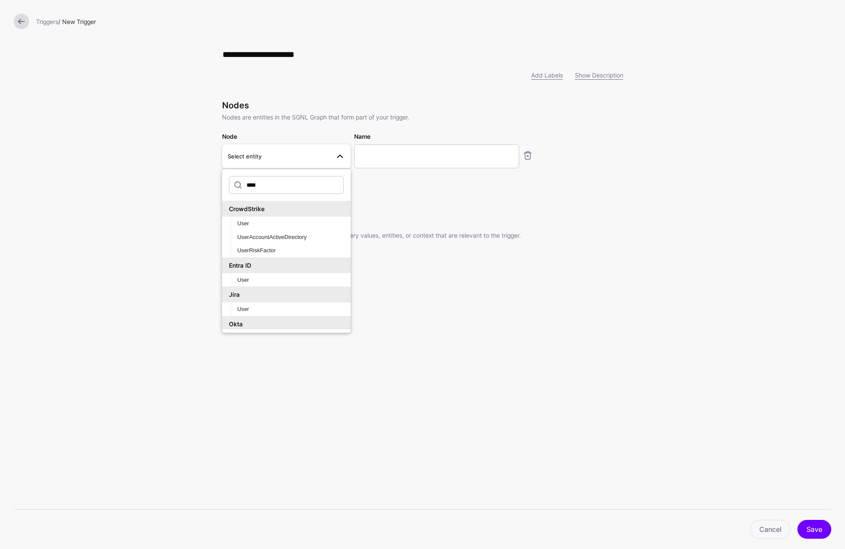
scroll to position [16, 0]
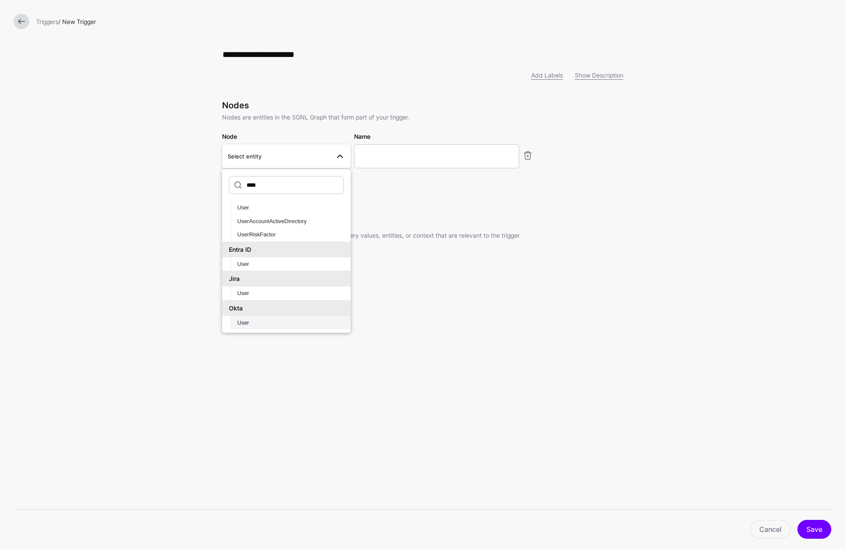
type input "****"
click at [248, 319] on div "User" at bounding box center [290, 323] width 106 height 9
type input "********"
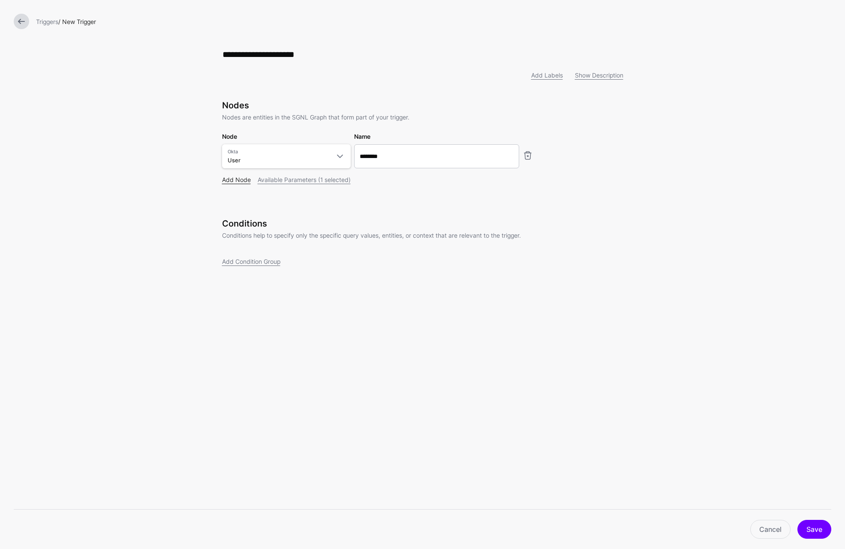
click at [230, 180] on link "Add Node" at bounding box center [236, 179] width 29 height 7
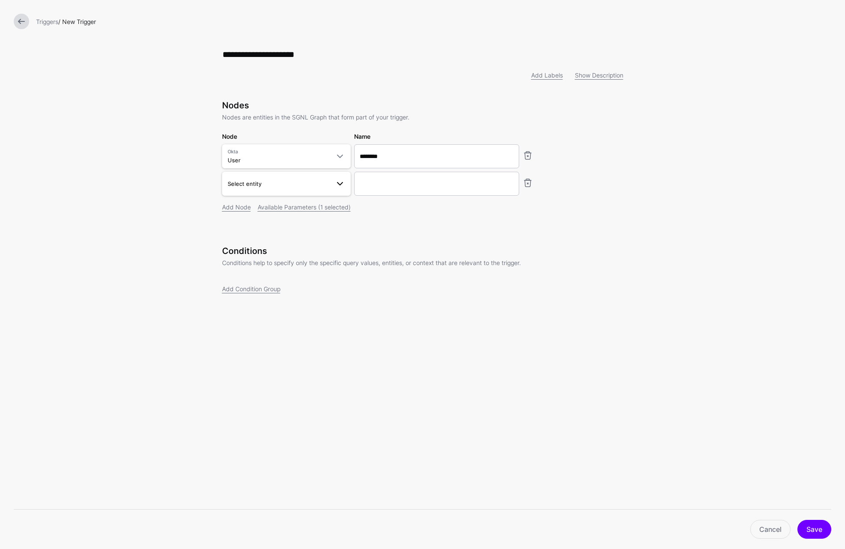
click at [290, 184] on span "Select entity" at bounding box center [279, 183] width 102 height 9
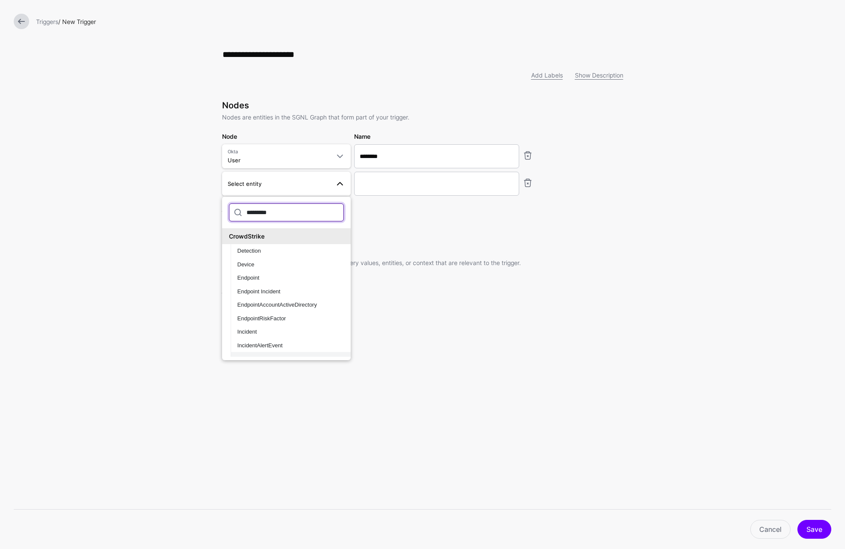
scroll to position [63, 0]
type input "*********"
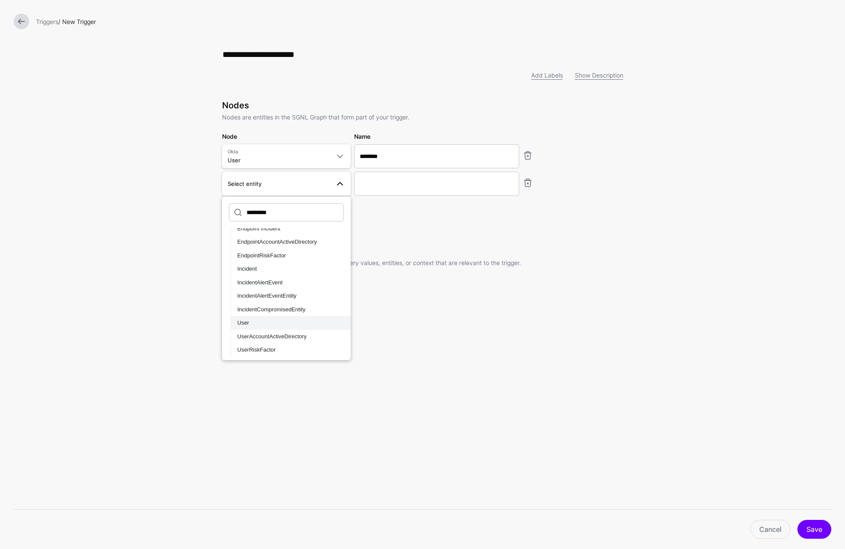
click at [267, 324] on div "User" at bounding box center [290, 323] width 106 height 9
type input "**********"
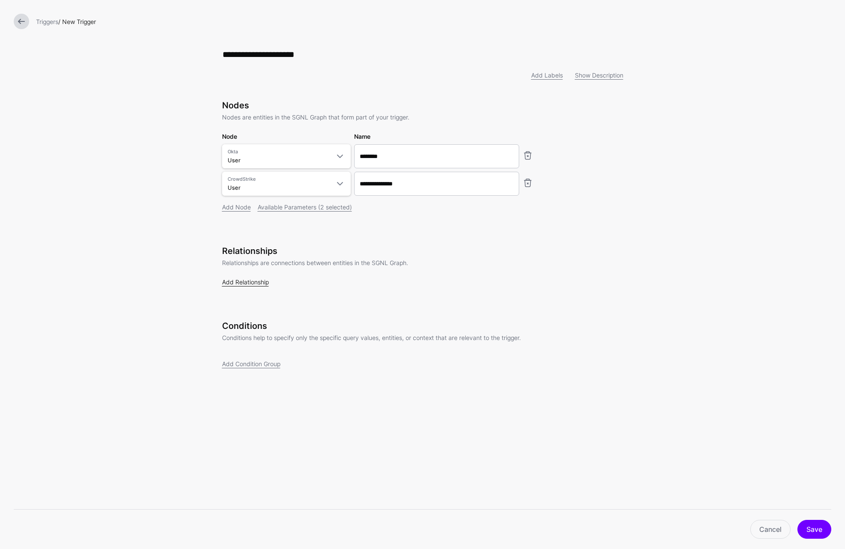
click at [248, 284] on link "Add Relationship" at bounding box center [245, 282] width 47 height 7
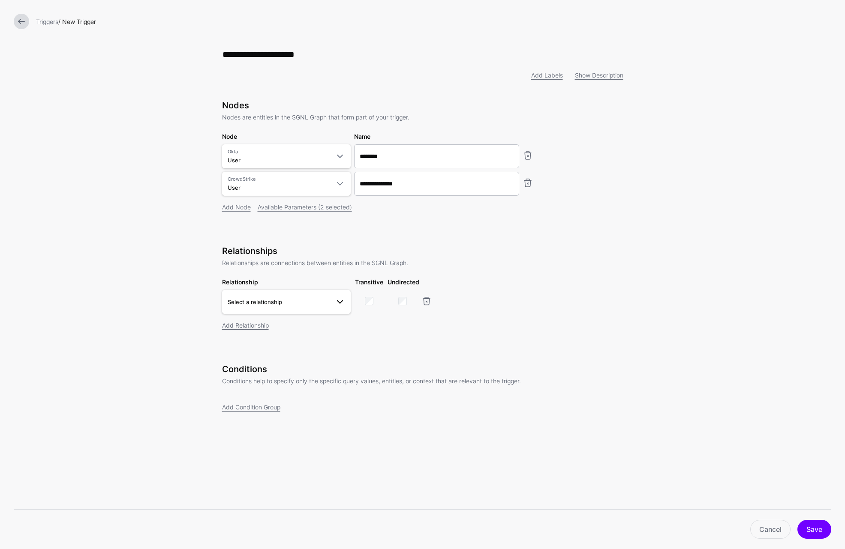
click at [258, 303] on span "Select a relationship" at bounding box center [255, 302] width 54 height 7
click at [276, 362] on span "User.profile__email - User.upn" at bounding box center [286, 364] width 115 height 7
click at [313, 303] on span "User.profile__email - User.upn same_as" at bounding box center [279, 302] width 102 height 16
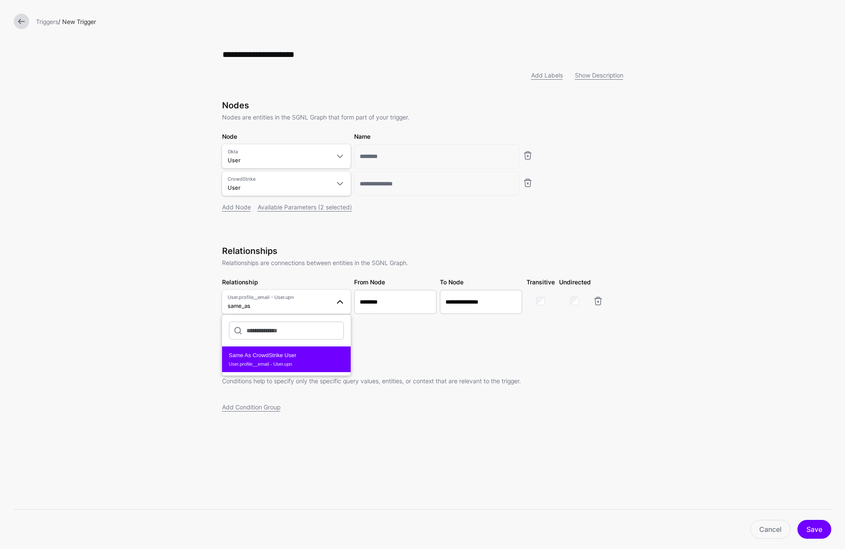
click at [282, 365] on span "User.profile__email - User.upn" at bounding box center [286, 364] width 115 height 7
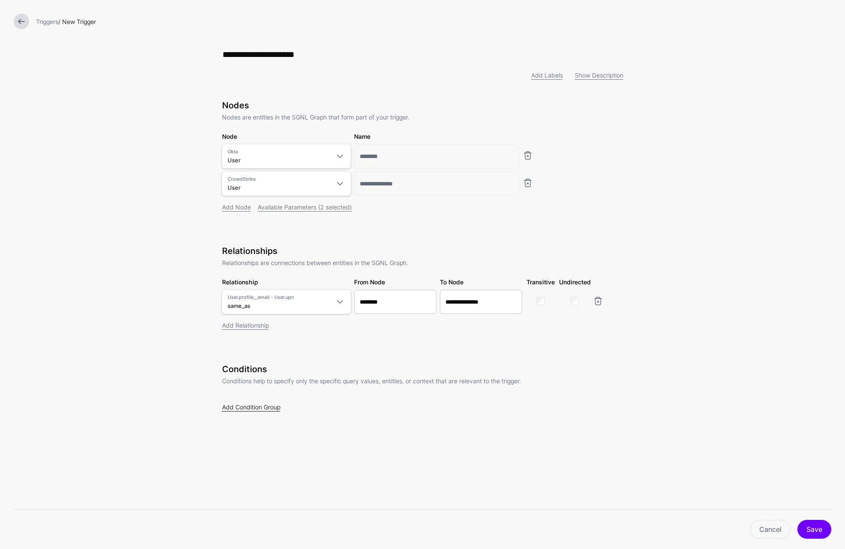
click at [250, 410] on link "Add Condition Group" at bounding box center [251, 407] width 58 height 7
click at [270, 456] on span "Select parameter" at bounding box center [264, 459] width 59 height 9
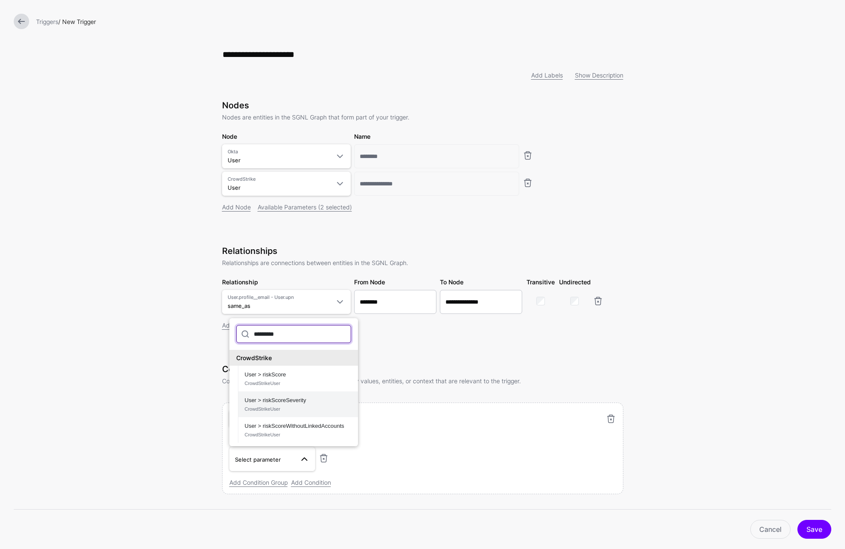
type input "*********"
click at [283, 402] on span "User > riskScoreSeverity CrowdStrikeUser" at bounding box center [298, 404] width 106 height 21
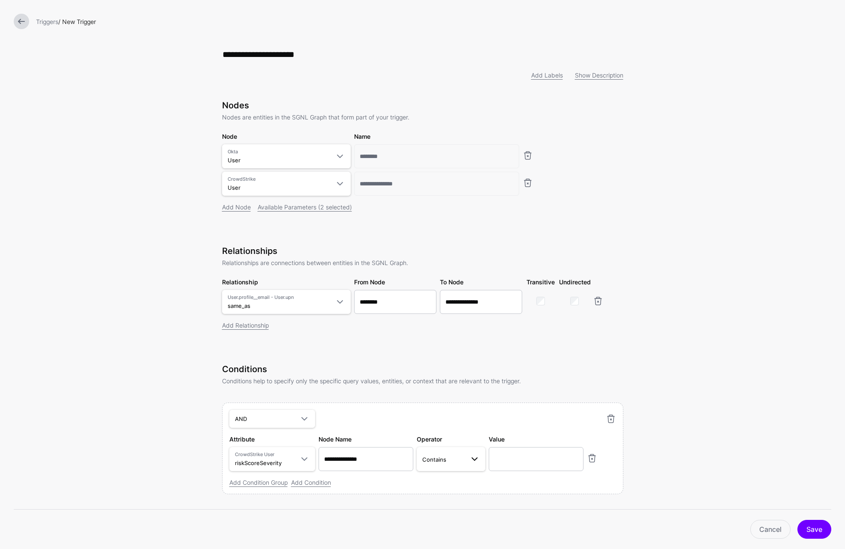
click at [442, 468] on link "Contains" at bounding box center [451, 459] width 69 height 24
click at [450, 350] on div "Equal To" at bounding box center [459, 348] width 72 height 9
click at [495, 460] on input "text" at bounding box center [536, 459] width 95 height 24
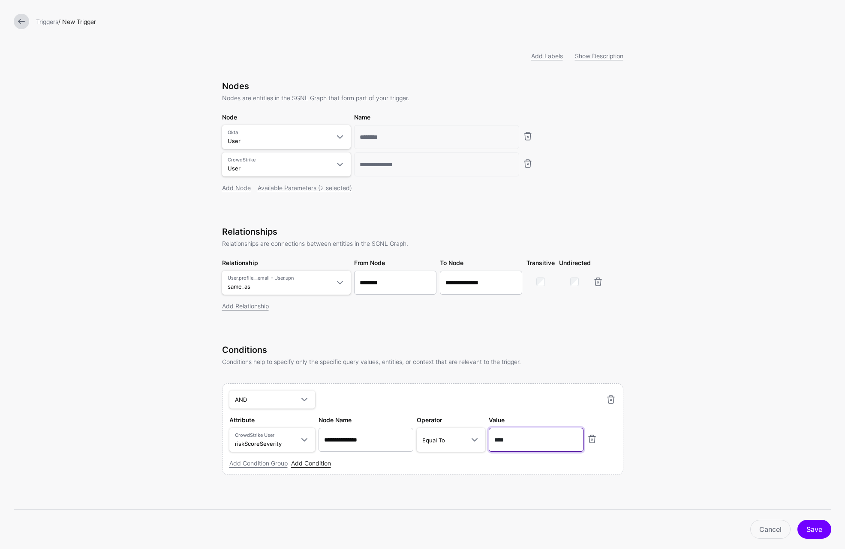
type input "****"
click at [300, 460] on link "Add Condition" at bounding box center [311, 463] width 40 height 7
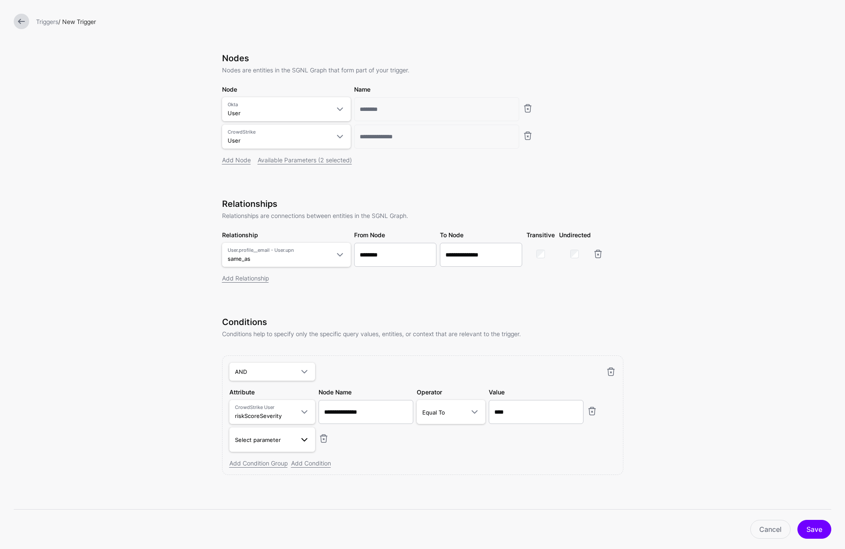
click at [271, 440] on span "Select parameter" at bounding box center [258, 440] width 46 height 7
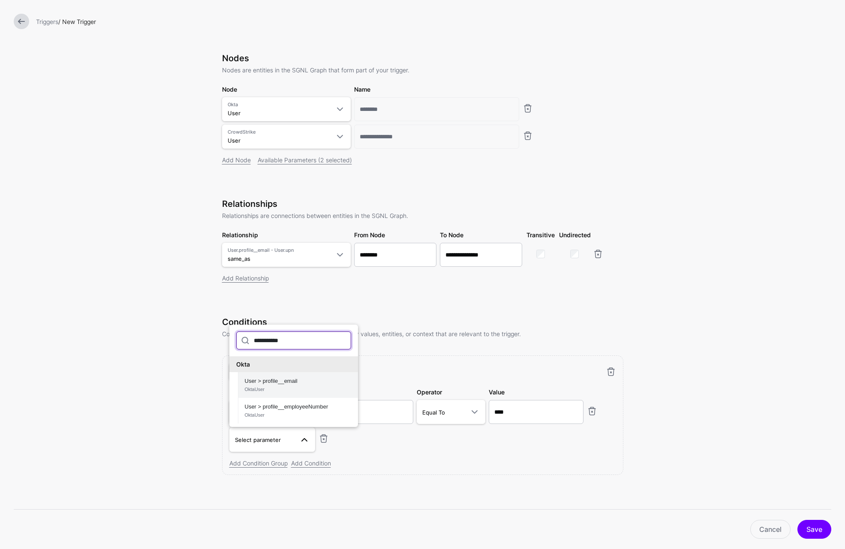
type input "**********"
click at [291, 384] on span "User > profile__email OktaUser" at bounding box center [298, 385] width 106 height 21
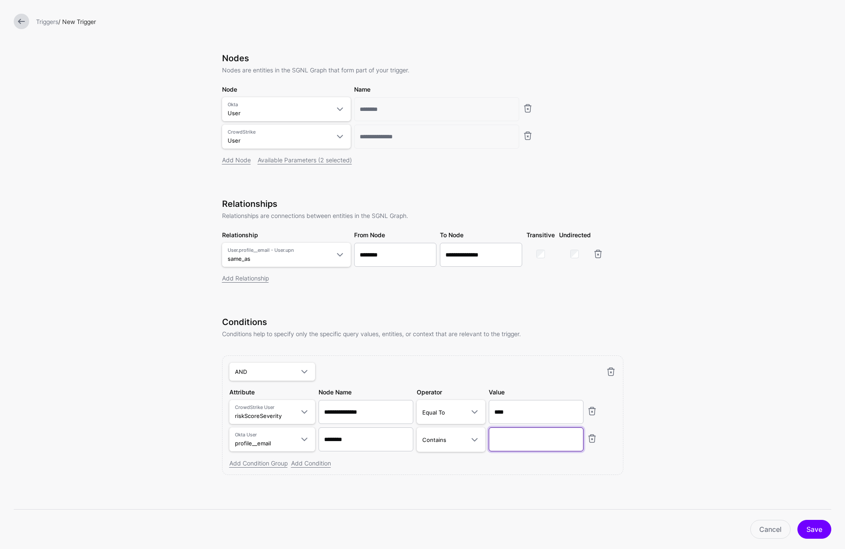
click at [534, 441] on input "text" at bounding box center [536, 440] width 95 height 24
paste input "**********"
type input "**********"
click at [465, 444] on span at bounding box center [471, 440] width 15 height 10
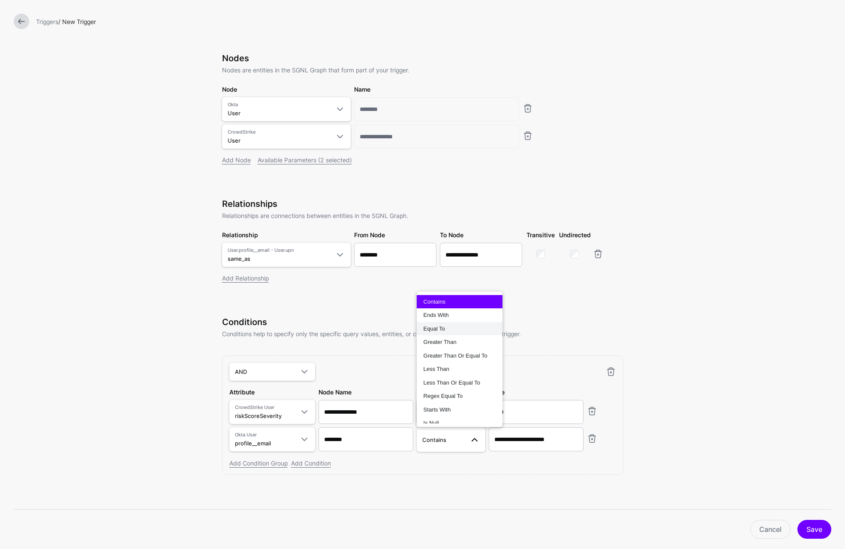
click at [444, 330] on div "Equal To" at bounding box center [459, 329] width 72 height 9
click at [822, 528] on button "Save" at bounding box center [814, 529] width 34 height 19
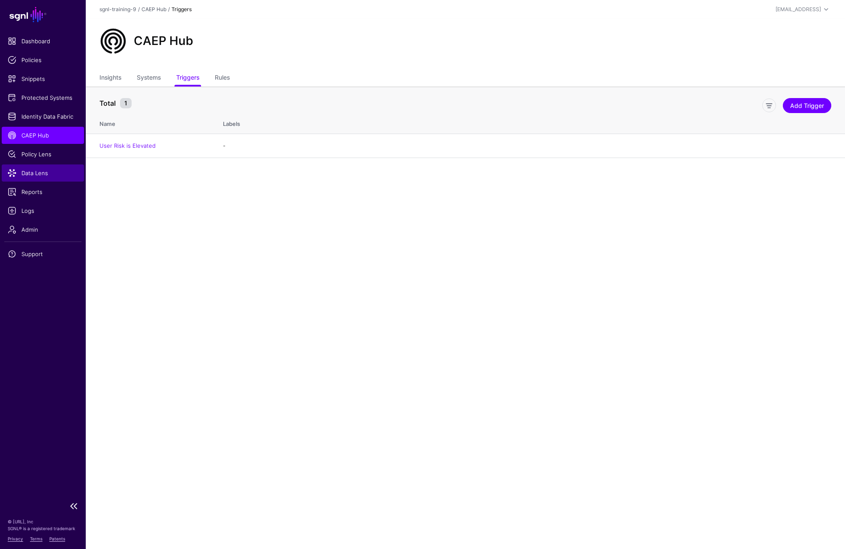
click at [47, 175] on span "Data Lens" at bounding box center [43, 173] width 70 height 9
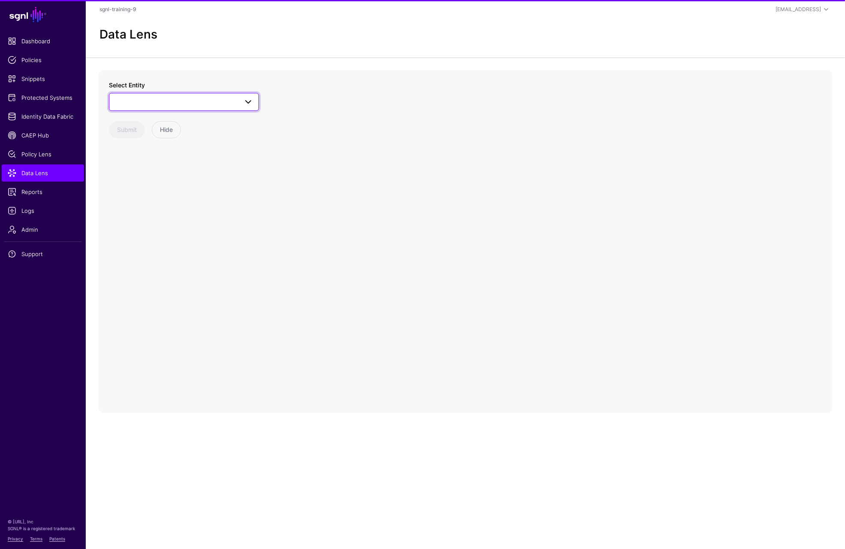
click at [146, 102] on span at bounding box center [183, 102] width 139 height 10
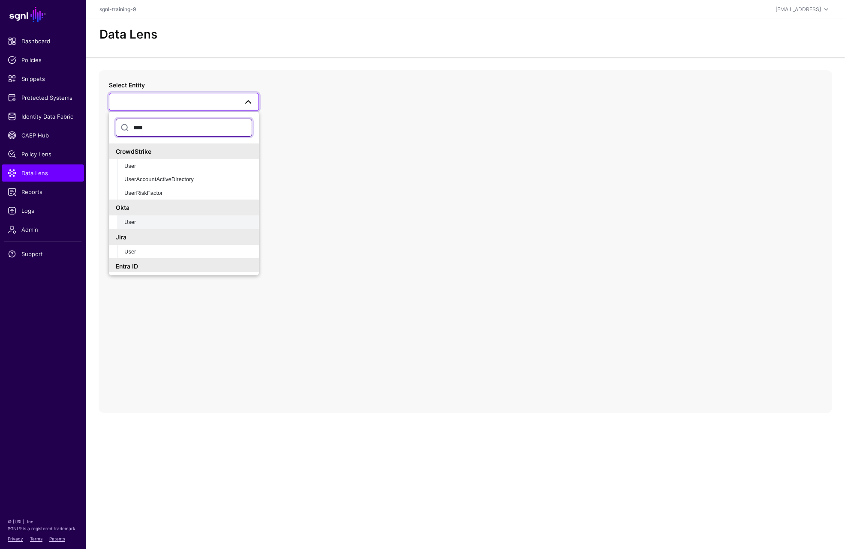
type input "****"
click at [153, 220] on div "User" at bounding box center [188, 222] width 128 height 9
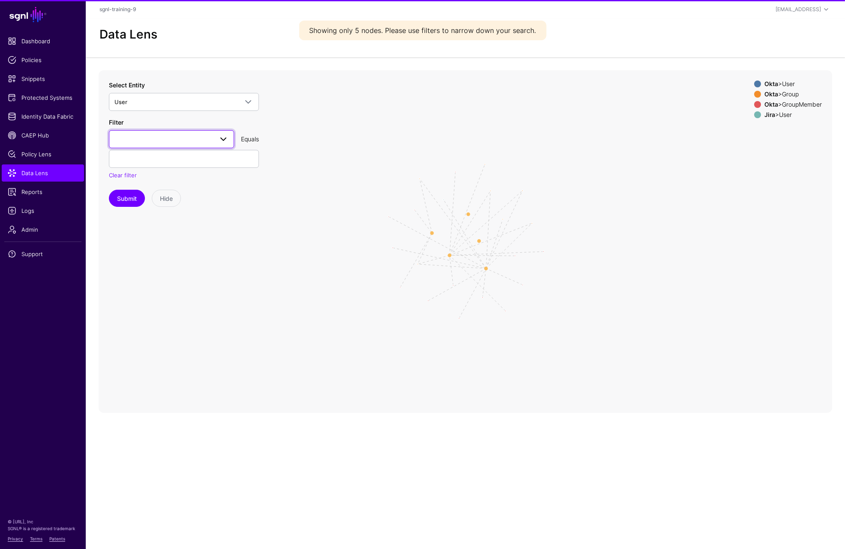
click at [143, 141] on span at bounding box center [171, 139] width 114 height 10
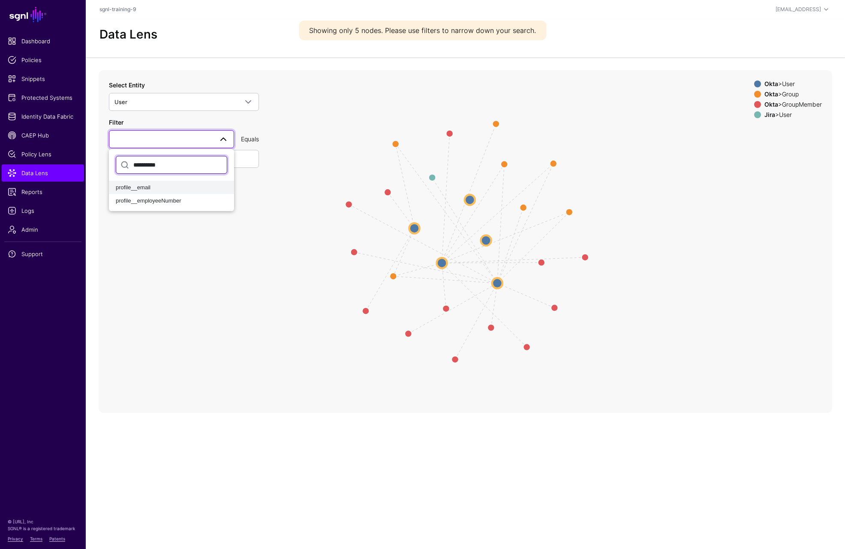
type input "**********"
click at [153, 189] on div "profile__email" at bounding box center [171, 187] width 111 height 9
click at [179, 158] on input "text" at bounding box center [184, 159] width 150 height 18
paste input "**********"
click at [134, 194] on button "Submit" at bounding box center [127, 198] width 36 height 17
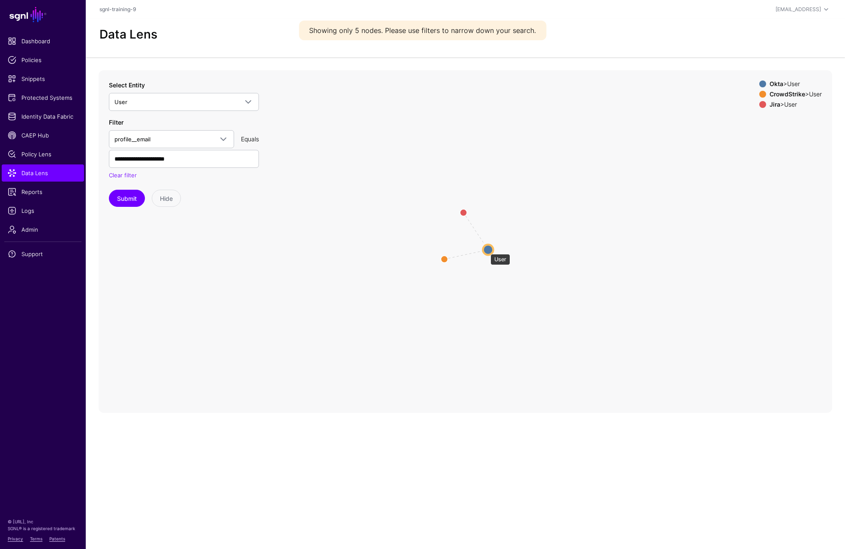
click at [486, 250] on circle at bounding box center [488, 250] width 10 height 10
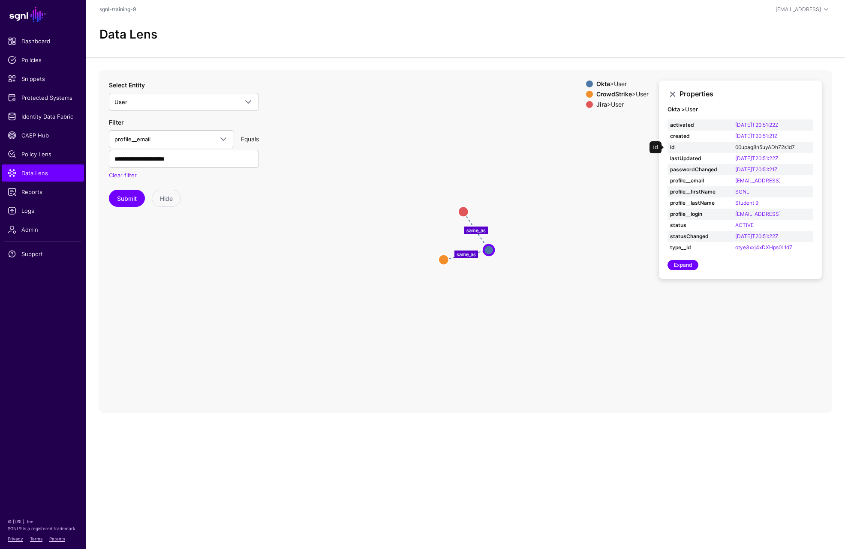
click at [766, 147] on link "00upag8n5uyADh72s1d7" at bounding box center [765, 147] width 60 height 6
type input "**********"
click at [52, 138] on span "CAEP Hub" at bounding box center [43, 135] width 70 height 9
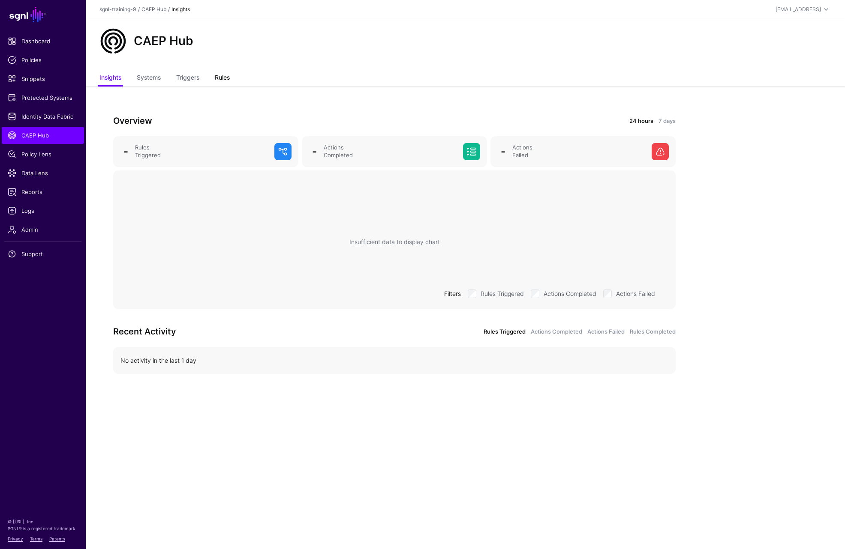
click at [228, 82] on link "Rules" at bounding box center [222, 78] width 15 height 16
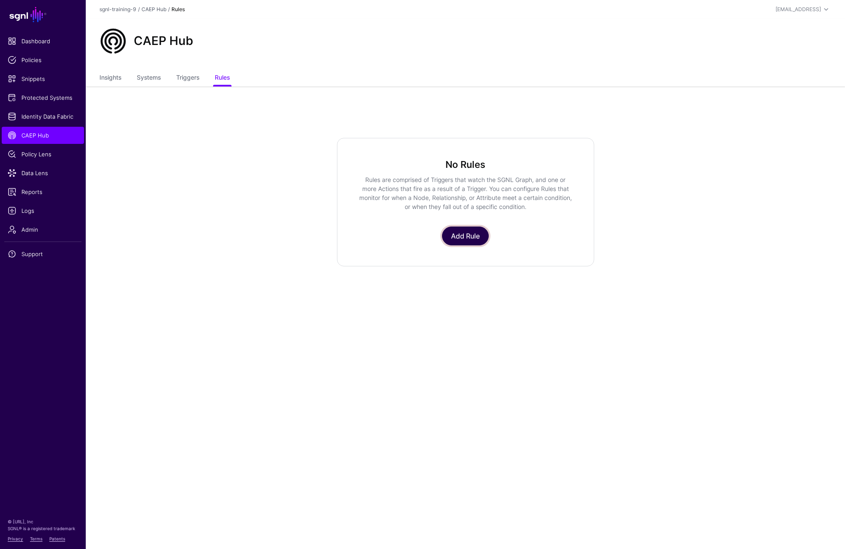
click at [470, 229] on link "Add Rule" at bounding box center [465, 236] width 47 height 19
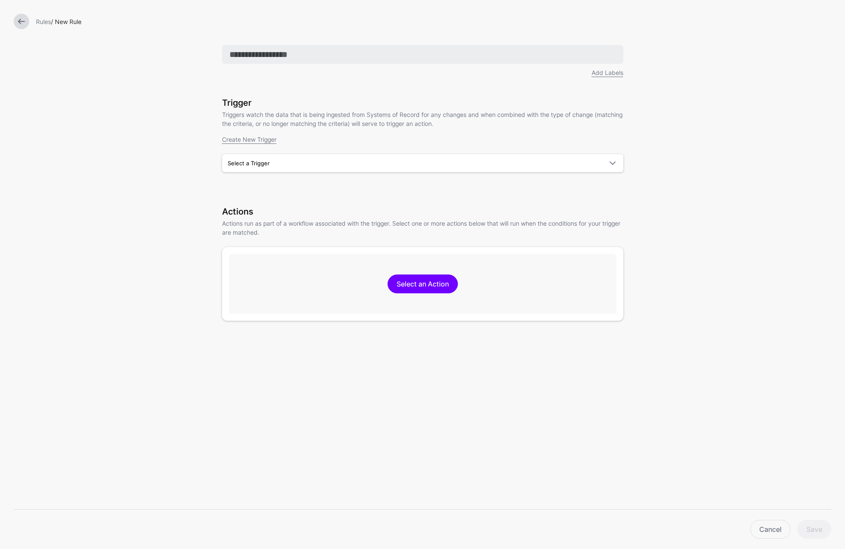
click at [303, 55] on input "text" at bounding box center [422, 54] width 401 height 19
type input "**********"
click at [290, 159] on span "Select a Trigger" at bounding box center [415, 163] width 375 height 9
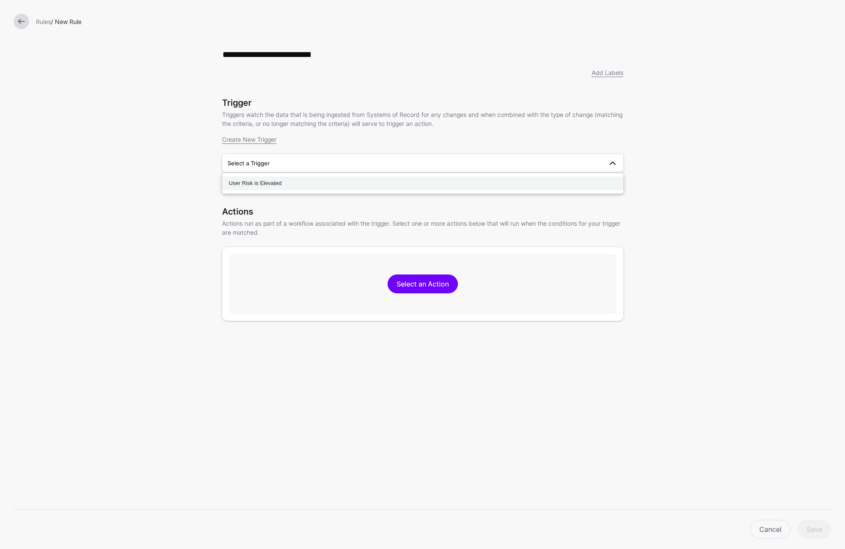
click at [282, 180] on div "User Risk is Elevated" at bounding box center [422, 183] width 387 height 9
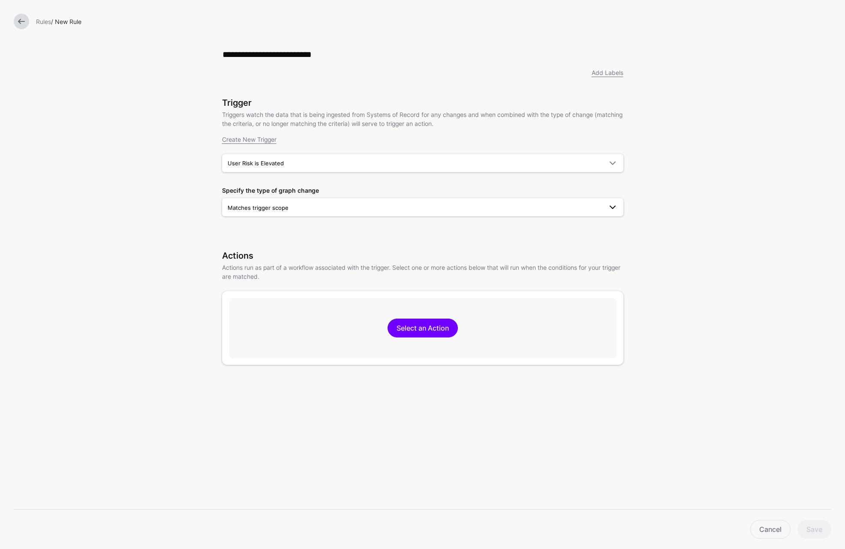
click at [312, 205] on span "Matches trigger scope" at bounding box center [415, 207] width 375 height 9
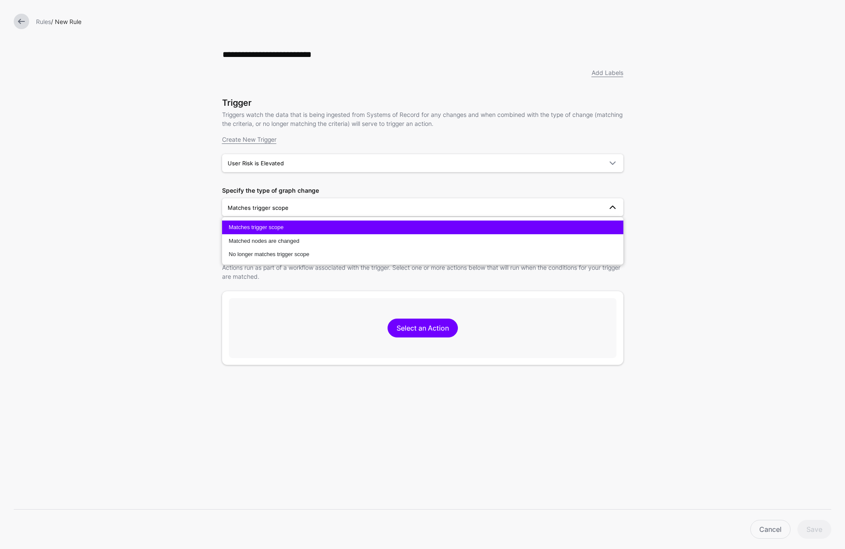
click at [267, 227] on span "Matches trigger scope" at bounding box center [256, 227] width 55 height 6
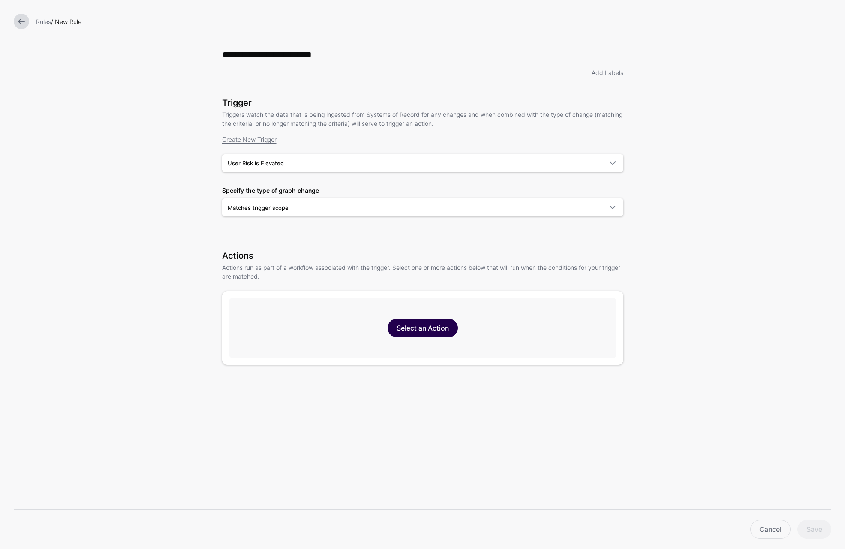
click at [408, 329] on link "Select an Action" at bounding box center [422, 328] width 70 height 19
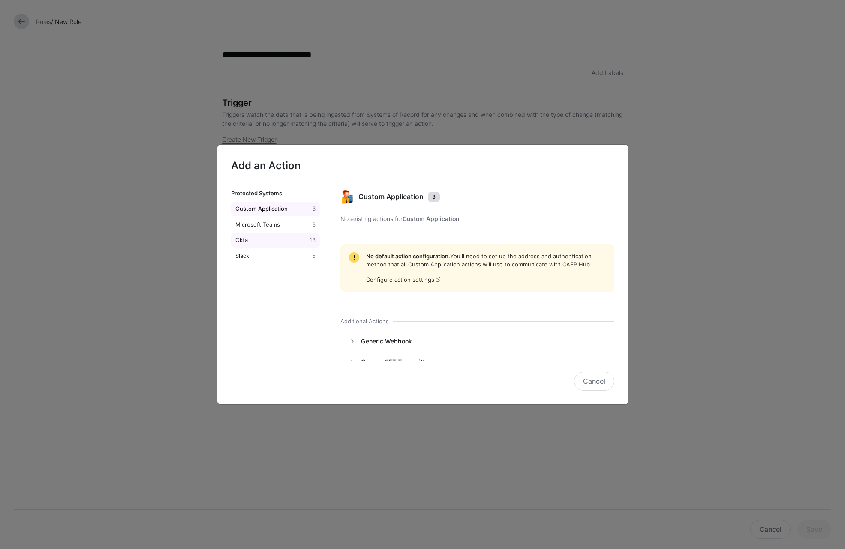
click at [249, 238] on div "Okta" at bounding box center [271, 240] width 75 height 9
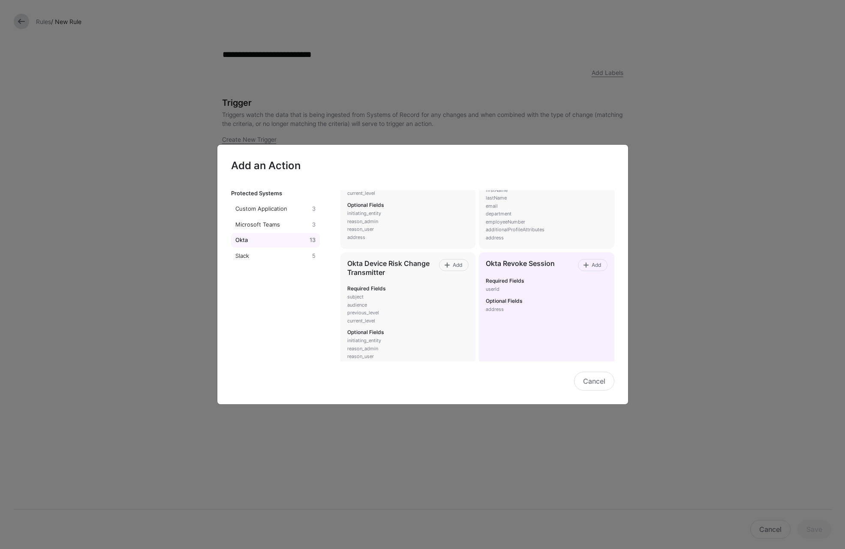
scroll to position [171, 0]
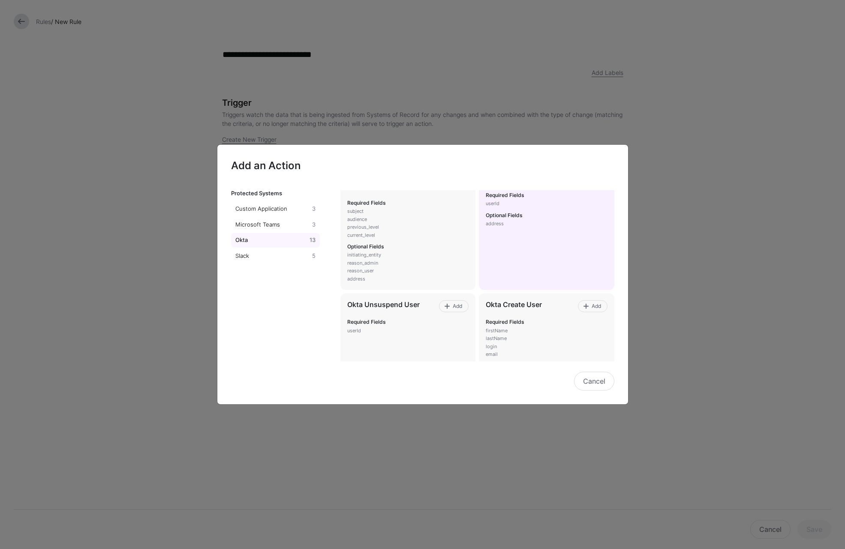
click at [584, 218] on h6 "Optional Fields" at bounding box center [546, 216] width 121 height 6
click at [587, 222] on p "address" at bounding box center [546, 223] width 121 height 7
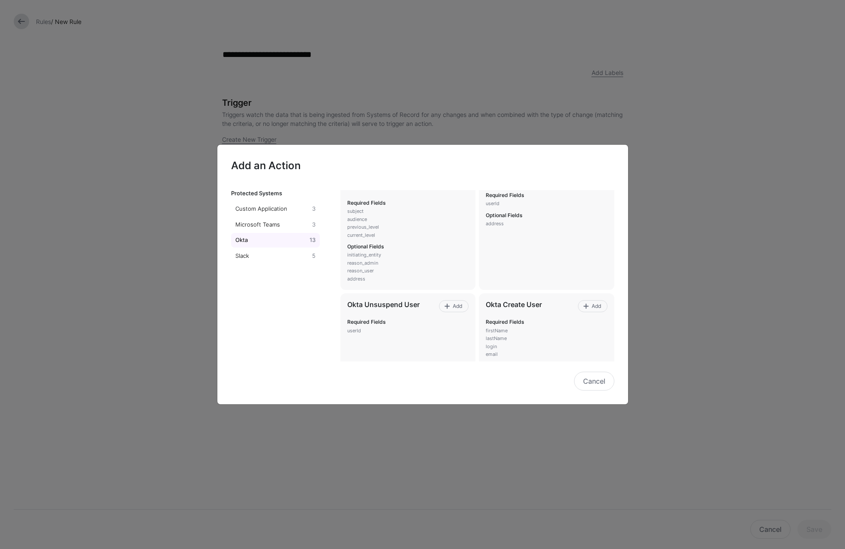
scroll to position [86, 0]
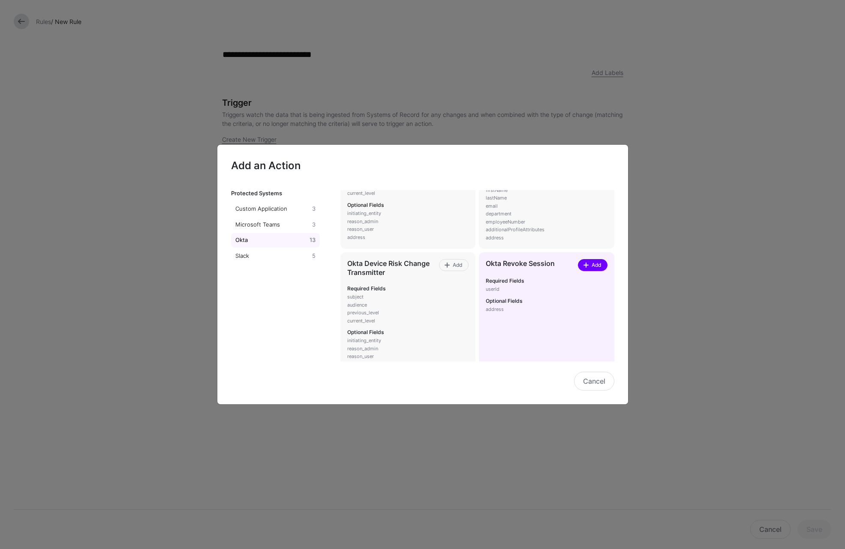
click at [582, 264] on span at bounding box center [585, 265] width 7 height 7
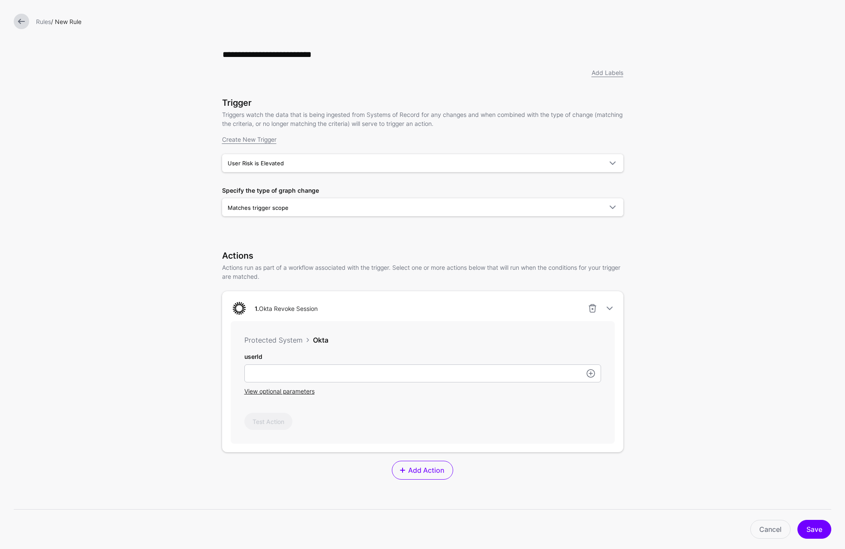
click at [372, 353] on div "Protected System Okta userId View optional parameters Test Action" at bounding box center [423, 382] width 384 height 123
click at [368, 368] on input "userId" at bounding box center [422, 374] width 357 height 18
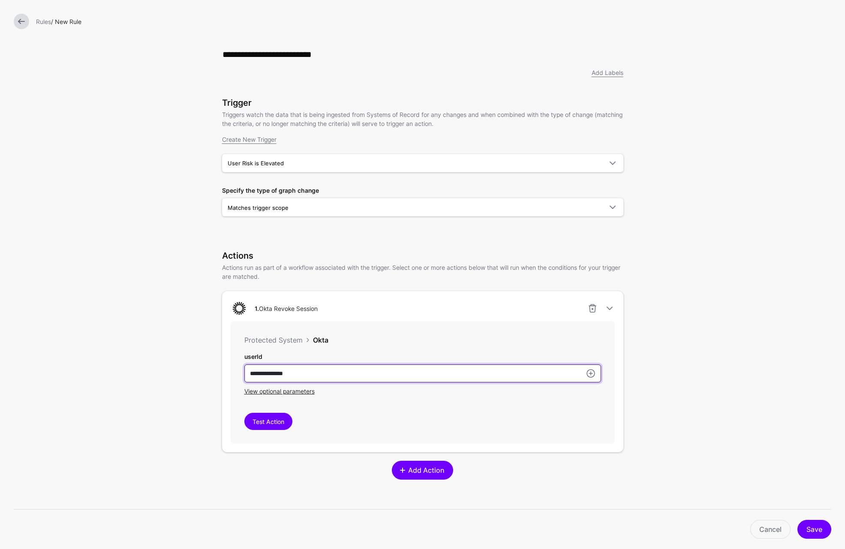
type input "**********"
click at [417, 474] on span "Add Action" at bounding box center [426, 470] width 38 height 10
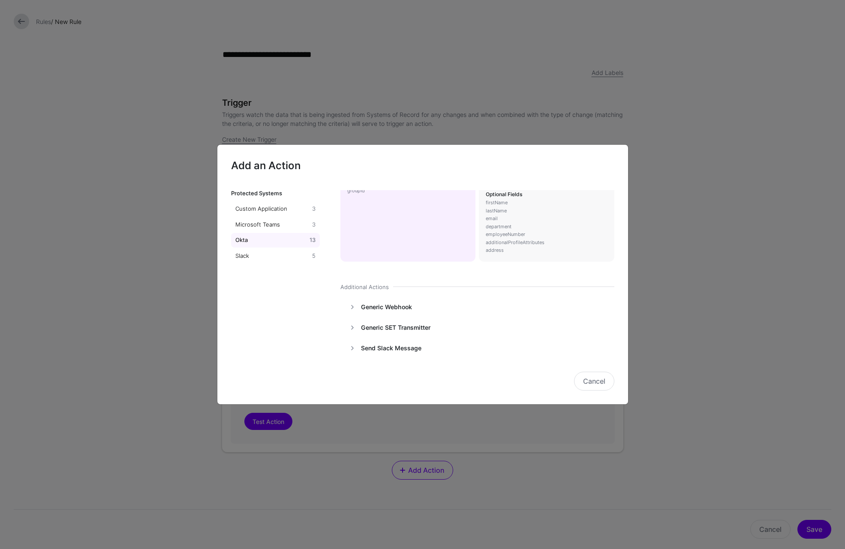
scroll to position [471, 0]
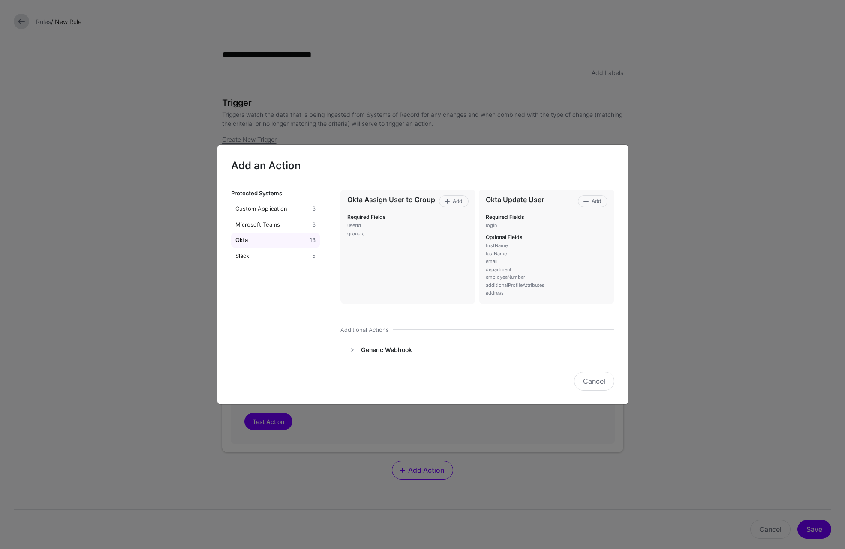
click at [452, 202] on span "Add" at bounding box center [458, 202] width 12 height 8
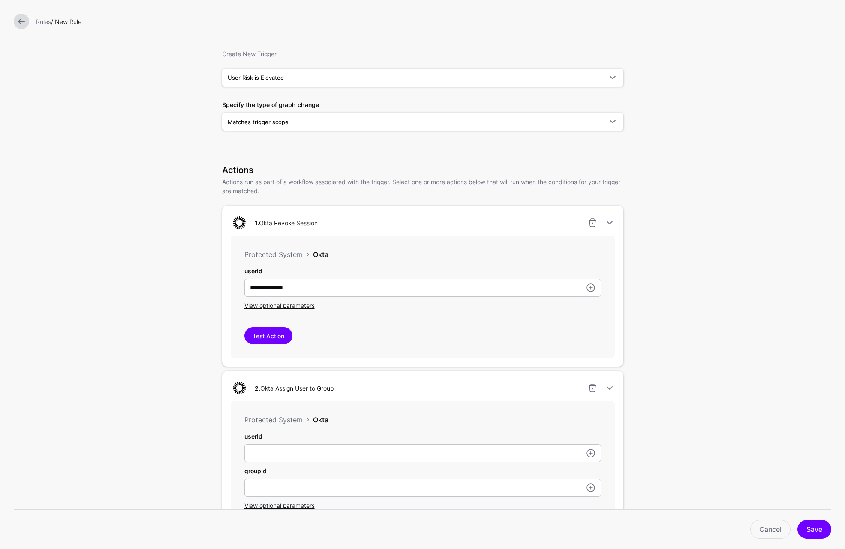
scroll to position [129, 0]
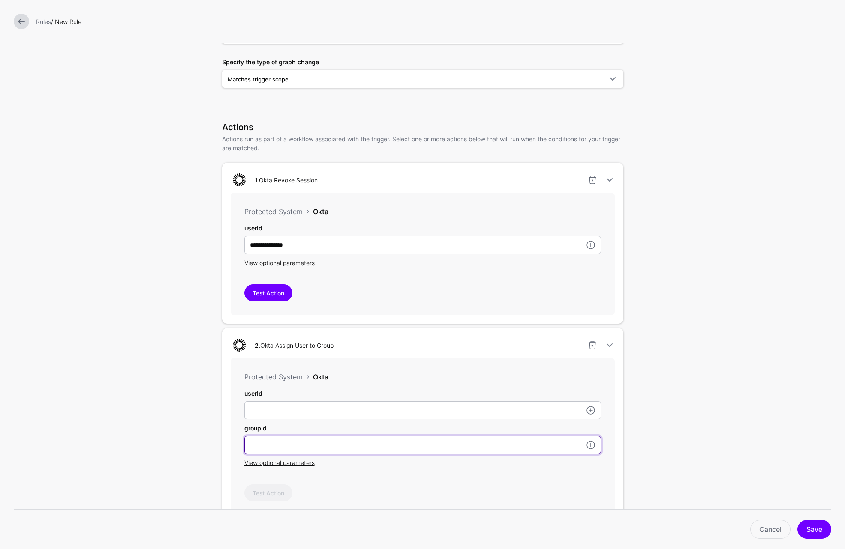
click at [585, 420] on input "userId" at bounding box center [422, 411] width 357 height 18
click at [591, 412] on link at bounding box center [590, 410] width 10 height 10
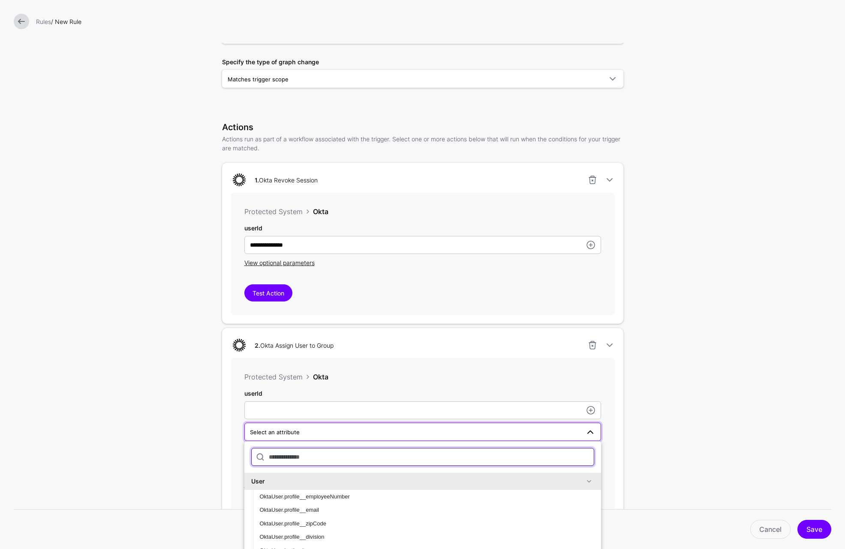
click at [355, 460] on input "text" at bounding box center [422, 457] width 343 height 18
type input "**********"
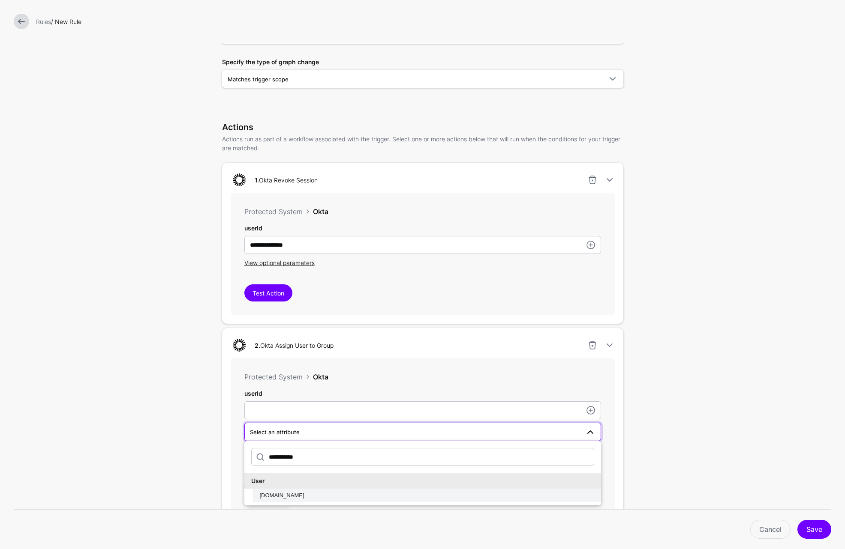
click at [264, 499] on span "[DOMAIN_NAME]" at bounding box center [282, 495] width 45 height 6
type input "**********"
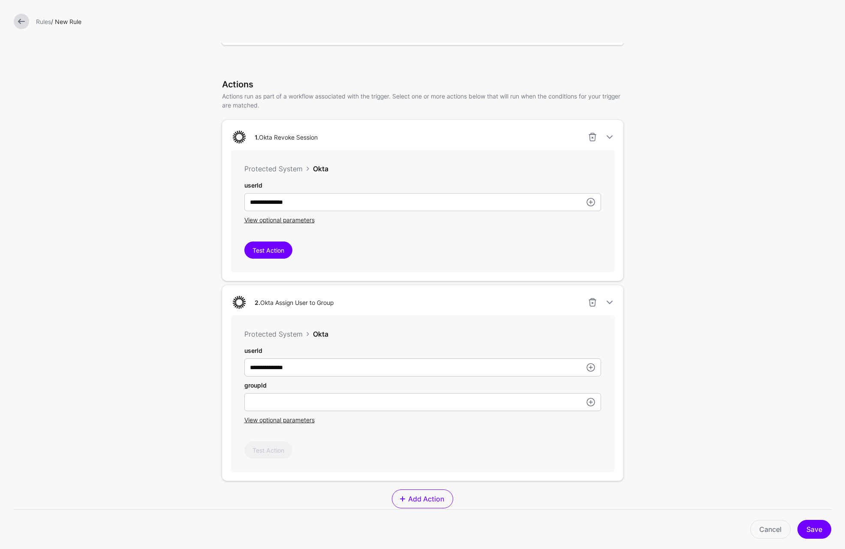
scroll to position [214, 0]
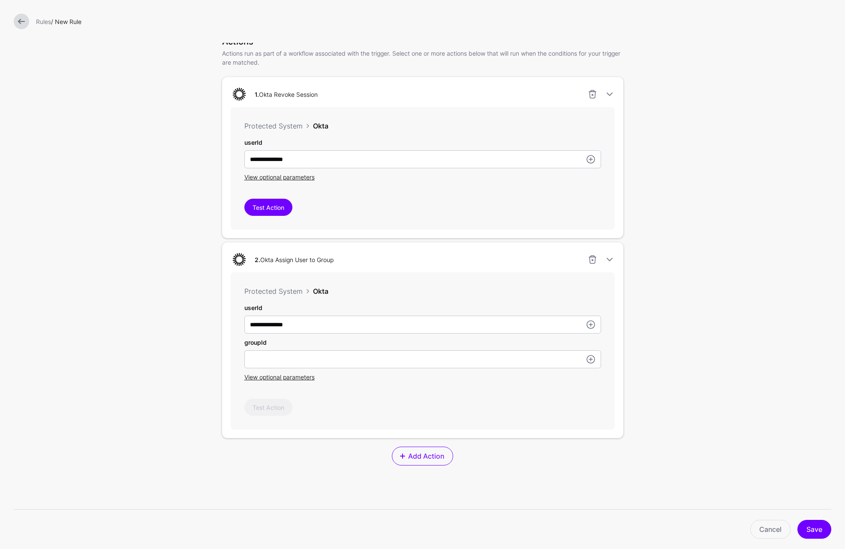
click at [361, 405] on div "Test Action" at bounding box center [422, 407] width 357 height 17
click at [364, 400] on div "Test Action" at bounding box center [422, 407] width 357 height 17
click at [534, 408] on div "Test Action" at bounding box center [422, 407] width 357 height 17
click at [260, 408] on span "Test Action" at bounding box center [268, 407] width 48 height 17
click at [336, 363] on input "userId" at bounding box center [422, 360] width 357 height 18
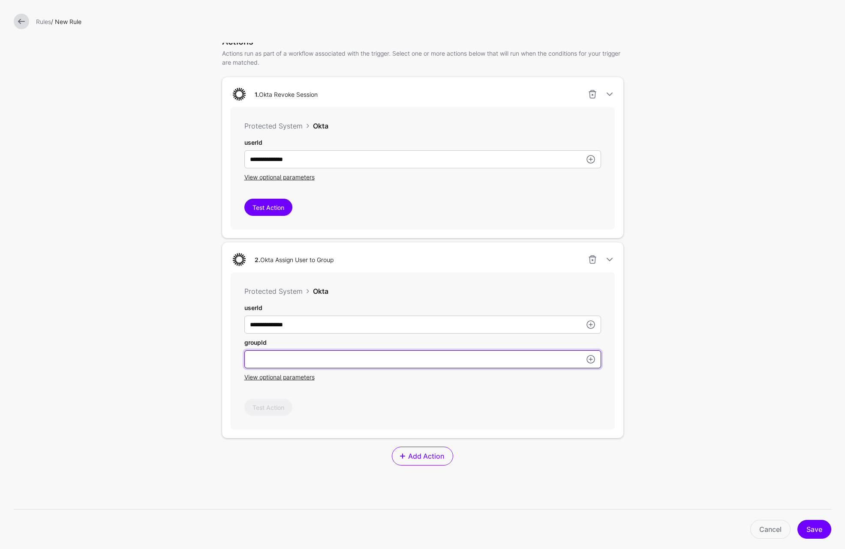
click at [324, 361] on input "userId" at bounding box center [422, 360] width 357 height 18
paste input "**********"
type input "**********"
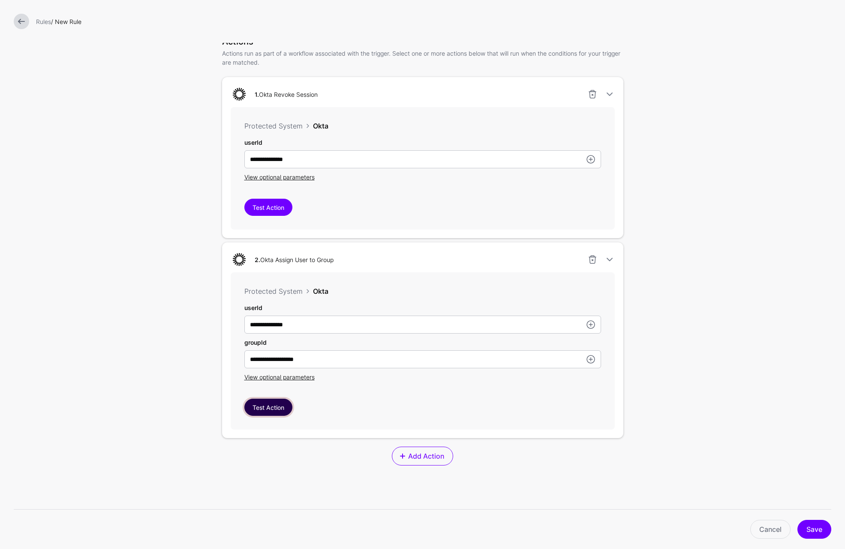
click at [273, 409] on button "Test Action" at bounding box center [268, 407] width 48 height 17
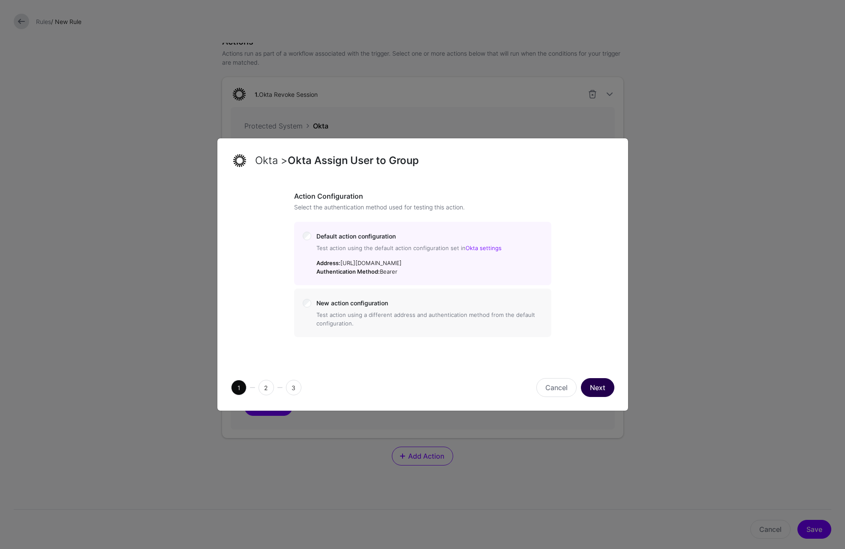
click at [601, 384] on button "Next" at bounding box center [597, 387] width 33 height 19
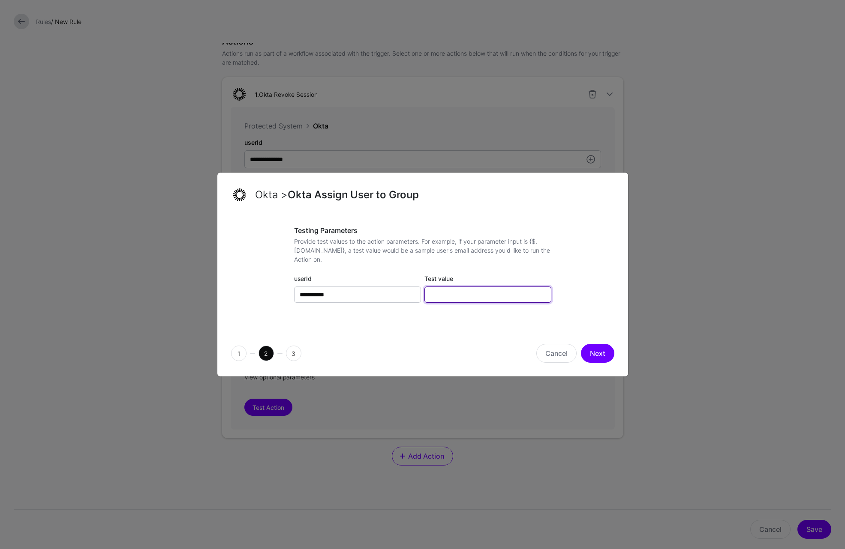
click at [463, 294] on input "Test value" at bounding box center [487, 295] width 127 height 16
paste input "**********"
type input "**********"
click at [594, 351] on button "Next" at bounding box center [597, 353] width 33 height 19
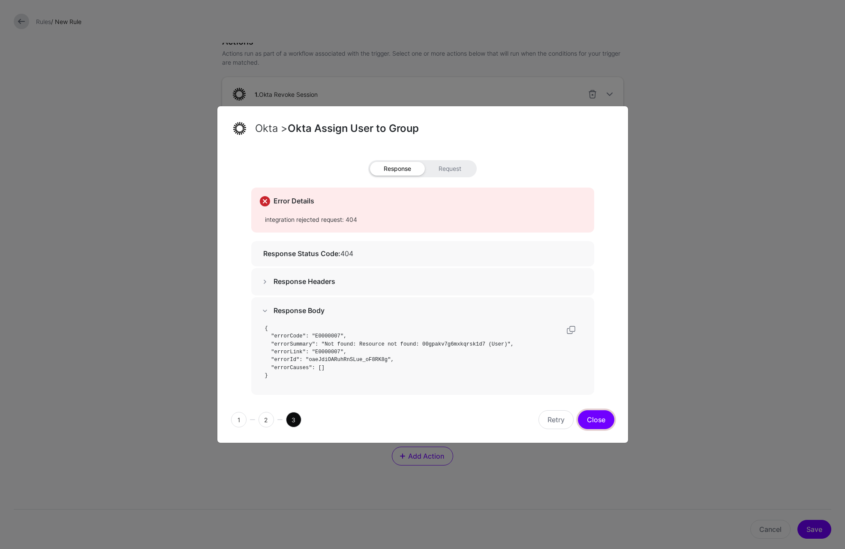
click at [598, 416] on button "Close" at bounding box center [596, 420] width 36 height 19
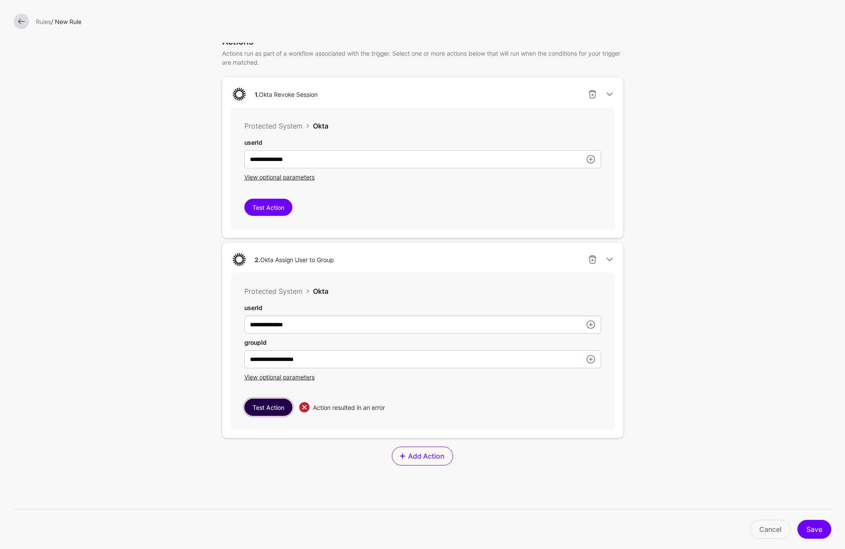
scroll to position [257, 0]
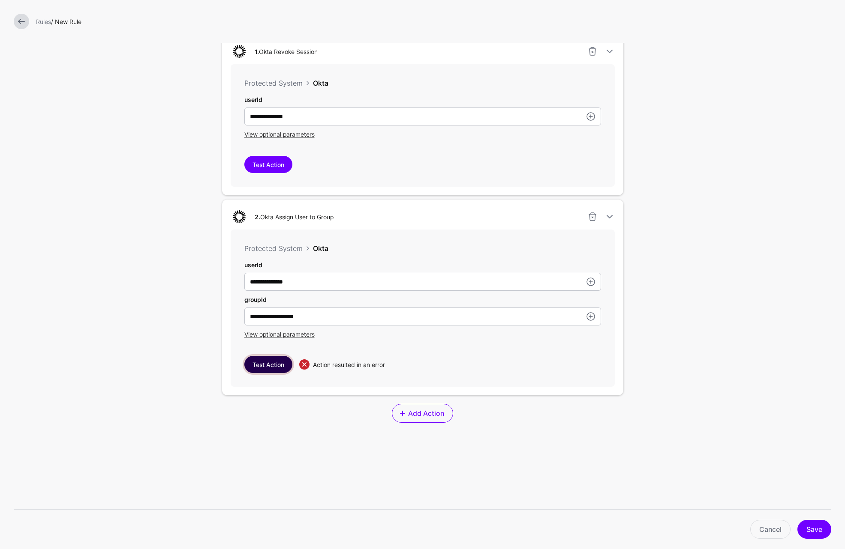
click at [270, 368] on button "Test Action" at bounding box center [268, 364] width 48 height 17
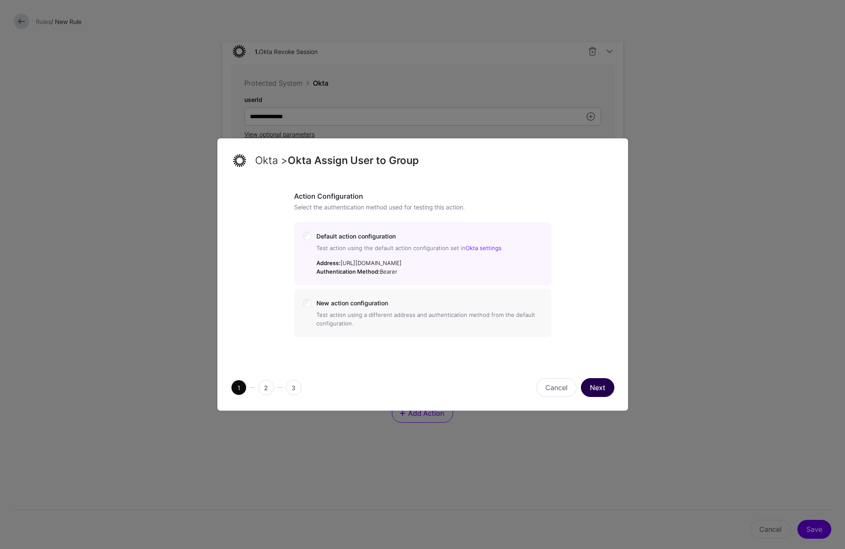
click at [603, 391] on button "Next" at bounding box center [597, 387] width 33 height 19
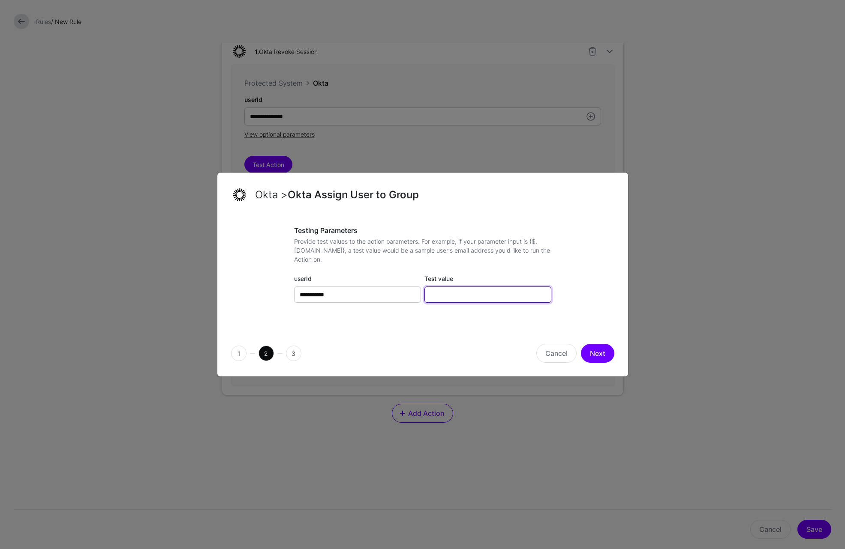
click at [454, 296] on input "Test value" at bounding box center [487, 295] width 127 height 16
paste input "**********"
paste input "text"
type input "**********"
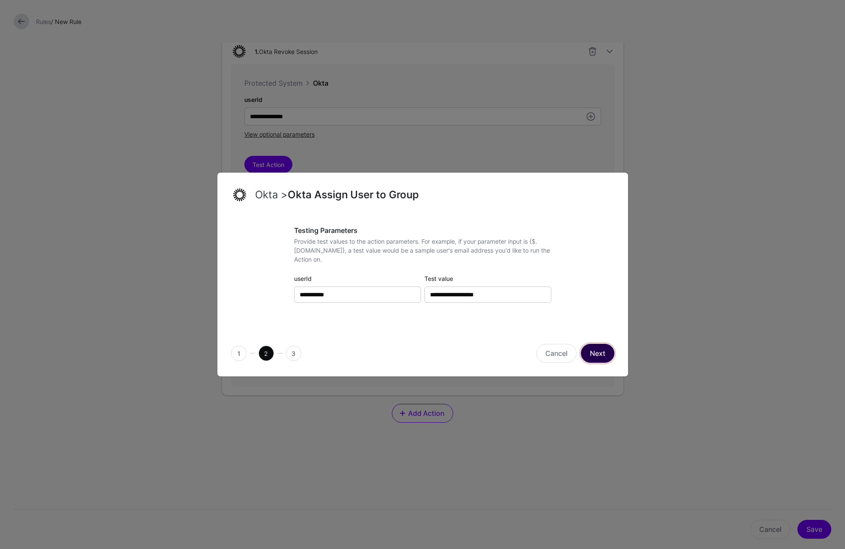
click at [597, 351] on button "Next" at bounding box center [597, 353] width 33 height 19
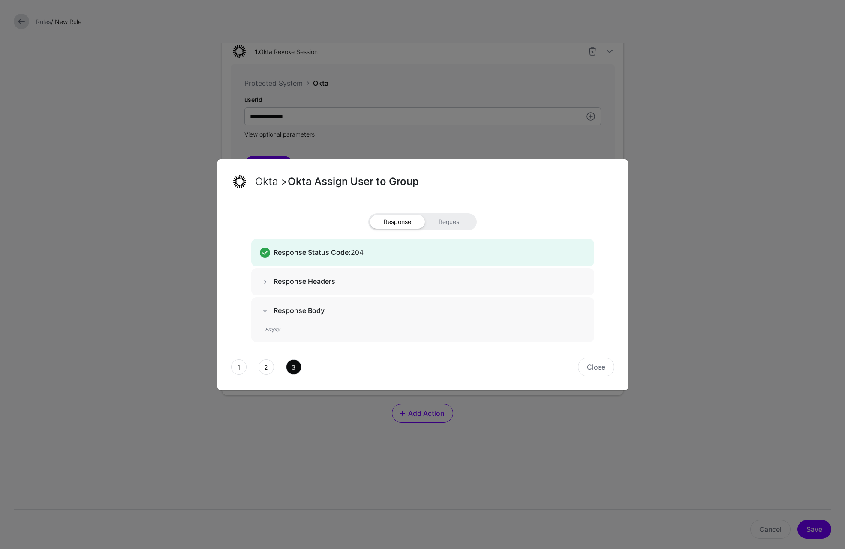
click at [267, 282] on span at bounding box center [265, 282] width 10 height 10
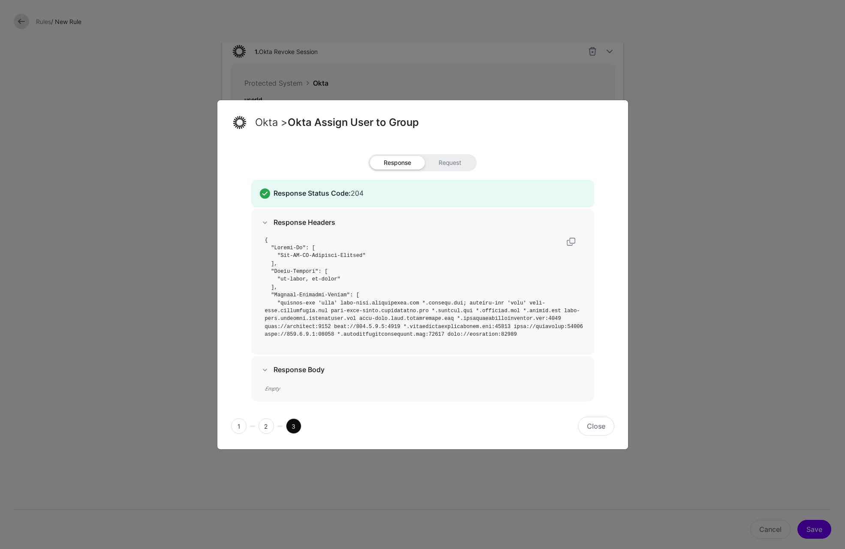
click at [263, 225] on span at bounding box center [265, 223] width 10 height 10
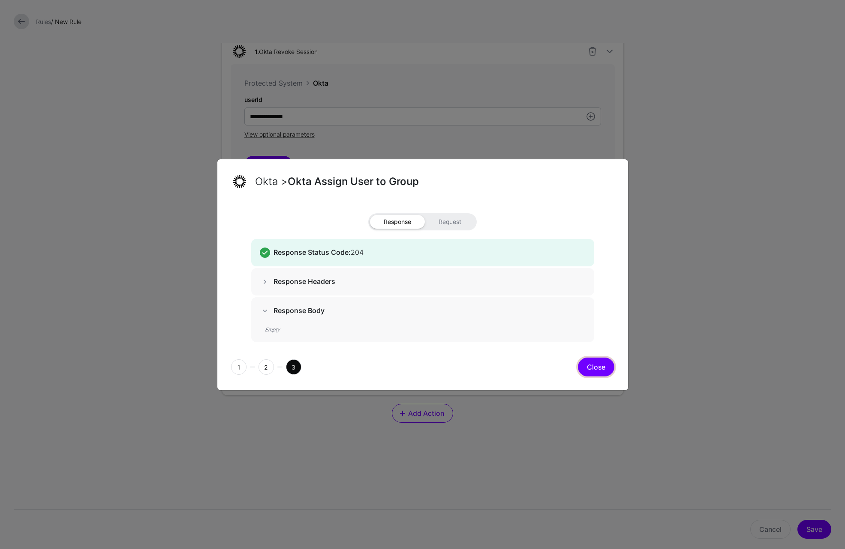
click at [593, 363] on button "Close" at bounding box center [596, 367] width 36 height 19
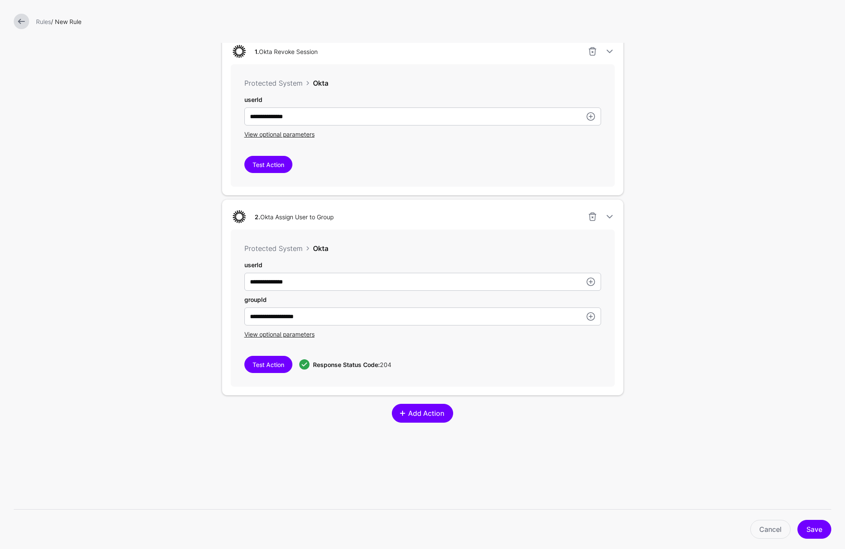
click at [411, 417] on span "Add Action" at bounding box center [426, 413] width 38 height 10
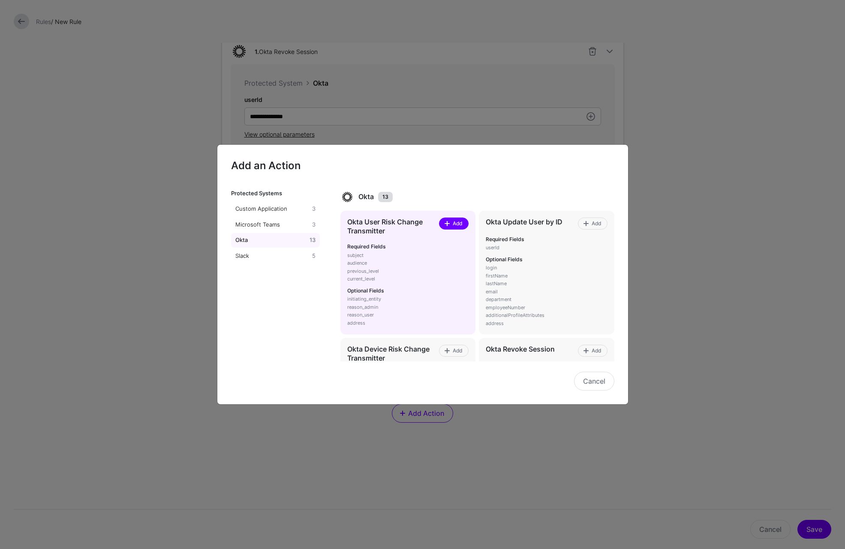
click at [452, 222] on span "Add" at bounding box center [458, 224] width 12 height 8
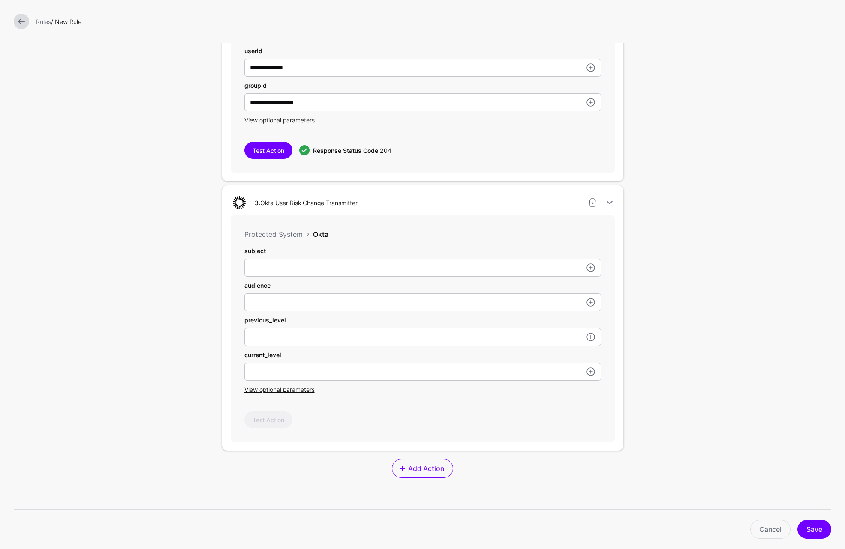
scroll to position [514, 0]
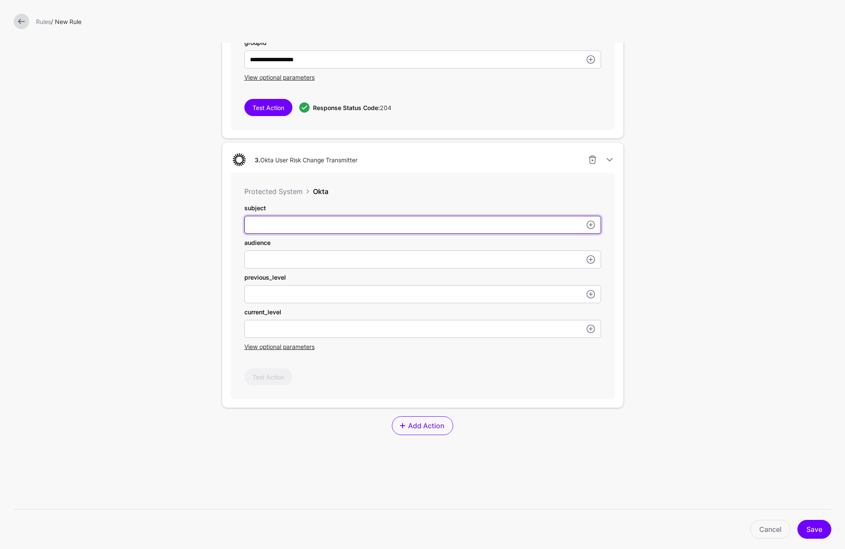
click at [283, 227] on input "userId" at bounding box center [422, 225] width 357 height 18
paste input "**********"
type input "**********"
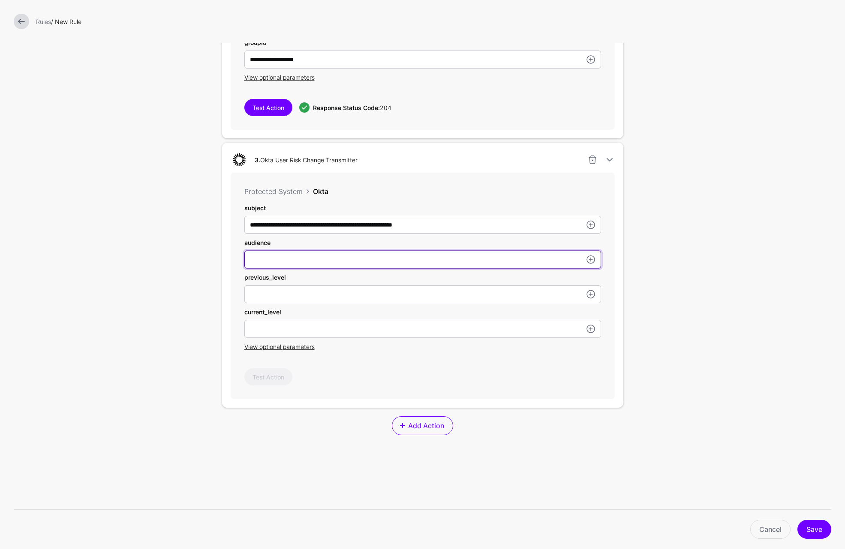
click at [279, 34] on input "userId" at bounding box center [422, 25] width 357 height 18
paste input "**********"
type input "**********"
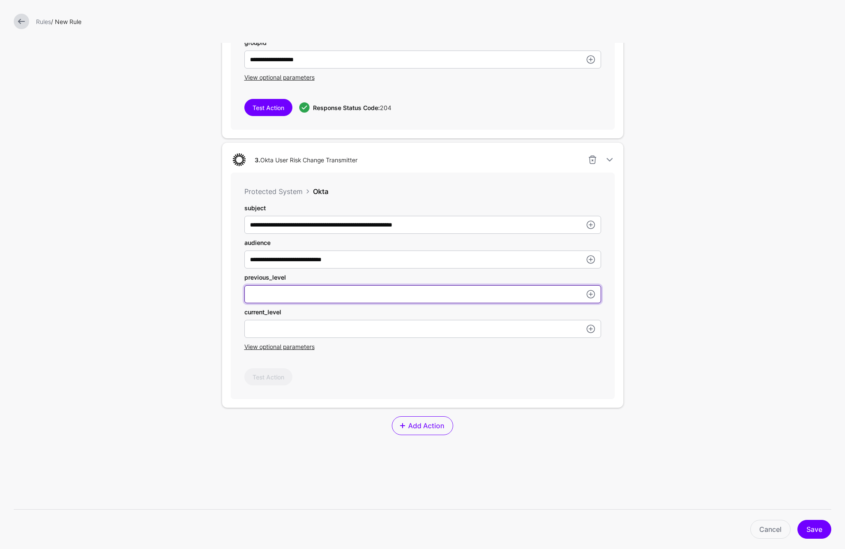
click at [299, 34] on input "userId" at bounding box center [422, 25] width 357 height 18
type input "***"
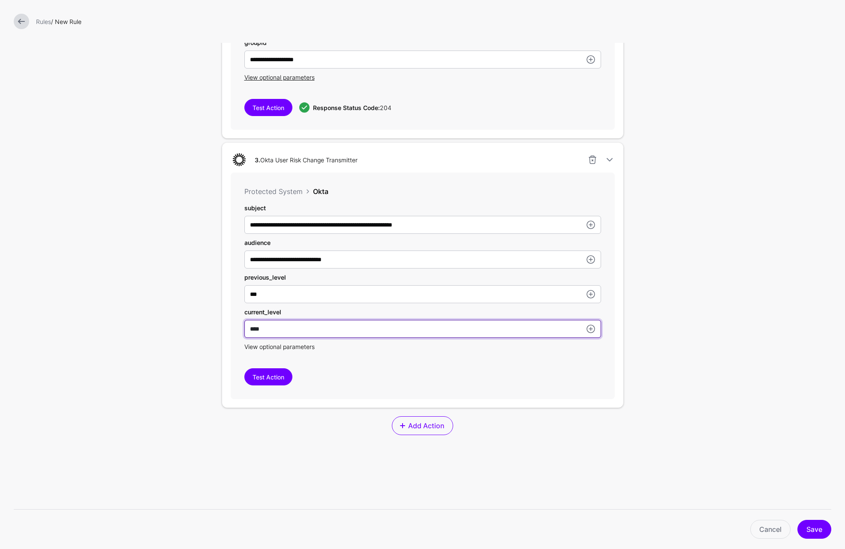
type input "****"
click at [286, 346] on span "View optional parameters" at bounding box center [279, 346] width 70 height 7
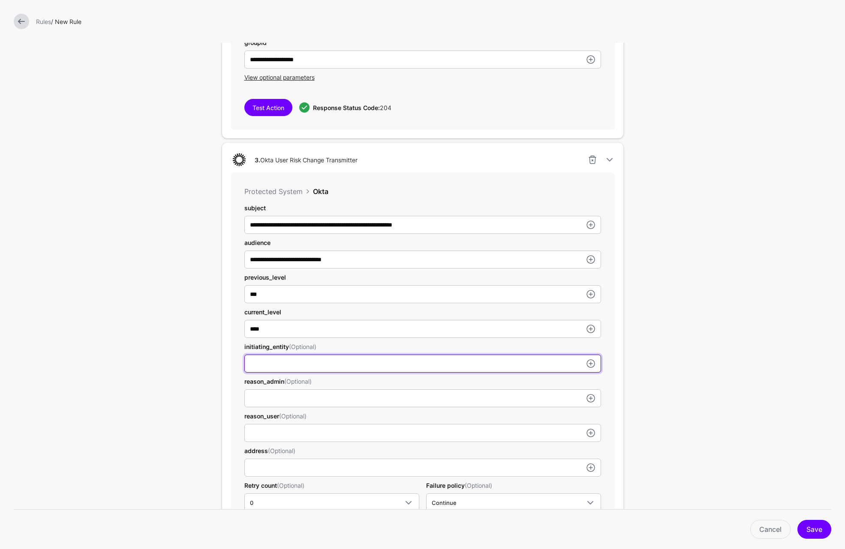
drag, startPoint x: 309, startPoint y: 372, endPoint x: 311, endPoint y: 361, distance: 11.4
click at [309, 34] on input "userId" at bounding box center [422, 25] width 357 height 18
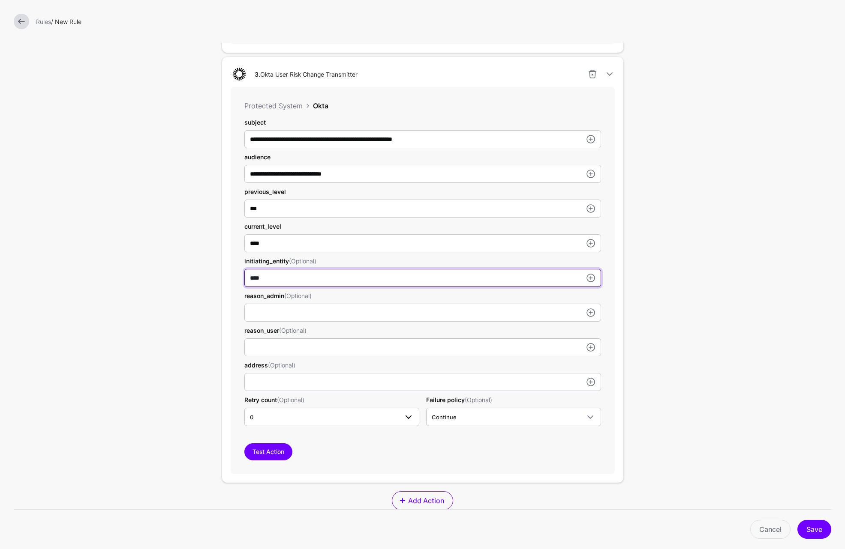
scroll to position [643, 0]
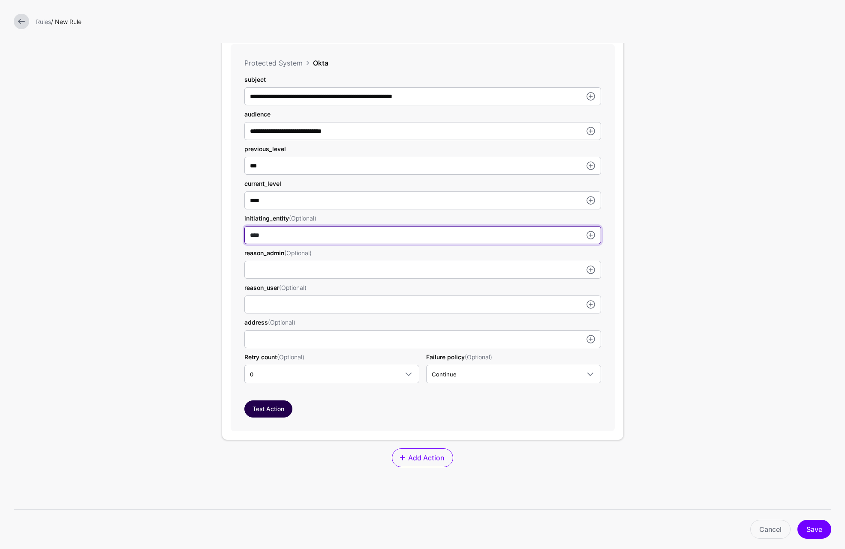
type input "****"
click at [270, 414] on button "Test Action" at bounding box center [268, 409] width 48 height 17
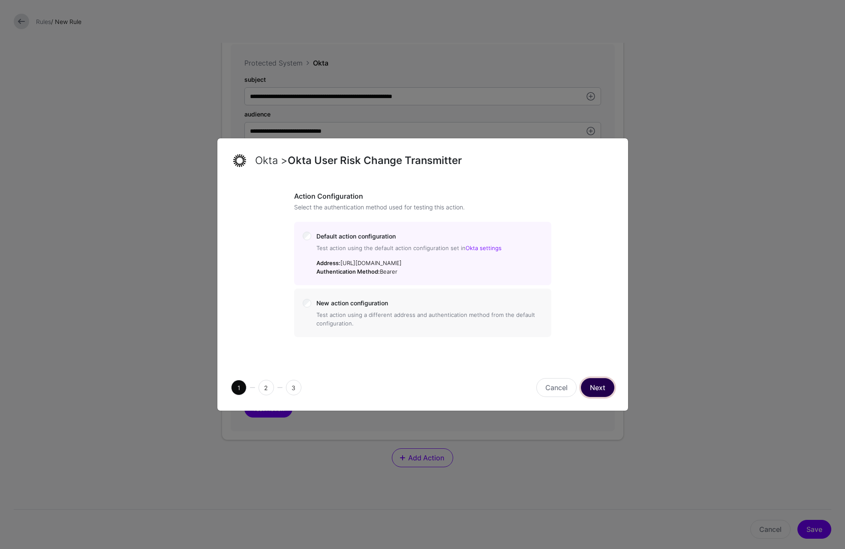
click at [597, 386] on button "Next" at bounding box center [597, 387] width 33 height 19
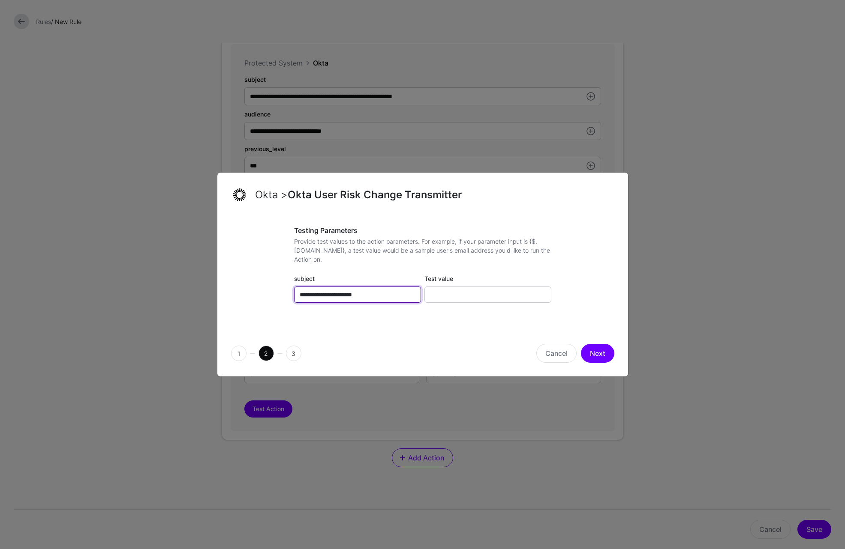
click at [341, 297] on input "**********" at bounding box center [357, 295] width 127 height 16
type input "**********"
click at [556, 356] on button "Cancel" at bounding box center [556, 353] width 40 height 19
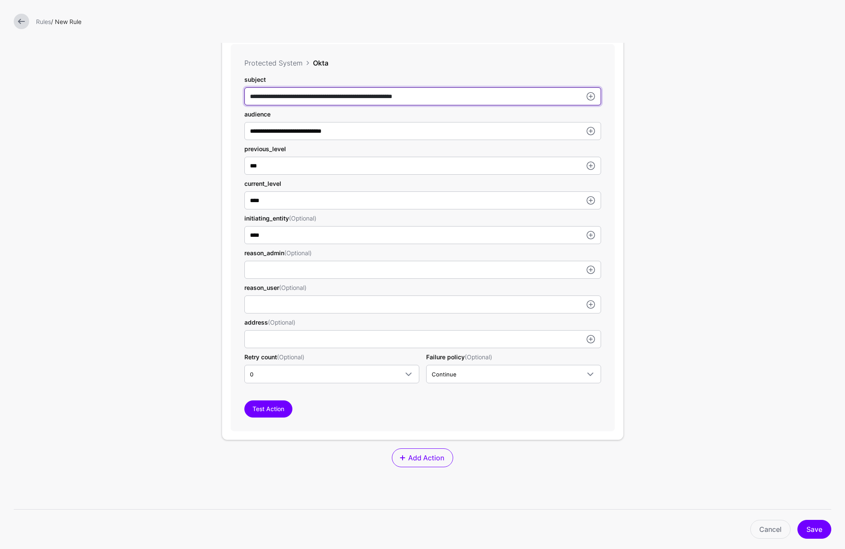
type input "**********"
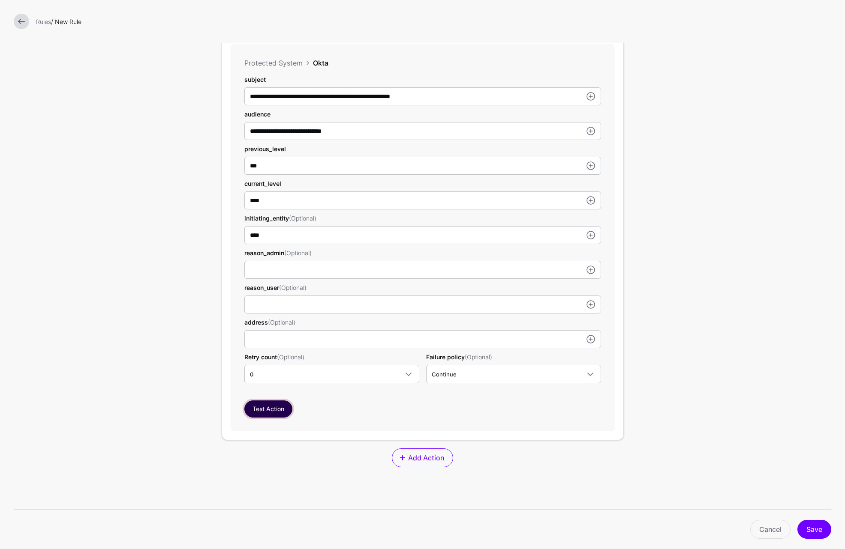
click at [268, 409] on button "Test Action" at bounding box center [268, 409] width 48 height 17
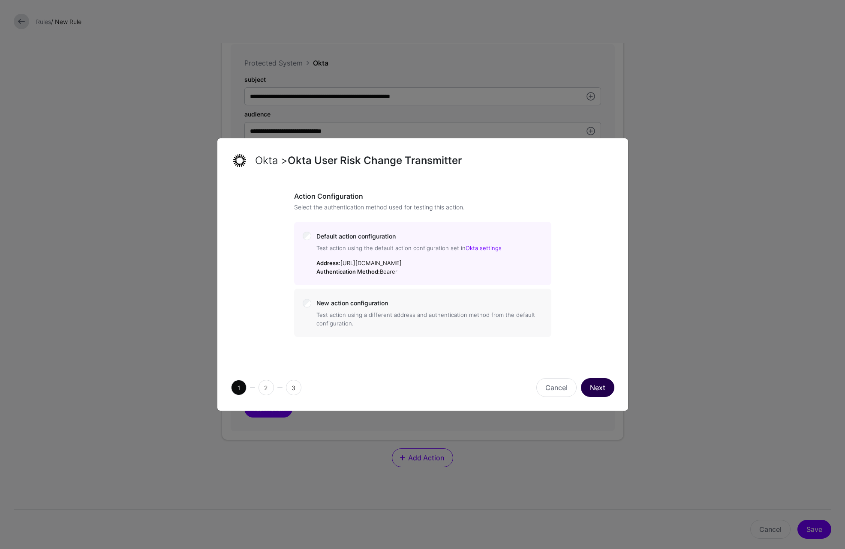
drag, startPoint x: 593, startPoint y: 375, endPoint x: 592, endPoint y: 382, distance: 6.5
click at [593, 376] on div "1 2 3 Cancel Next" at bounding box center [422, 388] width 411 height 46
click at [592, 384] on button "Next" at bounding box center [597, 387] width 33 height 19
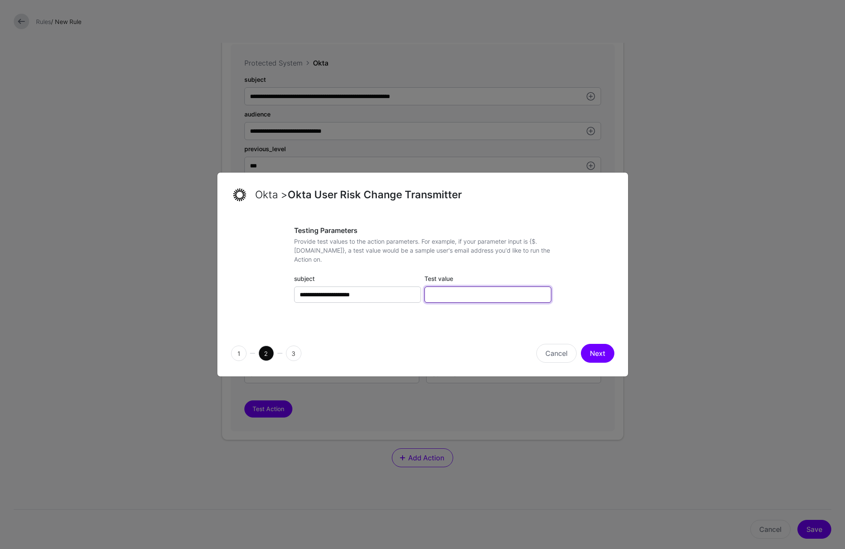
click at [464, 292] on input "Test value" at bounding box center [487, 295] width 127 height 16
paste input "**********"
type input "**********"
click at [593, 355] on button "Next" at bounding box center [597, 353] width 33 height 19
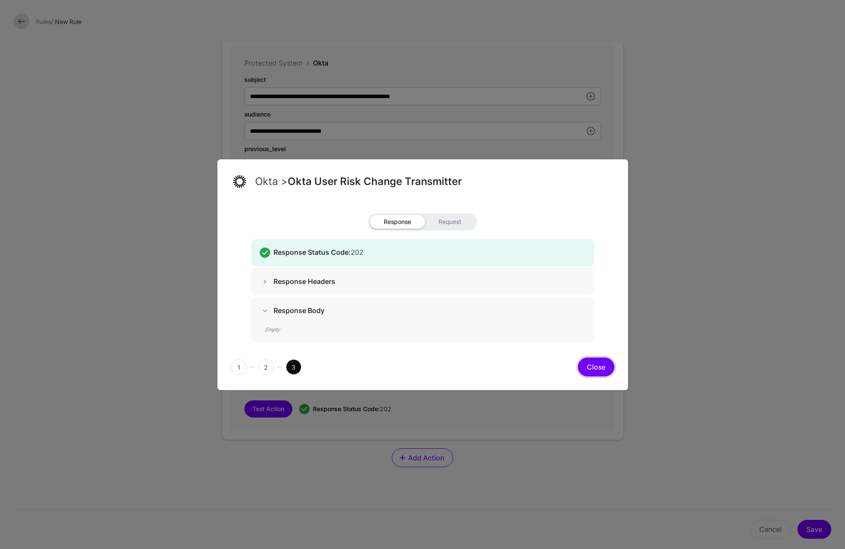
click at [591, 370] on button "Close" at bounding box center [596, 367] width 36 height 19
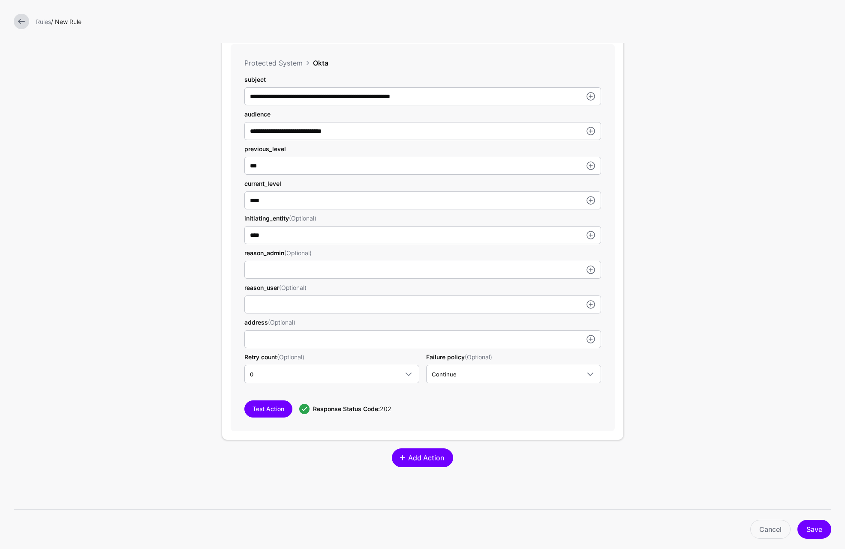
click at [431, 458] on span "Add Action" at bounding box center [426, 458] width 38 height 10
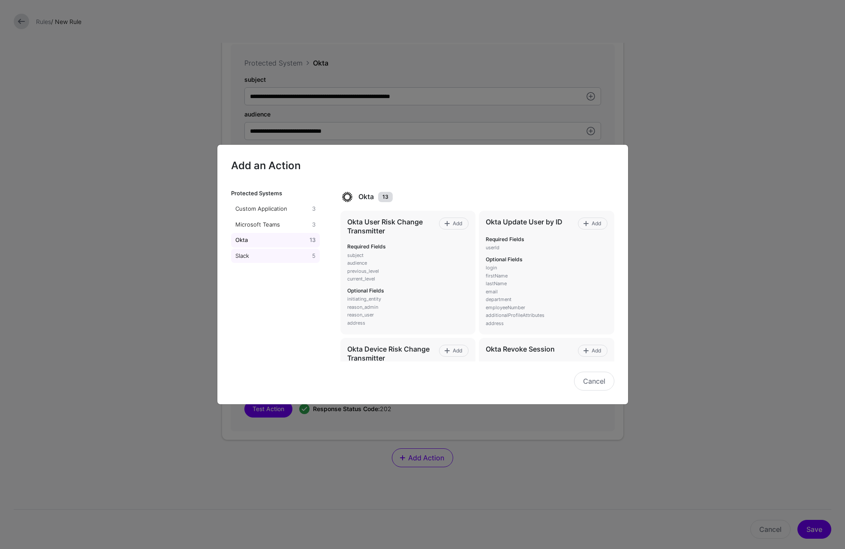
click at [273, 258] on div "Slack" at bounding box center [272, 256] width 77 height 9
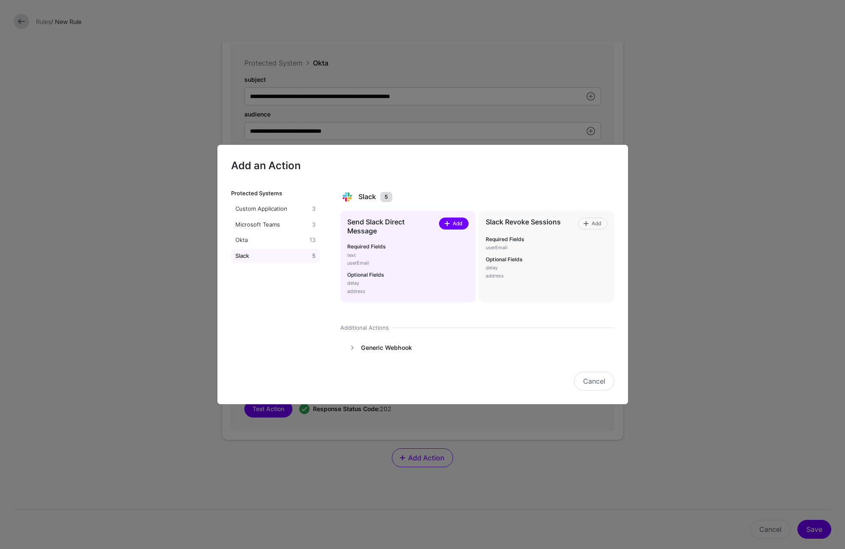
click at [452, 224] on span "Add" at bounding box center [458, 224] width 12 height 8
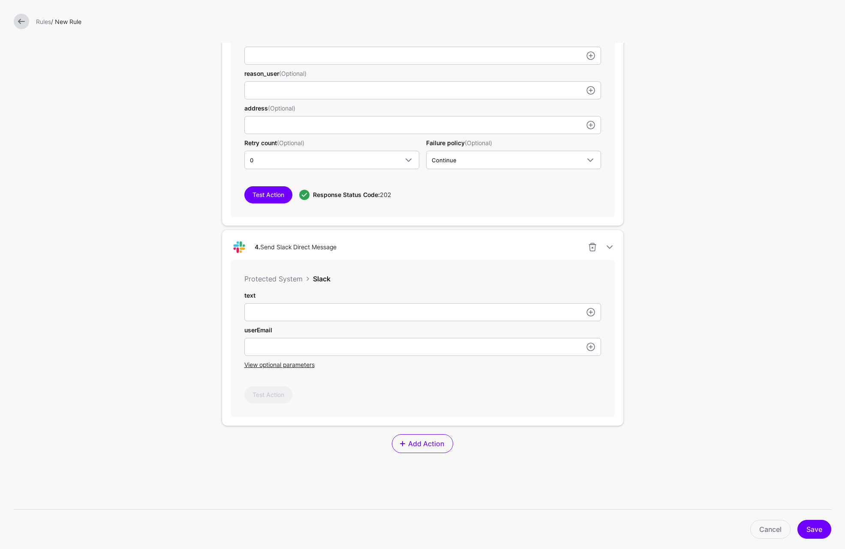
scroll to position [900, 0]
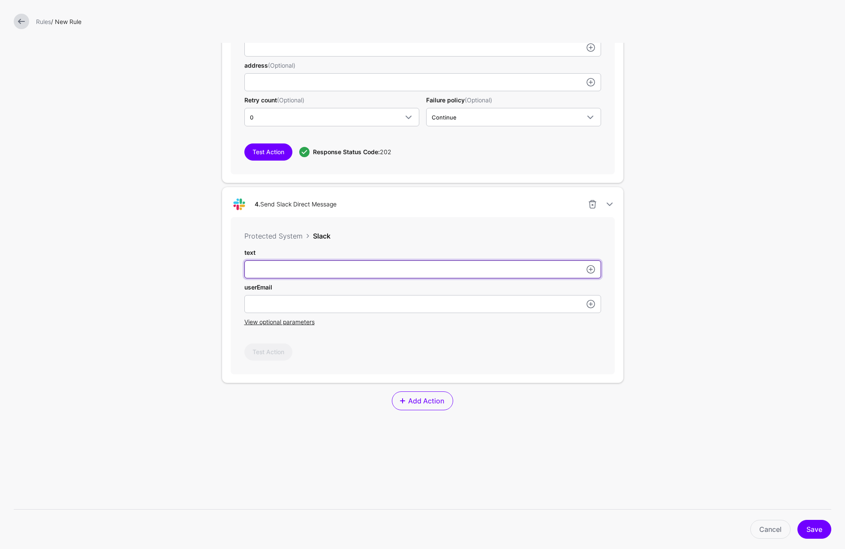
click at [330, 269] on input "userId" at bounding box center [422, 270] width 357 height 18
drag, startPoint x: 400, startPoint y: 245, endPoint x: 397, endPoint y: 238, distance: 7.3
click at [400, 245] on div "Protected System Slack text userEmail View optional parameters Test Action" at bounding box center [423, 295] width 384 height 157
click at [587, 205] on link at bounding box center [592, 204] width 10 height 10
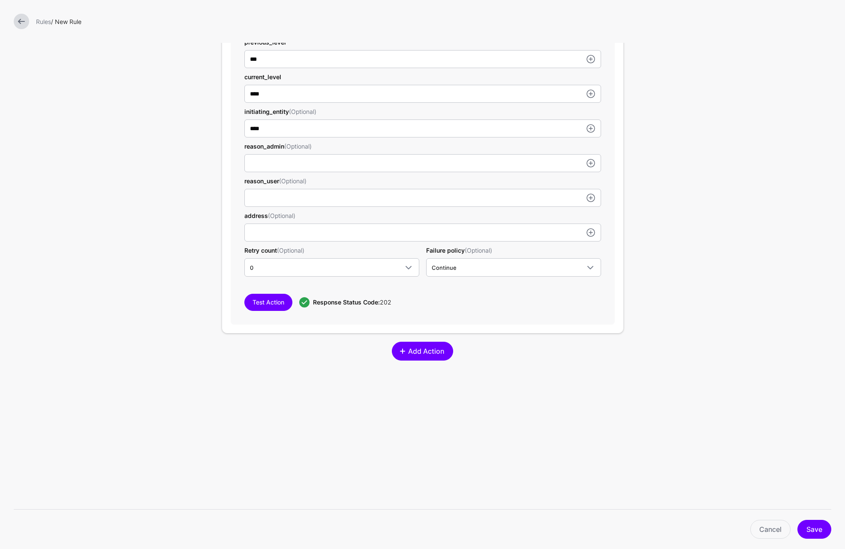
click at [435, 352] on span "Add Action" at bounding box center [426, 351] width 38 height 10
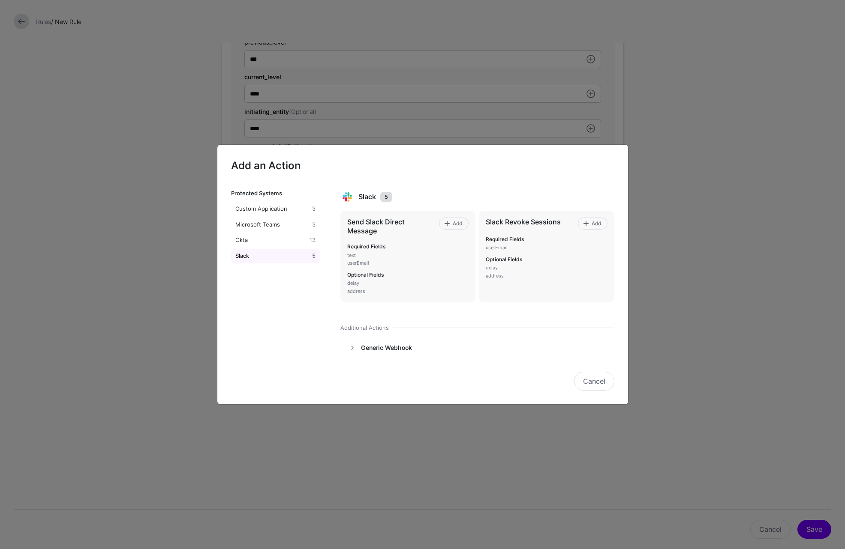
scroll to position [53, 0]
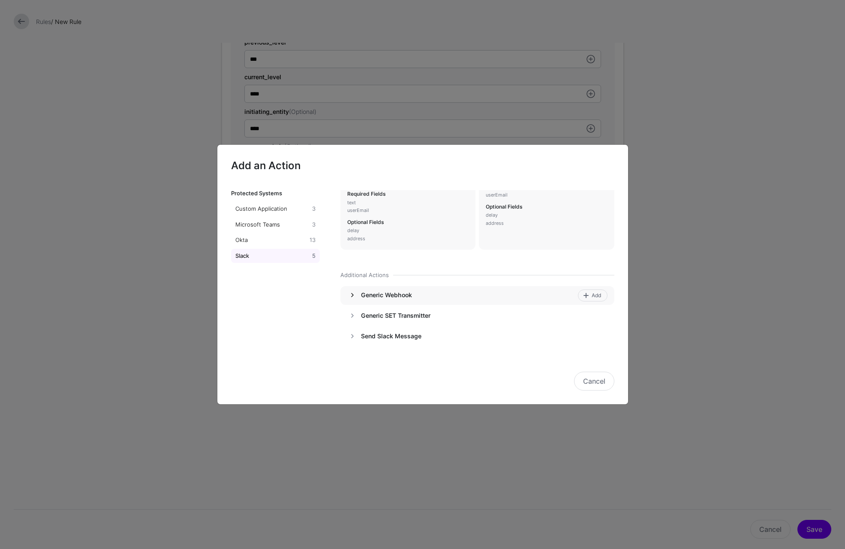
click at [357, 294] on link at bounding box center [352, 295] width 10 height 10
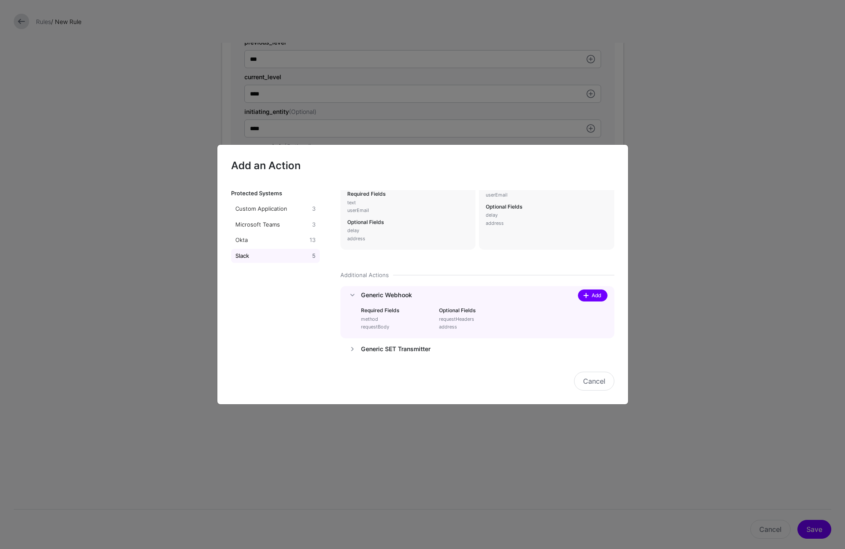
click at [582, 295] on span at bounding box center [585, 295] width 7 height 7
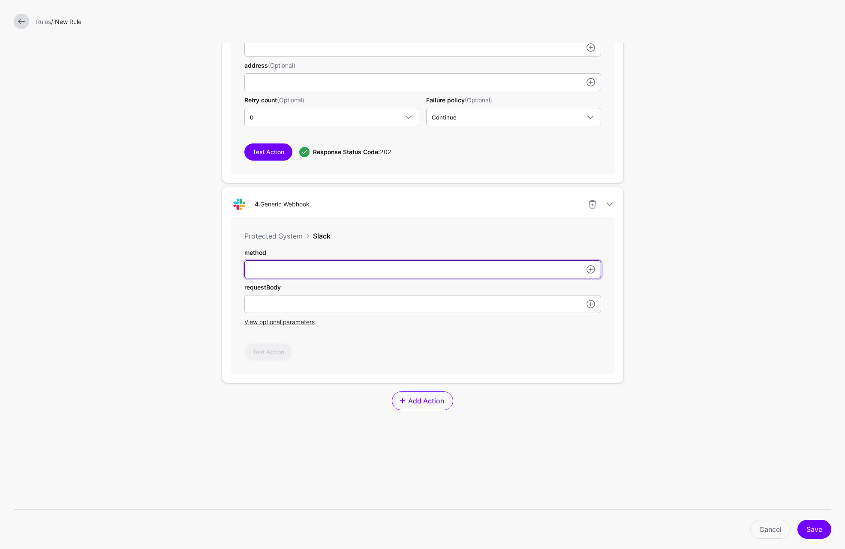
click at [310, 271] on input "userId" at bounding box center [422, 270] width 357 height 18
type input "****"
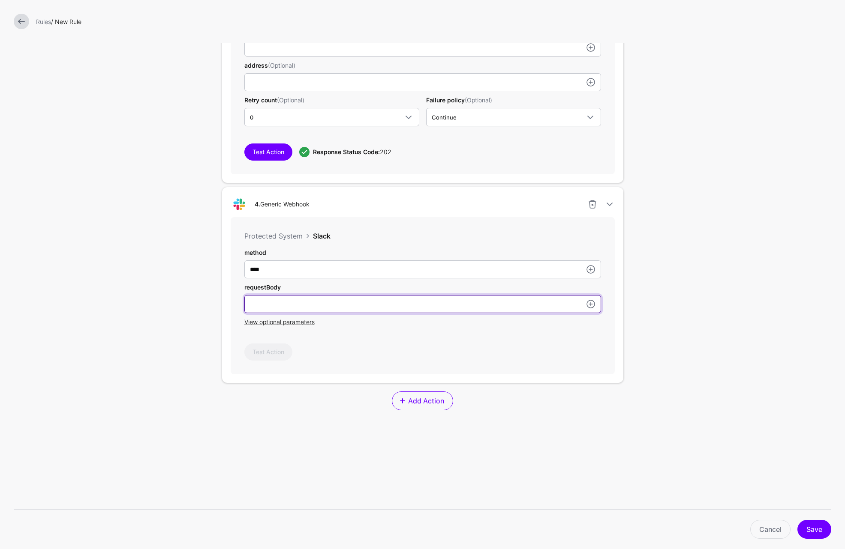
click at [300, 307] on input "userId" at bounding box center [422, 304] width 357 height 18
paste input "**********"
type input "**********"
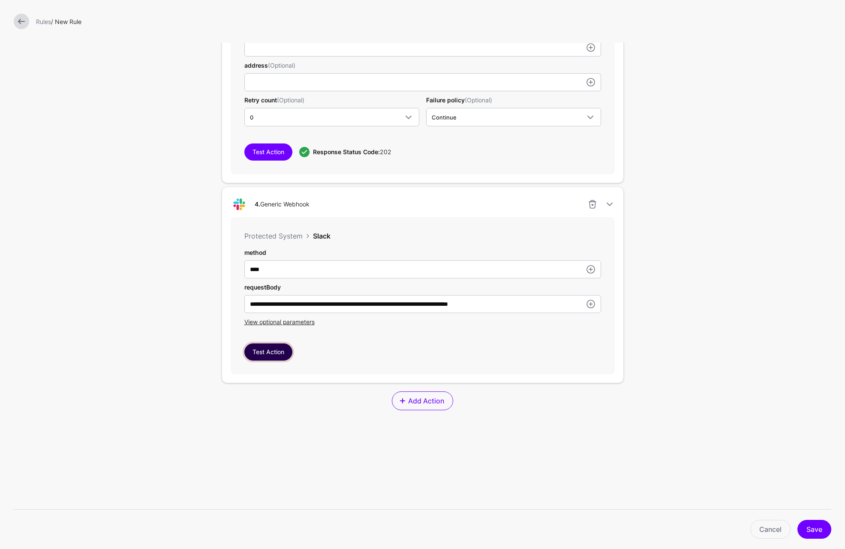
click at [261, 355] on button "Test Action" at bounding box center [268, 352] width 48 height 17
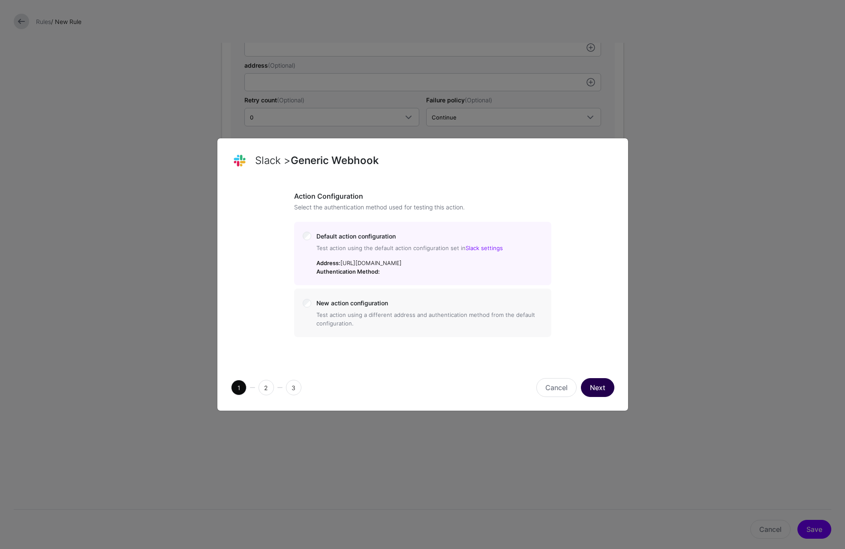
click at [601, 395] on button "Next" at bounding box center [597, 387] width 33 height 19
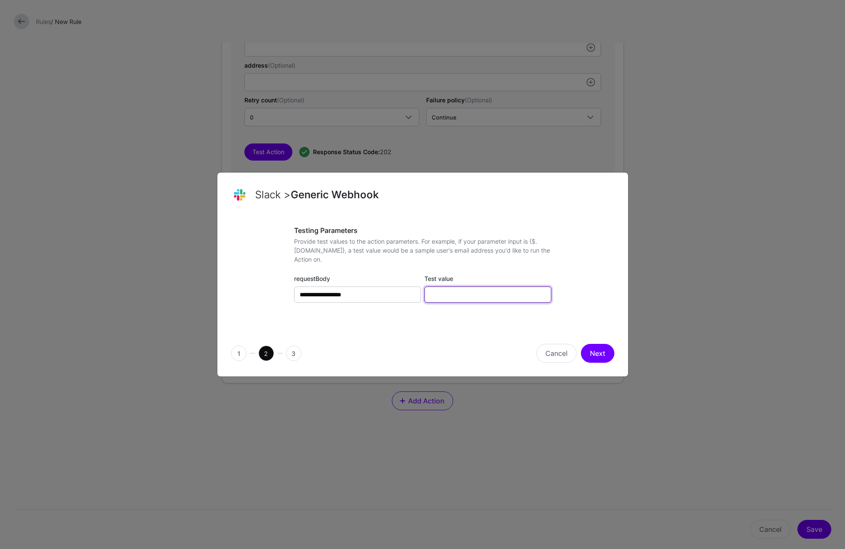
click at [469, 295] on input "Test value" at bounding box center [487, 295] width 127 height 16
paste input "**********"
type input "**********"
click at [600, 350] on button "Next" at bounding box center [597, 353] width 33 height 19
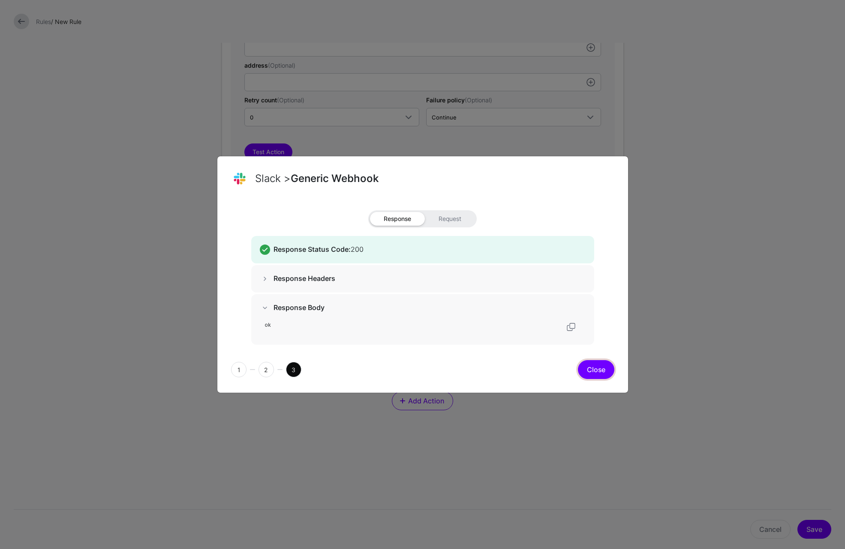
click at [591, 371] on button "Close" at bounding box center [596, 369] width 36 height 19
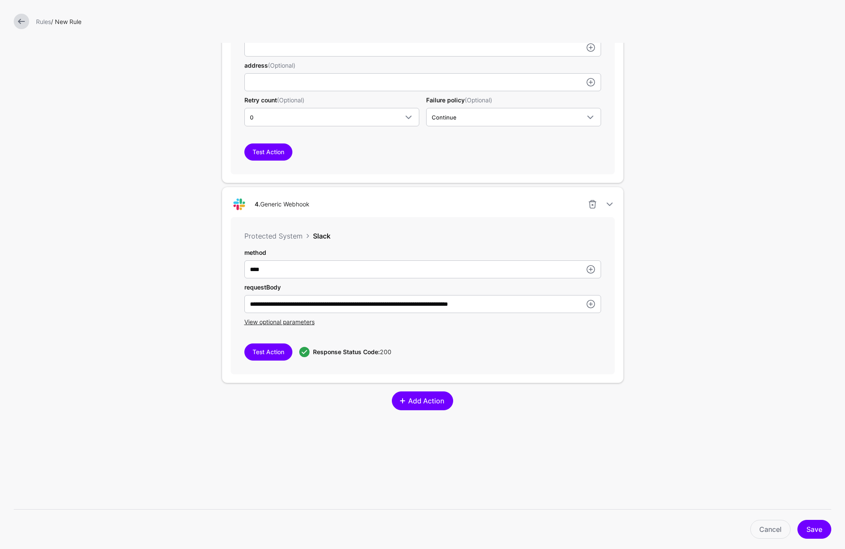
click at [426, 403] on span "Add Action" at bounding box center [426, 401] width 38 height 10
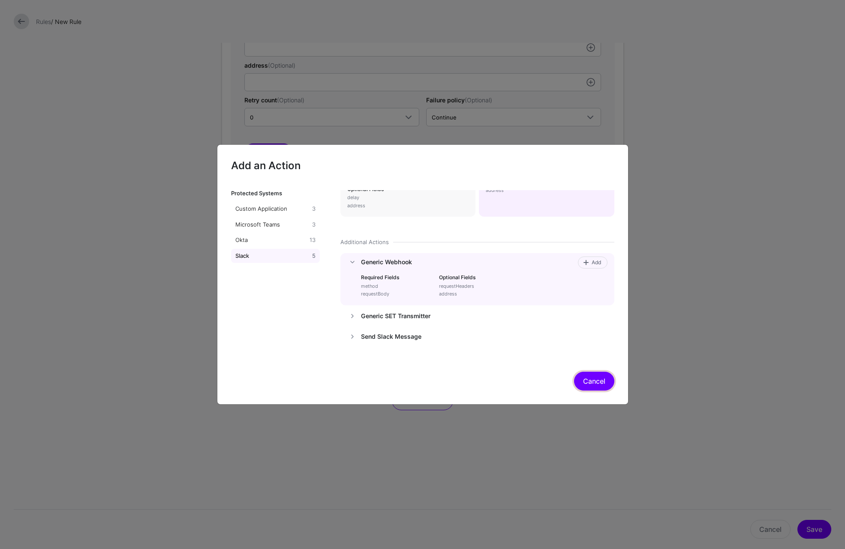
scroll to position [86, 0]
click at [261, 223] on div "Microsoft Teams" at bounding box center [272, 225] width 77 height 9
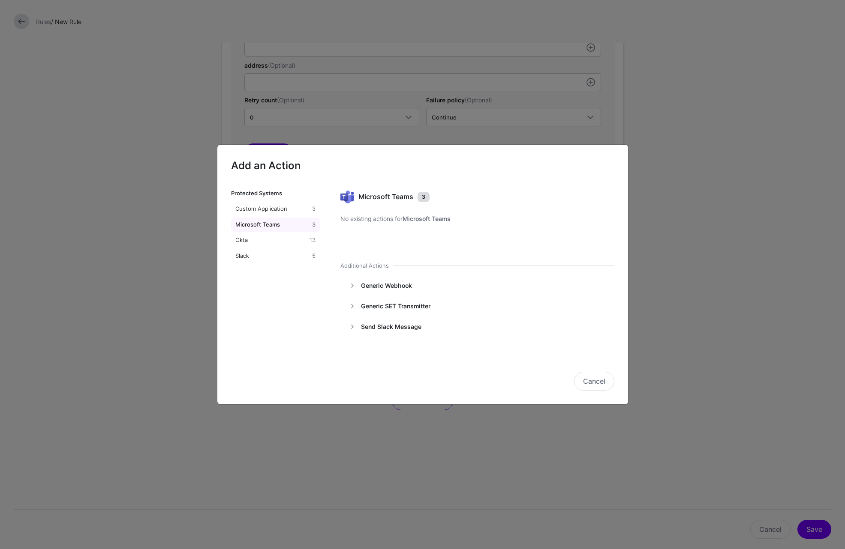
scroll to position [0, 0]
click at [599, 285] on span "Add" at bounding box center [596, 286] width 12 height 8
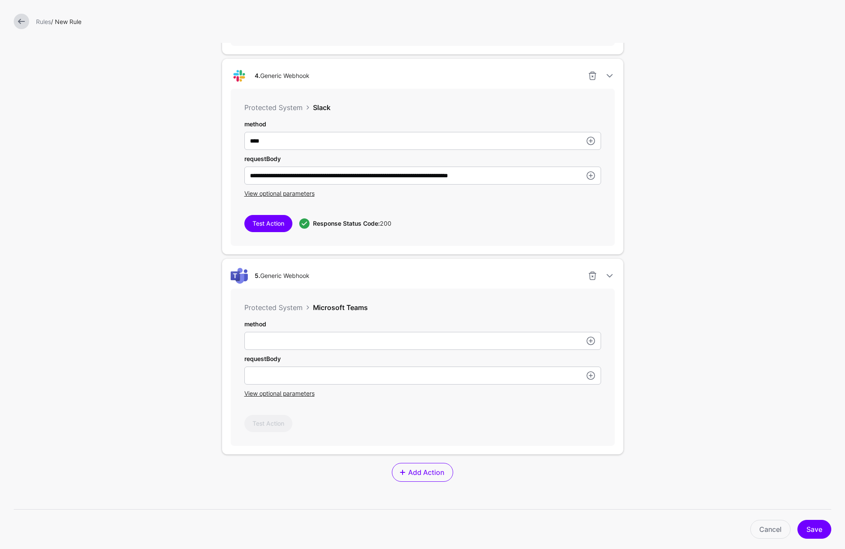
scroll to position [1071, 0]
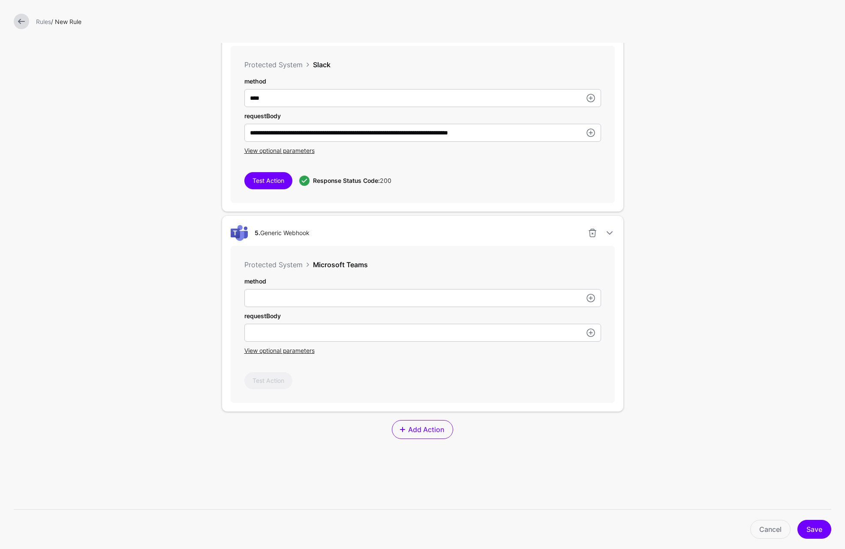
click at [388, 344] on div "method requestBody View optional parameters" at bounding box center [422, 316] width 357 height 78
click at [343, 343] on div "method requestBody View optional parameters" at bounding box center [422, 316] width 357 height 78
click at [258, 343] on div "method requestBody View optional parameters" at bounding box center [422, 316] width 357 height 78
click at [260, 307] on input "userId" at bounding box center [422, 298] width 357 height 18
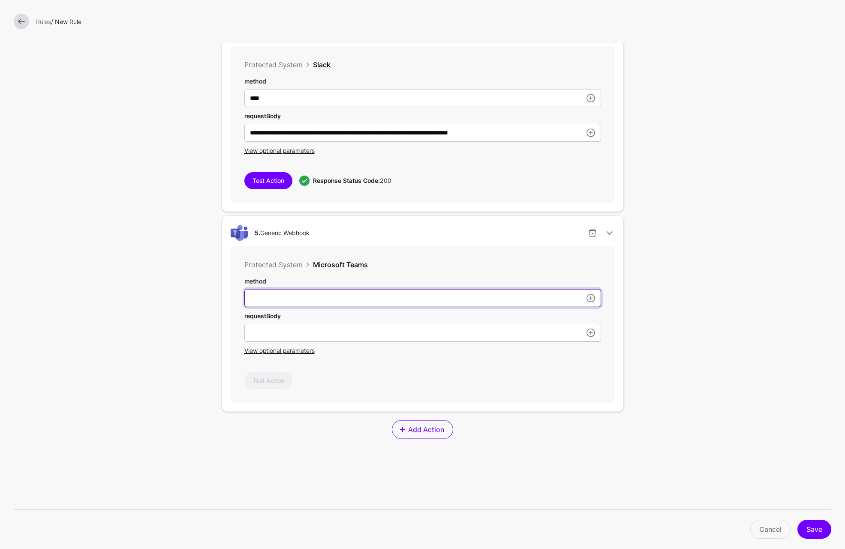
click at [263, 304] on input "userId" at bounding box center [422, 298] width 357 height 18
type input "****"
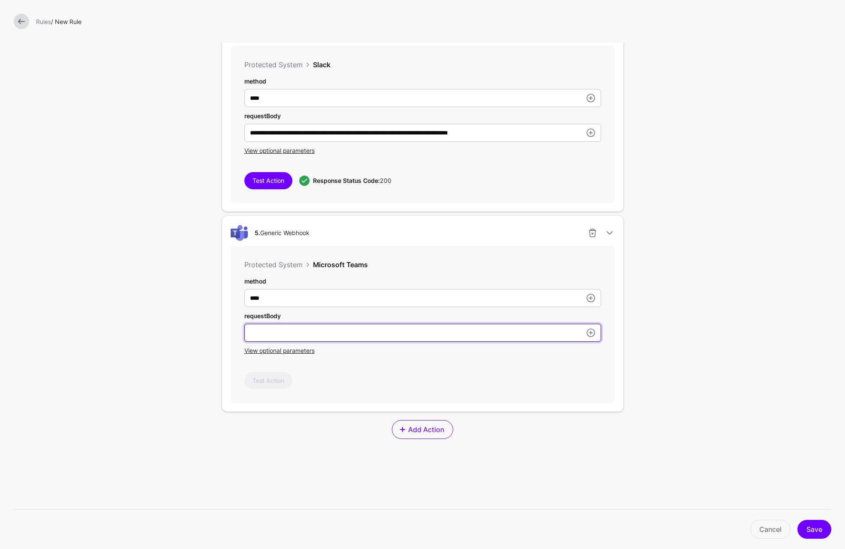
click at [293, 327] on input "userId" at bounding box center [422, 333] width 357 height 18
paste input "**********"
type input "**********"
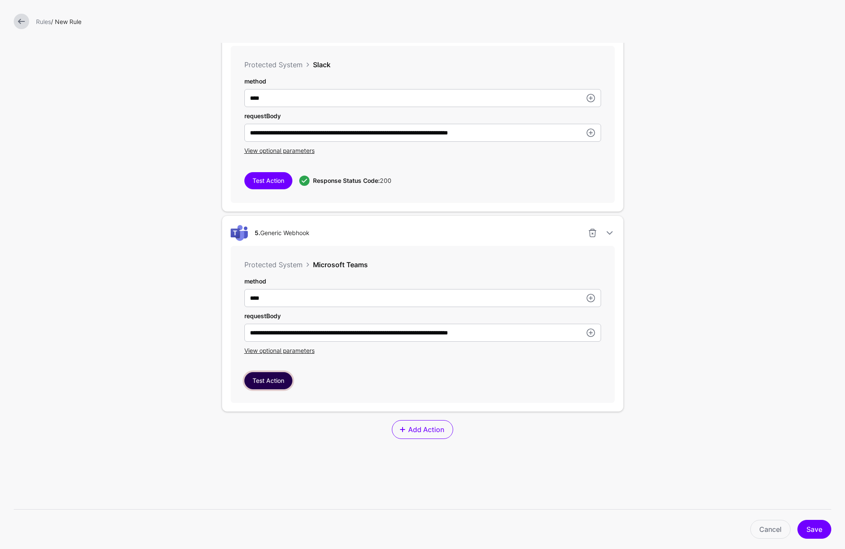
click at [273, 388] on button "Test Action" at bounding box center [268, 380] width 48 height 17
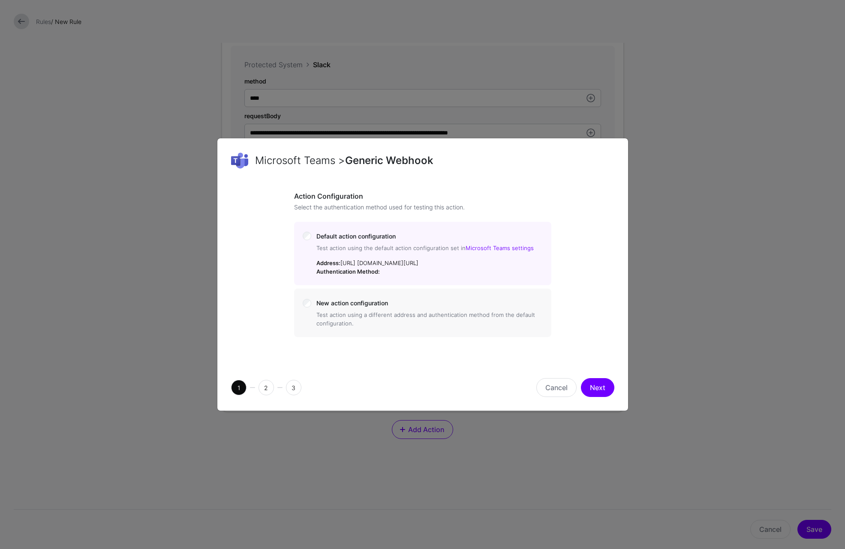
click at [596, 397] on button "Next" at bounding box center [597, 387] width 33 height 19
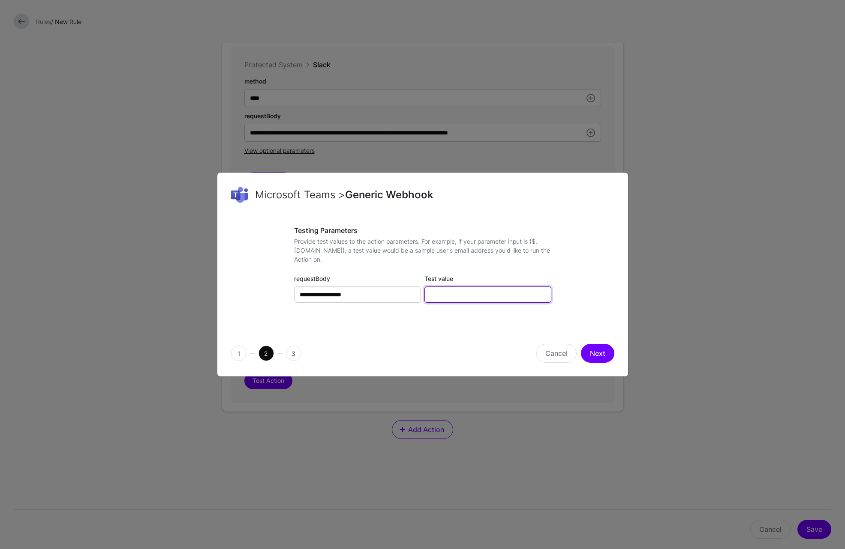
click at [452, 294] on input "Test value" at bounding box center [487, 295] width 127 height 16
paste input "**********"
type input "**********"
click at [605, 355] on button "Next" at bounding box center [597, 353] width 33 height 19
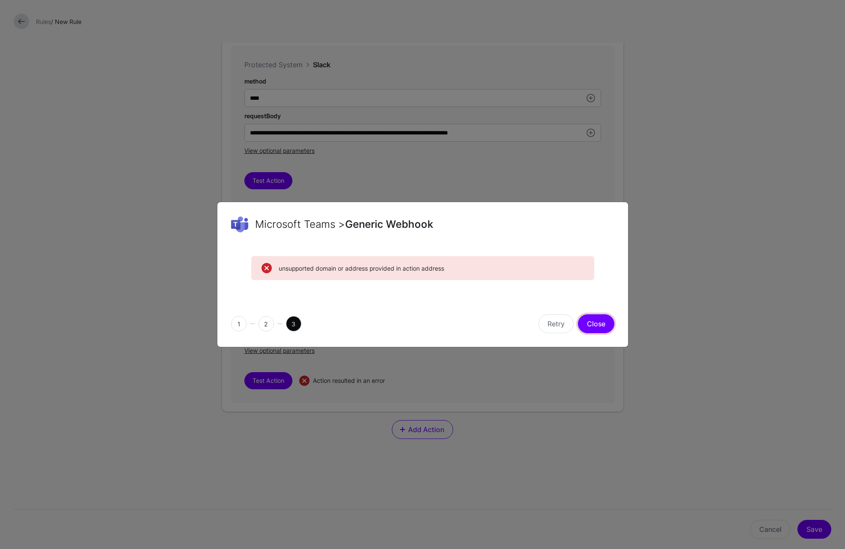
click at [602, 324] on button "Close" at bounding box center [596, 324] width 36 height 19
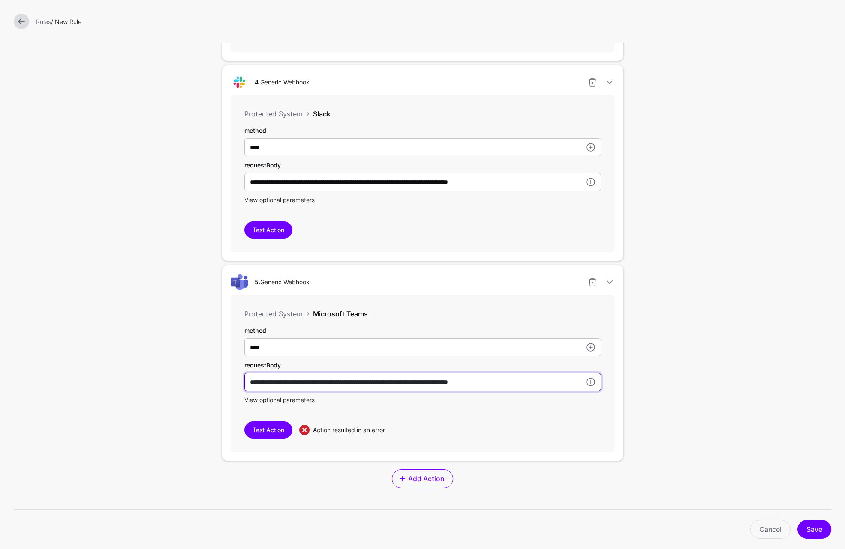
scroll to position [1065, 0]
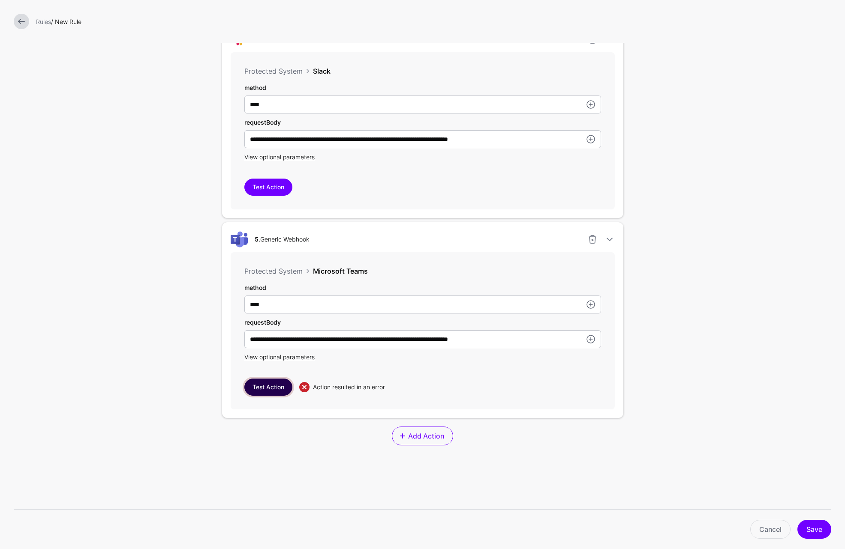
click at [264, 388] on button "Test Action" at bounding box center [268, 387] width 48 height 17
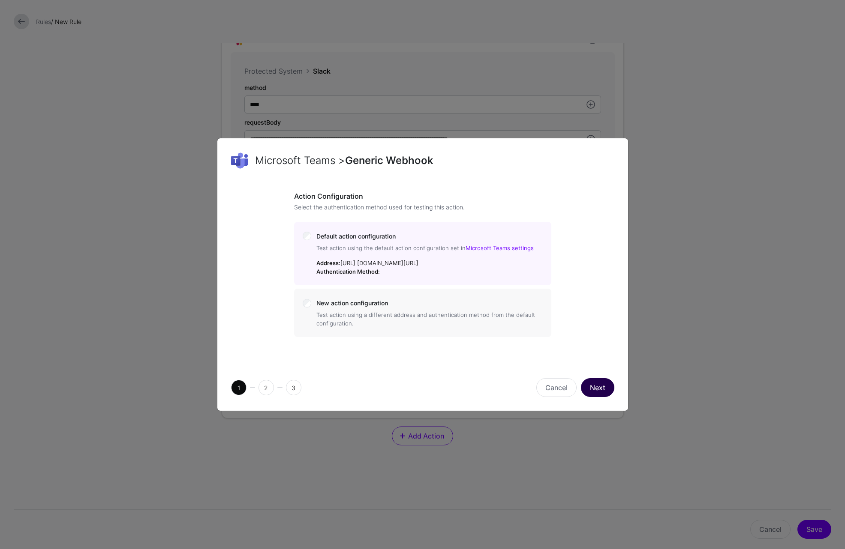
click at [596, 397] on button "Next" at bounding box center [597, 387] width 33 height 19
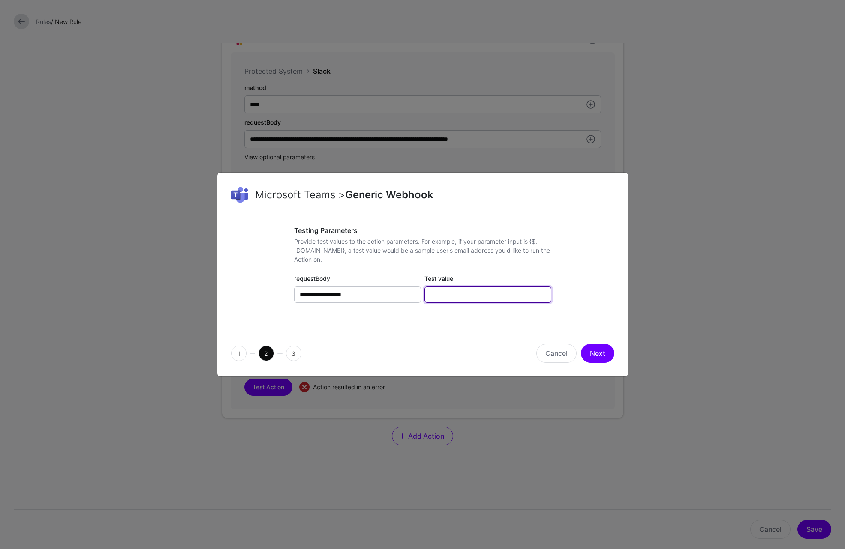
click at [459, 294] on input "Test value" at bounding box center [487, 295] width 127 height 16
paste input "**********"
type input "**********"
click at [592, 356] on button "Next" at bounding box center [597, 353] width 33 height 19
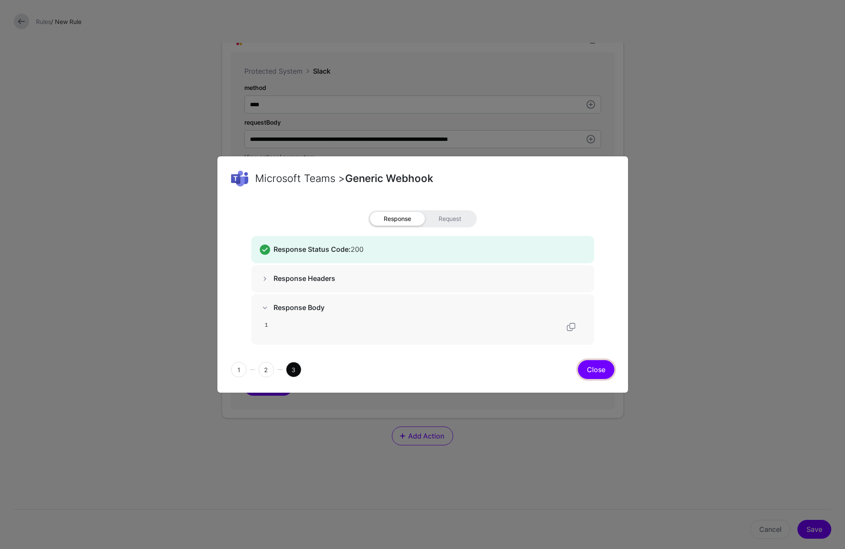
click at [596, 367] on button "Close" at bounding box center [596, 369] width 36 height 19
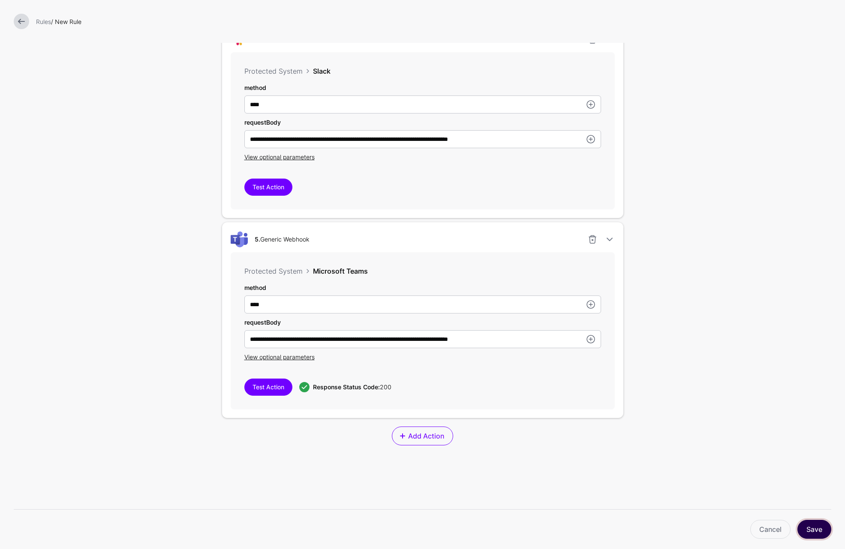
click at [819, 528] on button "Save" at bounding box center [814, 529] width 34 height 19
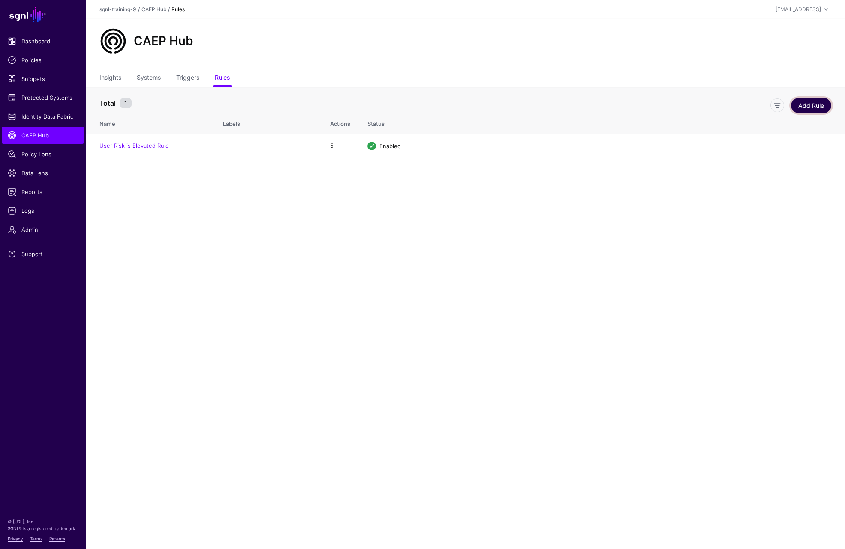
click at [819, 108] on link "Add Rule" at bounding box center [811, 105] width 40 height 15
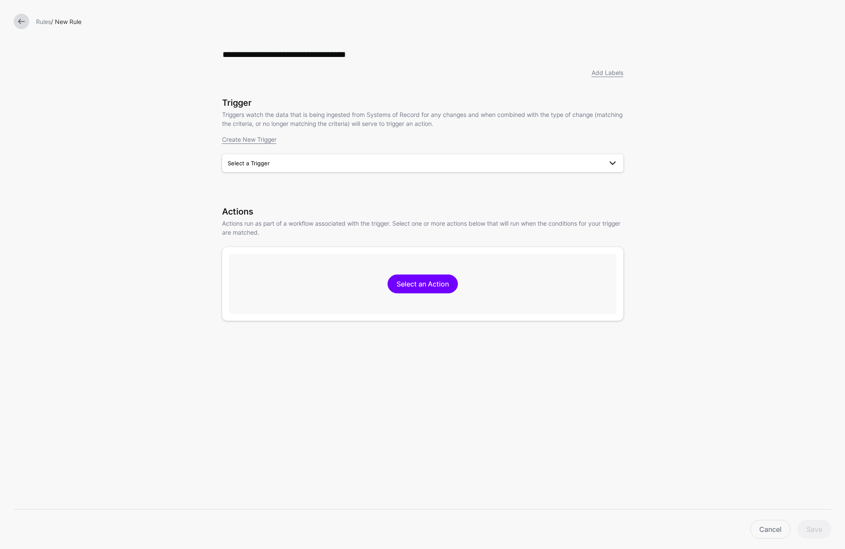
type input "**********"
click at [309, 168] on span "Select a Trigger" at bounding box center [423, 163] width 390 height 10
click at [292, 183] on div "User Risk is Elevated" at bounding box center [422, 183] width 387 height 9
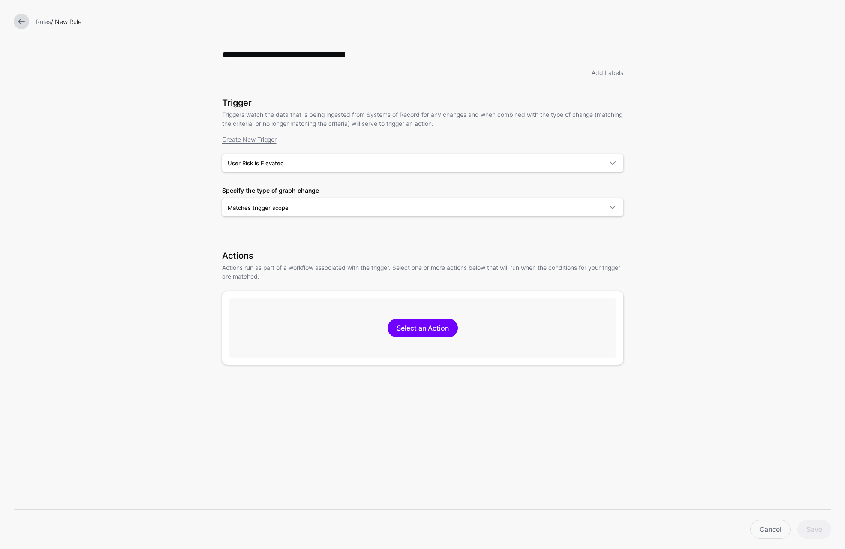
click at [25, 20] on link at bounding box center [21, 21] width 15 height 15
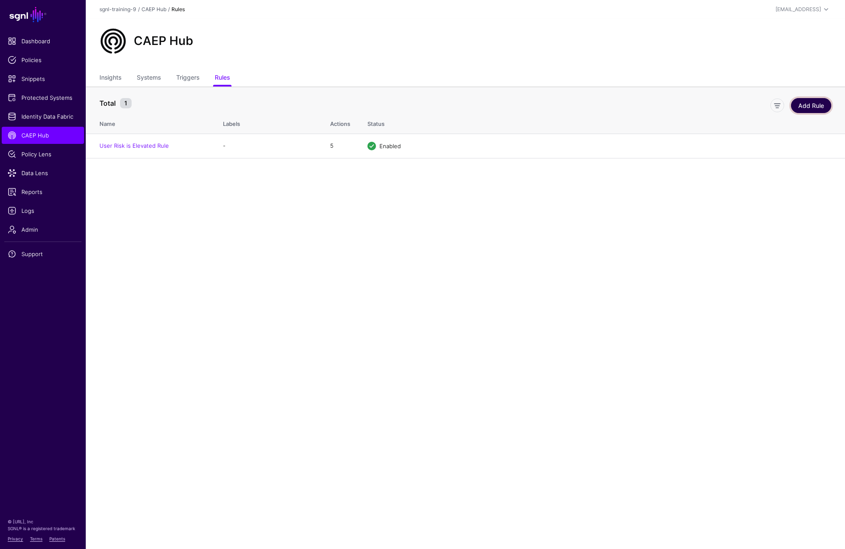
click at [813, 107] on link "Add Rule" at bounding box center [811, 105] width 40 height 15
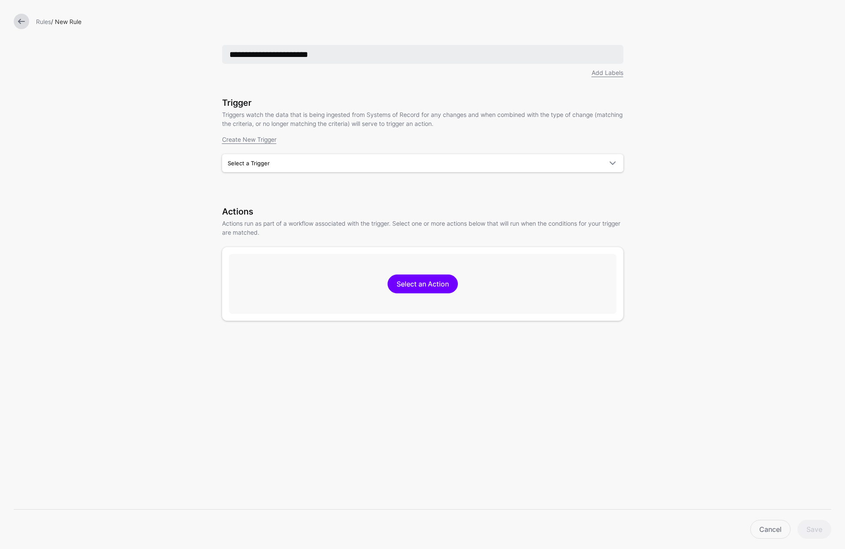
type input "**********"
click at [309, 163] on span "Select a Trigger" at bounding box center [415, 163] width 375 height 9
click at [288, 186] on div "User Risk is Elevated" at bounding box center [422, 183] width 387 height 9
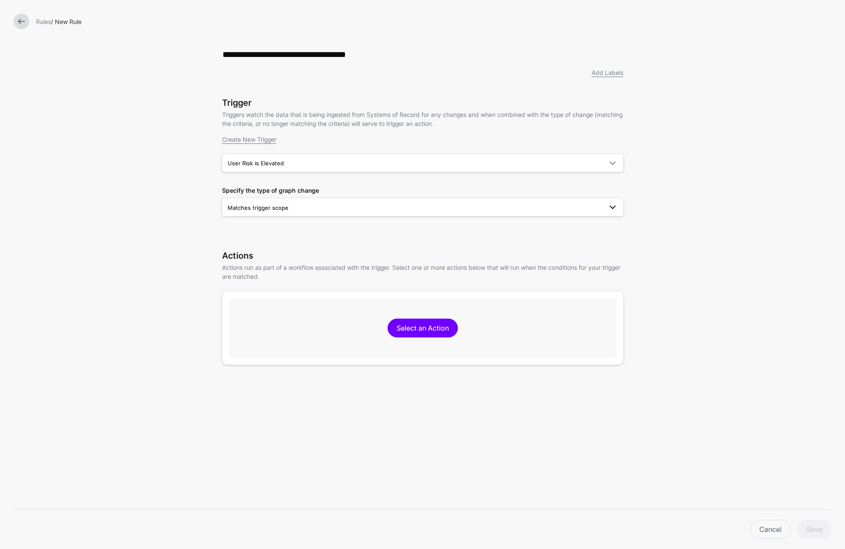
click at [318, 206] on span "Matches trigger scope" at bounding box center [415, 207] width 375 height 9
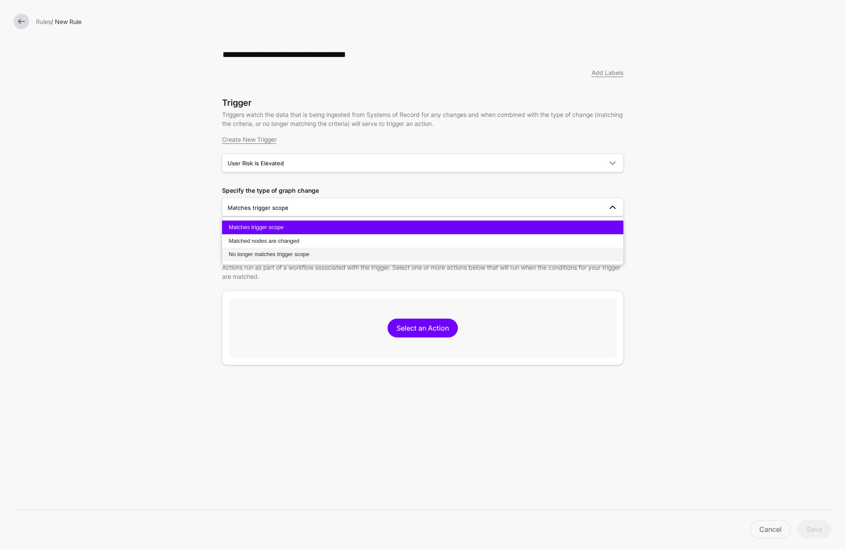
click at [309, 257] on span "No longer matches trigger scope" at bounding box center [269, 254] width 81 height 6
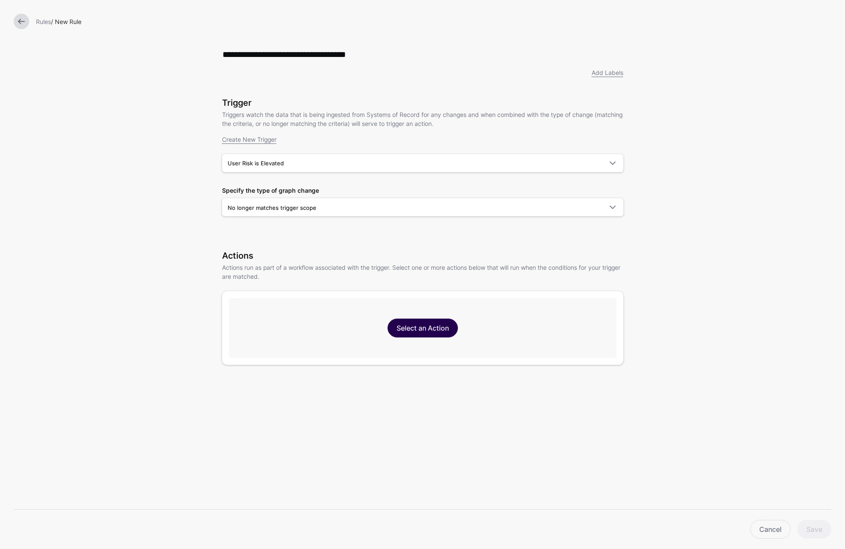
click at [435, 325] on link "Select an Action" at bounding box center [422, 328] width 70 height 19
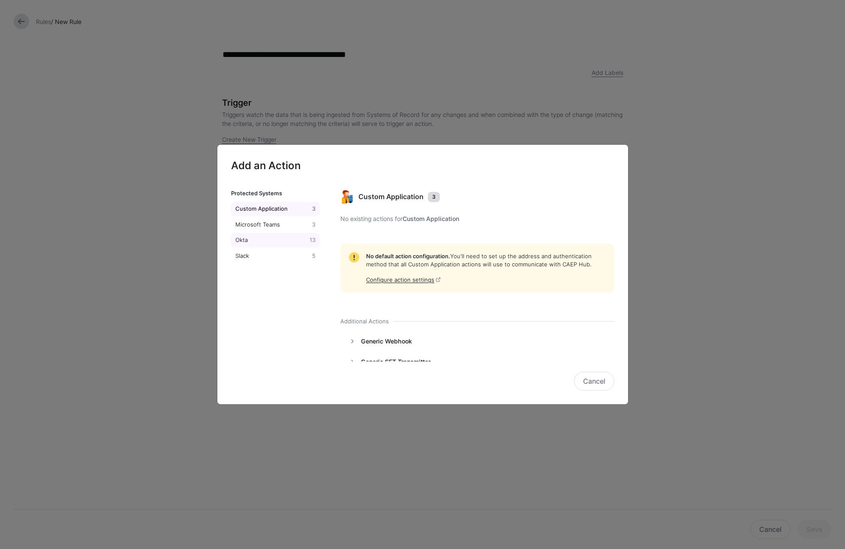
click at [255, 239] on div "Okta" at bounding box center [271, 240] width 75 height 9
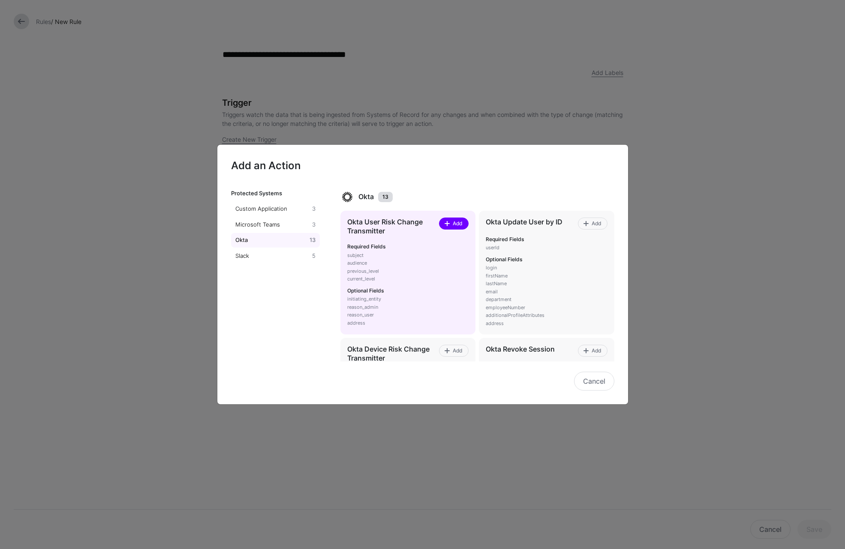
click at [454, 224] on span "Add" at bounding box center [458, 224] width 12 height 8
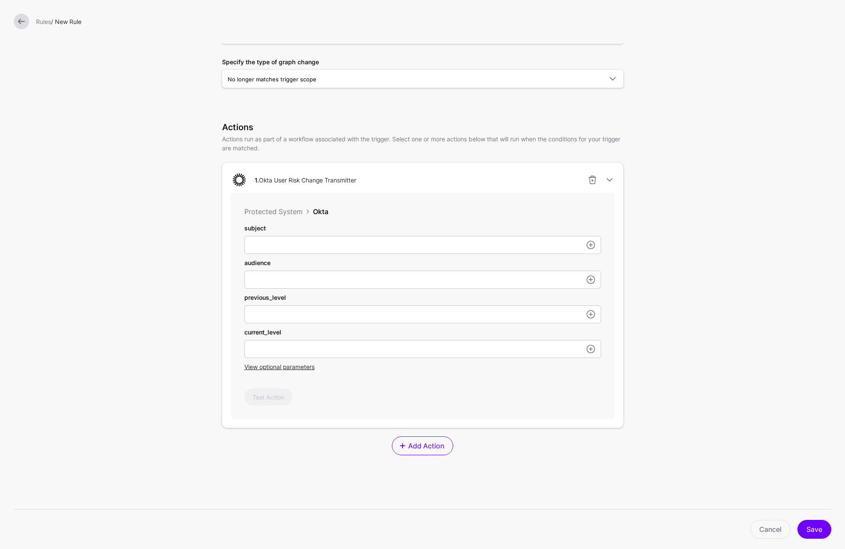
scroll to position [224, 0]
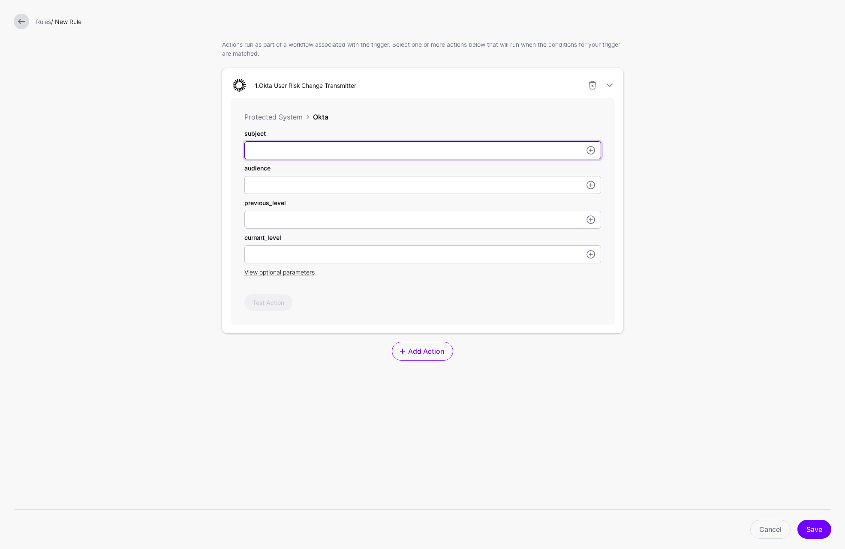
click at [299, 159] on input "subject" at bounding box center [422, 150] width 357 height 18
paste input "**********"
click at [384, 149] on input "**********" at bounding box center [422, 150] width 357 height 18
type input "**********"
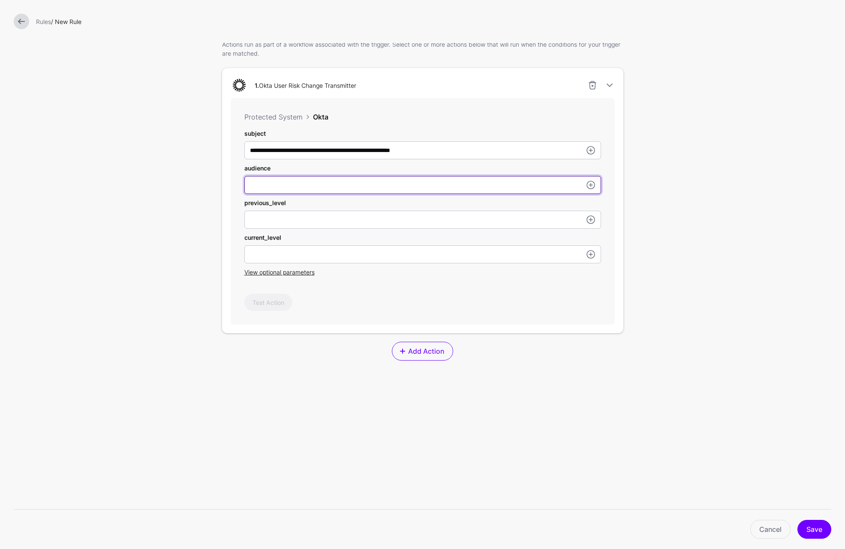
click at [285, 183] on input "subject" at bounding box center [422, 185] width 357 height 18
paste input "**********"
type input "**********"
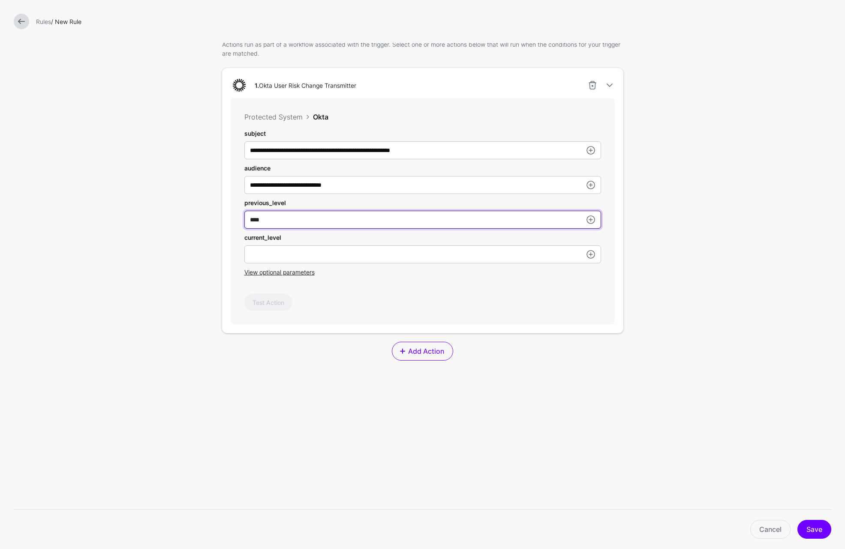
type input "****"
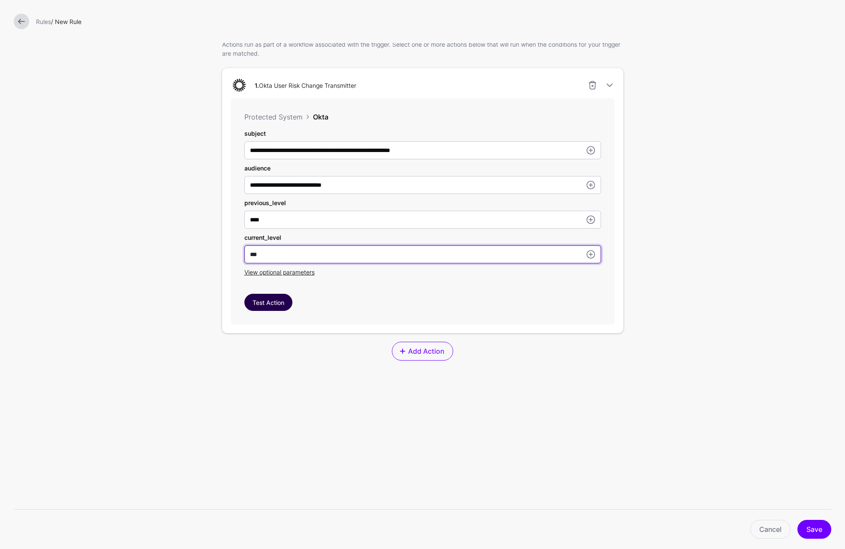
type input "***"
click at [264, 303] on button "Test Action" at bounding box center [268, 302] width 48 height 17
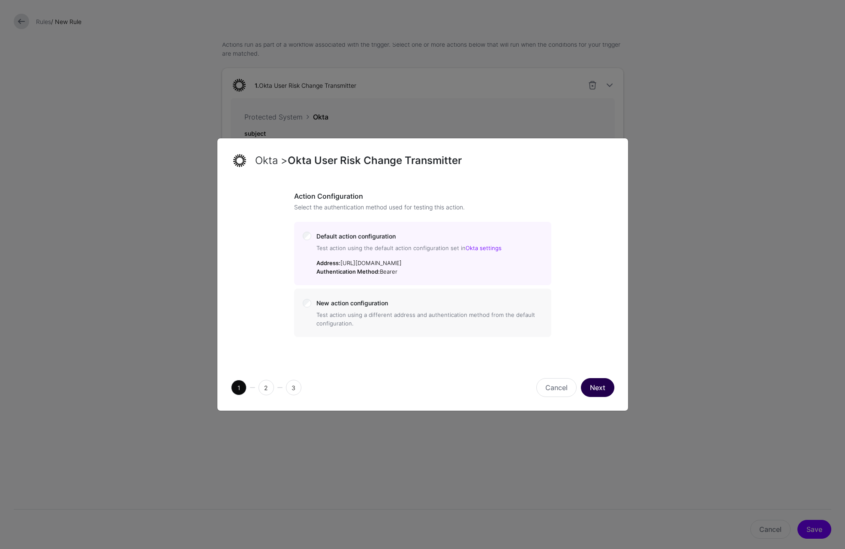
click at [600, 392] on button "Next" at bounding box center [597, 387] width 33 height 19
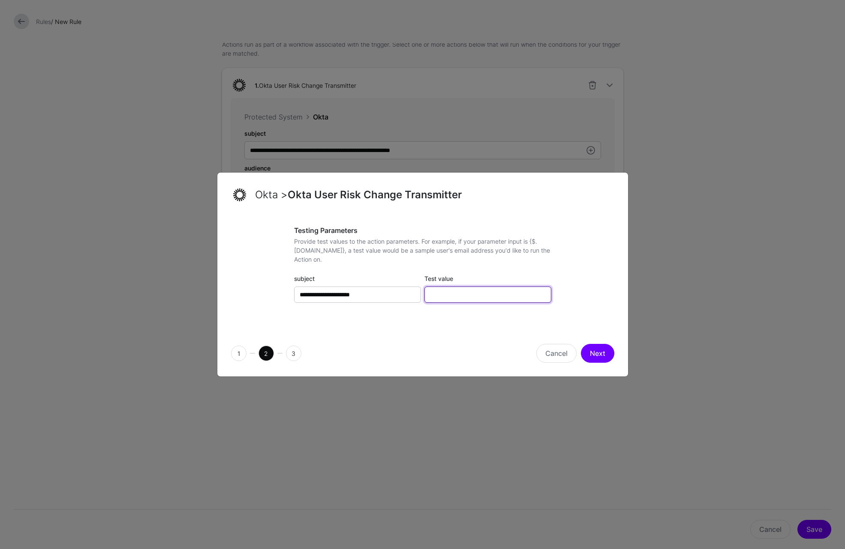
drag, startPoint x: 438, startPoint y: 293, endPoint x: 443, endPoint y: 297, distance: 6.7
click at [438, 293] on input "Test value" at bounding box center [487, 295] width 127 height 16
paste input "**********"
type input "**********"
click at [593, 351] on button "Next" at bounding box center [597, 353] width 33 height 19
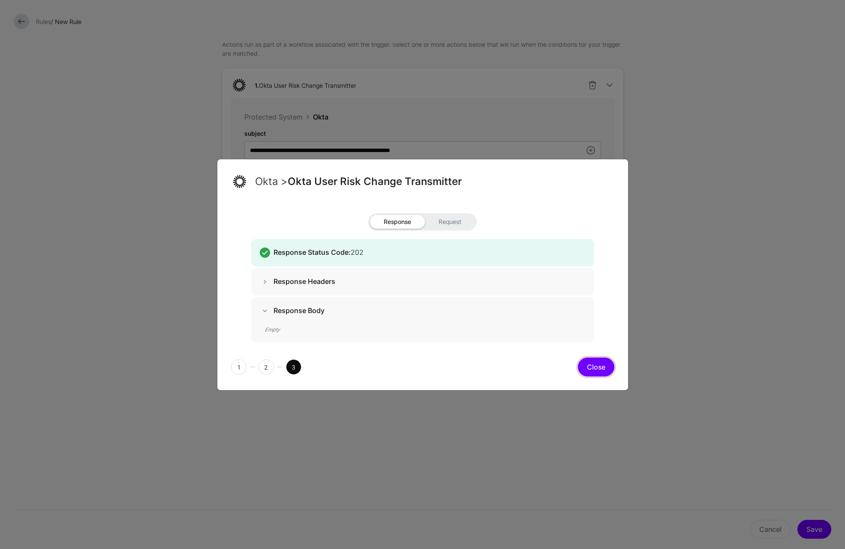
click at [588, 369] on button "Close" at bounding box center [596, 367] width 36 height 19
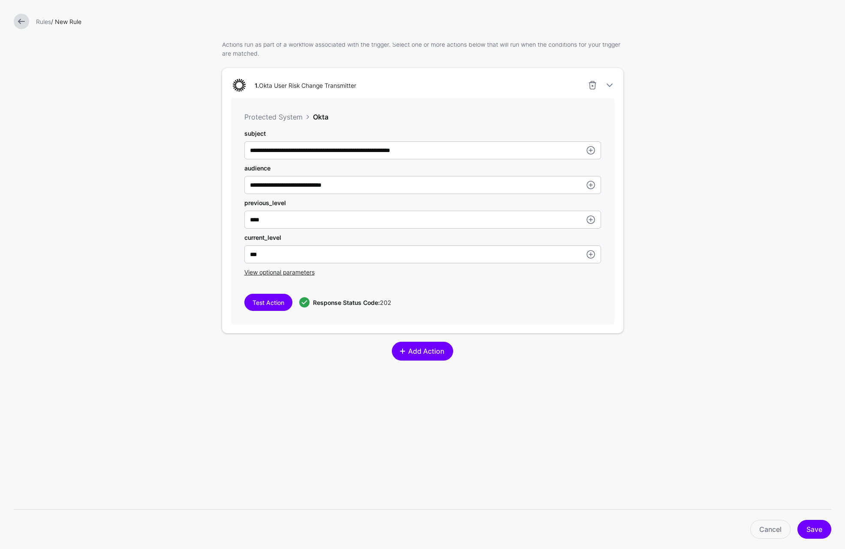
click at [416, 351] on span "Add Action" at bounding box center [426, 351] width 38 height 10
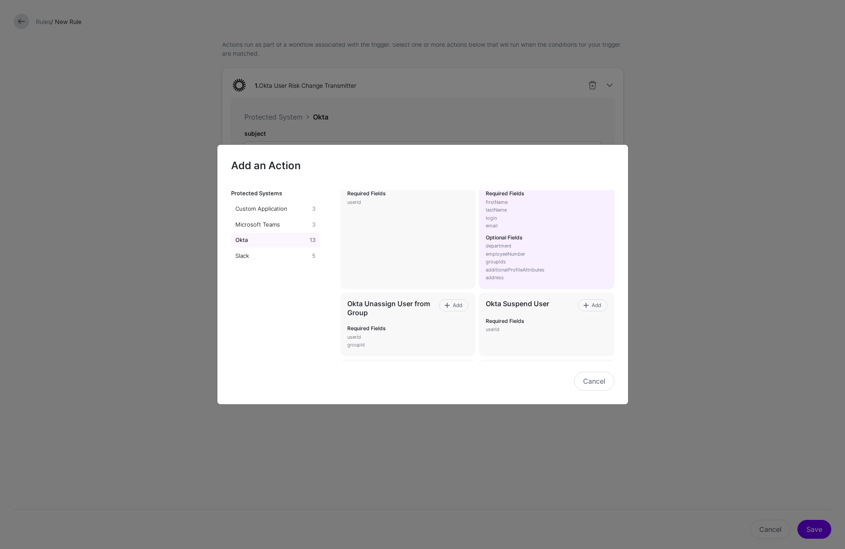
scroll to position [343, 0]
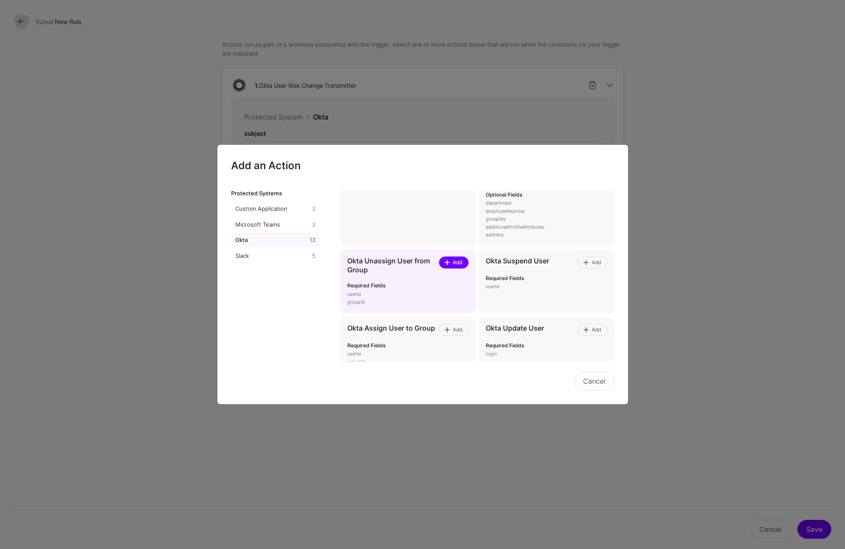
click at [444, 259] on span "Add" at bounding box center [453, 263] width 19 height 8
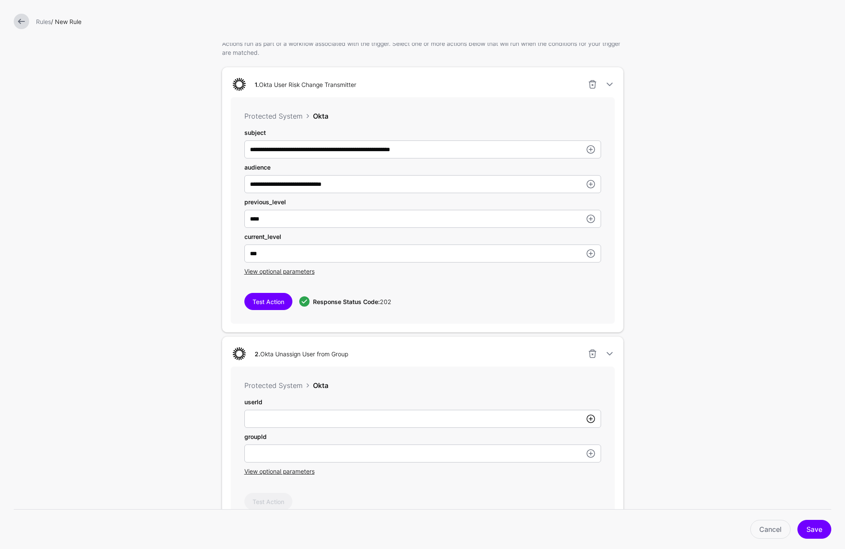
click at [585, 418] on link at bounding box center [590, 419] width 10 height 10
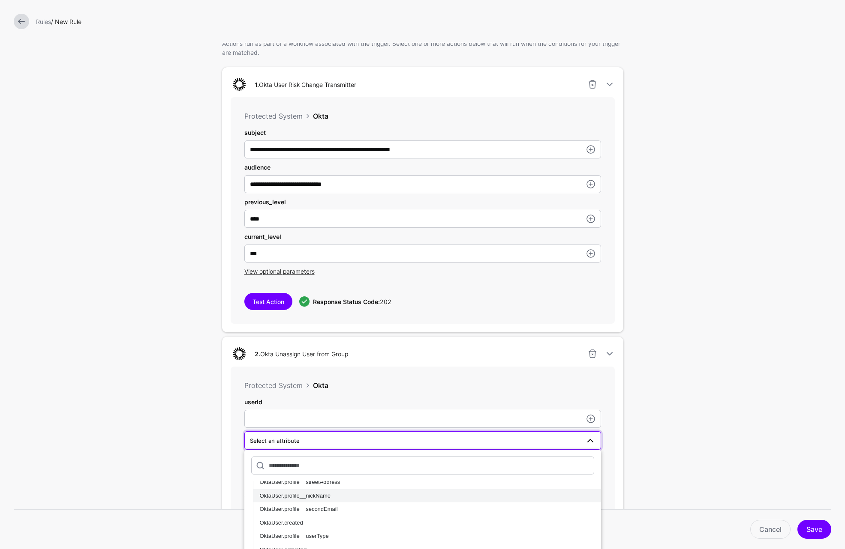
scroll to position [214, 0]
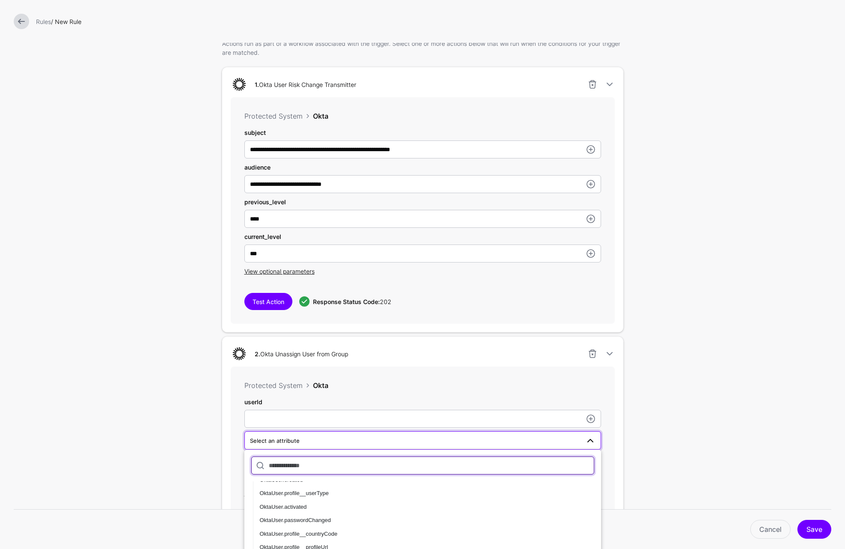
click at [296, 461] on input "text" at bounding box center [422, 466] width 343 height 18
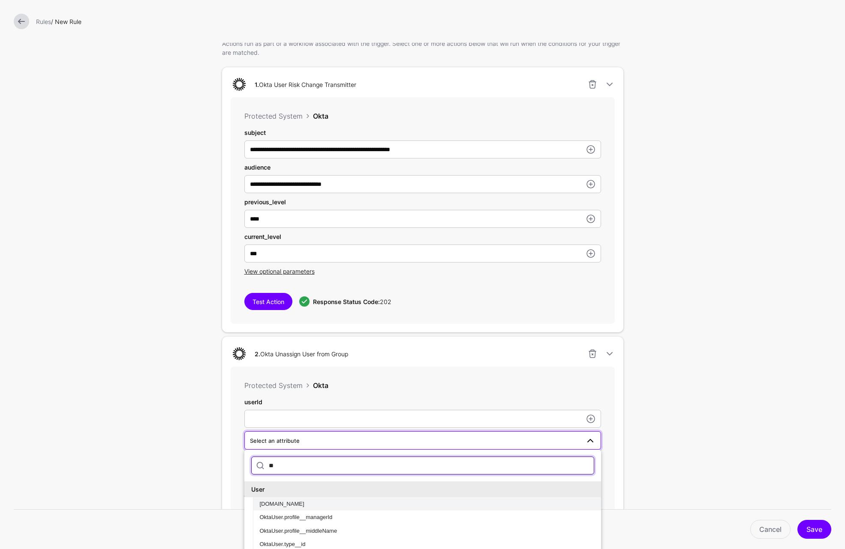
type input "**"
click at [272, 503] on span "[DOMAIN_NAME]" at bounding box center [282, 504] width 45 height 6
type input "**********"
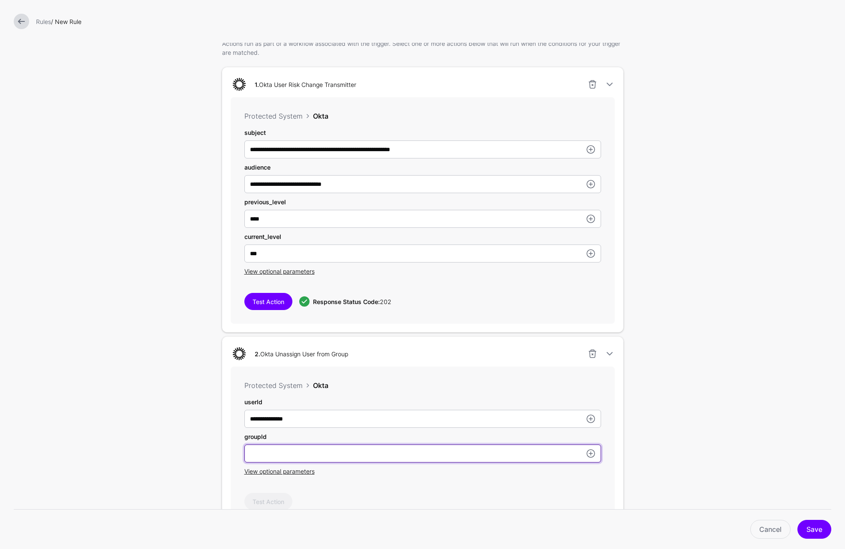
click at [315, 428] on input "subject" at bounding box center [422, 419] width 357 height 18
paste input "**********"
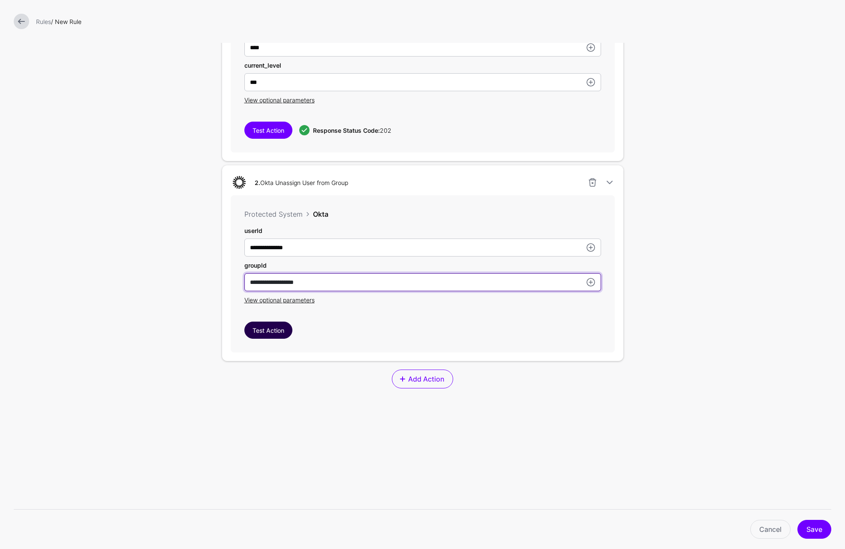
type input "**********"
click at [276, 333] on button "Test Action" at bounding box center [268, 330] width 48 height 17
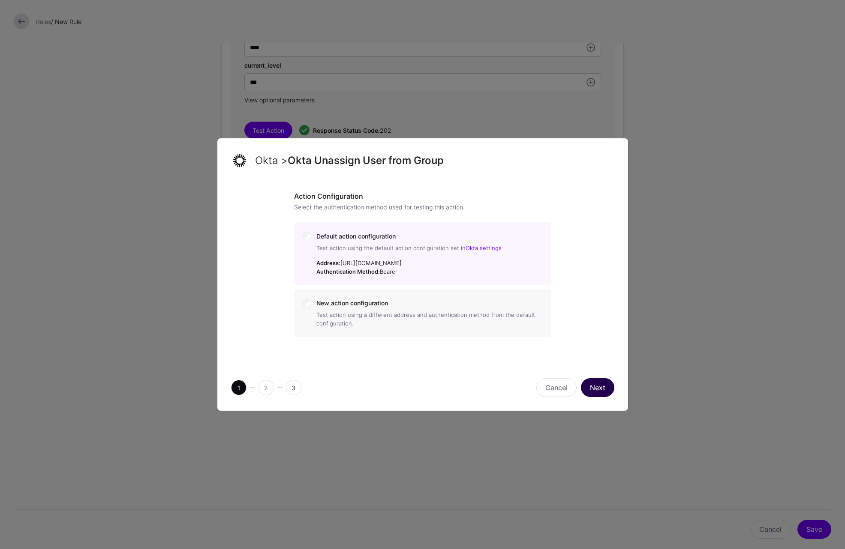
click at [597, 390] on button "Next" at bounding box center [597, 387] width 33 height 19
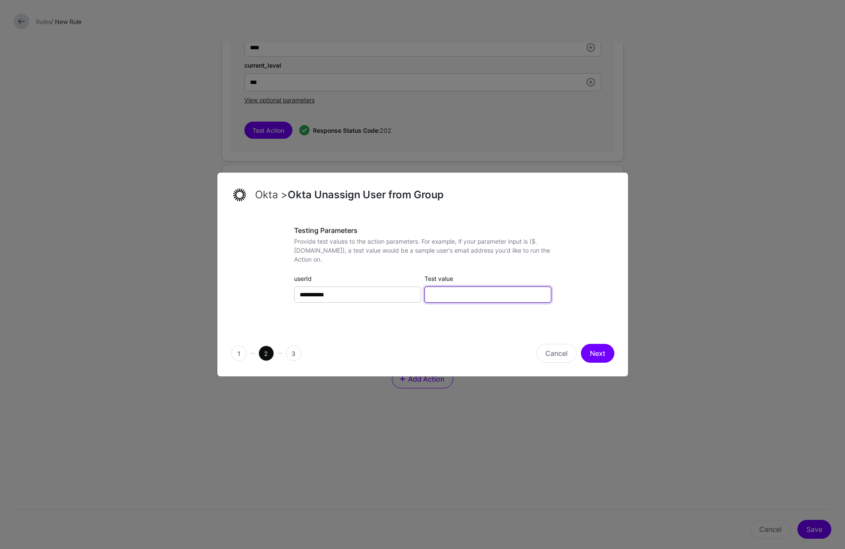
click at [451, 297] on input "Test value" at bounding box center [487, 295] width 127 height 16
paste input "**********"
type input "**********"
click at [590, 352] on button "Next" at bounding box center [597, 353] width 33 height 19
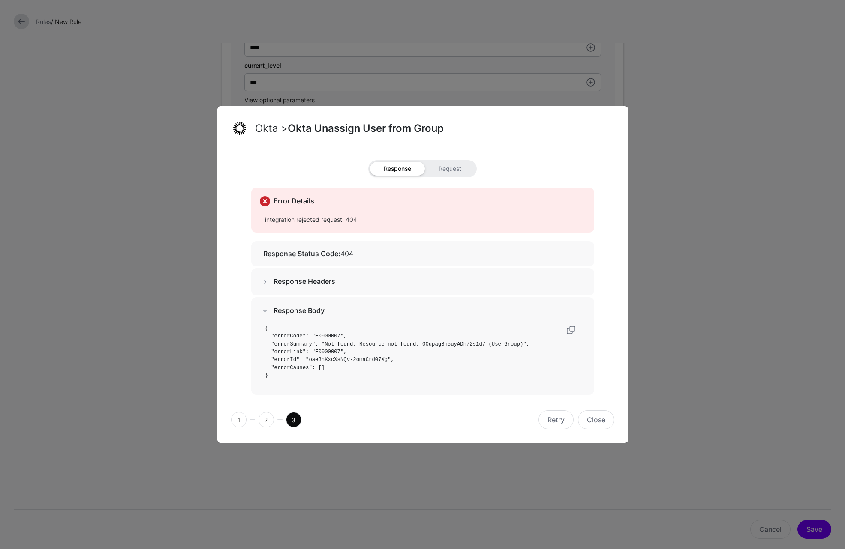
click at [267, 417] on span "2" at bounding box center [265, 419] width 15 height 15
click at [602, 422] on button "Close" at bounding box center [596, 420] width 36 height 19
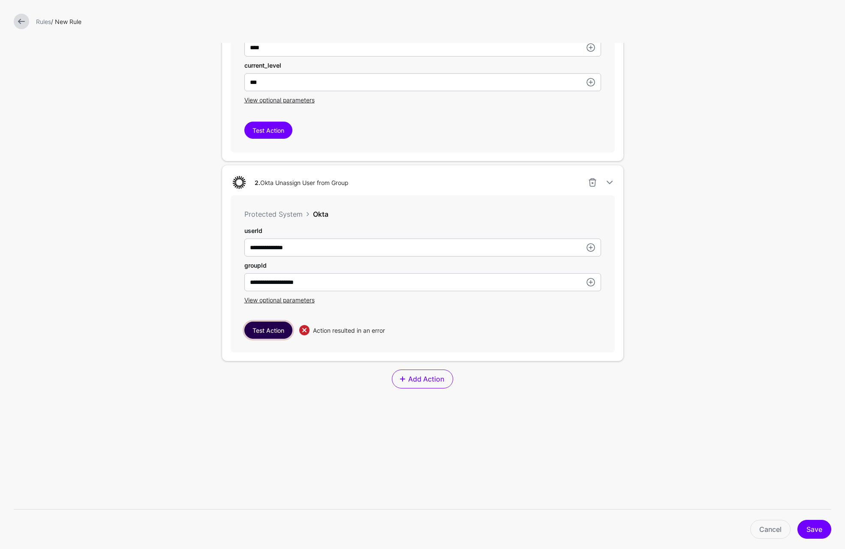
click at [273, 331] on button "Test Action" at bounding box center [268, 330] width 48 height 17
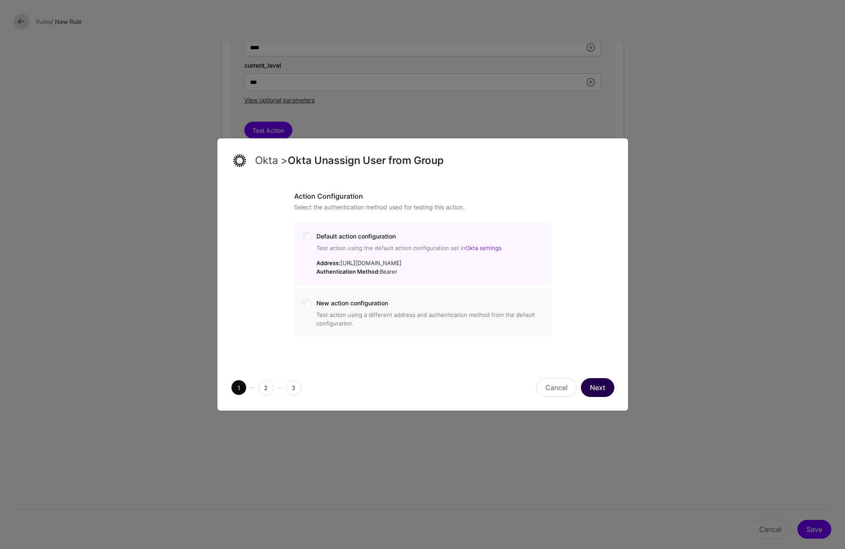
click at [595, 389] on button "Next" at bounding box center [597, 387] width 33 height 19
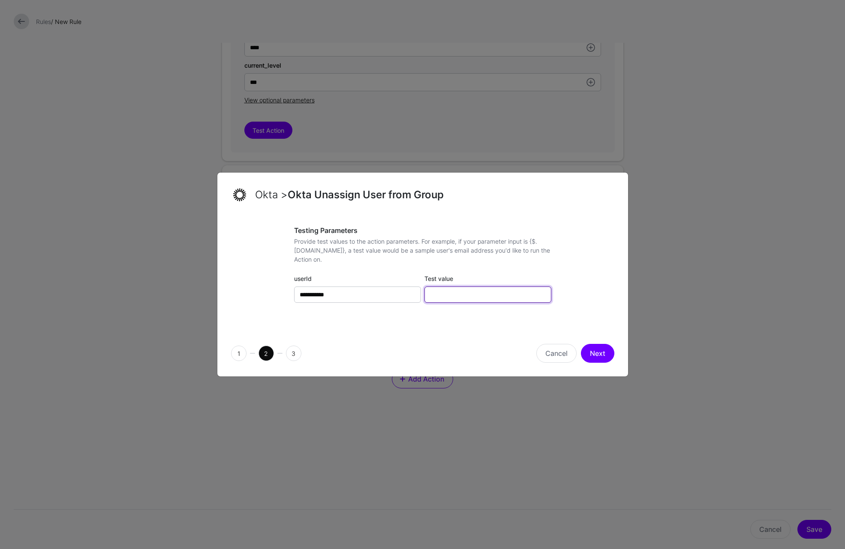
click at [456, 299] on input "Test value" at bounding box center [487, 295] width 127 height 16
paste input "**********"
type input "**********"
drag, startPoint x: 553, startPoint y: 355, endPoint x: 546, endPoint y: 354, distance: 7.0
click at [553, 355] on button "Cancel" at bounding box center [556, 353] width 40 height 19
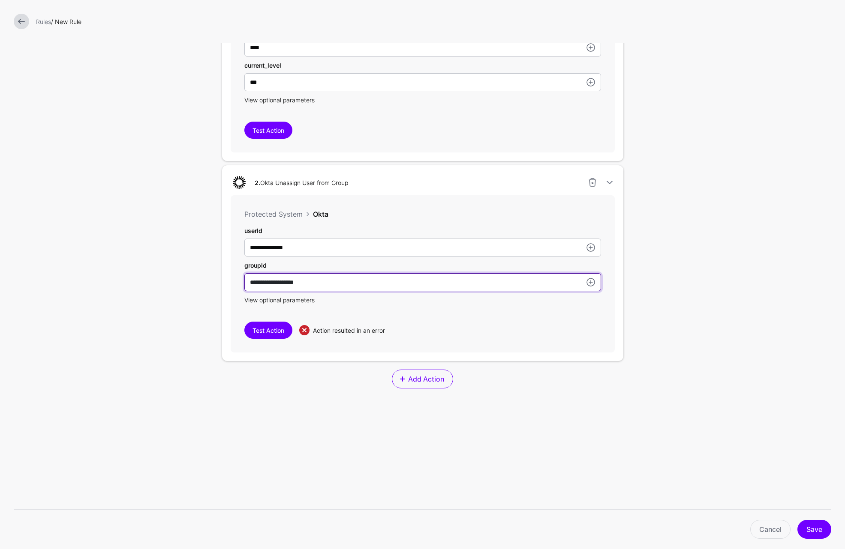
paste input "text"
type input "**********"
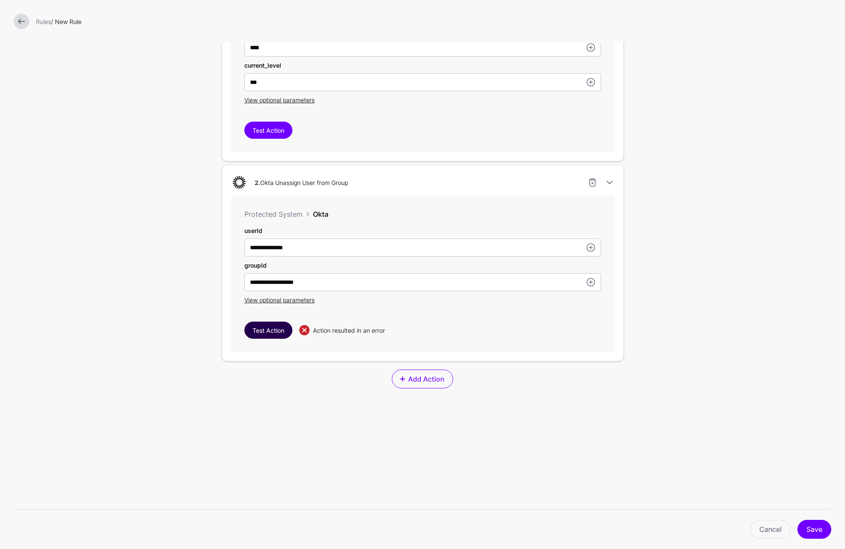
click at [269, 340] on div "**********" at bounding box center [423, 273] width 384 height 157
click at [268, 338] on button "Test Action" at bounding box center [268, 330] width 48 height 17
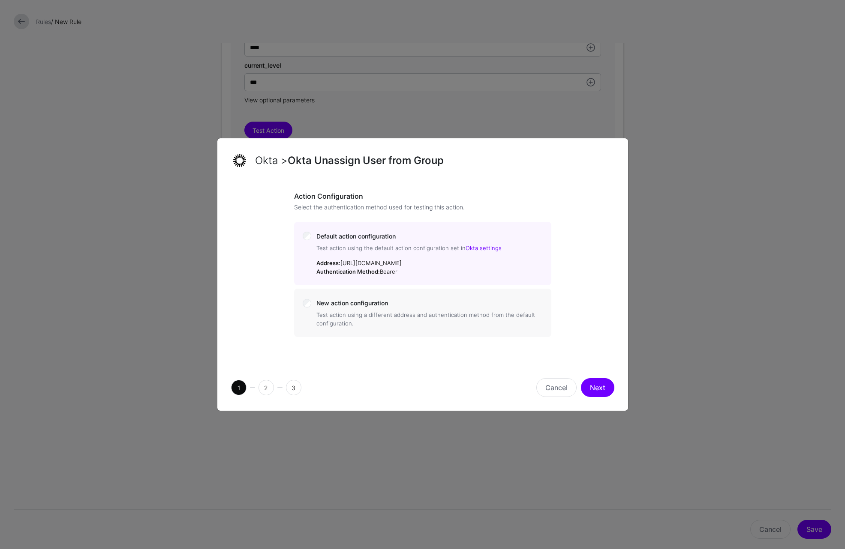
click at [582, 397] on div "Cancel Next" at bounding box center [520, 387] width 195 height 19
click at [593, 390] on button "Next" at bounding box center [597, 387] width 33 height 19
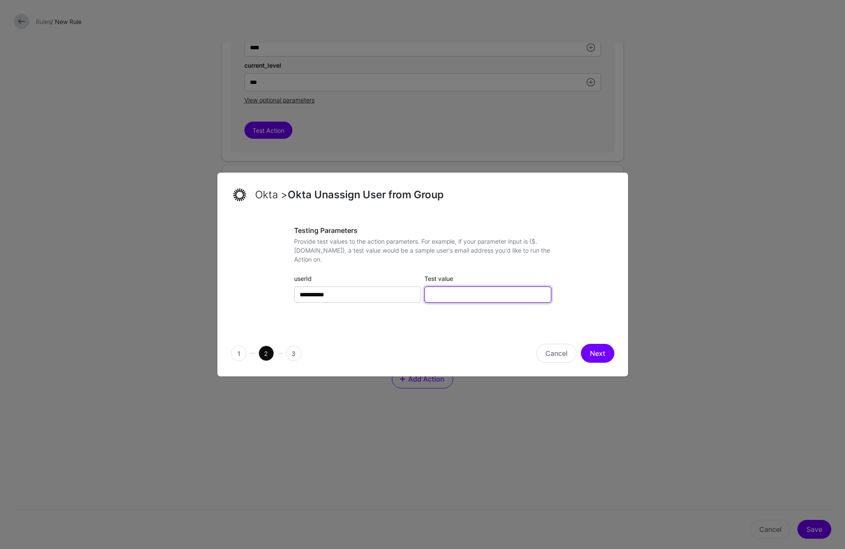
click at [455, 296] on input "Test value" at bounding box center [487, 295] width 127 height 16
paste input "**********"
paste input "text"
type input "**********"
click at [600, 349] on button "Next" at bounding box center [597, 353] width 33 height 19
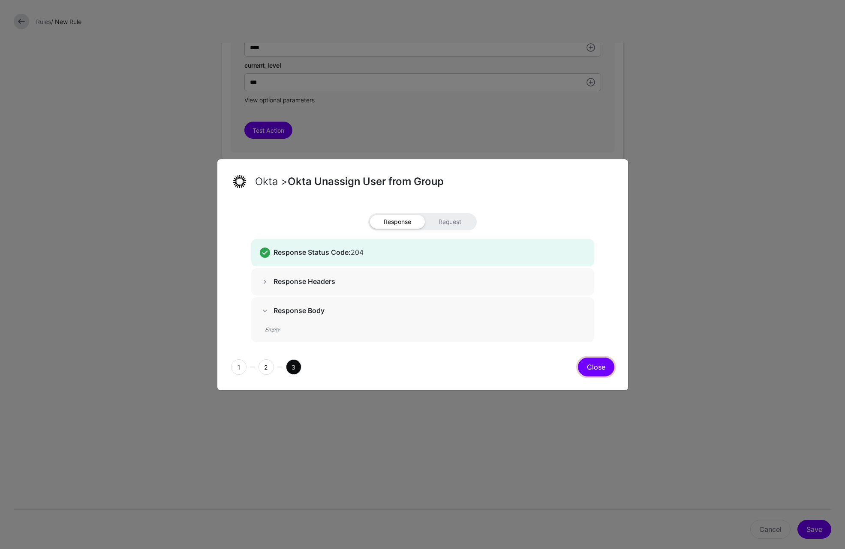
click at [599, 362] on button "Close" at bounding box center [596, 367] width 36 height 19
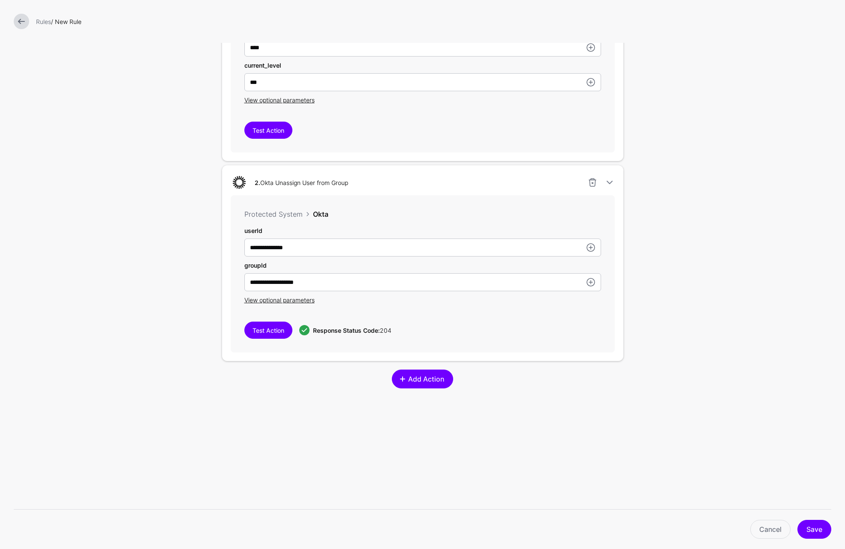
click at [428, 384] on span "Add Action" at bounding box center [426, 379] width 38 height 10
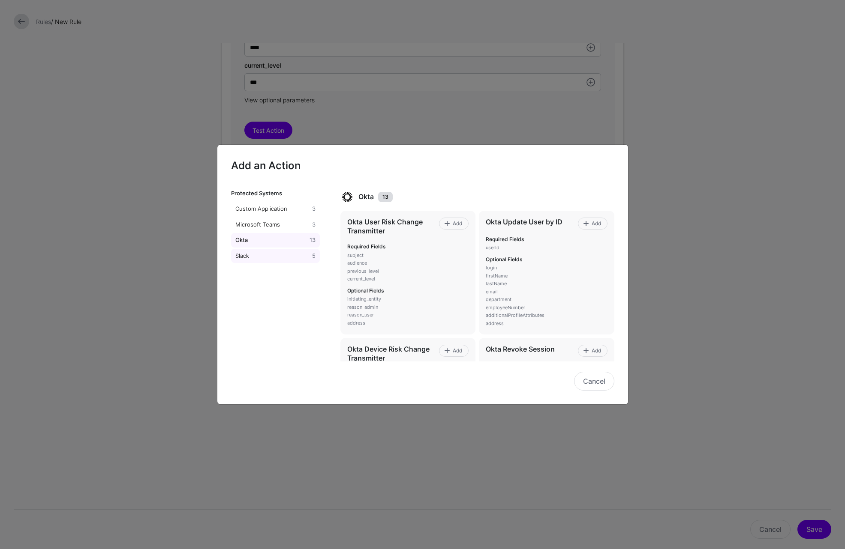
click at [249, 252] on div "Slack" at bounding box center [272, 256] width 77 height 9
click at [383, 348] on h4 "Generic Webhook" at bounding box center [467, 348] width 213 height 8
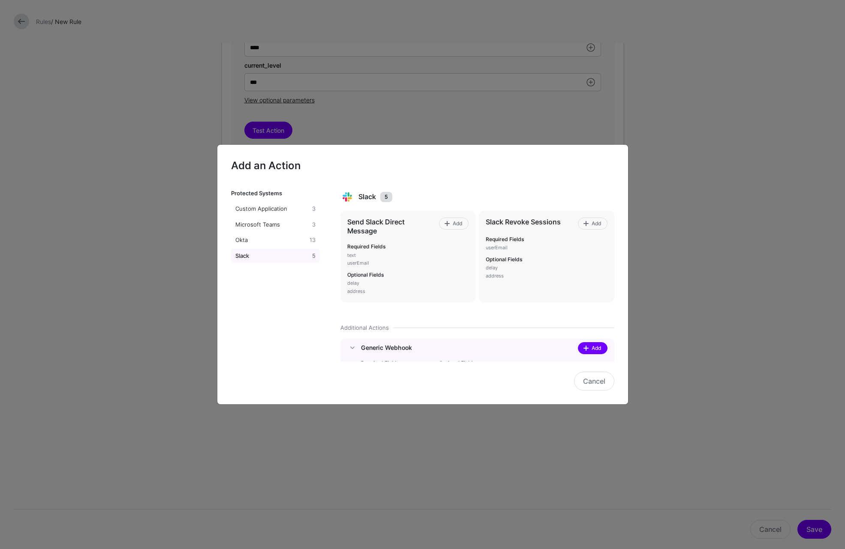
click at [590, 349] on span "Add" at bounding box center [596, 349] width 12 height 8
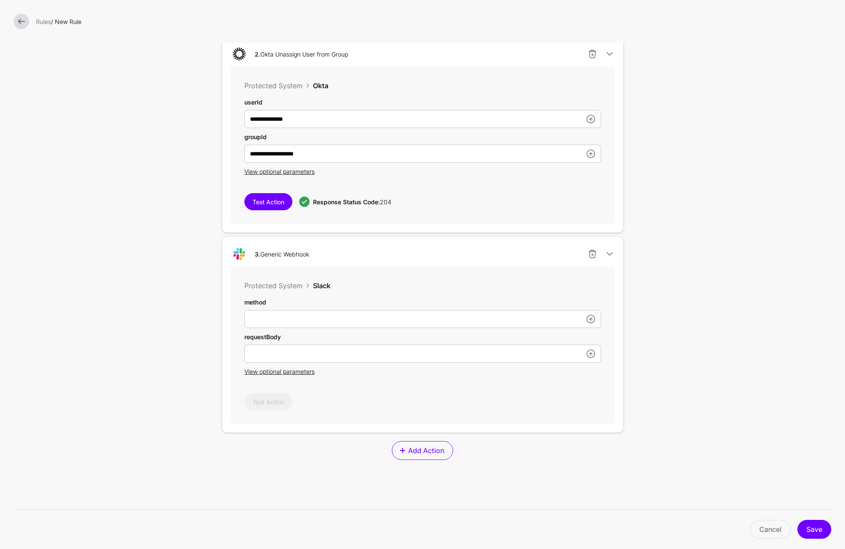
scroll to position [610, 0]
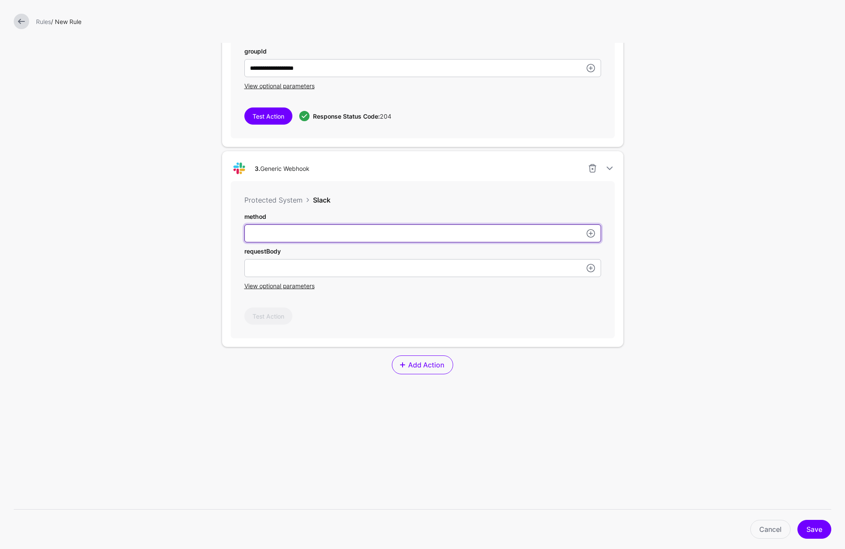
click at [343, 232] on input "subject" at bounding box center [422, 234] width 357 height 18
type input "****"
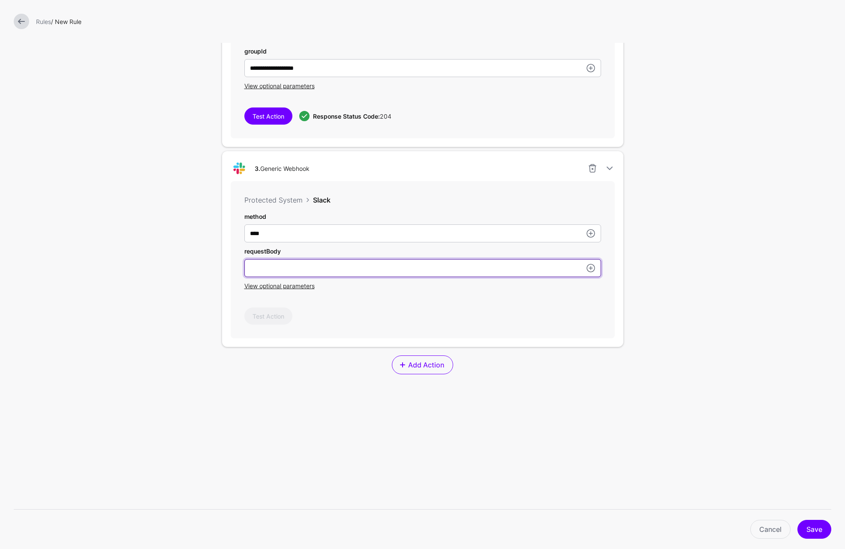
click at [304, 42] on input "subject" at bounding box center [422, 33] width 357 height 18
paste input "**********"
type input "**********"
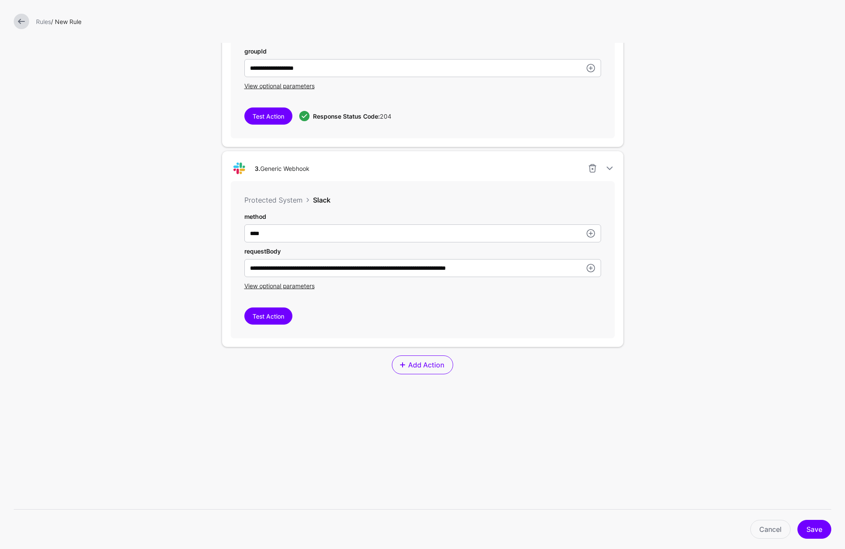
scroll to position [624, 0]
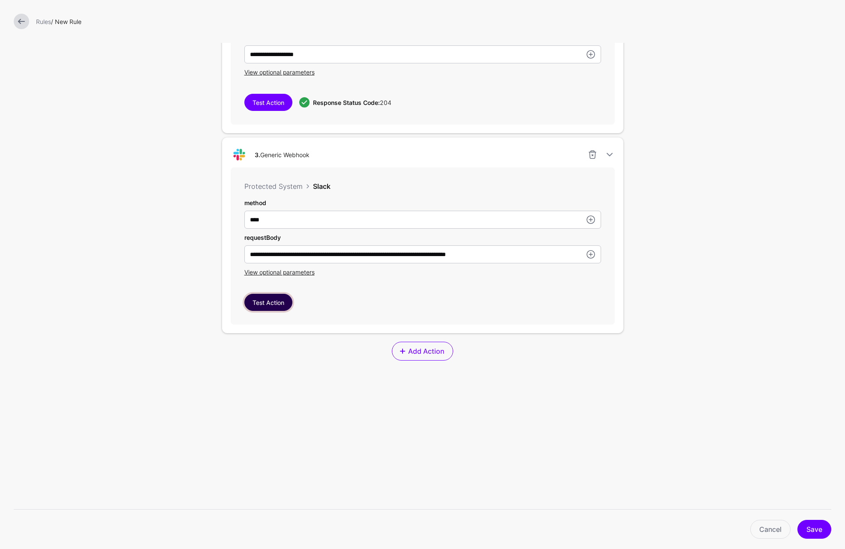
click at [273, 302] on button "Test Action" at bounding box center [268, 302] width 48 height 17
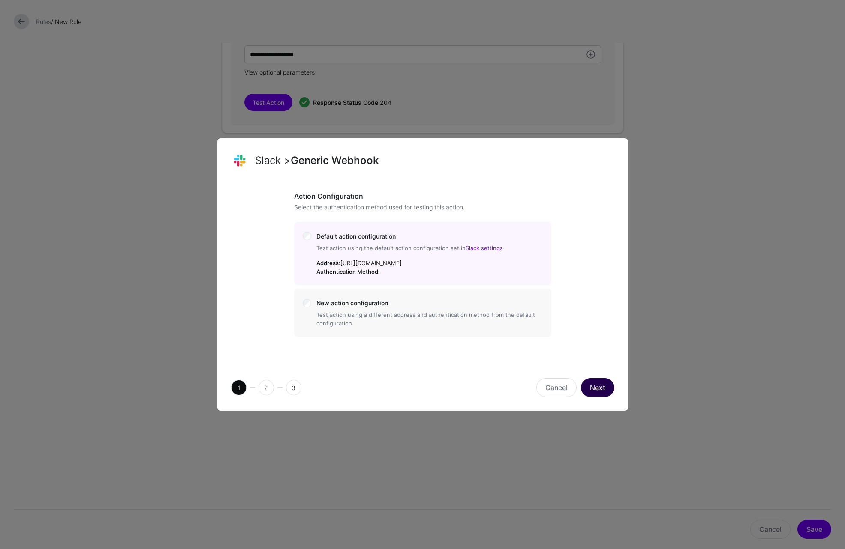
click at [609, 397] on button "Next" at bounding box center [597, 387] width 33 height 19
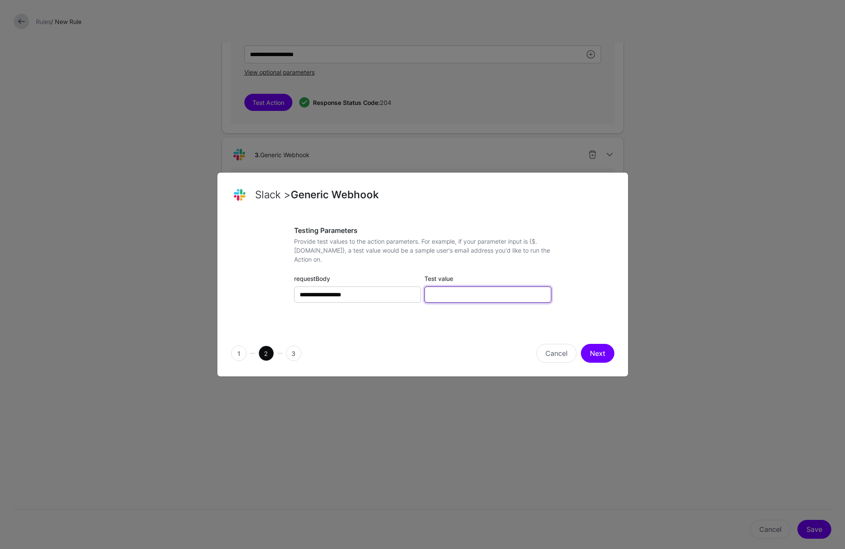
click at [428, 297] on input "Test value" at bounding box center [487, 295] width 127 height 16
paste input "**********"
type input "**********"
click at [592, 354] on button "Next" at bounding box center [597, 353] width 33 height 19
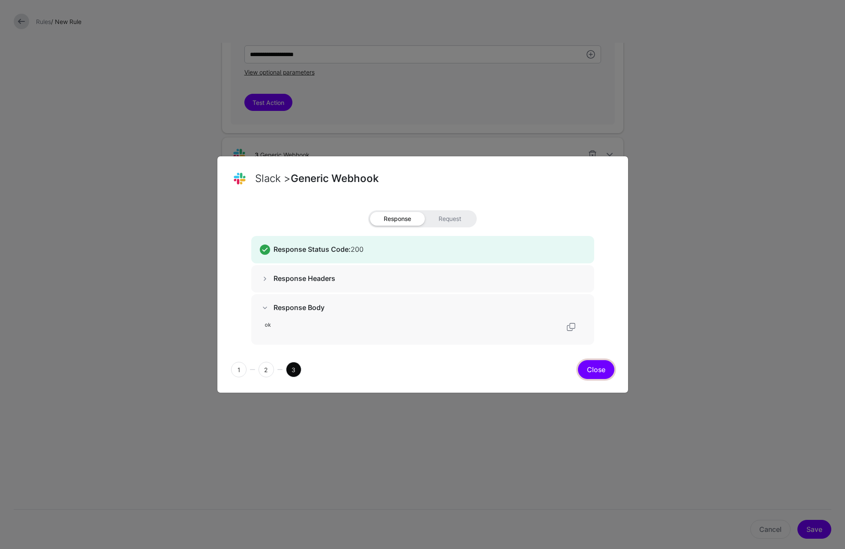
click at [603, 368] on button "Close" at bounding box center [596, 369] width 36 height 19
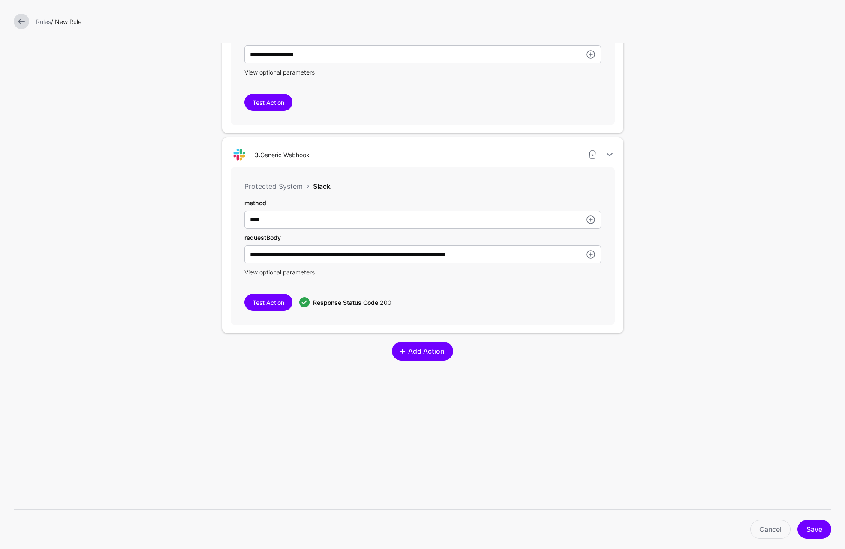
click at [420, 344] on link "Add Action" at bounding box center [422, 351] width 61 height 19
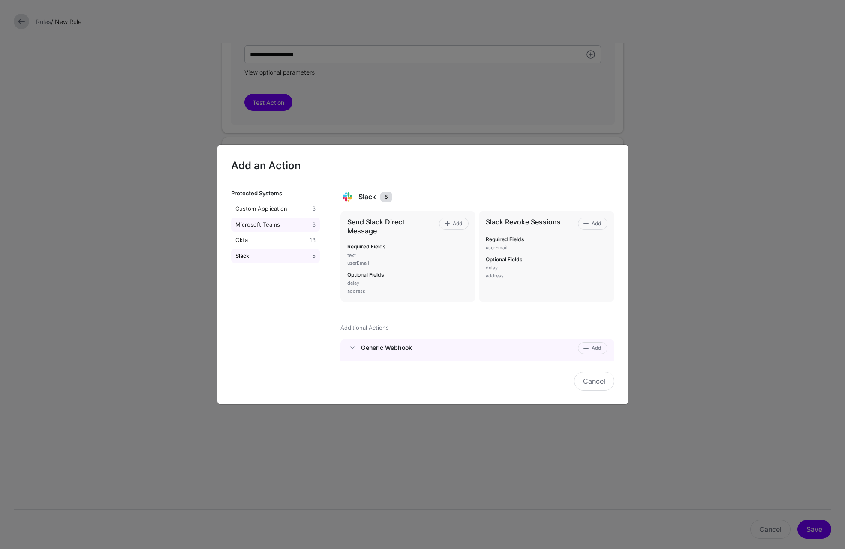
click at [270, 225] on div "Microsoft Teams" at bounding box center [272, 225] width 77 height 9
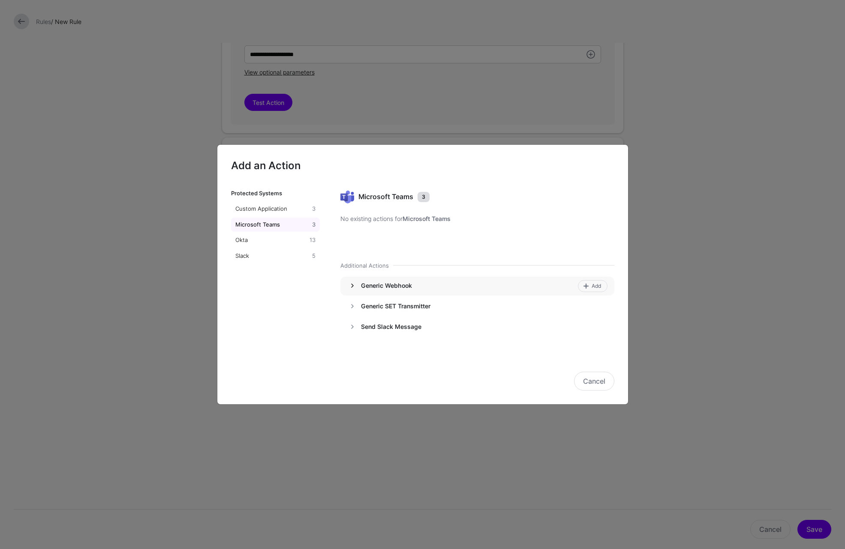
click at [348, 289] on link at bounding box center [352, 286] width 10 height 10
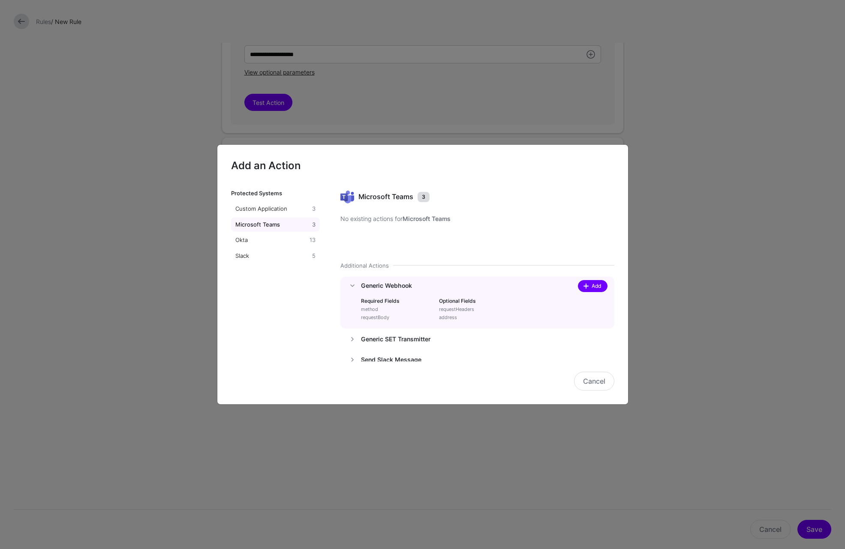
click at [590, 286] on span "Add" at bounding box center [596, 286] width 12 height 8
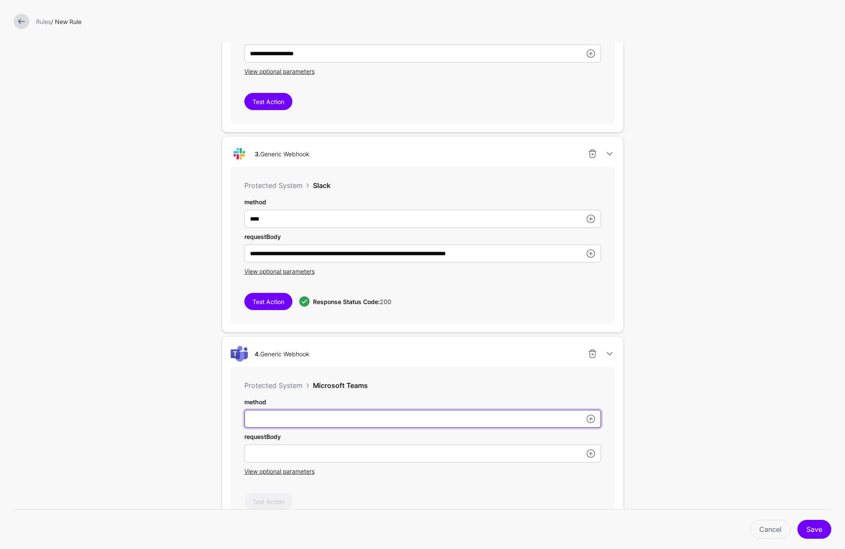
click at [351, 419] on input "subject" at bounding box center [422, 419] width 357 height 18
type input "****"
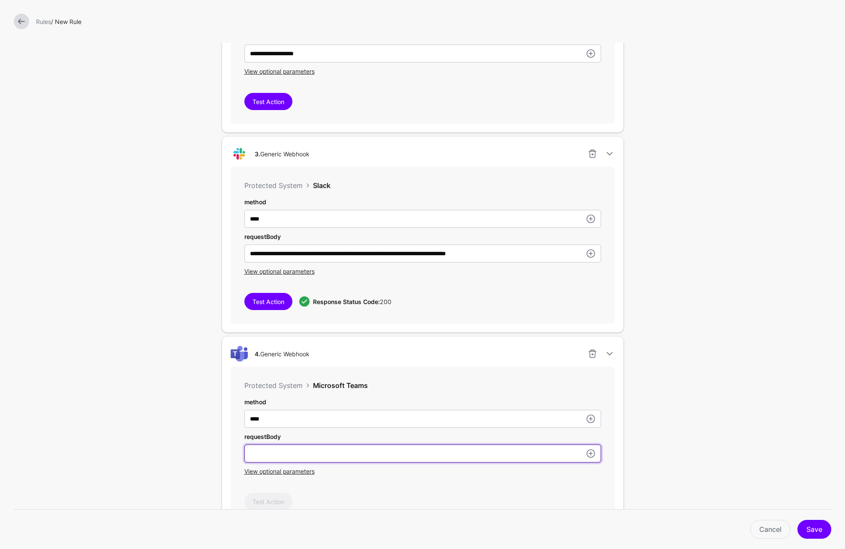
click at [281, 28] on input "subject" at bounding box center [422, 19] width 357 height 18
paste input "**********"
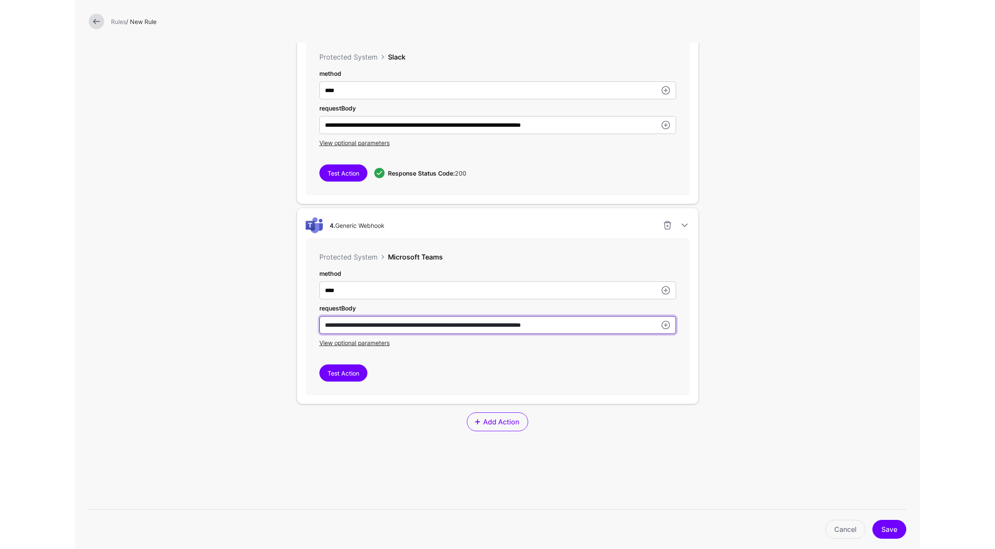
scroll to position [796, 0]
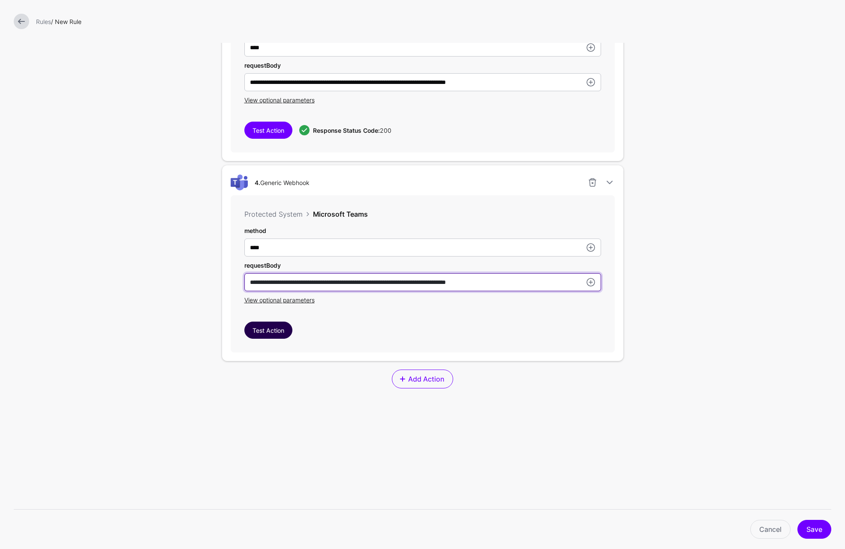
type input "**********"
click at [280, 331] on button "Test Action" at bounding box center [268, 330] width 48 height 17
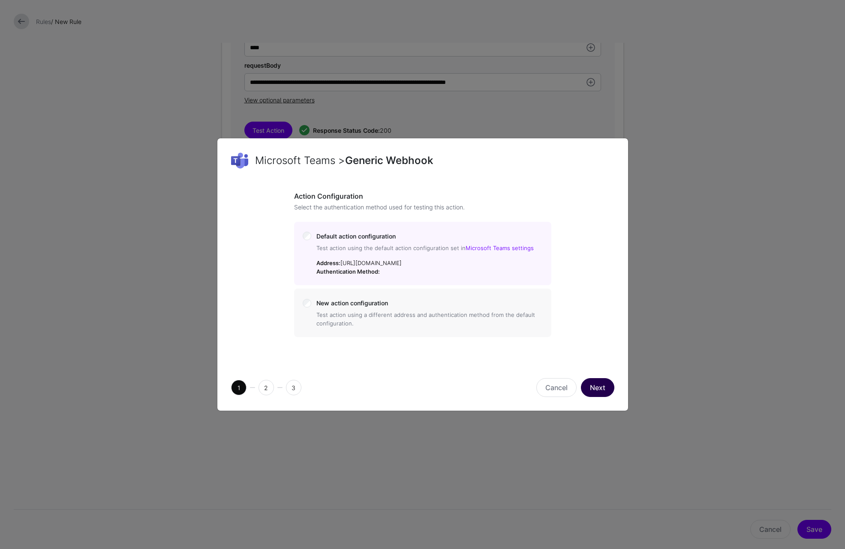
click at [602, 397] on button "Next" at bounding box center [597, 387] width 33 height 19
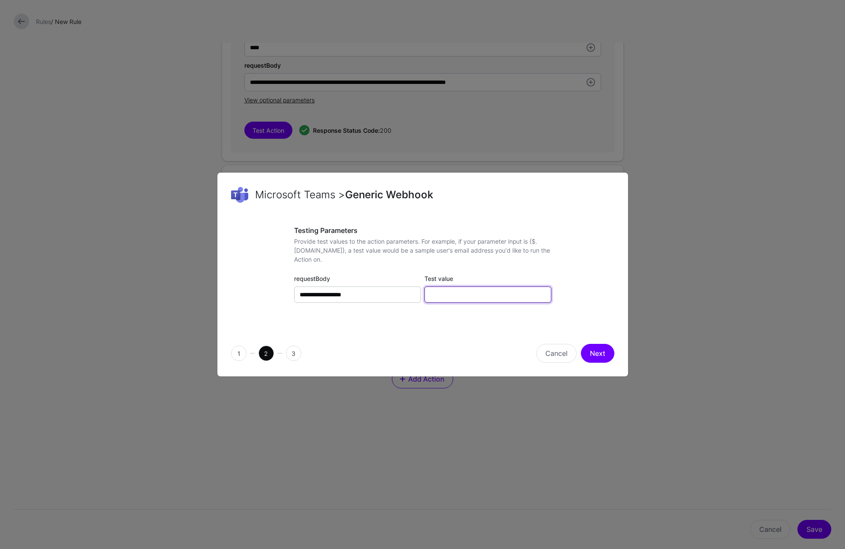
click at [450, 295] on input "Test value" at bounding box center [487, 295] width 127 height 16
paste input "**********"
type input "**********"
click at [609, 354] on button "Next" at bounding box center [597, 353] width 33 height 19
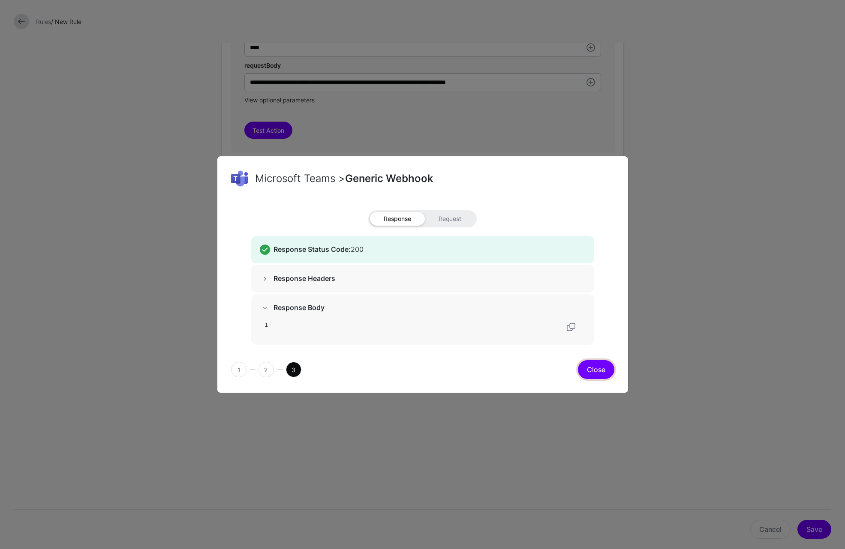
click at [601, 374] on button "Close" at bounding box center [596, 369] width 36 height 19
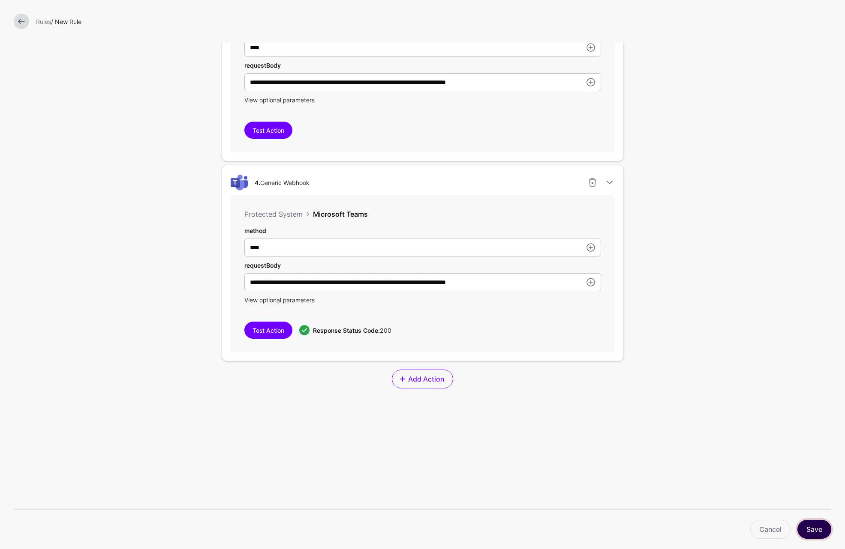
click at [818, 529] on button "Save" at bounding box center [814, 529] width 34 height 19
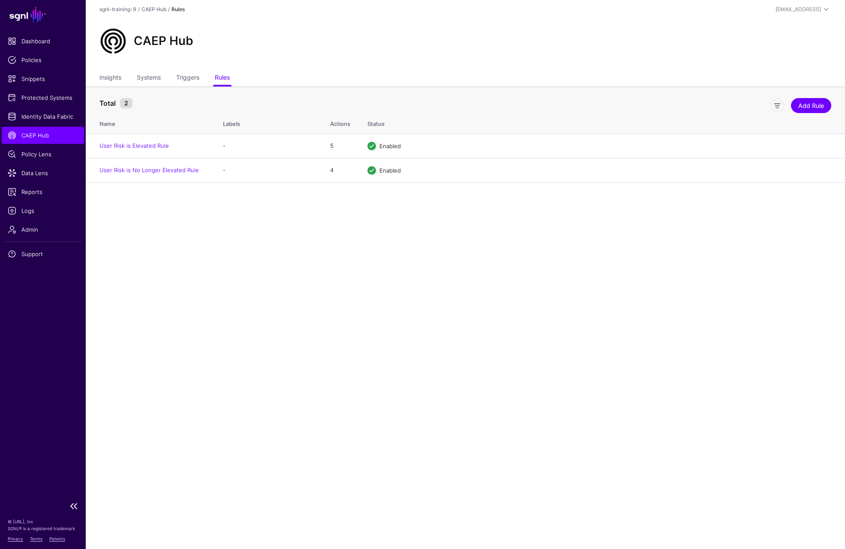
click at [62, 138] on span "CAEP Hub" at bounding box center [43, 135] width 70 height 9
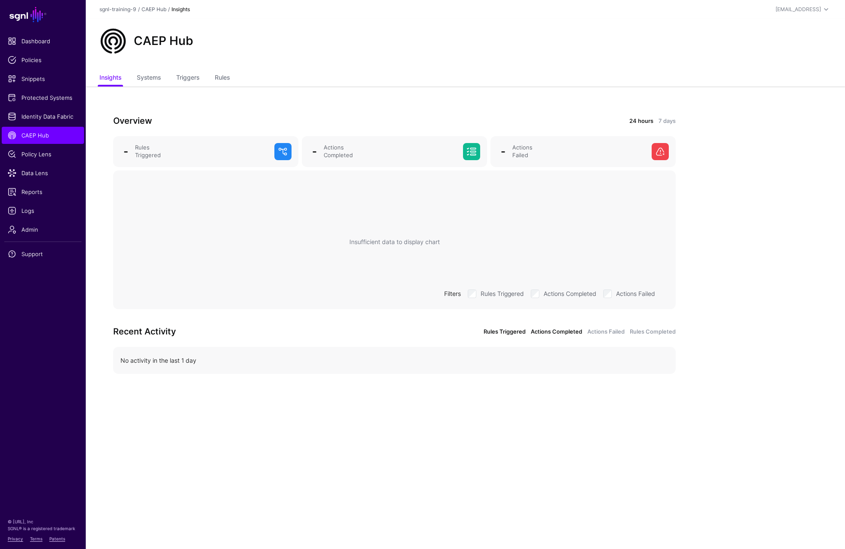
click at [564, 329] on link "Actions Completed" at bounding box center [556, 332] width 51 height 9
click at [598, 330] on link "Actions Failed" at bounding box center [605, 332] width 37 height 9
click at [641, 330] on link "Rules Completed" at bounding box center [653, 332] width 46 height 9
click at [494, 330] on link "Rules Triggered" at bounding box center [504, 332] width 42 height 9
click at [450, 501] on main "SGNL Dashboard Policies Snippets Protected Systems Identity Data Fabric CAEP Hu…" at bounding box center [422, 274] width 845 height 549
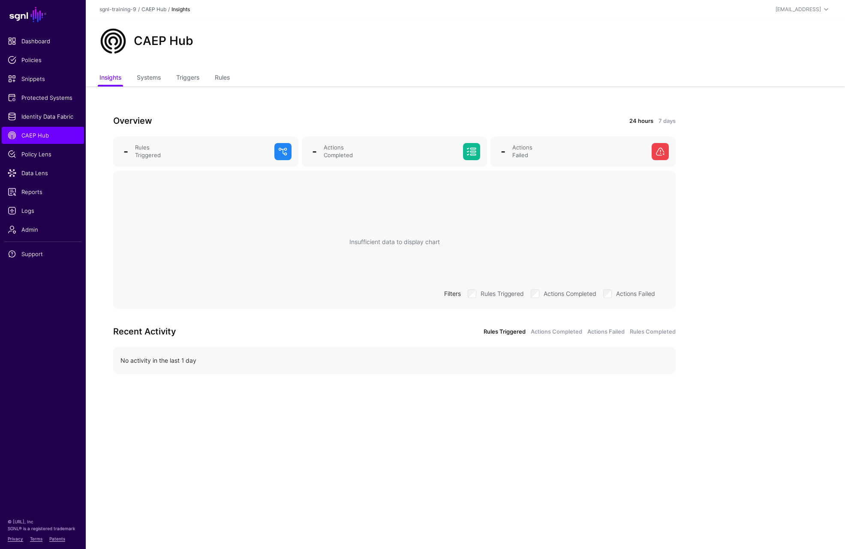
drag, startPoint x: 792, startPoint y: 267, endPoint x: 783, endPoint y: 267, distance: 8.1
click at [791, 267] on app-caephub-insights "Overview 24 hours 7 days - Rules Triggered - Actions Completed - Actions Failed…" at bounding box center [465, 252] width 759 height 330
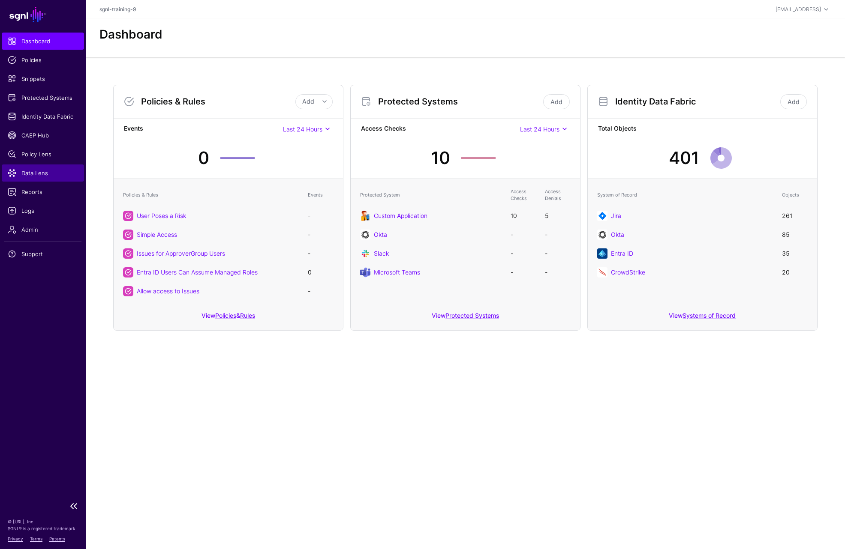
click at [39, 168] on link "Data Lens" at bounding box center [43, 173] width 82 height 17
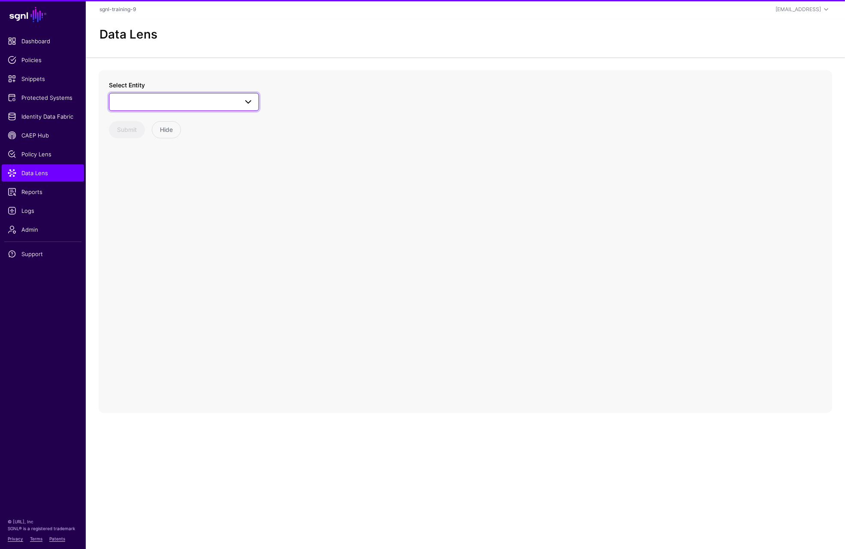
click at [161, 100] on span at bounding box center [183, 102] width 139 height 10
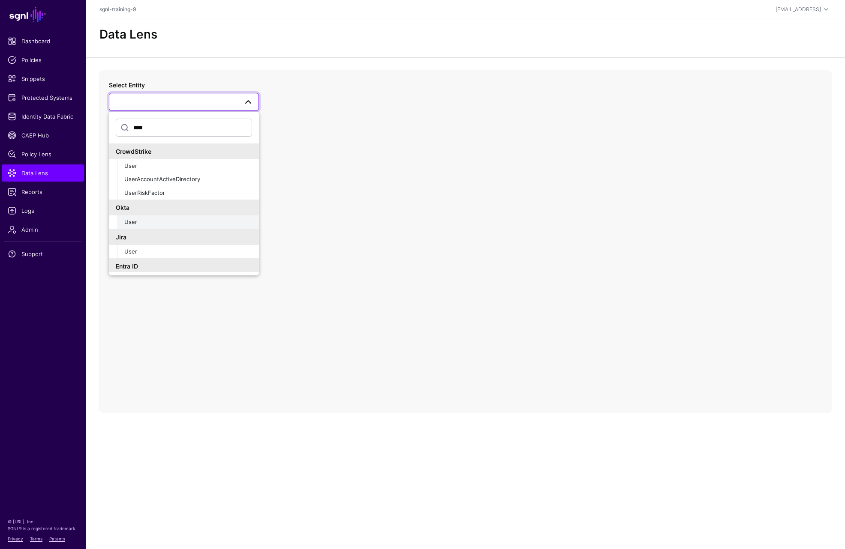
type input "****"
click at [144, 228] on button "User" at bounding box center [187, 223] width 141 height 14
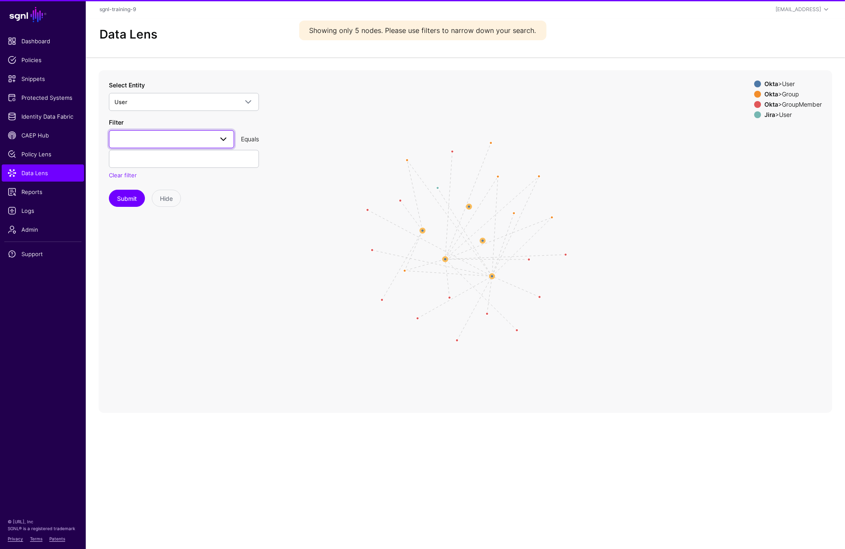
click at [166, 136] on span at bounding box center [171, 139] width 114 height 10
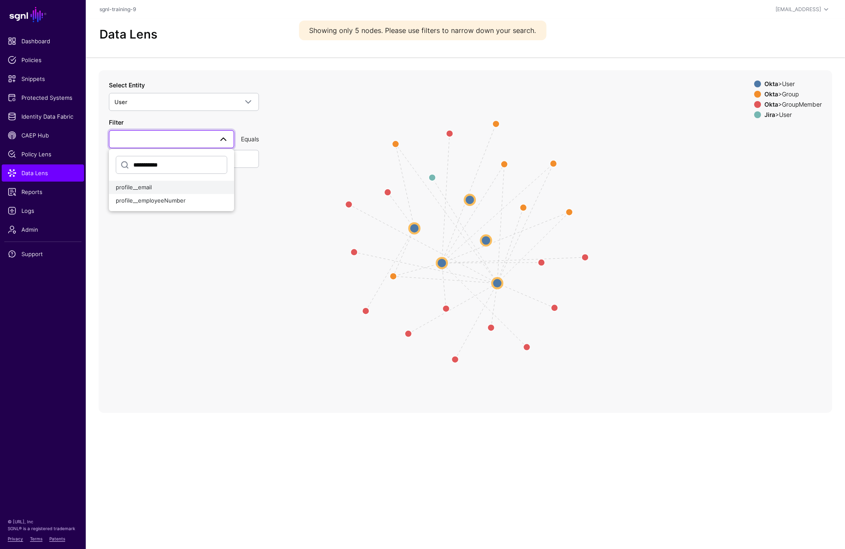
type input "**********"
drag, startPoint x: 134, startPoint y: 186, endPoint x: 180, endPoint y: 159, distance: 53.7
click at [136, 187] on span "profile__email" at bounding box center [134, 187] width 36 height 7
click at [183, 154] on input "text" at bounding box center [184, 159] width 150 height 18
paste input "**********"
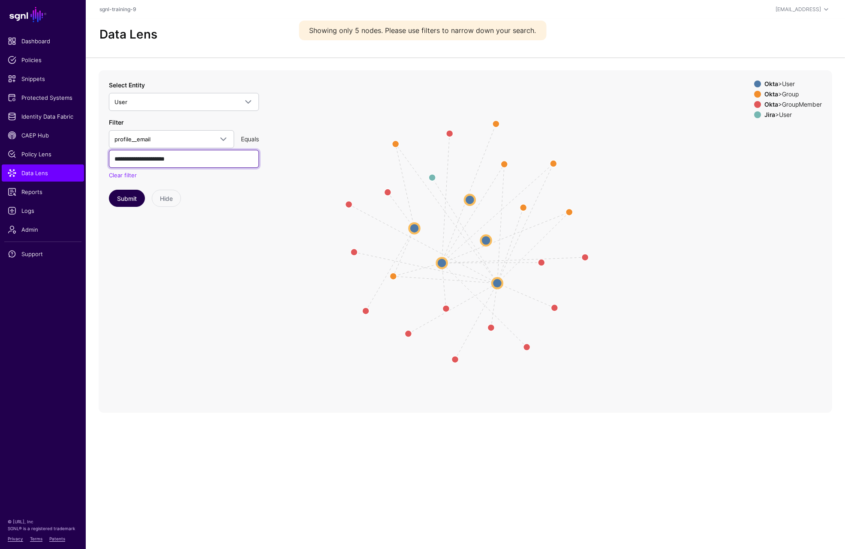
type input "**********"
click at [132, 198] on button "Submit" at bounding box center [127, 198] width 36 height 17
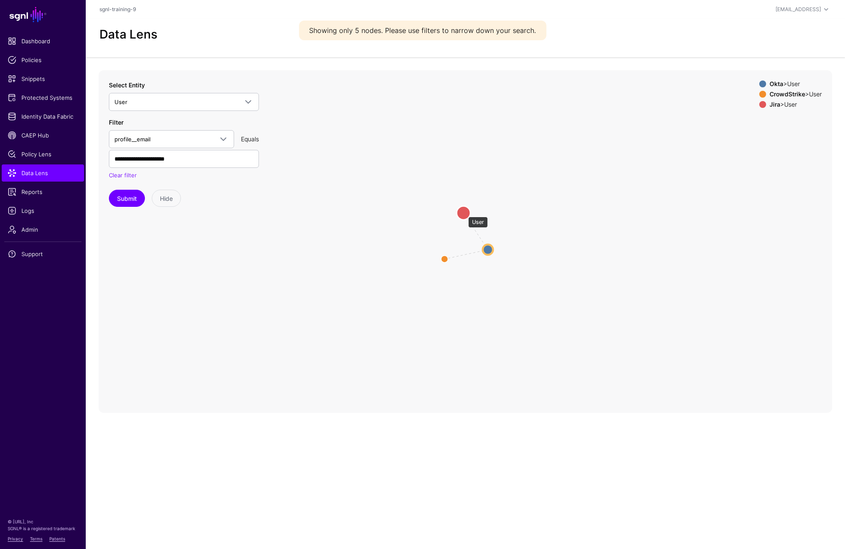
click at [464, 213] on circle at bounding box center [463, 213] width 14 height 14
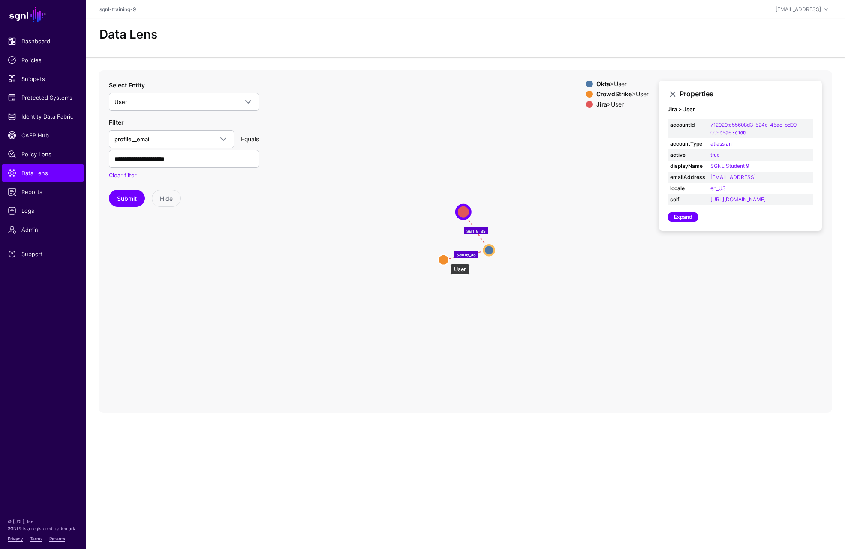
click at [446, 260] on circle at bounding box center [443, 260] width 10 height 10
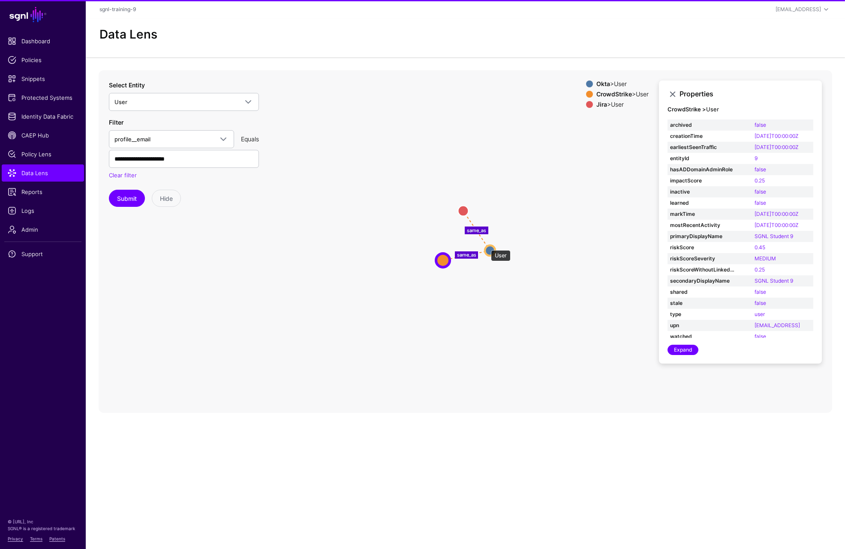
click at [486, 246] on circle at bounding box center [490, 251] width 10 height 10
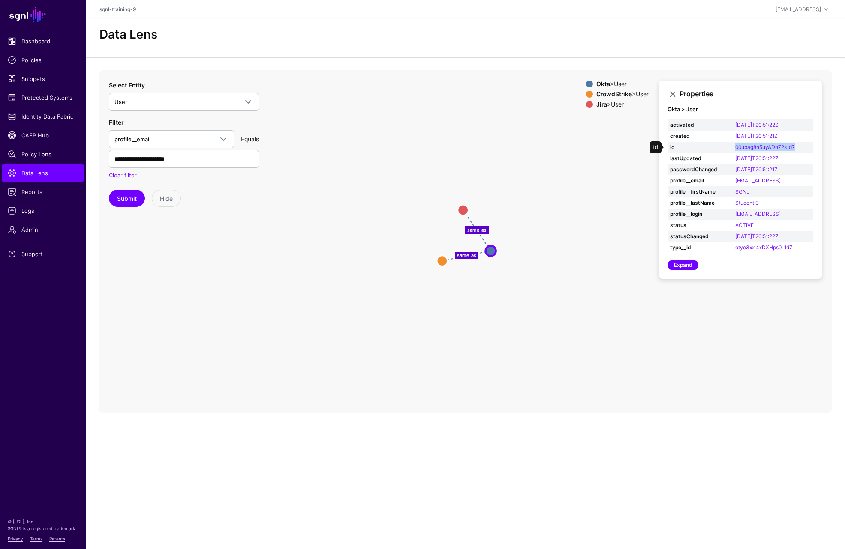
drag, startPoint x: 804, startPoint y: 145, endPoint x: 732, endPoint y: 148, distance: 72.9
click at [732, 148] on td "00upag8n5uyADh72s1d7" at bounding box center [772, 147] width 81 height 11
copy link "00upag8n5uyADh72s1d7"
click at [298, 289] on icon "same_as same_as User User User User User User" at bounding box center [465, 241] width 733 height 343
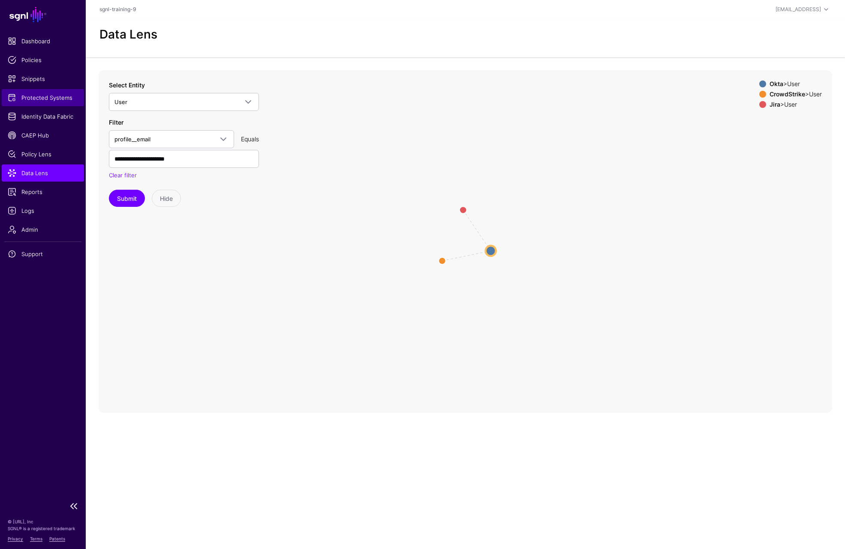
click at [54, 93] on link "Protected Systems" at bounding box center [43, 97] width 82 height 17
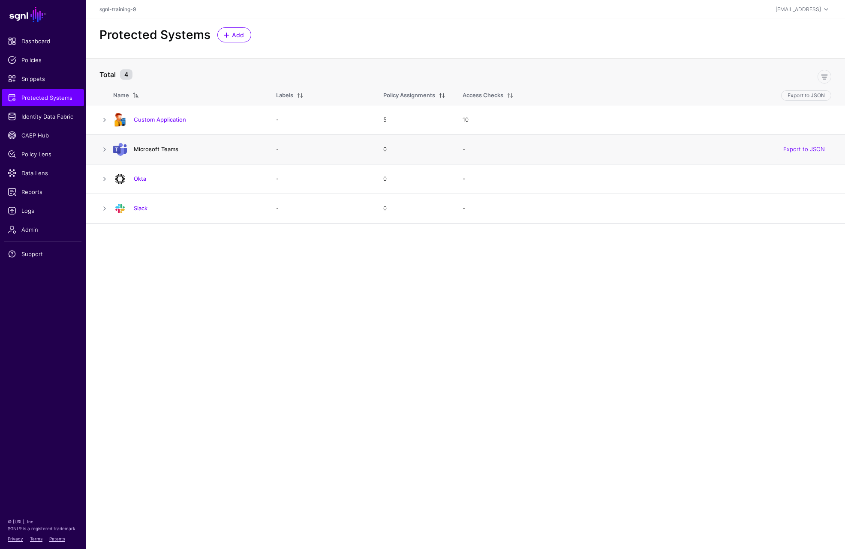
click at [144, 150] on link "Microsoft Teams" at bounding box center [156, 149] width 45 height 7
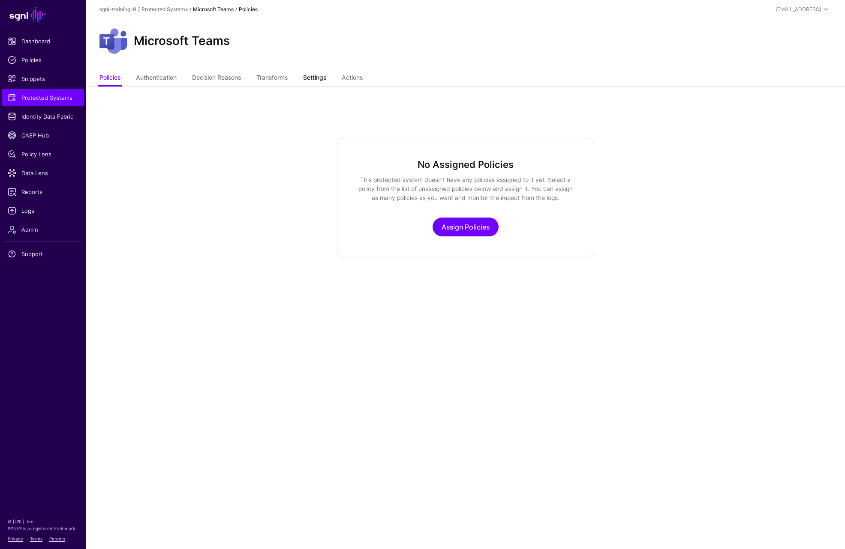
click at [310, 80] on link "Settings" at bounding box center [314, 78] width 23 height 16
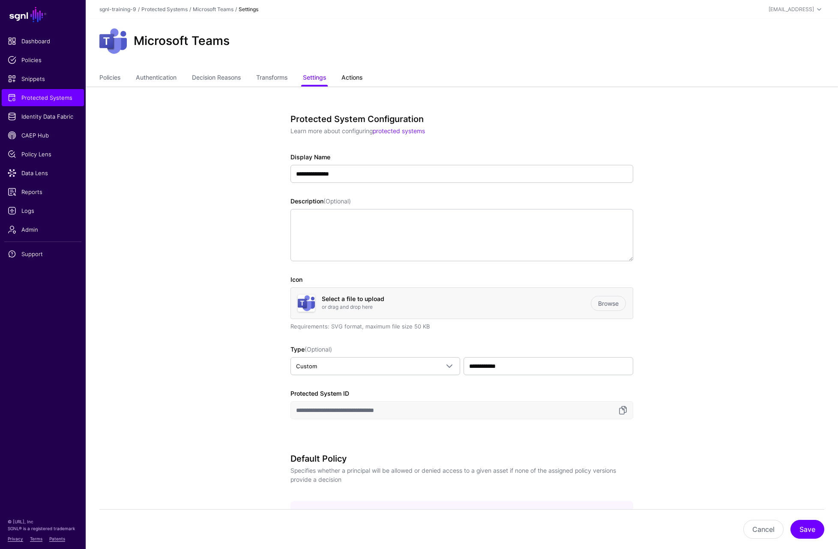
click at [352, 71] on link "Actions" at bounding box center [352, 78] width 21 height 16
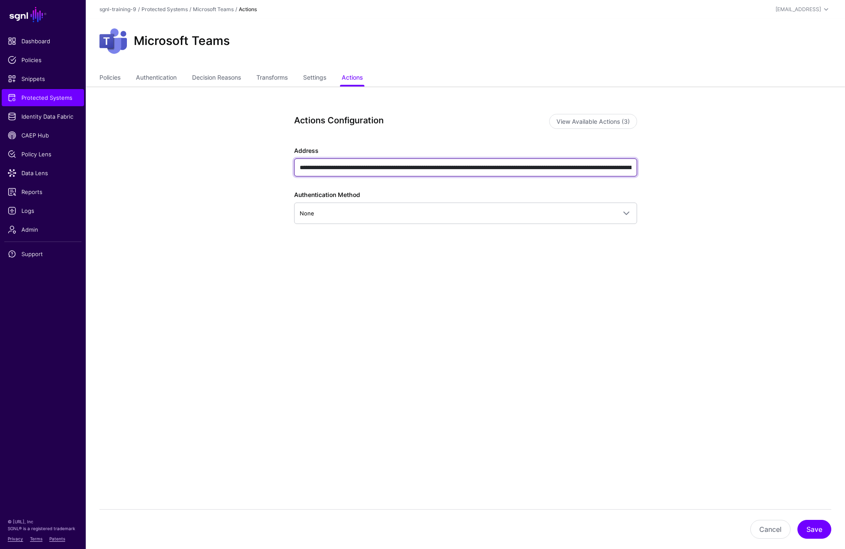
drag, startPoint x: 375, startPoint y: 165, endPoint x: 379, endPoint y: 173, distance: 8.1
click at [376, 165] on input "**********" at bounding box center [465, 168] width 343 height 18
type input "**********"
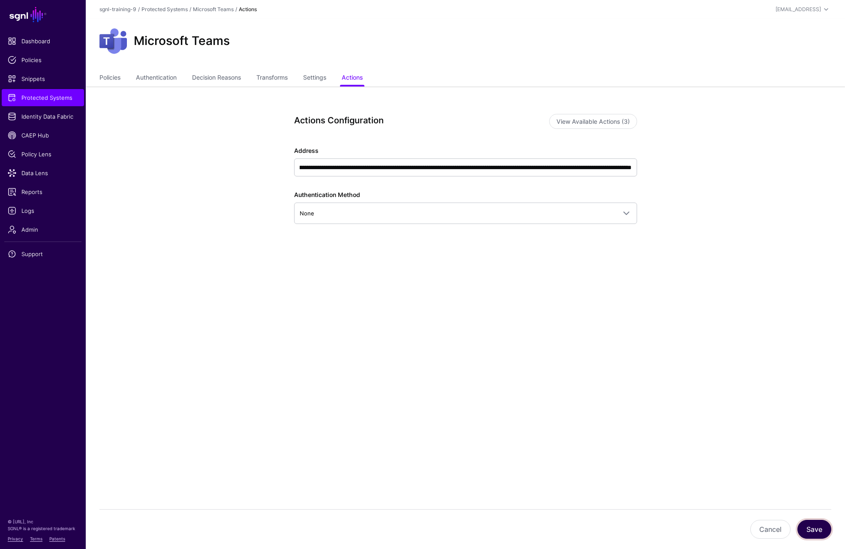
scroll to position [0, 0]
click at [818, 528] on button "Save" at bounding box center [814, 529] width 34 height 19
